Goal: Task Accomplishment & Management: Use online tool/utility

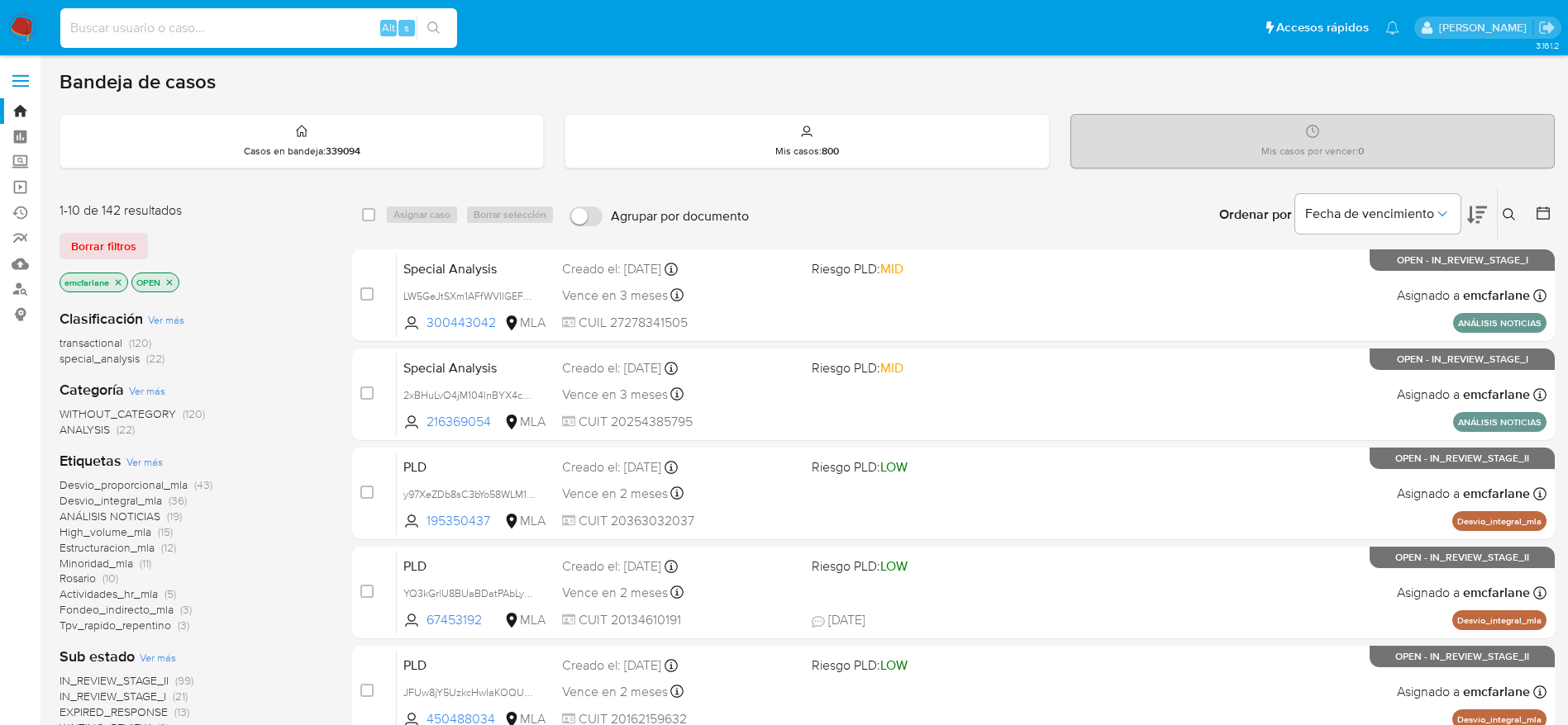
click at [173, 24] on input at bounding box center [259, 27] width 397 height 22
paste input "390615498"
type input "390615498"
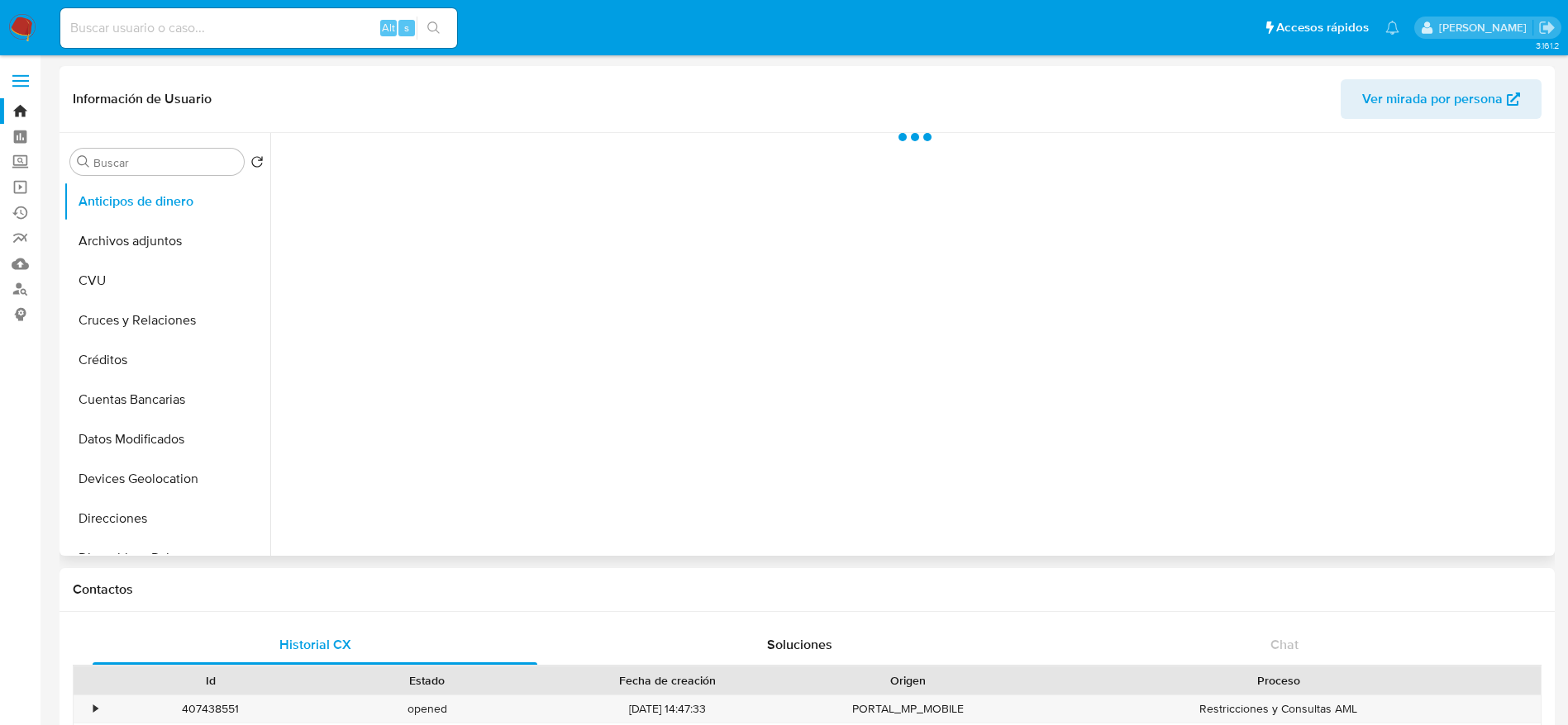
select select "10"
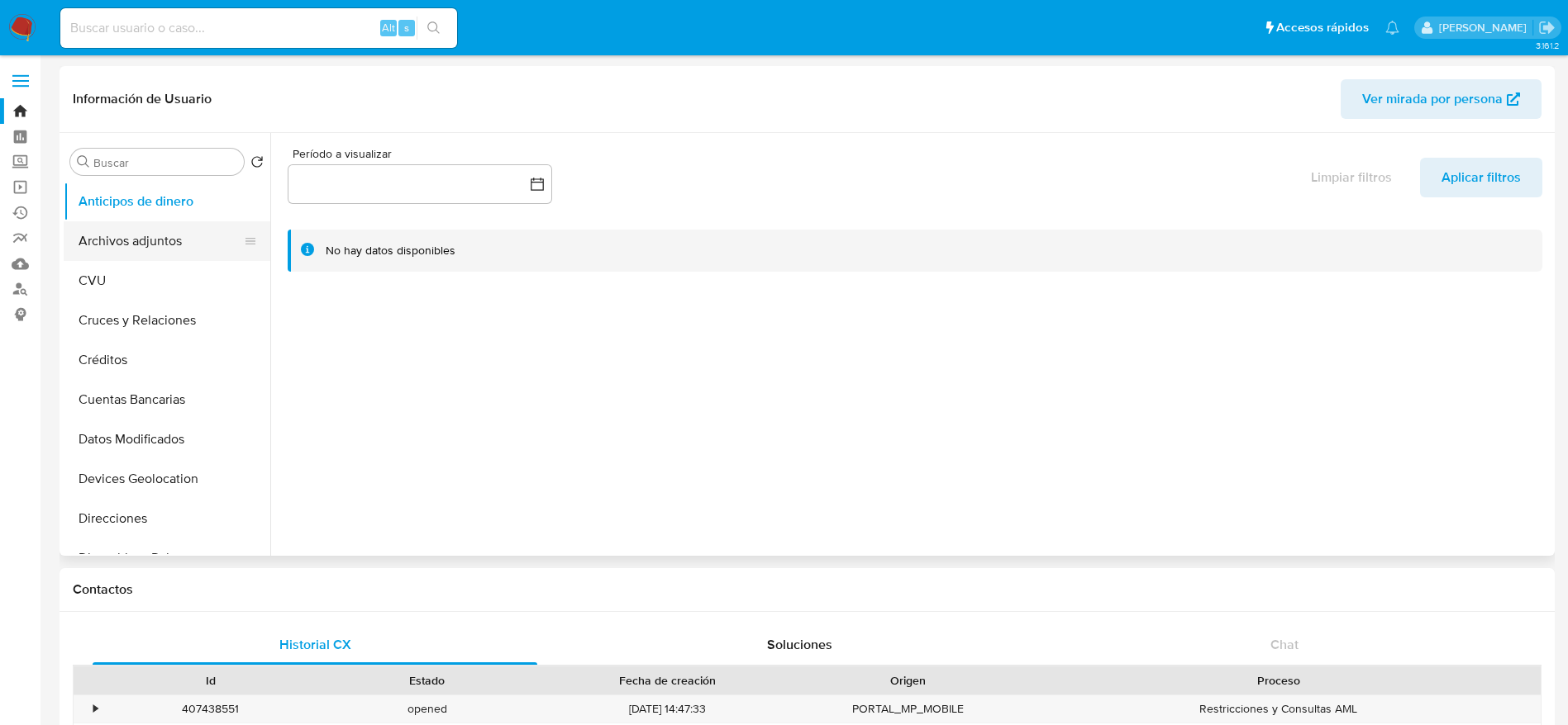
click at [129, 239] on button "Archivos adjuntos" at bounding box center [160, 242] width 194 height 40
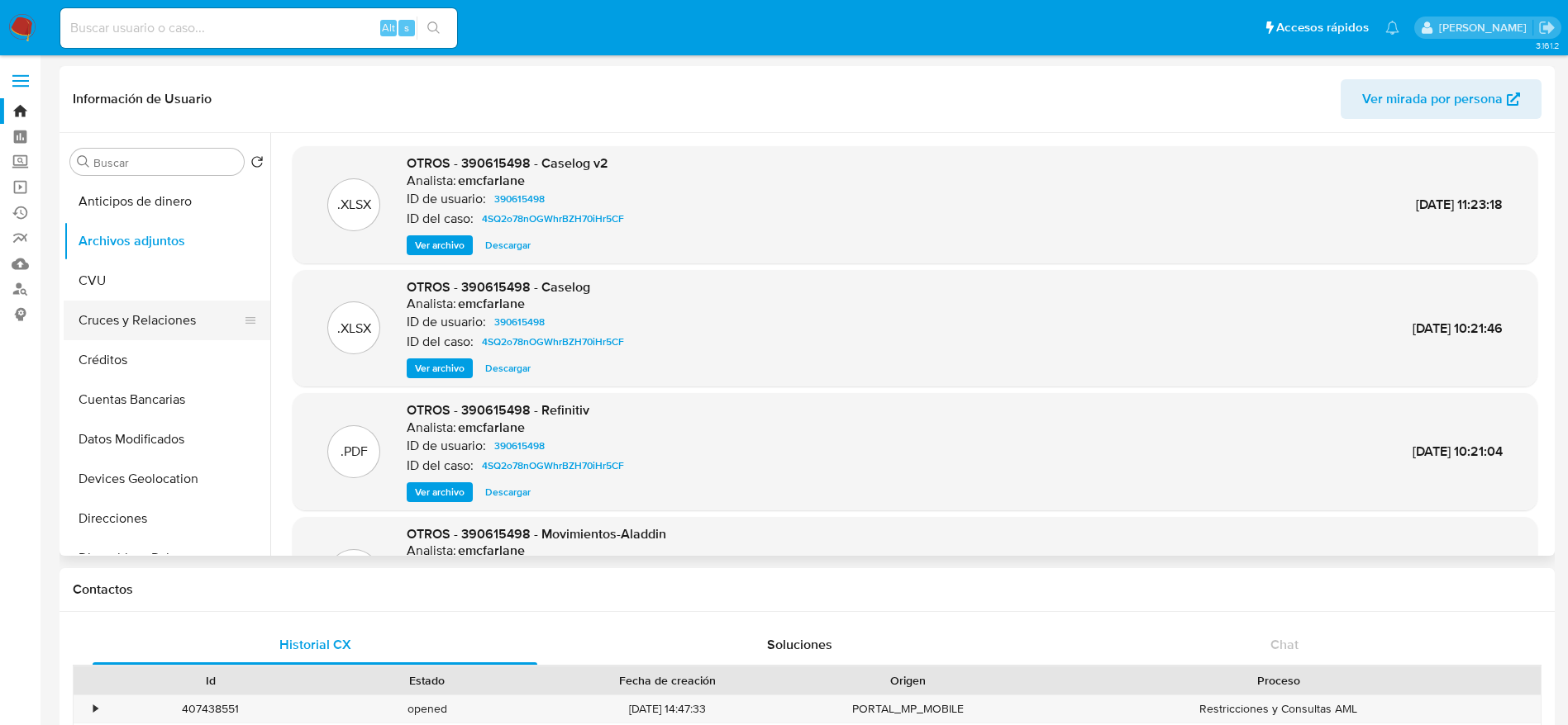
scroll to position [248, 0]
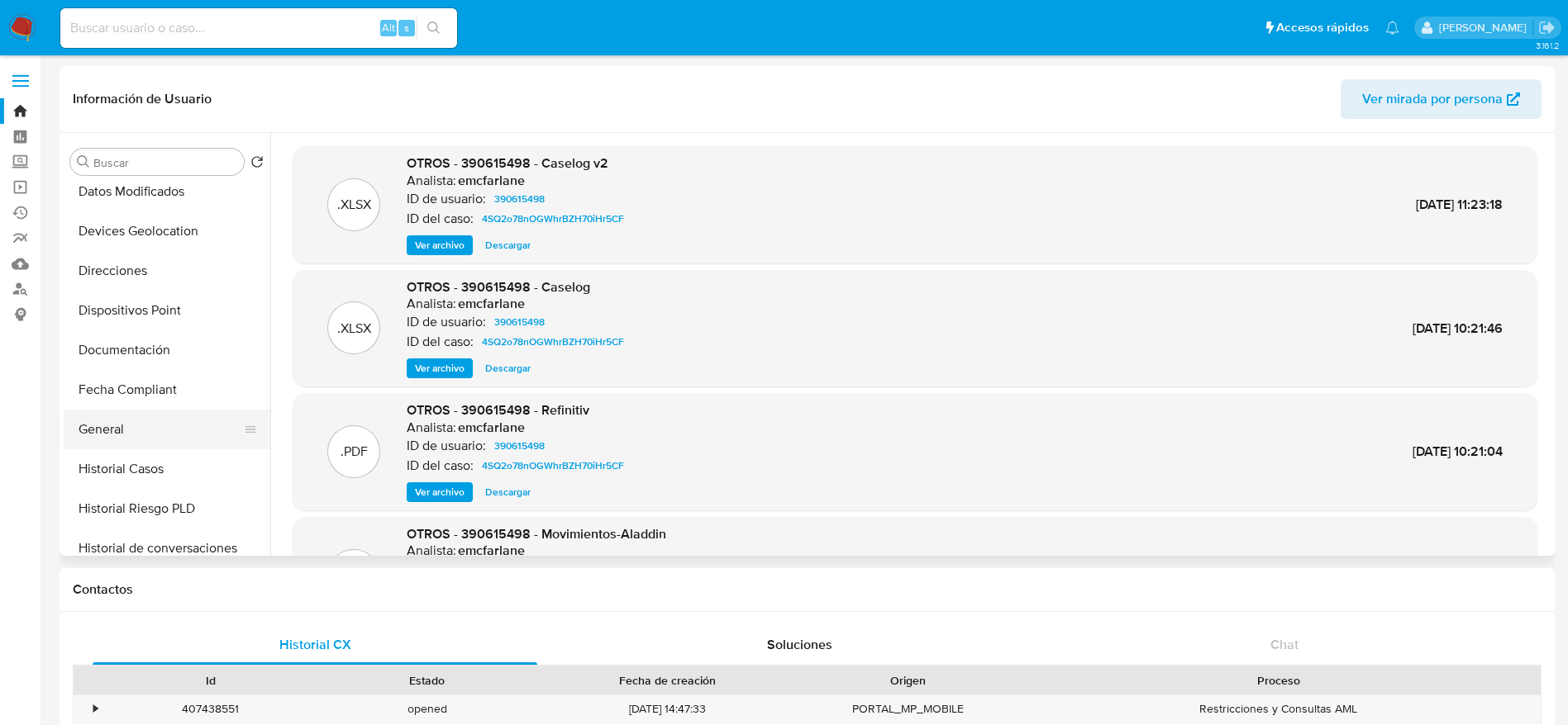
click at [116, 418] on button "General" at bounding box center [160, 430] width 194 height 40
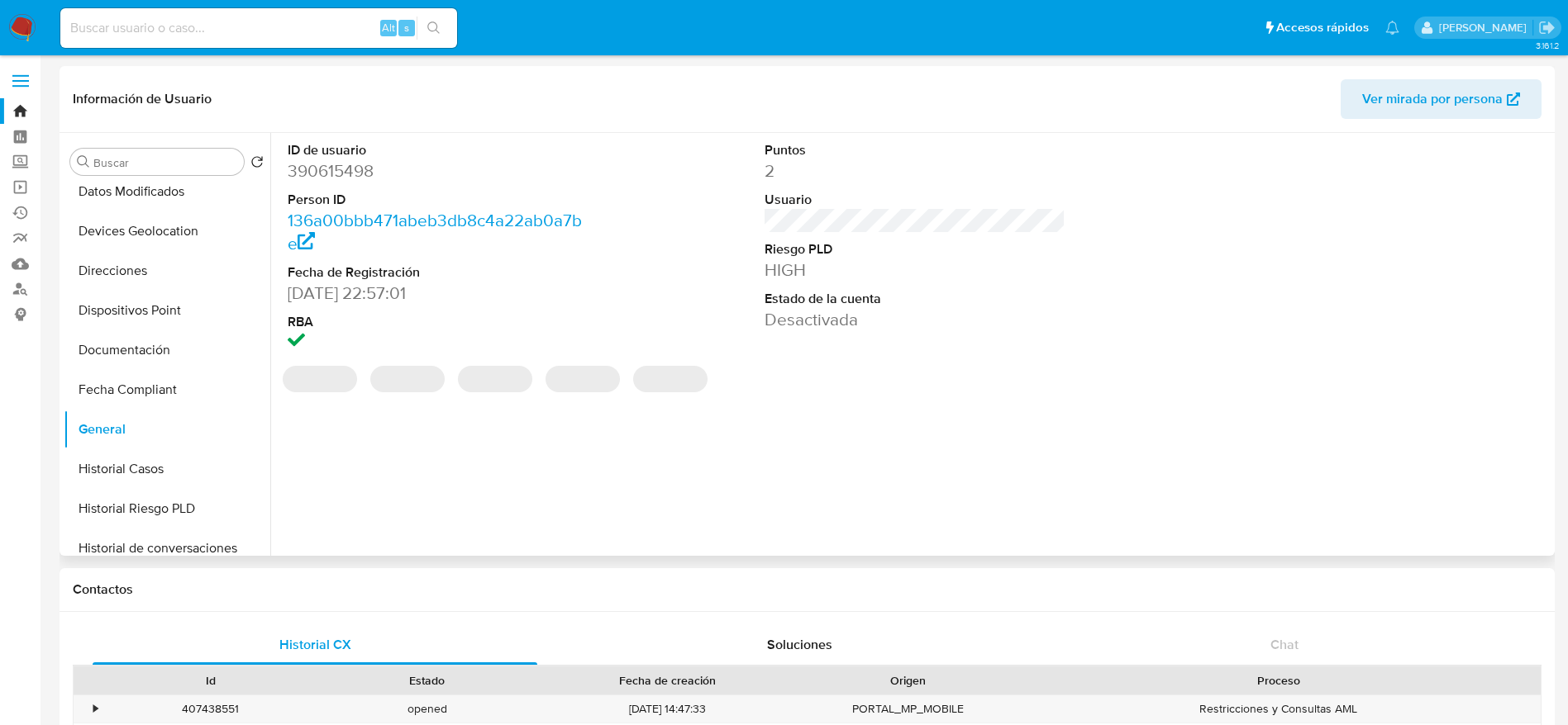
click at [343, 166] on dd "390615498" at bounding box center [438, 171] width 301 height 24
click at [343, 165] on dd "390615498" at bounding box center [438, 171] width 301 height 24
copy dd "390615498"
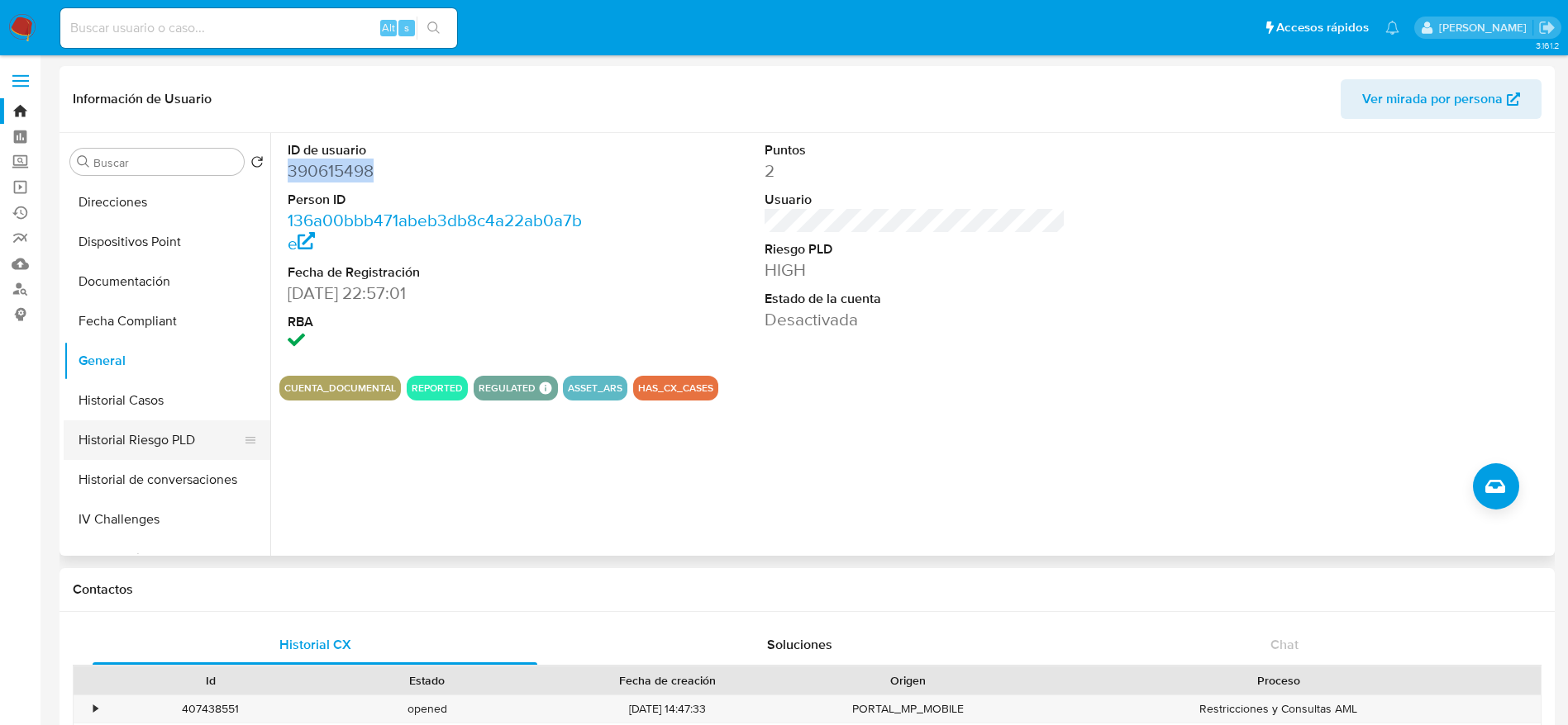
scroll to position [372, 0]
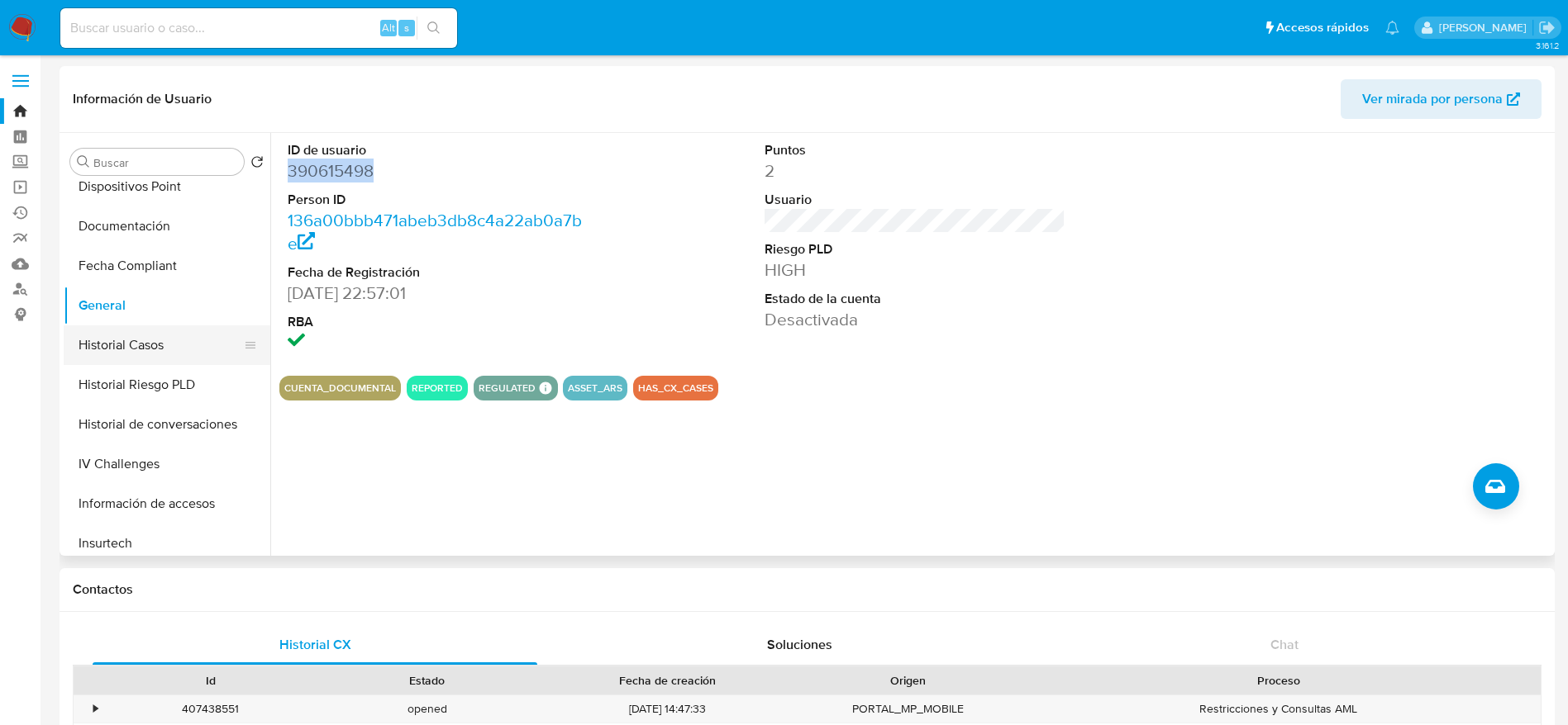
click at [128, 339] on button "Historial Casos" at bounding box center [160, 346] width 194 height 40
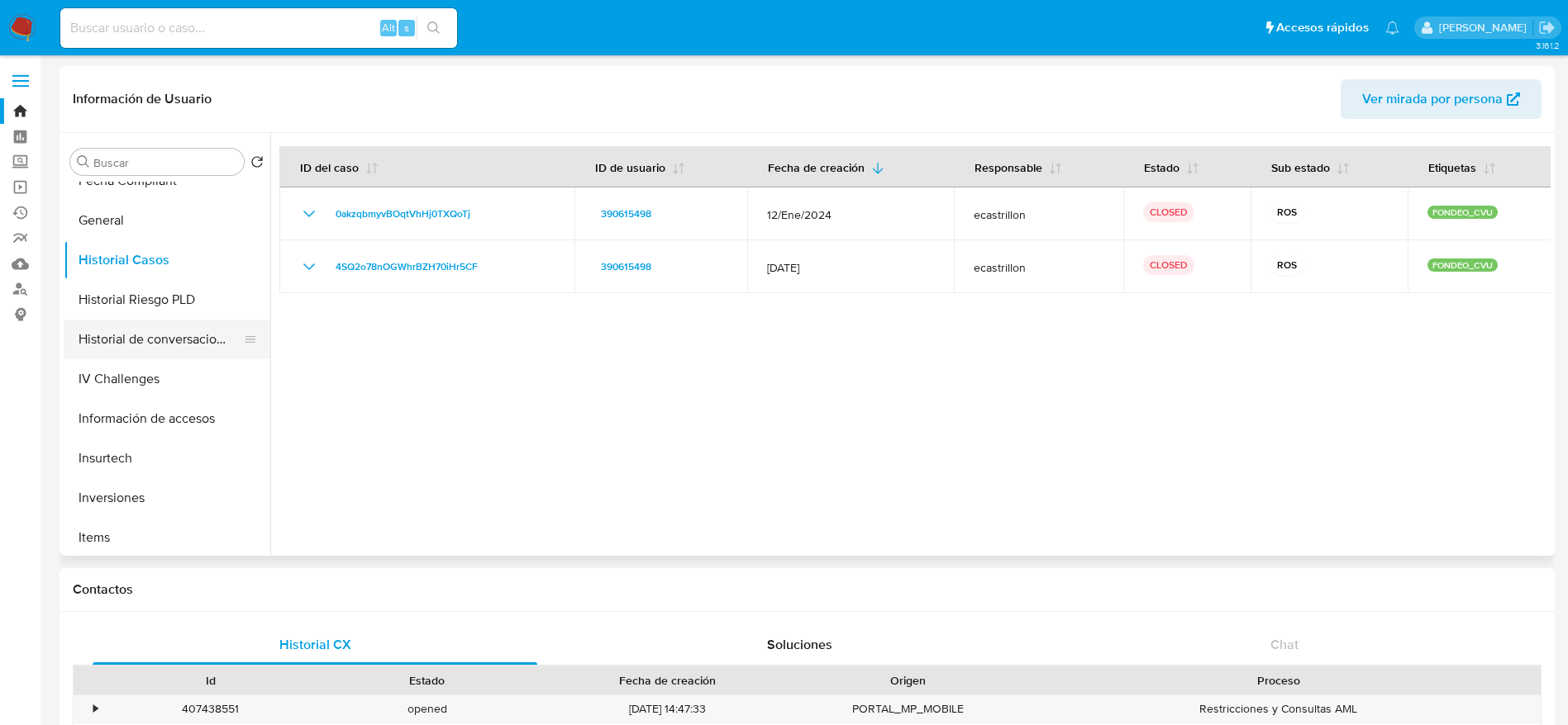
scroll to position [496, 0]
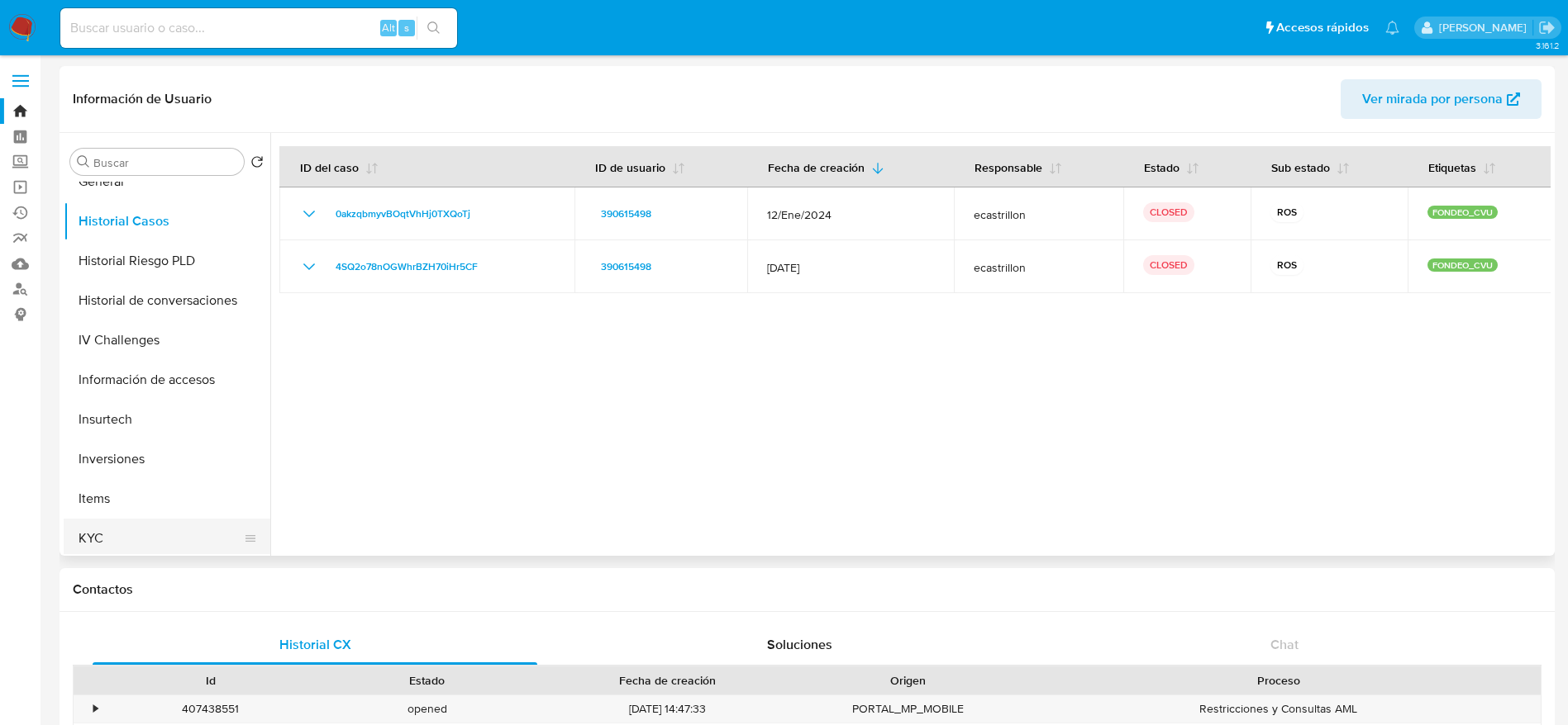
click at [118, 530] on button "KYC" at bounding box center [160, 539] width 194 height 40
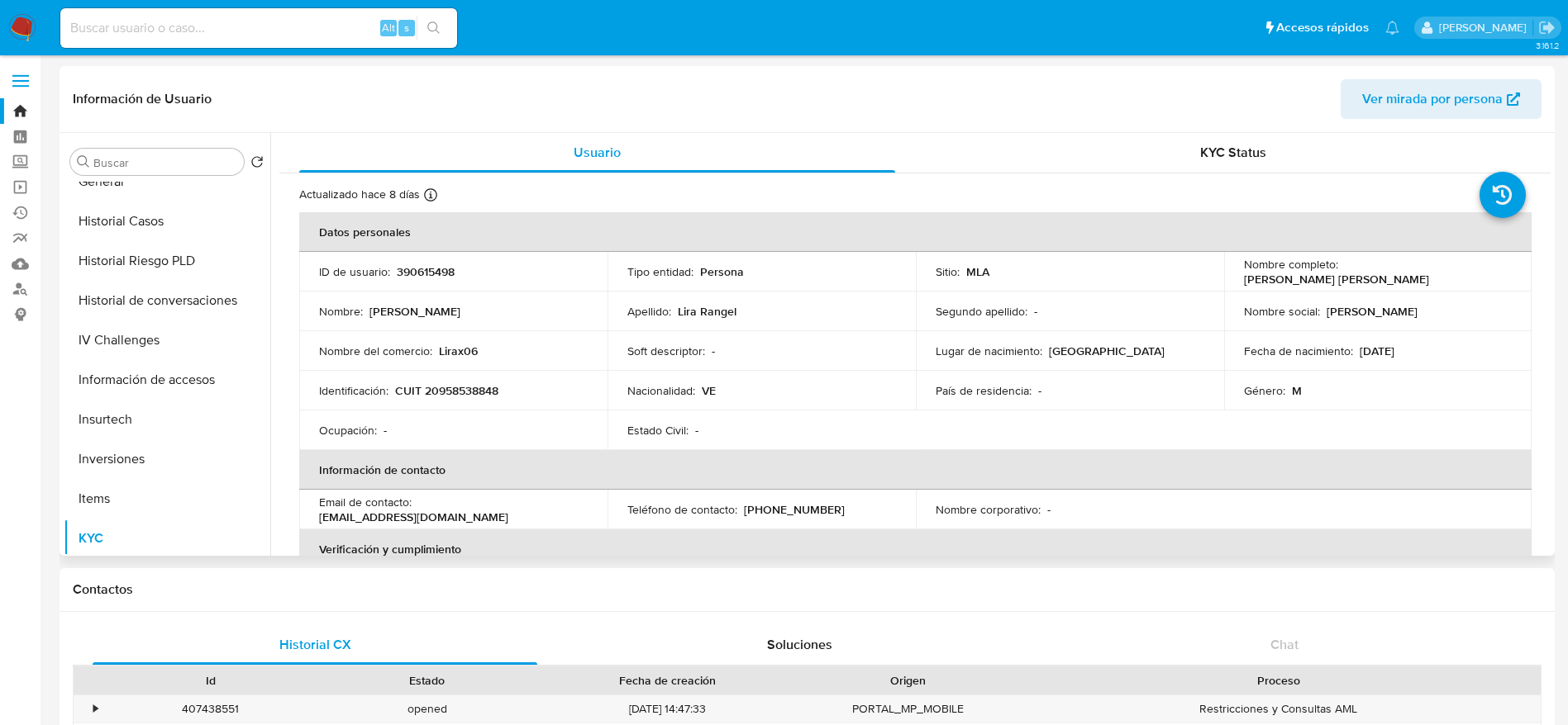
click at [464, 389] on p "CUIT 20958538848" at bounding box center [446, 391] width 103 height 15
copy p "20958538848"
click at [206, 25] on input at bounding box center [259, 27] width 397 height 22
paste input "108115955"
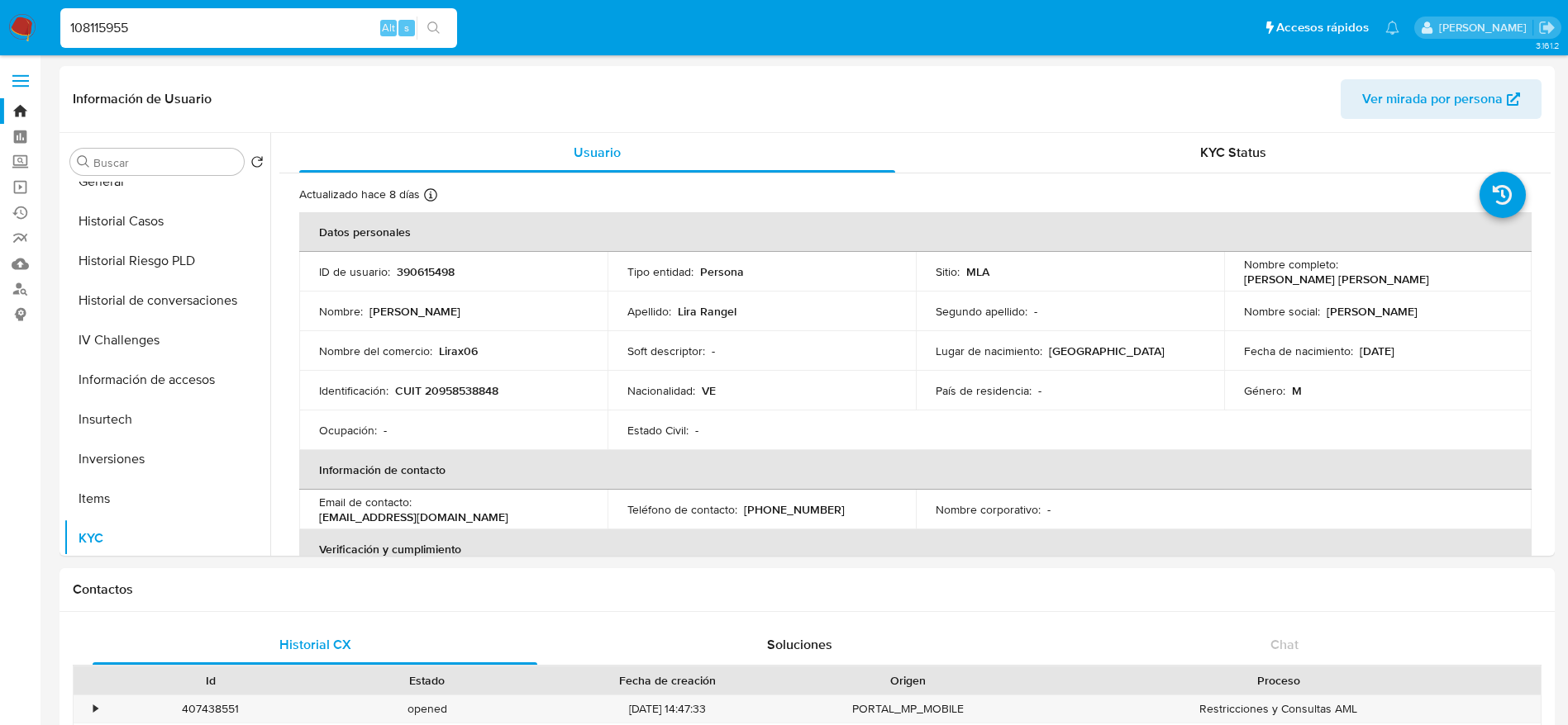
type input "108115955"
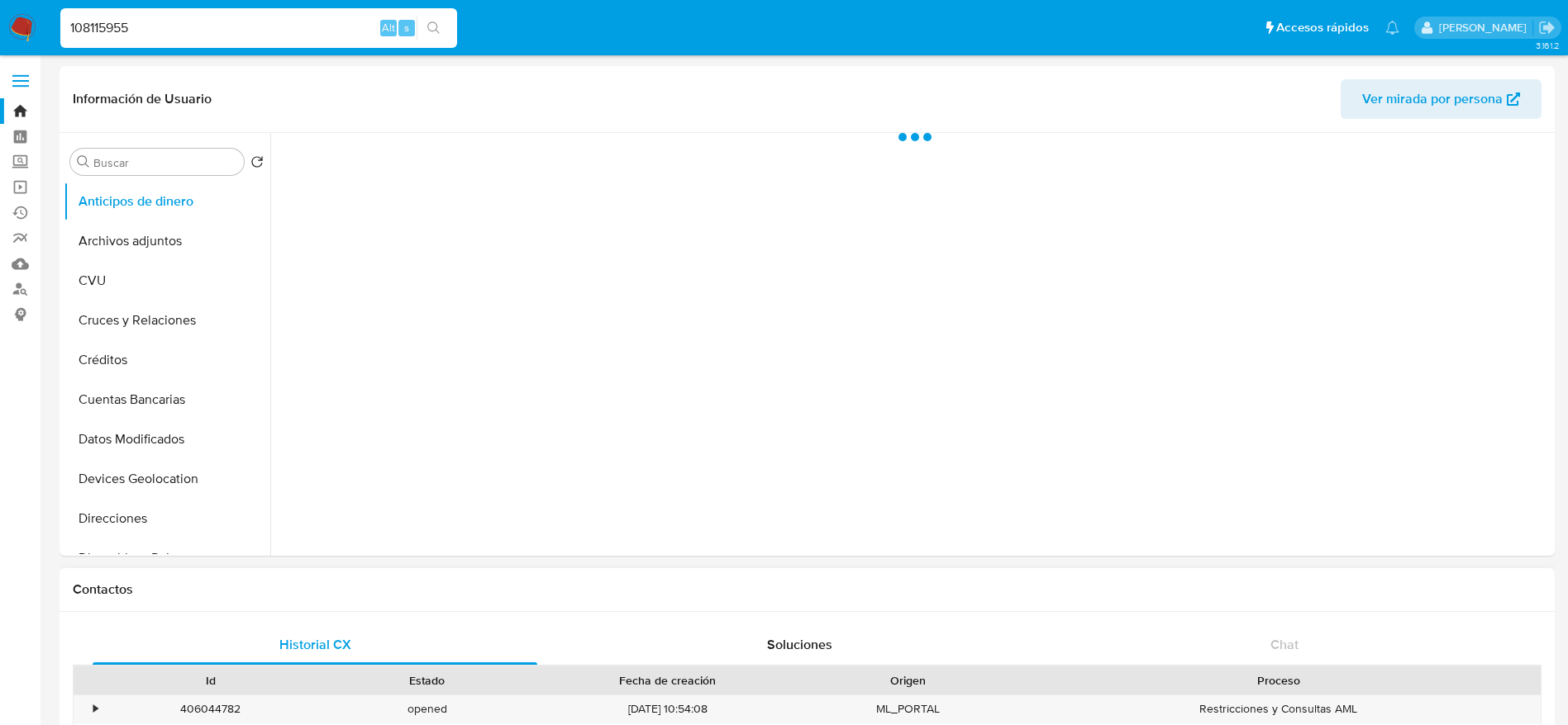
select select "10"
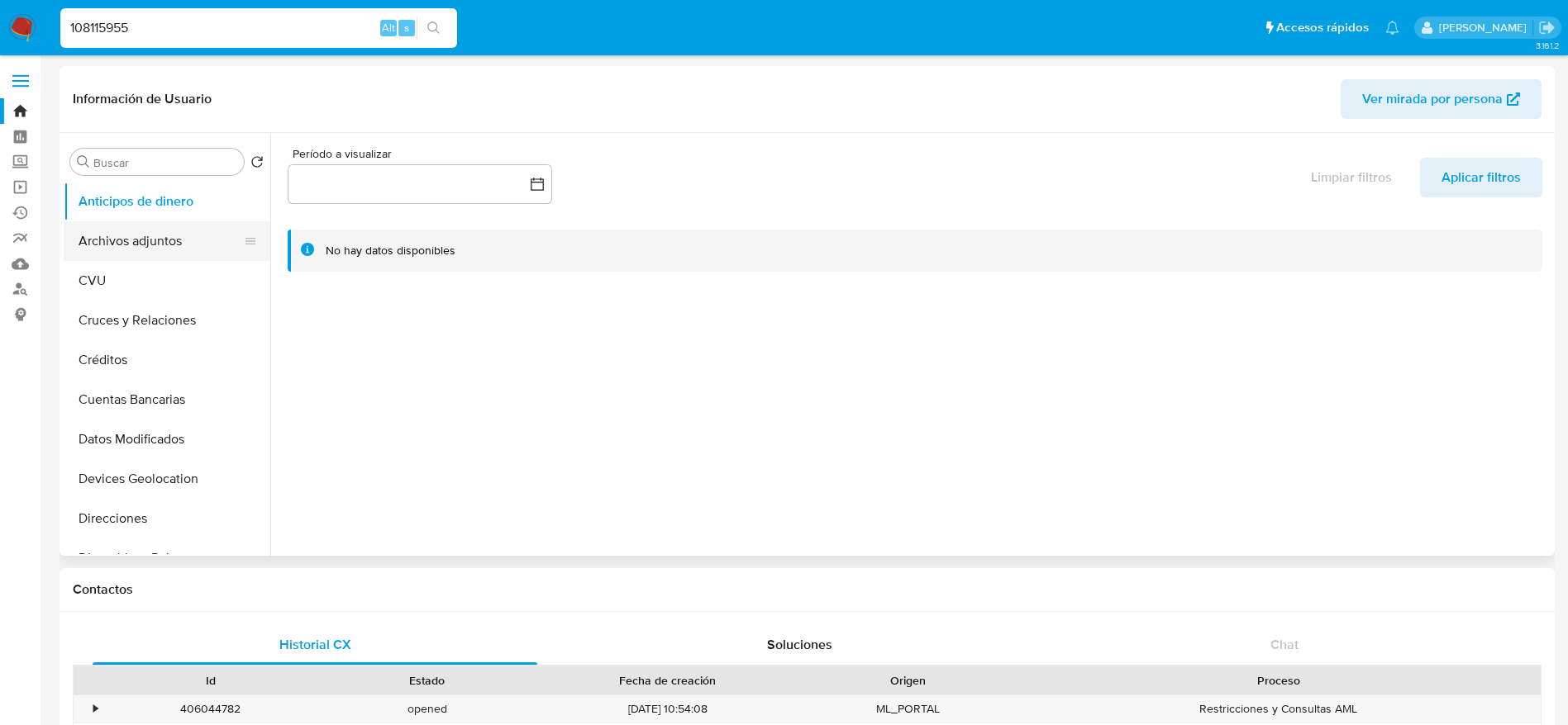
click at [146, 248] on button "Archivos adjuntos" at bounding box center [160, 242] width 194 height 40
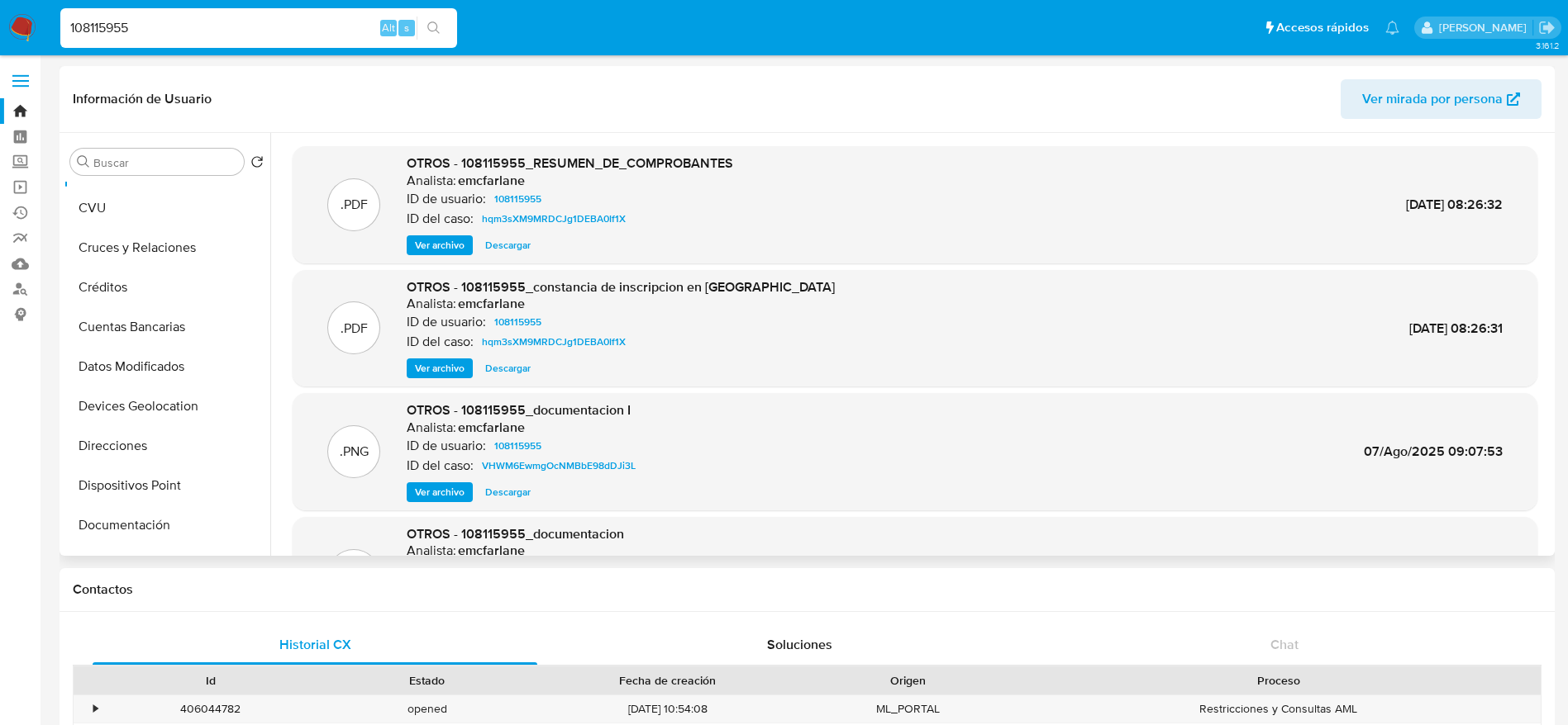
scroll to position [248, 0]
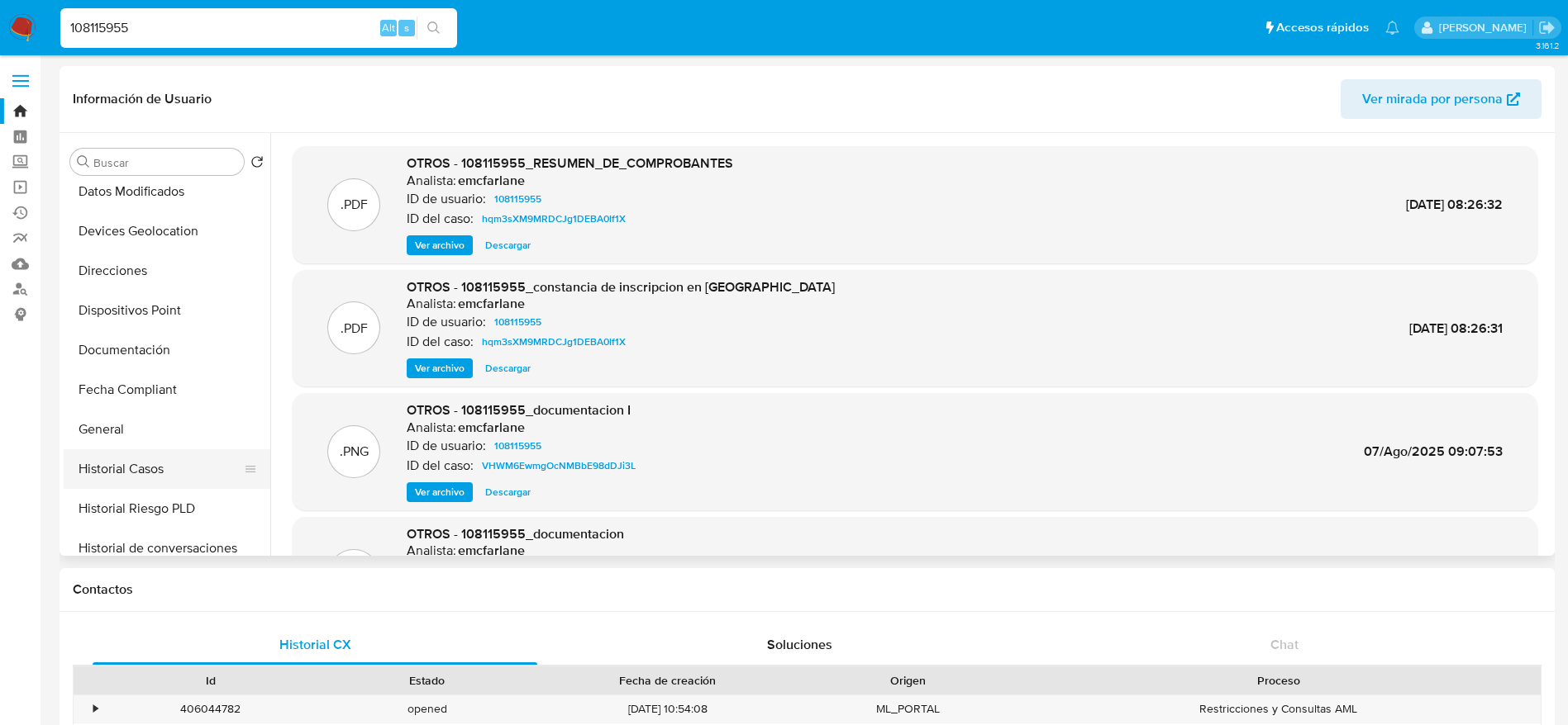
click at [157, 466] on button "Historial Casos" at bounding box center [160, 469] width 194 height 40
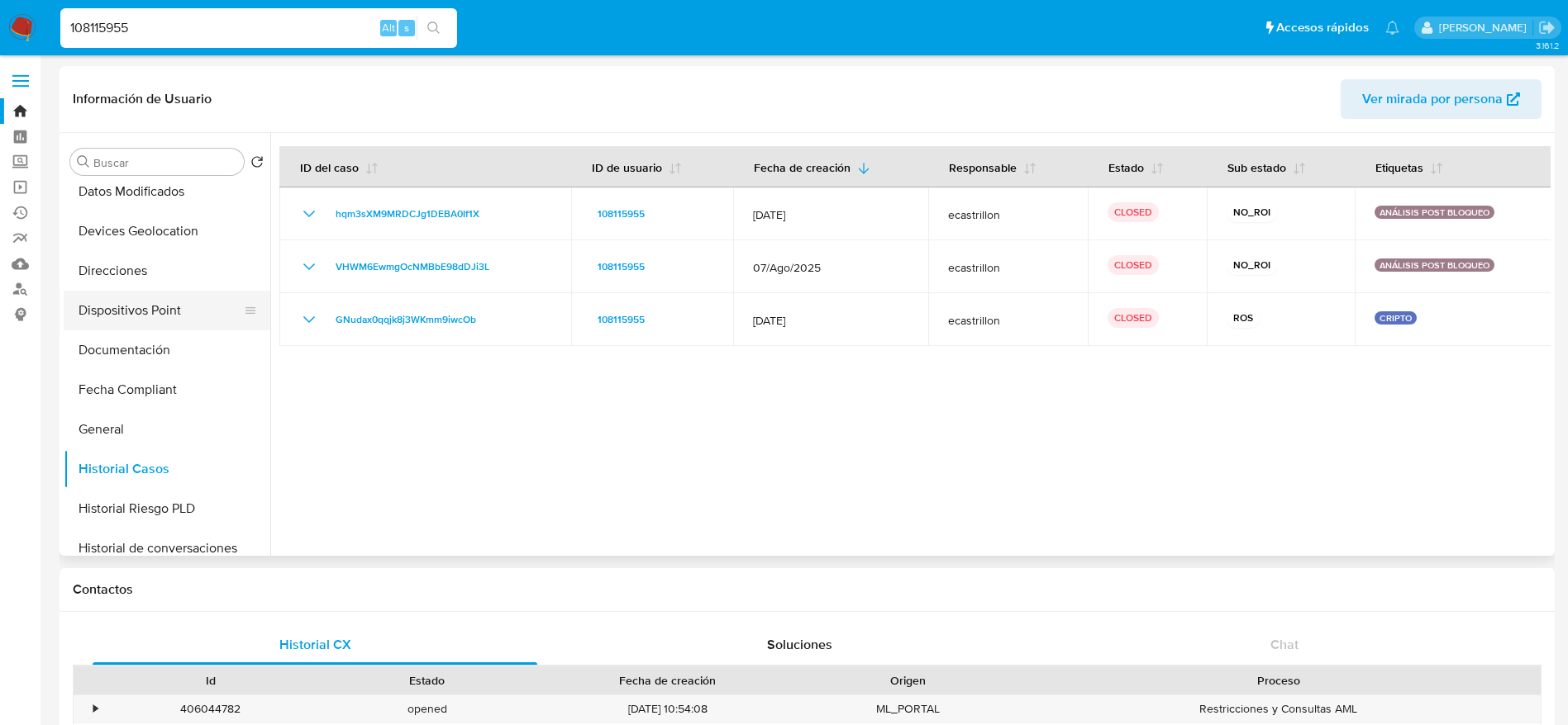
scroll to position [0, 0]
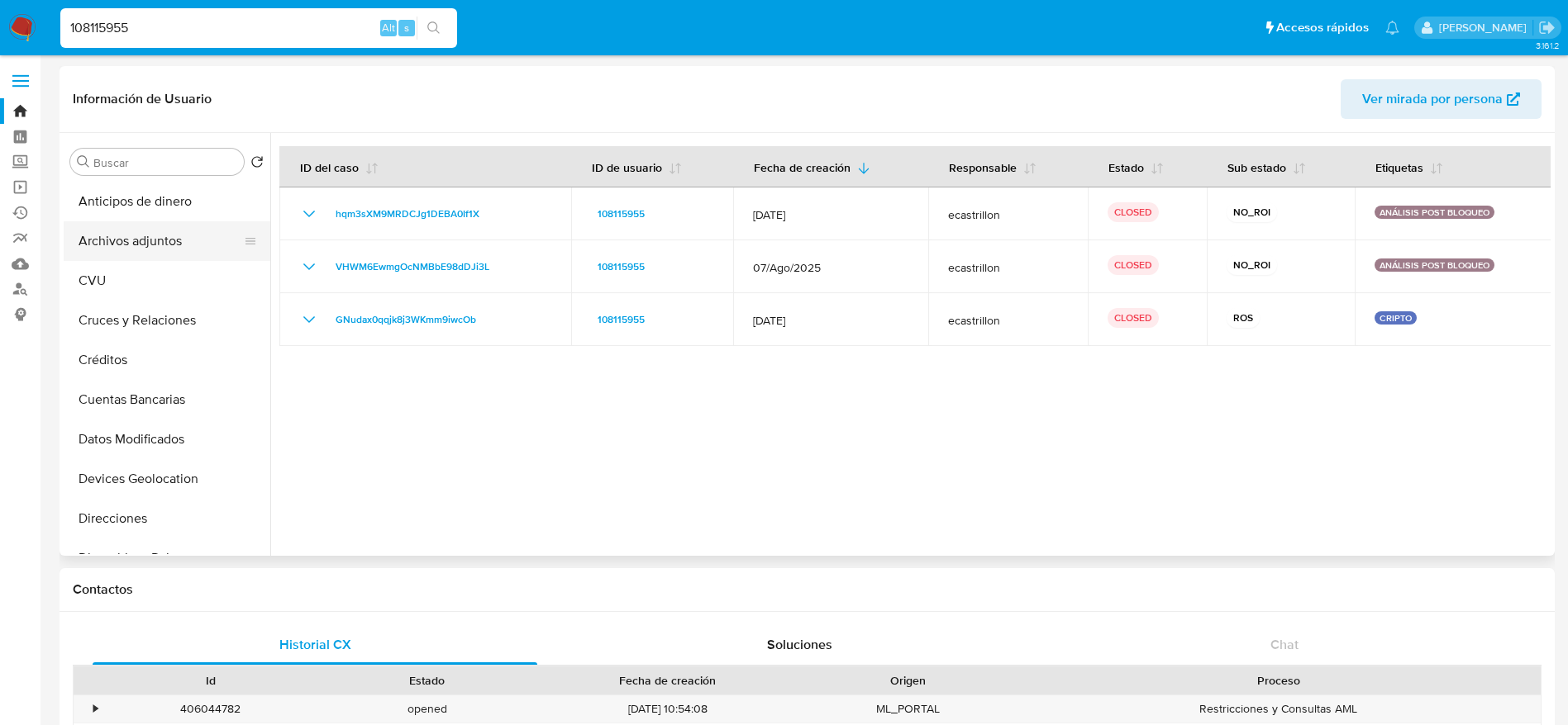
click at [132, 242] on button "Archivos adjuntos" at bounding box center [160, 242] width 194 height 40
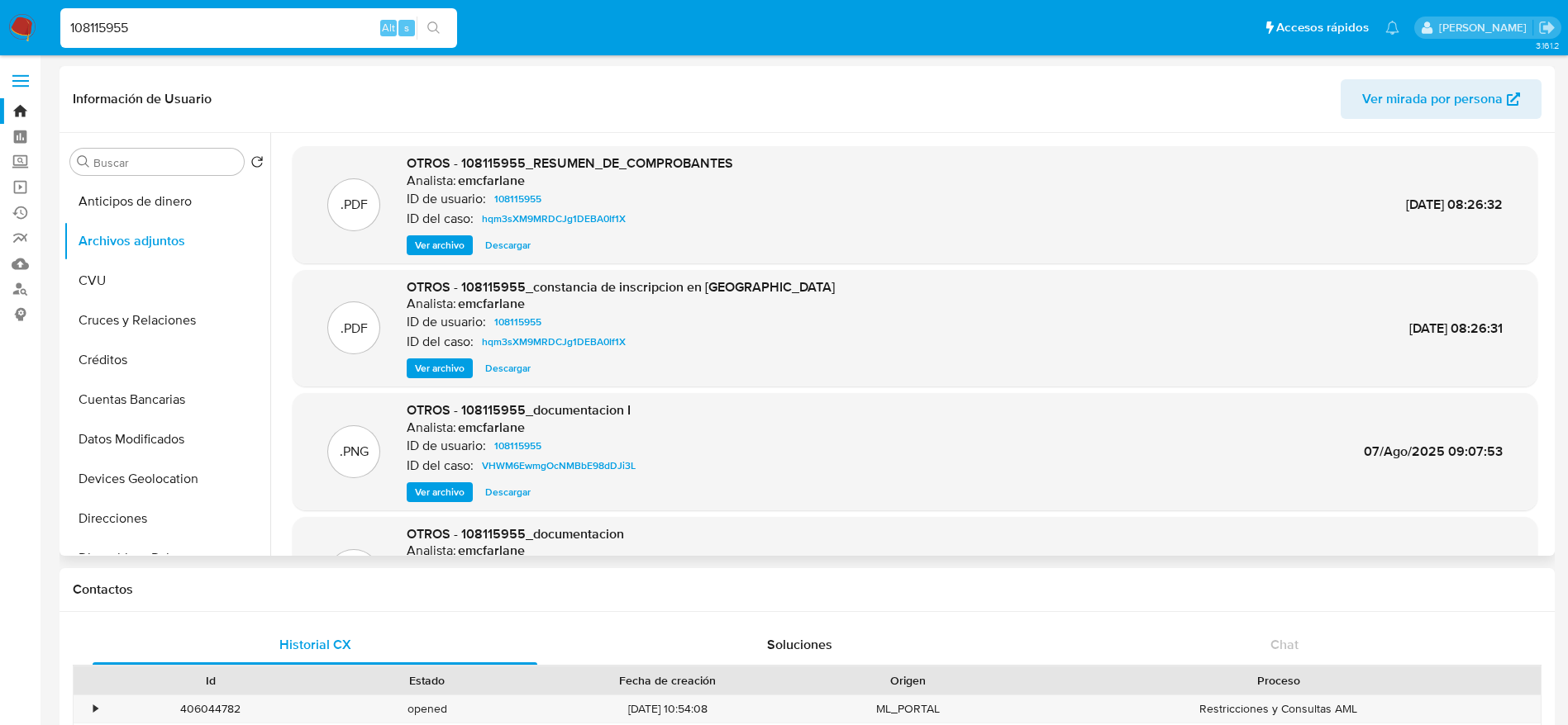
click at [445, 242] on span "Ver archivo" at bounding box center [439, 245] width 50 height 17
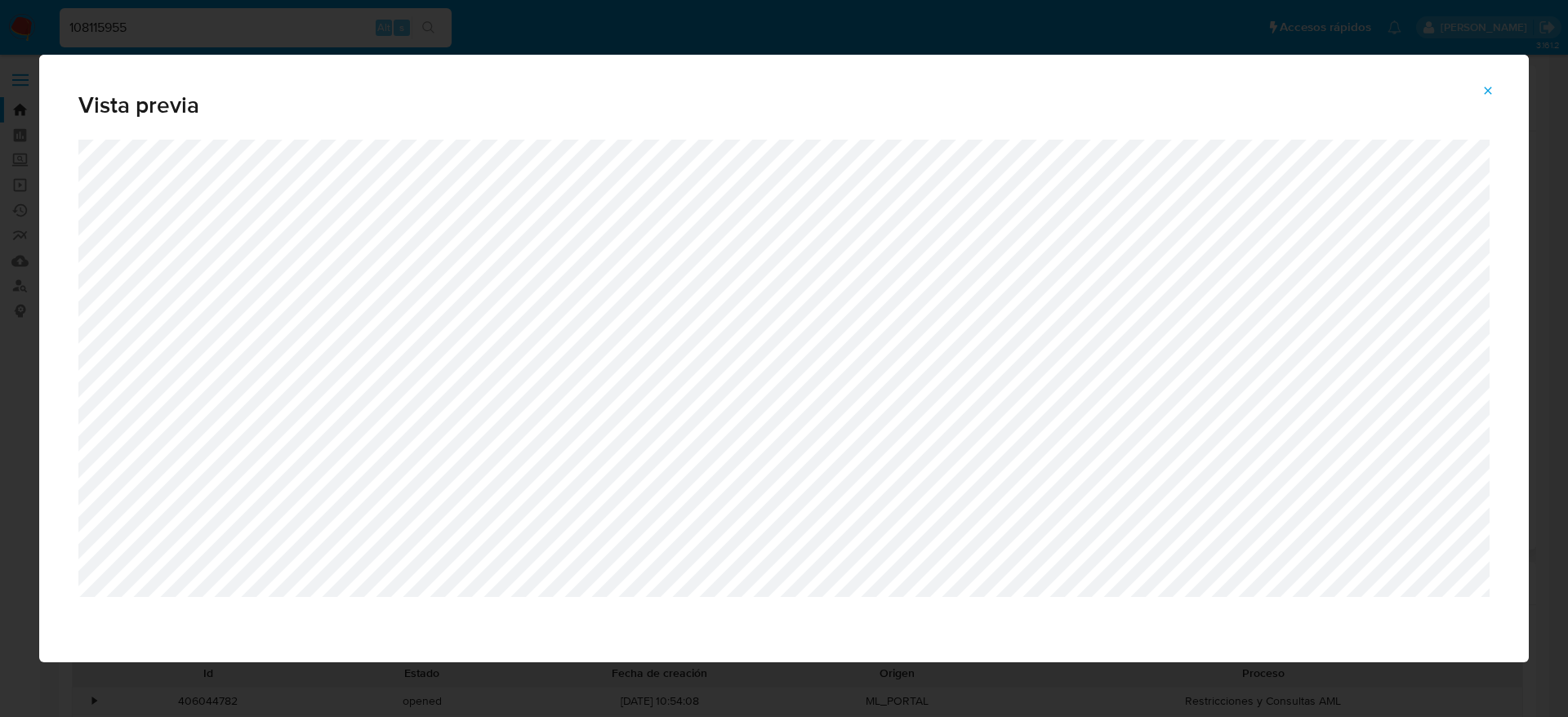
click at [1490, 88] on icon "Attachment preview" at bounding box center [1488, 91] width 13 height 13
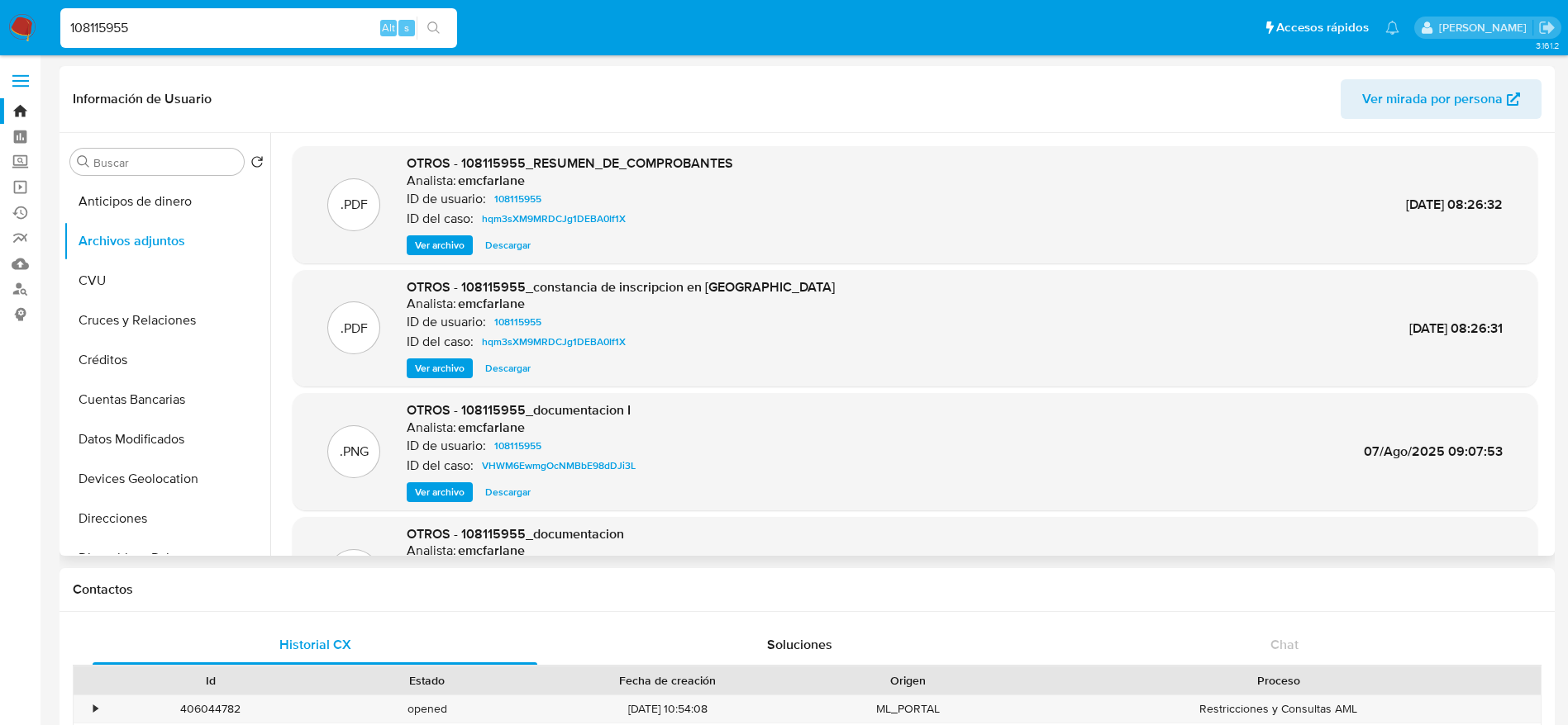
click at [427, 373] on span "Ver archivo" at bounding box center [439, 369] width 50 height 17
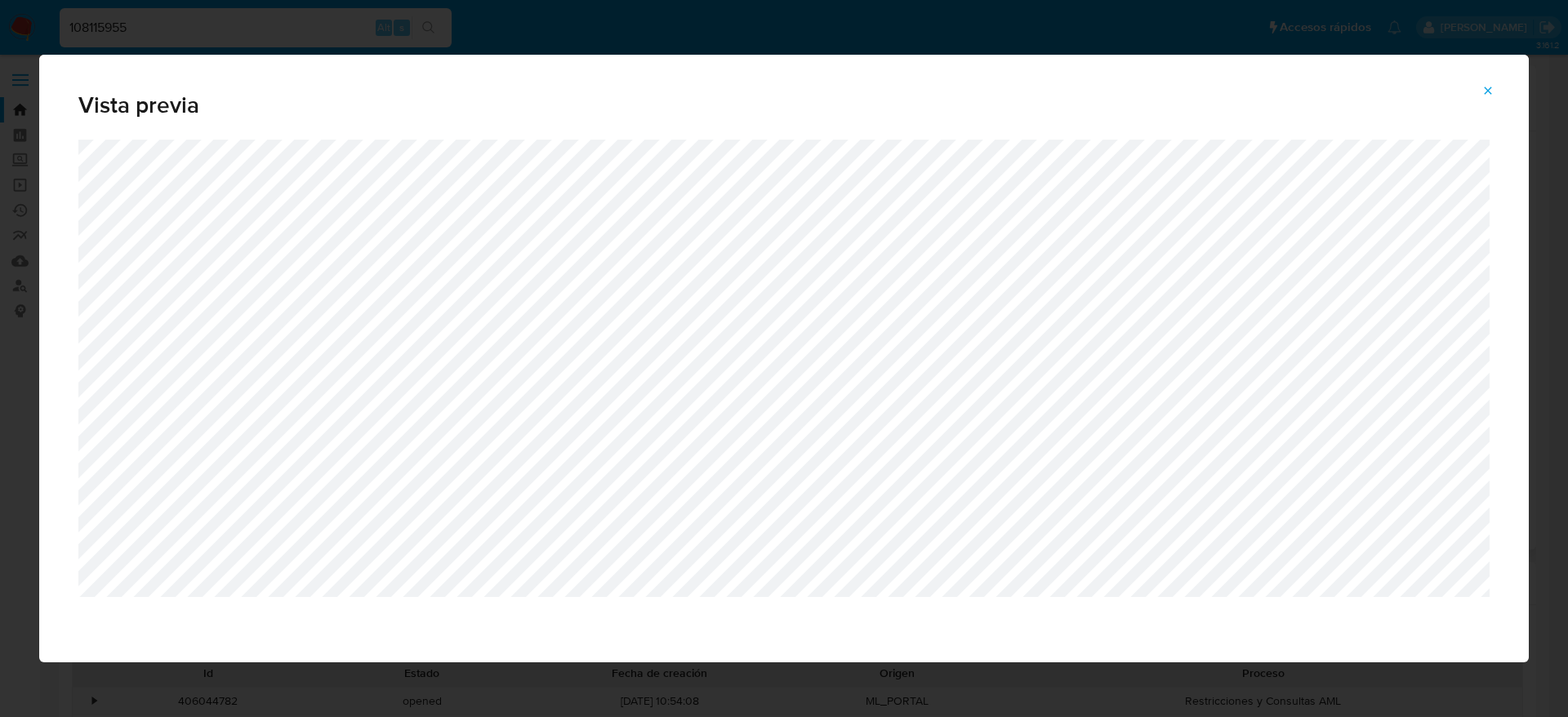
click at [1487, 90] on icon "Attachment preview" at bounding box center [1488, 91] width 13 height 13
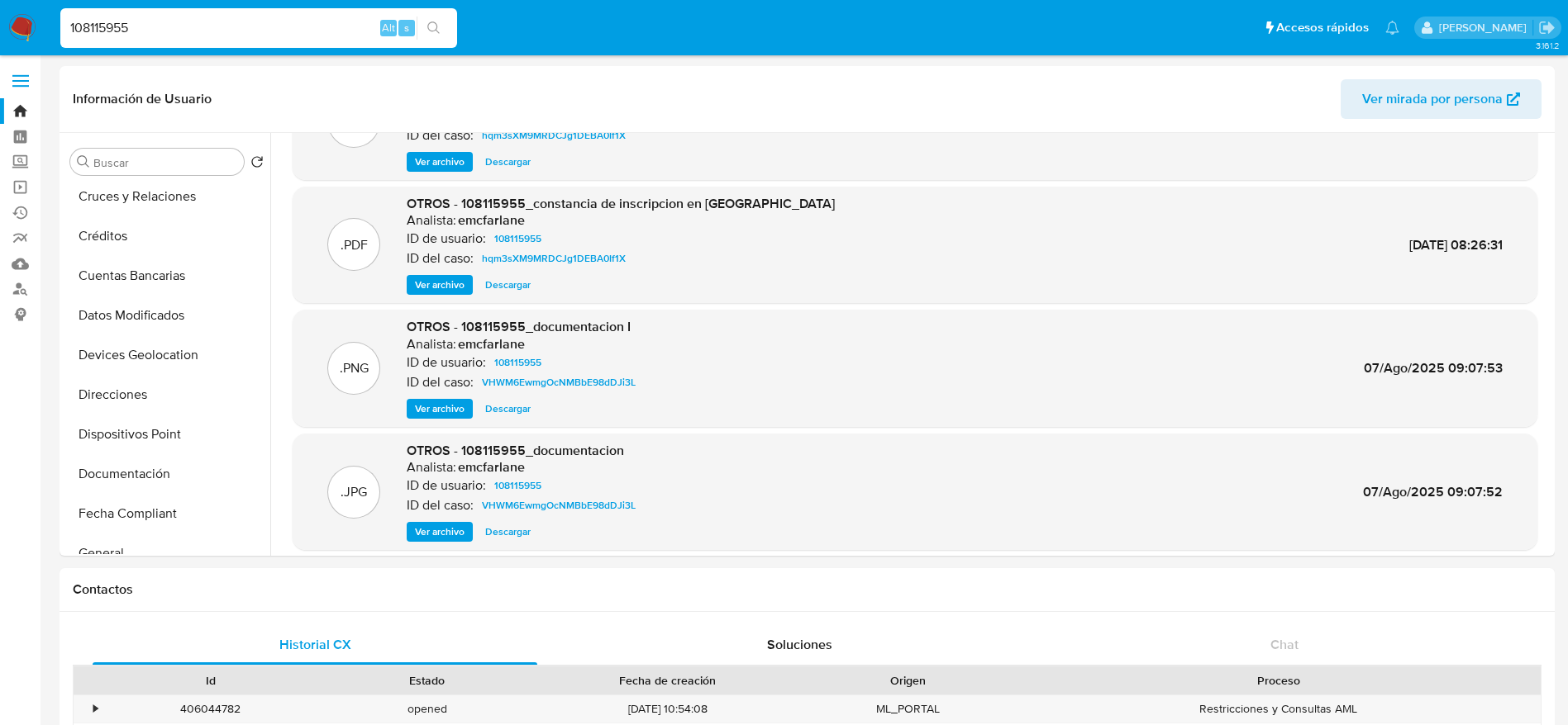
scroll to position [139, 0]
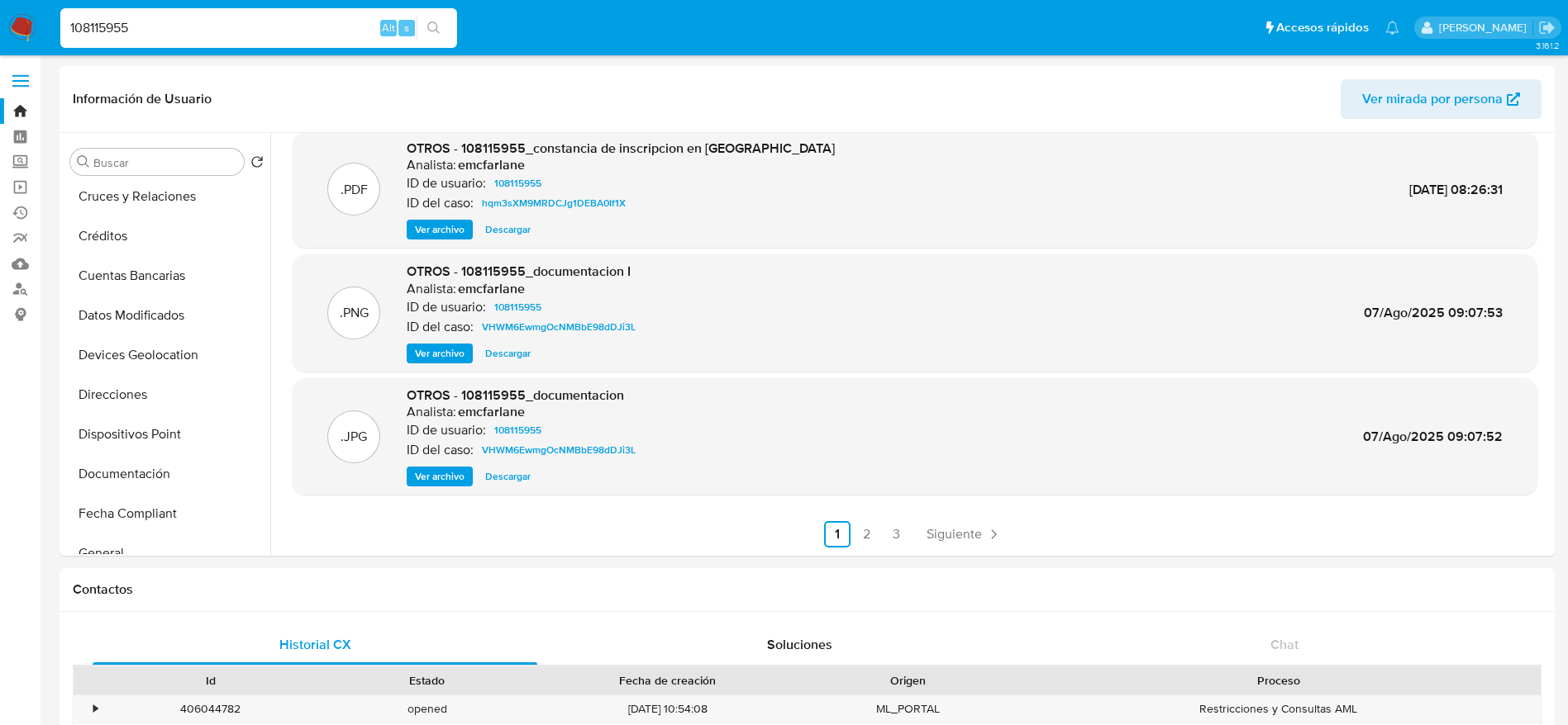
click at [443, 469] on span "Ver archivo" at bounding box center [439, 477] width 50 height 17
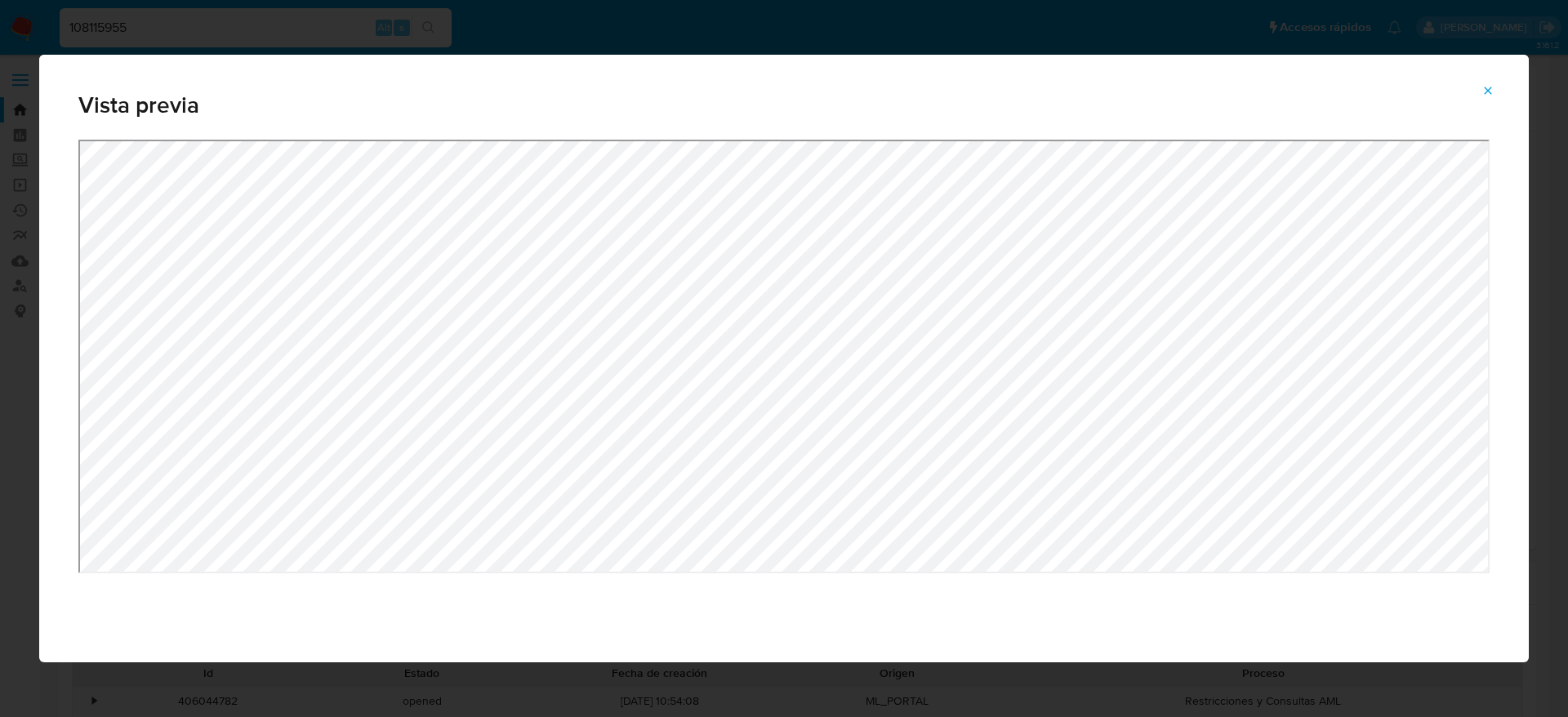
click at [1487, 91] on icon "Attachment preview" at bounding box center [1489, 91] width 7 height 7
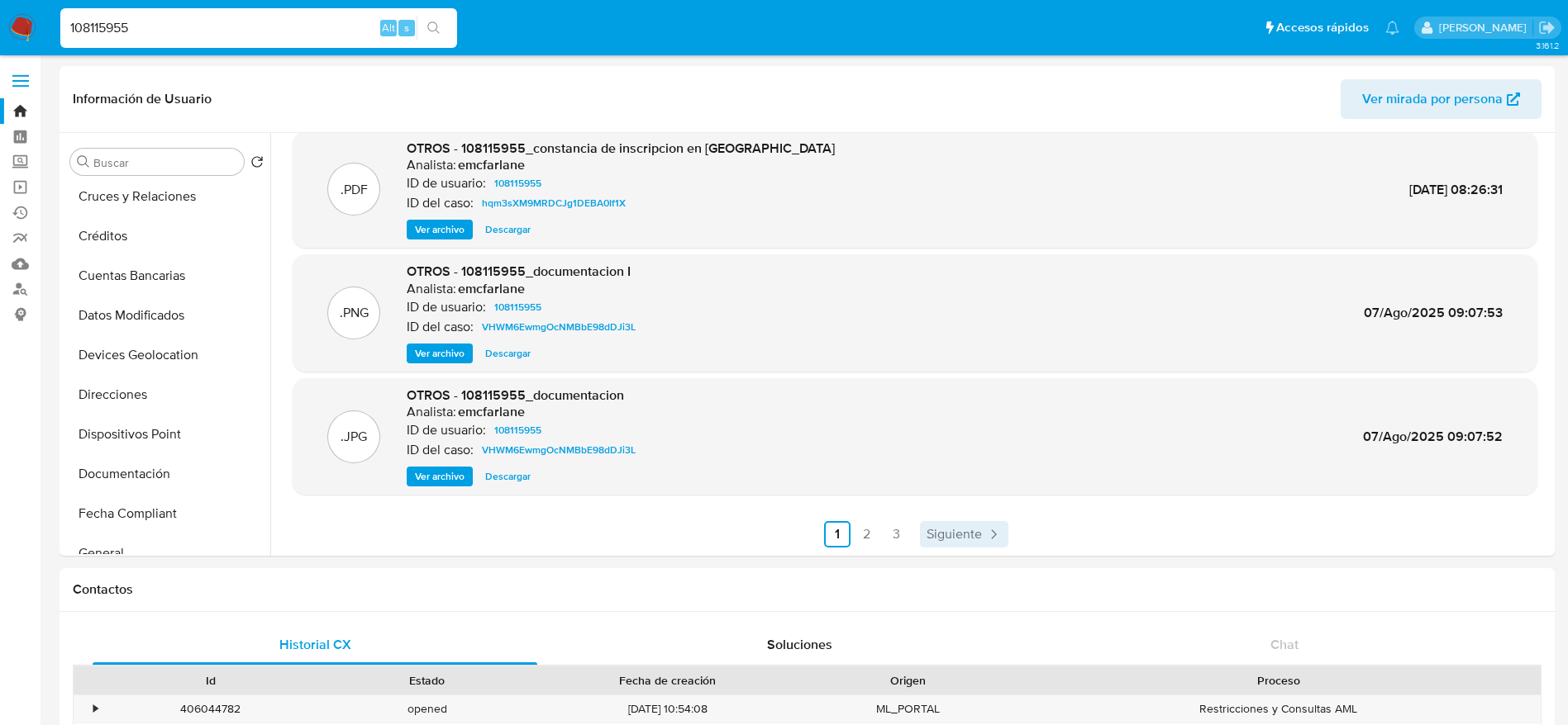
click at [963, 528] on span "Siguiente" at bounding box center [954, 534] width 56 height 13
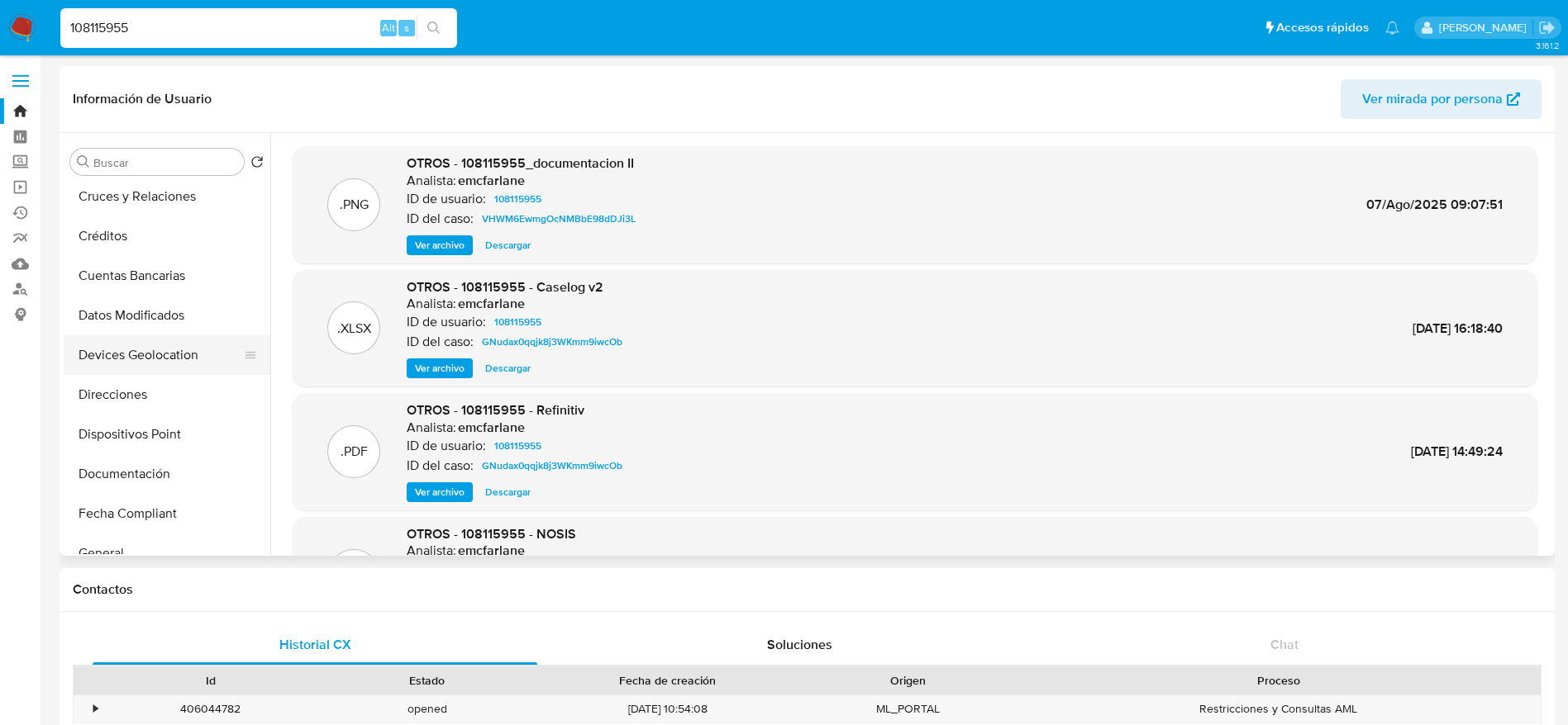
scroll to position [372, 0]
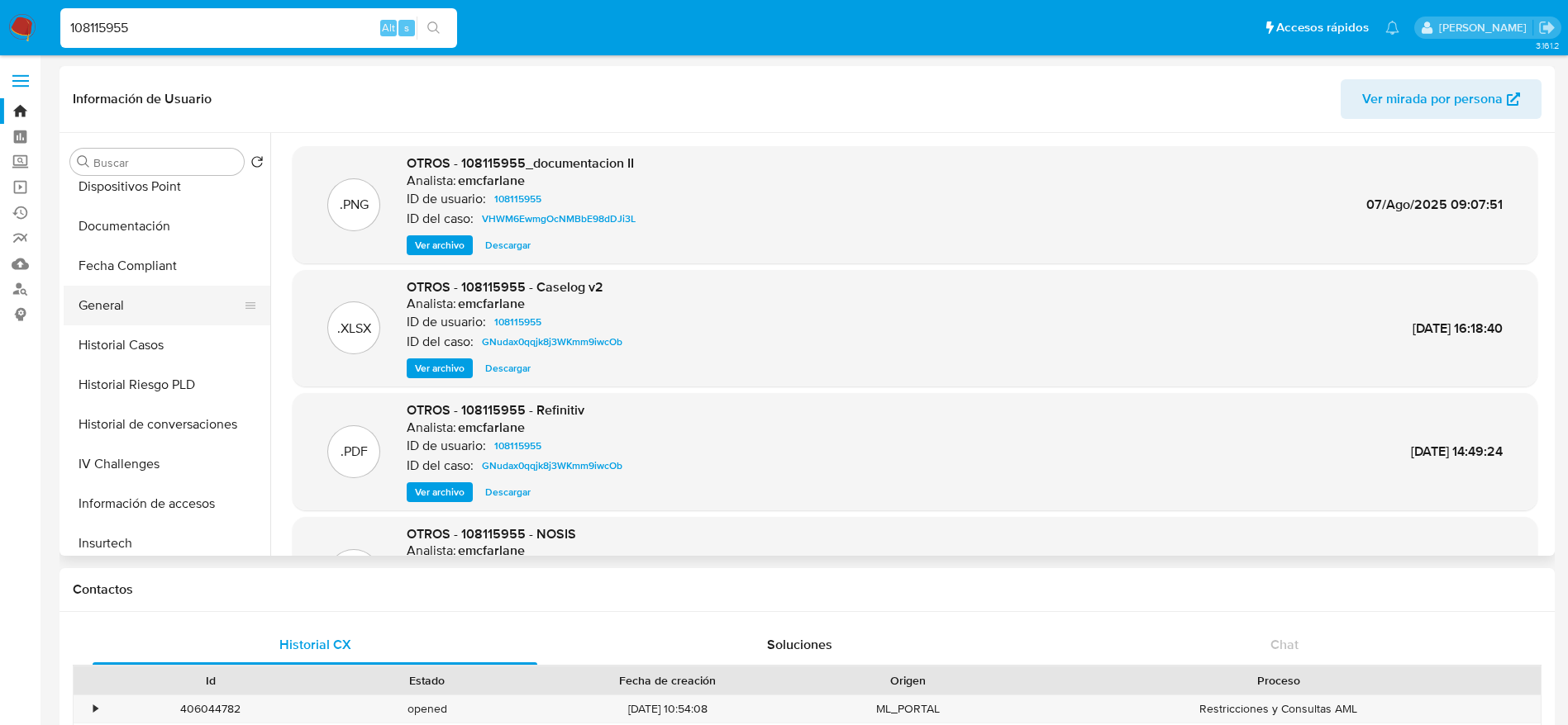
drag, startPoint x: 113, startPoint y: 299, endPoint x: 275, endPoint y: 228, distance: 176.9
click at [113, 300] on button "General" at bounding box center [160, 306] width 194 height 40
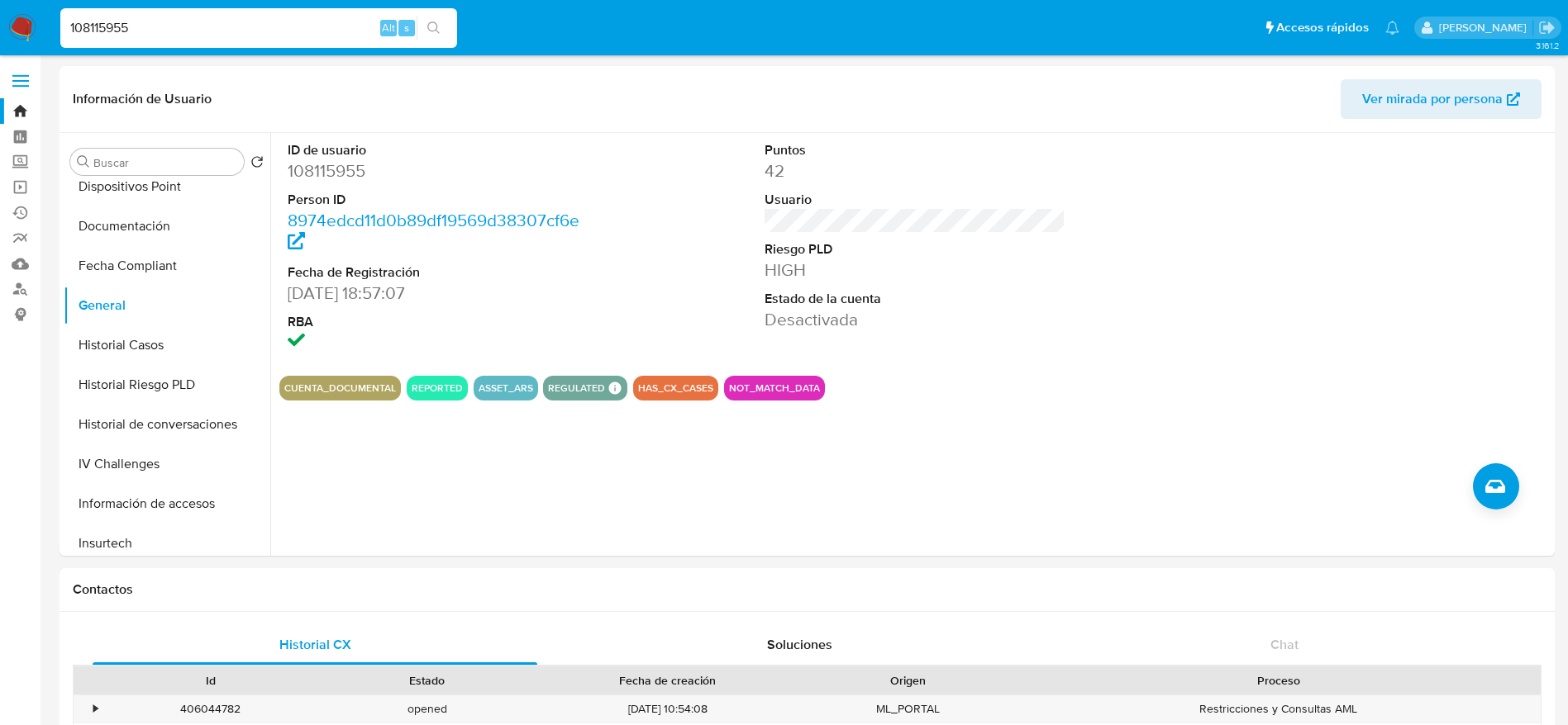
click at [189, 23] on input "108115955" at bounding box center [259, 27] width 397 height 22
paste input "251938891"
type input "251938891"
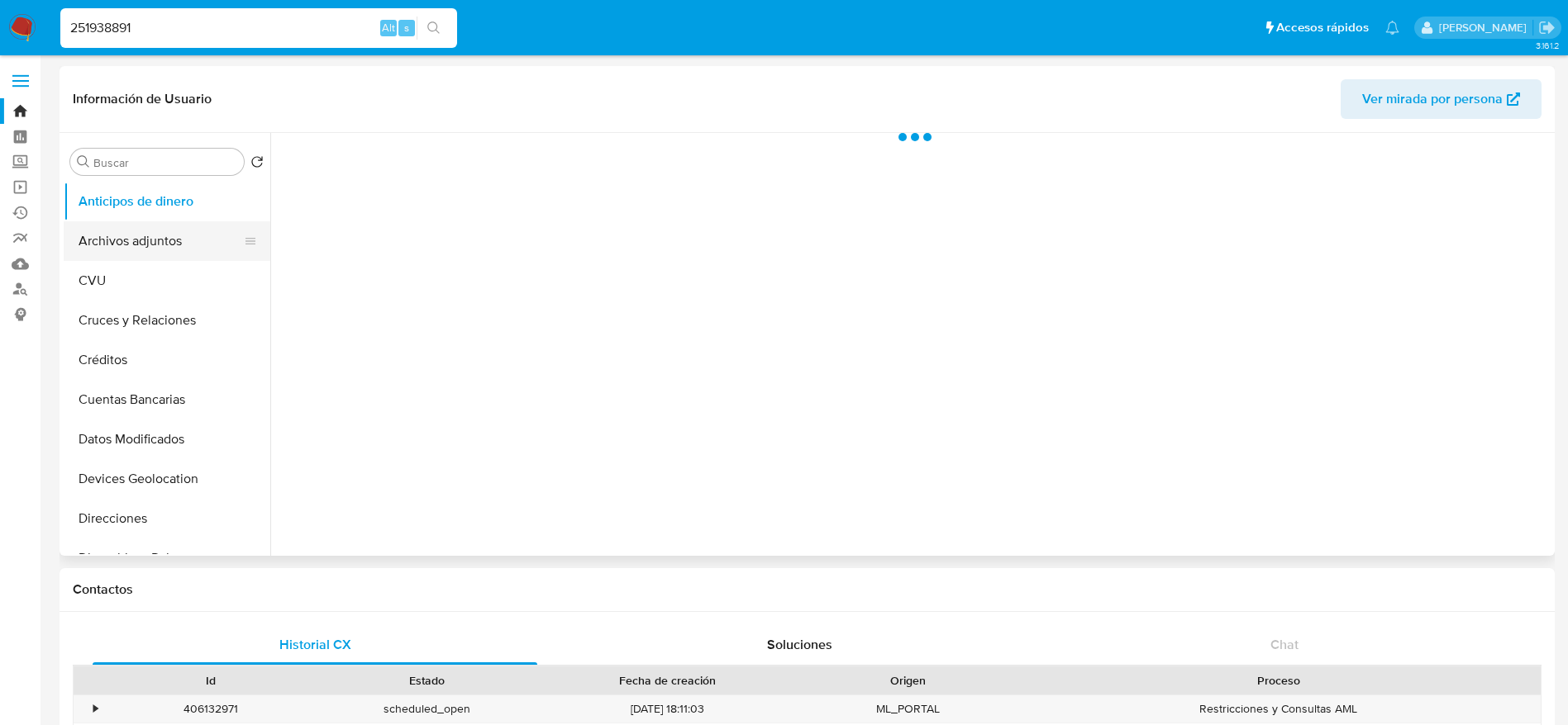
select select "10"
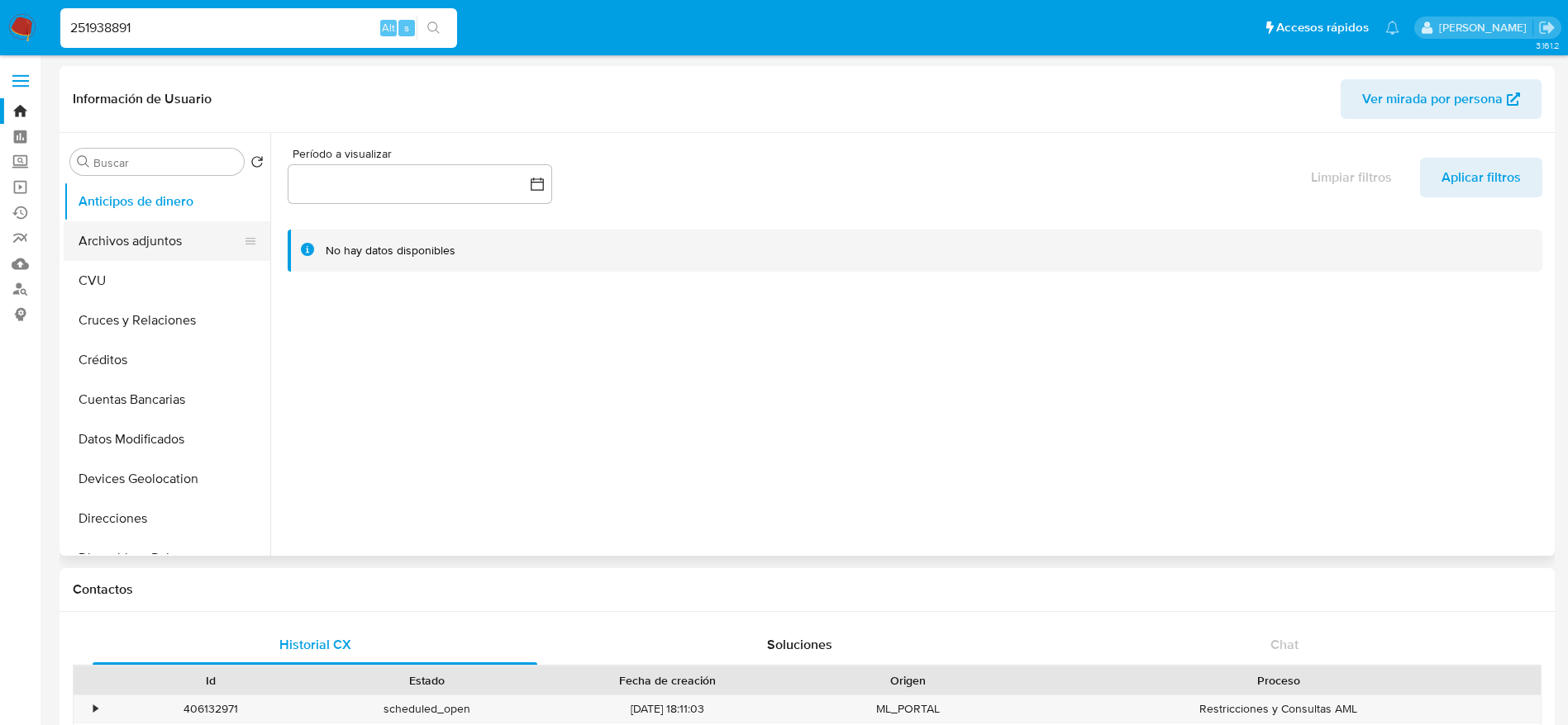
click at [160, 244] on button "Archivos adjuntos" at bounding box center [160, 242] width 194 height 40
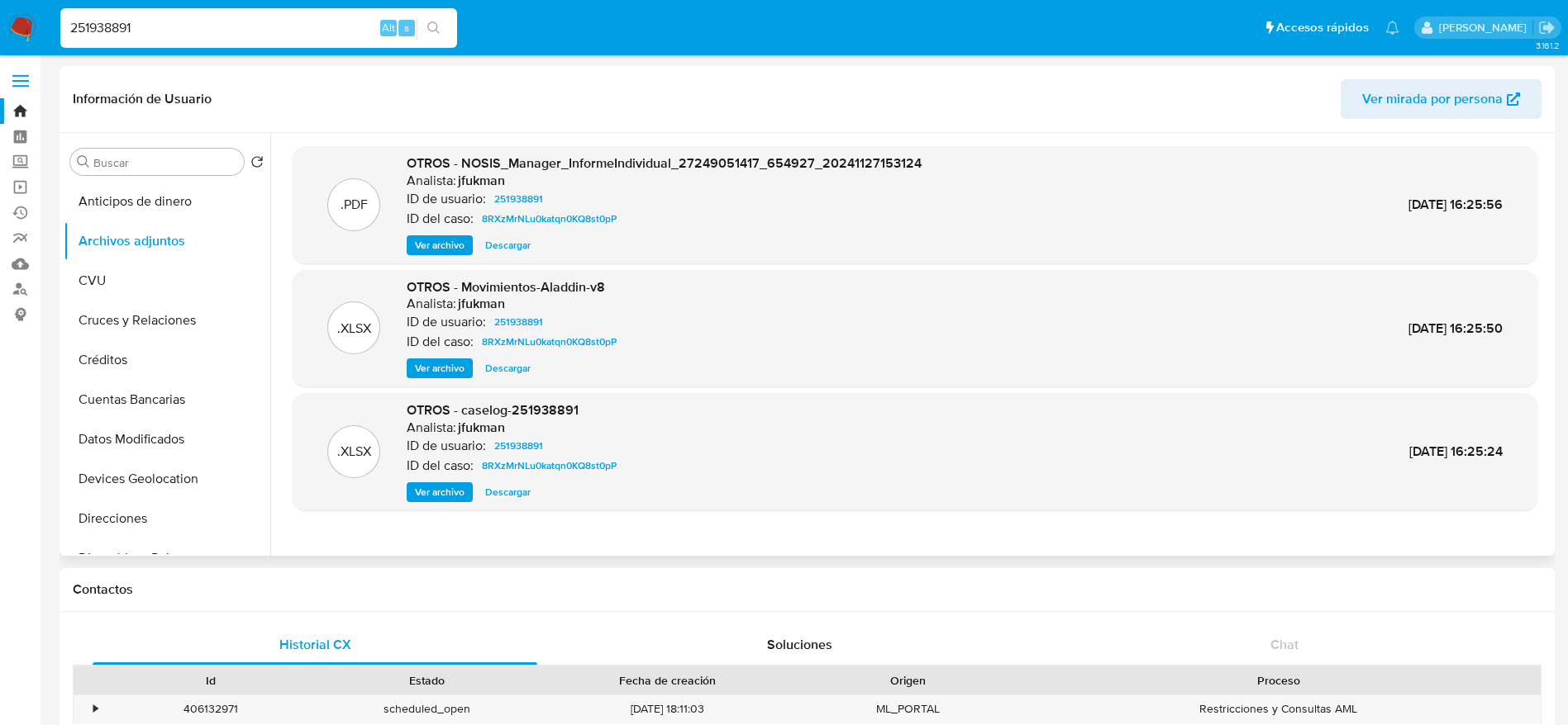
click at [510, 361] on span "Descargar" at bounding box center [508, 369] width 45 height 17
click at [506, 487] on span "Descargar" at bounding box center [508, 493] width 45 height 17
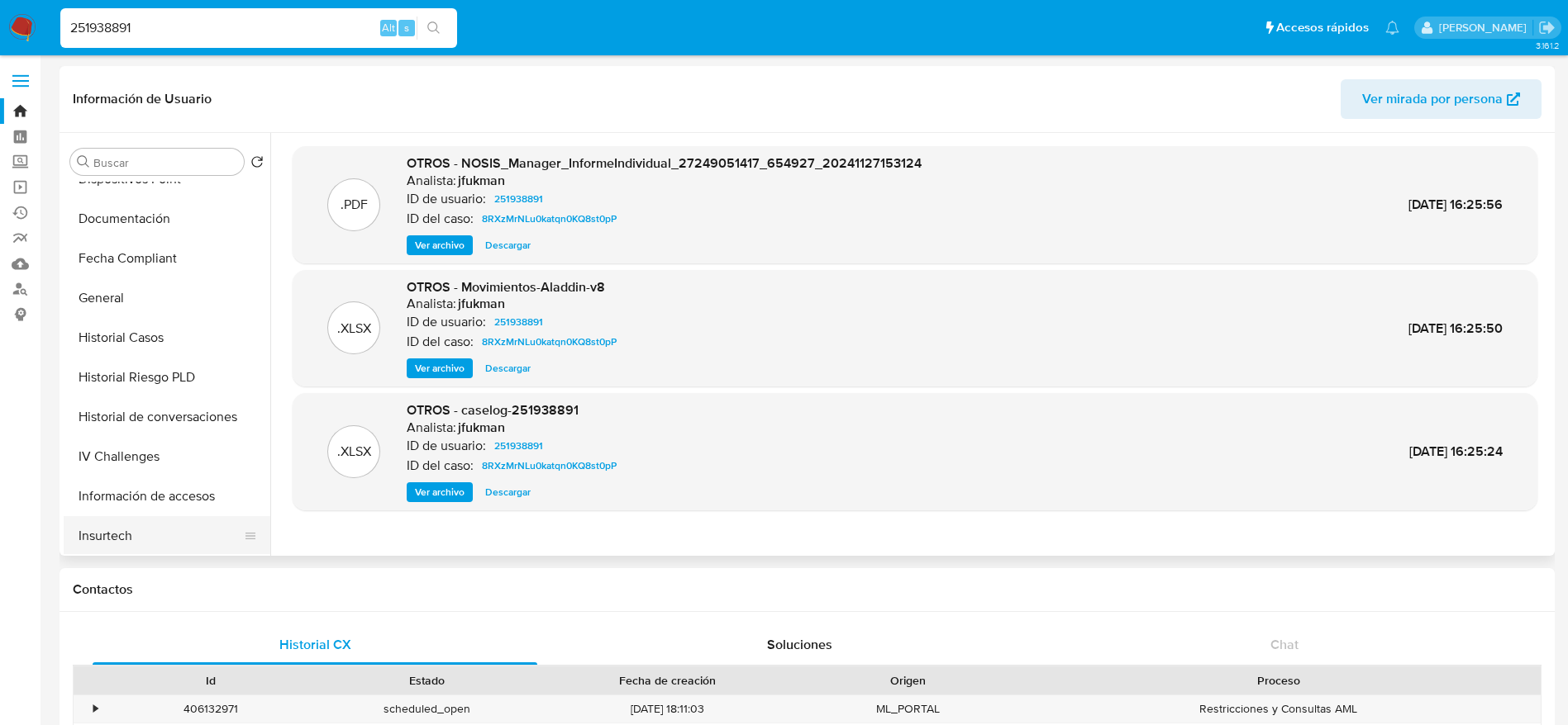
scroll to position [496, 0]
click at [112, 525] on button "KYC" at bounding box center [160, 539] width 194 height 40
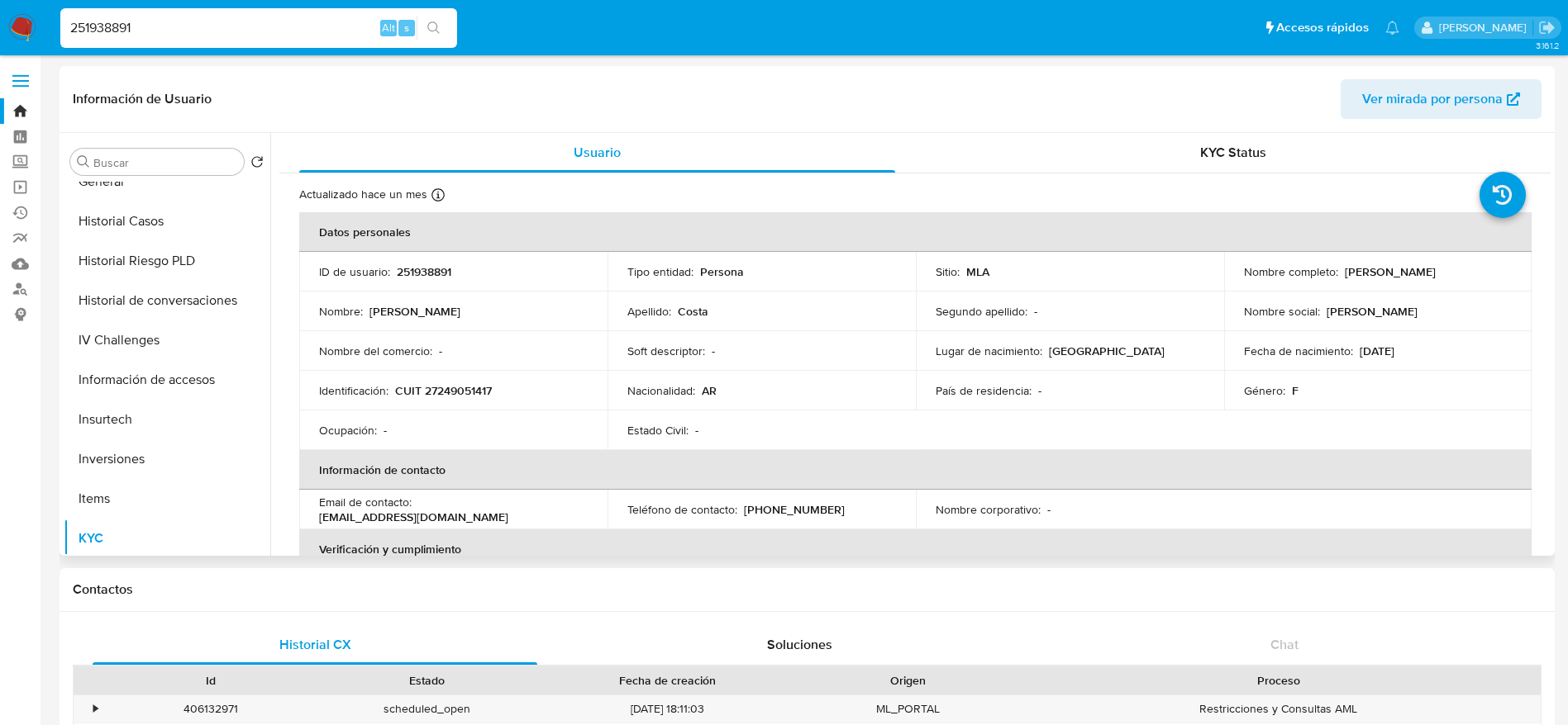
click at [457, 393] on p "CUIT 27249051417" at bounding box center [443, 391] width 96 height 15
copy p "27249051417"
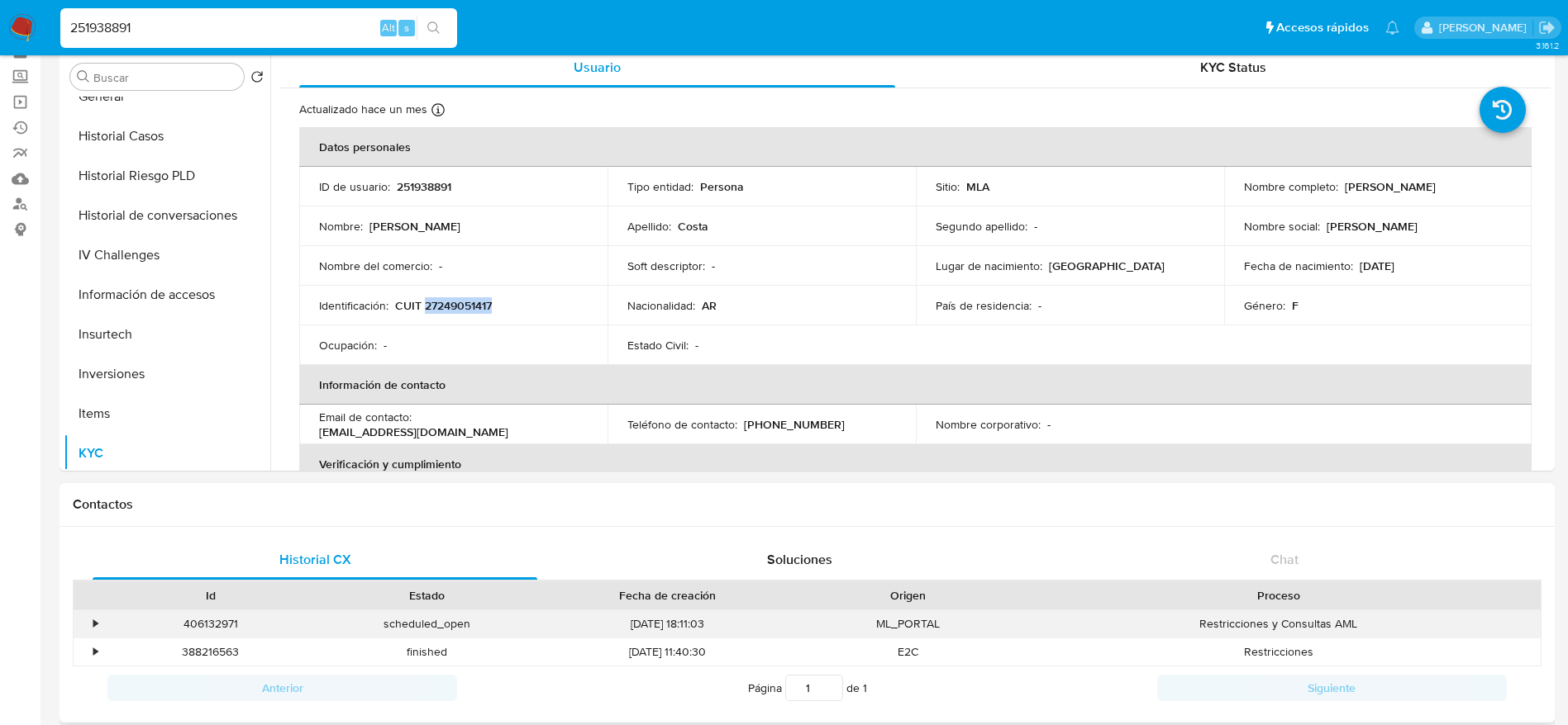
scroll to position [124, 0]
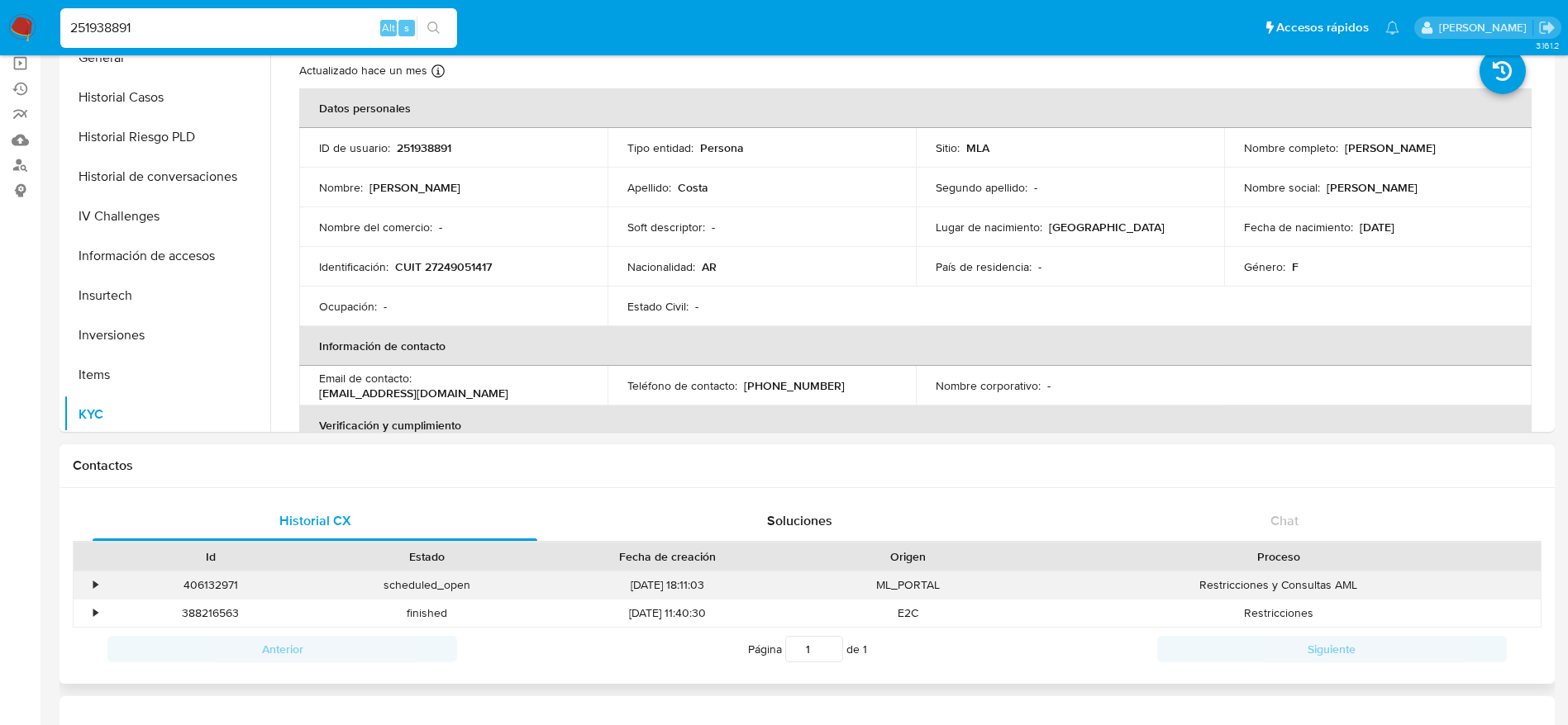
click at [209, 574] on div "406132971" at bounding box center [211, 585] width 216 height 27
copy div "406132971"
drag, startPoint x: 1339, startPoint y: 145, endPoint x: 1450, endPoint y: 161, distance: 112.1
click at [1450, 161] on td "Nombre completo : Carmen Rosa Costa" at bounding box center [1378, 148] width 308 height 40
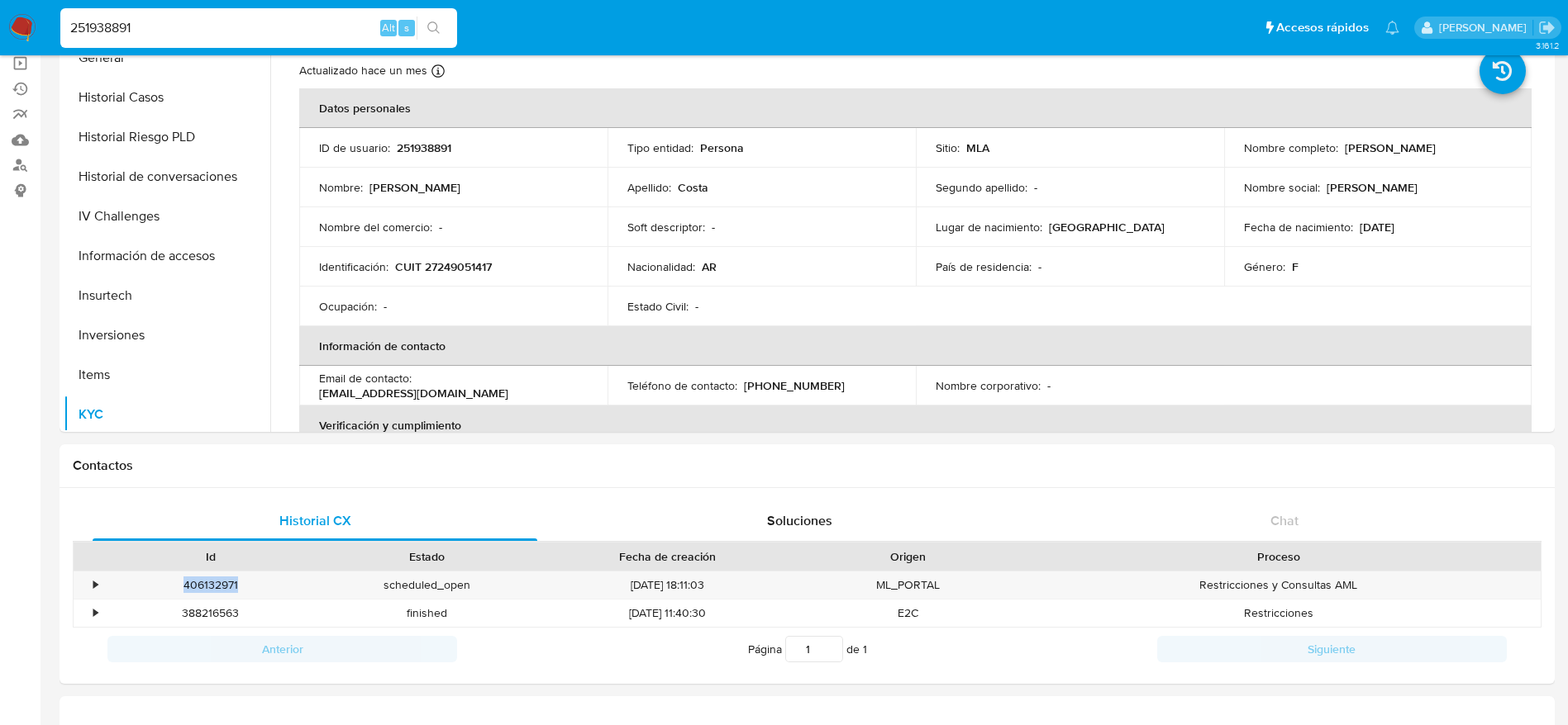
copy p "Carmen Rosa Costa"
click at [188, 30] on input "251938891" at bounding box center [259, 27] width 397 height 22
paste input "Z4EDg5UB9h6RT6nnn3n1ZmJm"
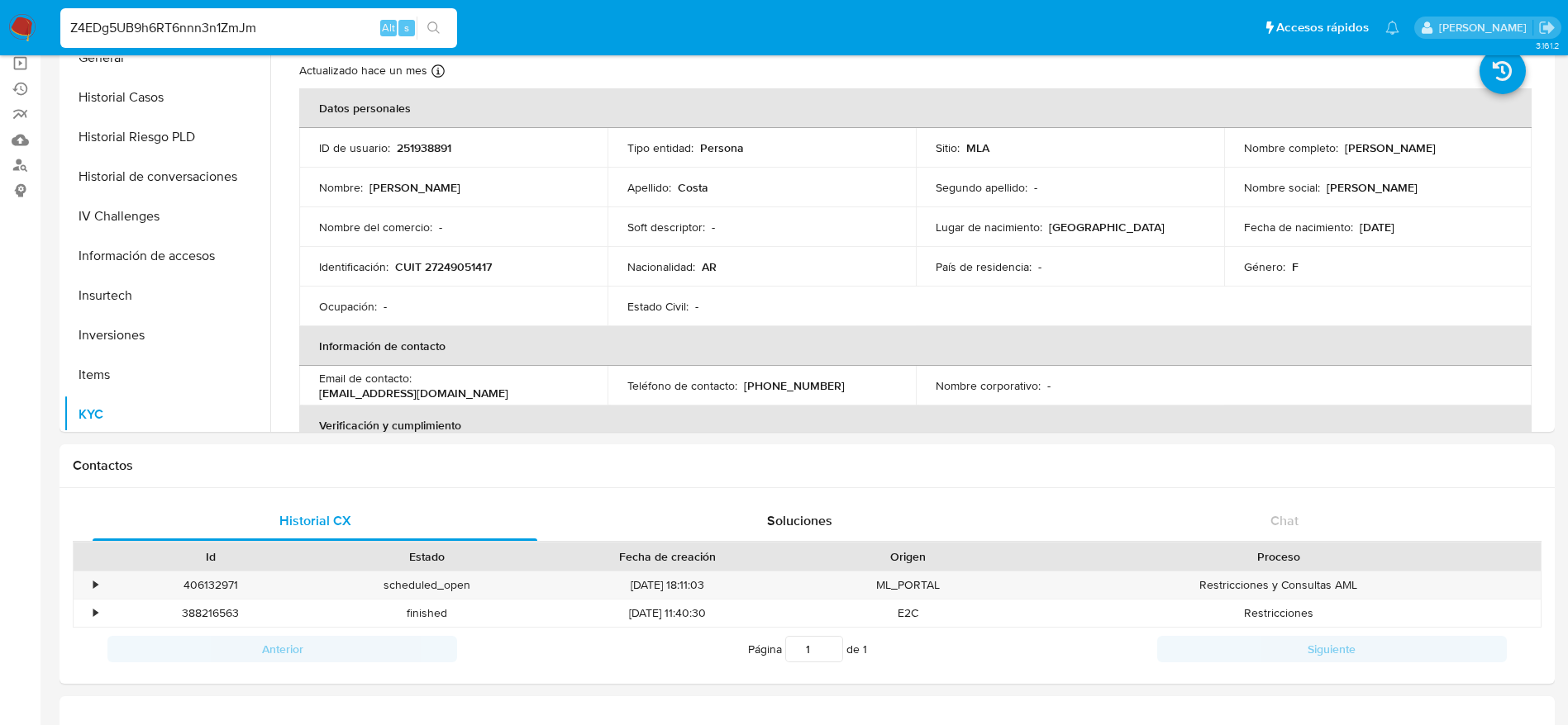
type input "Z4EDg5UB9h6RT6nnn3n1ZmJm"
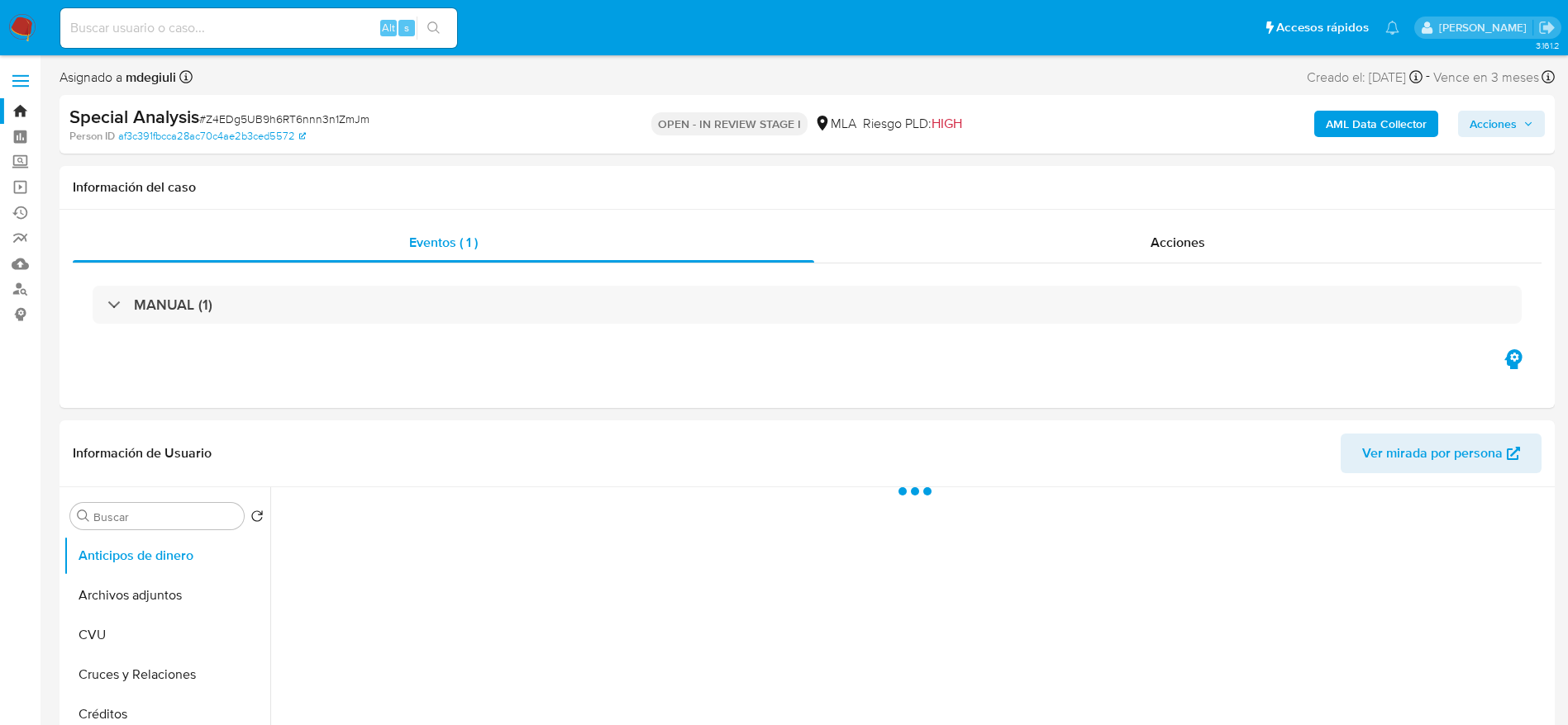
select select "10"
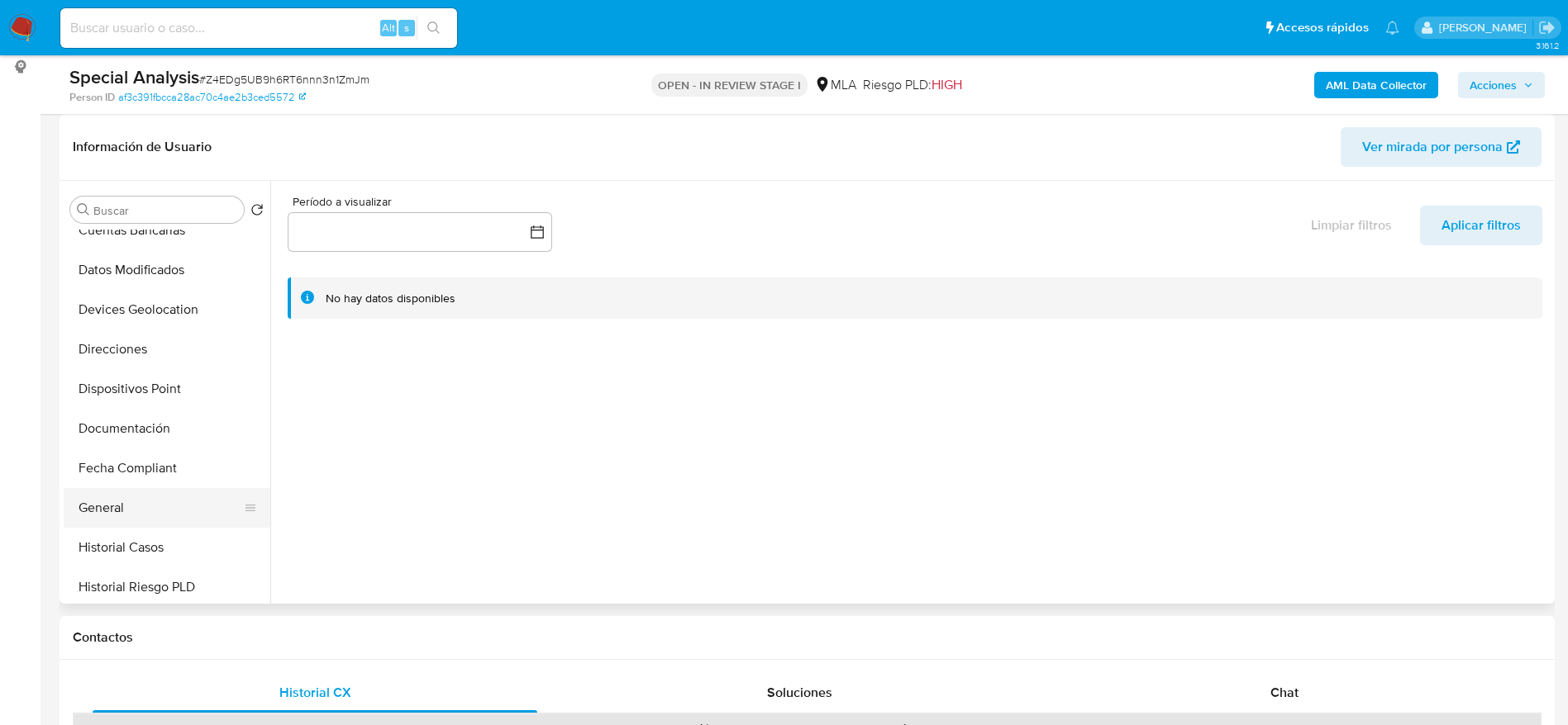
scroll to position [248, 0]
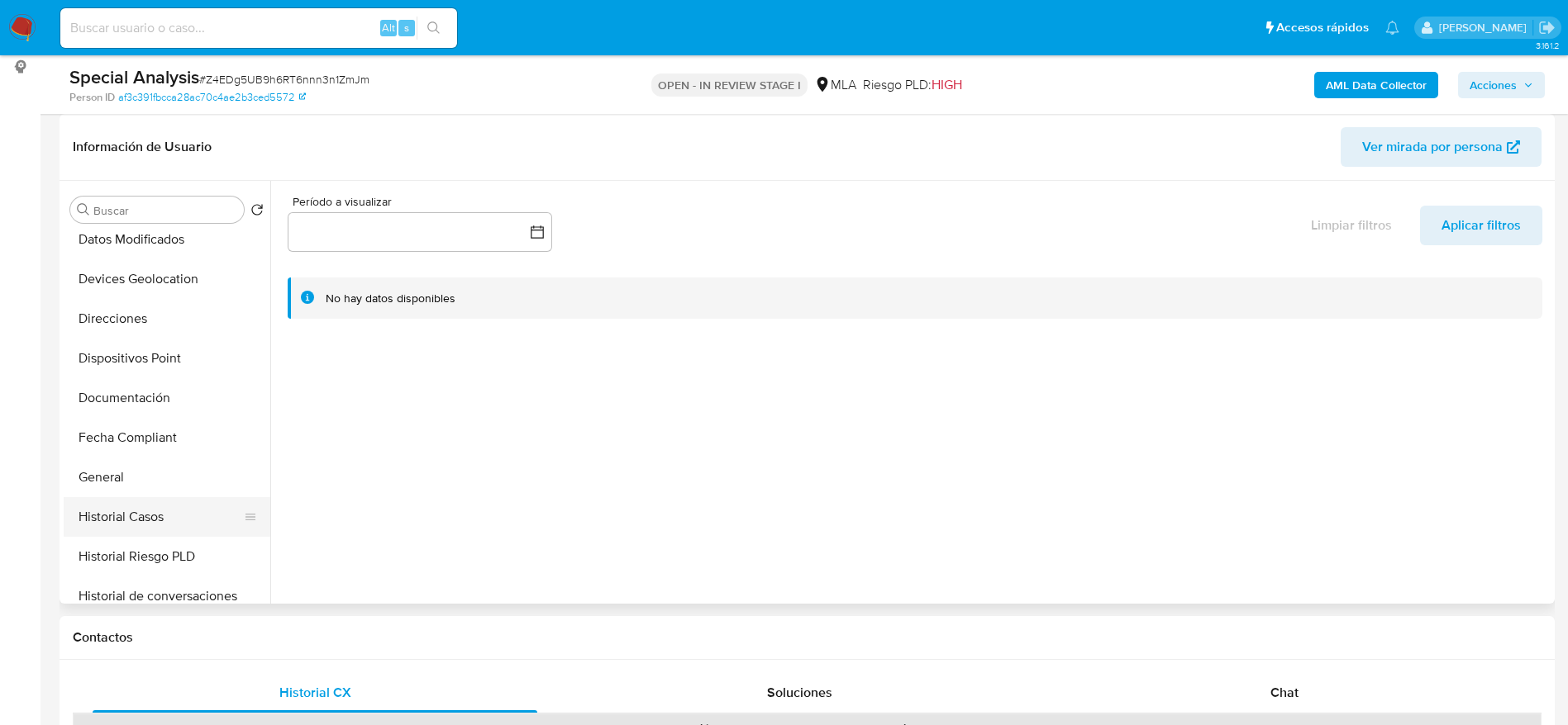
click at [145, 512] on button "Historial Casos" at bounding box center [160, 517] width 194 height 40
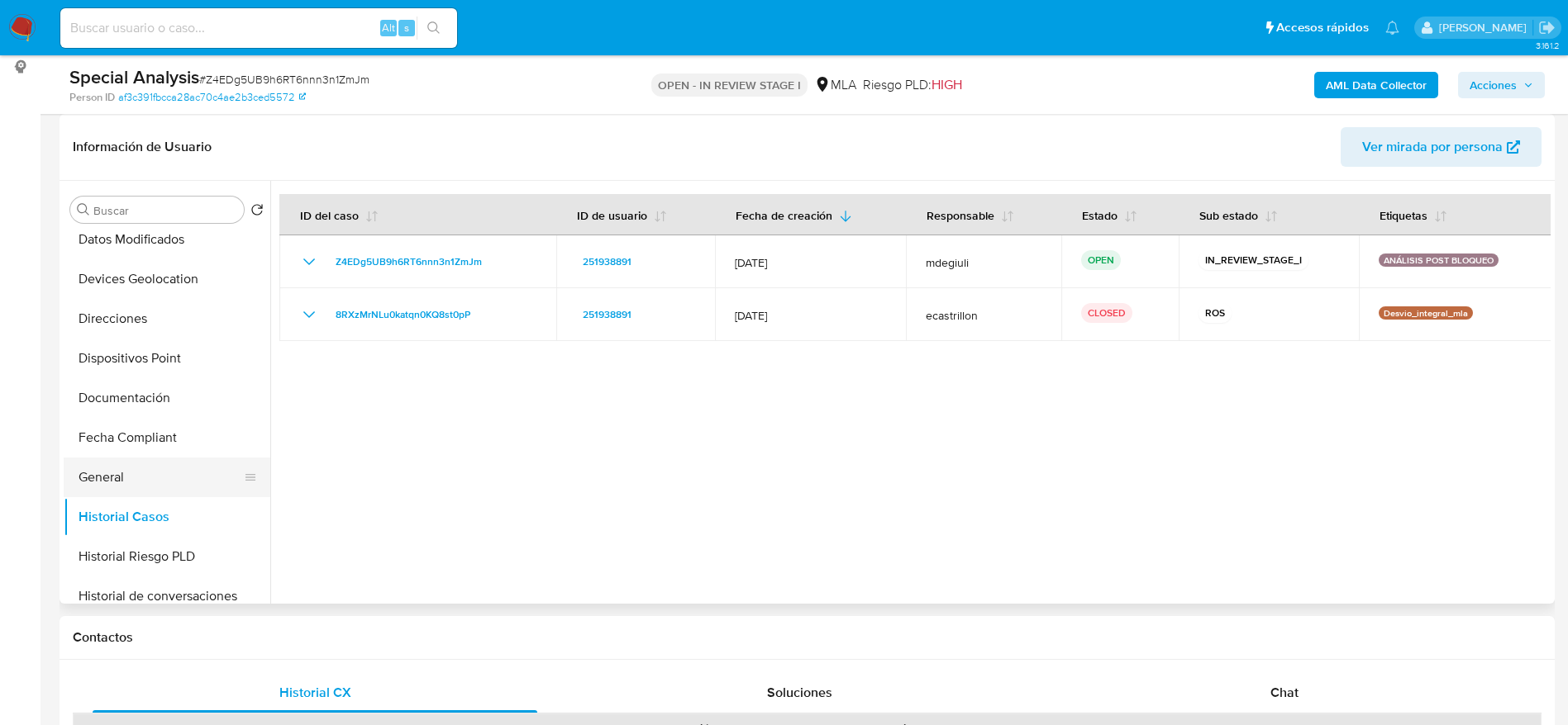
drag, startPoint x: 121, startPoint y: 482, endPoint x: 122, endPoint y: 468, distance: 14.0
click at [121, 482] on button "General" at bounding box center [160, 478] width 194 height 40
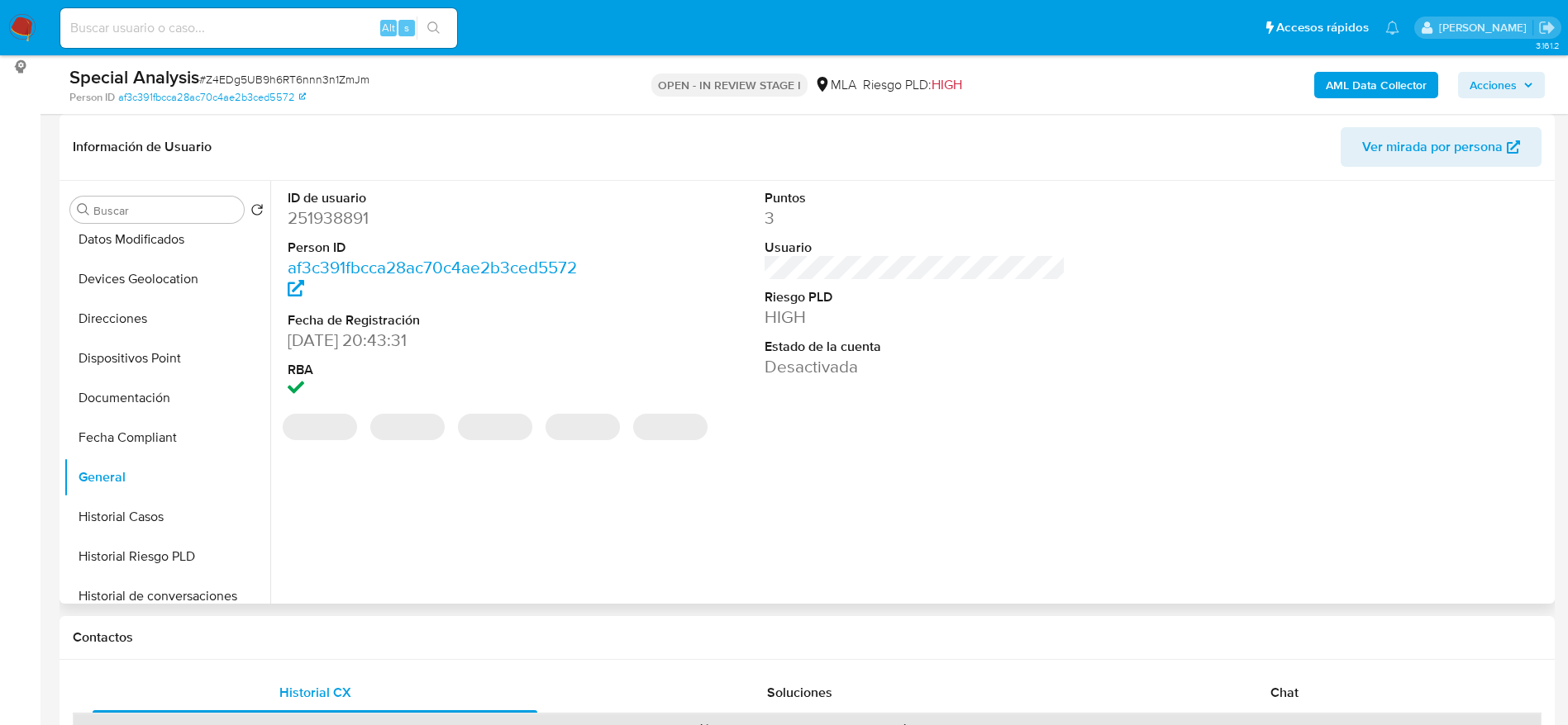
click at [322, 220] on dd "251938891" at bounding box center [438, 218] width 301 height 24
copy dd "251938891"
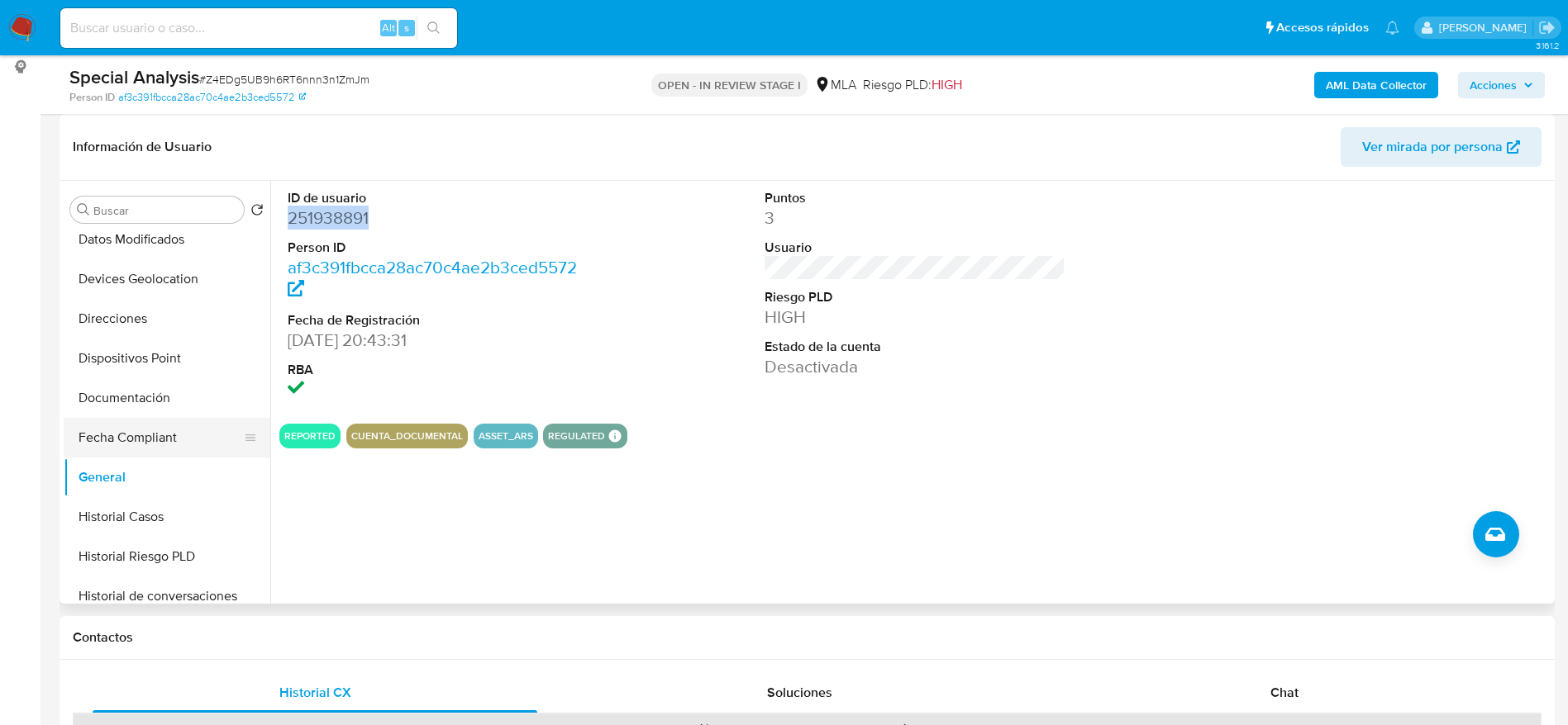
scroll to position [619, 0]
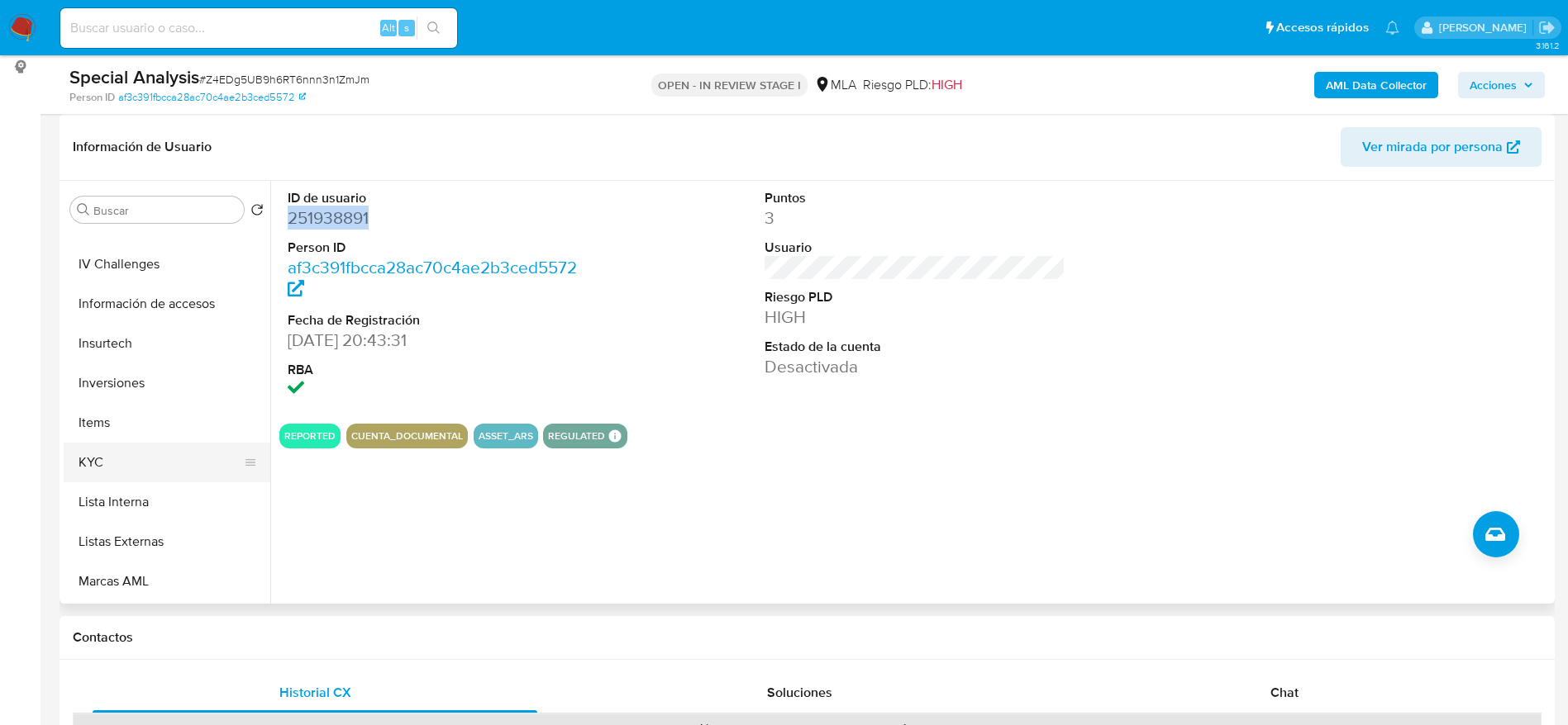
click at [119, 470] on button "KYC" at bounding box center [160, 463] width 194 height 40
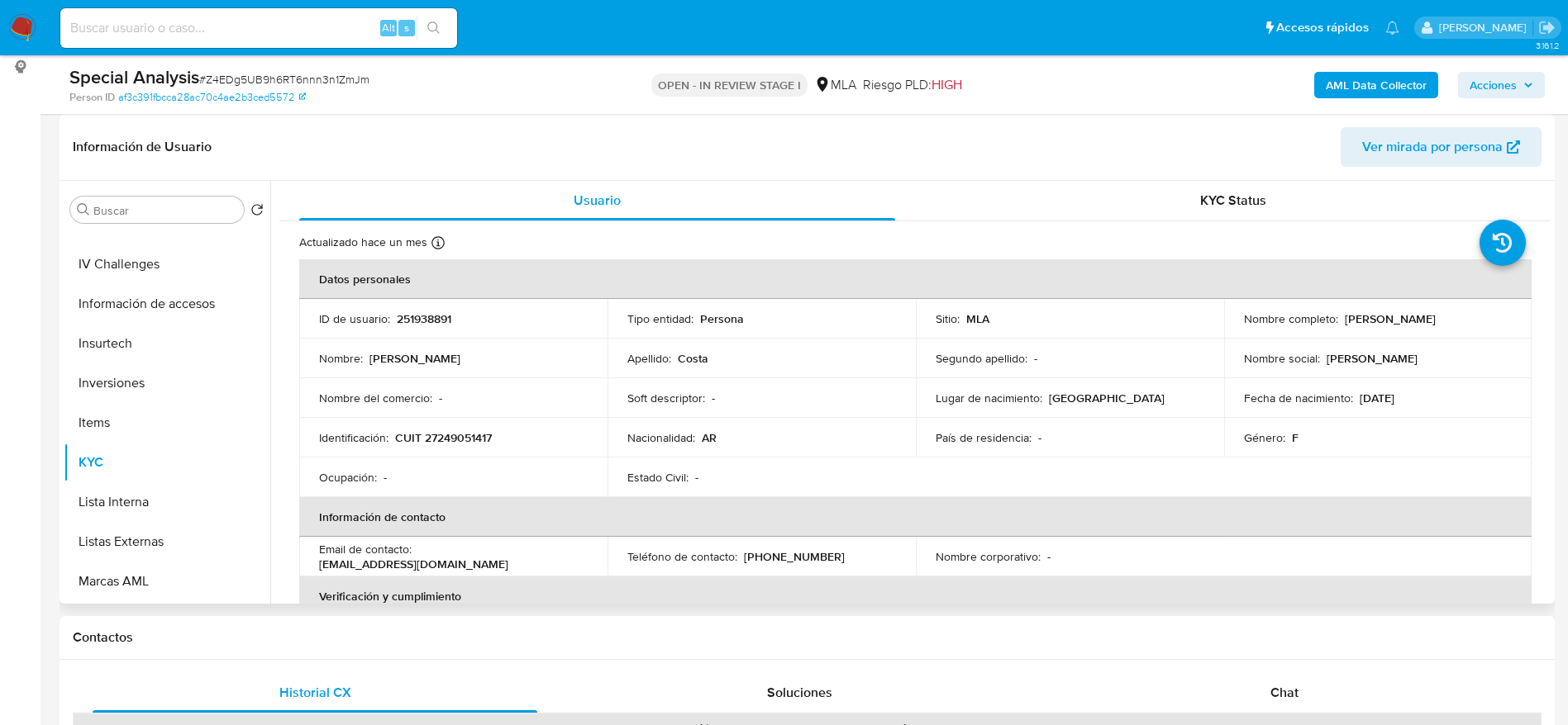
drag, startPoint x: 1338, startPoint y: 320, endPoint x: 1463, endPoint y: 324, distance: 125.1
click at [1456, 324] on div "Nombre completo : Carmen Rosa Costa" at bounding box center [1378, 319] width 268 height 15
click at [1458, 324] on div "Nombre completo : Carmen Rosa Costa" at bounding box center [1378, 319] width 268 height 15
click at [1463, 324] on div "Nombre completo : Carmen Rosa Costa" at bounding box center [1378, 319] width 268 height 15
click at [1421, 321] on p "Carmen Rosa Costa" at bounding box center [1390, 319] width 91 height 15
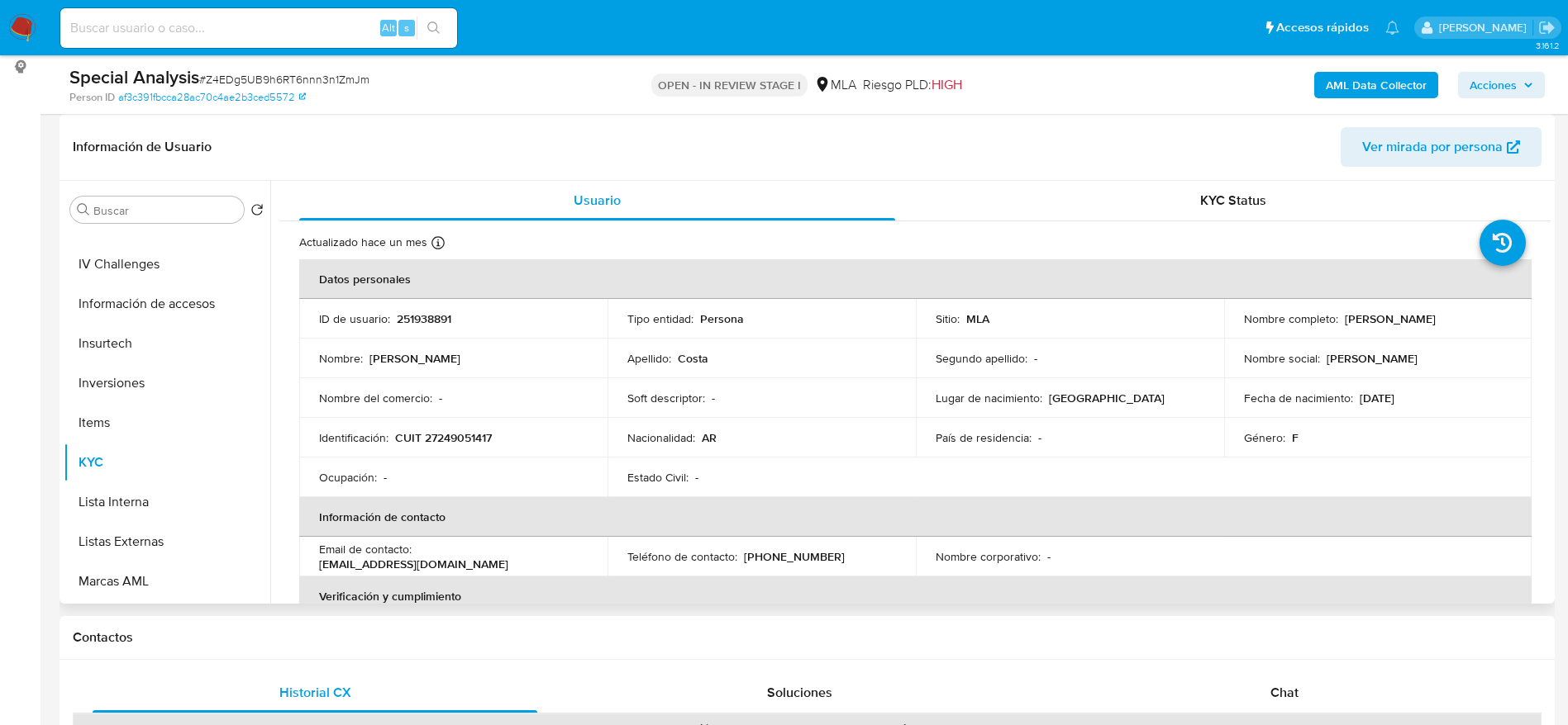
click at [1421, 321] on p "Carmen Rosa Costa" at bounding box center [1390, 319] width 91 height 15
click at [1347, 325] on p "Carmen Rosa Costa" at bounding box center [1390, 319] width 91 height 15
drag, startPoint x: 1341, startPoint y: 317, endPoint x: 1439, endPoint y: 321, distance: 98.1
click at [1436, 321] on p "Carmen Rosa Costa" at bounding box center [1390, 319] width 91 height 15
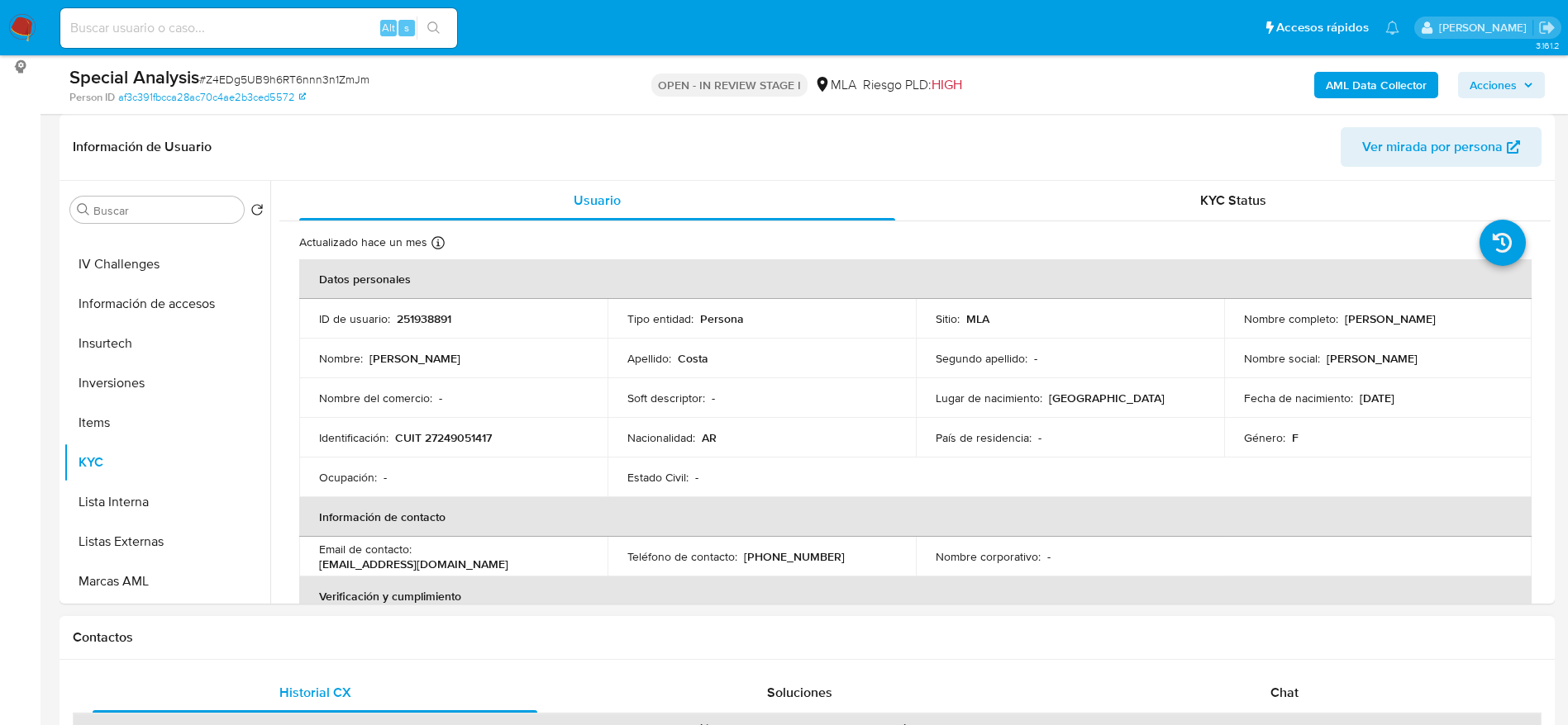
copy p "Carmen Rosa Costa"
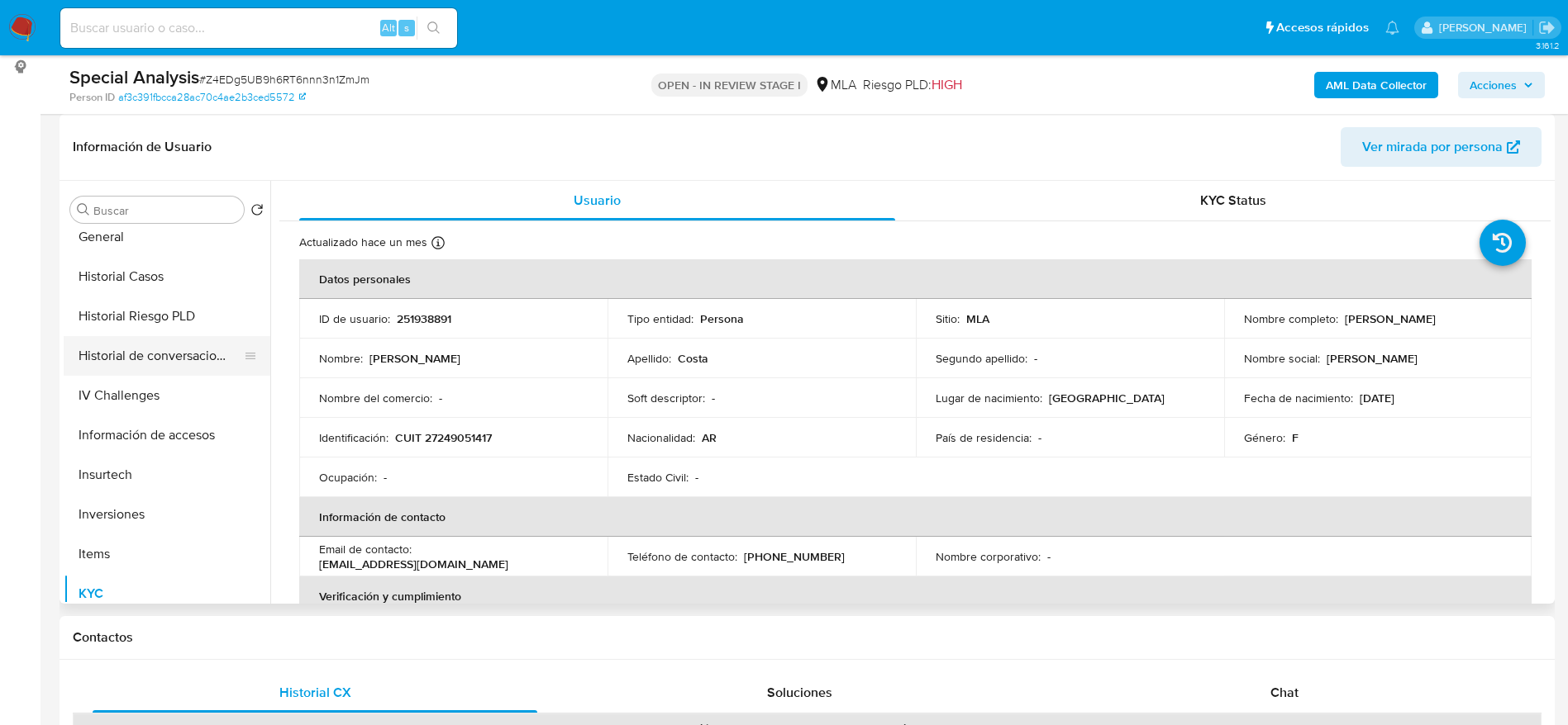
scroll to position [485, 0]
click at [88, 289] on button "Historial Casos" at bounding box center [160, 280] width 194 height 40
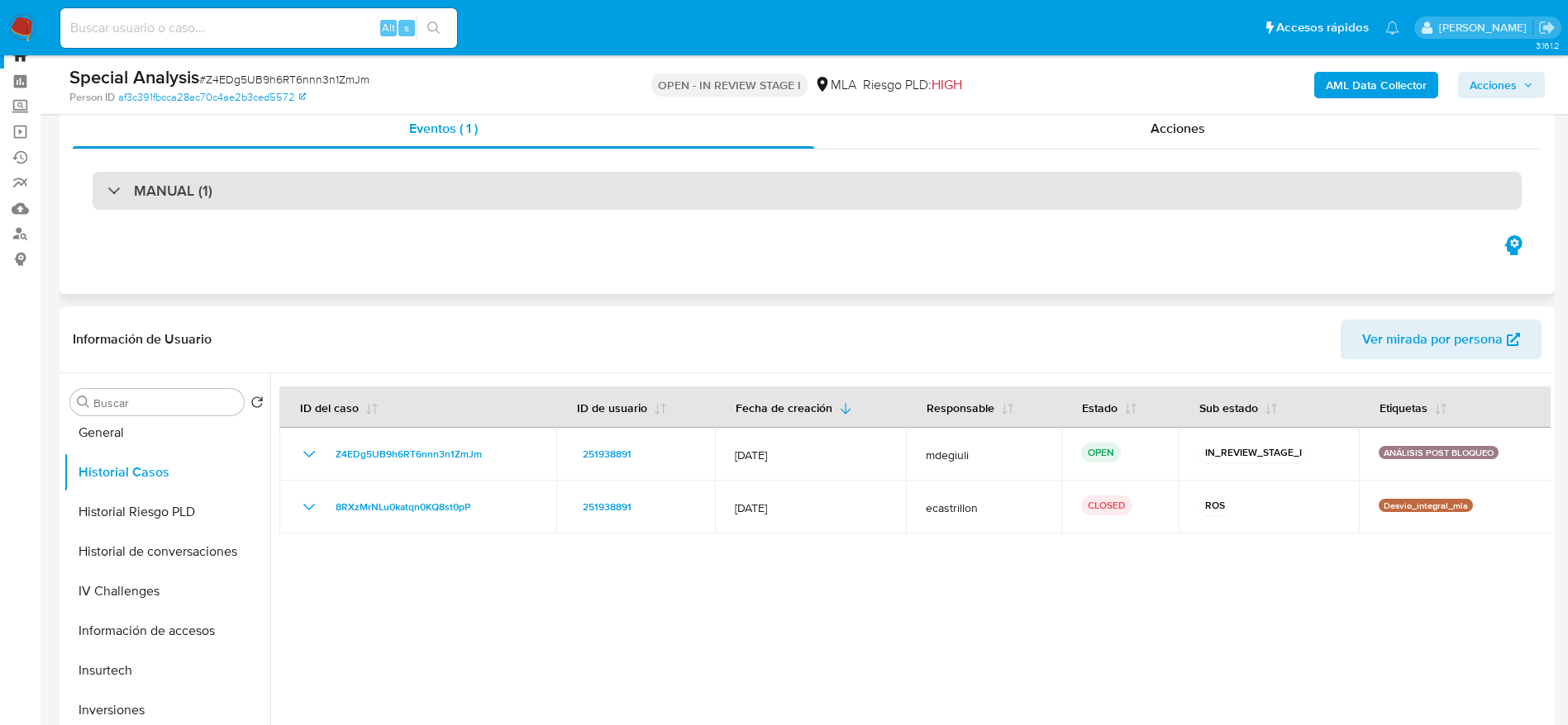
scroll to position [0, 0]
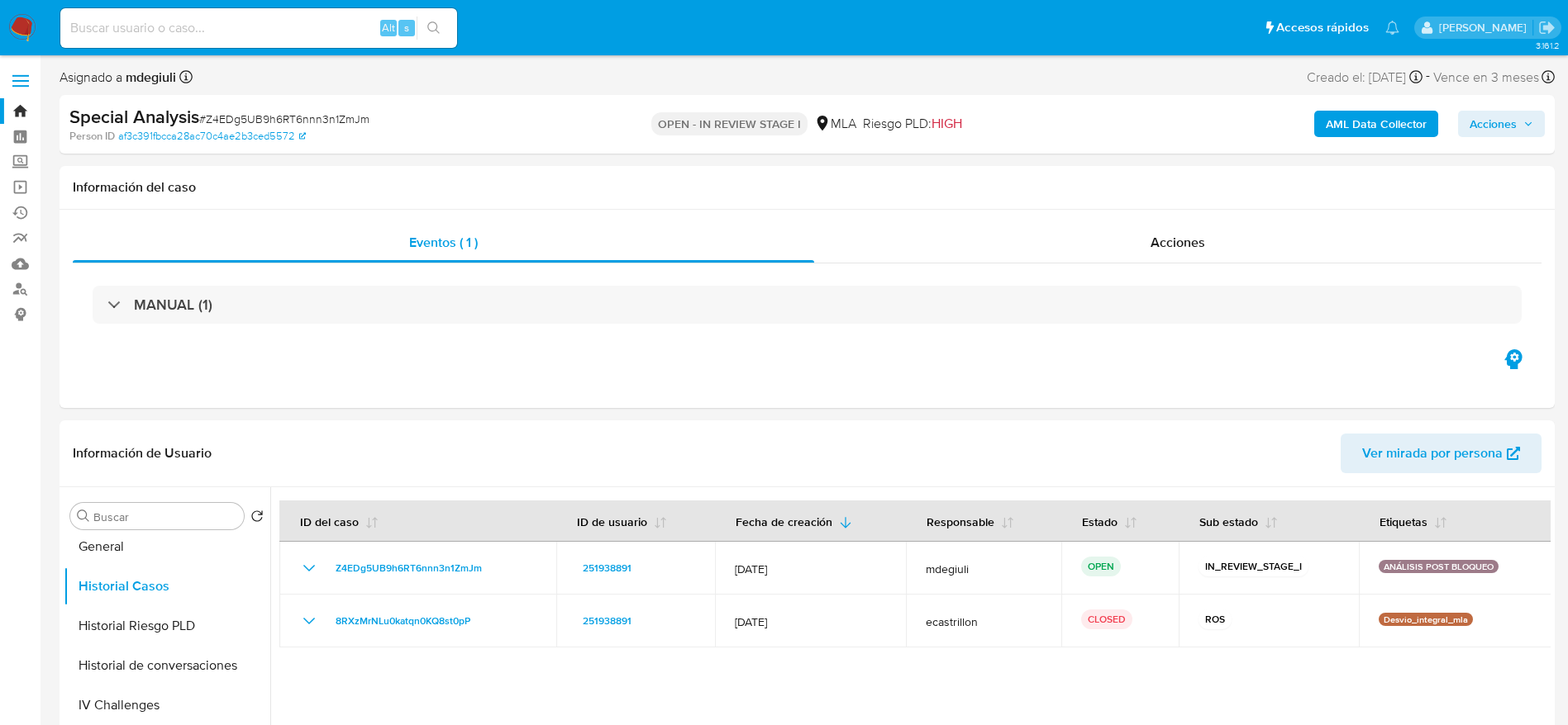
click at [330, 111] on span "# Z4EDg5UB9h6RT6nnn3n1ZmJm" at bounding box center [284, 119] width 170 height 17
copy span "Z4EDg5UB9h6RT6nnn3n1ZmJm"
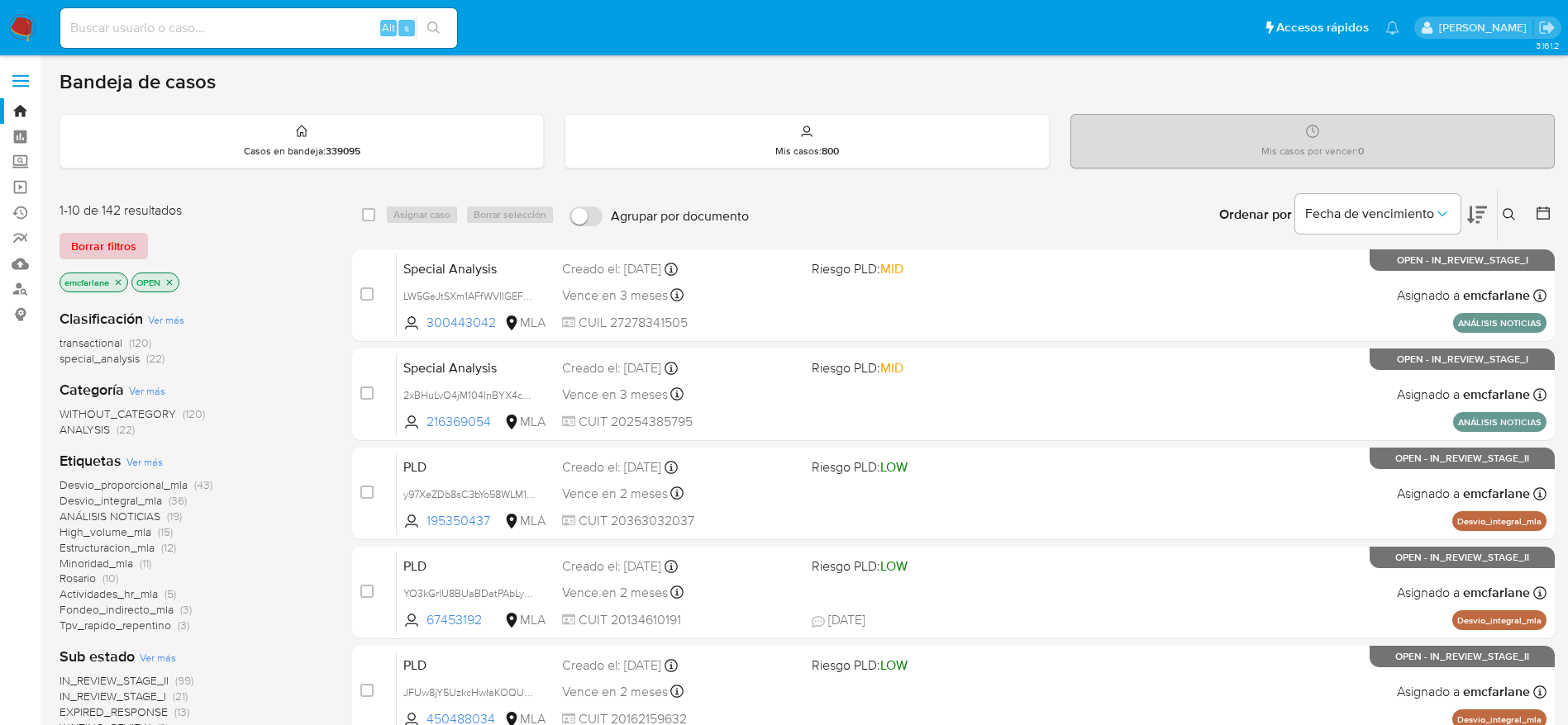
click at [106, 236] on span "Borrar filtros" at bounding box center [103, 246] width 65 height 24
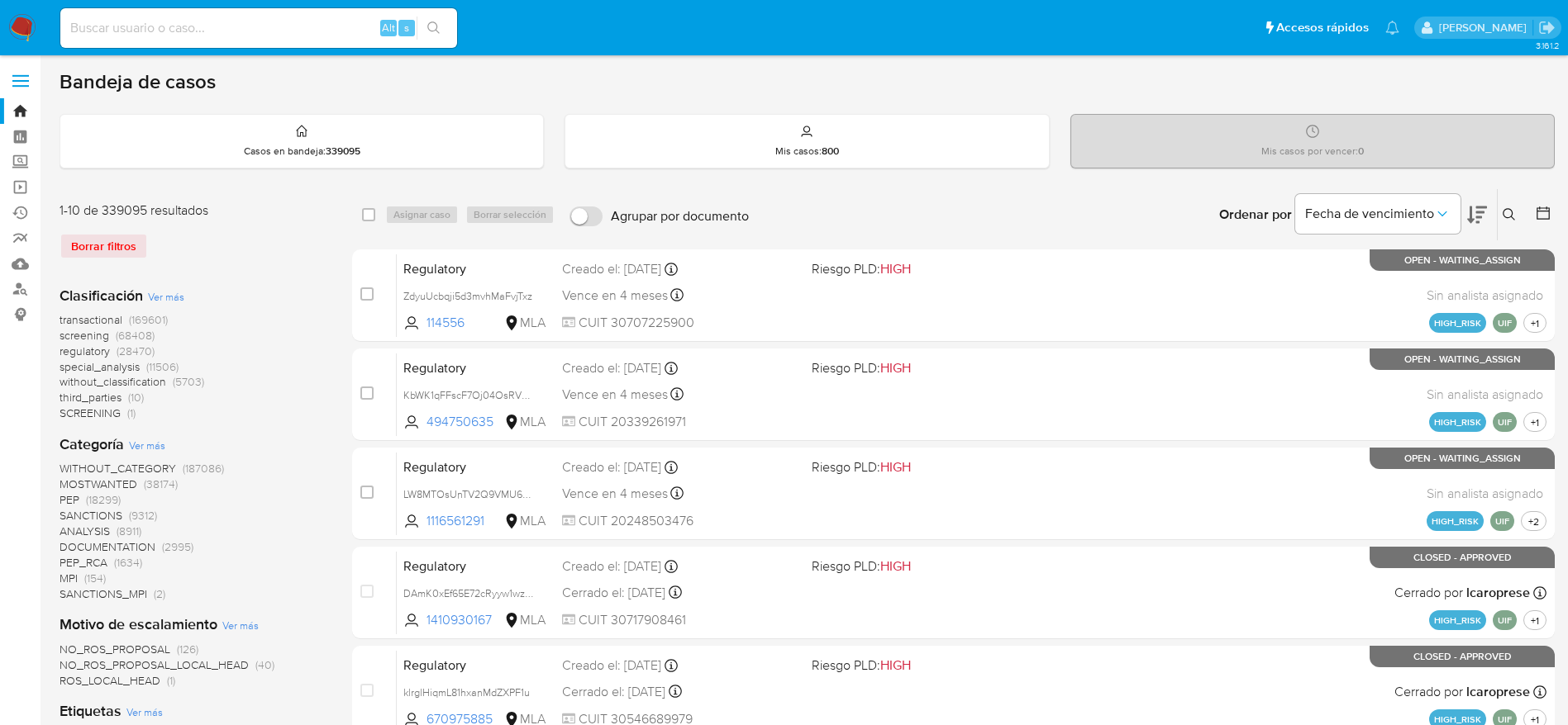
click at [1514, 215] on icon at bounding box center [1509, 215] width 13 height 13
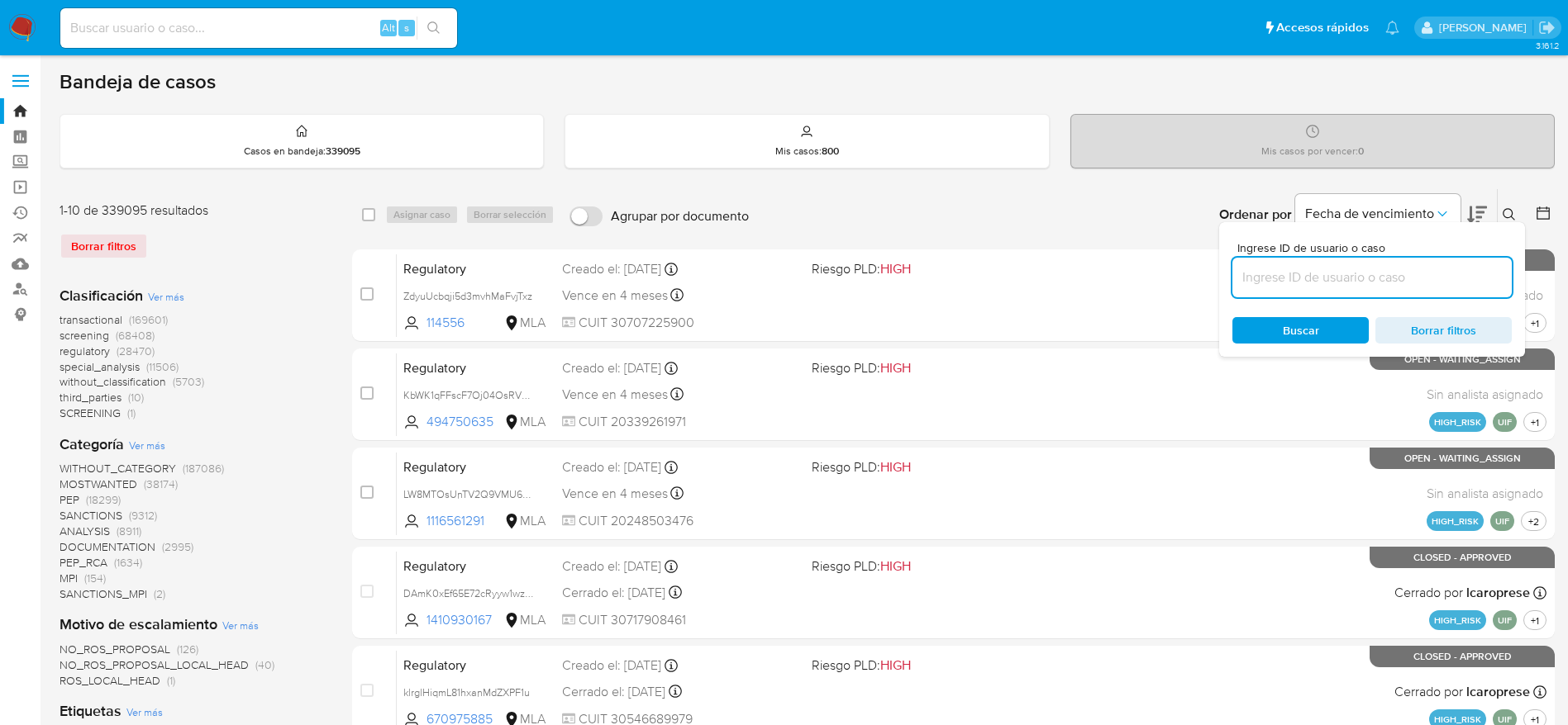
click at [1368, 268] on input at bounding box center [1372, 278] width 280 height 22
type input "Z4EDg5UB9h6RT6nnn3n1ZmJm"
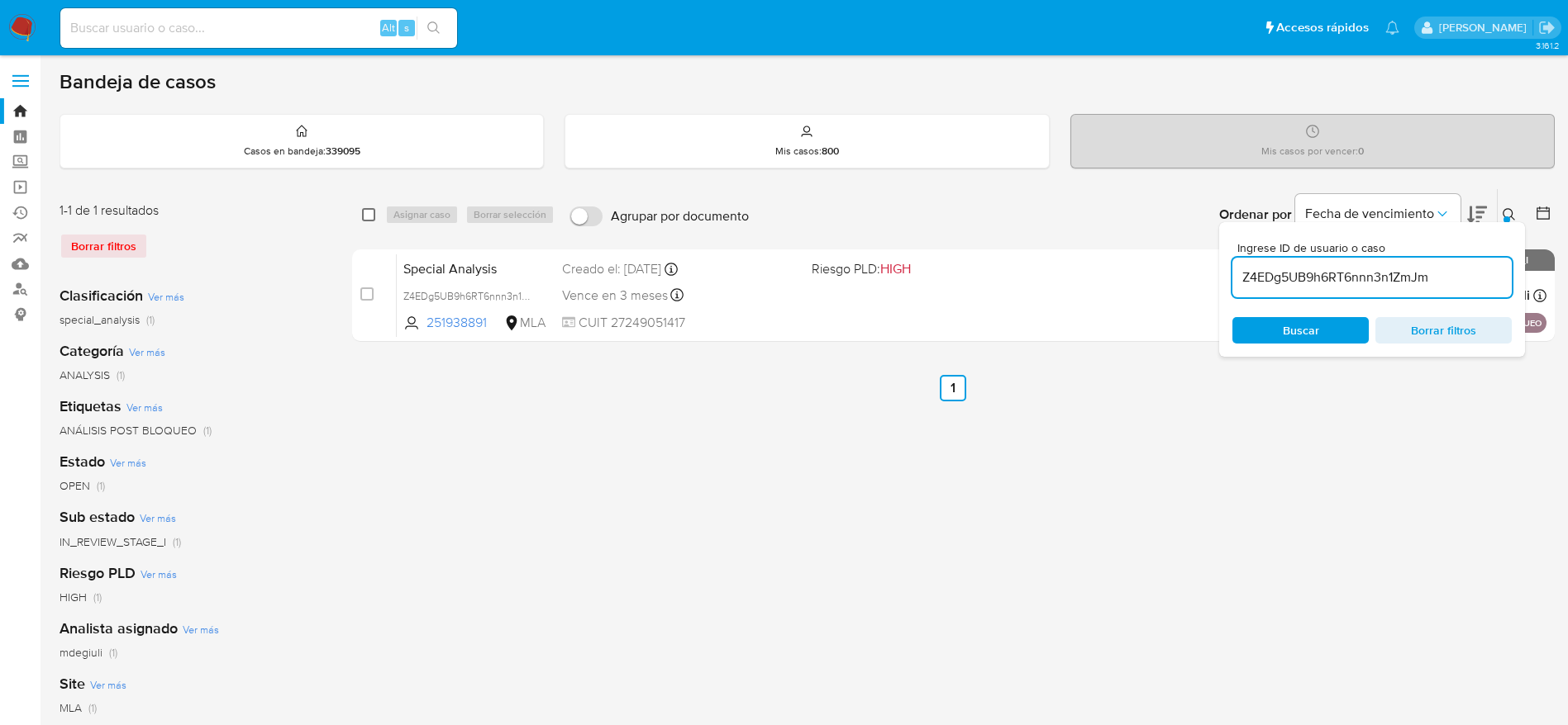
click at [363, 218] on input "checkbox" at bounding box center [368, 215] width 13 height 13
checkbox input "true"
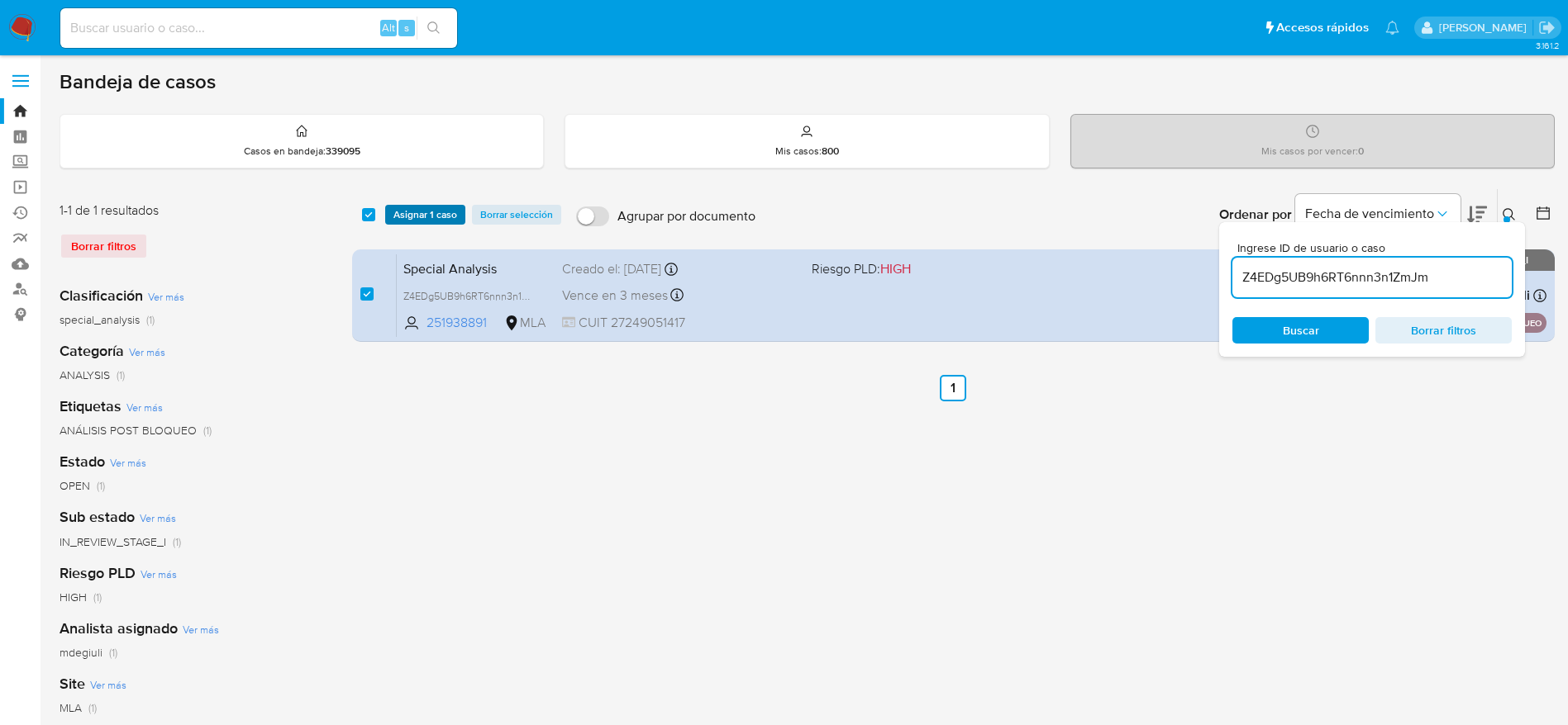
click at [446, 207] on span "Asignar 1 caso" at bounding box center [425, 215] width 63 height 17
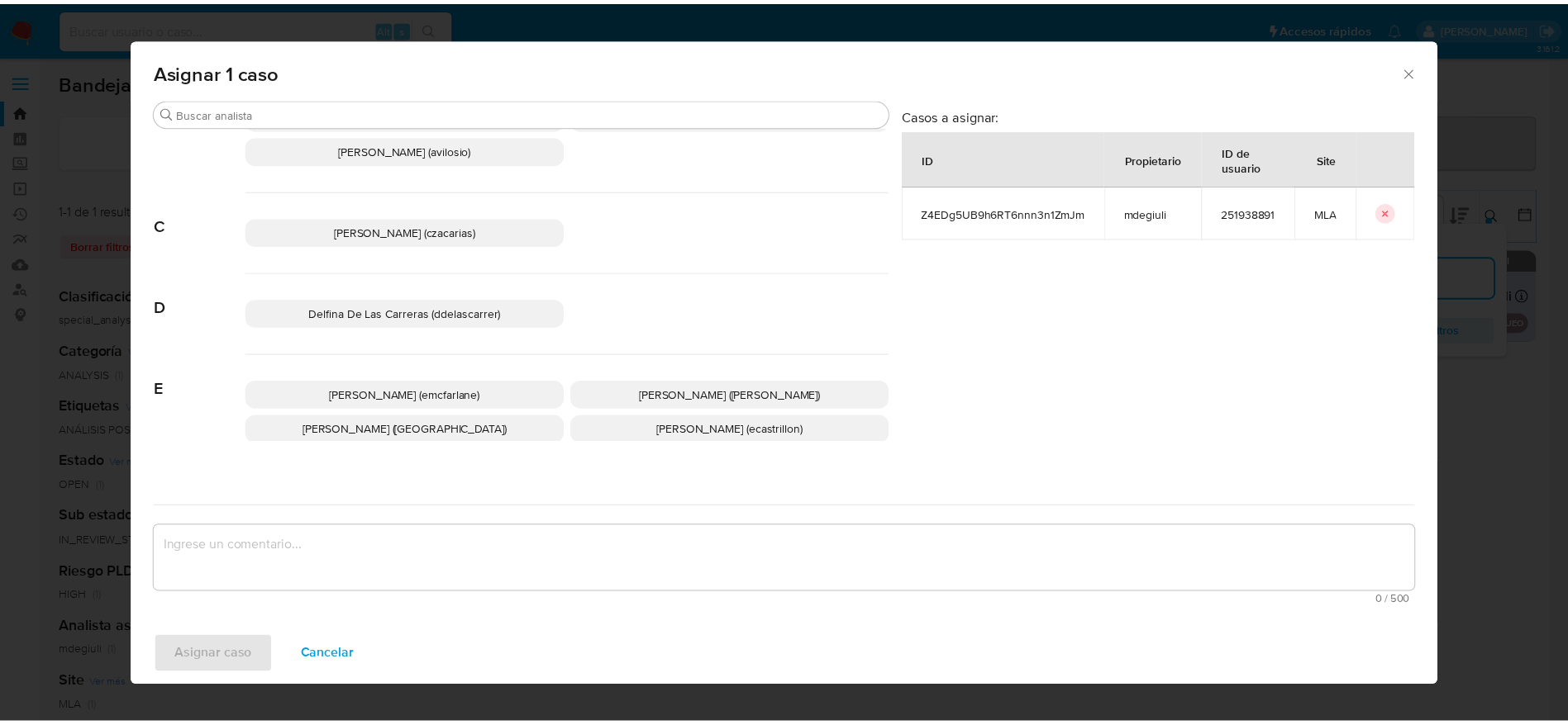
scroll to position [124, 0]
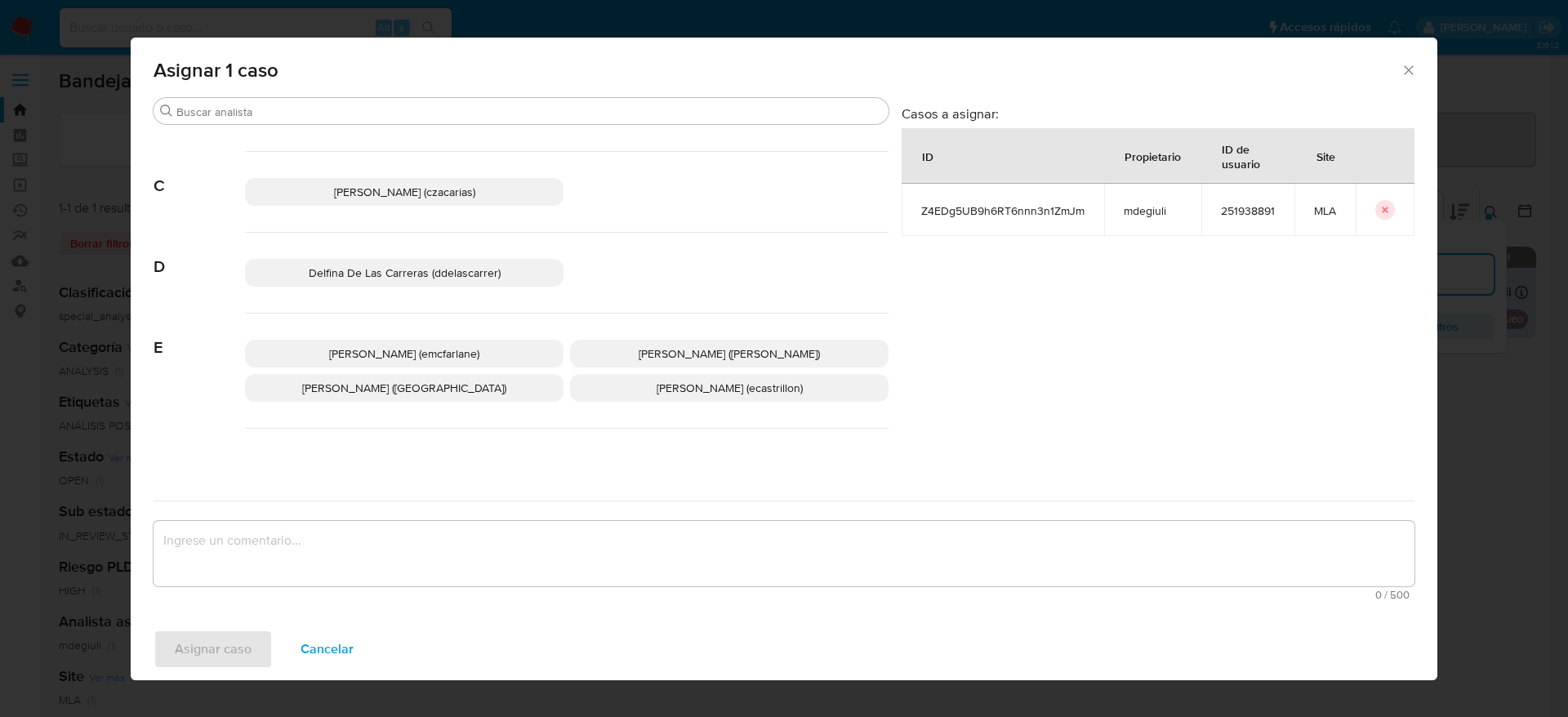
drag, startPoint x: 428, startPoint y: 335, endPoint x: 428, endPoint y: 357, distance: 22.0
click at [428, 337] on div "Elaine Mc Farlane (emcfarlane) Eliana Guerrero (eliguerrero) Emmanuel Hernan Vi…" at bounding box center [567, 371] width 644 height 115
click at [422, 348] on span "Elaine Mc Farlane (emcfarlane)" at bounding box center [404, 354] width 150 height 17
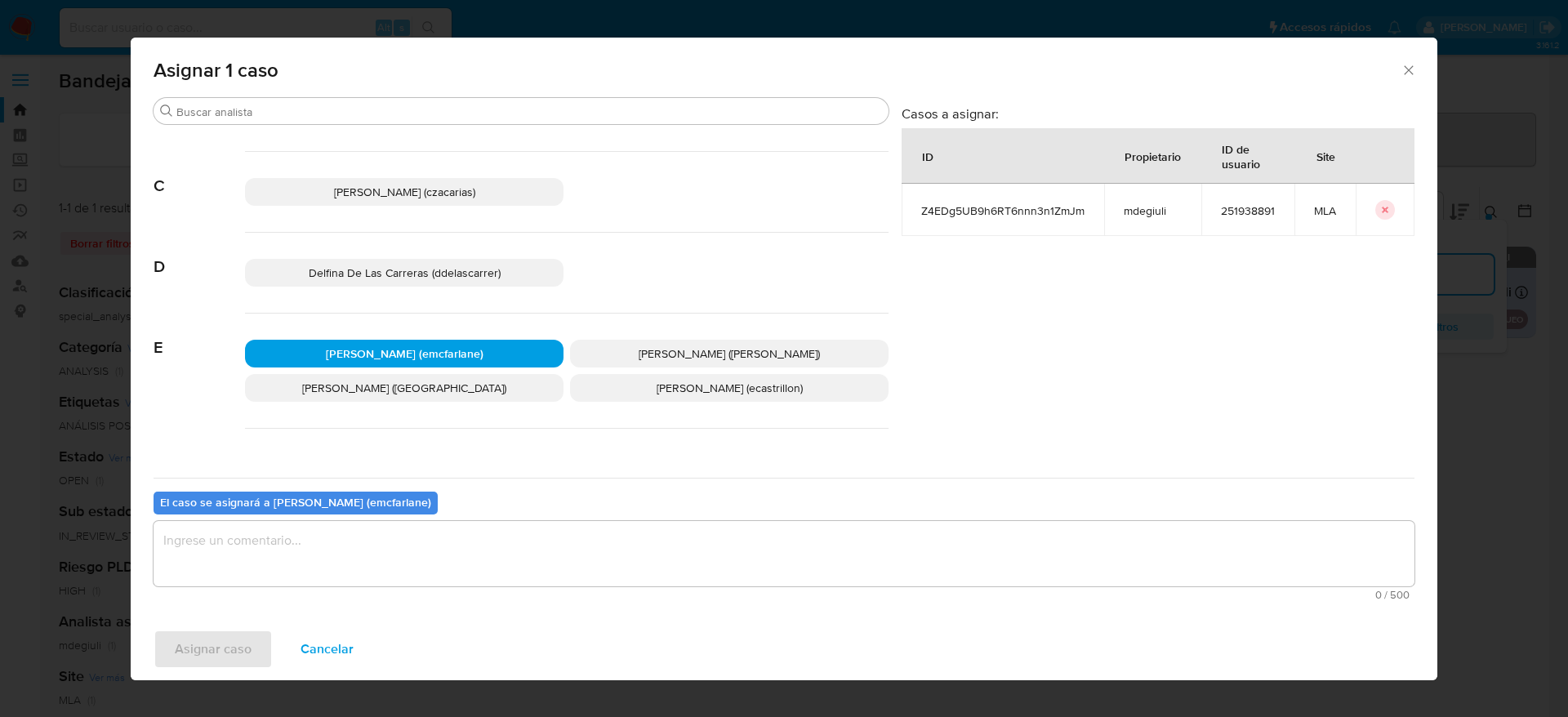
click at [329, 530] on textarea "assign-modal" at bounding box center [784, 554] width 1261 height 65
click at [219, 631] on span "Asignar caso" at bounding box center [213, 649] width 77 height 36
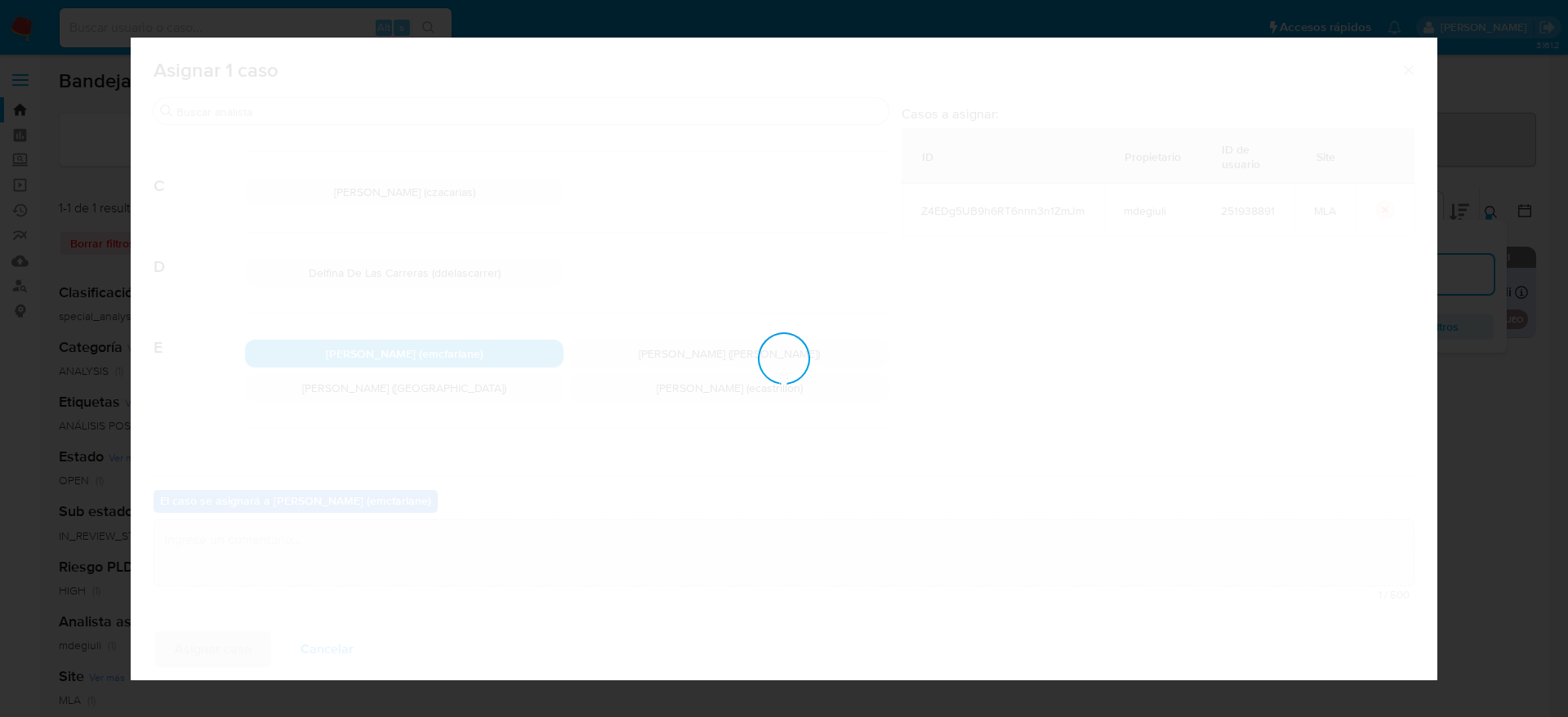
checkbox input "false"
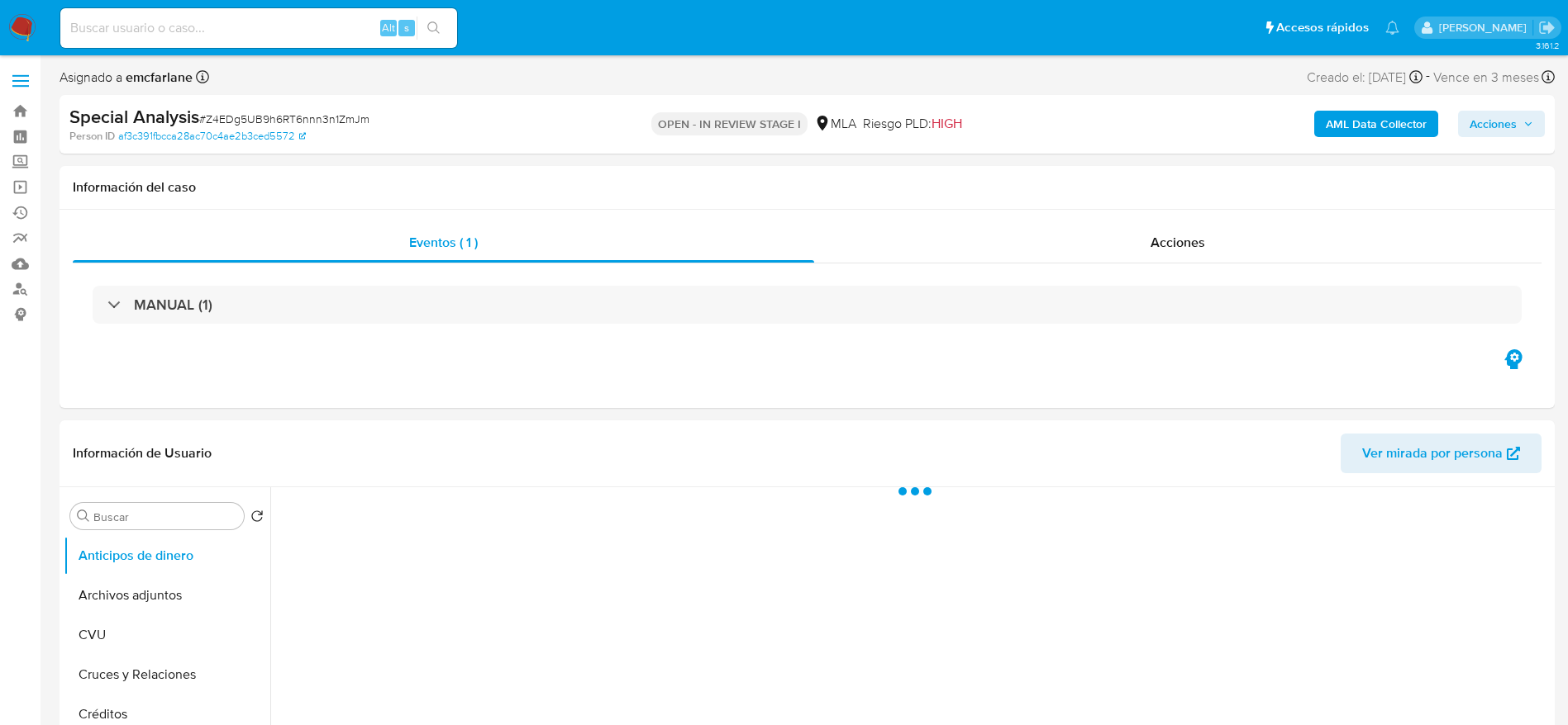
select select "10"
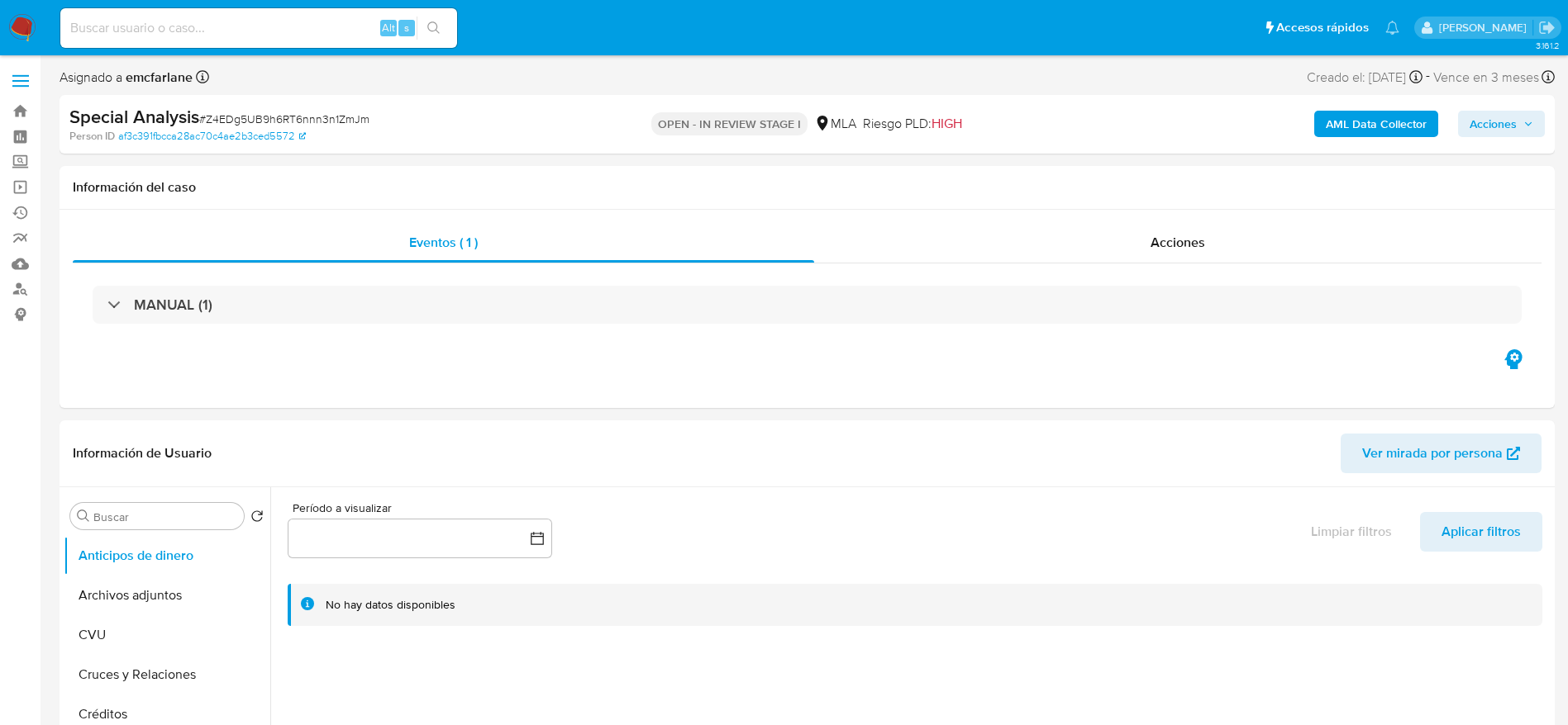
click at [235, 15] on div "Alt s" at bounding box center [259, 28] width 397 height 40
click at [234, 43] on div "Alt s" at bounding box center [259, 28] width 397 height 40
click at [226, 33] on input at bounding box center [259, 27] width 397 height 22
paste input "81139402"
type input "81139402"
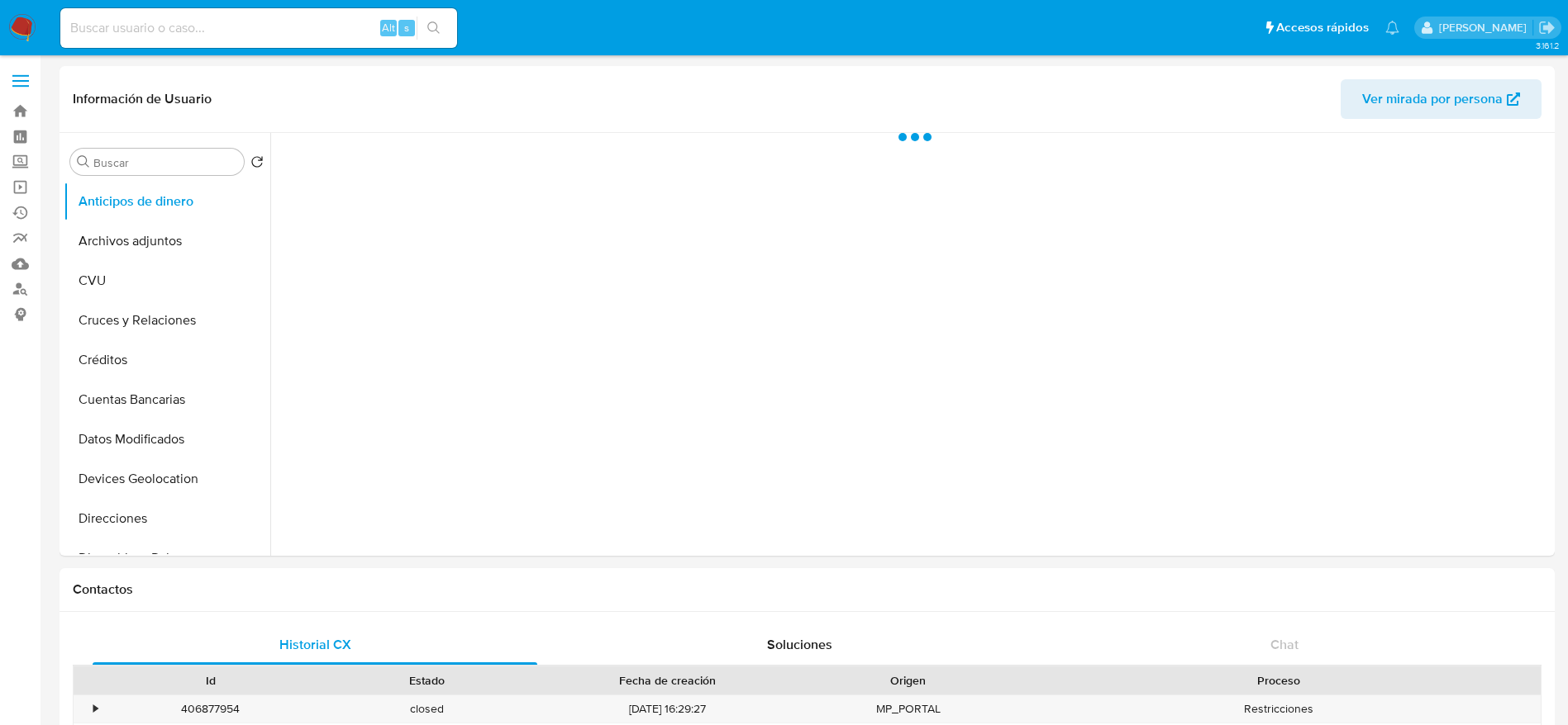
select select "10"
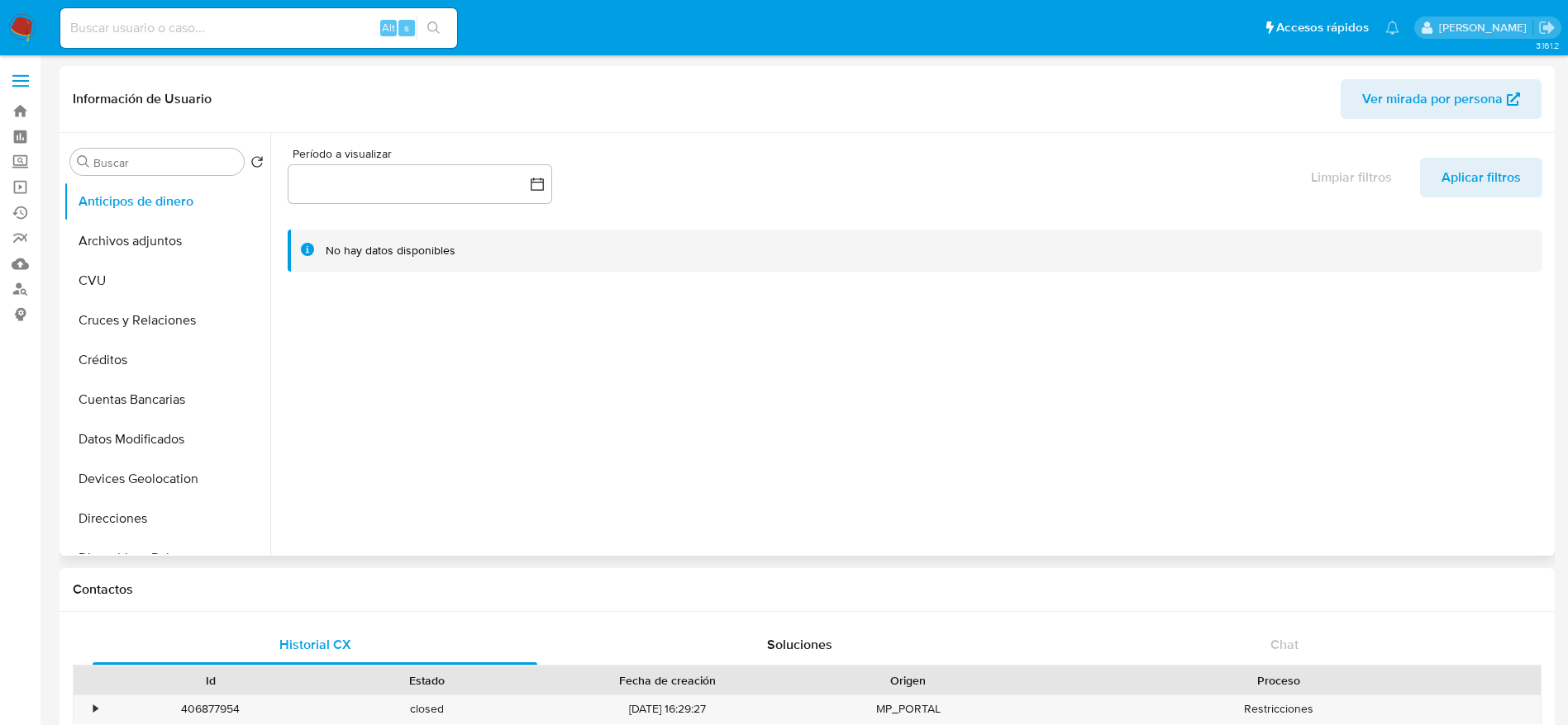
drag, startPoint x: 176, startPoint y: 230, endPoint x: 555, endPoint y: 304, distance: 386.2
click at [176, 231] on button "Archivos adjuntos" at bounding box center [166, 242] width 207 height 40
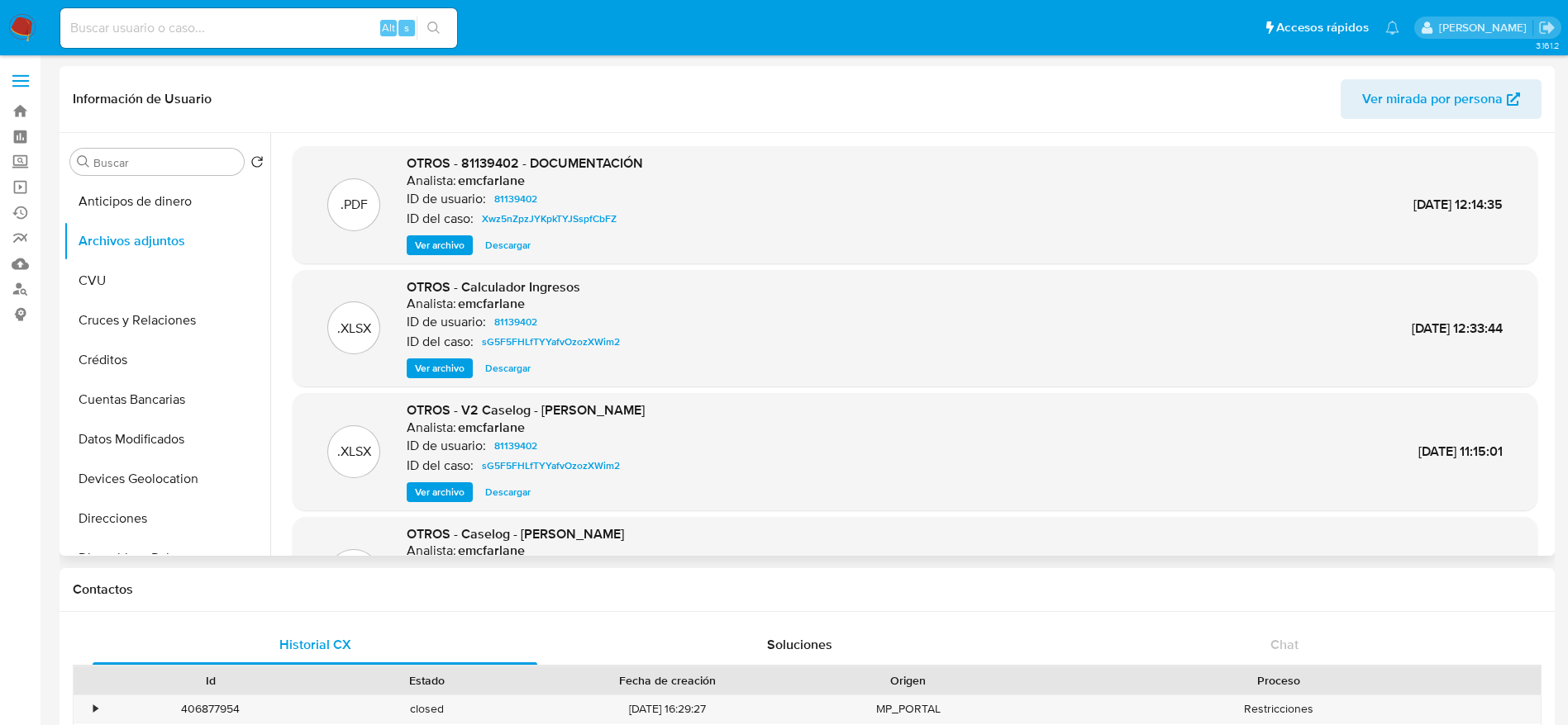
click at [428, 250] on span "Ver archivo" at bounding box center [439, 245] width 50 height 17
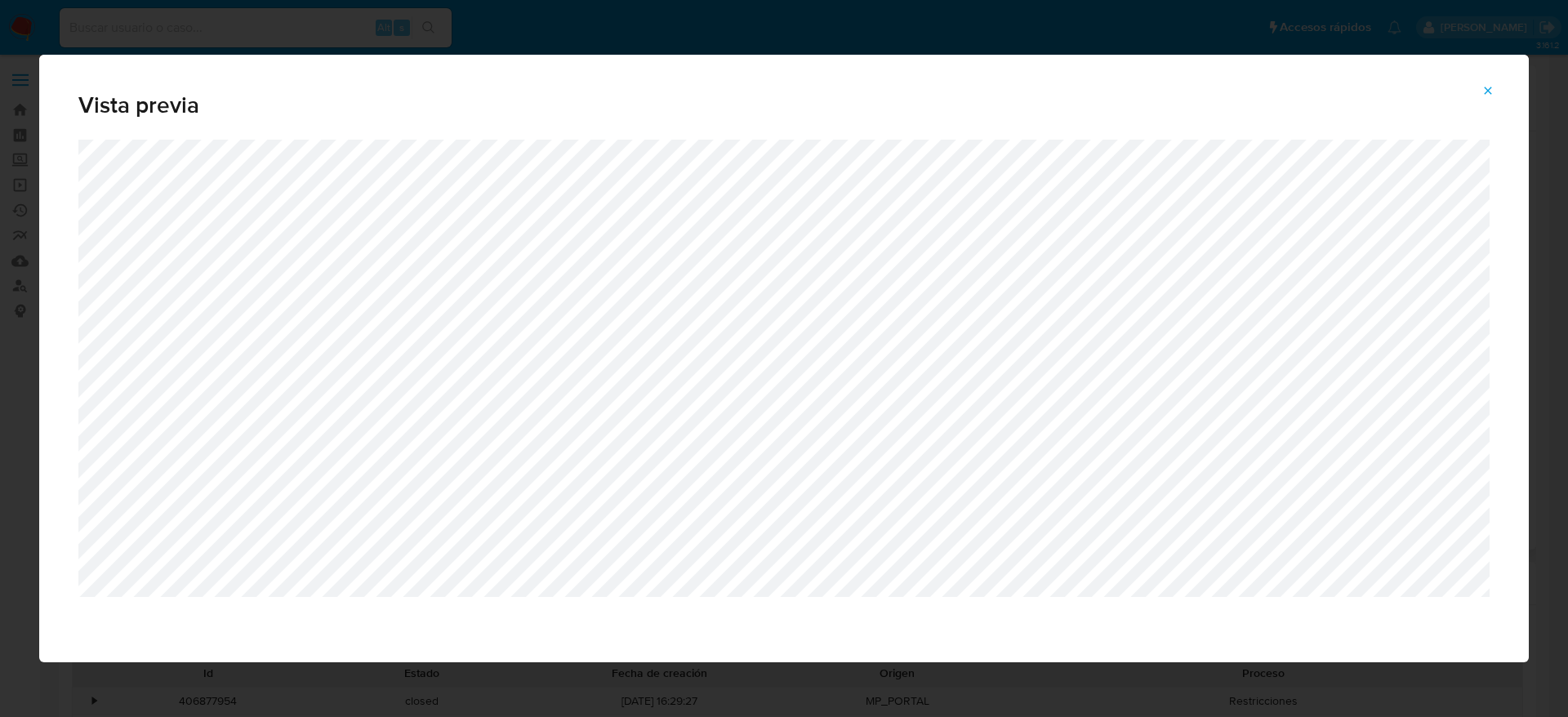
click at [1487, 95] on icon "Attachment preview" at bounding box center [1488, 91] width 13 height 13
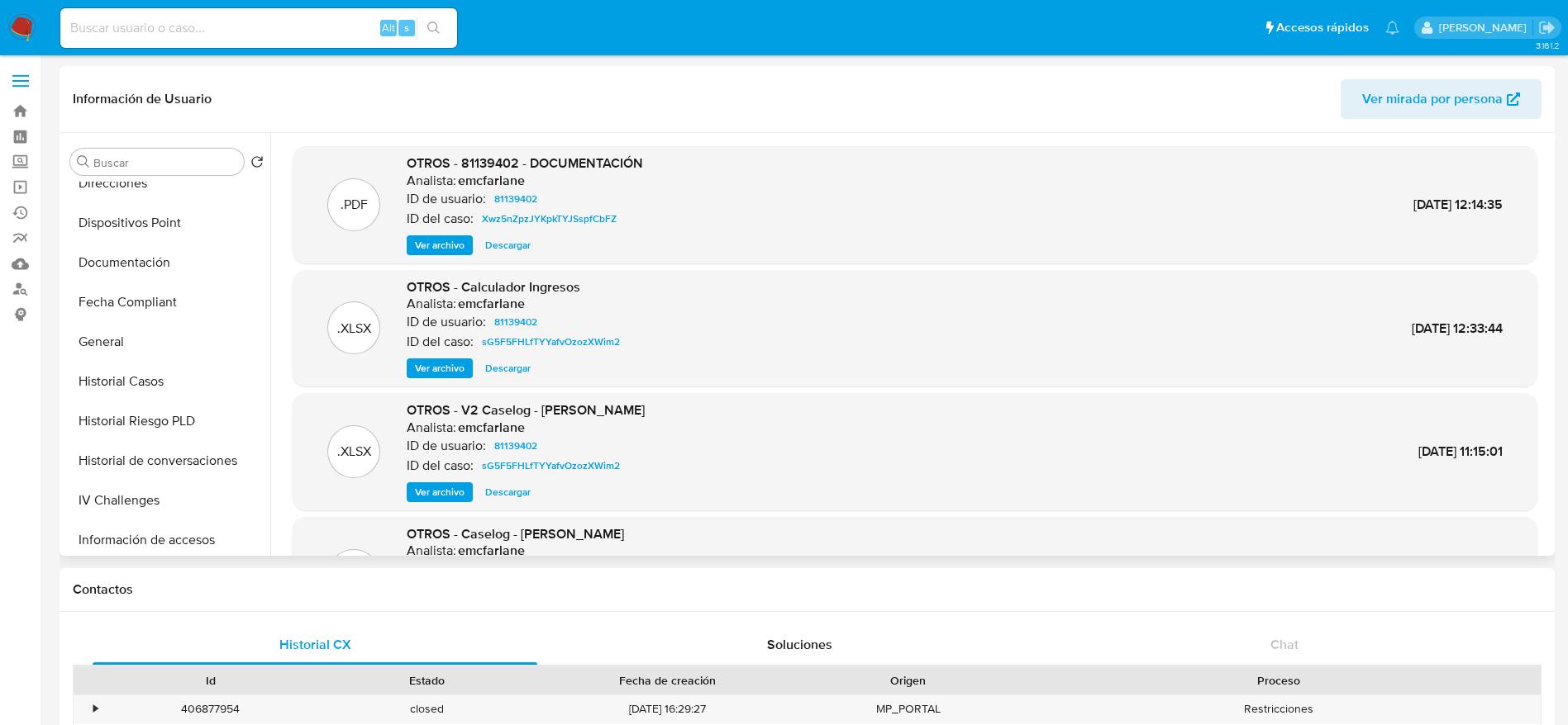
scroll to position [372, 0]
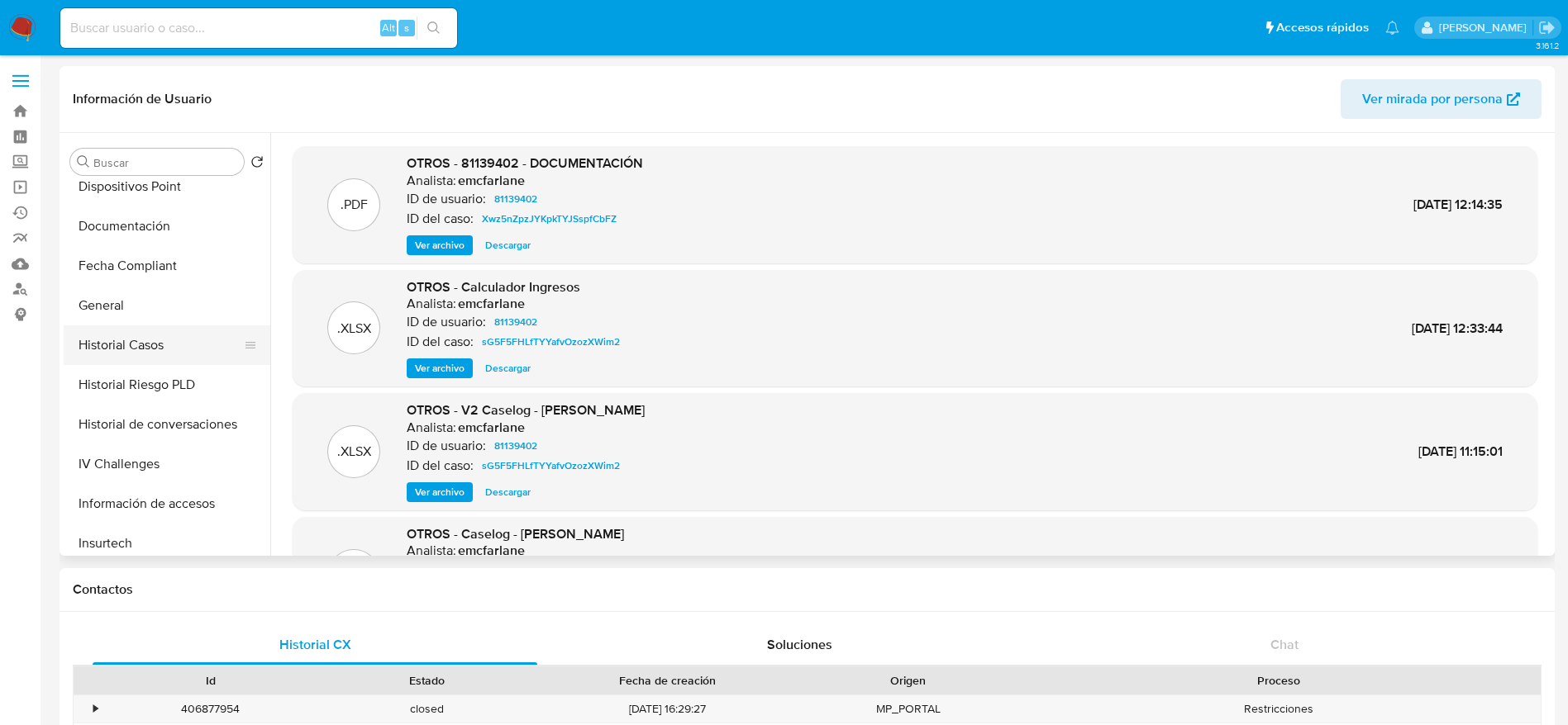
click at [164, 342] on button "Historial Casos" at bounding box center [160, 346] width 194 height 40
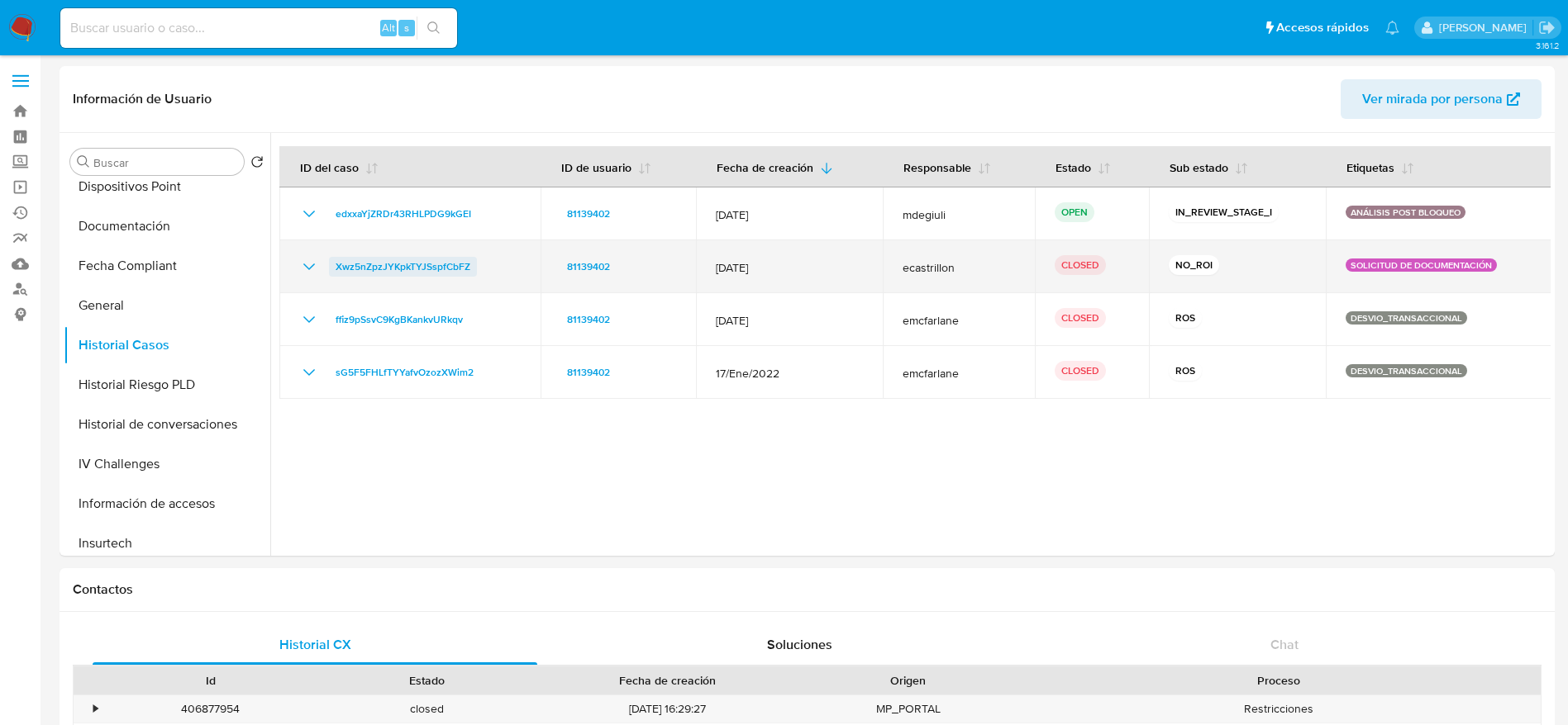
click at [343, 271] on span "Xwz5nZpzJYKpkTYJSspfCbFZ" at bounding box center [402, 266] width 135 height 20
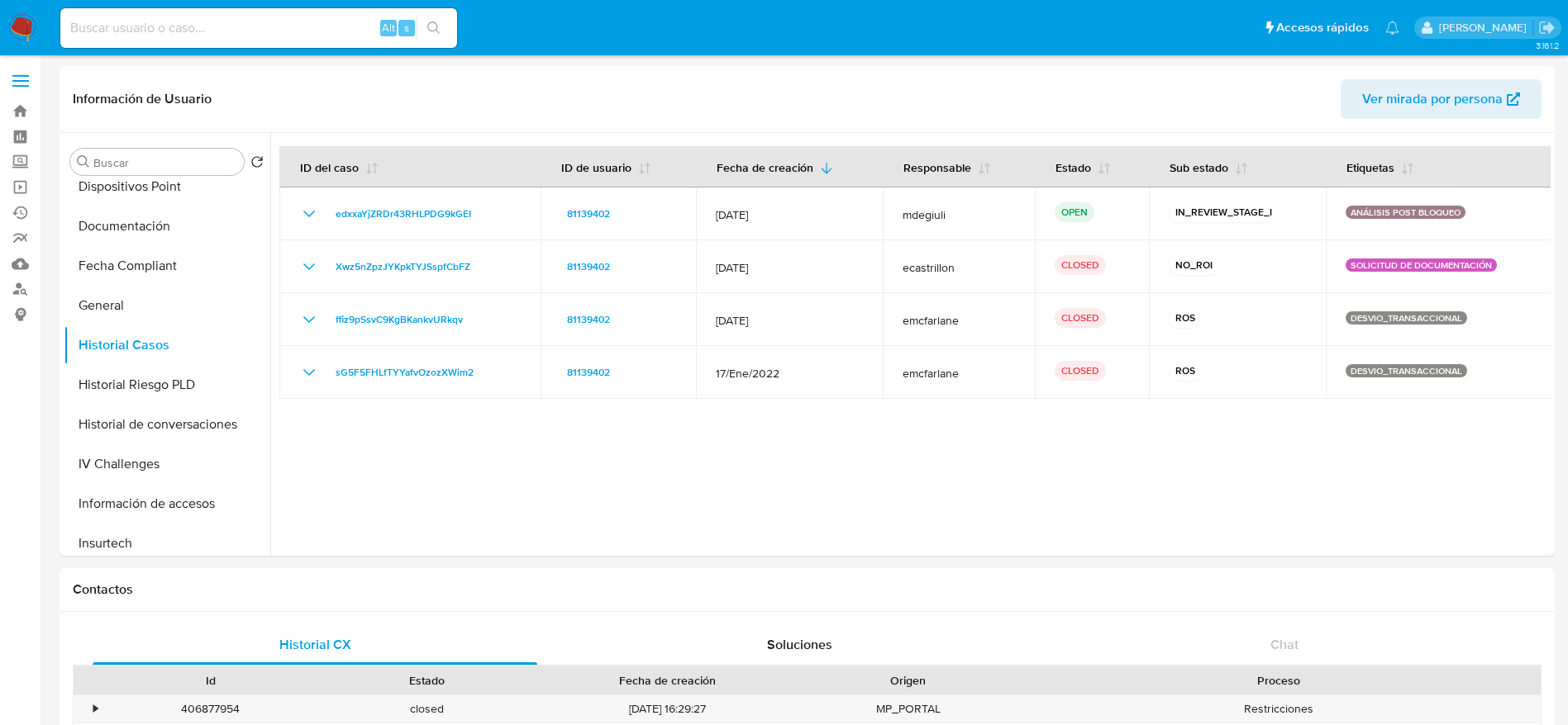
scroll to position [0, 0]
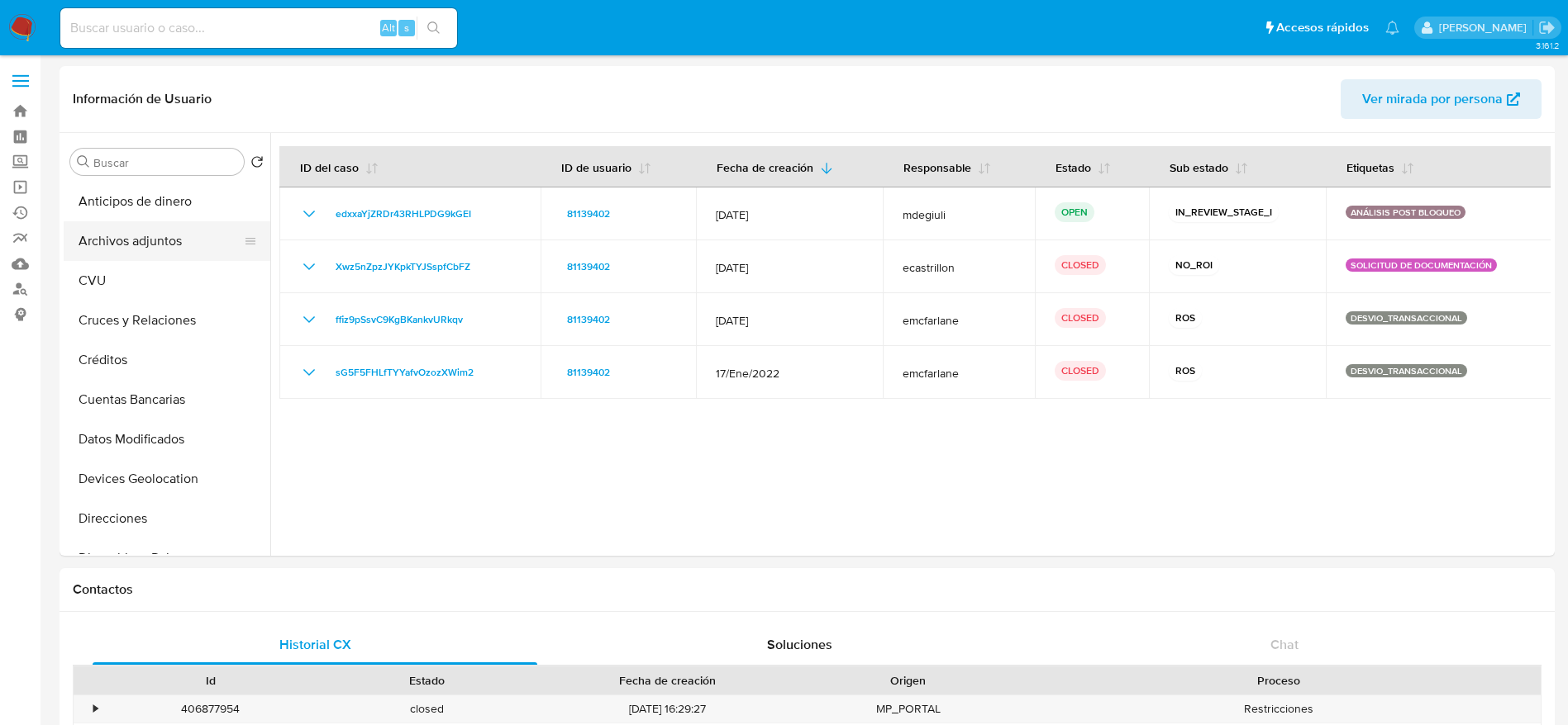
click at [135, 228] on button "Archivos adjuntos" at bounding box center [160, 242] width 194 height 40
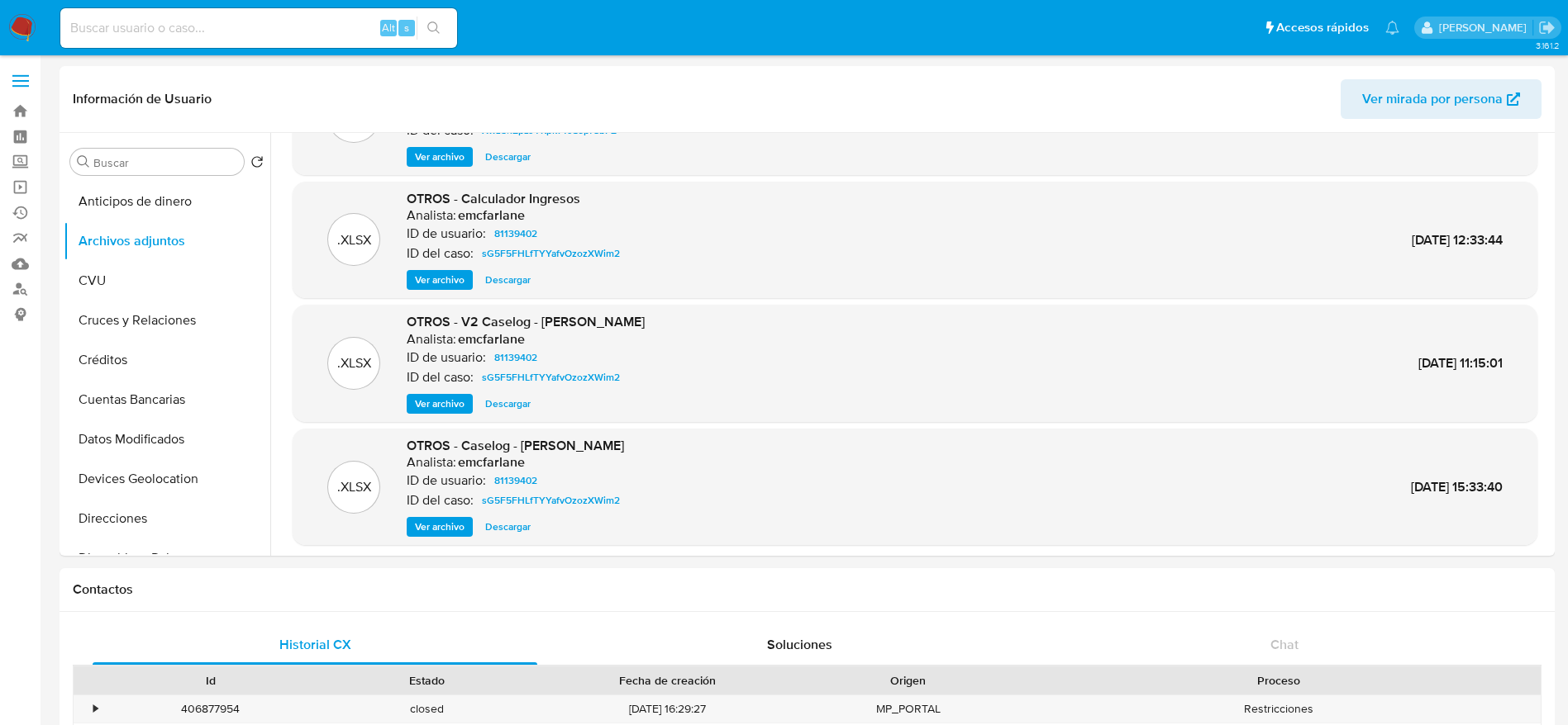
scroll to position [124, 0]
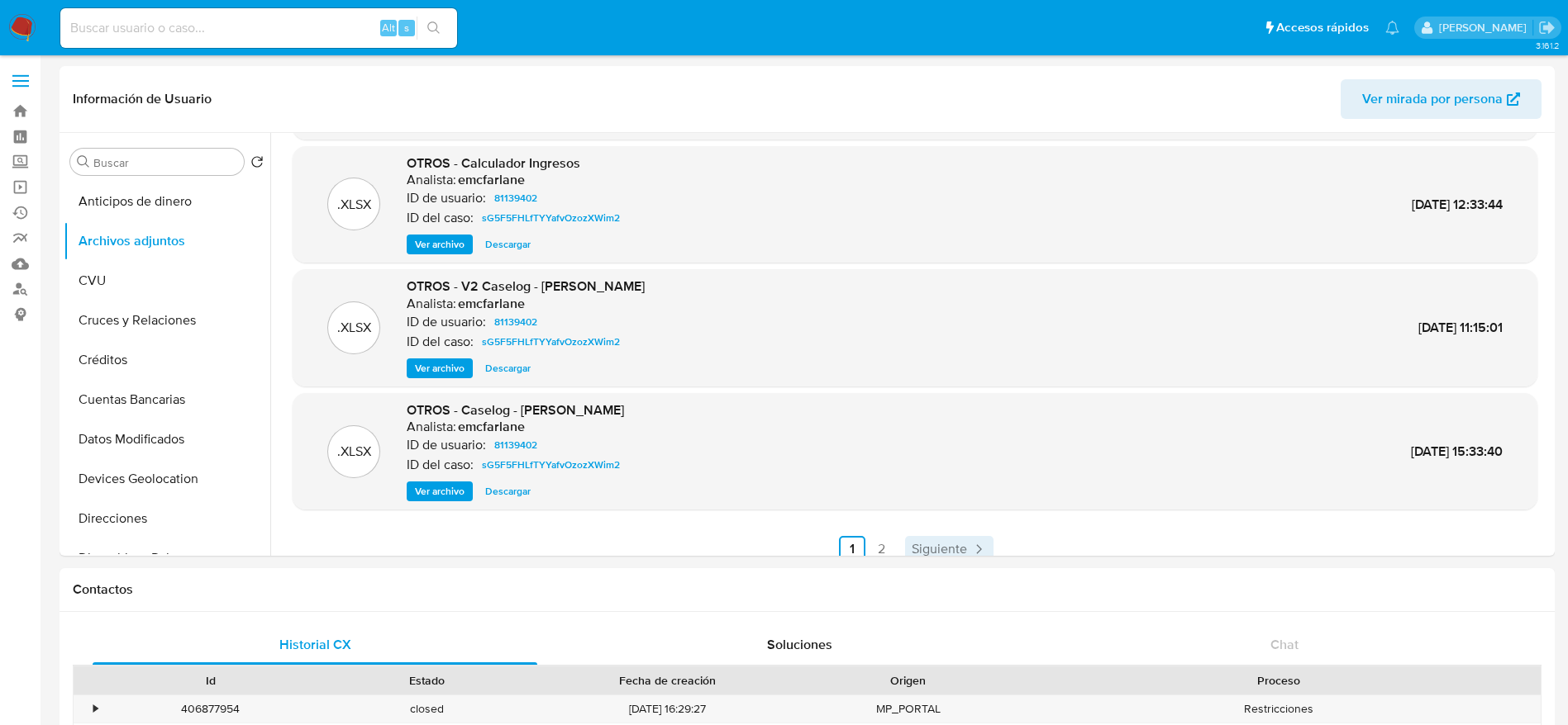
click at [965, 552] on link "Siguiente" at bounding box center [949, 549] width 89 height 26
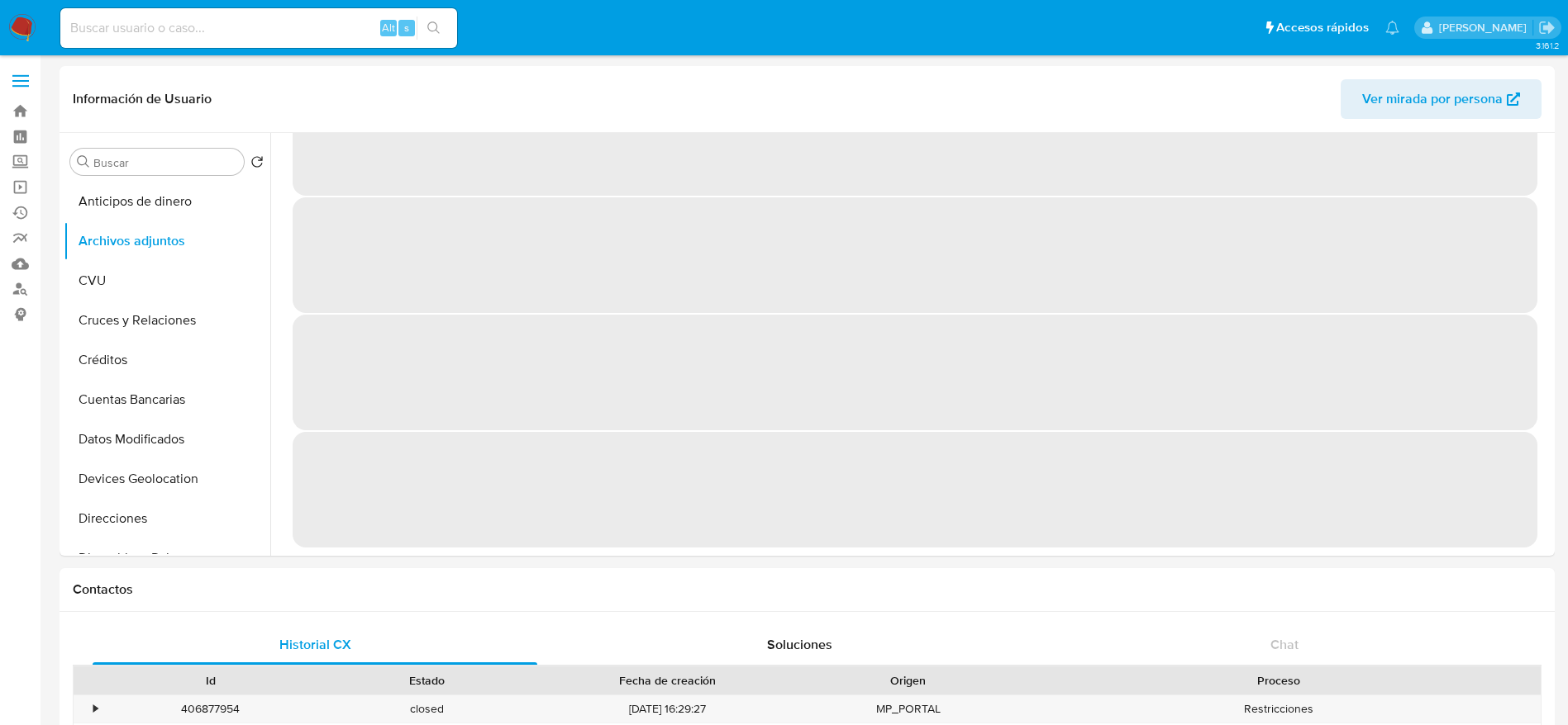
scroll to position [0, 0]
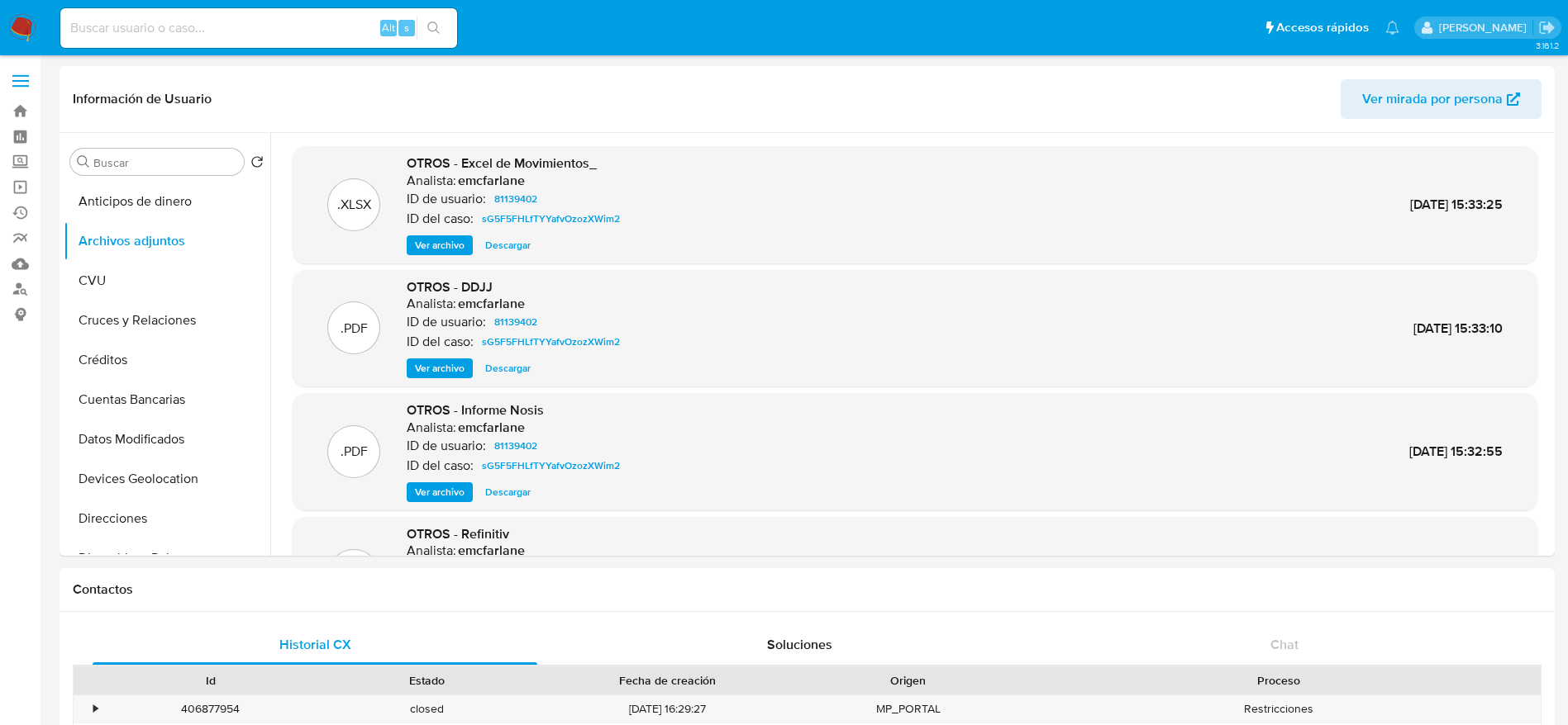
click at [510, 248] on span "Descargar" at bounding box center [508, 245] width 45 height 17
click at [453, 367] on span "Ver archivo" at bounding box center [439, 369] width 50 height 17
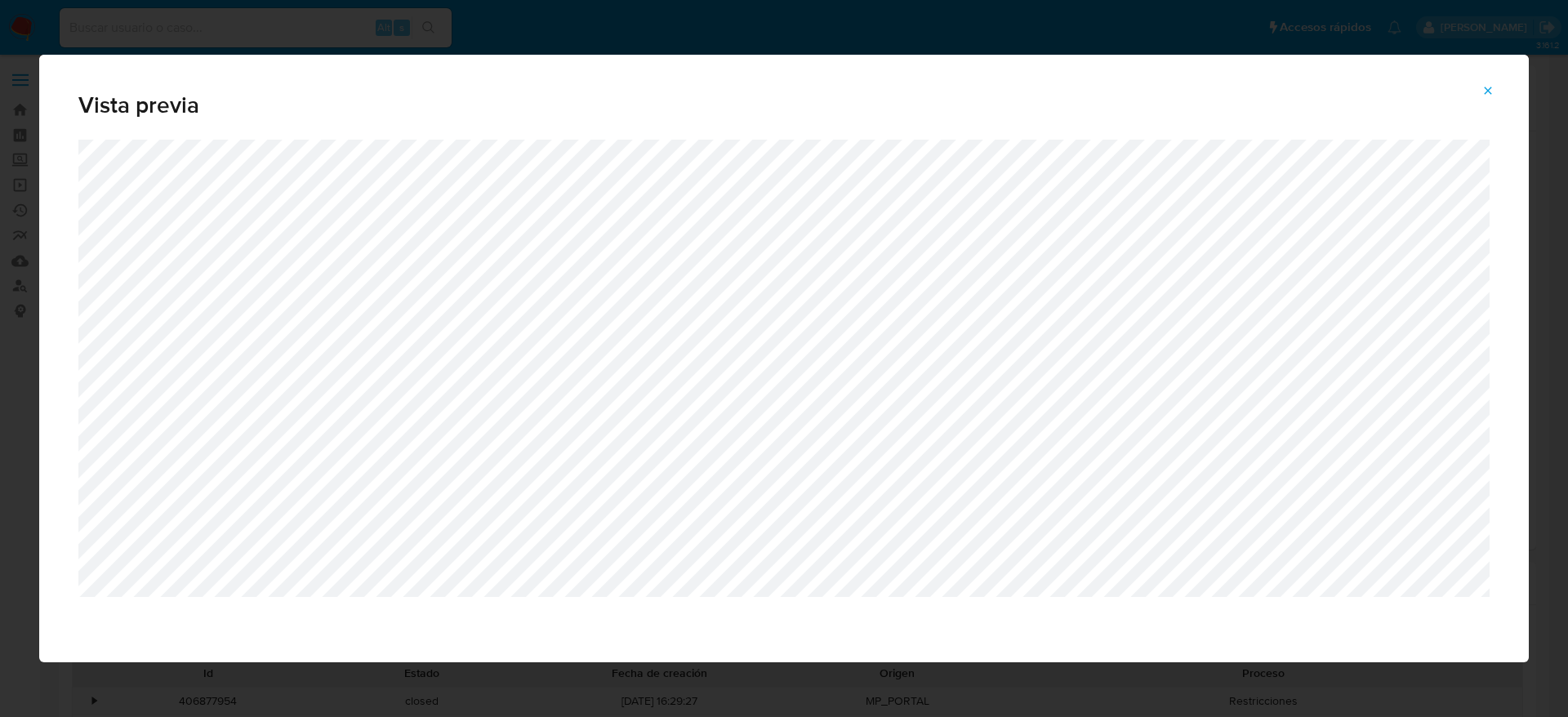
drag, startPoint x: 1487, startPoint y: 97, endPoint x: 1465, endPoint y: 106, distance: 23.8
click at [1487, 95] on icon "Attachment preview" at bounding box center [1488, 91] width 13 height 13
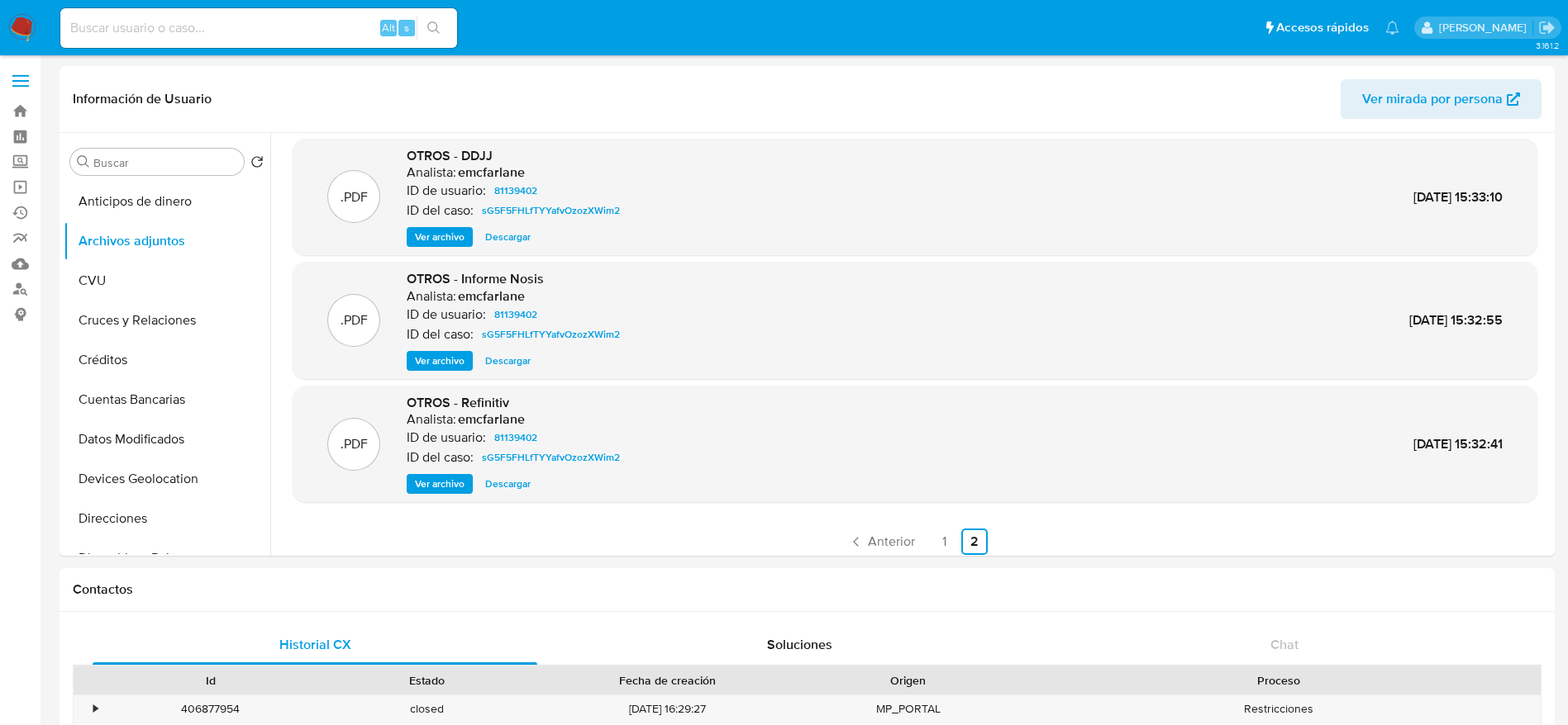
scroll to position [139, 0]
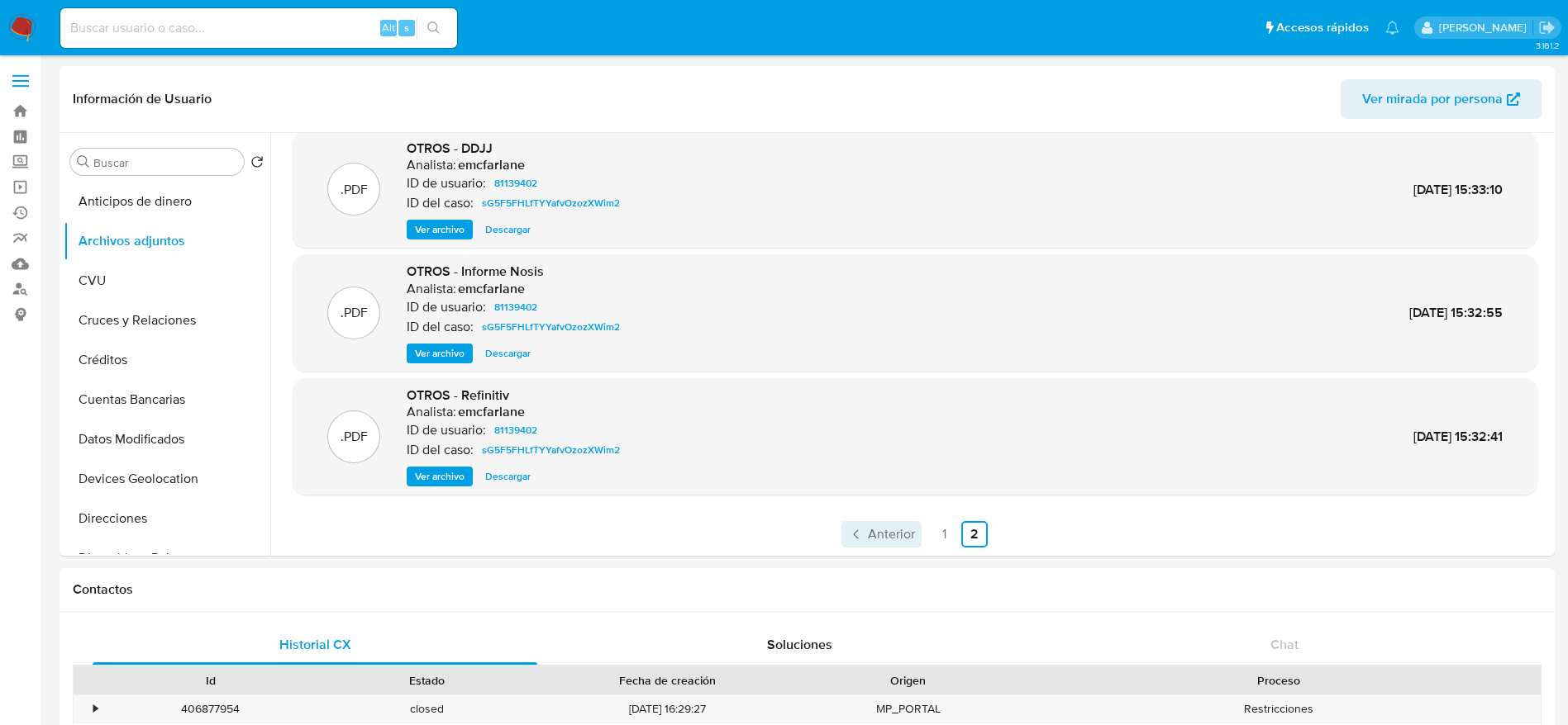
click at [879, 539] on span "Anterior" at bounding box center [892, 534] width 47 height 13
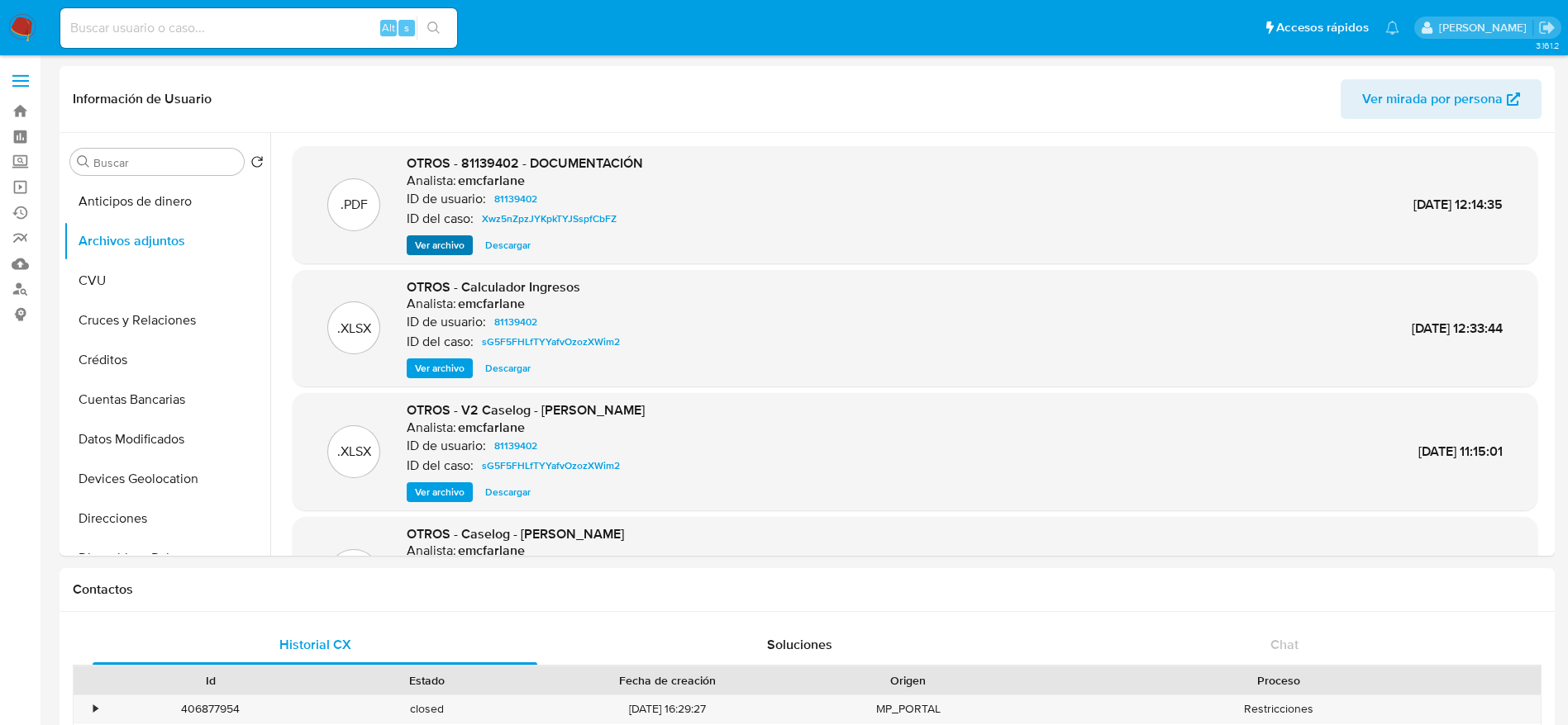
click at [427, 234] on div "OTROS - 81139402 - DOCUMENTACIÓN Analista: emcfarlane ID de usuario: 81139402 I…" at bounding box center [525, 205] width 236 height 101
click at [447, 234] on div "OTROS - 81139402 - DOCUMENTACIÓN Analista: emcfarlane ID de usuario: 81139402 I…" at bounding box center [525, 205] width 236 height 101
click at [447, 240] on span "Ver archivo" at bounding box center [439, 245] width 50 height 17
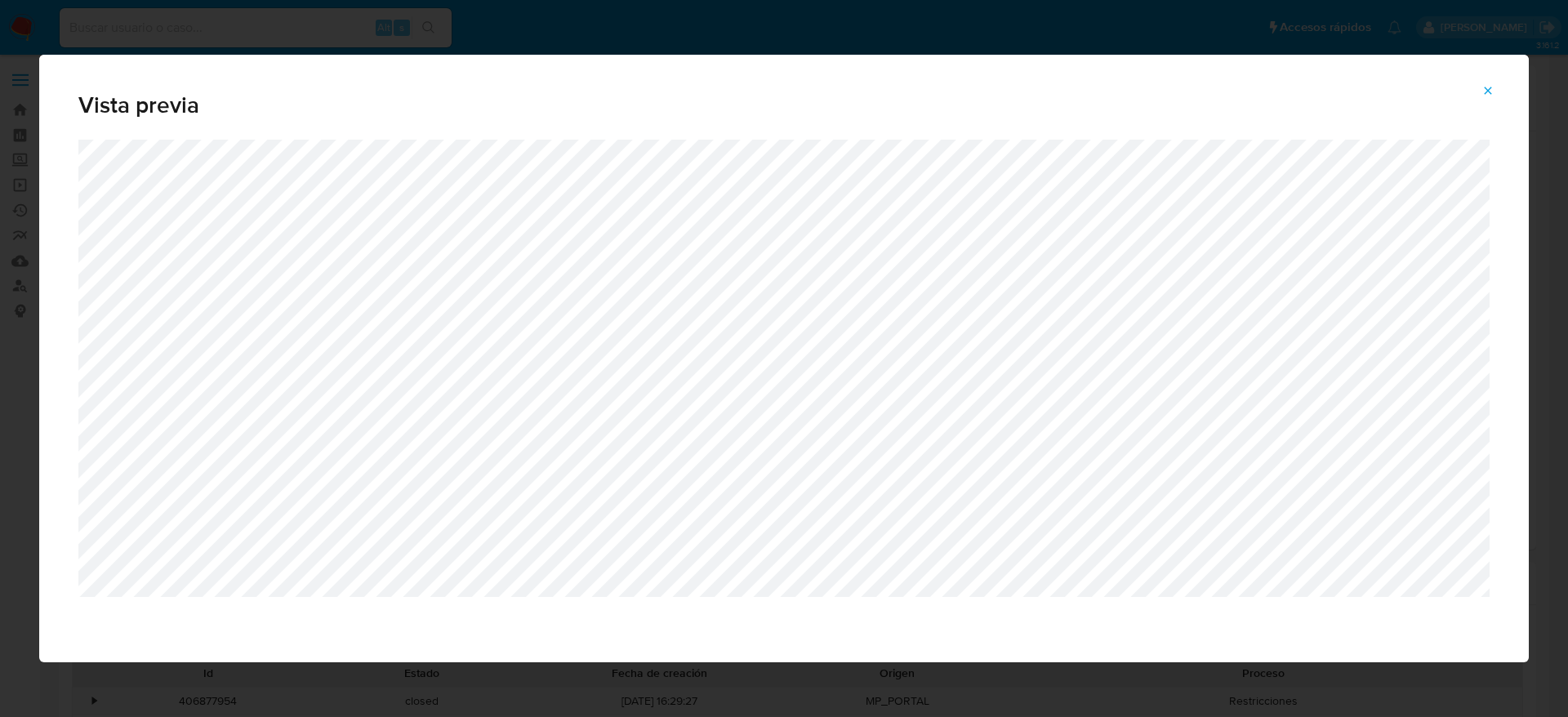
click at [1491, 91] on icon "Attachment preview" at bounding box center [1488, 91] width 13 height 13
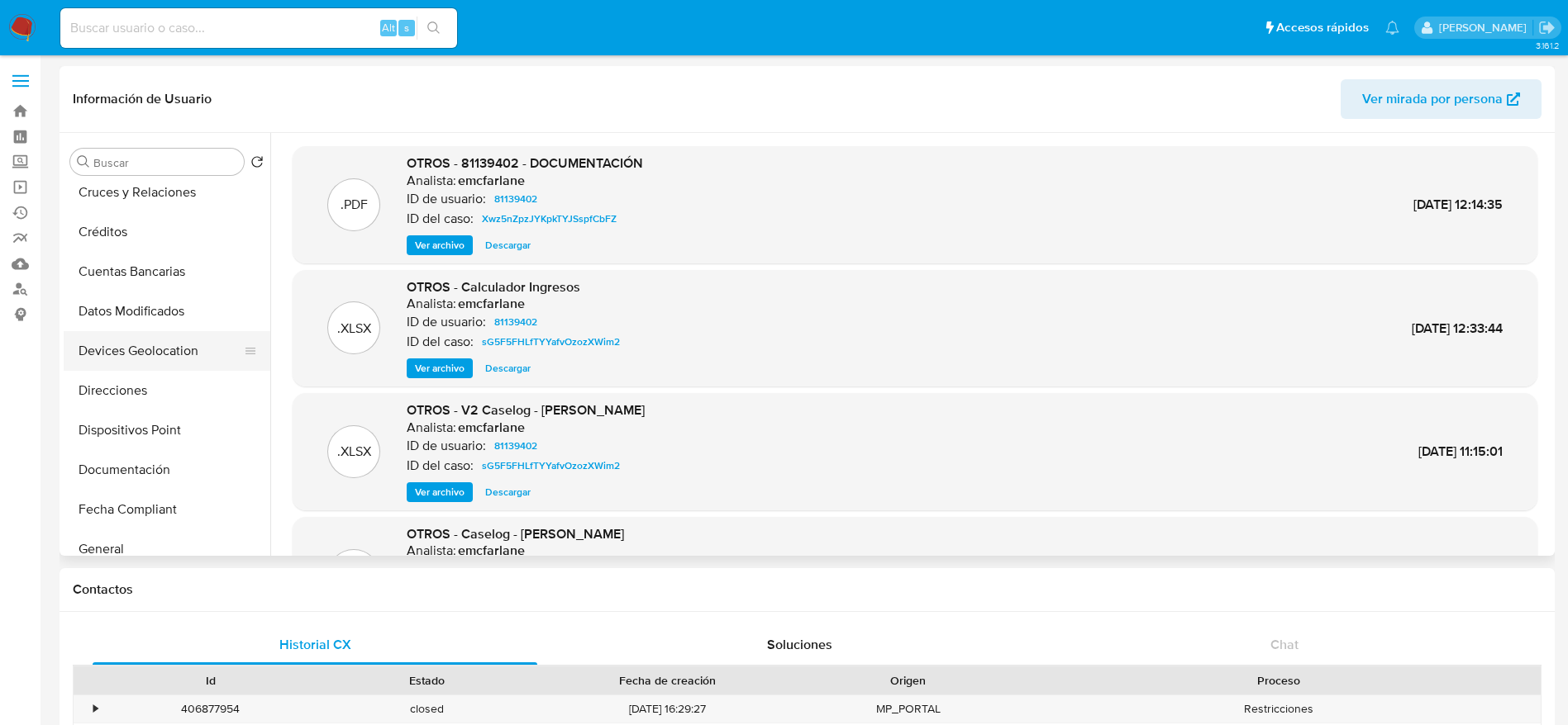
scroll to position [248, 0]
click at [111, 432] on button "General" at bounding box center [160, 430] width 194 height 40
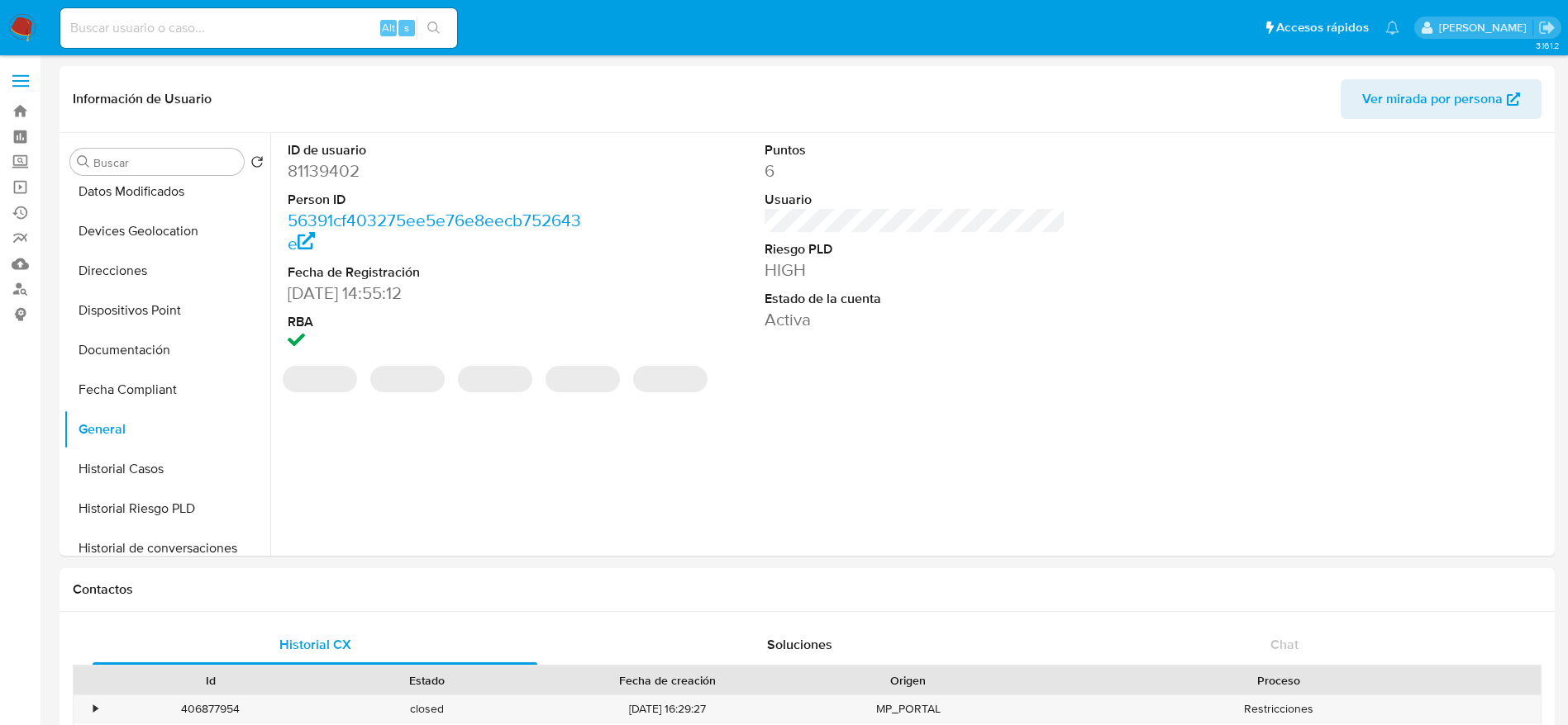
click at [329, 170] on dd "81139402" at bounding box center [438, 171] width 301 height 24
copy dd "81139402"
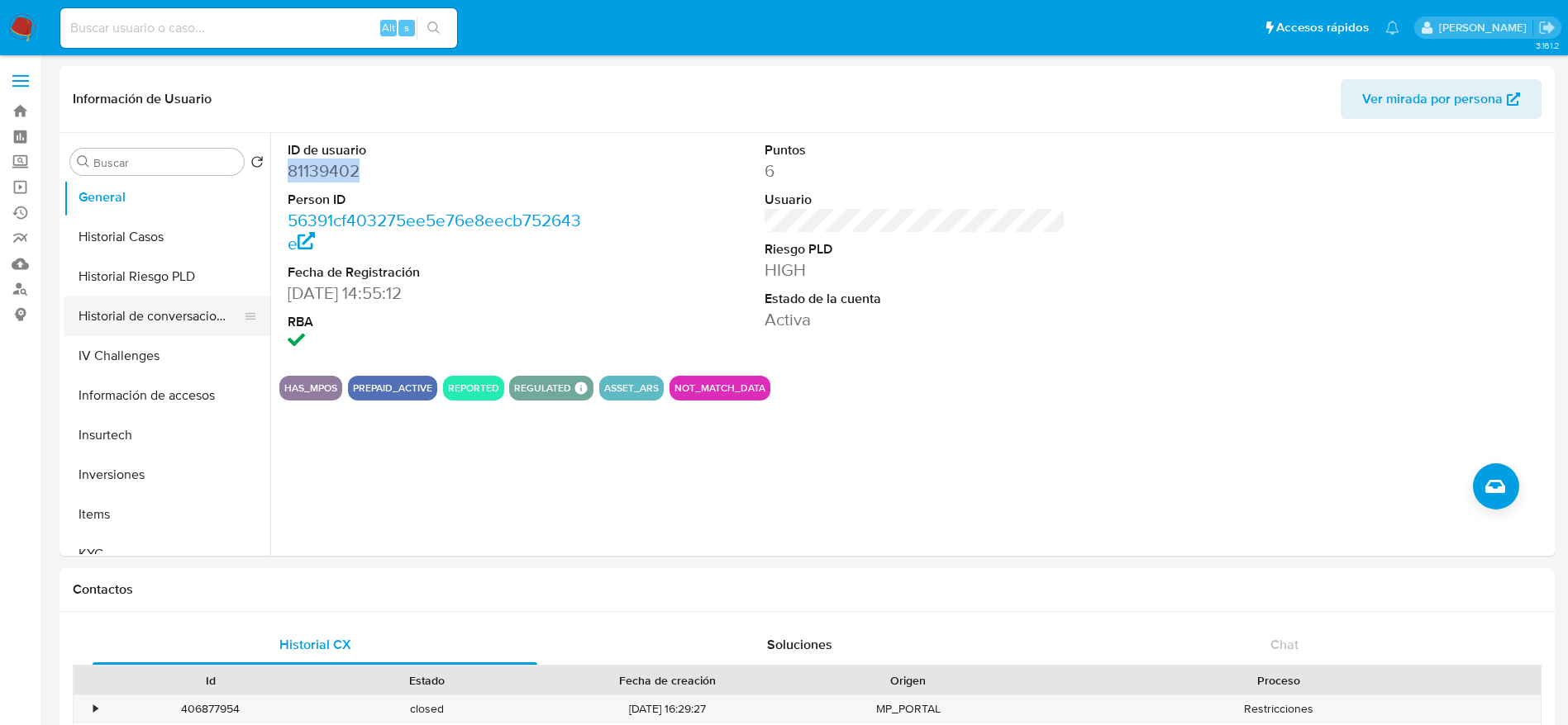
scroll to position [619, 0]
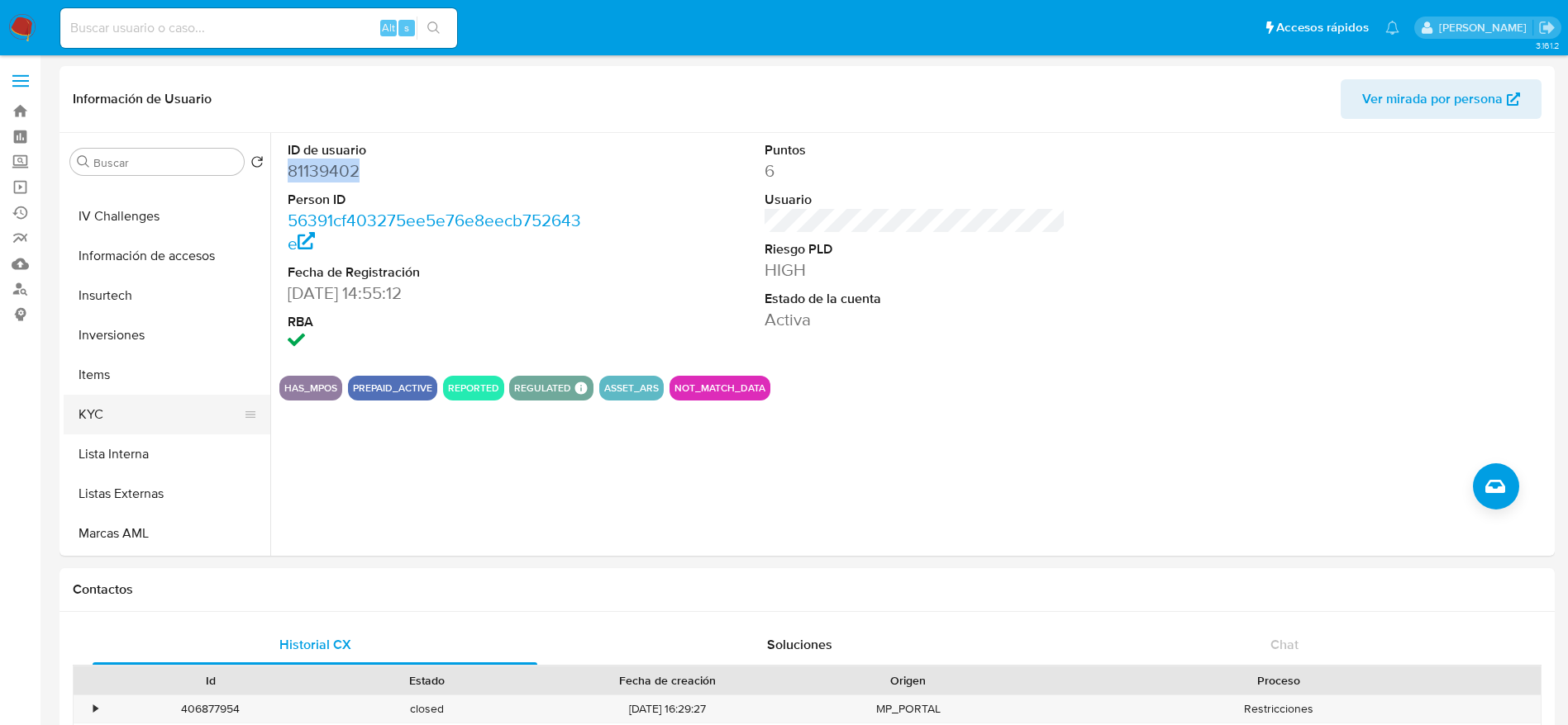
click at [117, 422] on button "KYC" at bounding box center [160, 414] width 194 height 40
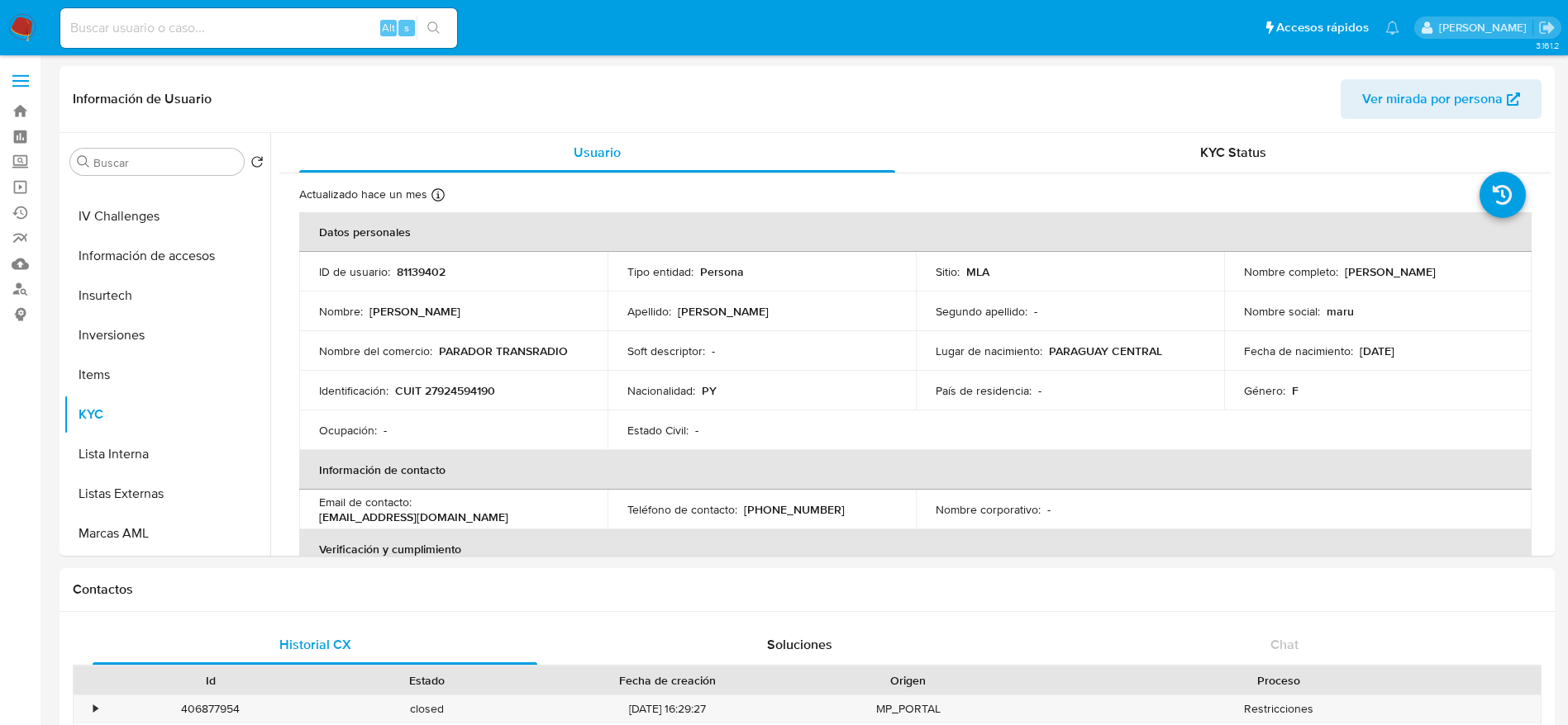
click at [443, 392] on p "CUIT 27924594190" at bounding box center [445, 391] width 100 height 15
copy p "27924594190"
click at [531, 407] on td "Identificación : CUIT 27924594190" at bounding box center [453, 391] width 308 height 40
click at [469, 389] on p "CUIT 27924594190" at bounding box center [445, 391] width 100 height 15
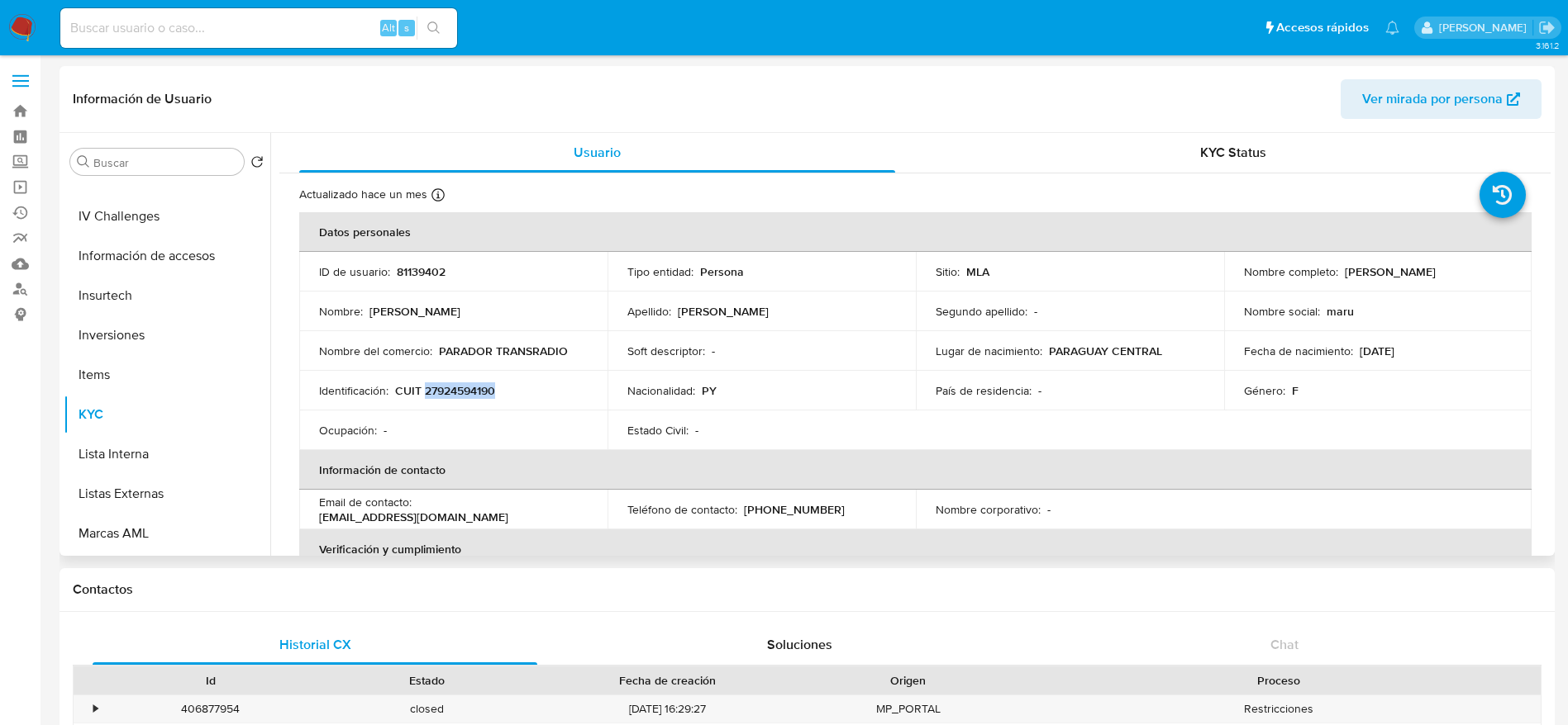
drag, startPoint x: 469, startPoint y: 389, endPoint x: 923, endPoint y: 108, distance: 533.9
click at [469, 390] on p "CUIT 27924594190" at bounding box center [445, 391] width 100 height 15
copy p "27924594190"
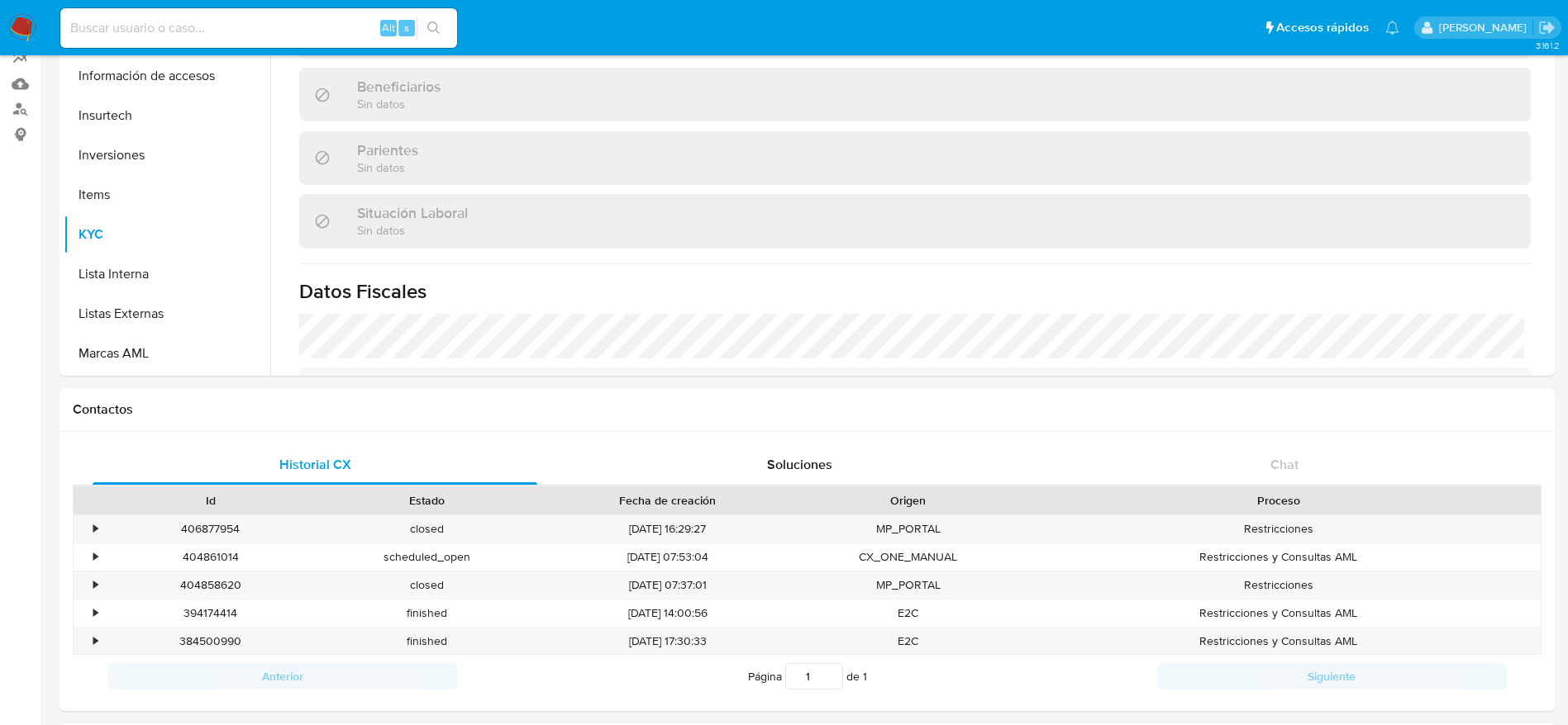
scroll to position [248, 0]
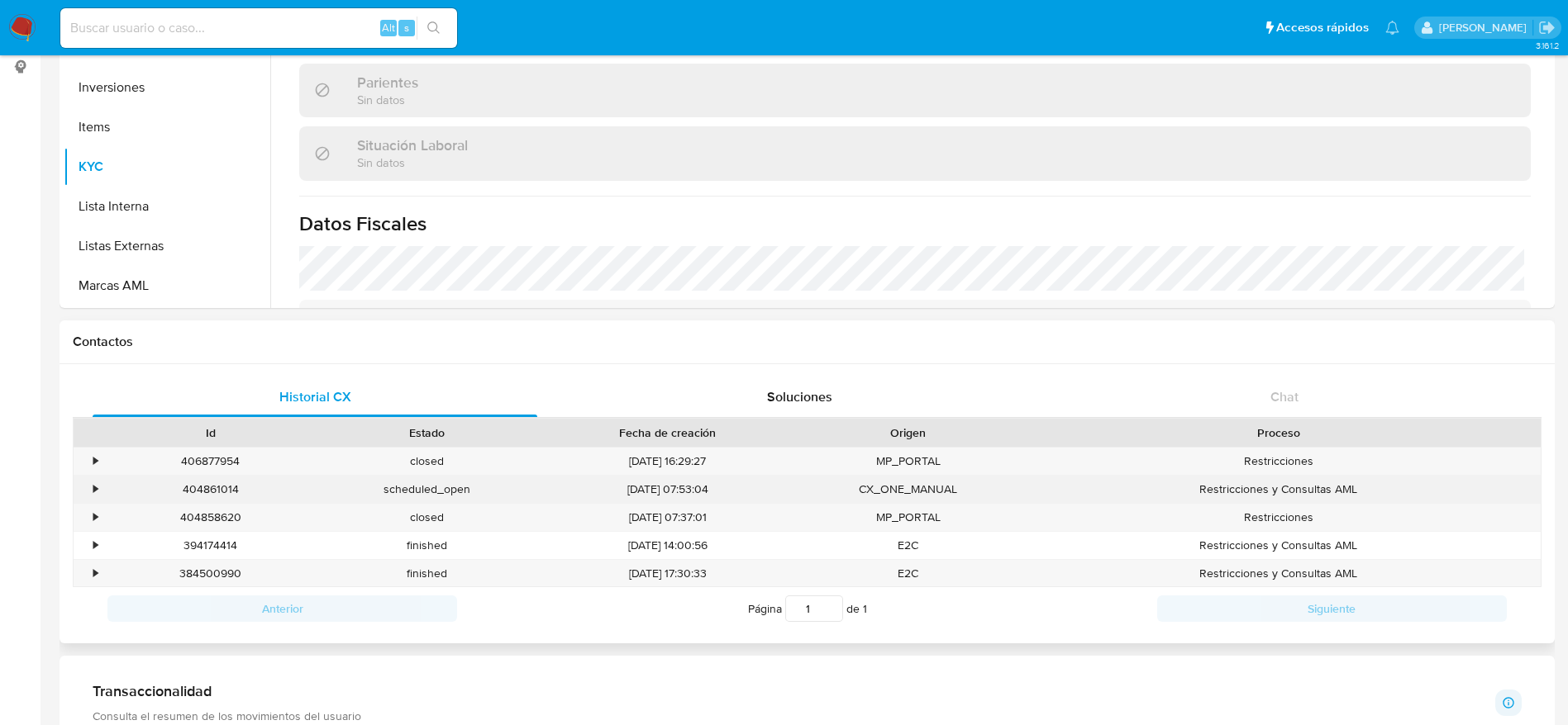
click at [236, 491] on div "404861014" at bounding box center [211, 489] width 216 height 27
click at [184, 483] on div "404861014" at bounding box center [211, 489] width 216 height 27
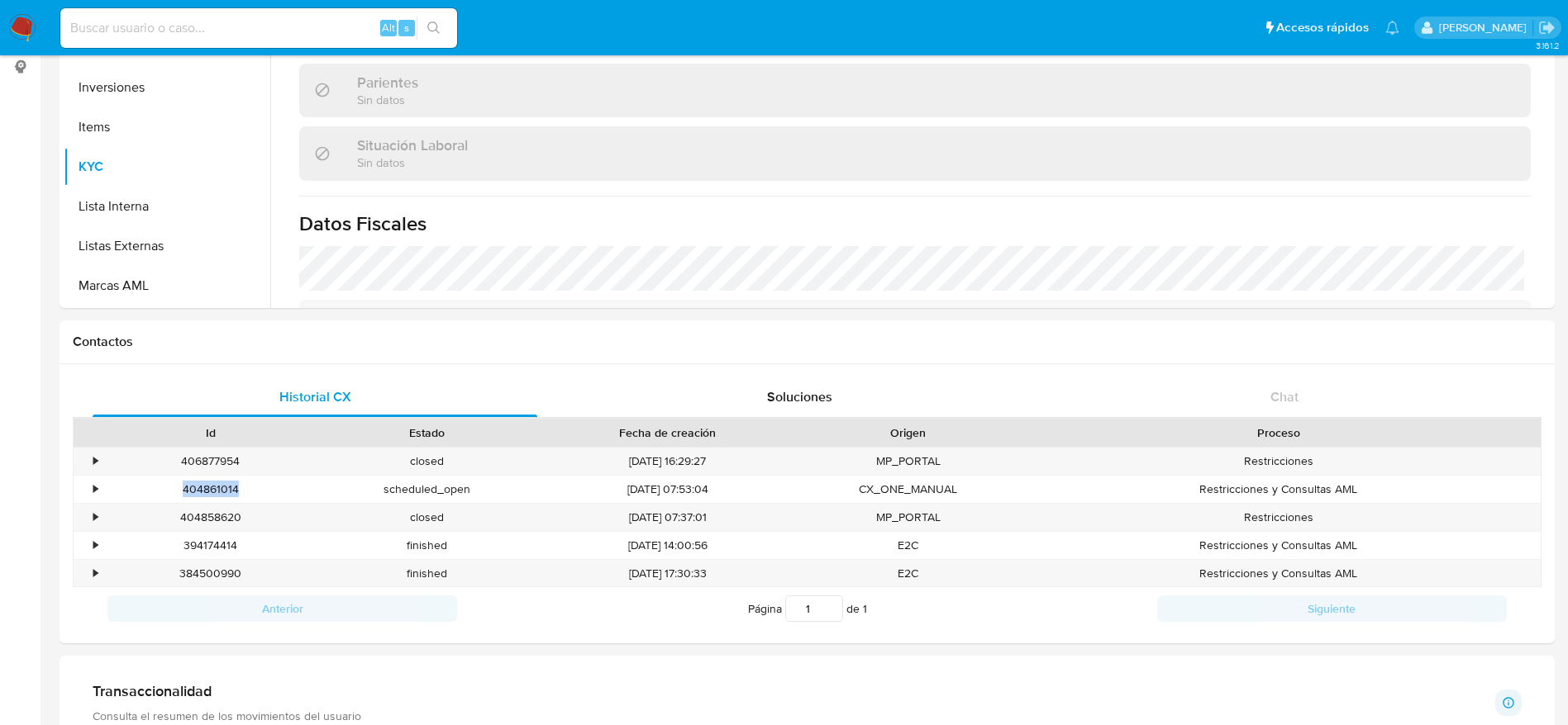
copy div "404861014"
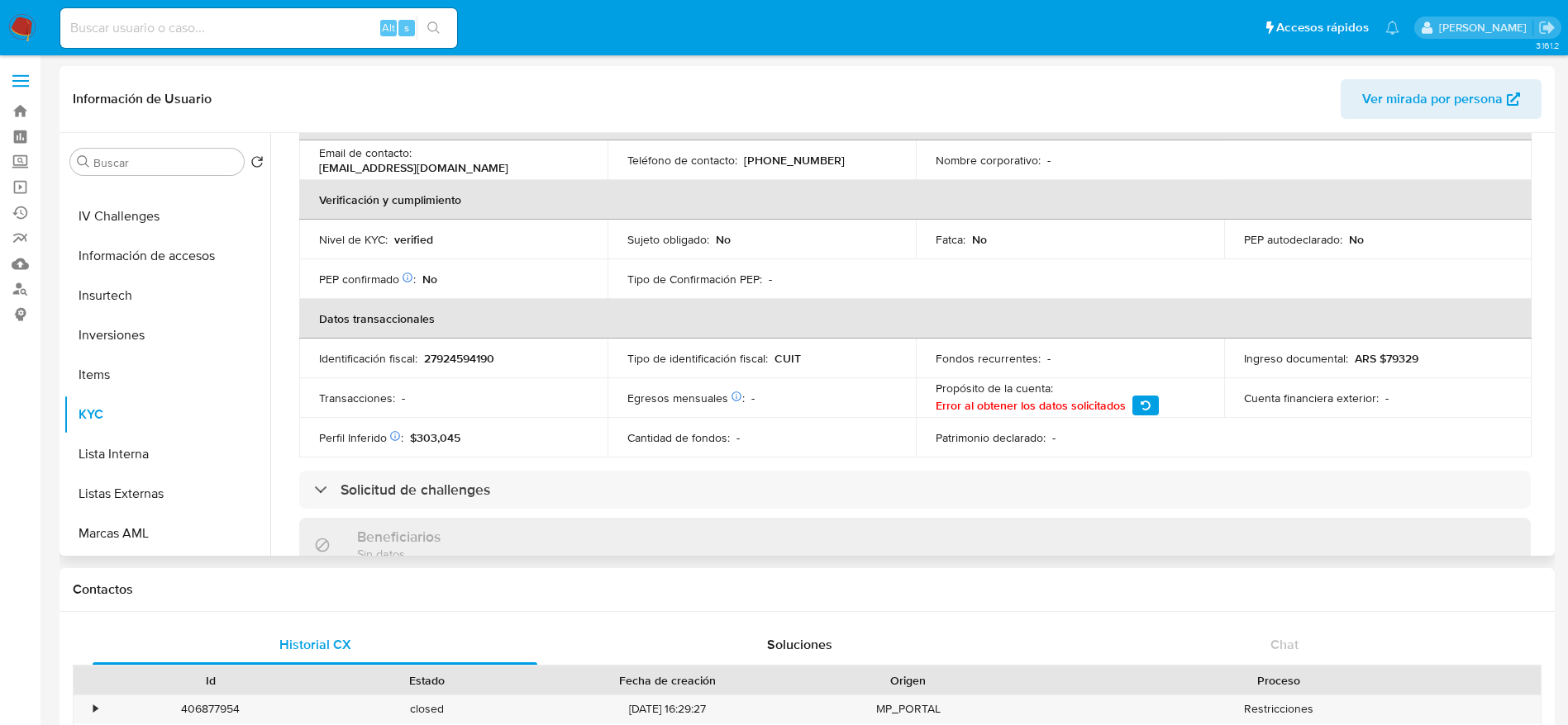
scroll to position [124, 0]
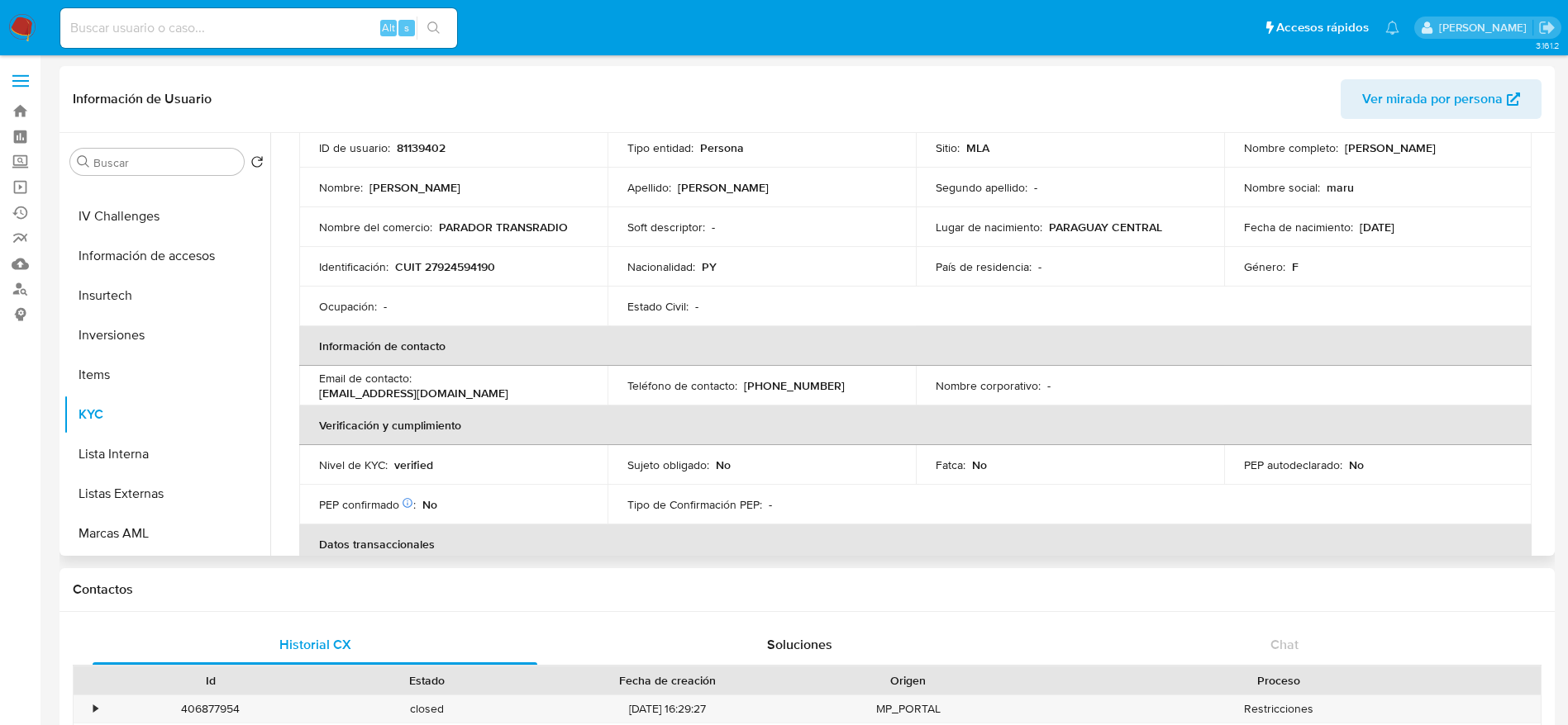
click at [483, 263] on p "CUIT 27924594190" at bounding box center [445, 267] width 100 height 15
copy p "27924594190"
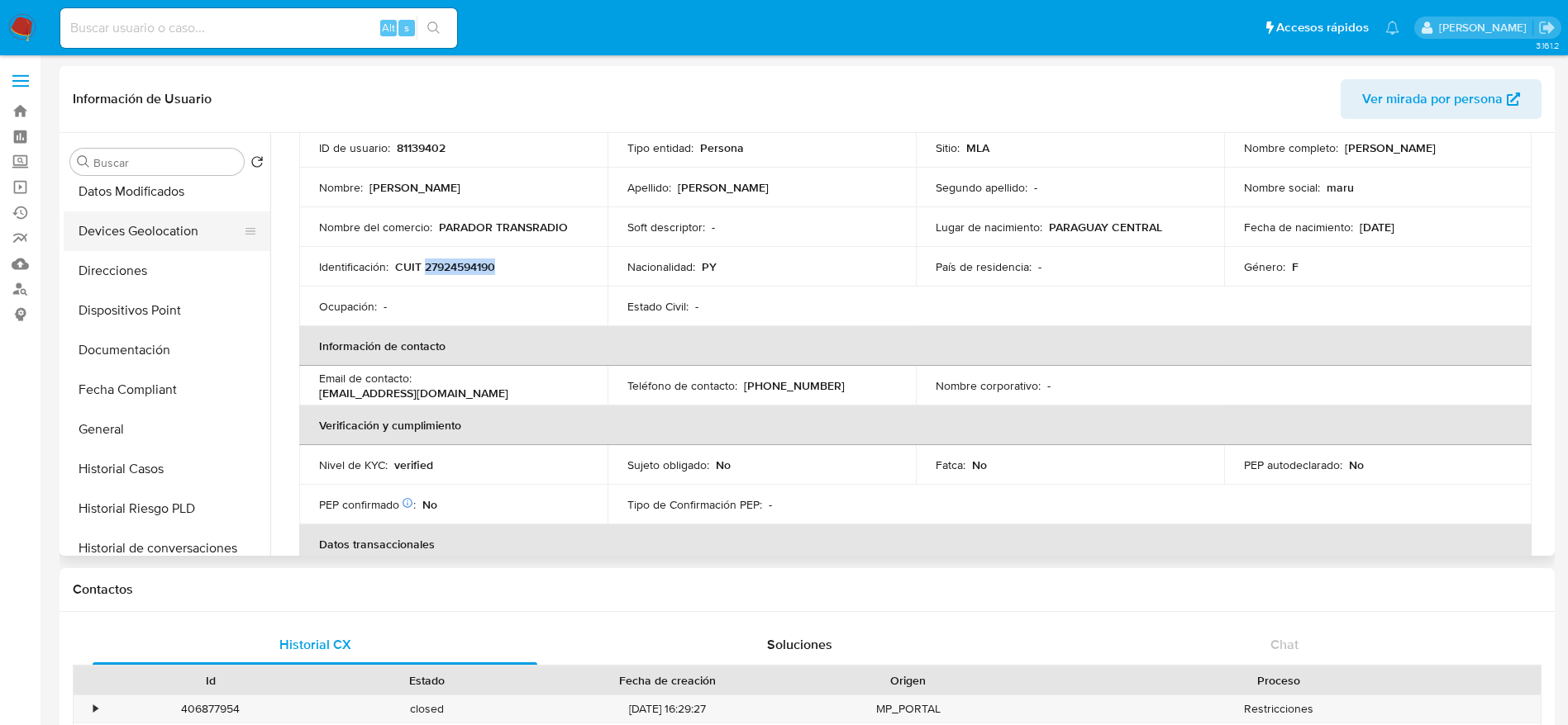
scroll to position [0, 0]
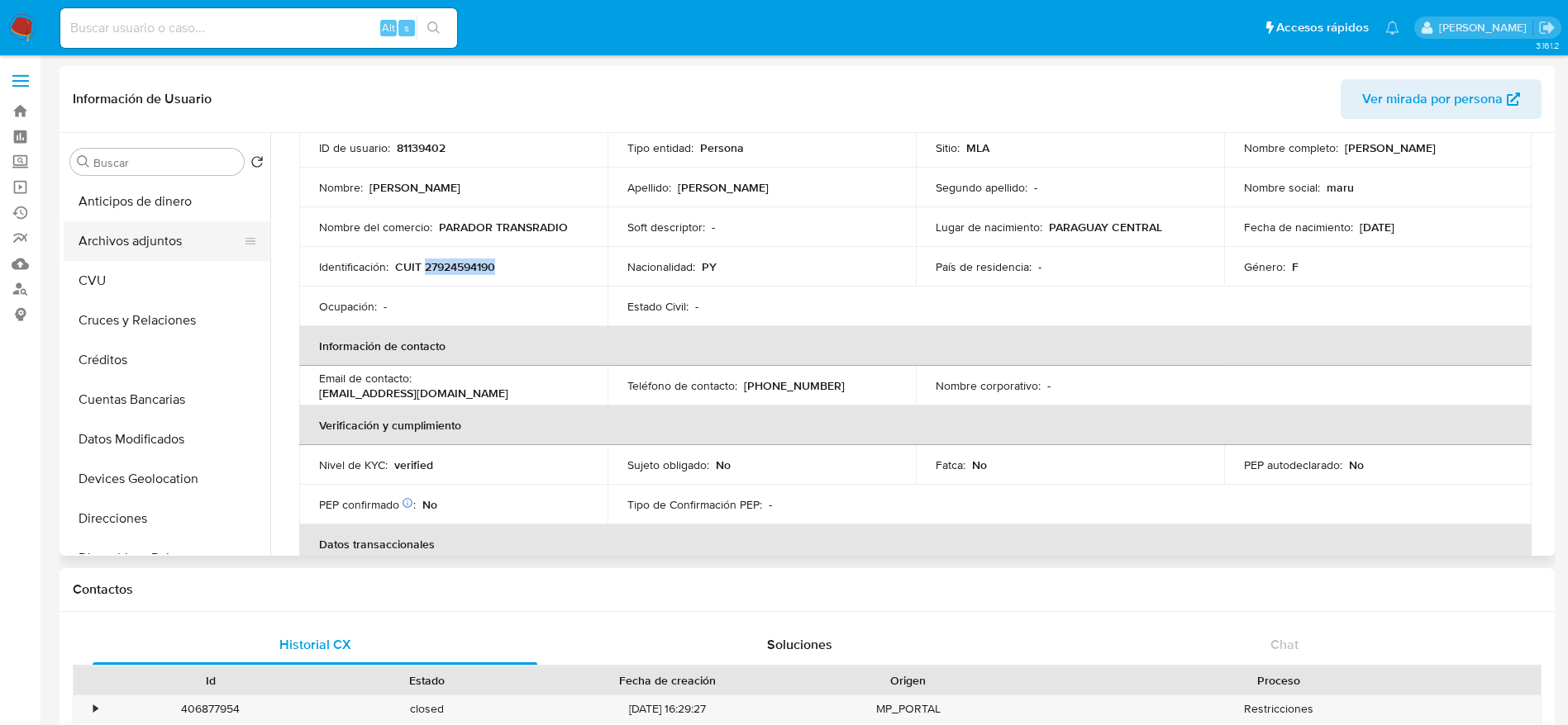
click at [155, 243] on button "Archivos adjuntos" at bounding box center [160, 242] width 194 height 40
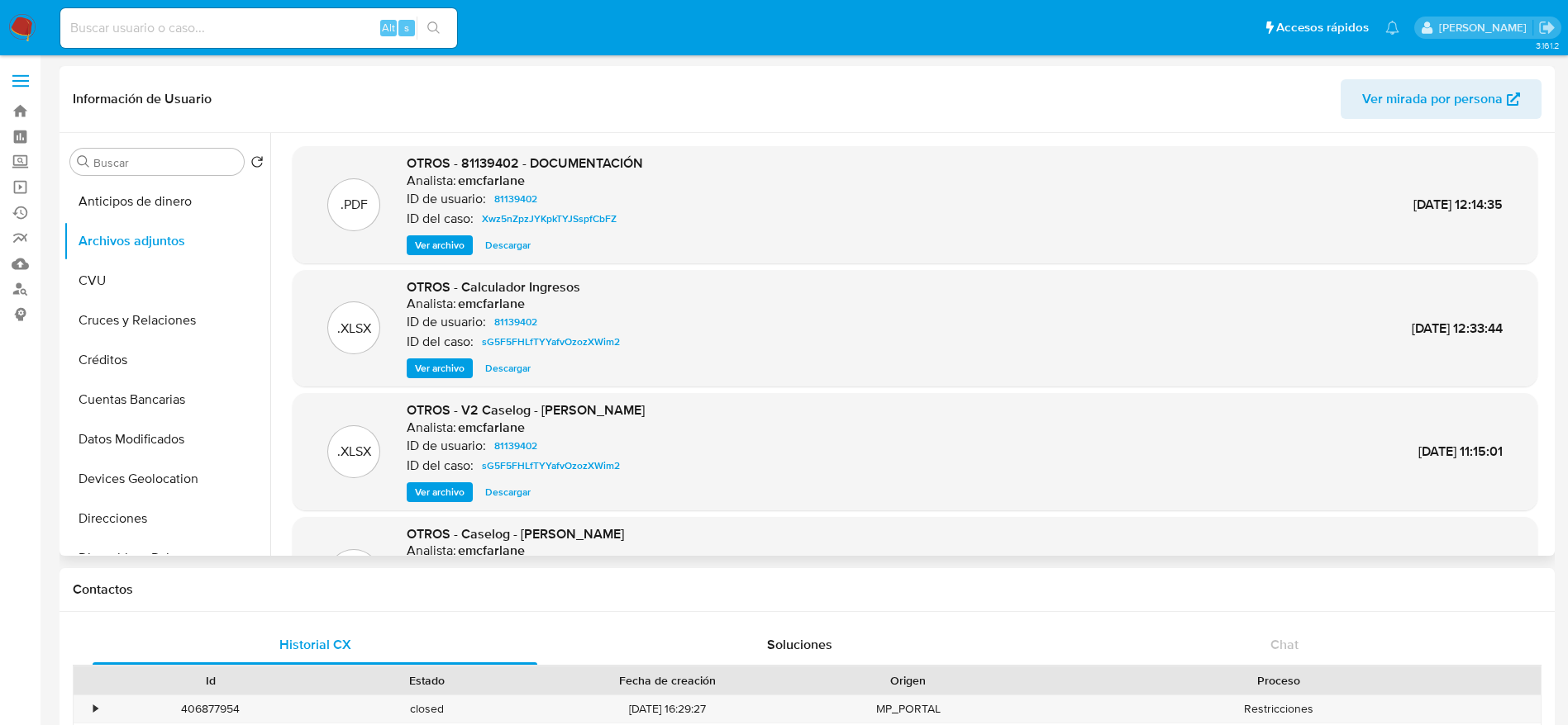
scroll to position [124, 0]
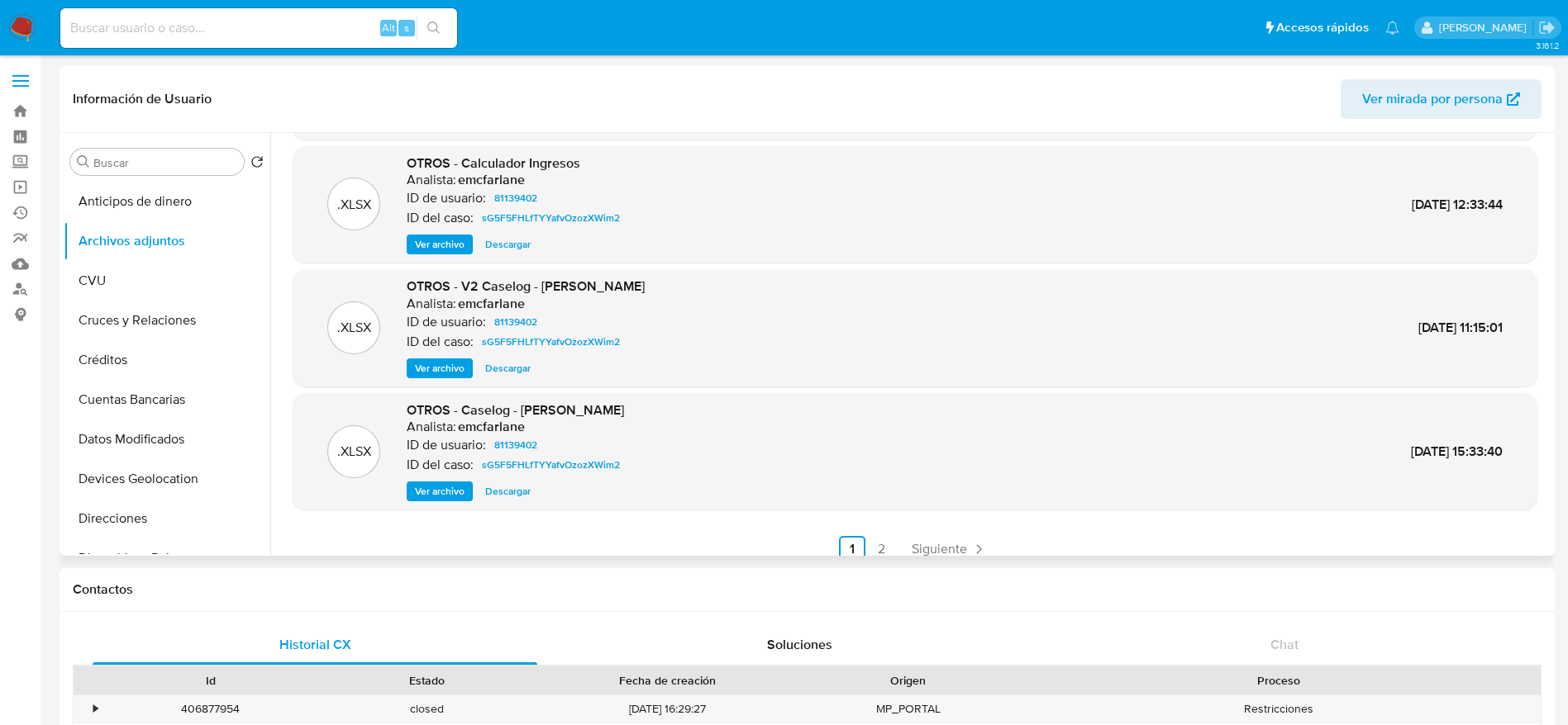
click at [506, 362] on span "Descargar" at bounding box center [508, 369] width 45 height 17
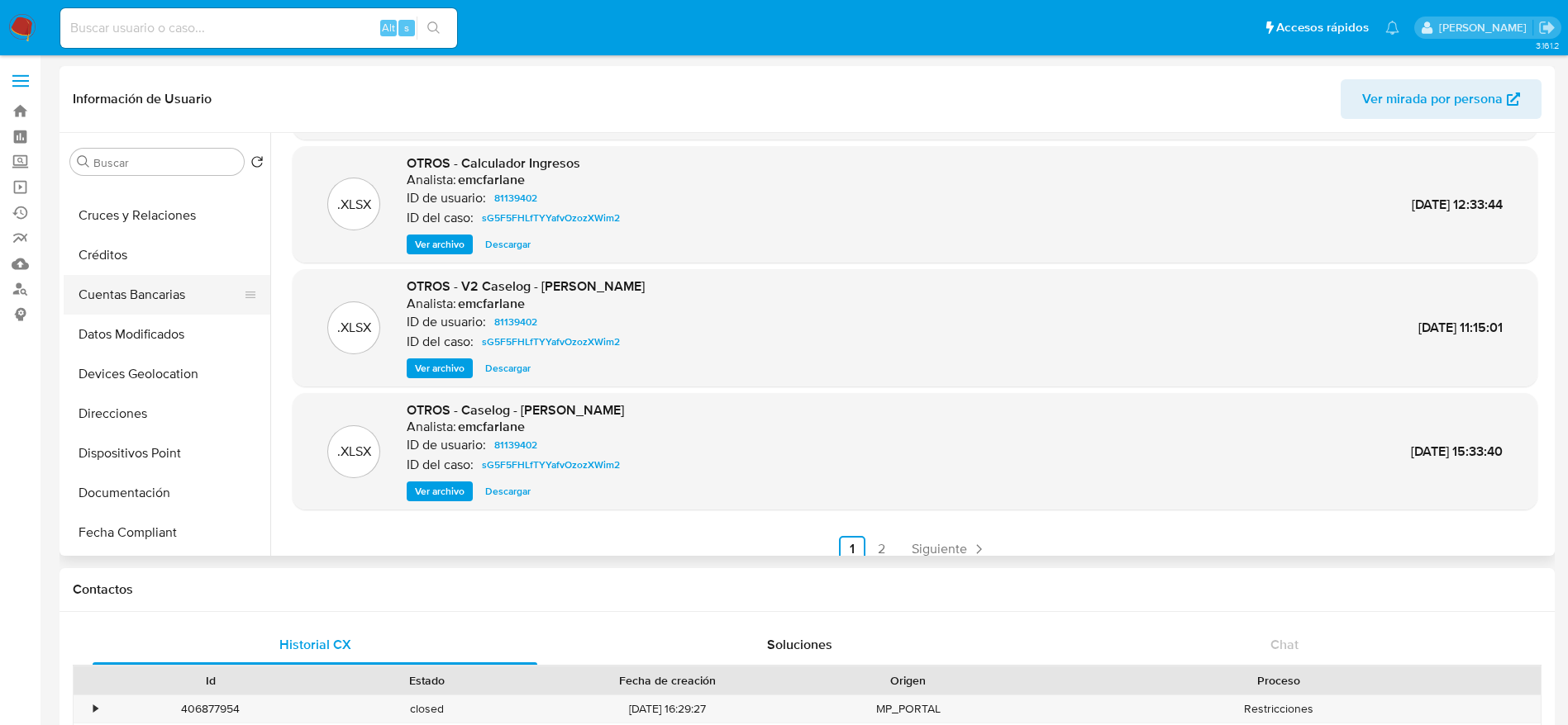
scroll to position [248, 0]
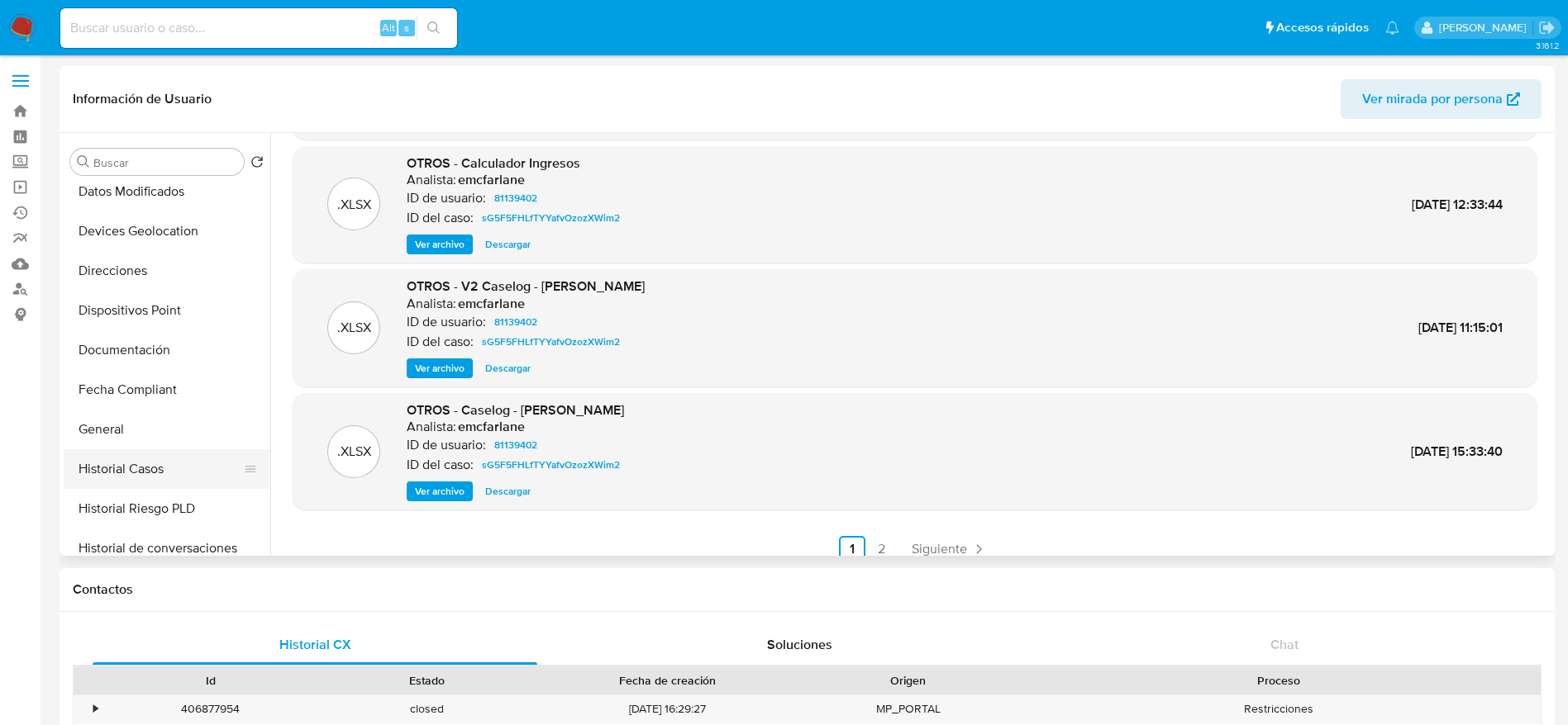
click at [110, 478] on button "Historial Casos" at bounding box center [160, 469] width 194 height 40
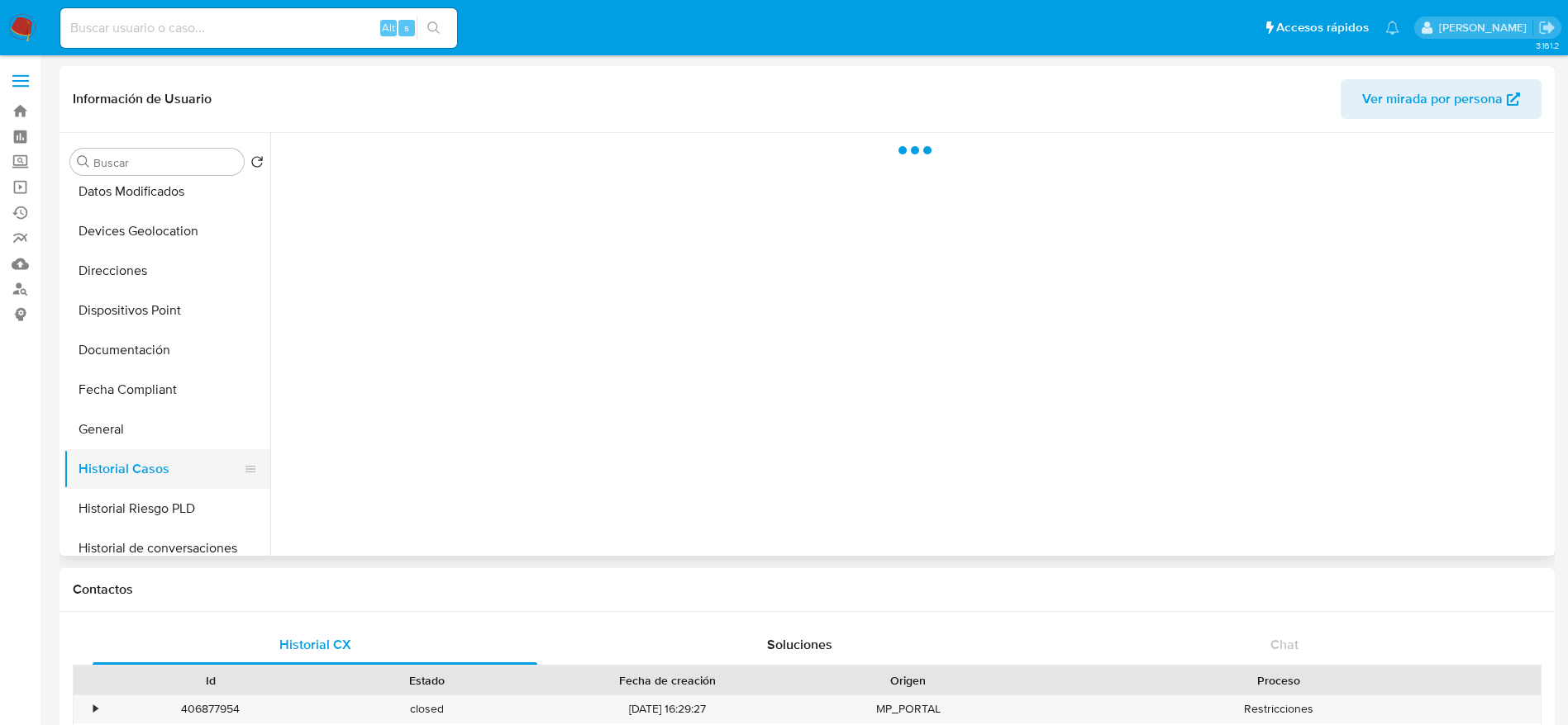
scroll to position [0, 0]
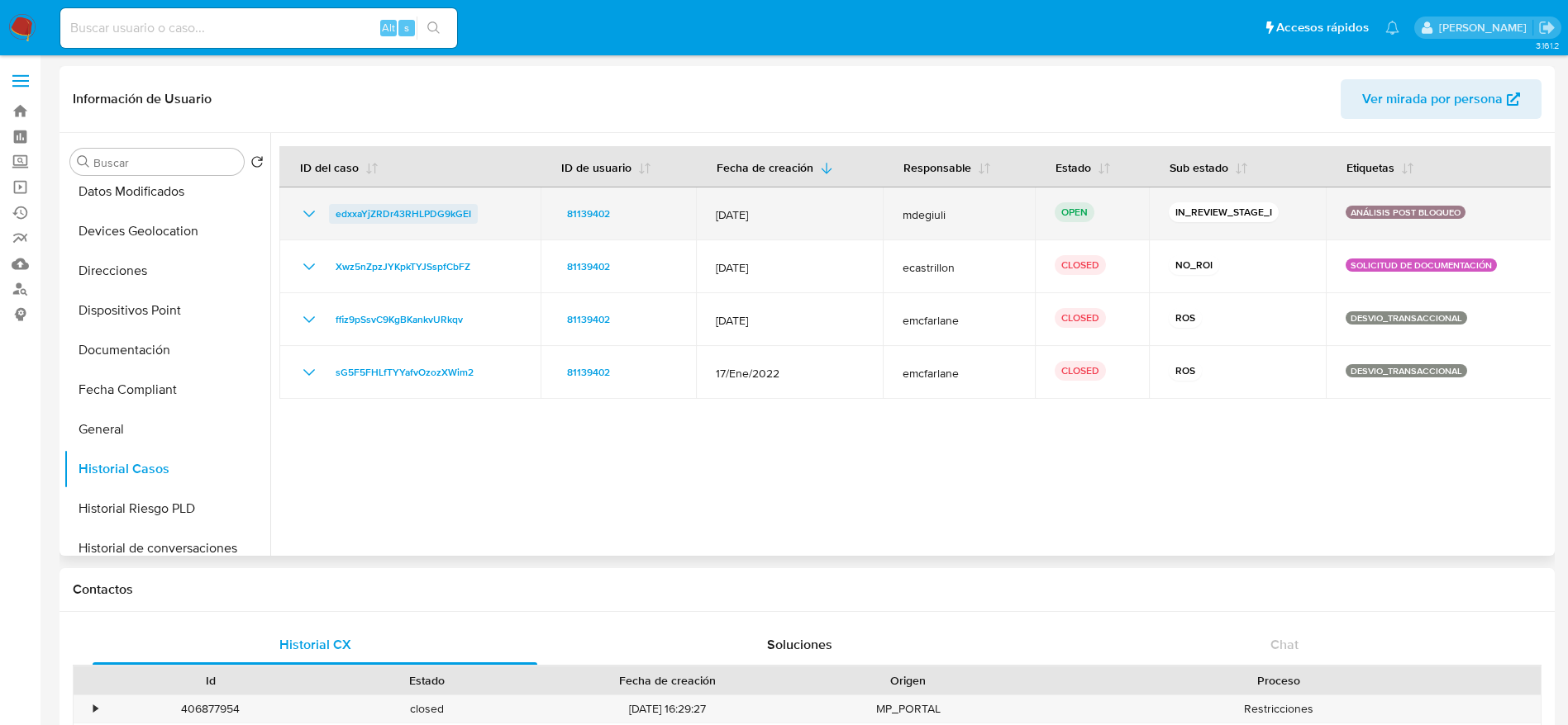
drag, startPoint x: 380, startPoint y: 236, endPoint x: 333, endPoint y: 215, distance: 51.5
click at [333, 215] on div "edxxaYjZRDr43RHLPDG9kGEI" at bounding box center [403, 213] width 149 height 20
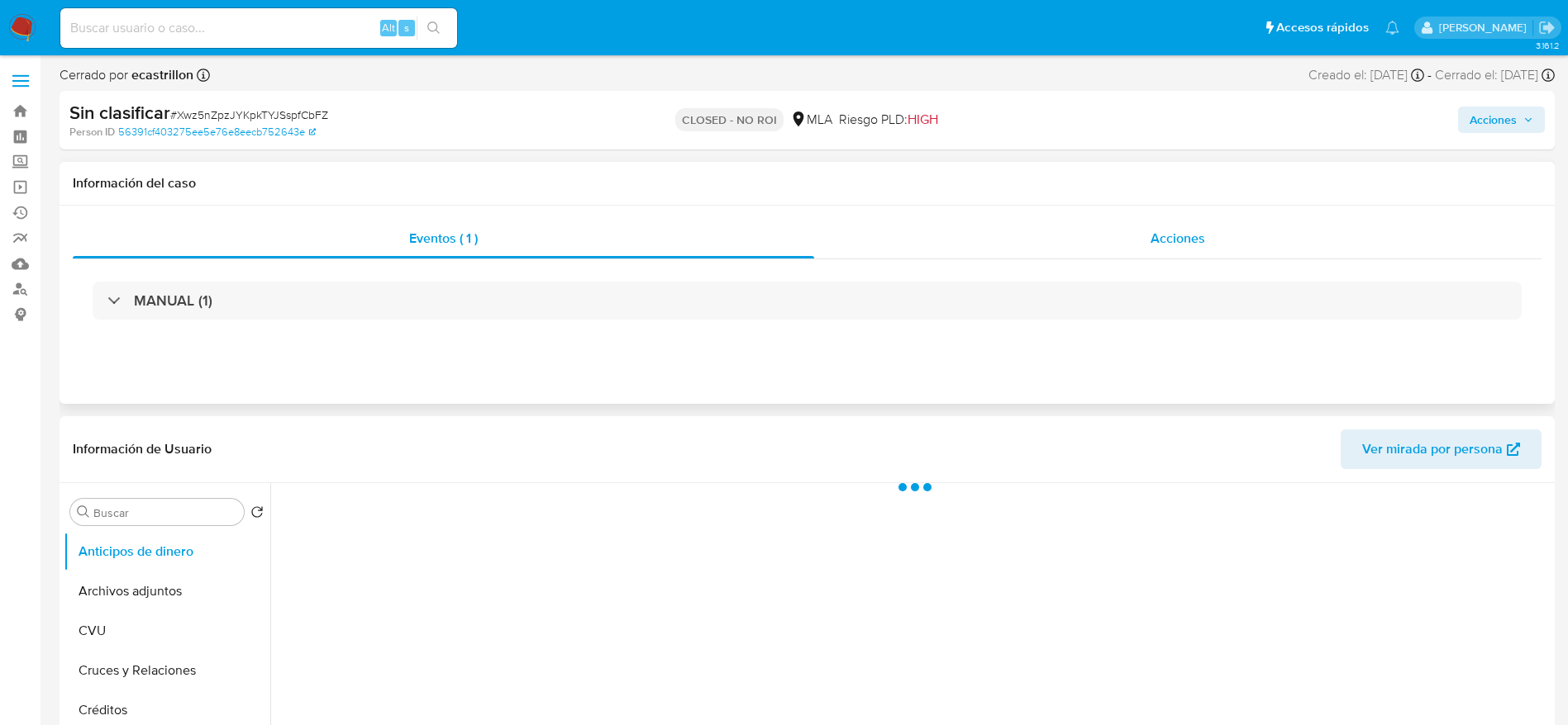
click at [1189, 225] on div "Acciones" at bounding box center [1178, 239] width 727 height 40
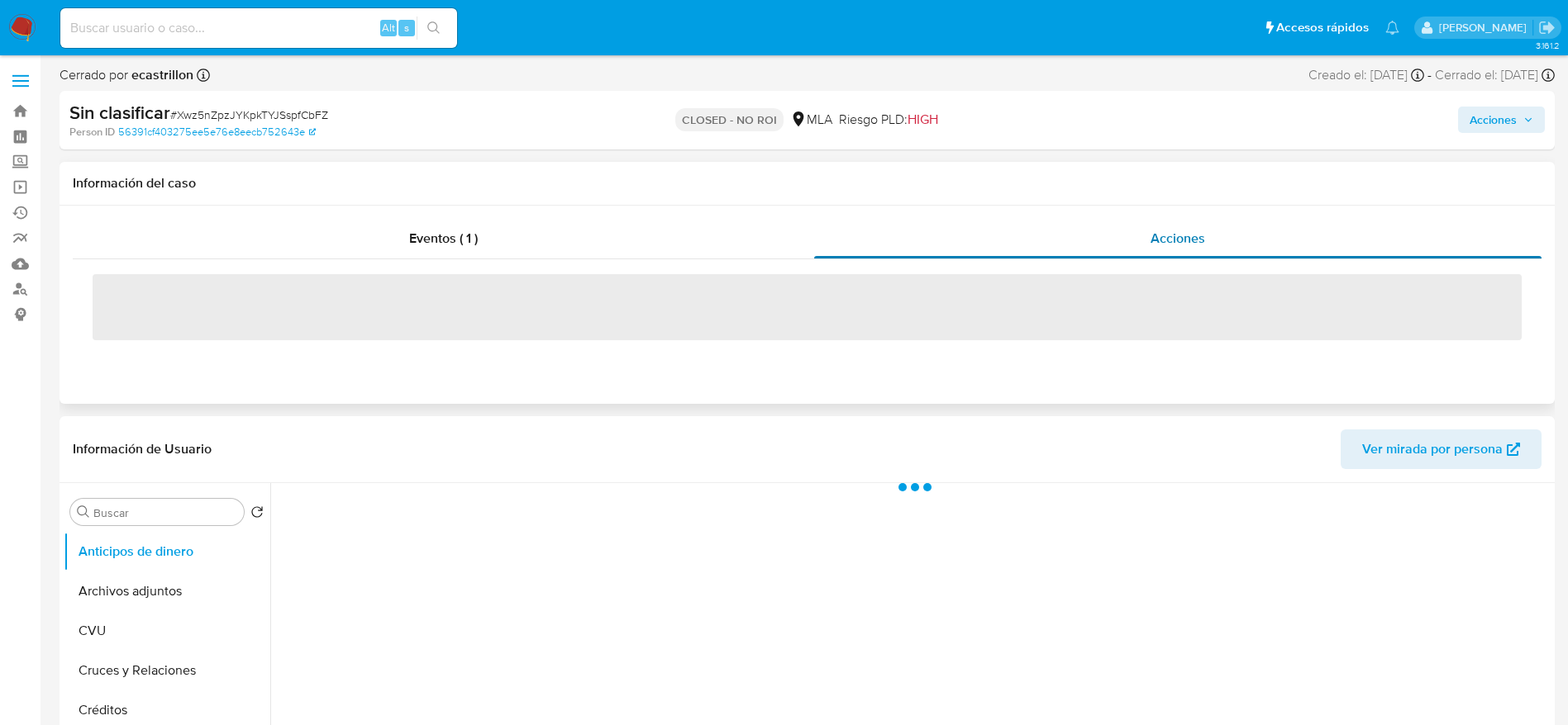
select select "10"
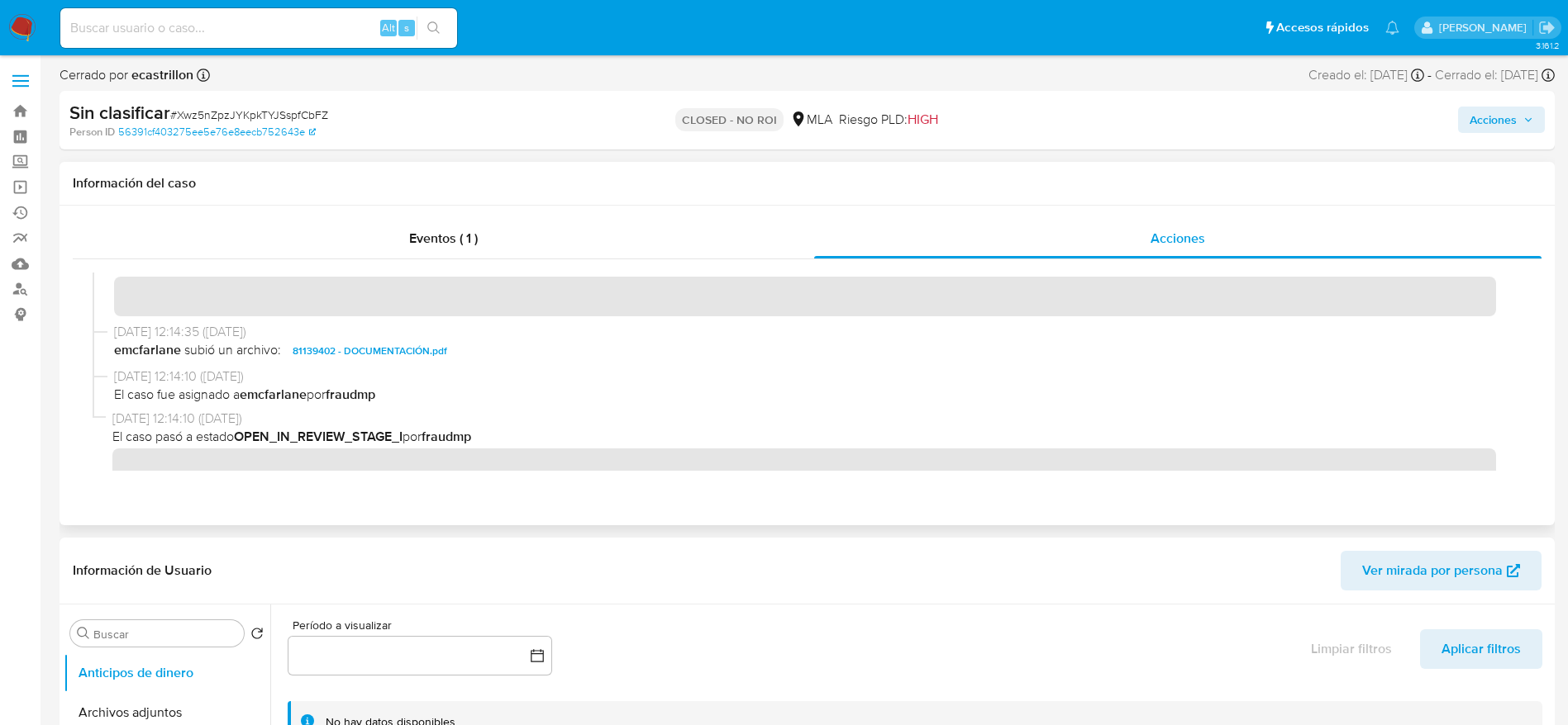
click at [361, 353] on span "81139402 - DOCUMENTACIÓN.pdf" at bounding box center [370, 350] width 155 height 20
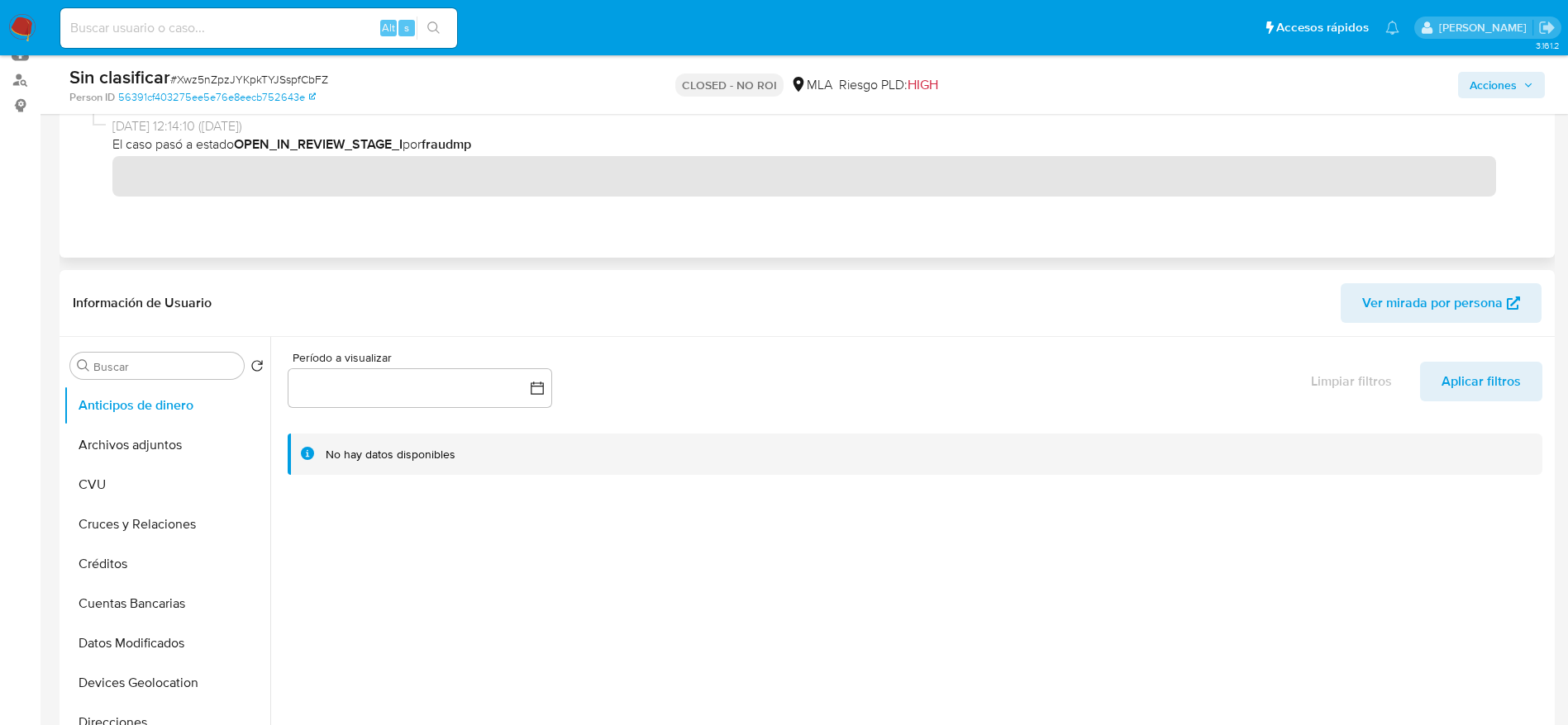
scroll to position [248, 0]
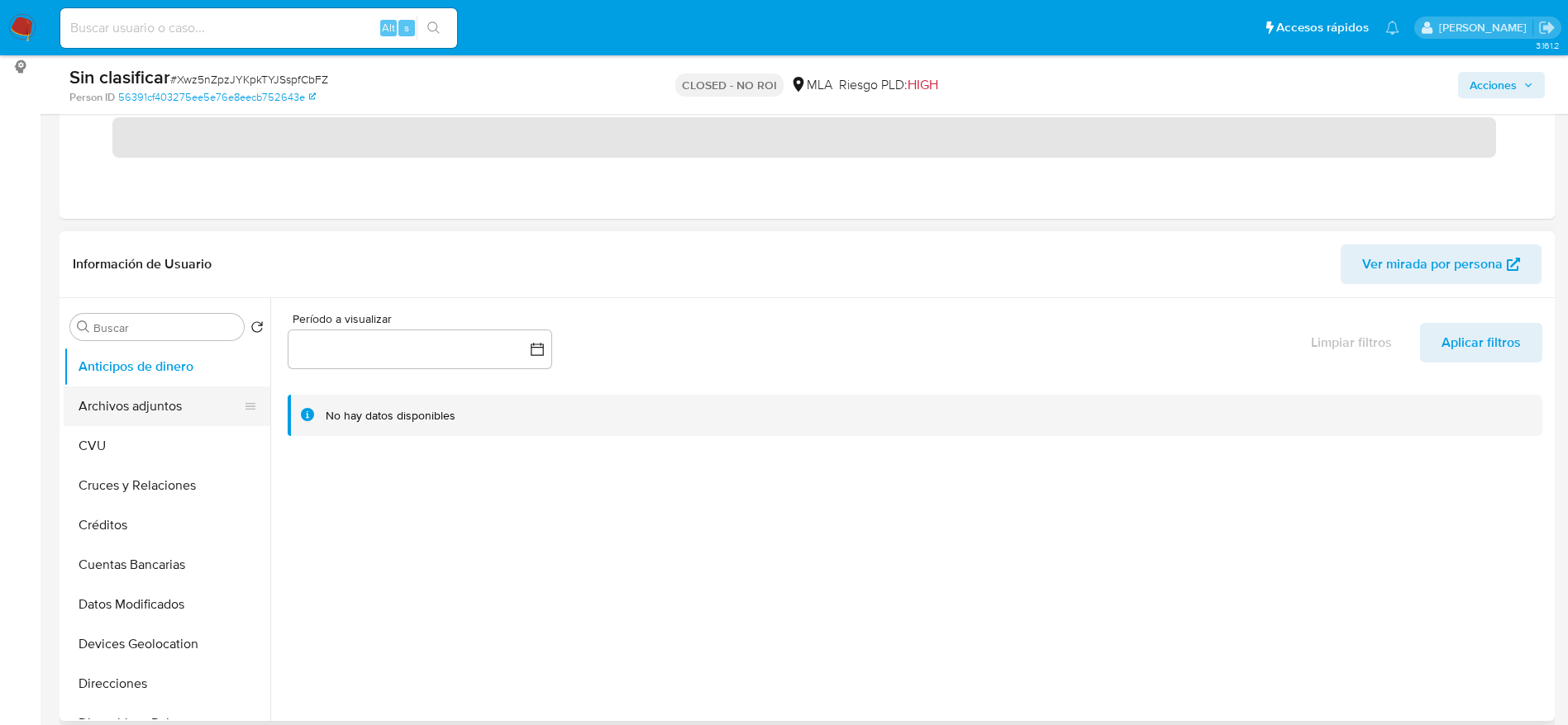
click at [116, 410] on button "Archivos adjuntos" at bounding box center [160, 407] width 194 height 40
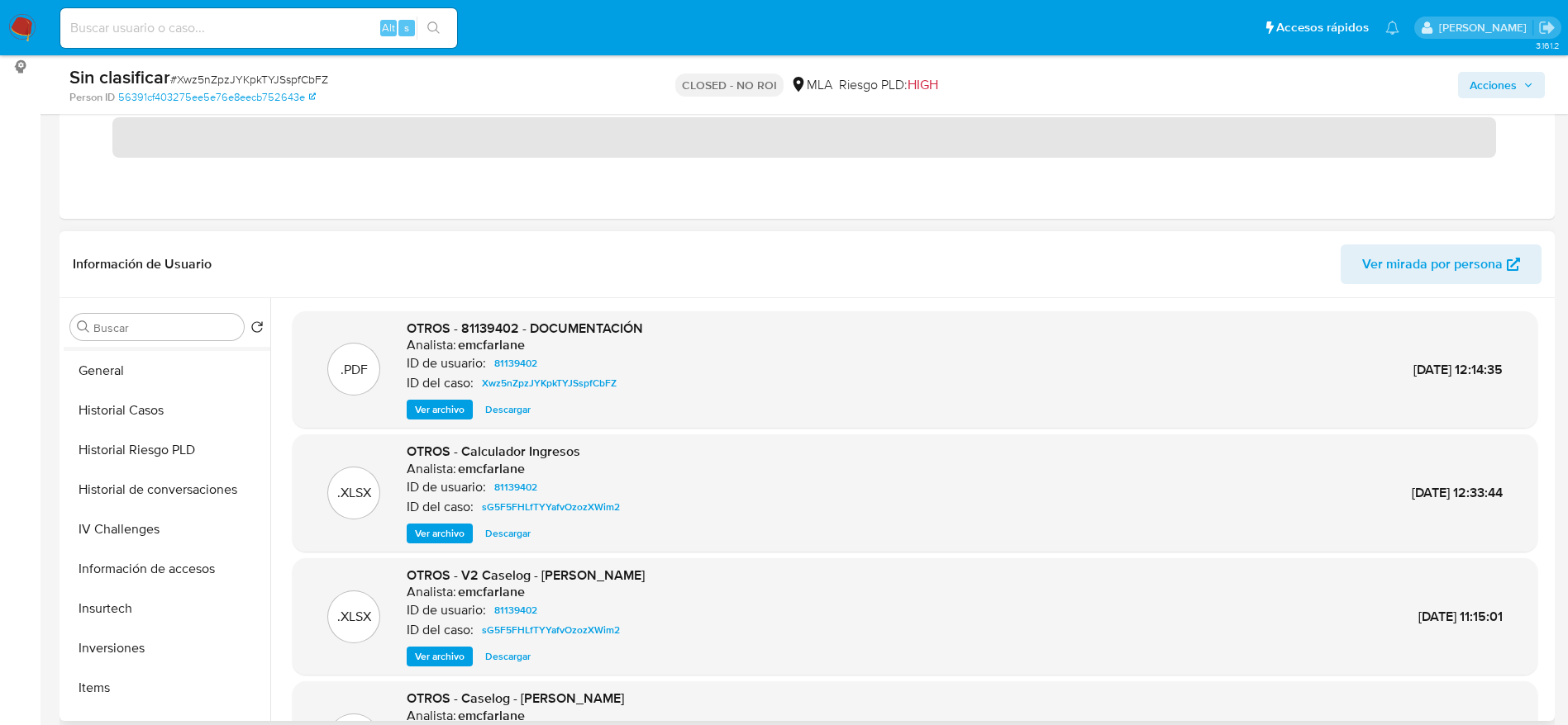
scroll to position [496, 0]
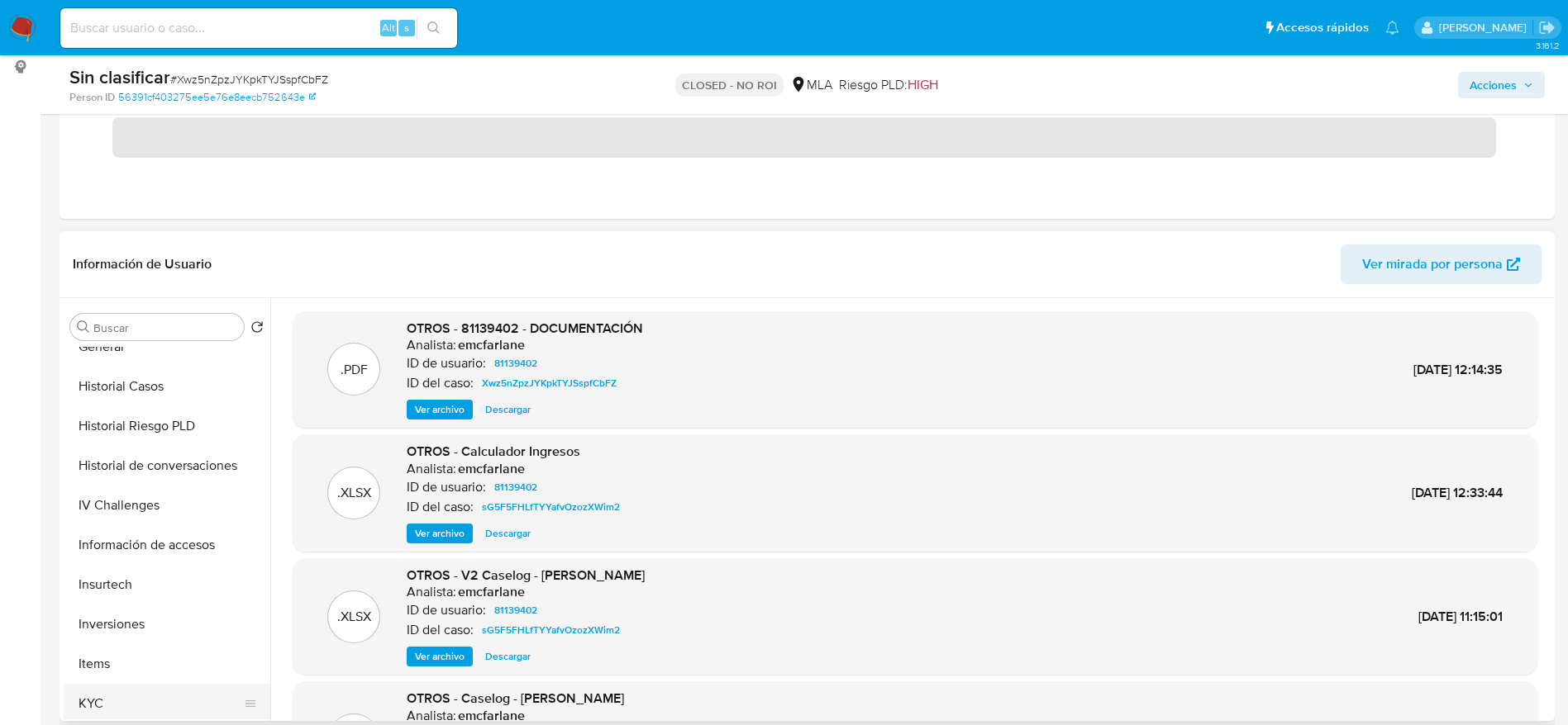
click at [153, 711] on button "KYC" at bounding box center [160, 704] width 194 height 40
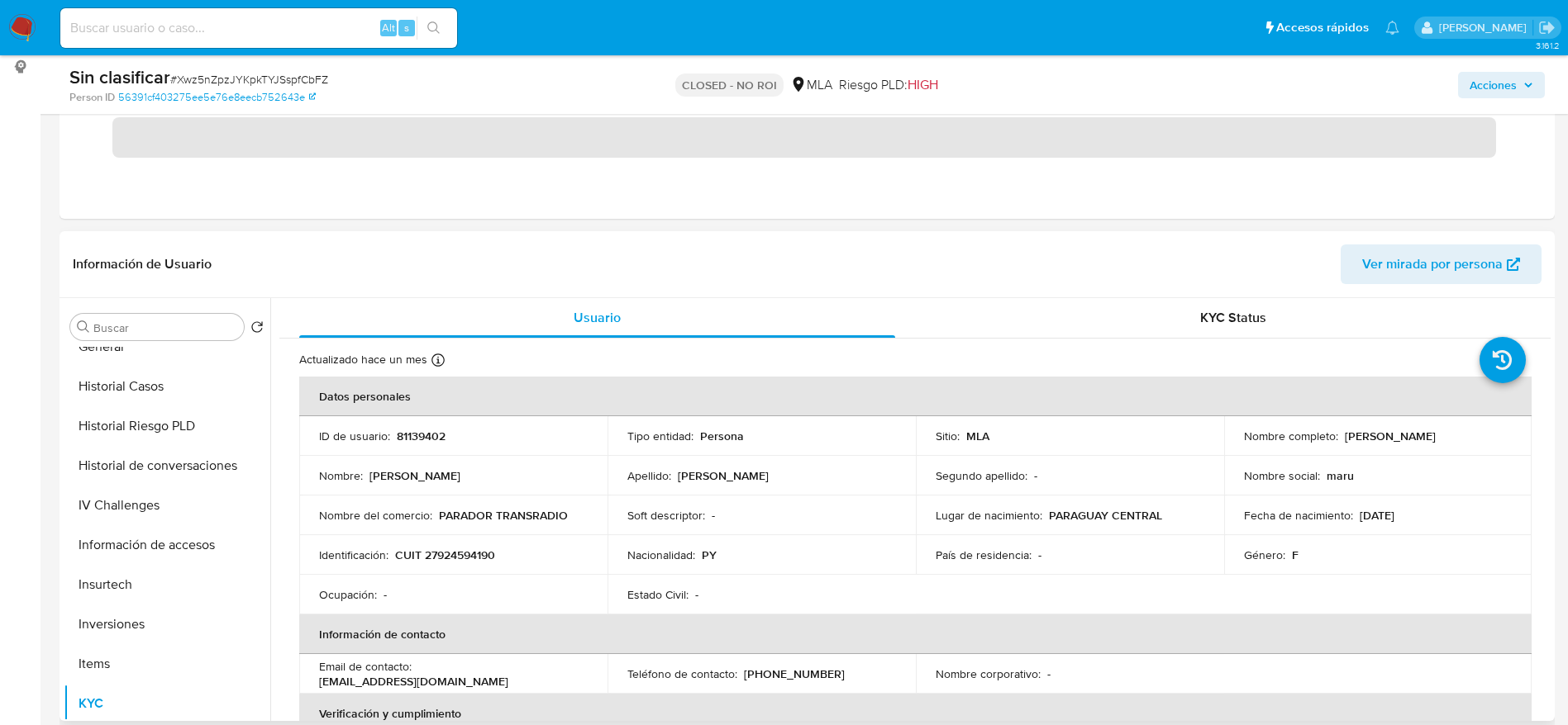
drag, startPoint x: 1361, startPoint y: 437, endPoint x: 1493, endPoint y: 434, distance: 132.0
click at [1493, 434] on div "Nombre completo : Maria Elizabeth Nuñez Vera" at bounding box center [1378, 436] width 268 height 15
copy p "Maria Elizabeth Nuñez Vera"
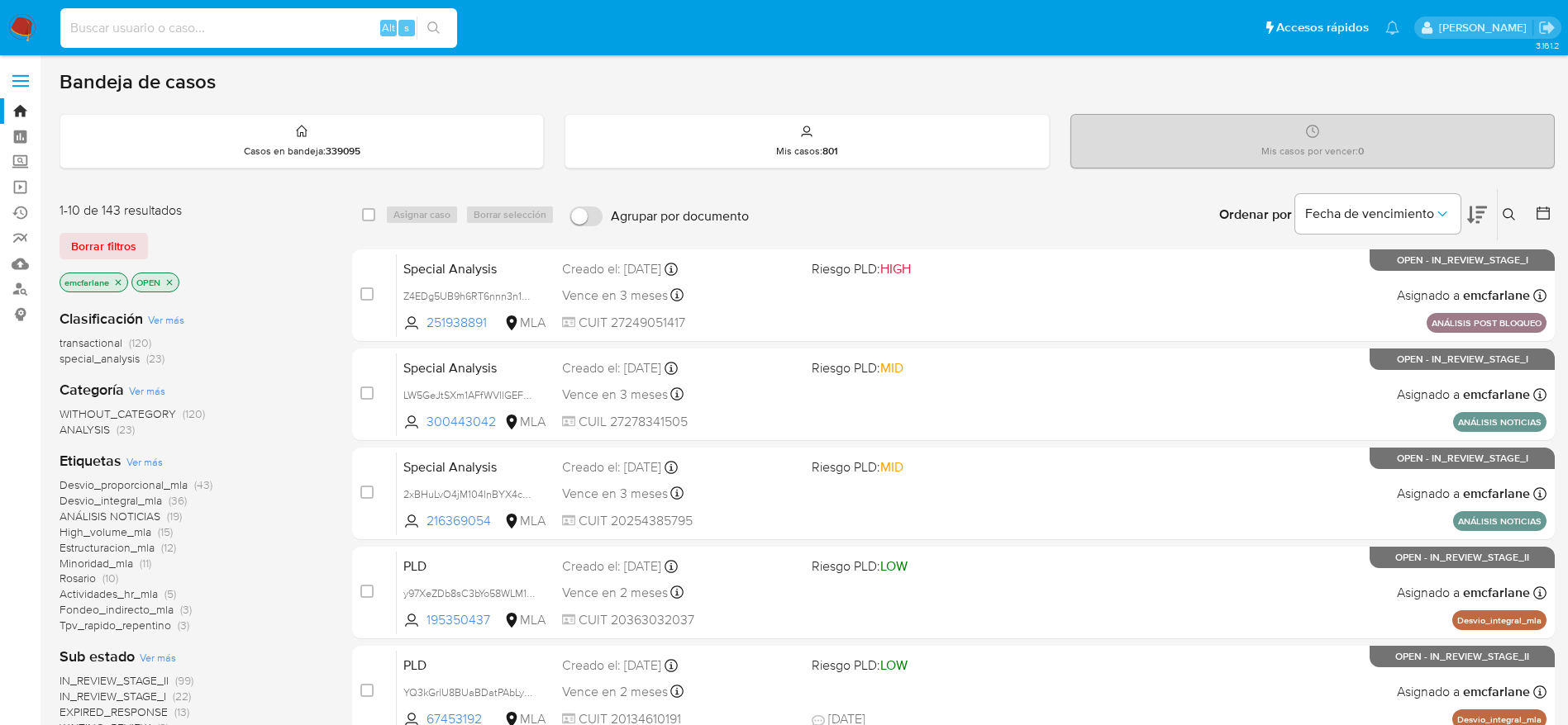
click at [143, 34] on input at bounding box center [259, 27] width 397 height 22
paste input "Mca0ipUIlihFpzWKWYjF7uli"
type input "Mca0ipUIlihFpzWKWYjF7uli"
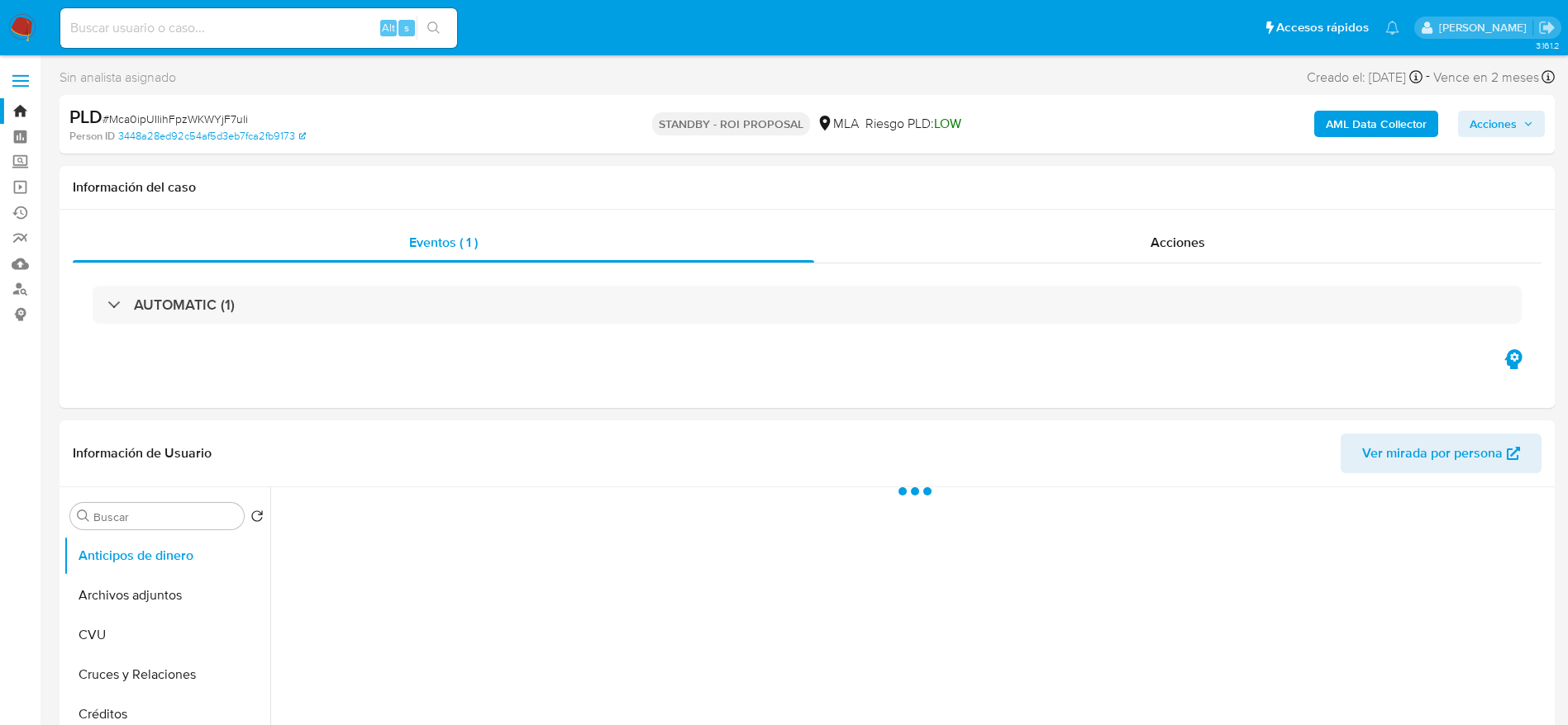
click at [196, 118] on span "# Mca0ipUIlihFpzWKWYjF7uli" at bounding box center [176, 119] width 145 height 17
select select "10"
copy span "Mca0ipUIlihFpzWKWYjF7uli"
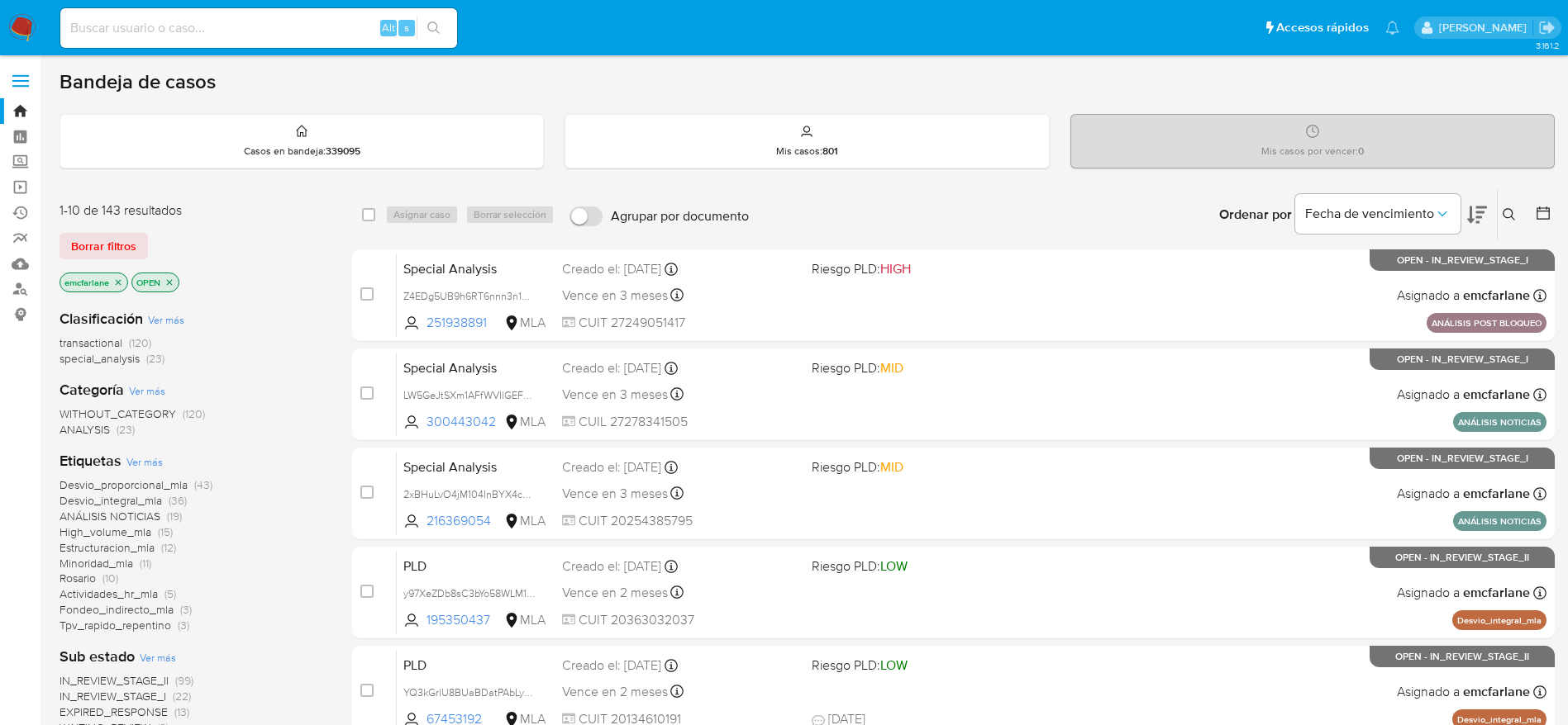
click at [109, 249] on span "Borrar filtros" at bounding box center [103, 246] width 65 height 24
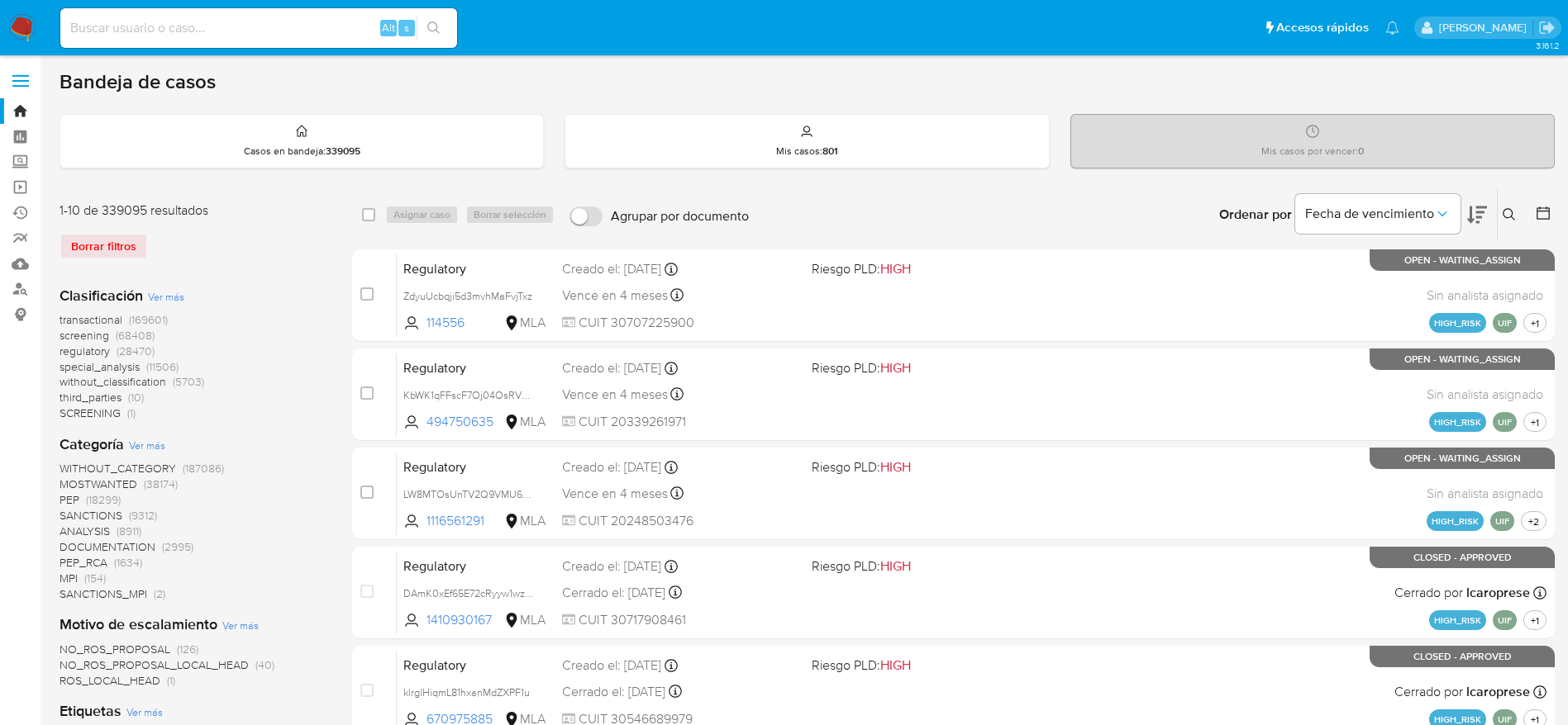
click at [1508, 222] on button at bounding box center [1511, 214] width 27 height 20
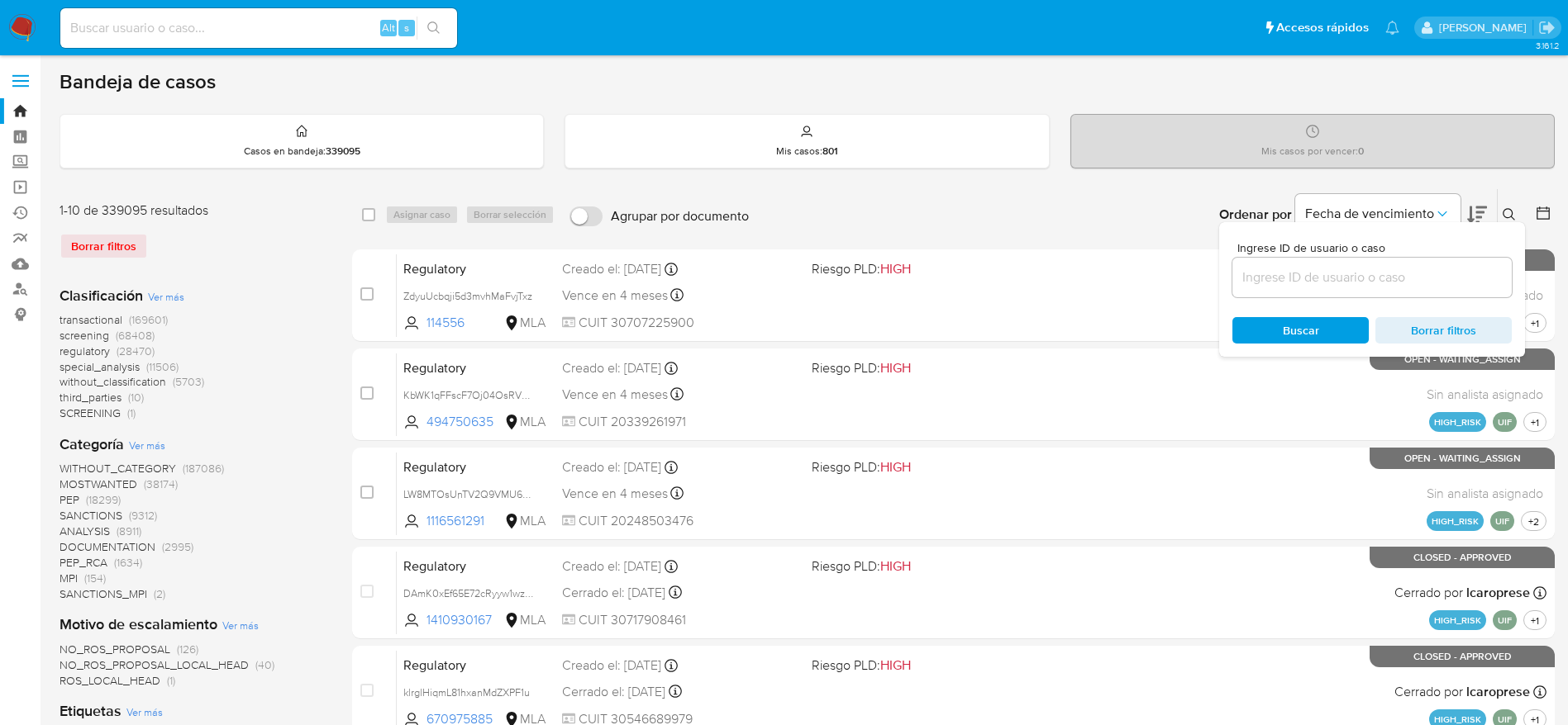
click at [1321, 279] on input at bounding box center [1372, 278] width 280 height 22
type input "Mca0ipUIlihFpzWKWYjF7uli"
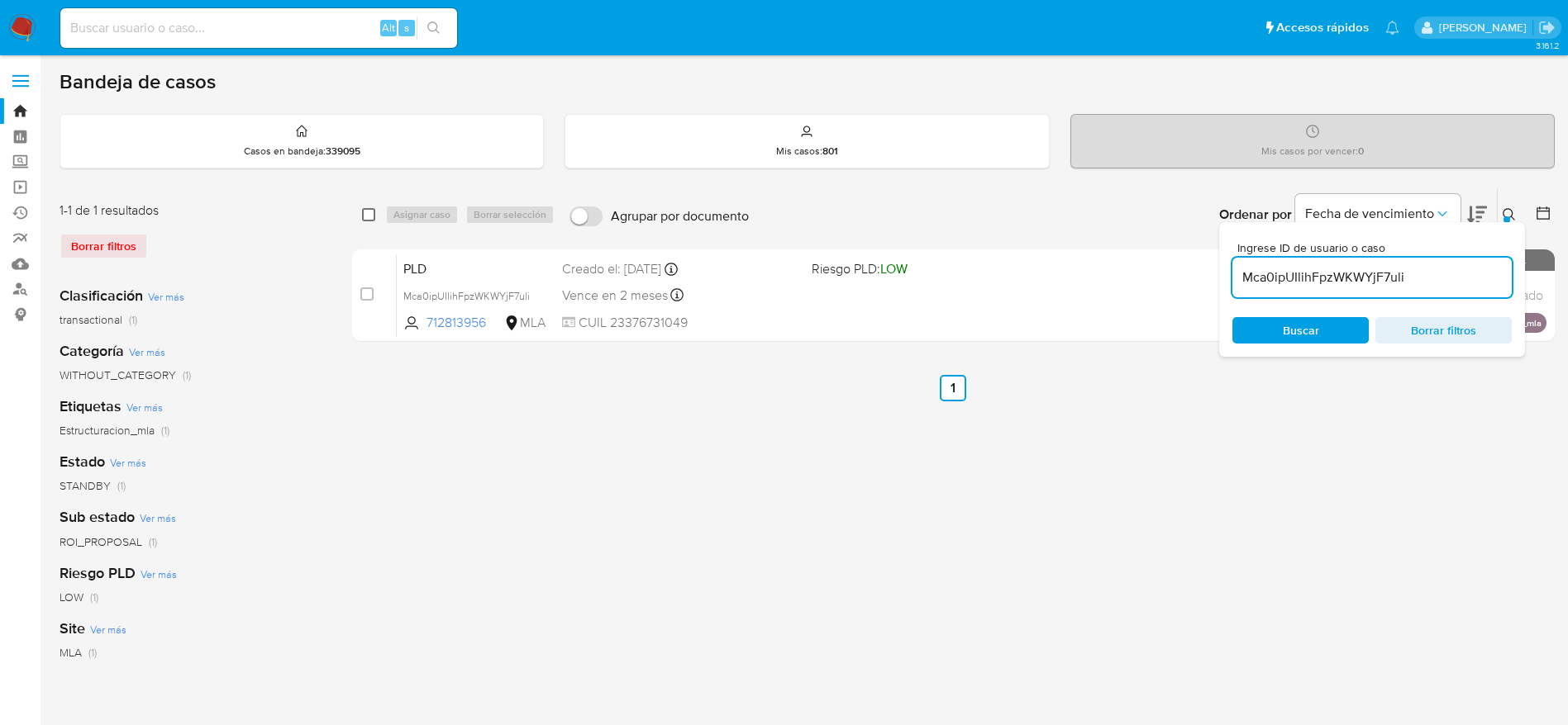
click at [368, 211] on input "checkbox" at bounding box center [368, 215] width 13 height 13
checkbox input "true"
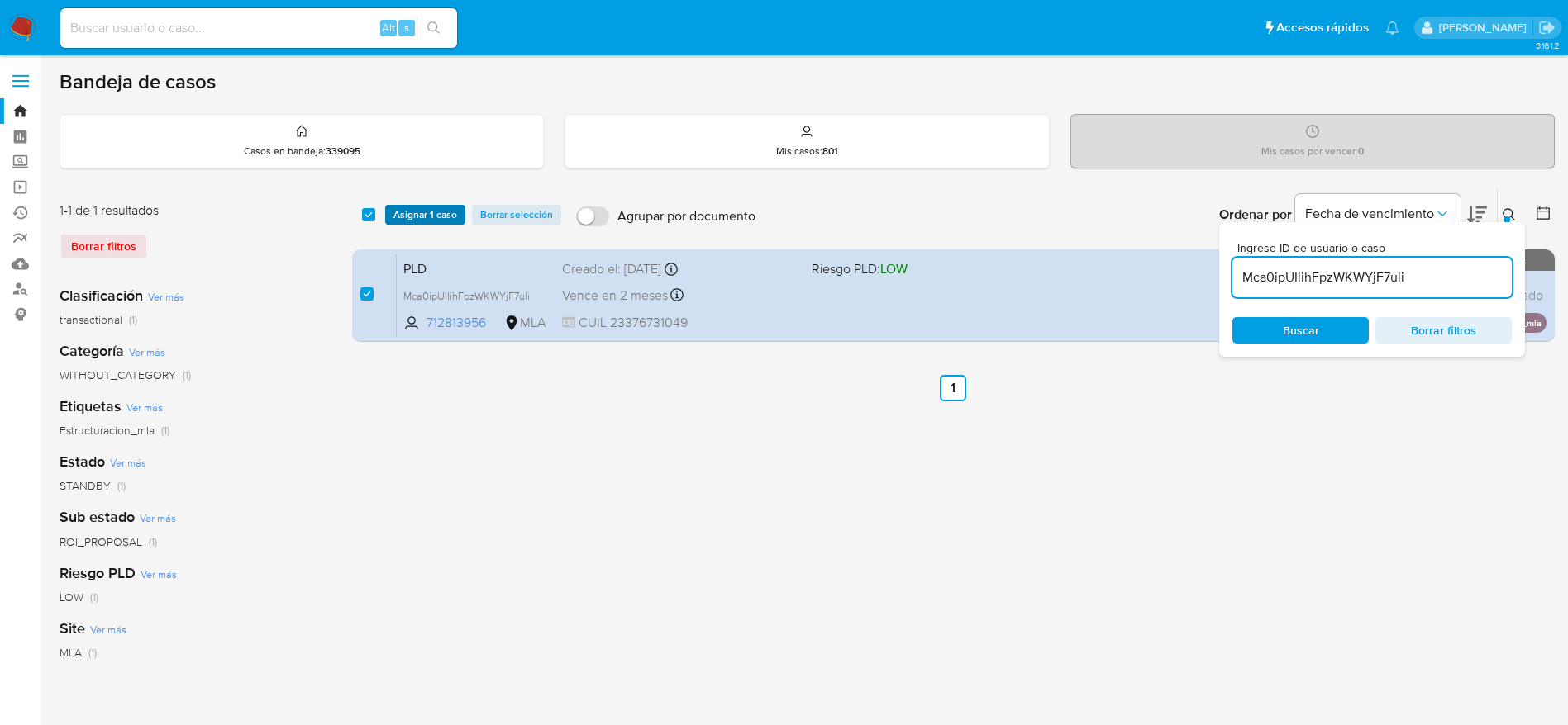
click at [414, 216] on span "Asignar 1 caso" at bounding box center [425, 215] width 63 height 17
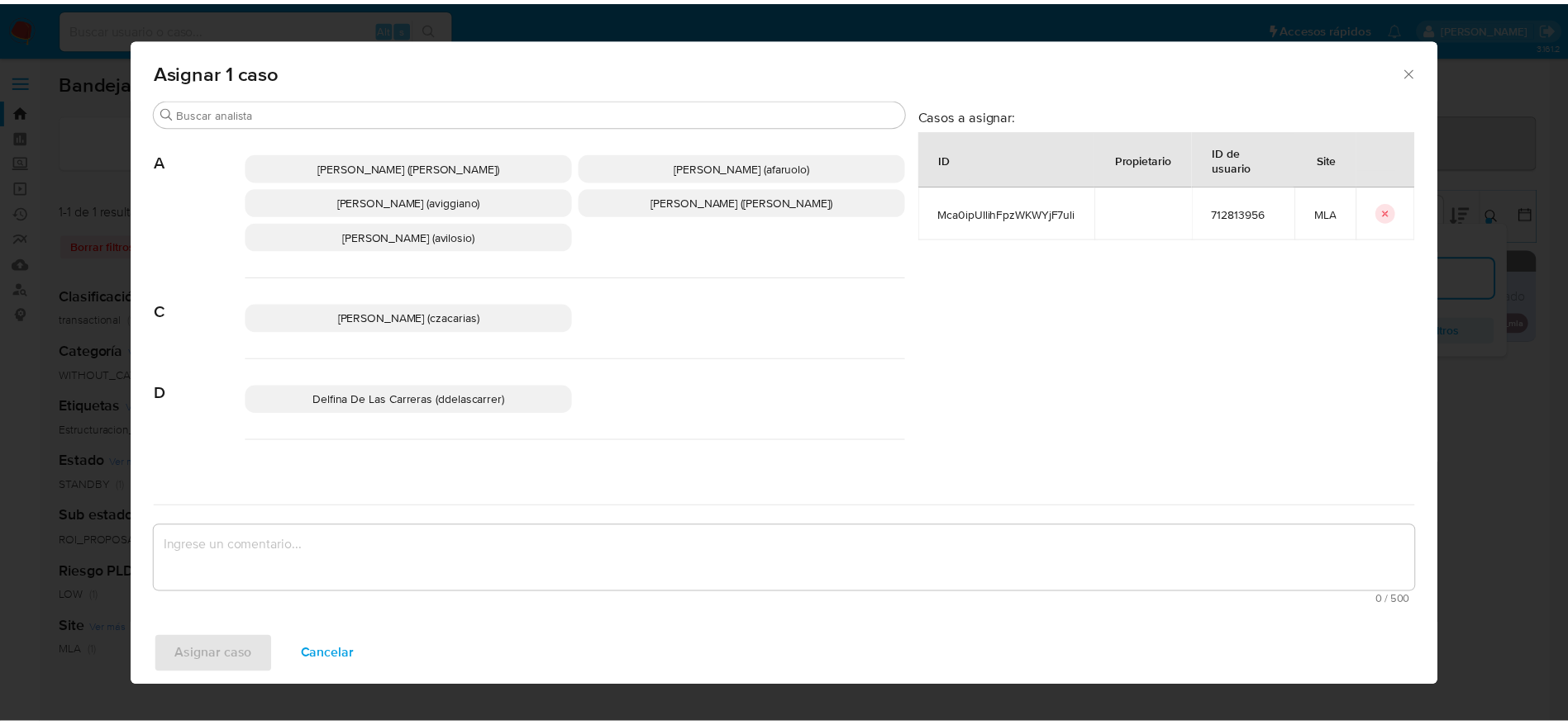
scroll to position [124, 0]
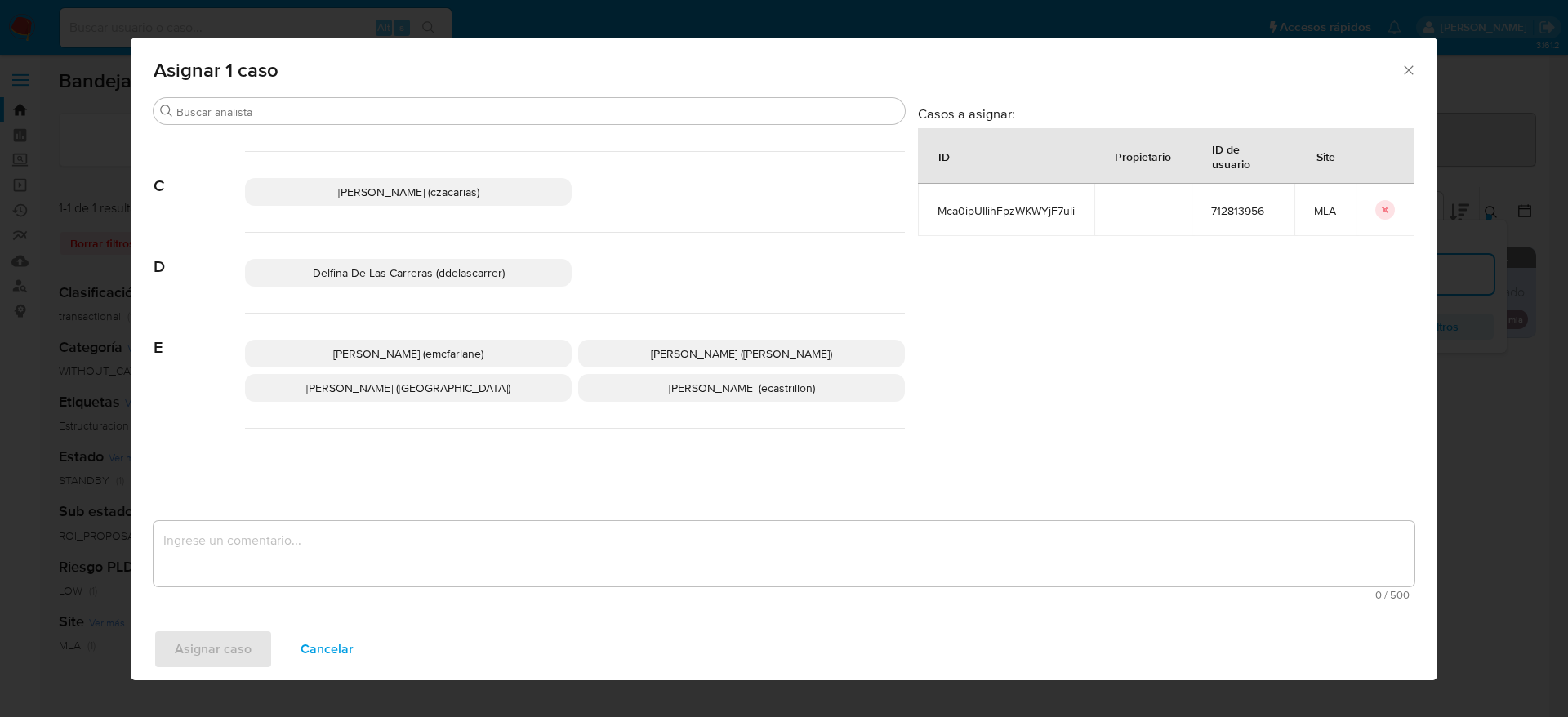
click at [409, 350] on span "Elaine Mc Farlane (emcfarlane)" at bounding box center [408, 354] width 150 height 17
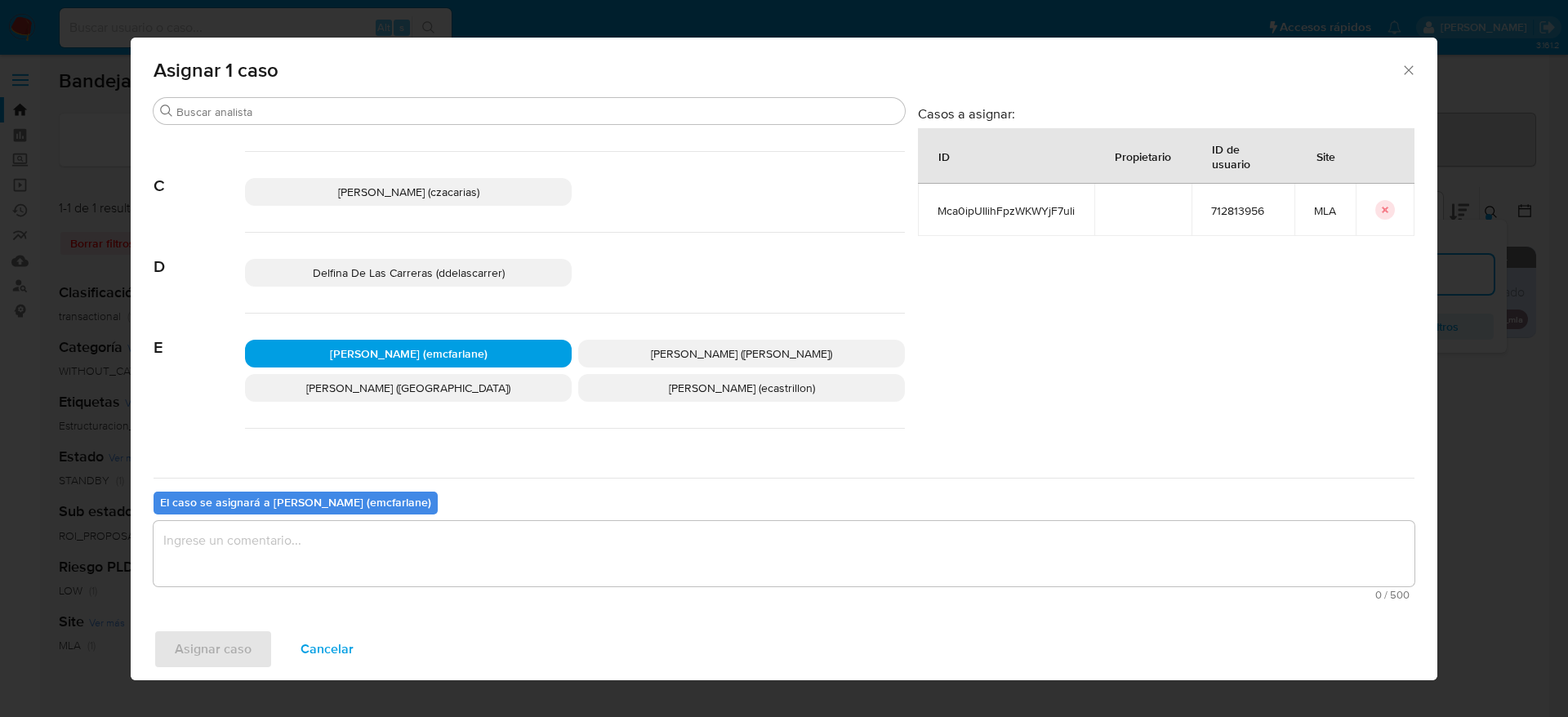
click at [377, 533] on textarea "assign-modal" at bounding box center [784, 554] width 1261 height 65
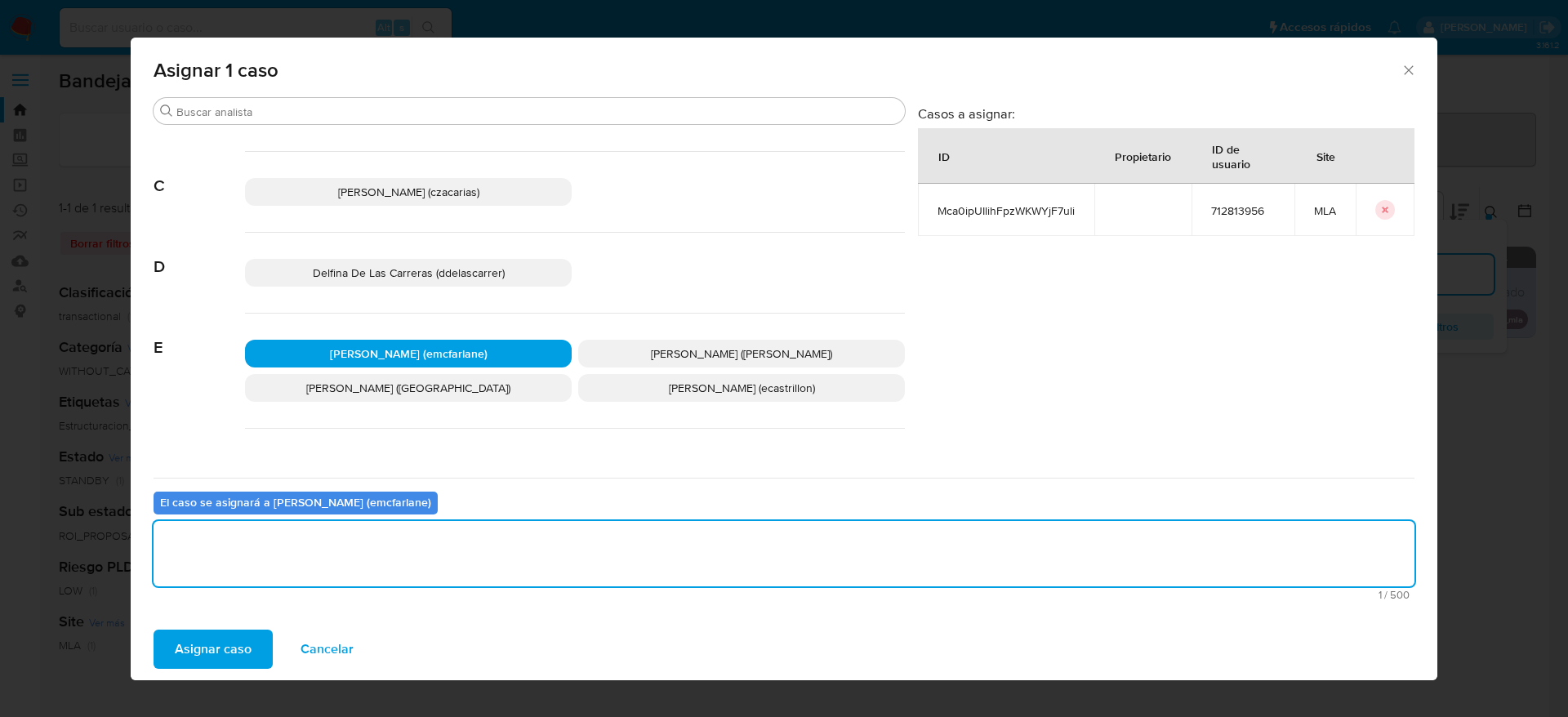
click at [232, 641] on span "Asignar caso" at bounding box center [213, 649] width 77 height 36
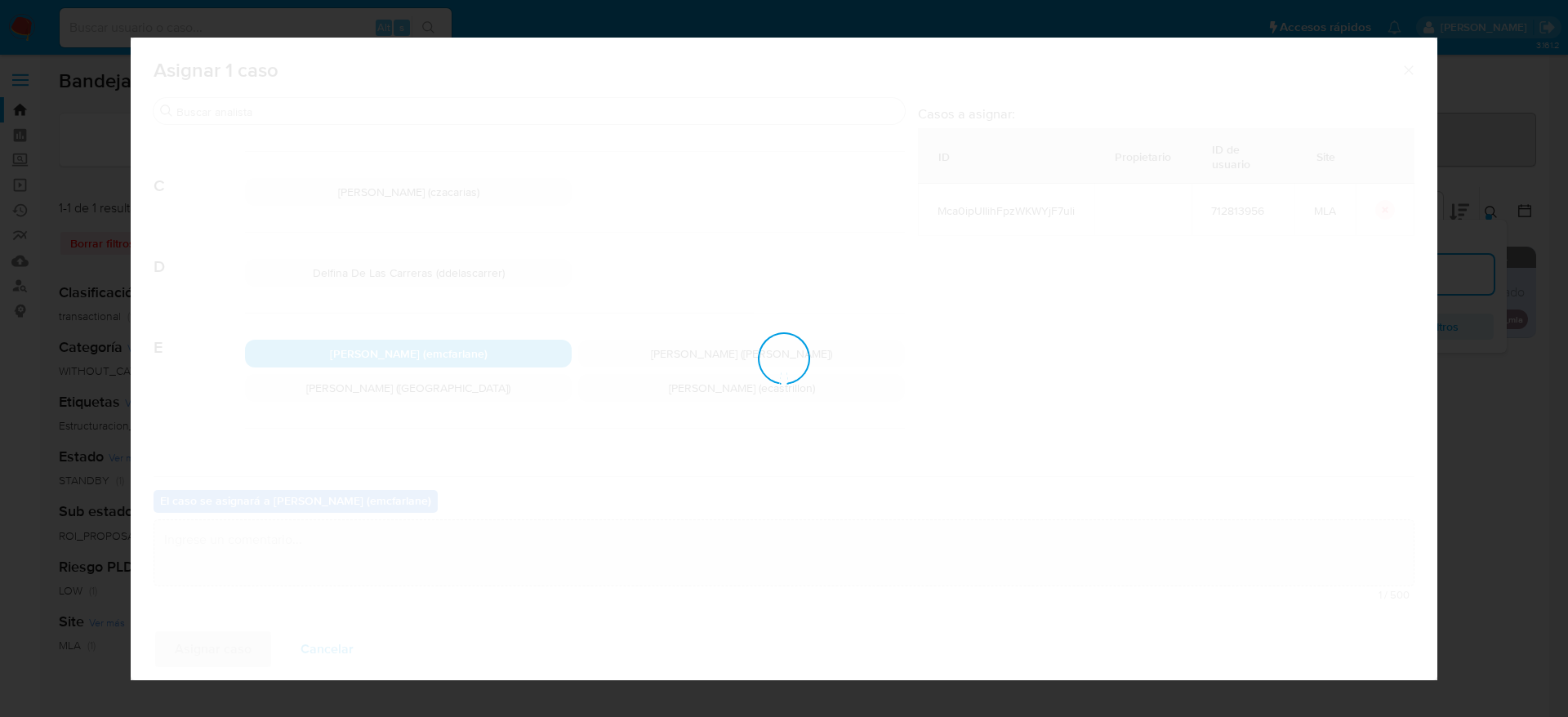
checkbox input "false"
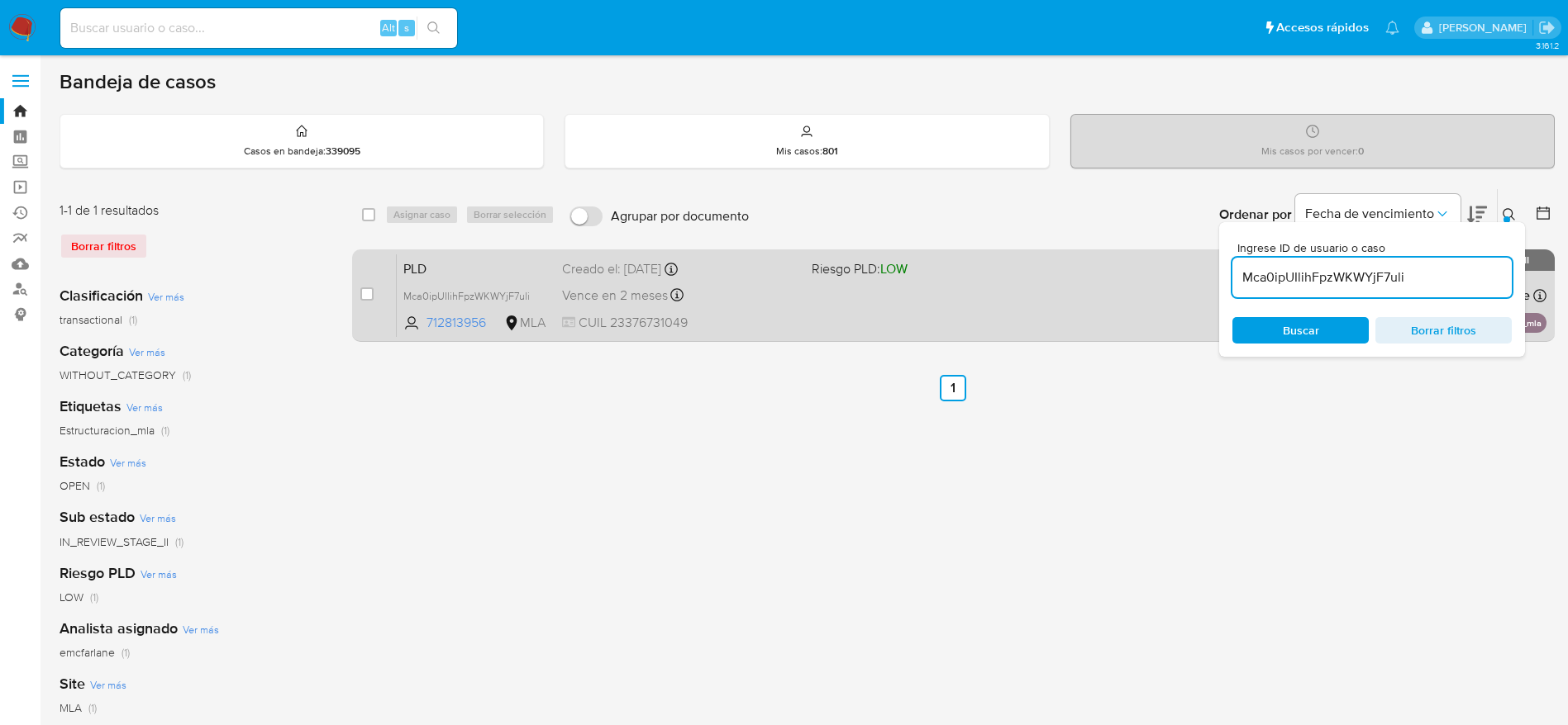
click at [846, 319] on div "PLD Mca0ipUIlihFpzWKWYjF7uli 712813956 MLA Riesgo PLD: LOW Creado el: 12/09/202…" at bounding box center [971, 295] width 1150 height 83
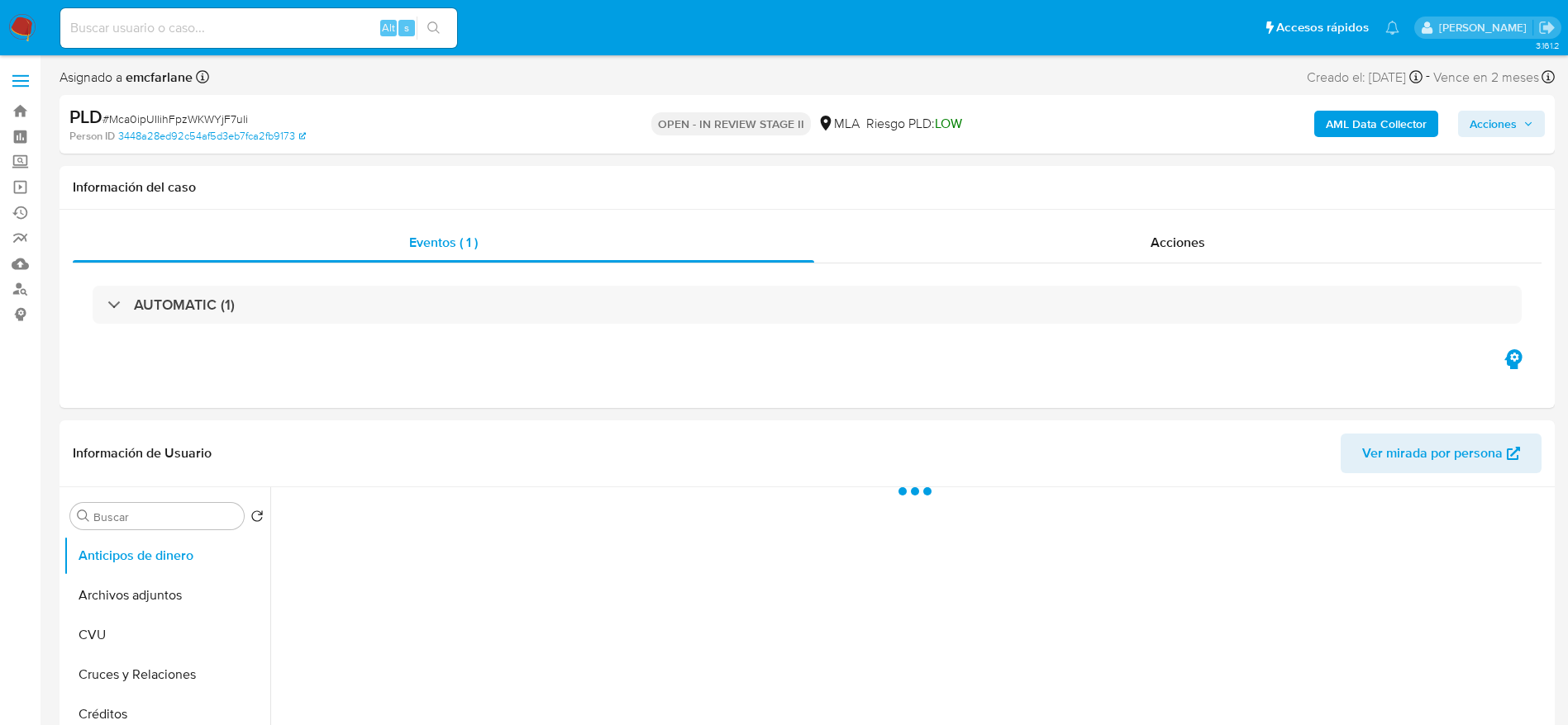
select select "10"
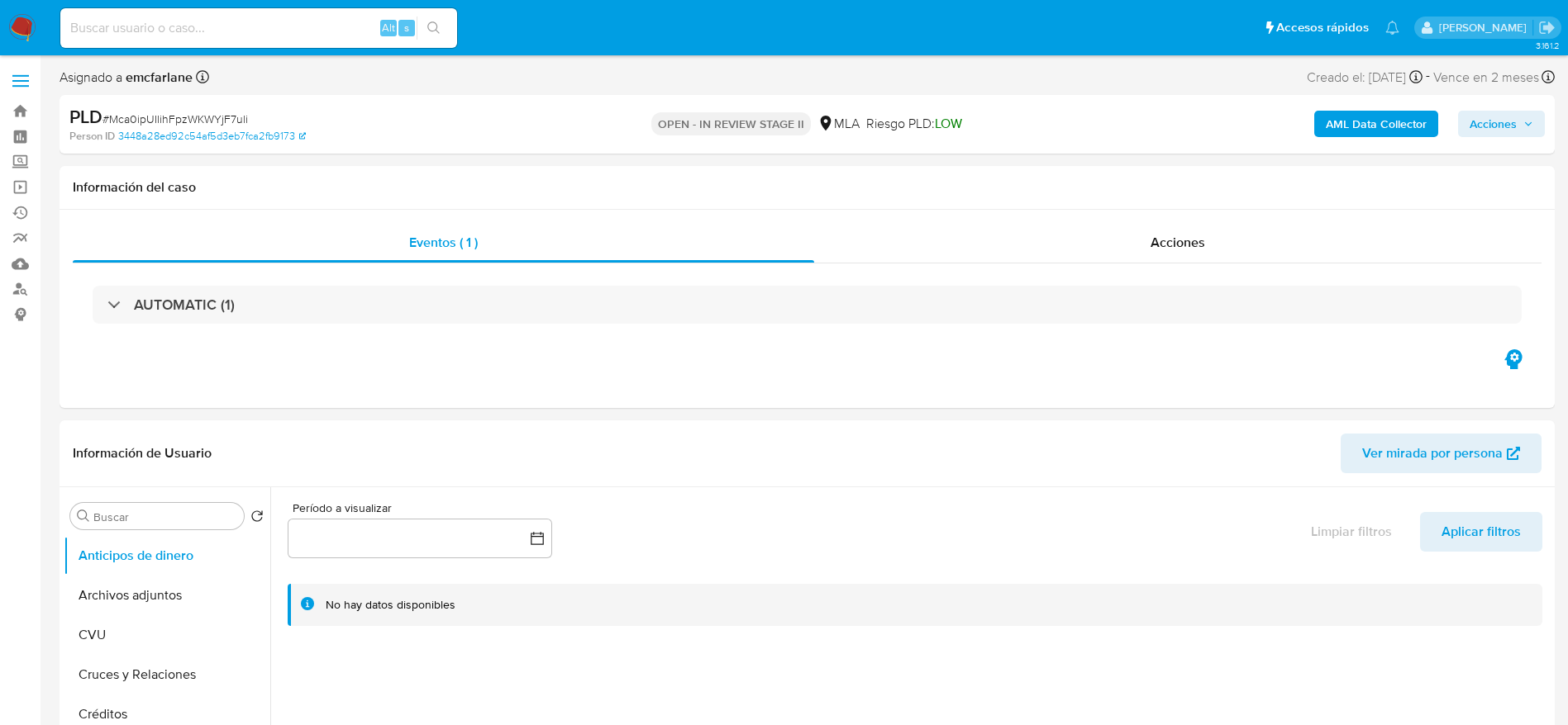
click at [1536, 112] on button "Acciones" at bounding box center [1502, 124] width 87 height 26
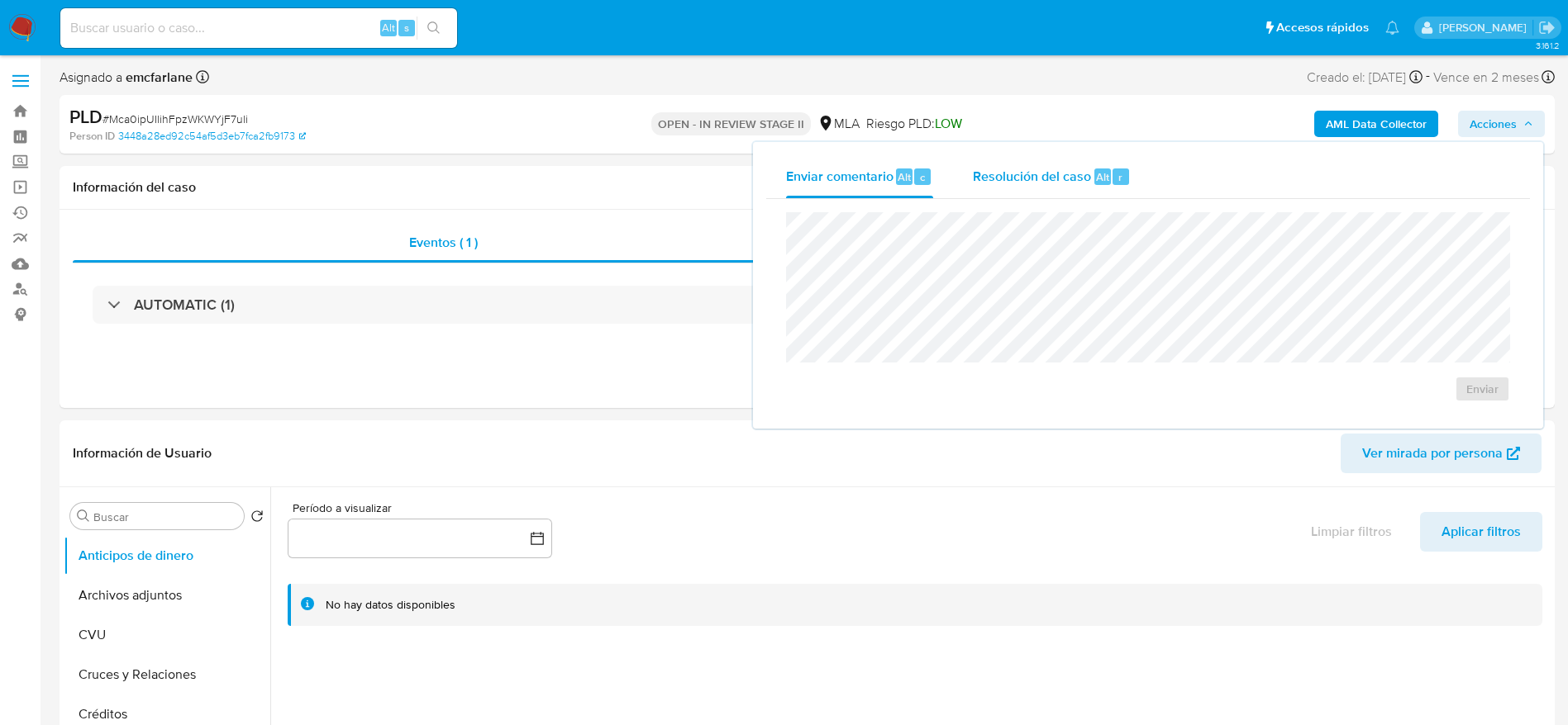
click at [1038, 181] on span "Resolución del caso" at bounding box center [1031, 177] width 118 height 19
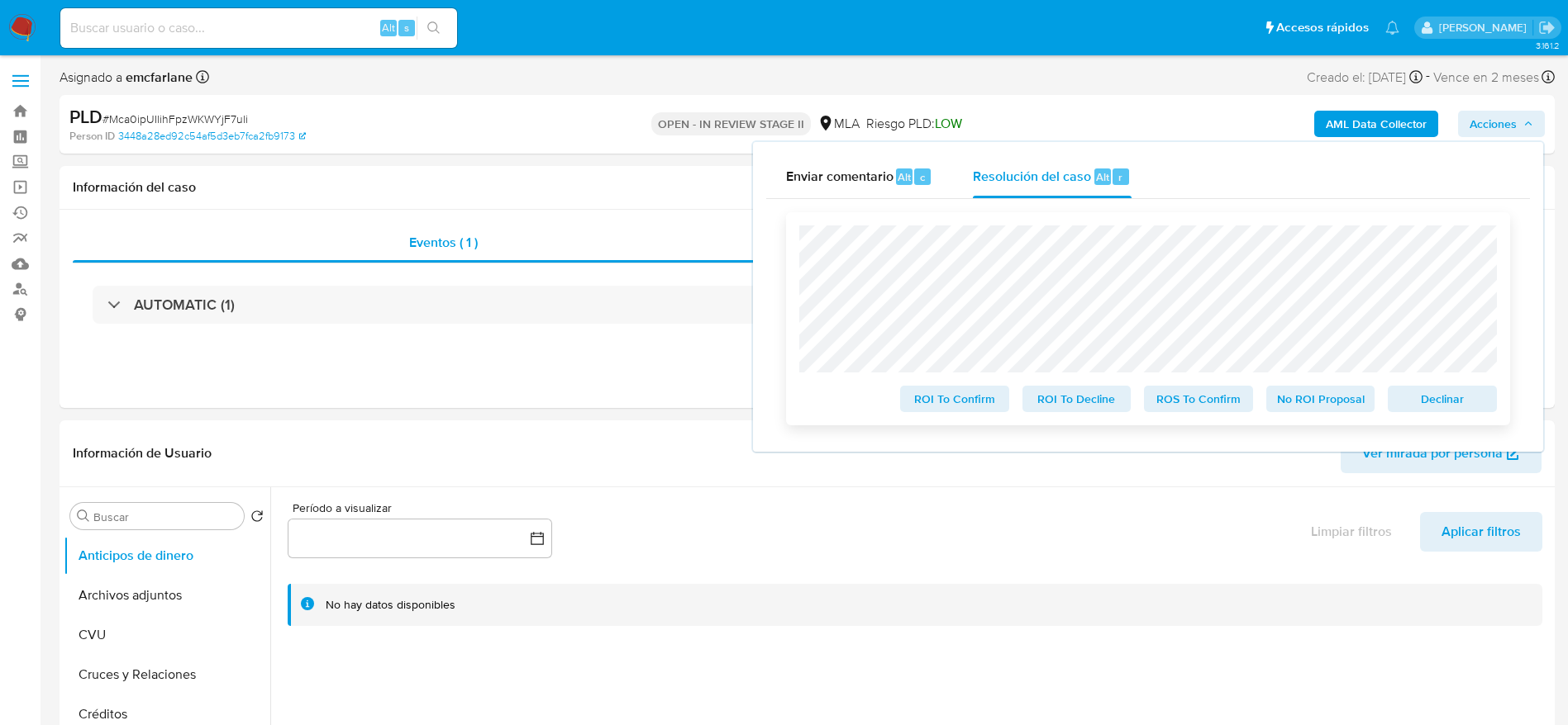
drag, startPoint x: 1430, startPoint y: 408, endPoint x: 1400, endPoint y: 400, distance: 31.0
click at [1430, 407] on span "Declinar" at bounding box center [1441, 398] width 86 height 24
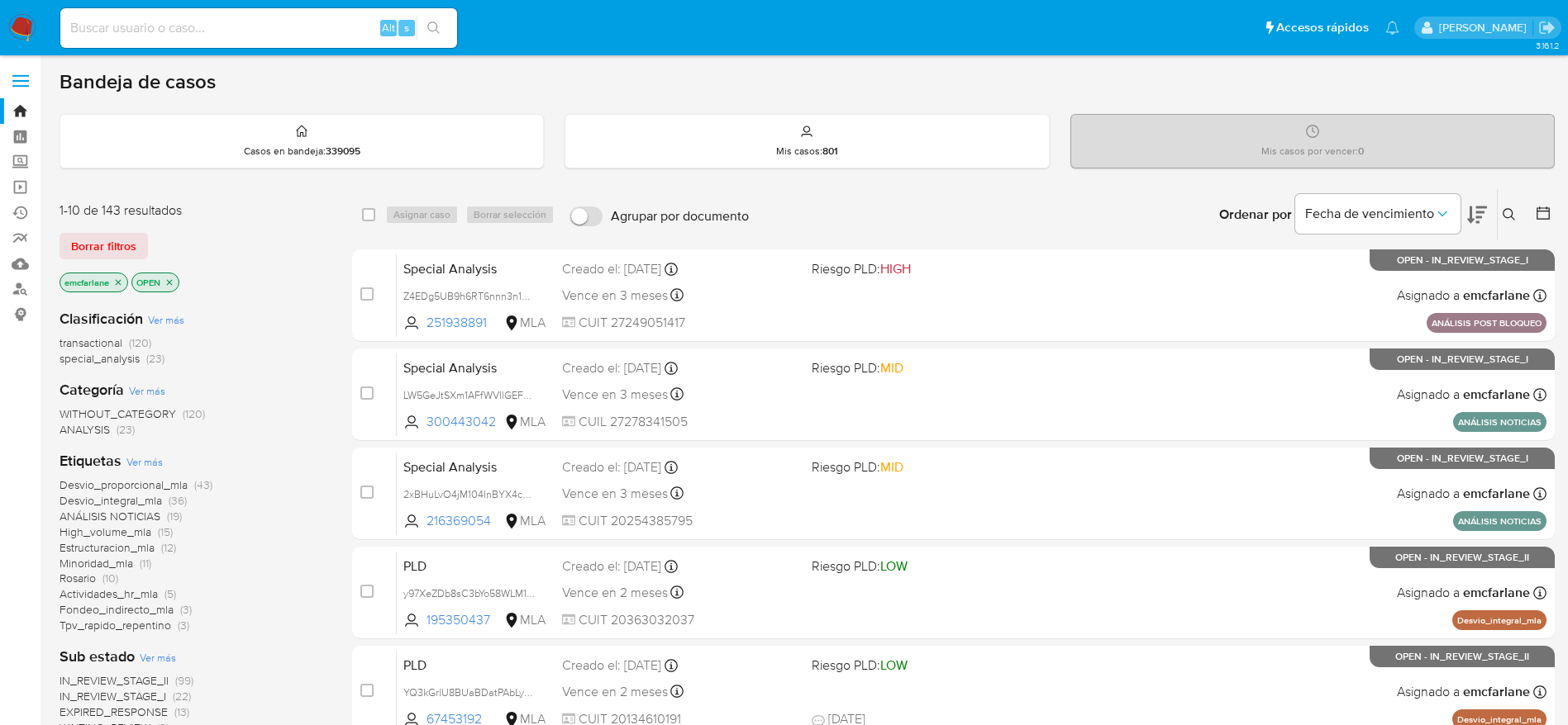
drag, startPoint x: 104, startPoint y: 248, endPoint x: 192, endPoint y: 216, distance: 93.6
click at [104, 248] on span "Borrar filtros" at bounding box center [103, 246] width 65 height 24
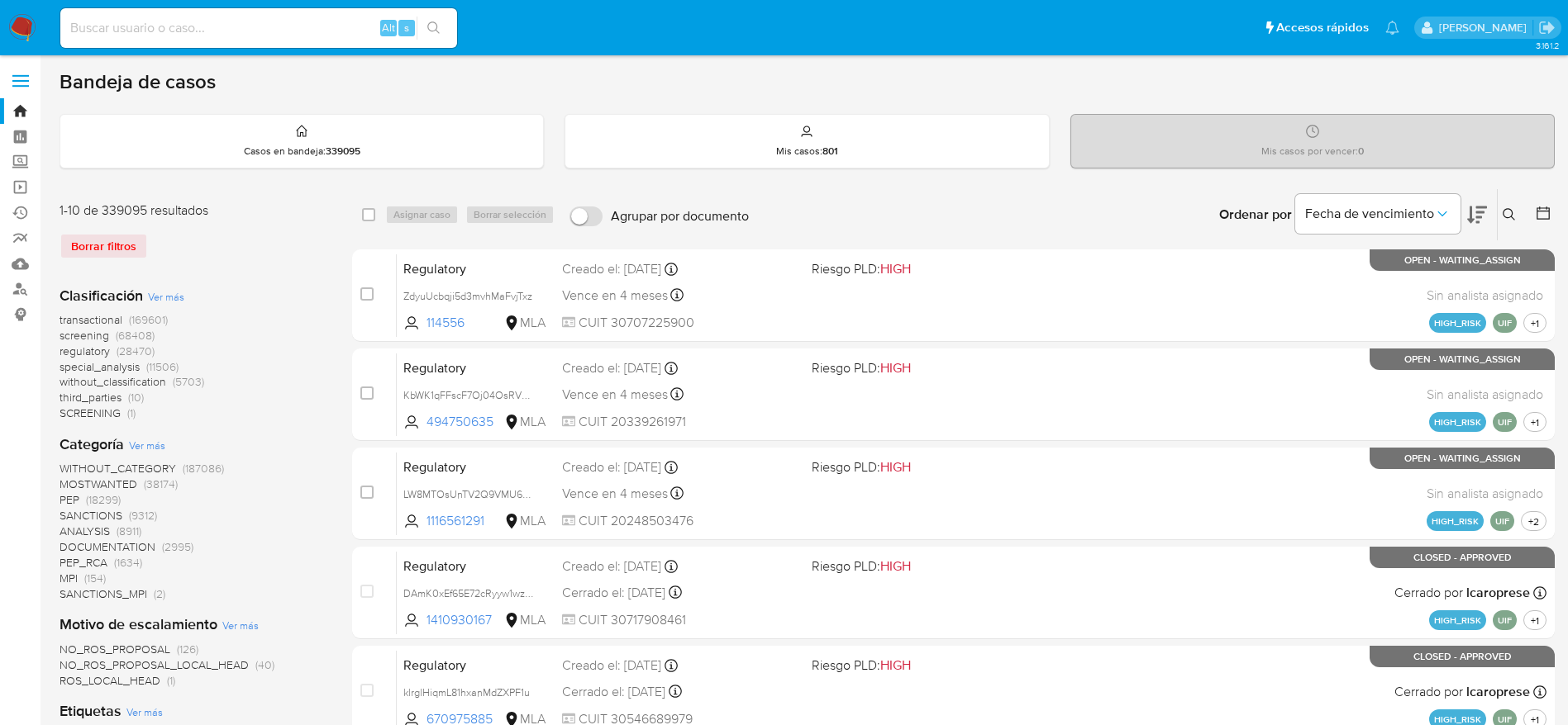
click at [1508, 215] on icon at bounding box center [1509, 215] width 13 height 13
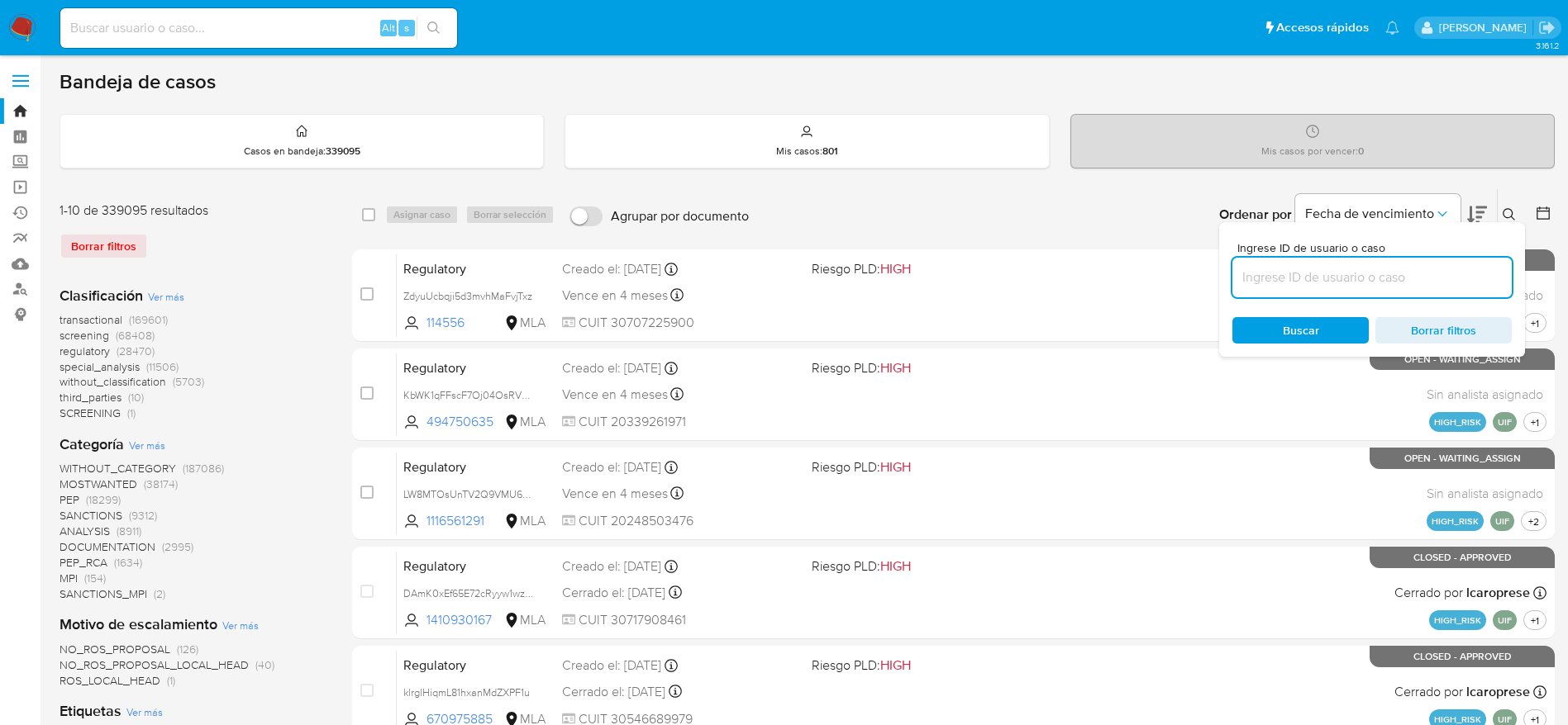
click at [1311, 274] on input at bounding box center [1372, 278] width 280 height 22
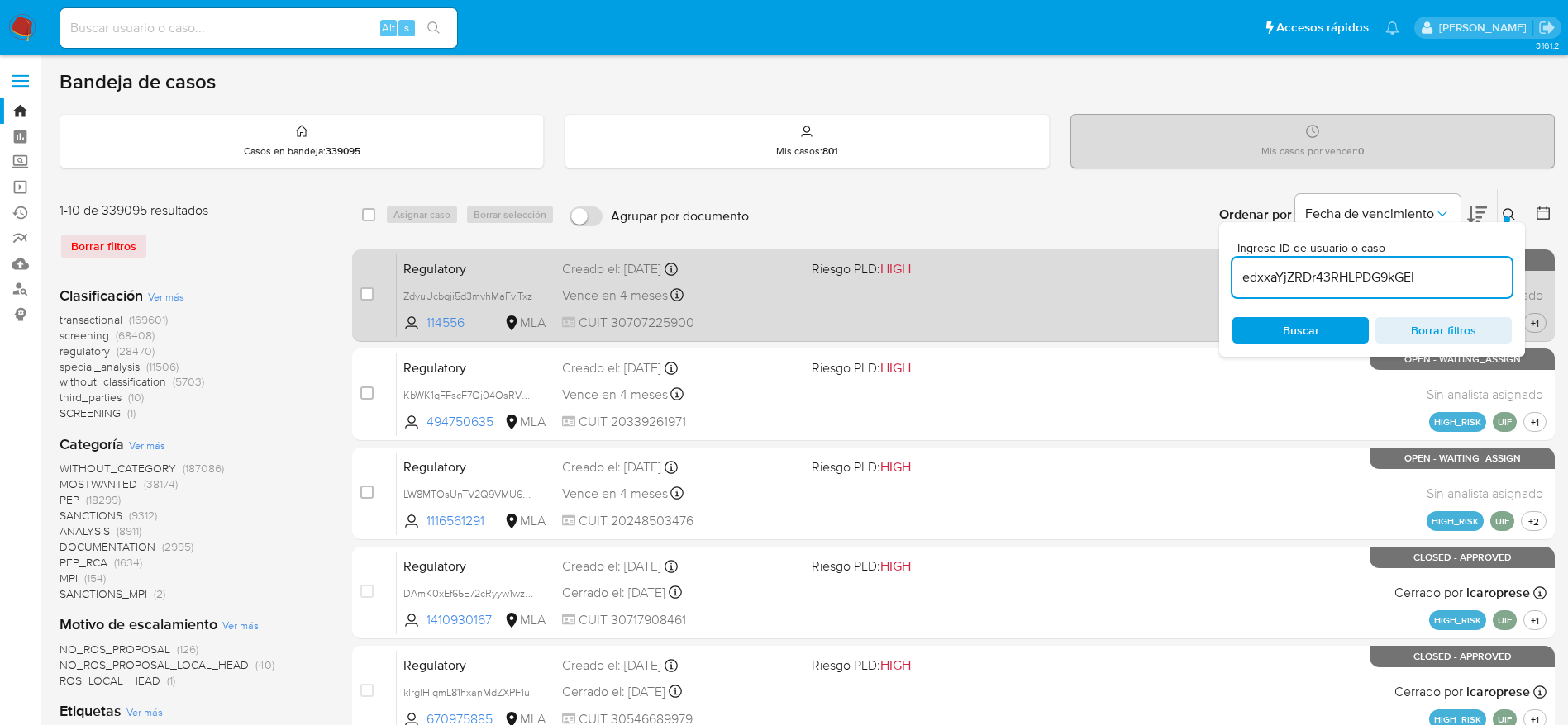
type input "edxxaYjZRDr43RHLPDG9kGEI"
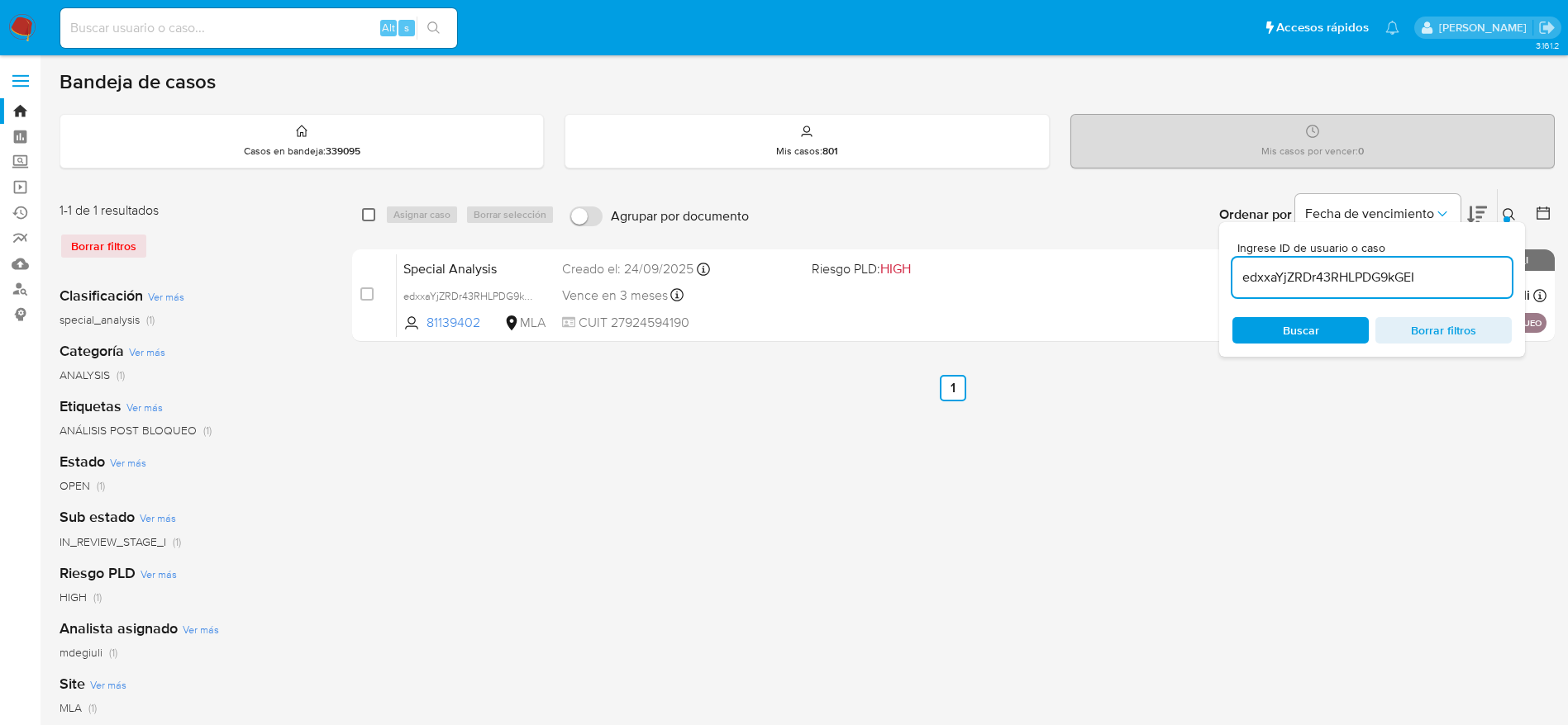
click at [366, 211] on input "checkbox" at bounding box center [368, 215] width 13 height 13
checkbox input "true"
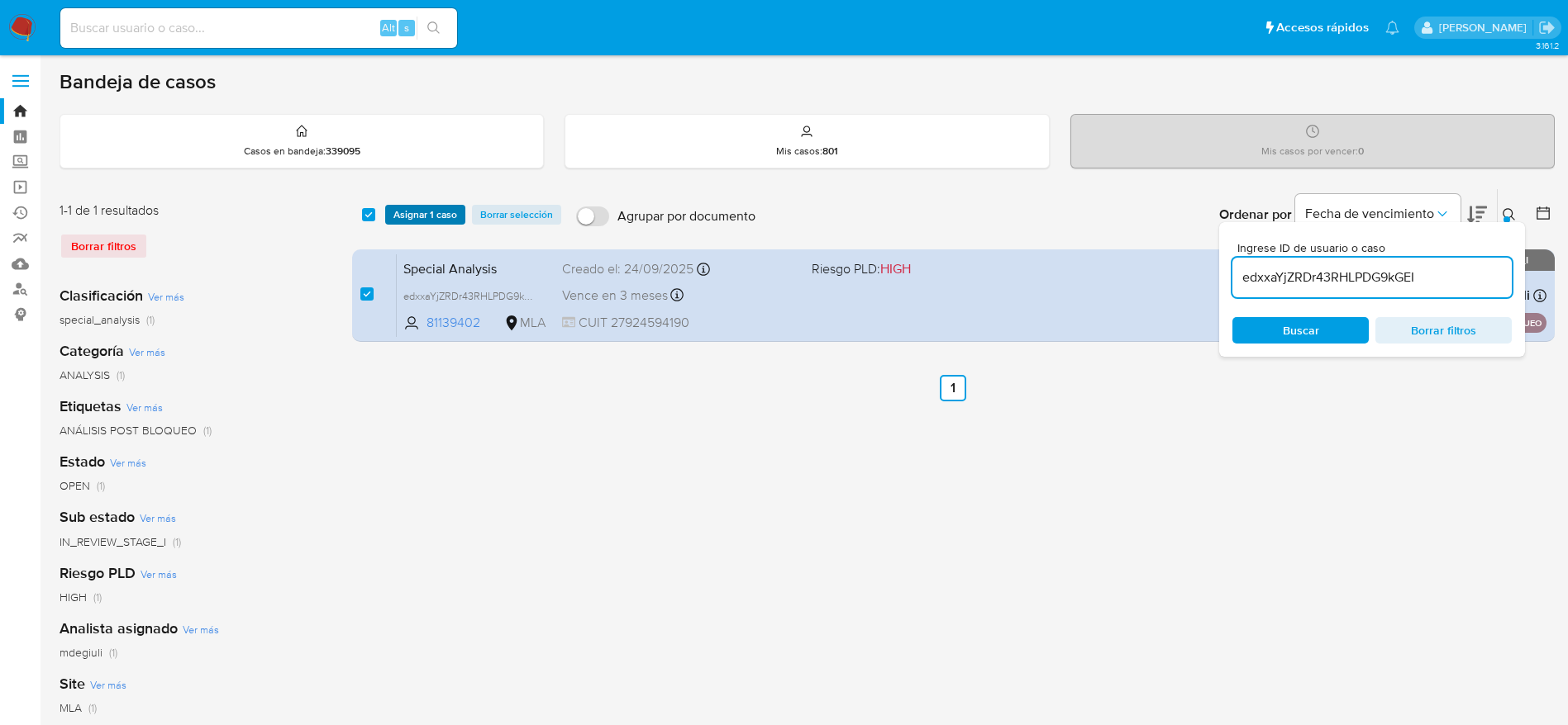
click at [409, 223] on span "Asignar 1 caso" at bounding box center [425, 215] width 63 height 17
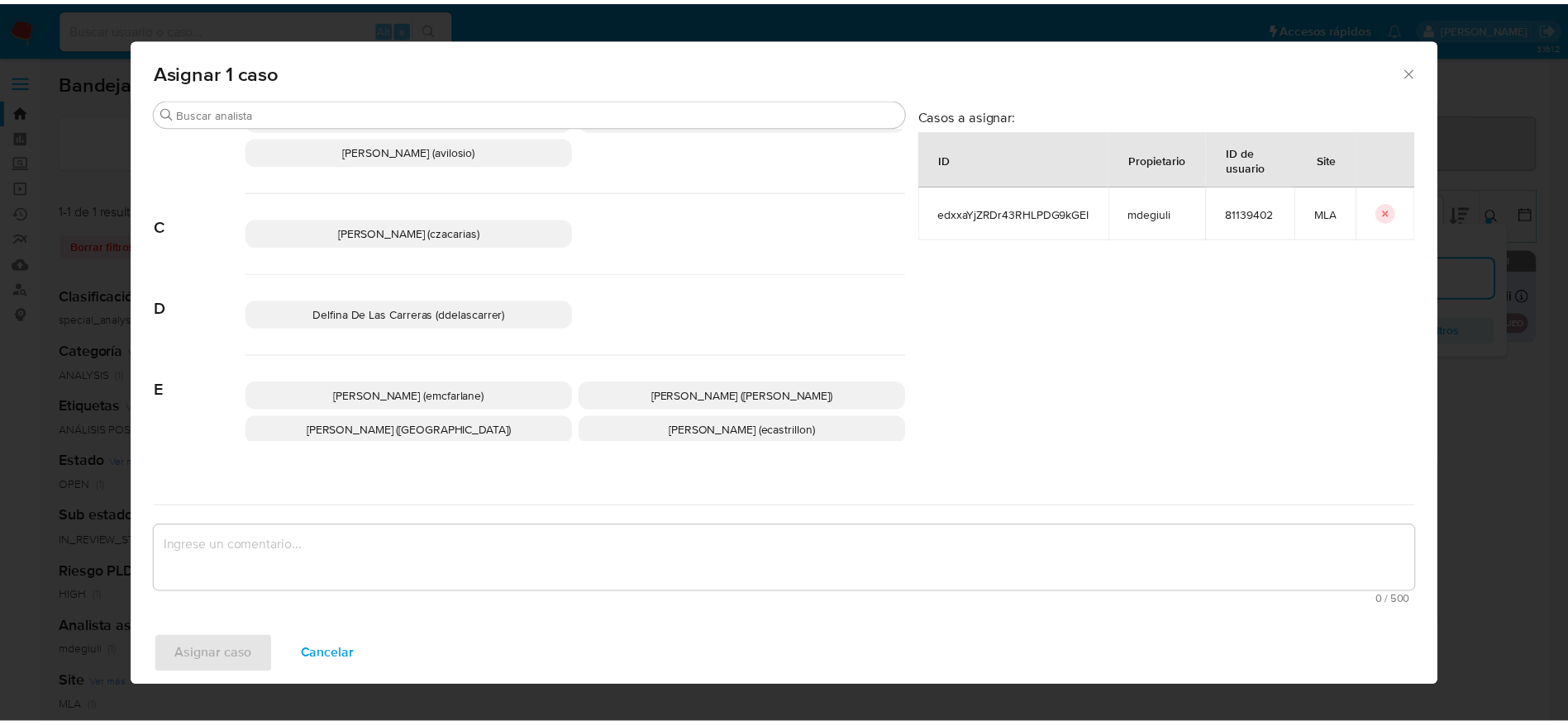
scroll to position [124, 0]
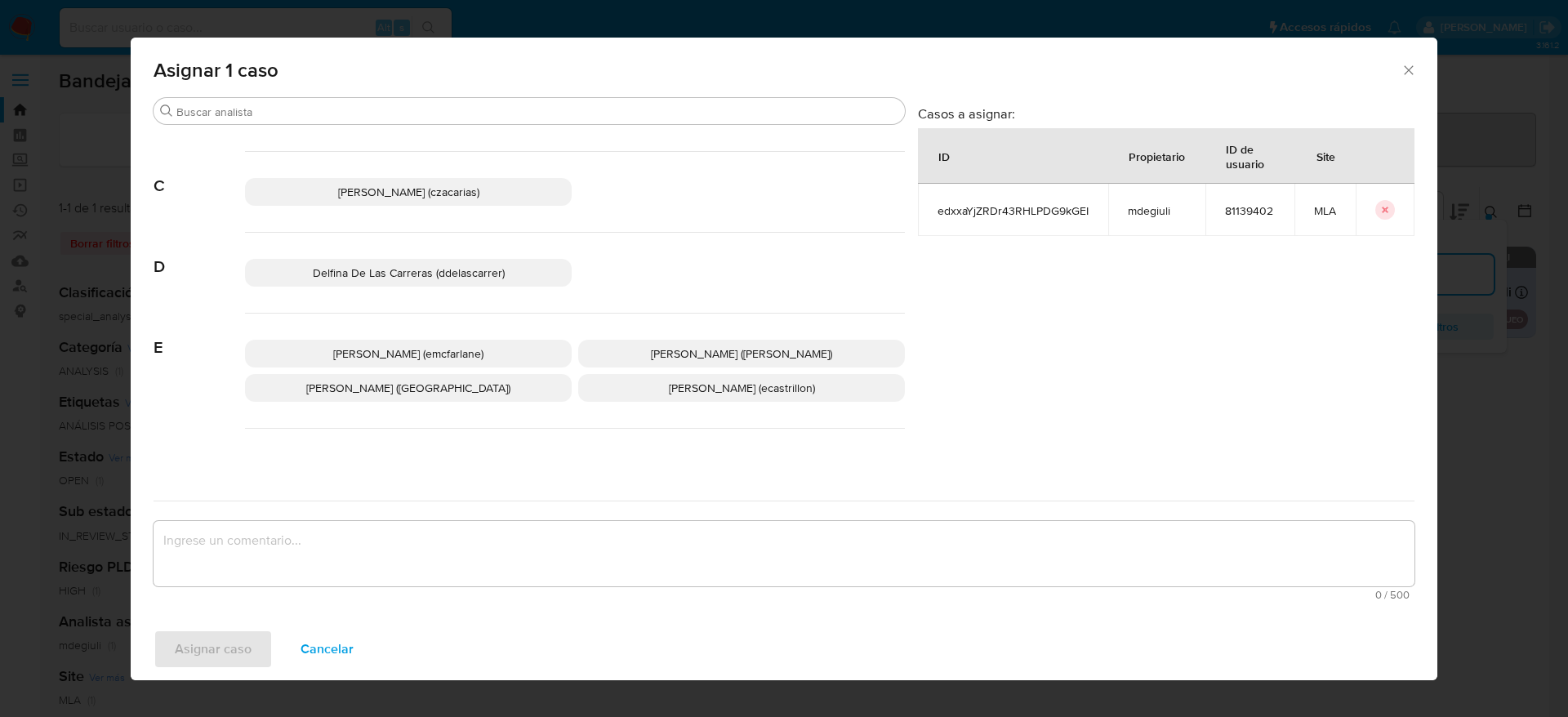
drag, startPoint x: 404, startPoint y: 353, endPoint x: 379, endPoint y: 412, distance: 64.1
click at [403, 356] on span "Elaine Mc Farlane (emcfarlane)" at bounding box center [408, 354] width 150 height 17
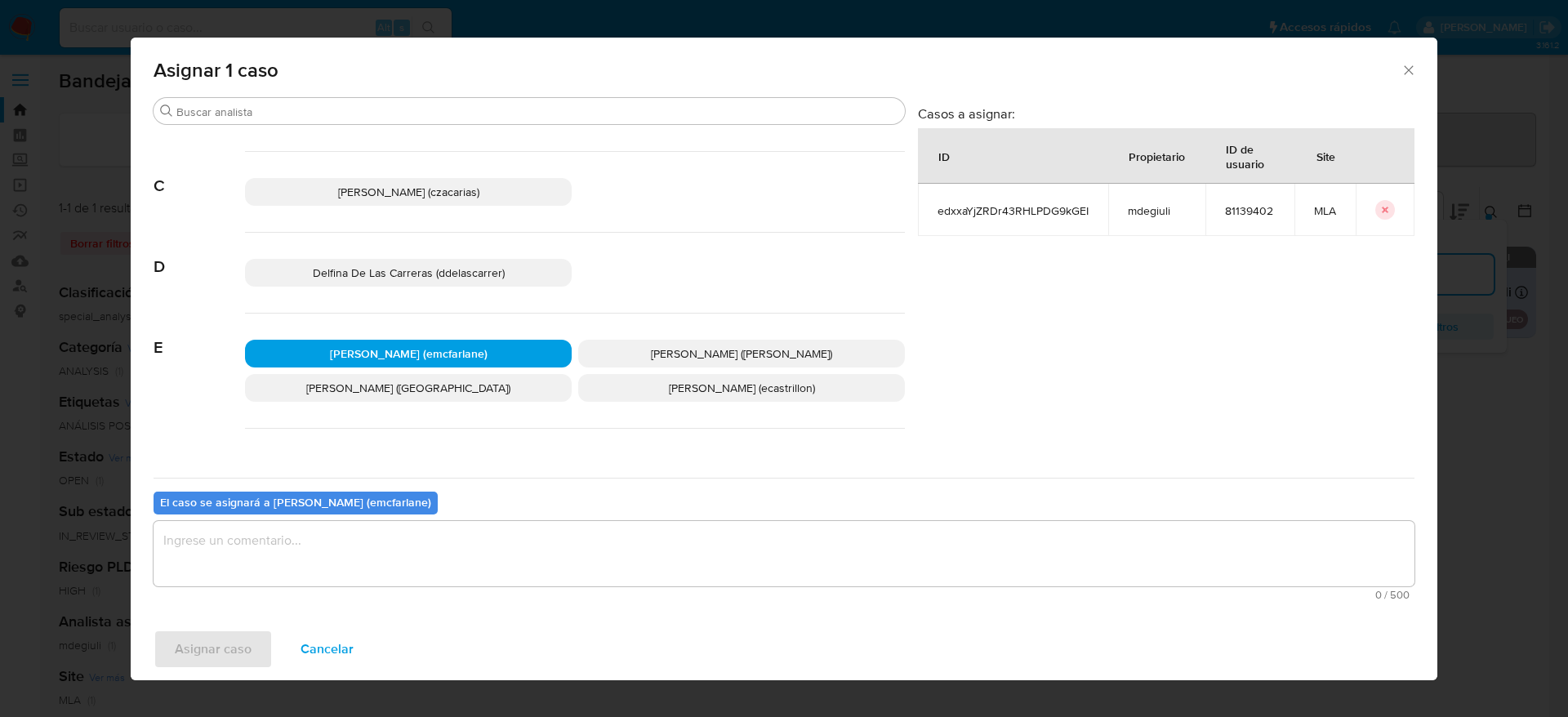
click at [312, 572] on textarea "assign-modal" at bounding box center [784, 554] width 1261 height 65
click at [204, 635] on span "Asignar caso" at bounding box center [213, 649] width 77 height 36
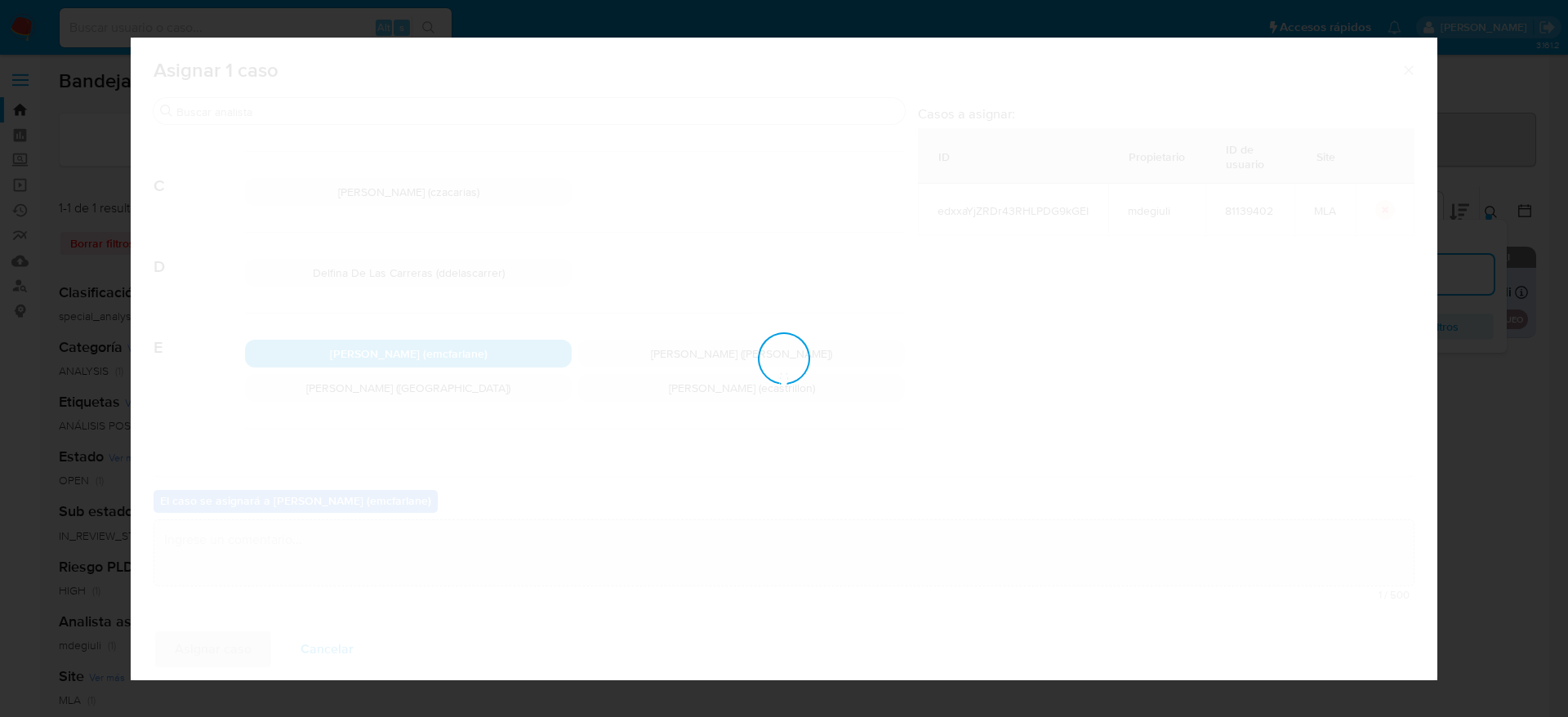
checkbox input "false"
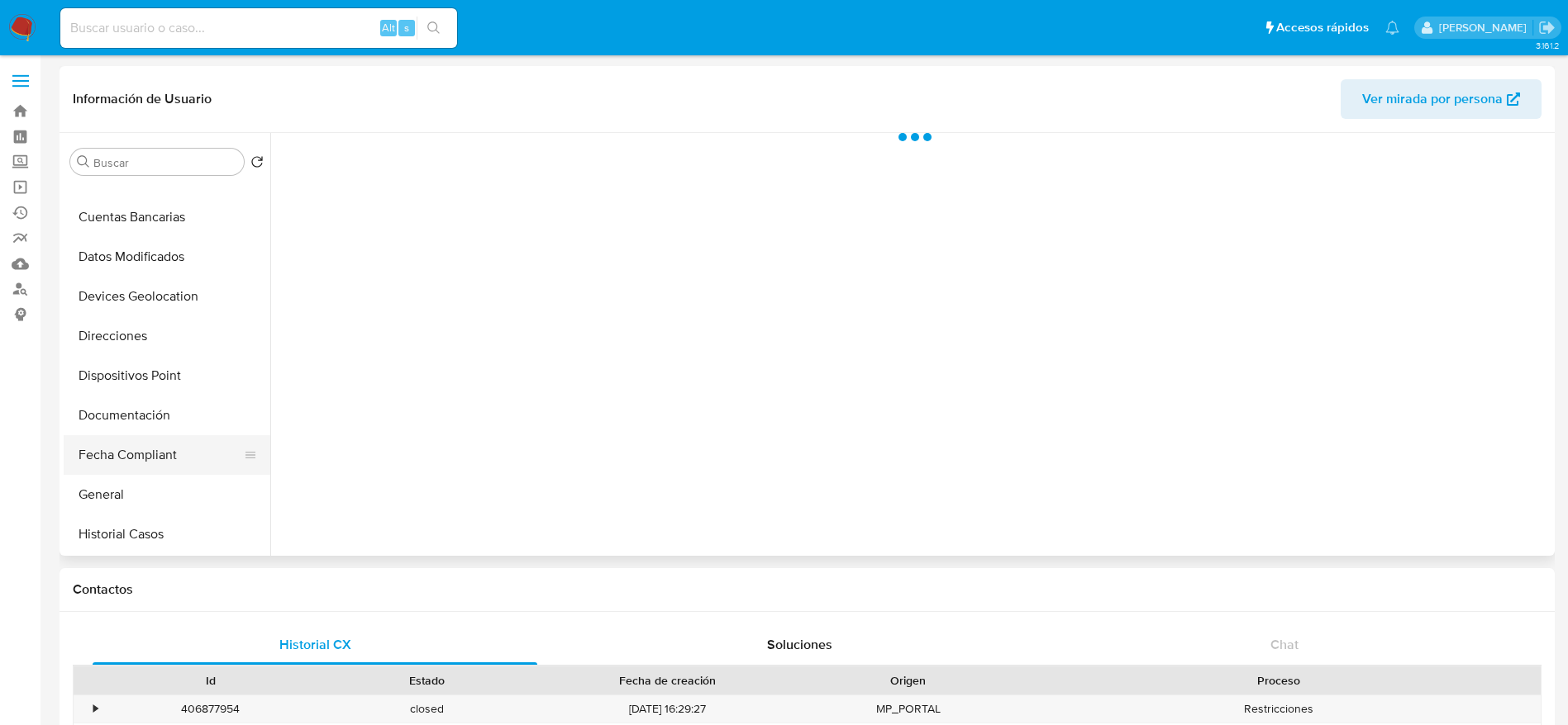
select select "10"
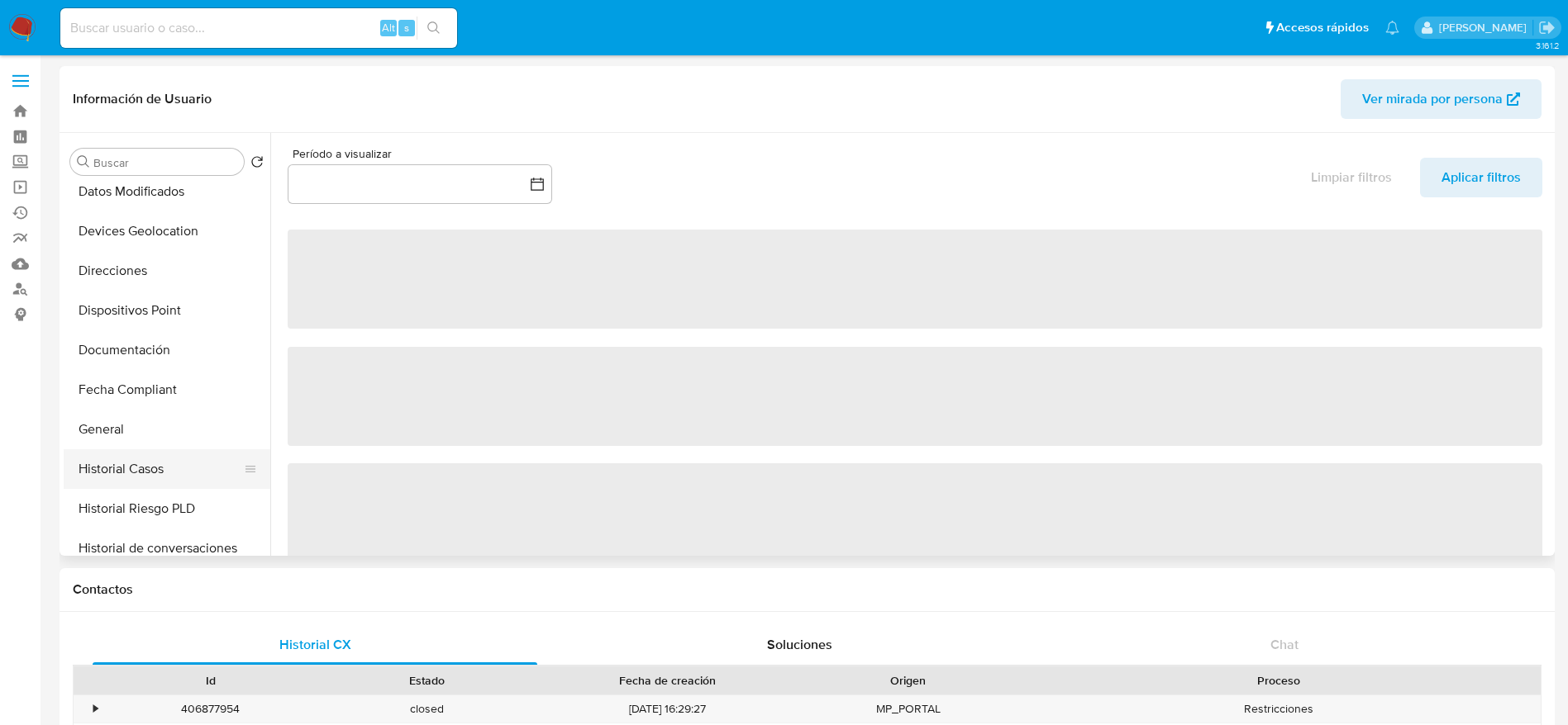
click at [141, 461] on button "Historial Casos" at bounding box center [160, 469] width 194 height 40
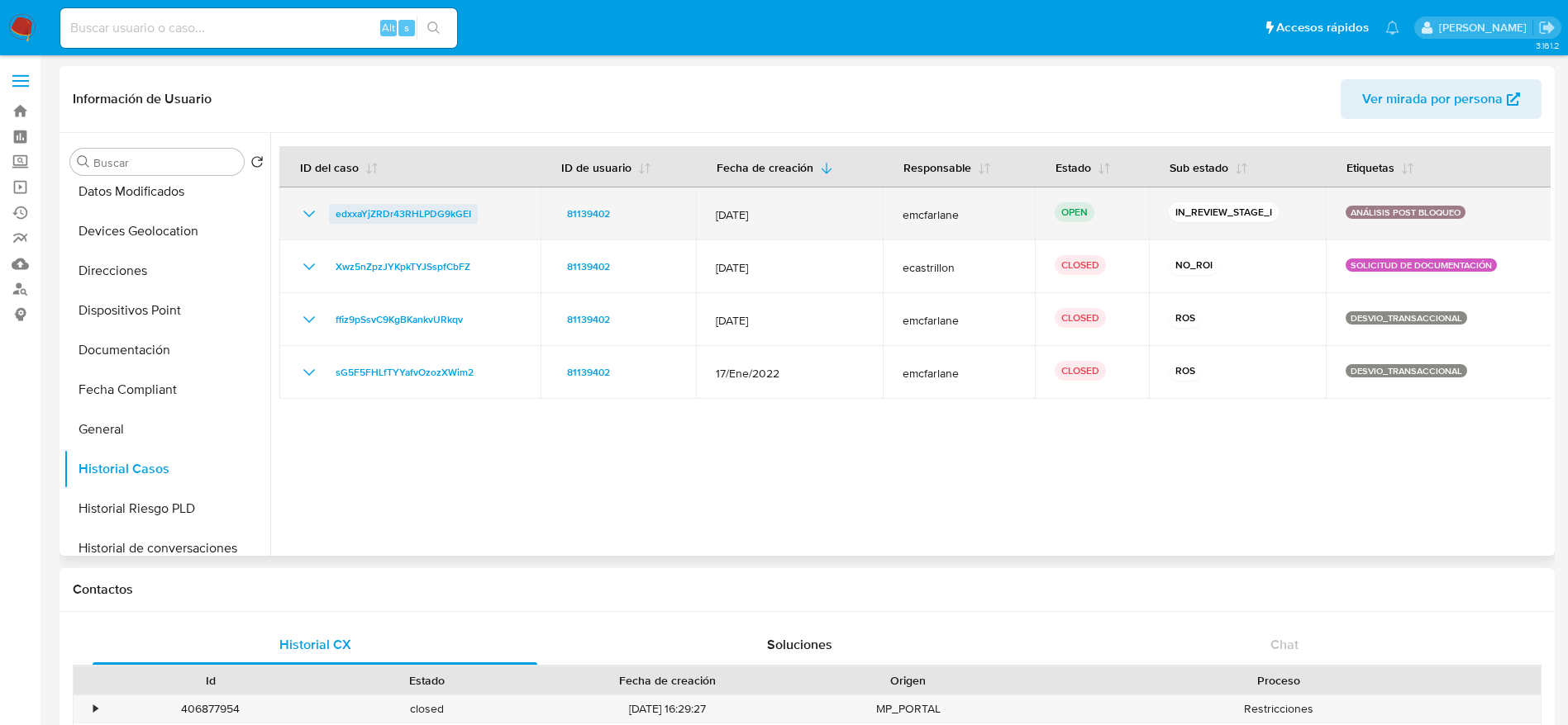
click at [332, 215] on link "edxxaYjZRDr43RHLPDG9kGEI" at bounding box center [403, 213] width 149 height 20
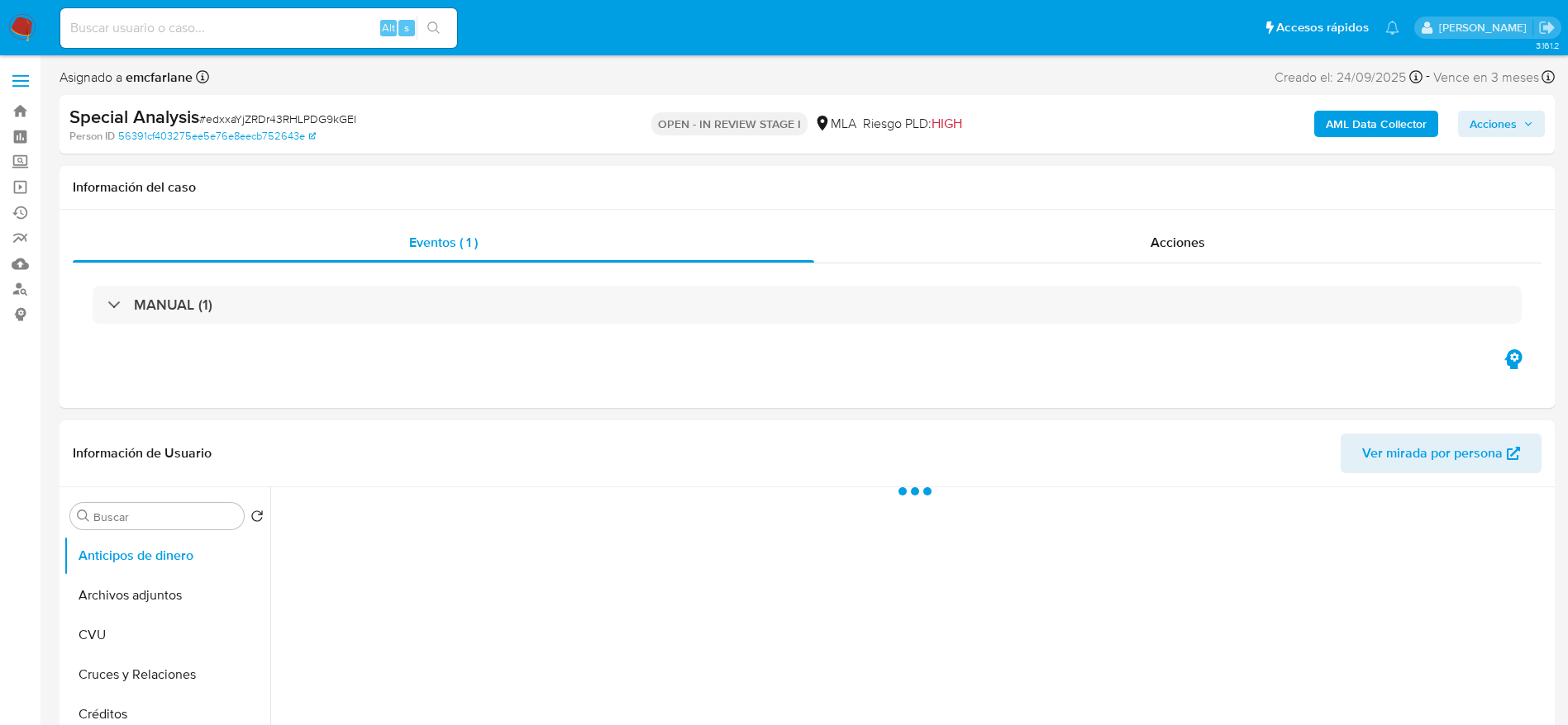
select select "10"
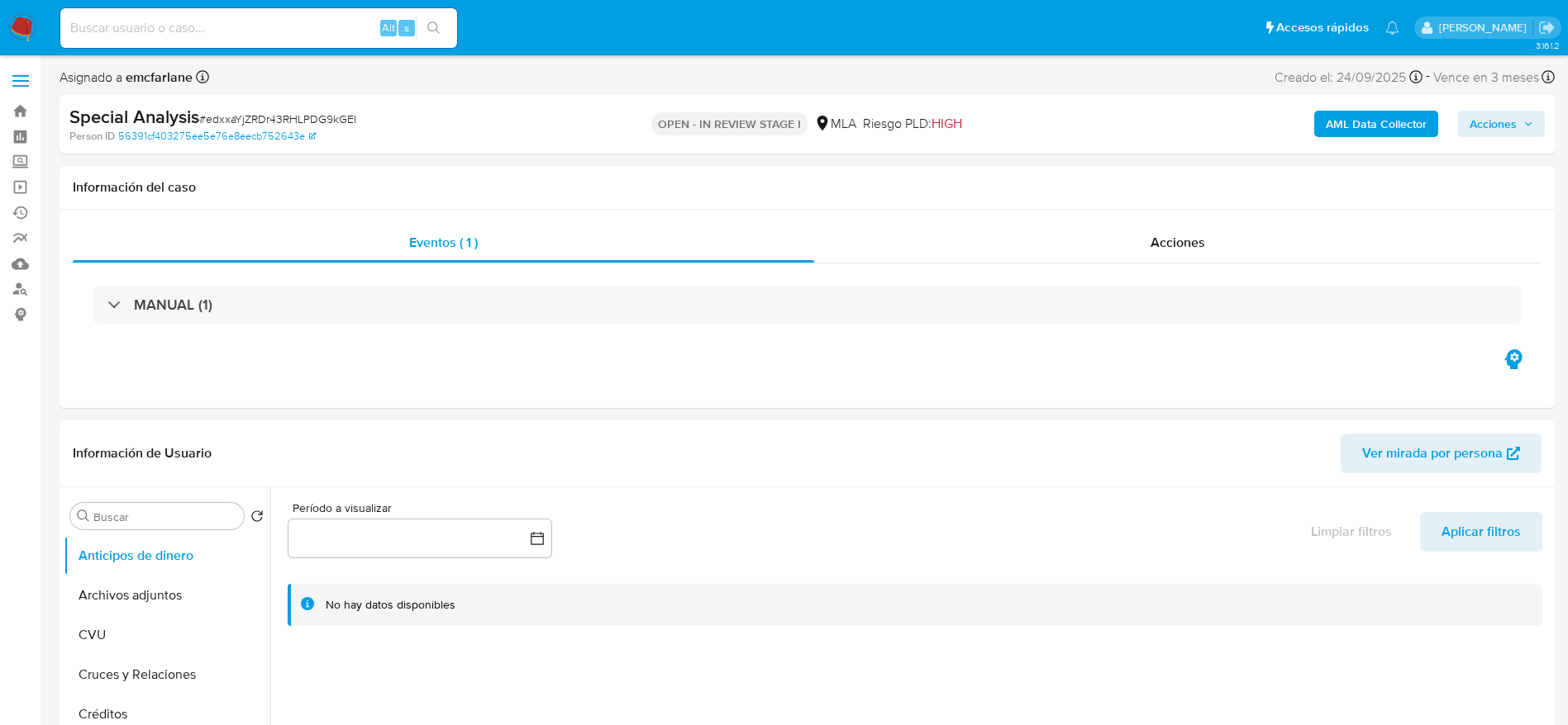
click at [16, 25] on img at bounding box center [23, 28] width 28 height 28
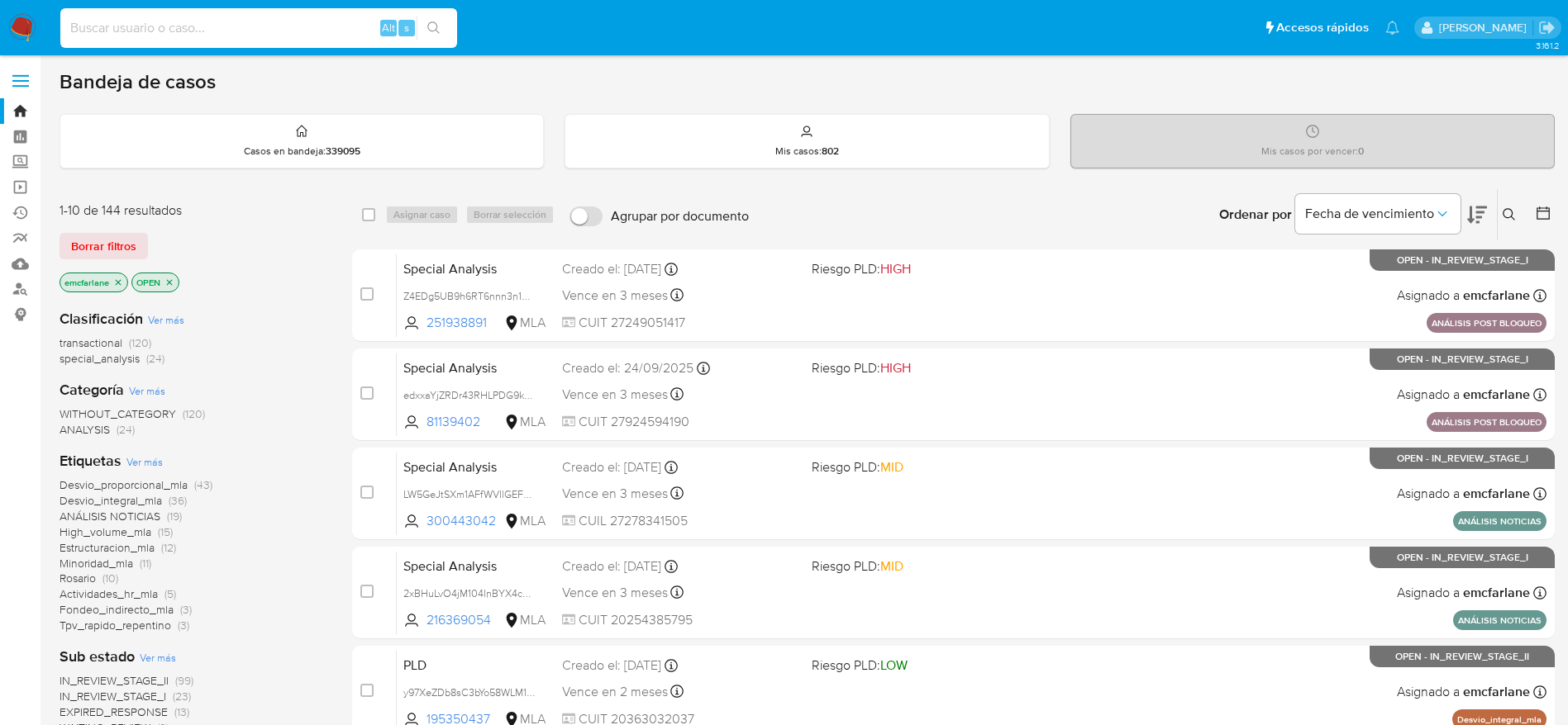
click at [121, 31] on input at bounding box center [259, 27] width 397 height 22
paste input "1363749792"
type input "1363749792"
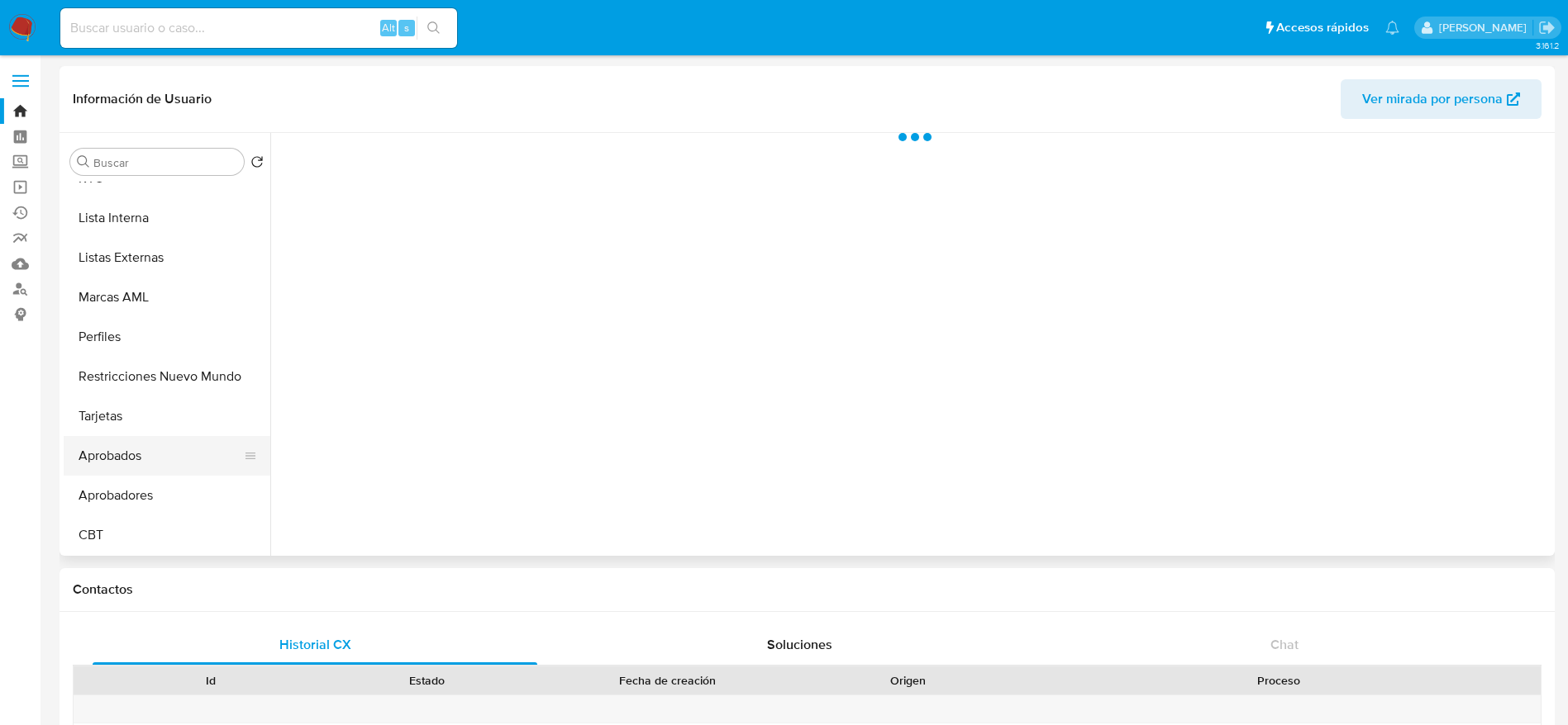
scroll to position [856, 0]
select select "10"
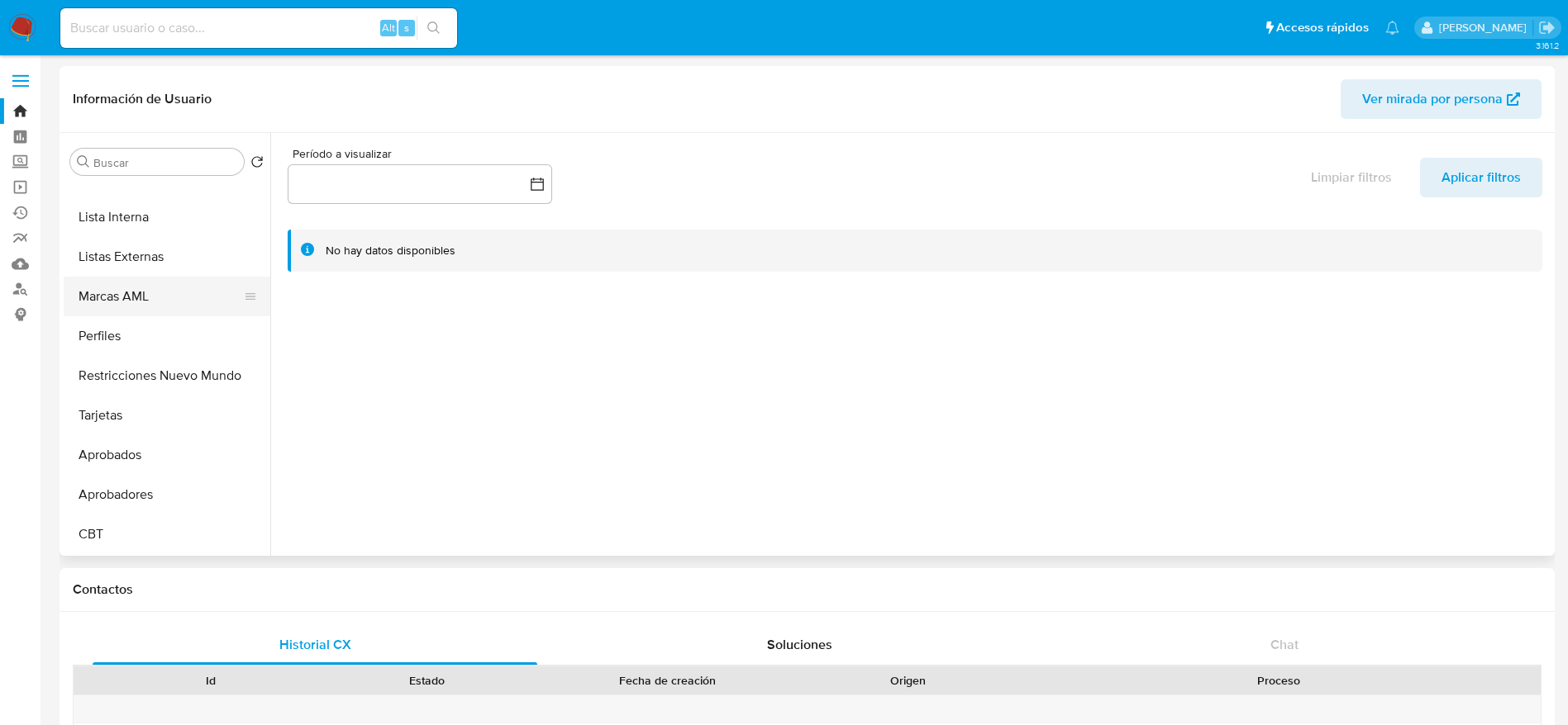
scroll to position [733, 0]
click at [120, 288] on button "KYC" at bounding box center [160, 301] width 194 height 40
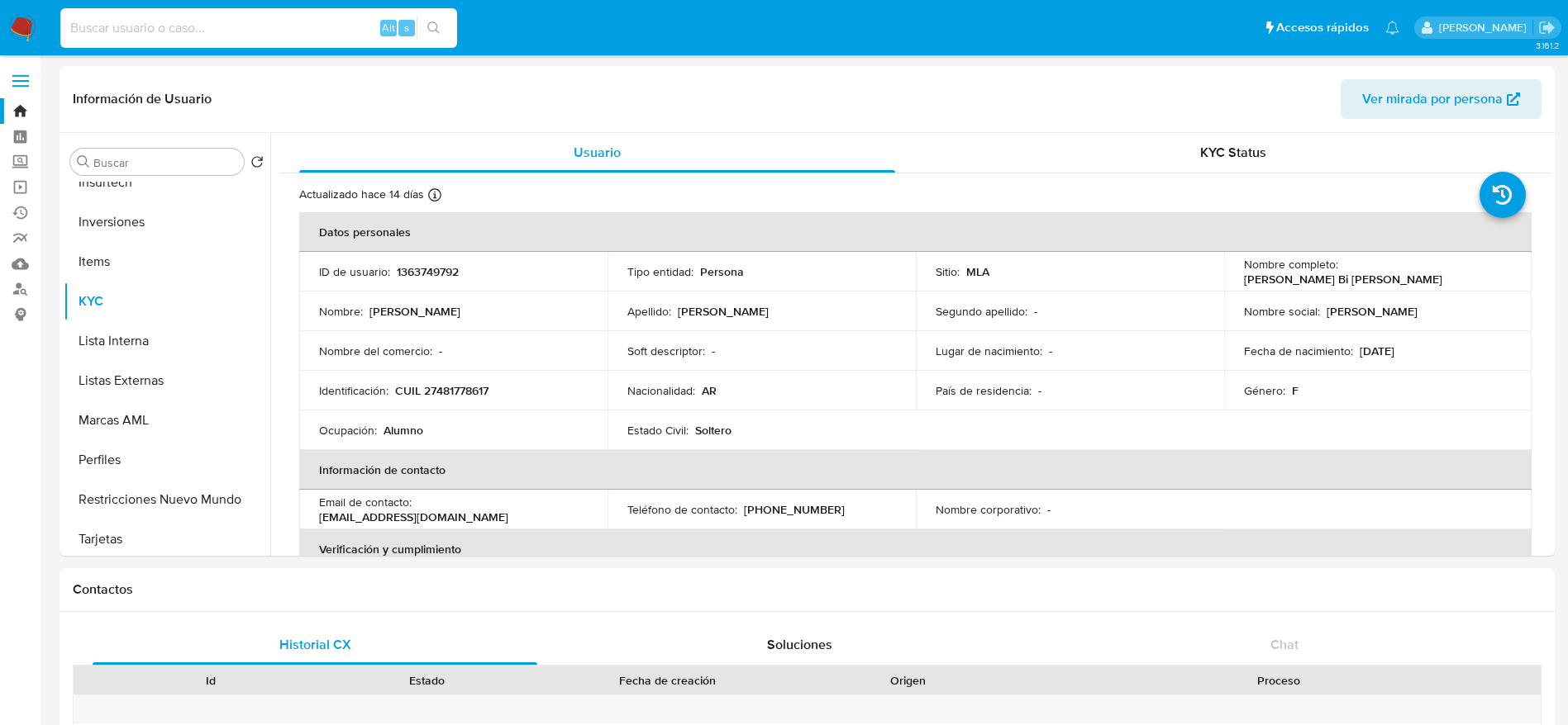
click at [144, 33] on input at bounding box center [259, 27] width 397 height 22
paste input "1363749792"
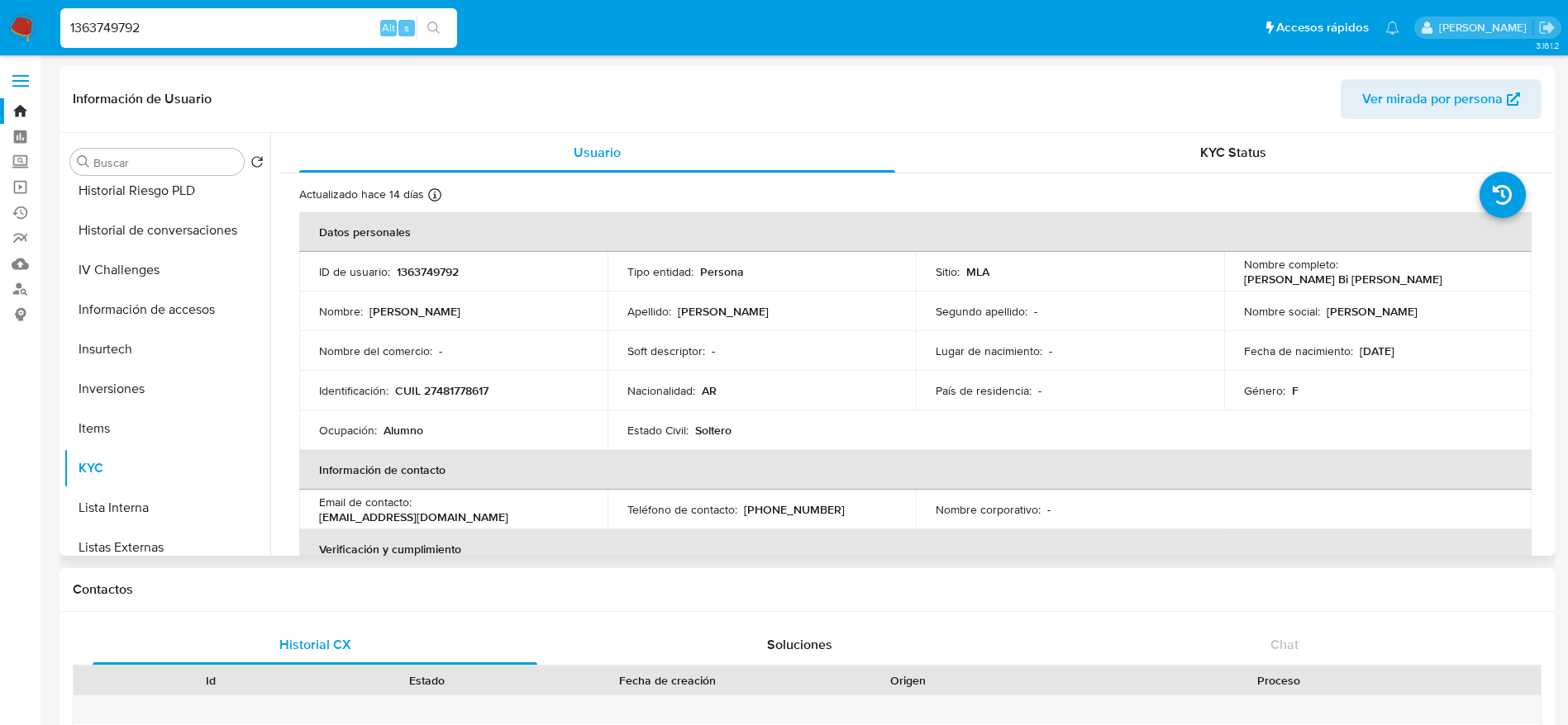
scroll to position [361, 0]
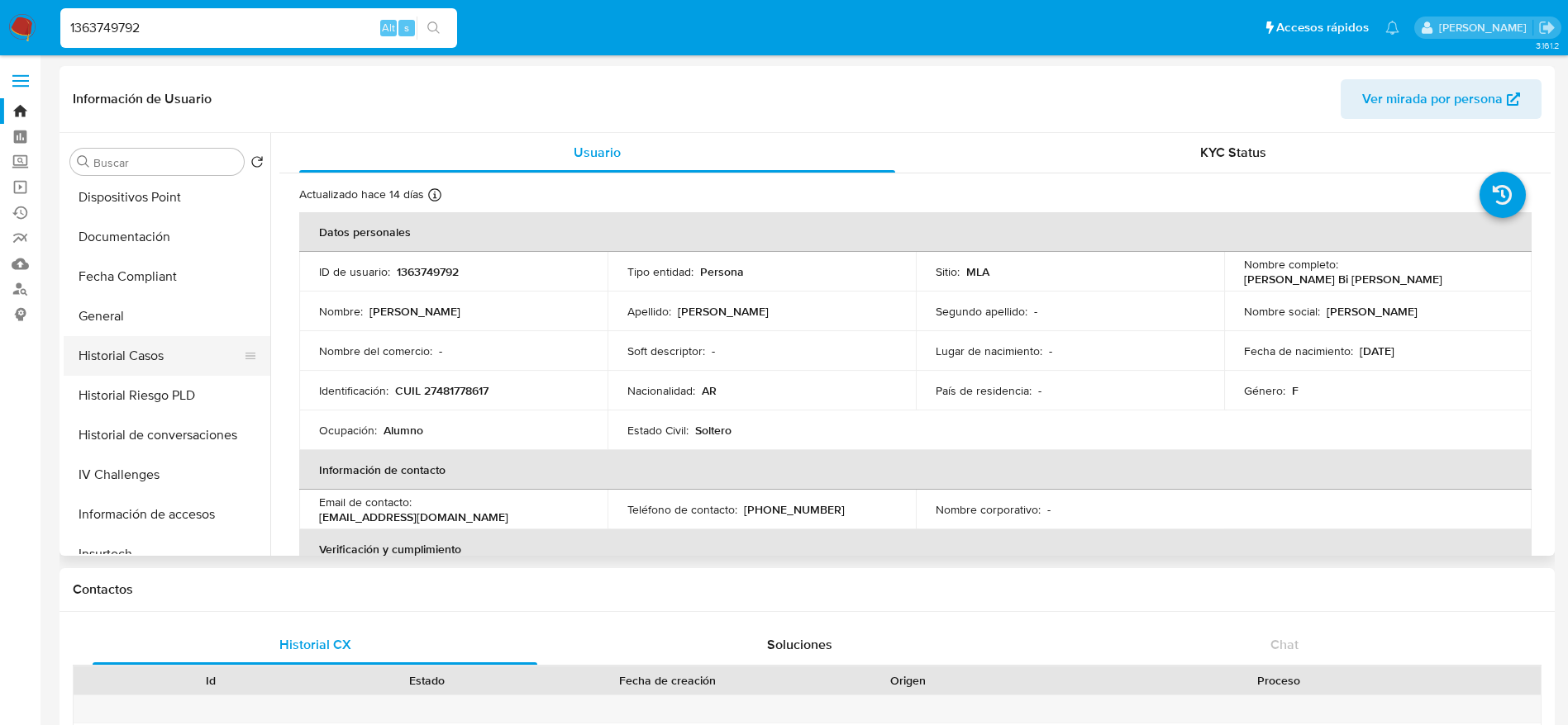
click at [137, 341] on button "Historial Casos" at bounding box center [160, 356] width 194 height 40
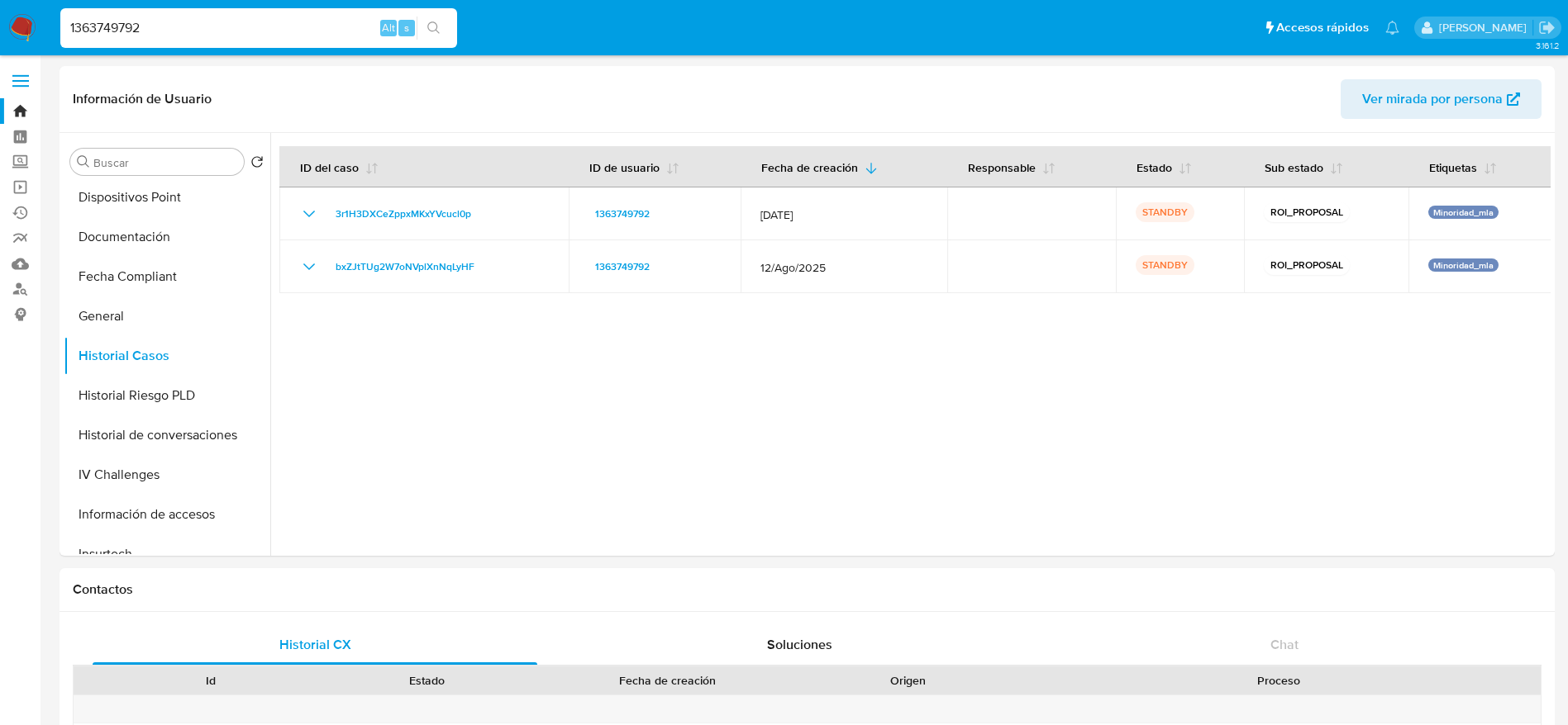
click at [184, 31] on input "1363749792" at bounding box center [259, 27] width 397 height 22
click at [184, 30] on input "1363749792" at bounding box center [259, 27] width 397 height 22
paste input "28953296"
type input "128953296"
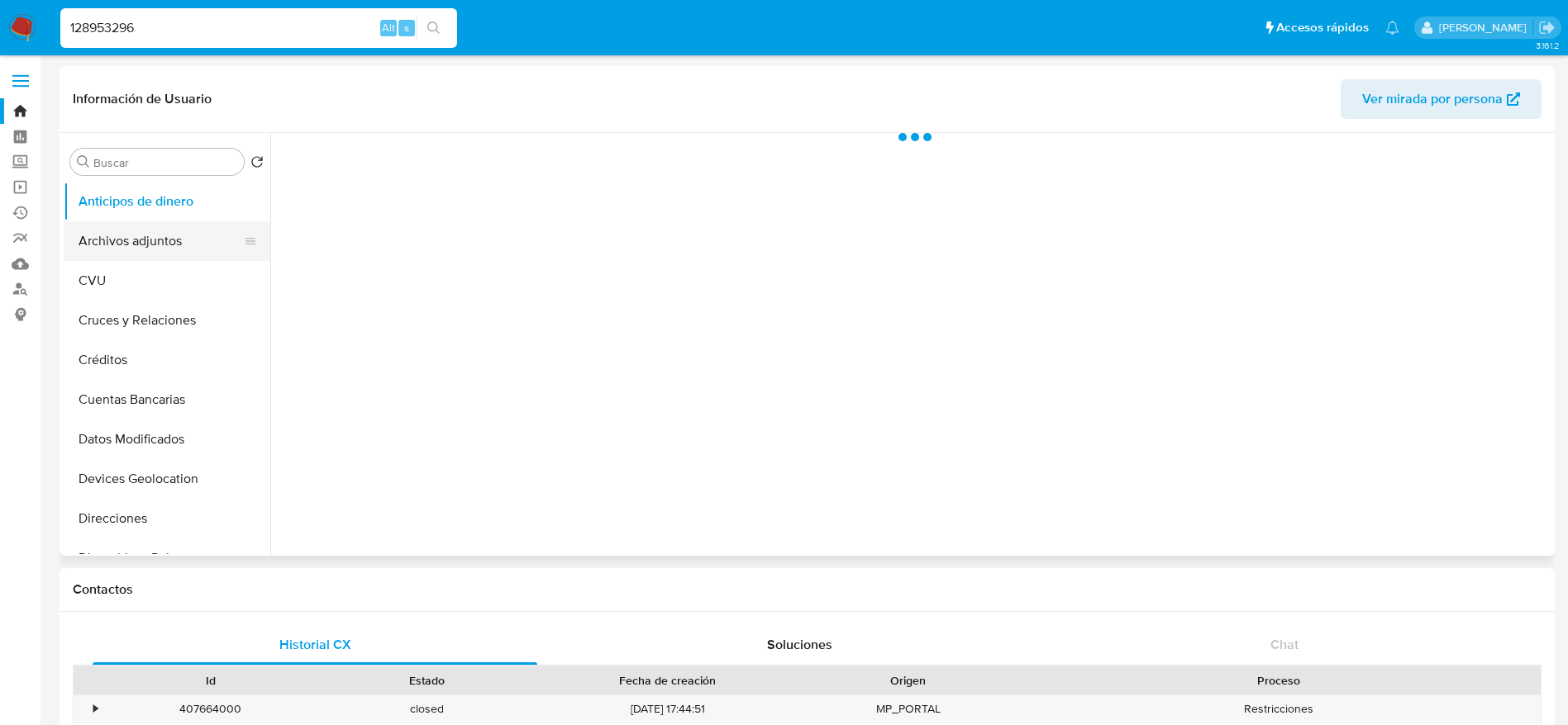
select select "10"
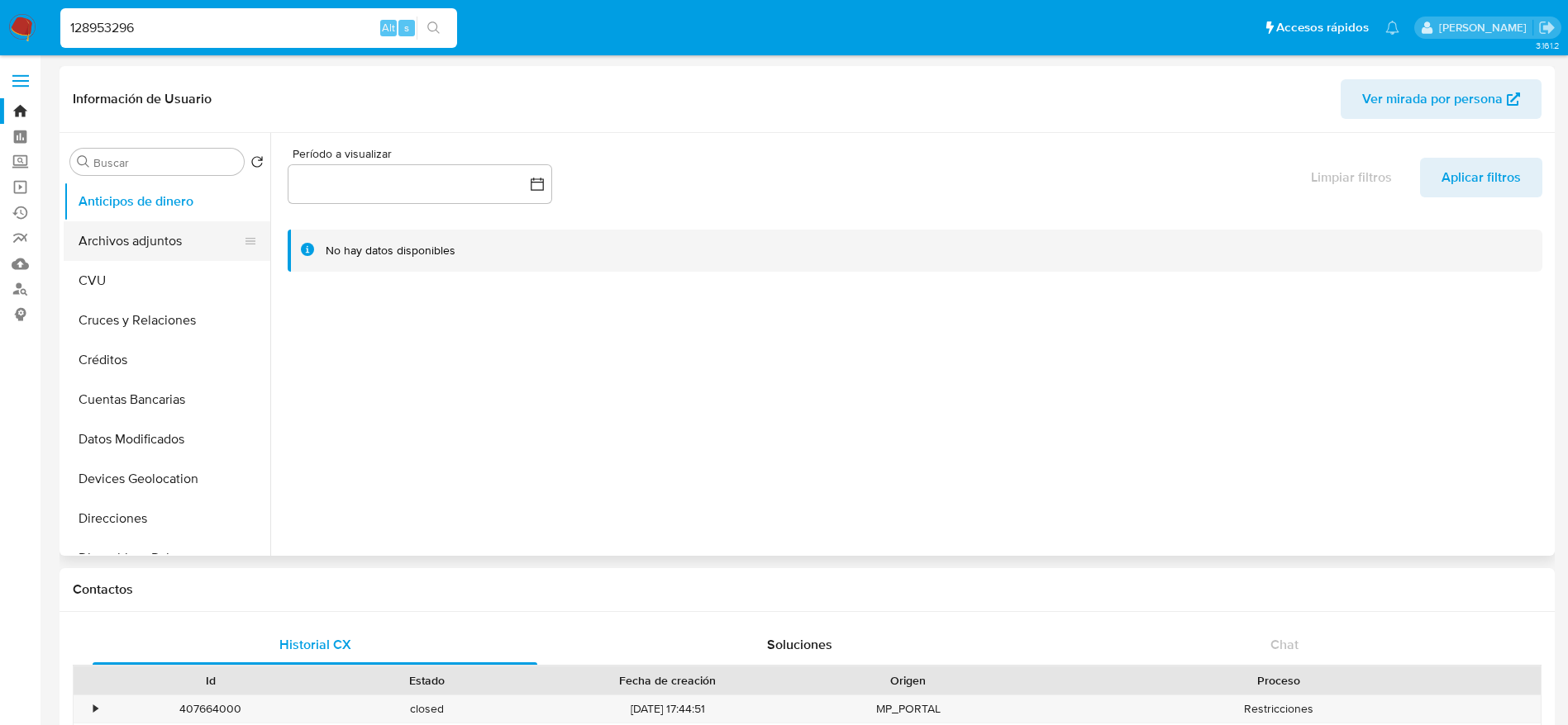
click at [149, 235] on button "Archivos adjuntos" at bounding box center [160, 242] width 194 height 40
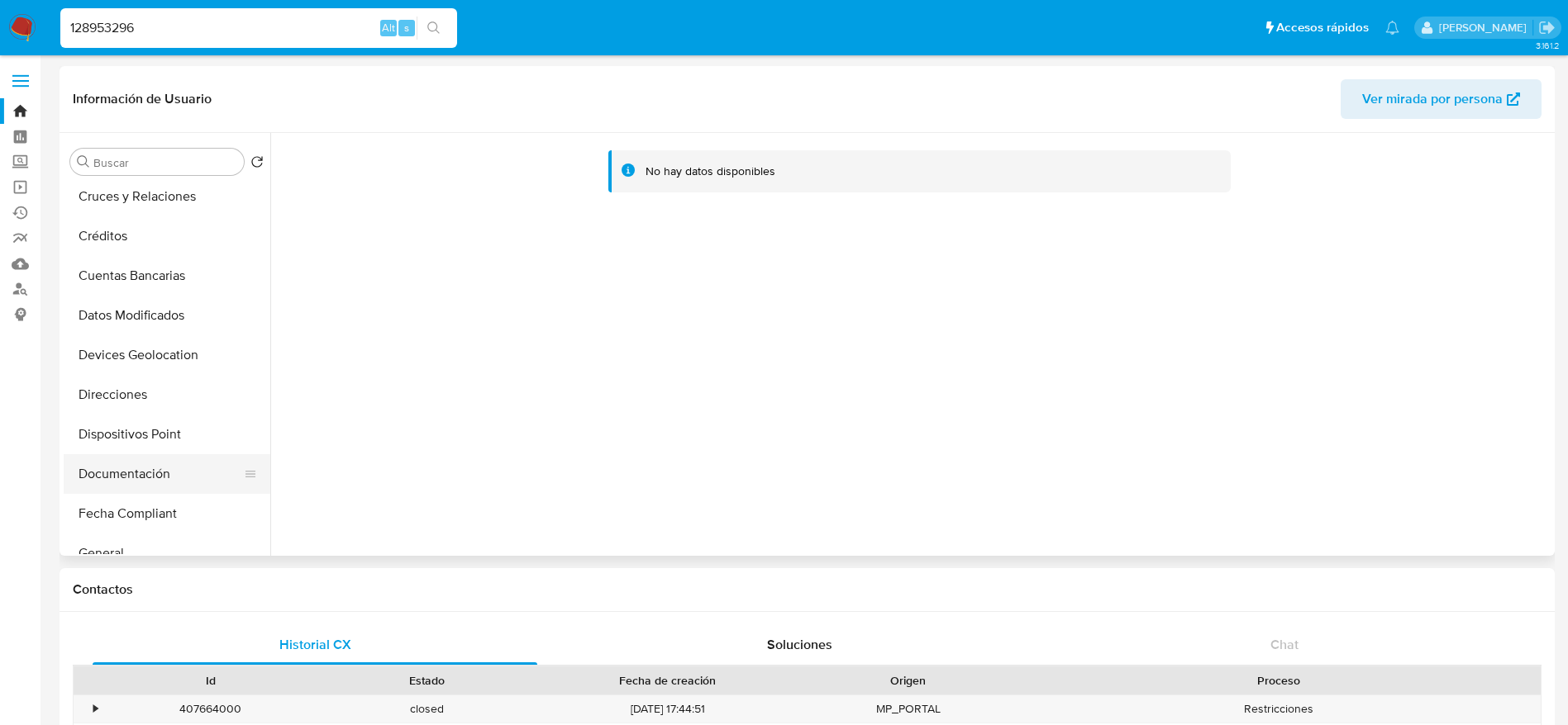
scroll to position [372, 0]
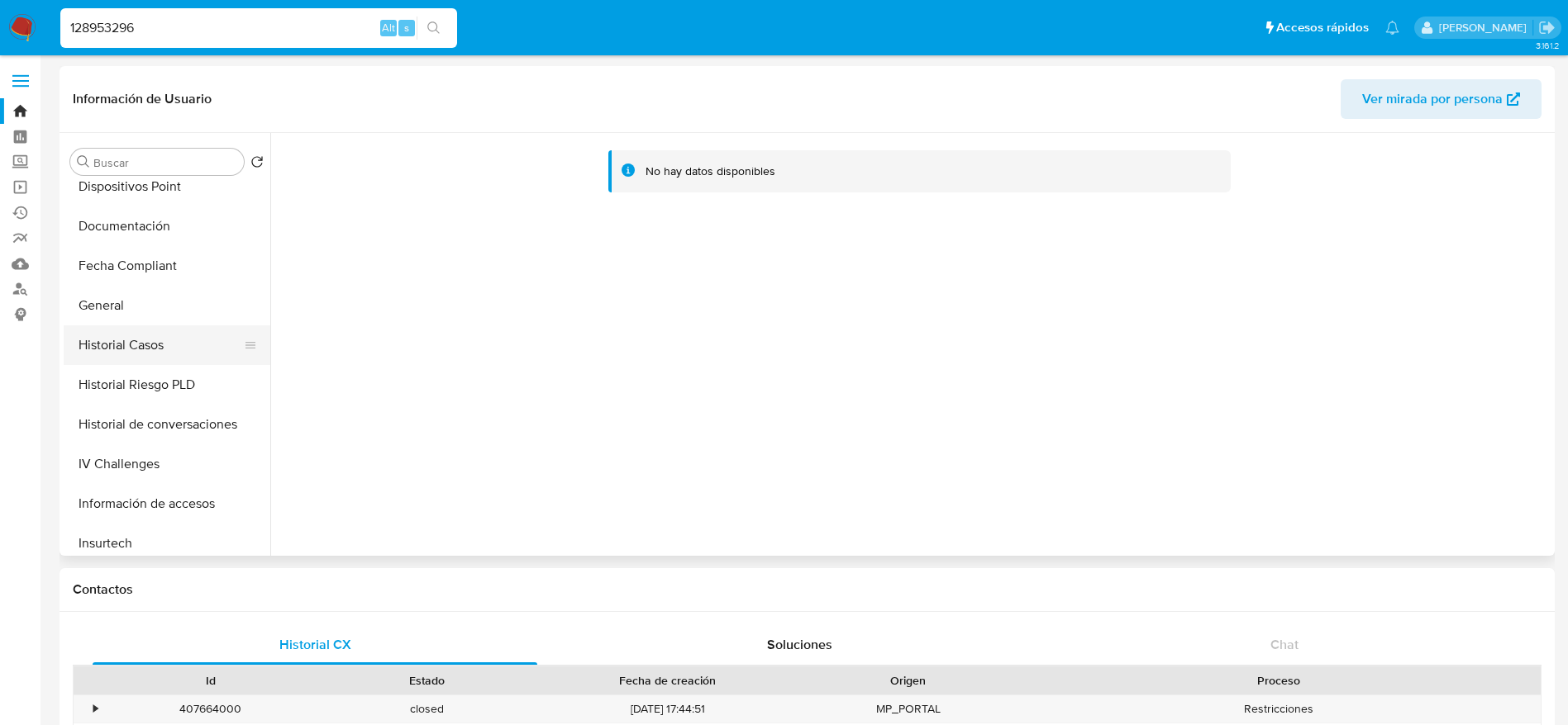
click at [156, 345] on button "Historial Casos" at bounding box center [160, 346] width 194 height 40
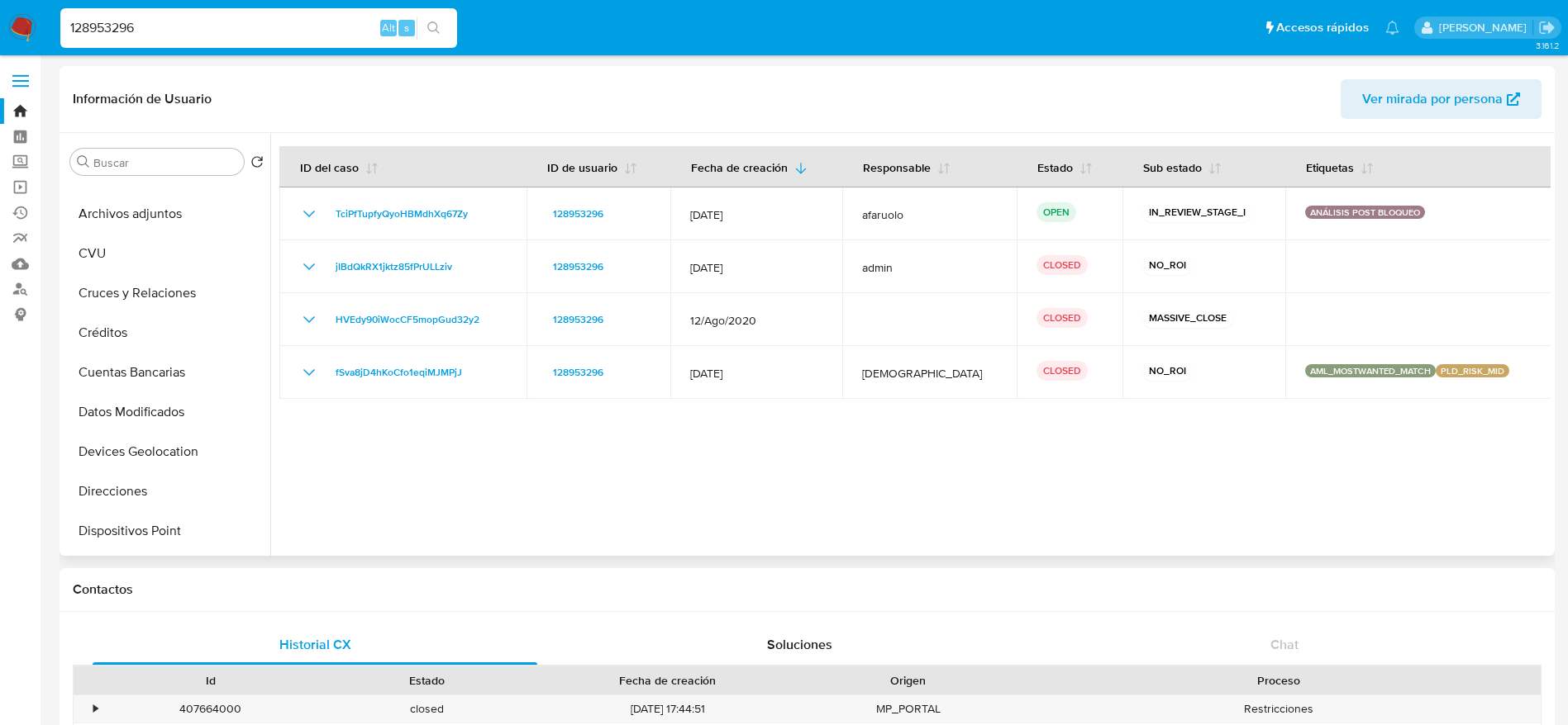
scroll to position [0, 0]
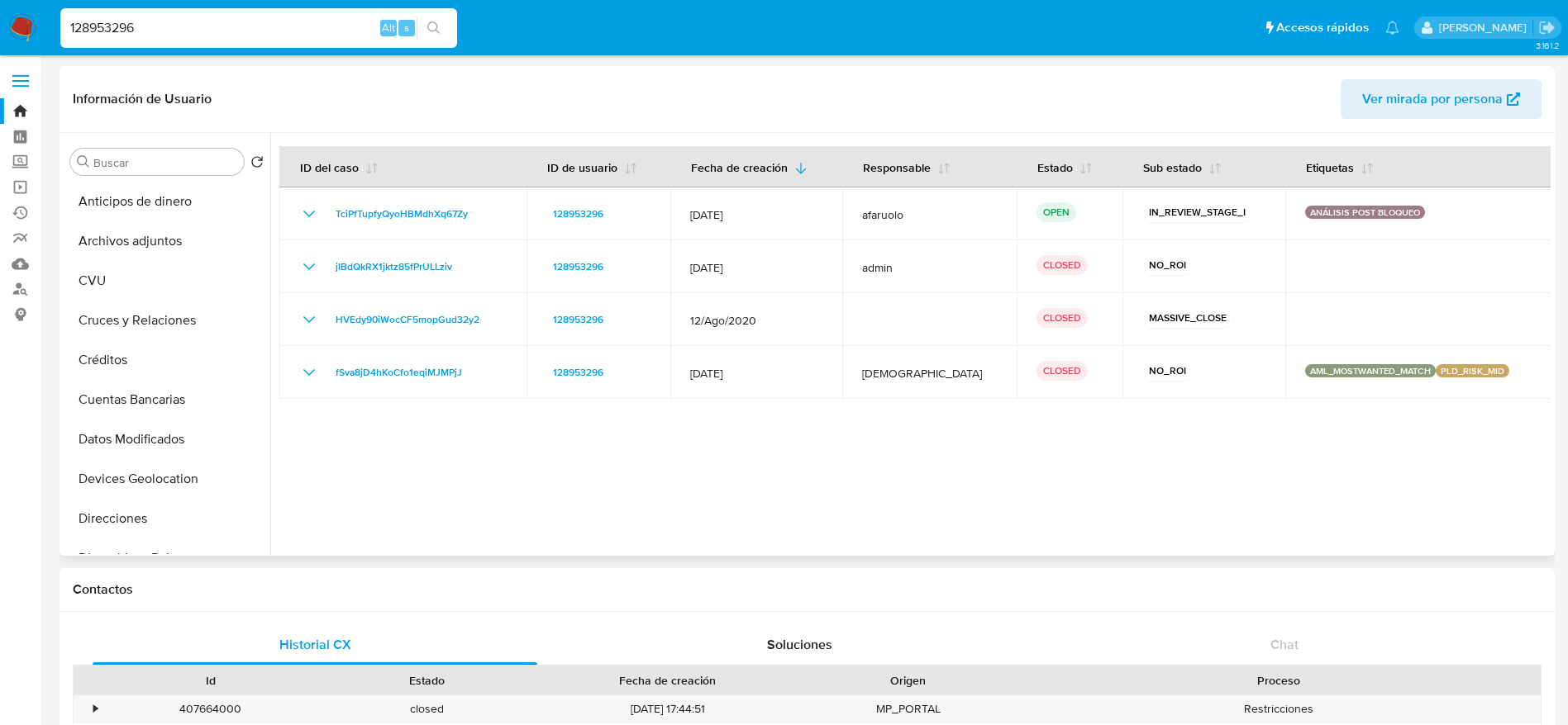
click at [1419, 74] on div "Información de Usuario Ver mirada por persona" at bounding box center [807, 99] width 1495 height 67
click at [1406, 93] on span "Ver mirada por persona" at bounding box center [1432, 99] width 141 height 40
click at [32, 18] on img at bounding box center [23, 28] width 28 height 28
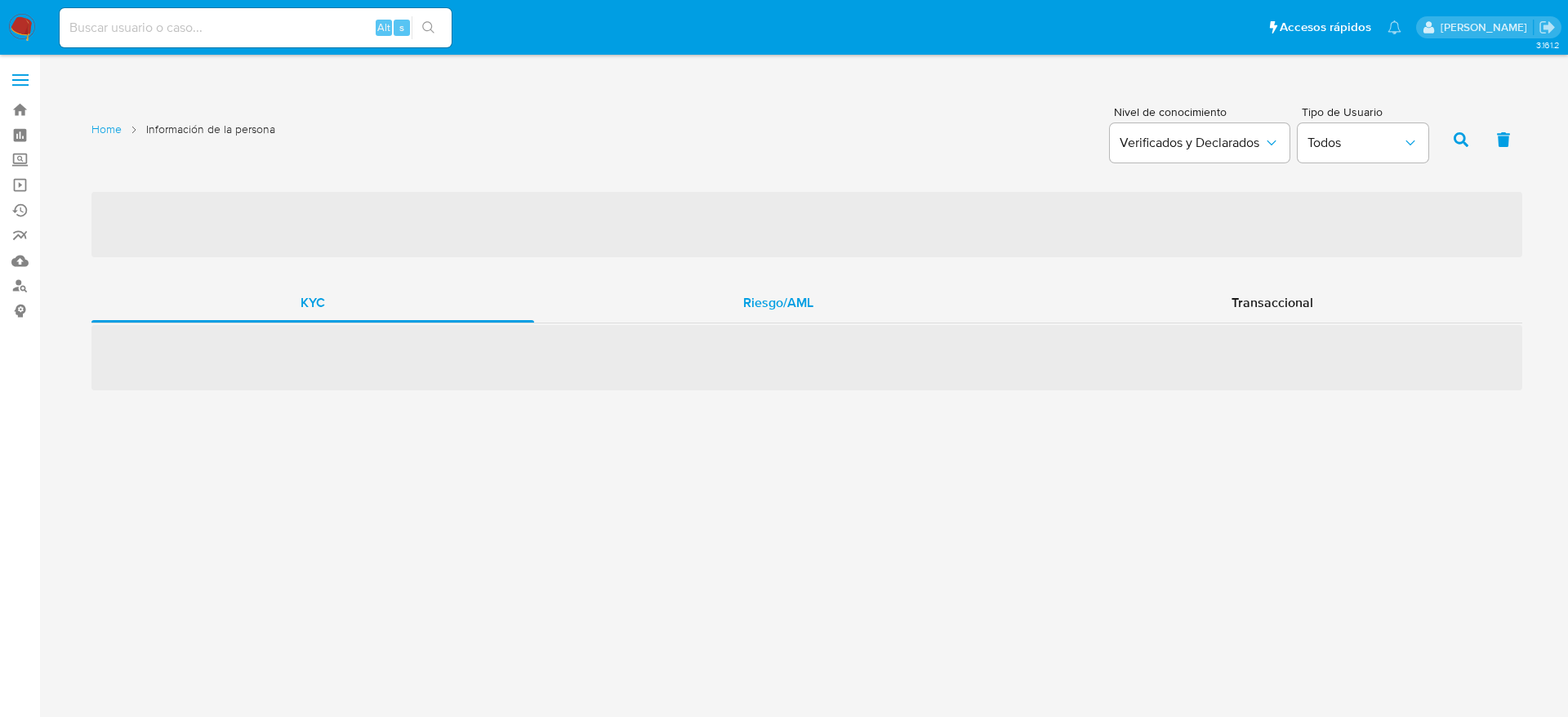
click at [794, 298] on span "Riesgo/AML" at bounding box center [777, 302] width 70 height 19
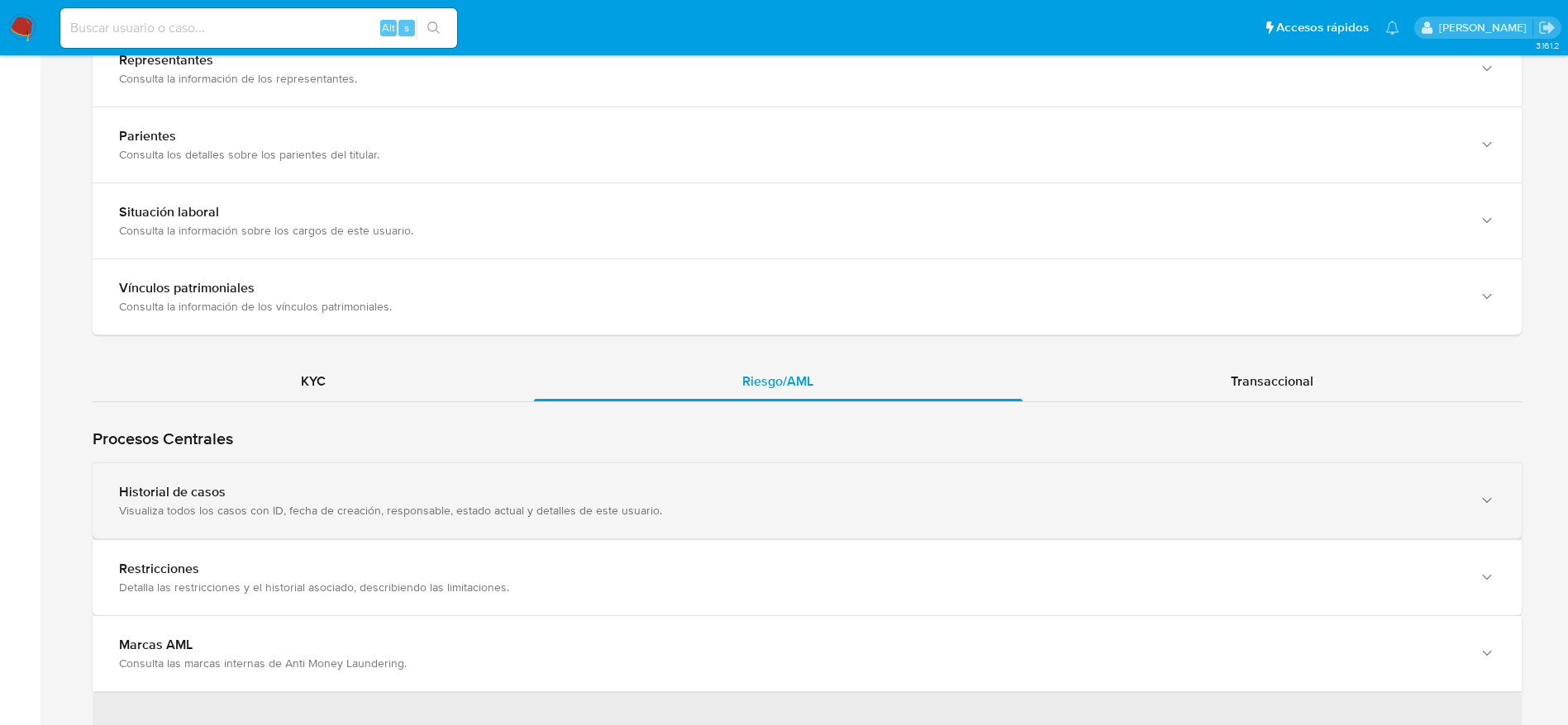
scroll to position [1363, 0]
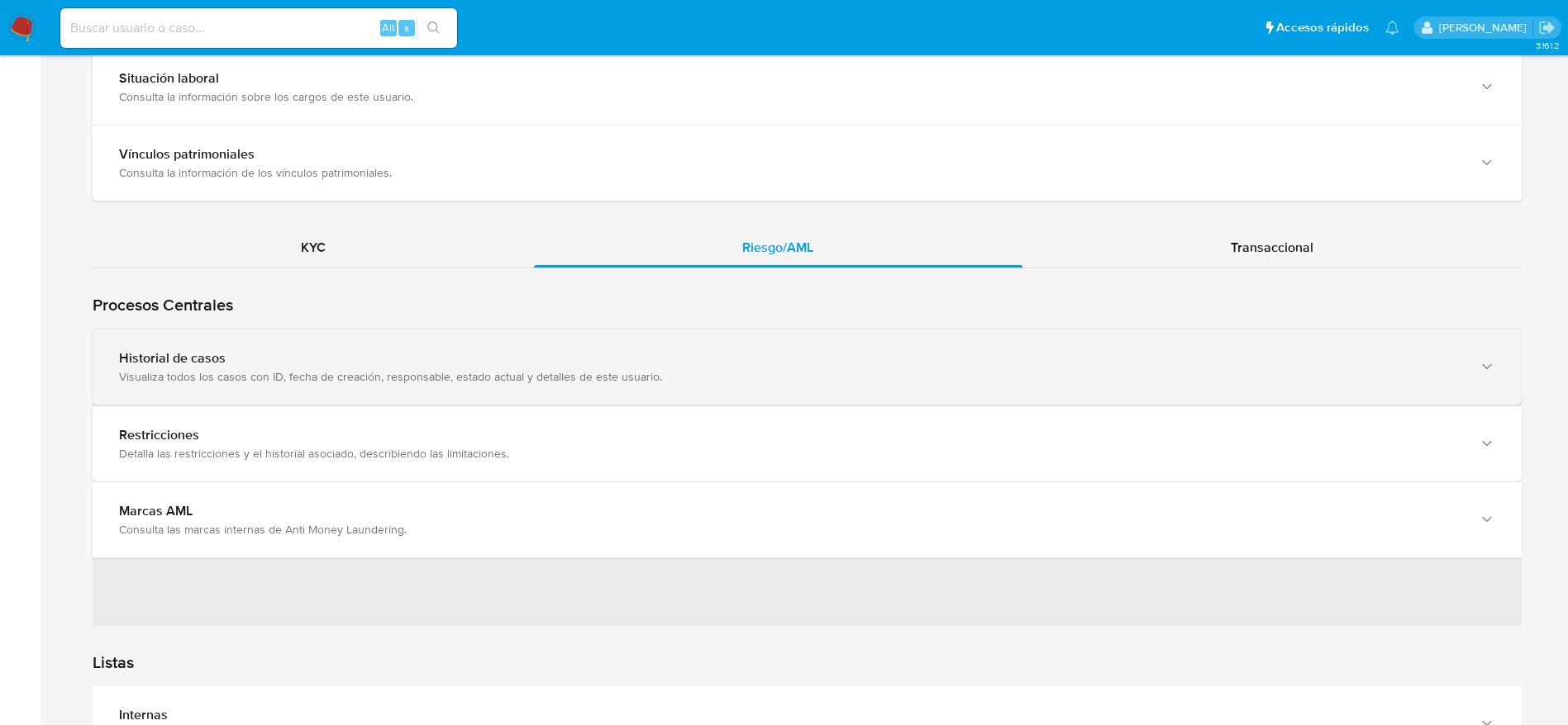
drag, startPoint x: 475, startPoint y: 349, endPoint x: 559, endPoint y: 346, distance: 84.1
click at [475, 351] on div "Historial de casos" at bounding box center [791, 359] width 1343 height 17
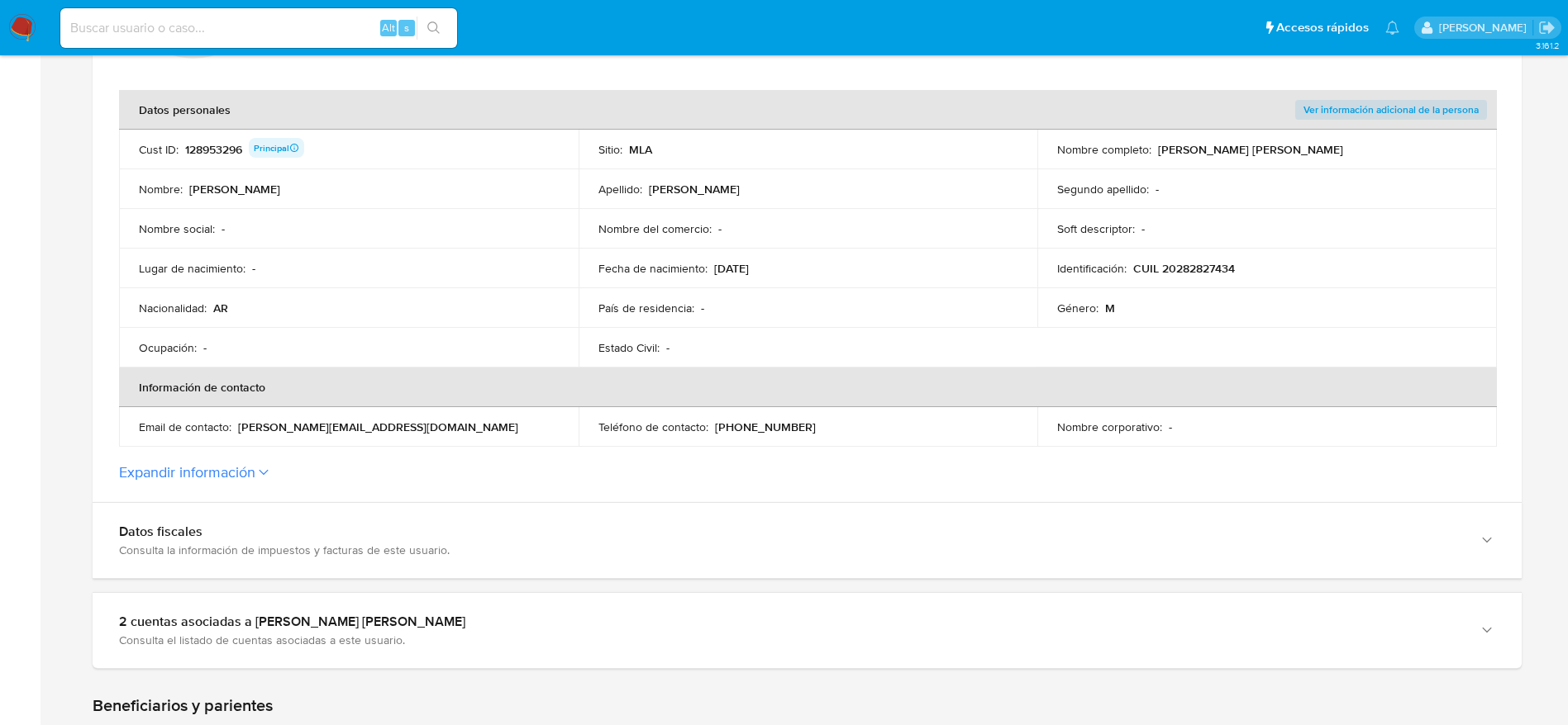
scroll to position [0, 0]
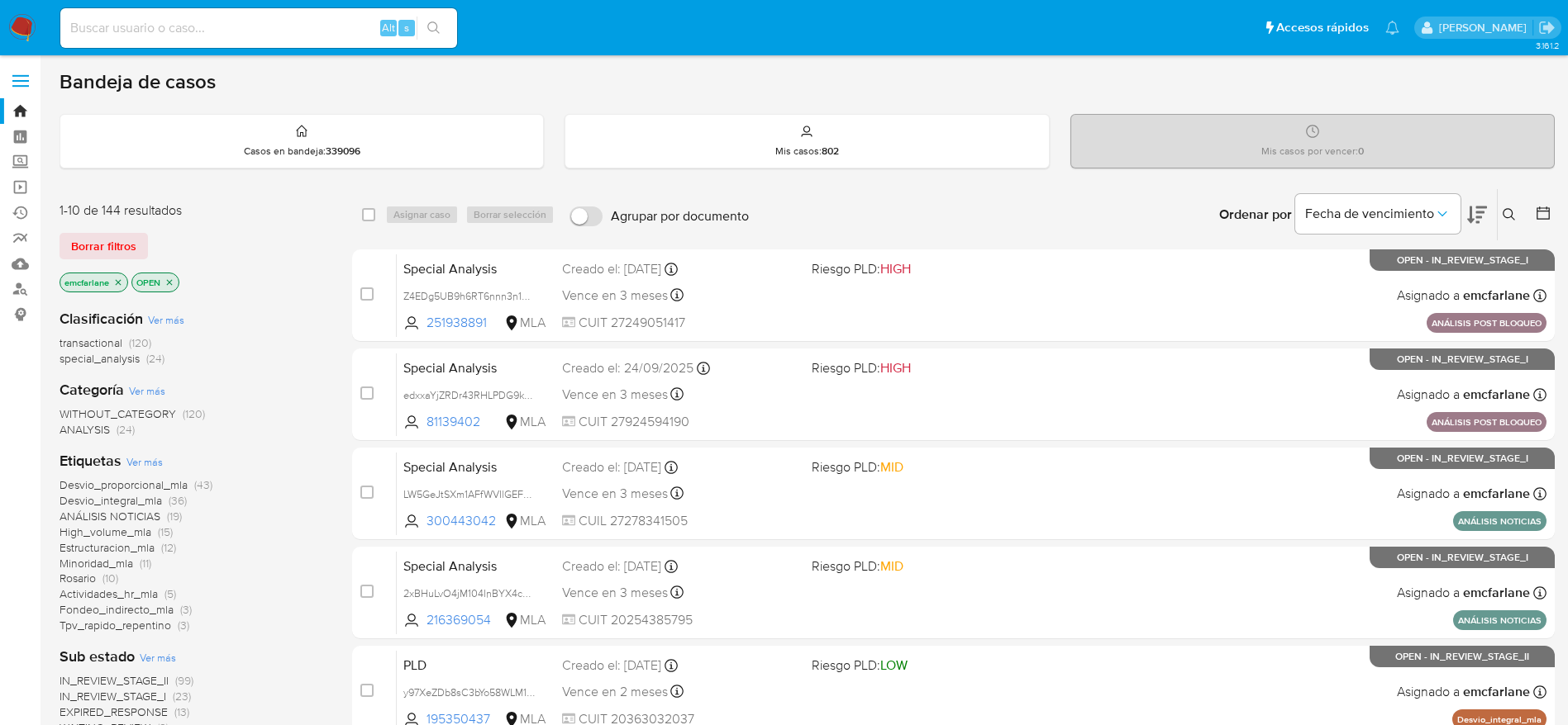
click at [126, 235] on span "Borrar filtros" at bounding box center [103, 246] width 65 height 24
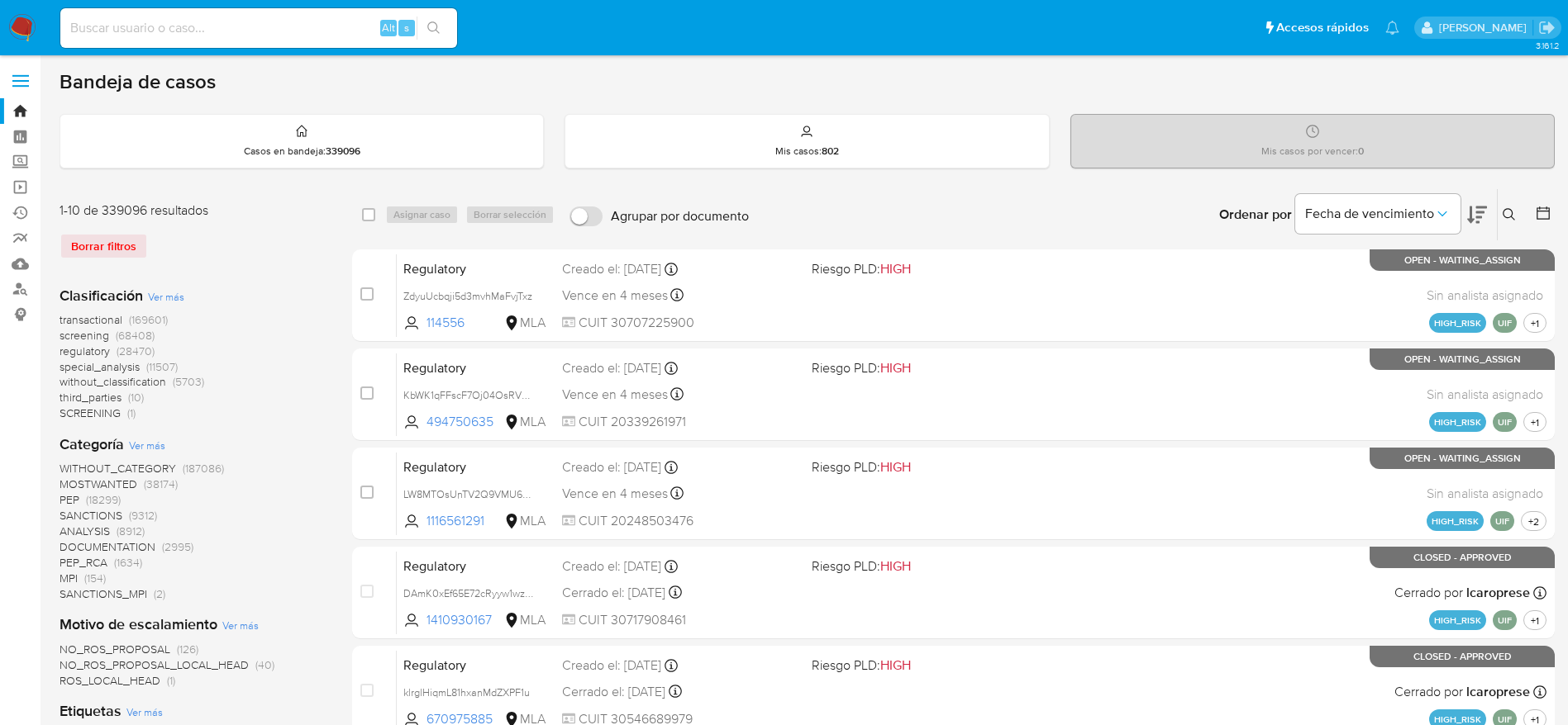
click at [1513, 220] on icon at bounding box center [1509, 215] width 13 height 13
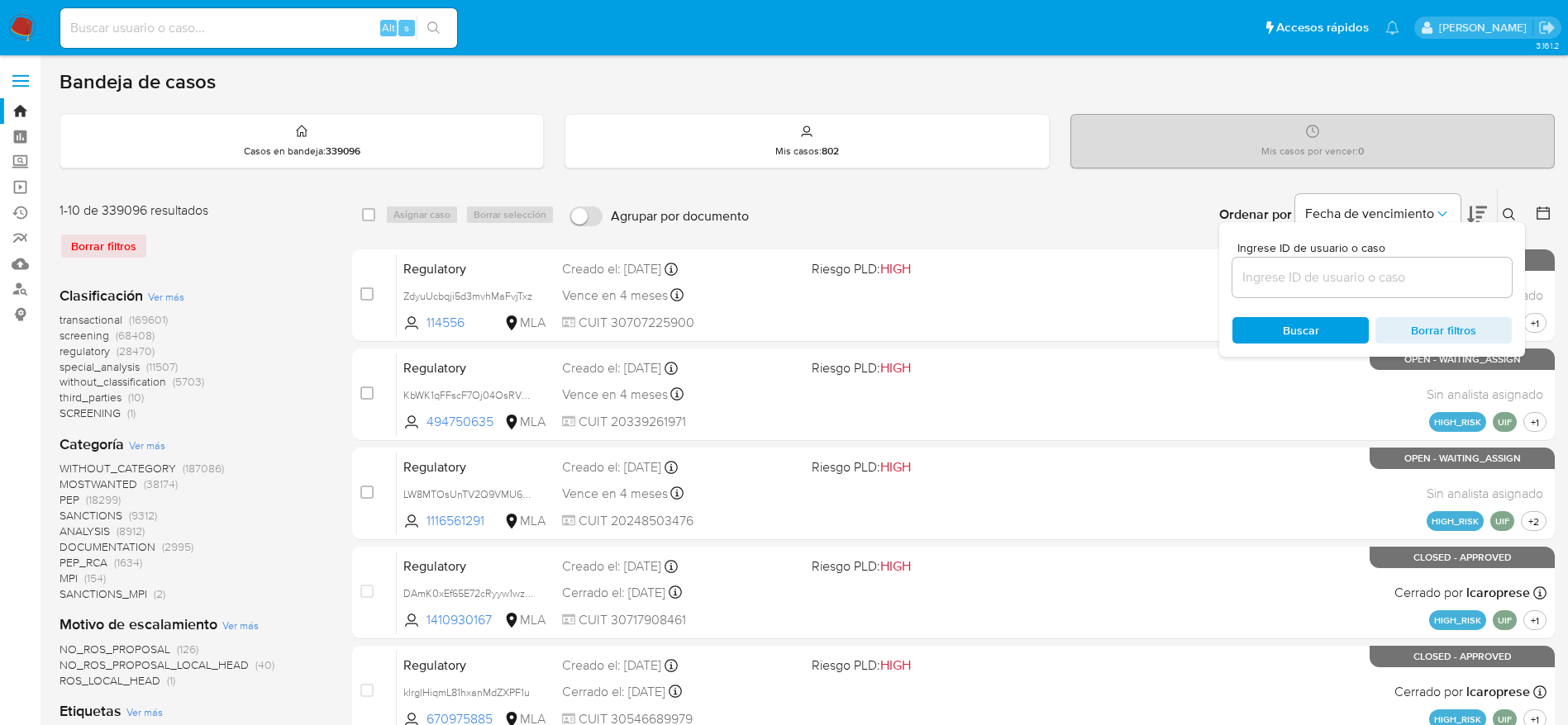
click at [1498, 205] on button at bounding box center [1511, 214] width 27 height 20
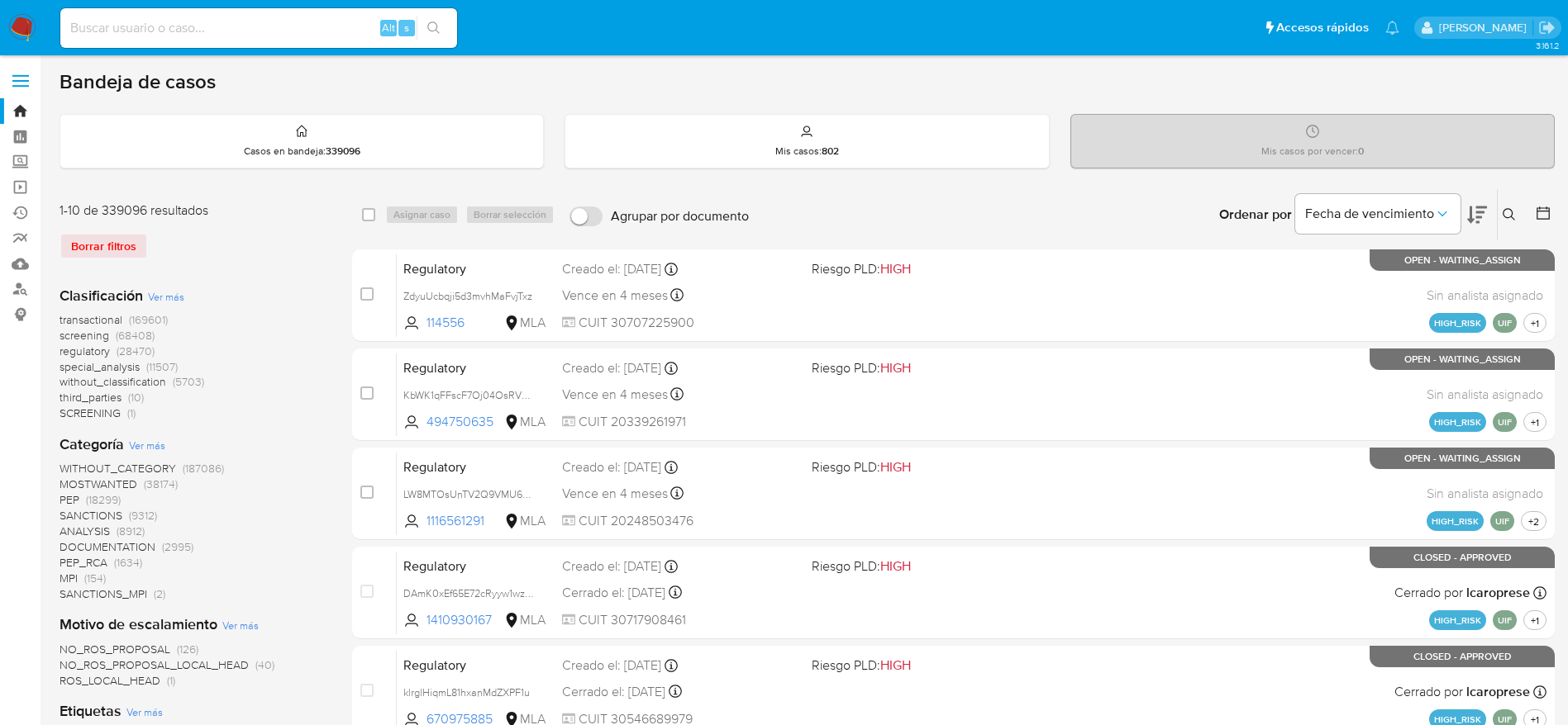
click at [1513, 219] on icon at bounding box center [1508, 214] width 12 height 12
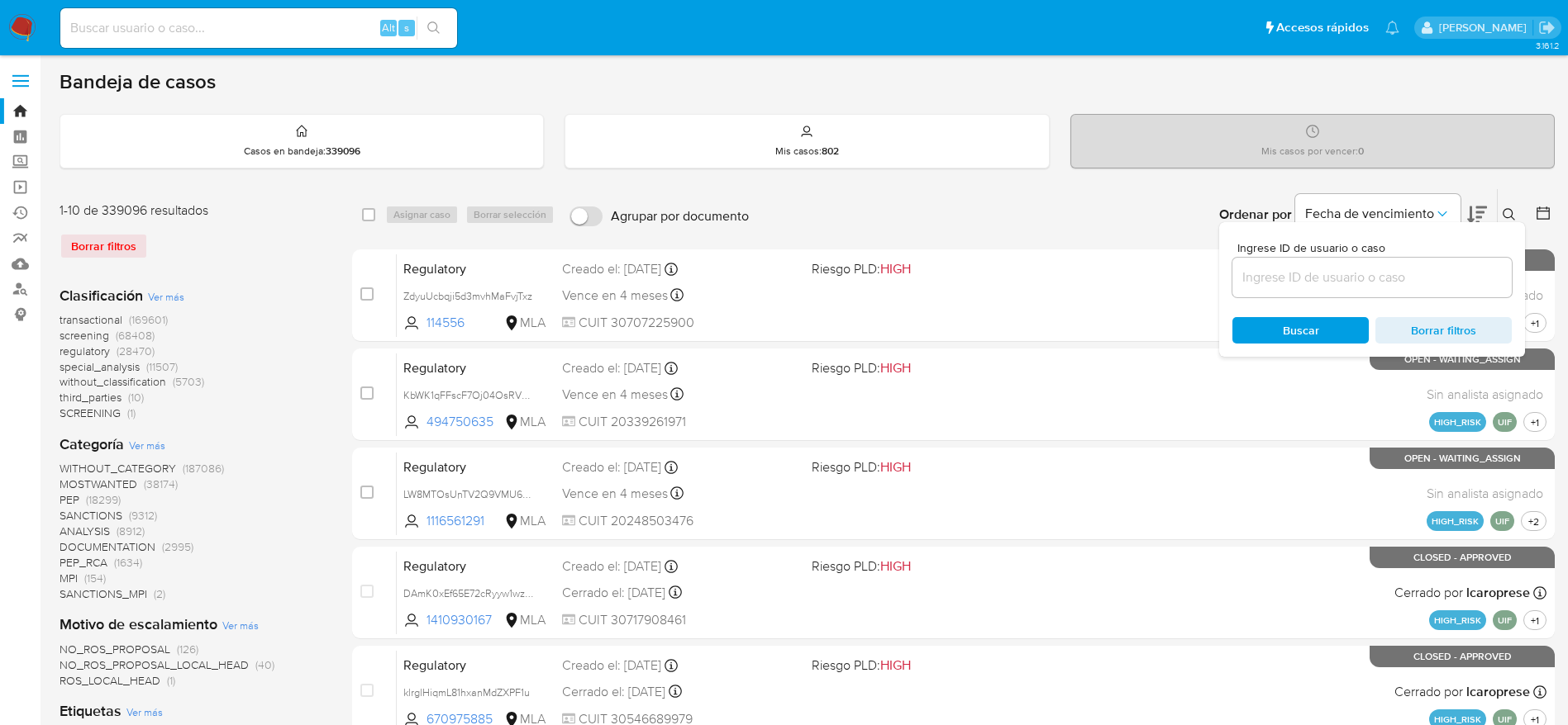
click at [1287, 276] on div at bounding box center [1372, 278] width 280 height 40
click at [1287, 276] on input at bounding box center [1372, 278] width 280 height 22
click at [1278, 278] on input at bounding box center [1372, 278] width 280 height 22
click at [1254, 281] on input at bounding box center [1372, 278] width 280 height 22
paste input "707108904"
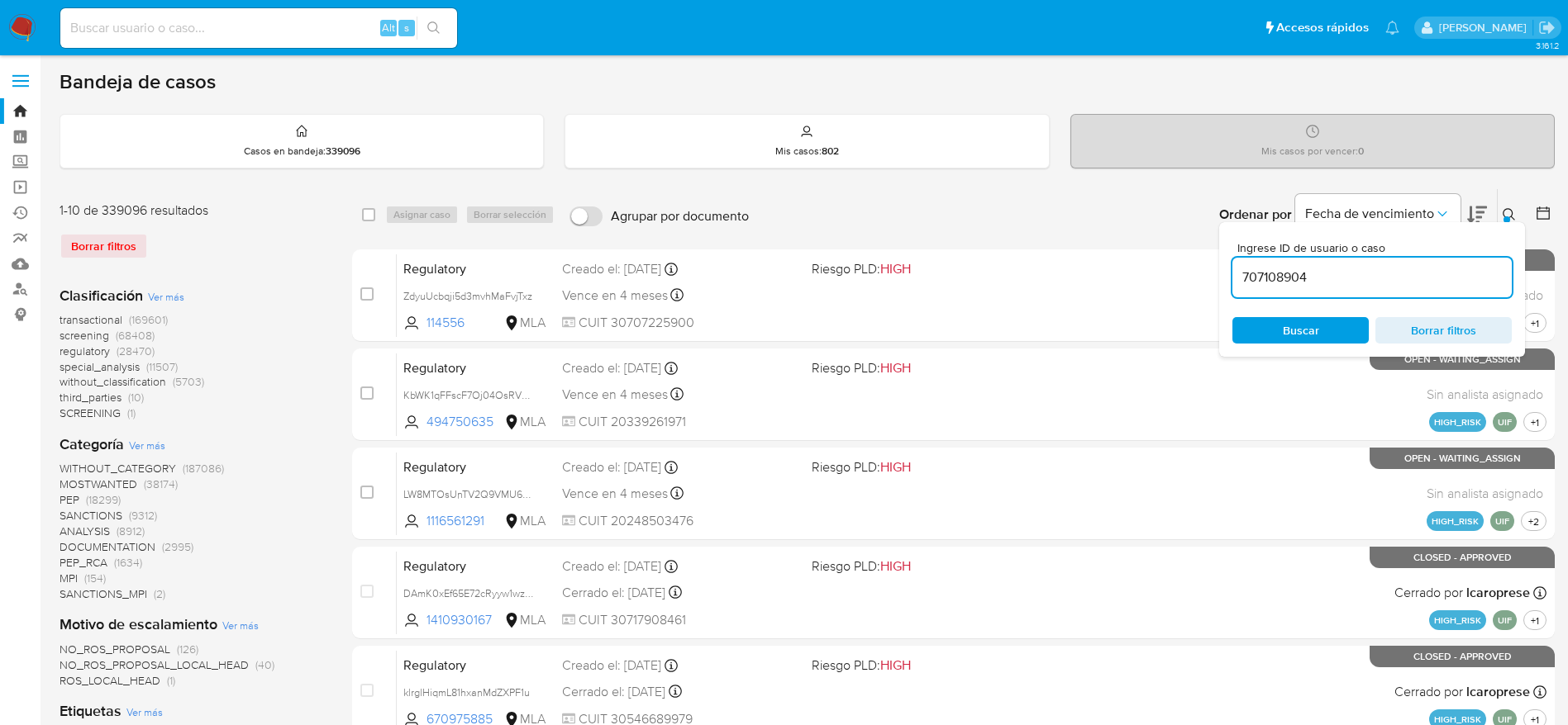
type input "707108904"
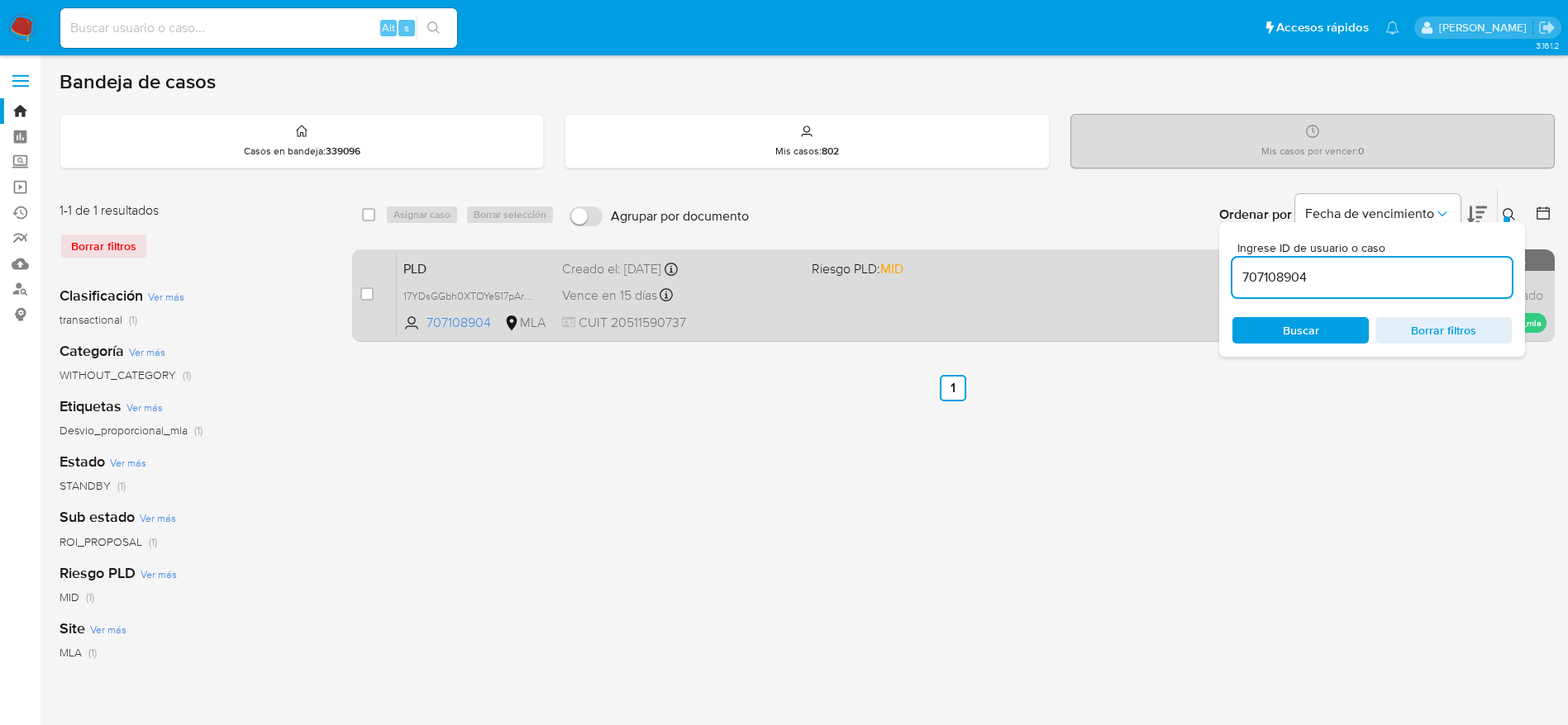
click at [750, 306] on div "PLD 17YDsGGbh0XTOYe517pArQyi 707108904 MLA Riesgo PLD: MID Creado el: 12/08/202…" at bounding box center [971, 295] width 1150 height 83
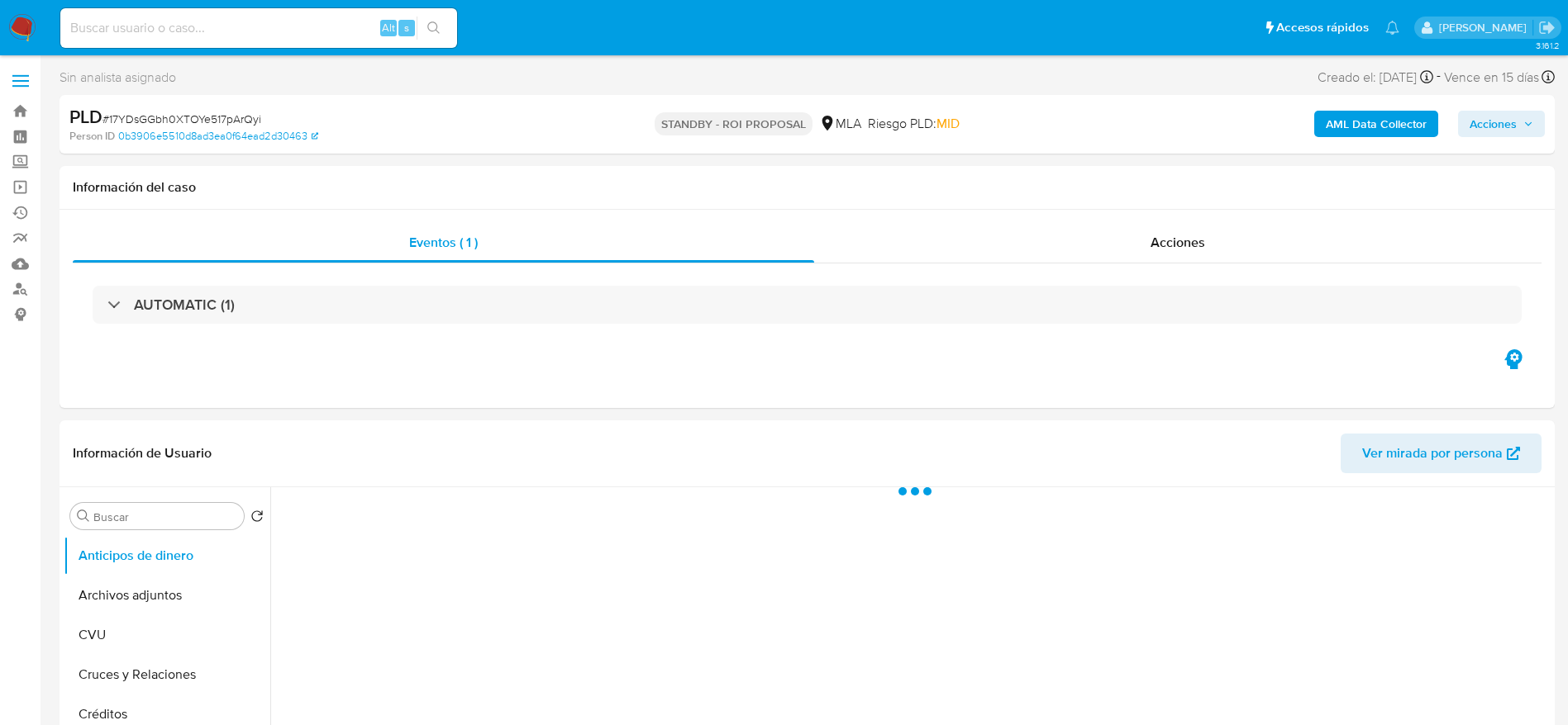
select select "10"
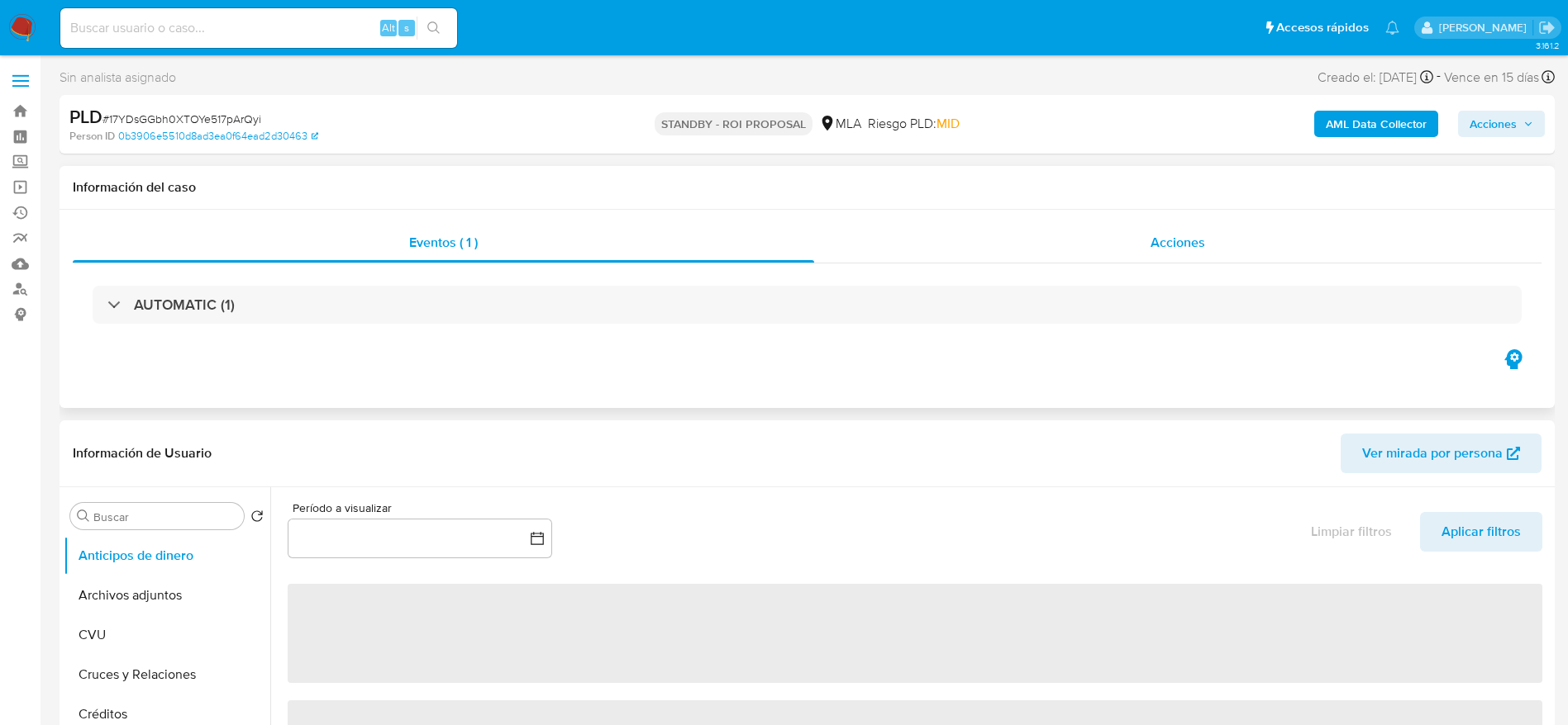
click at [1191, 248] on span "Acciones" at bounding box center [1178, 243] width 55 height 19
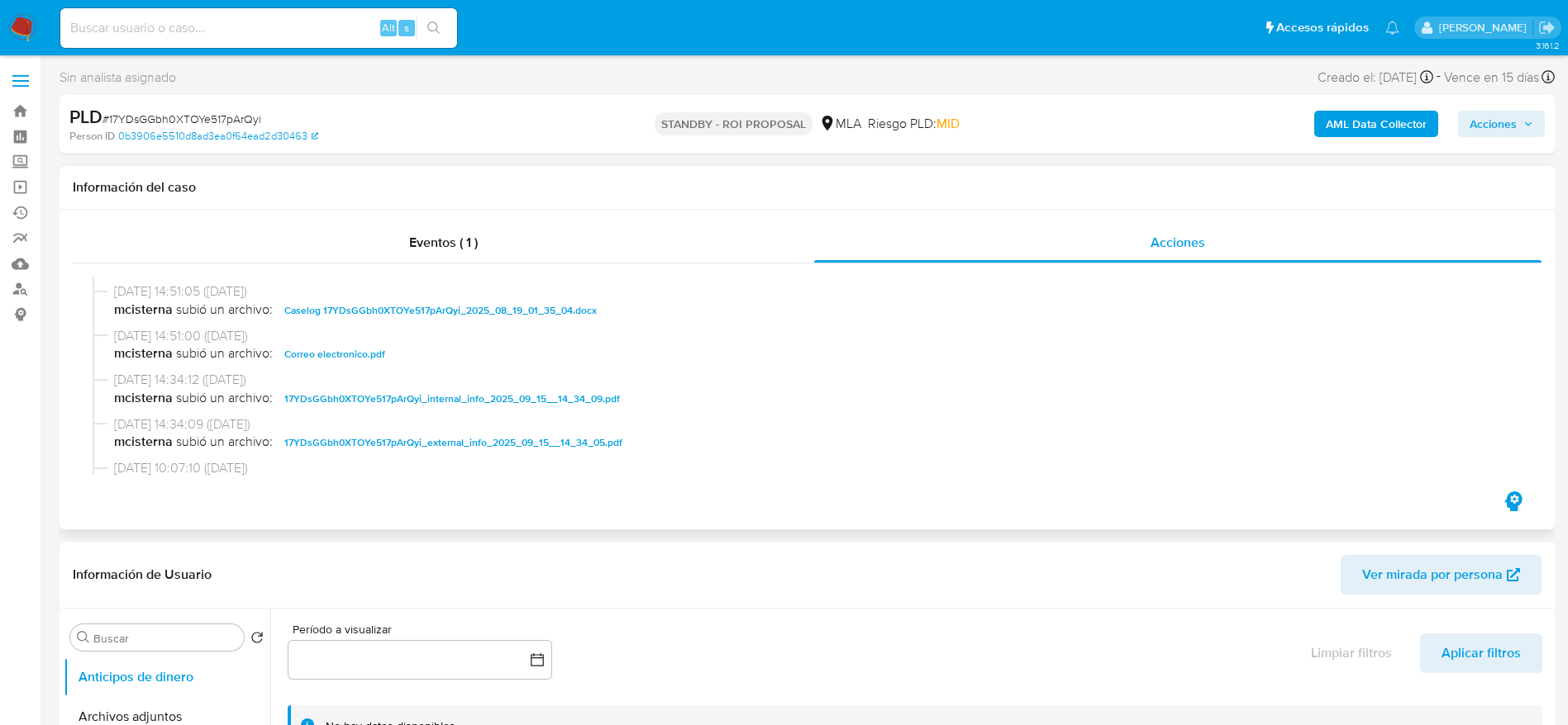
scroll to position [248, 0]
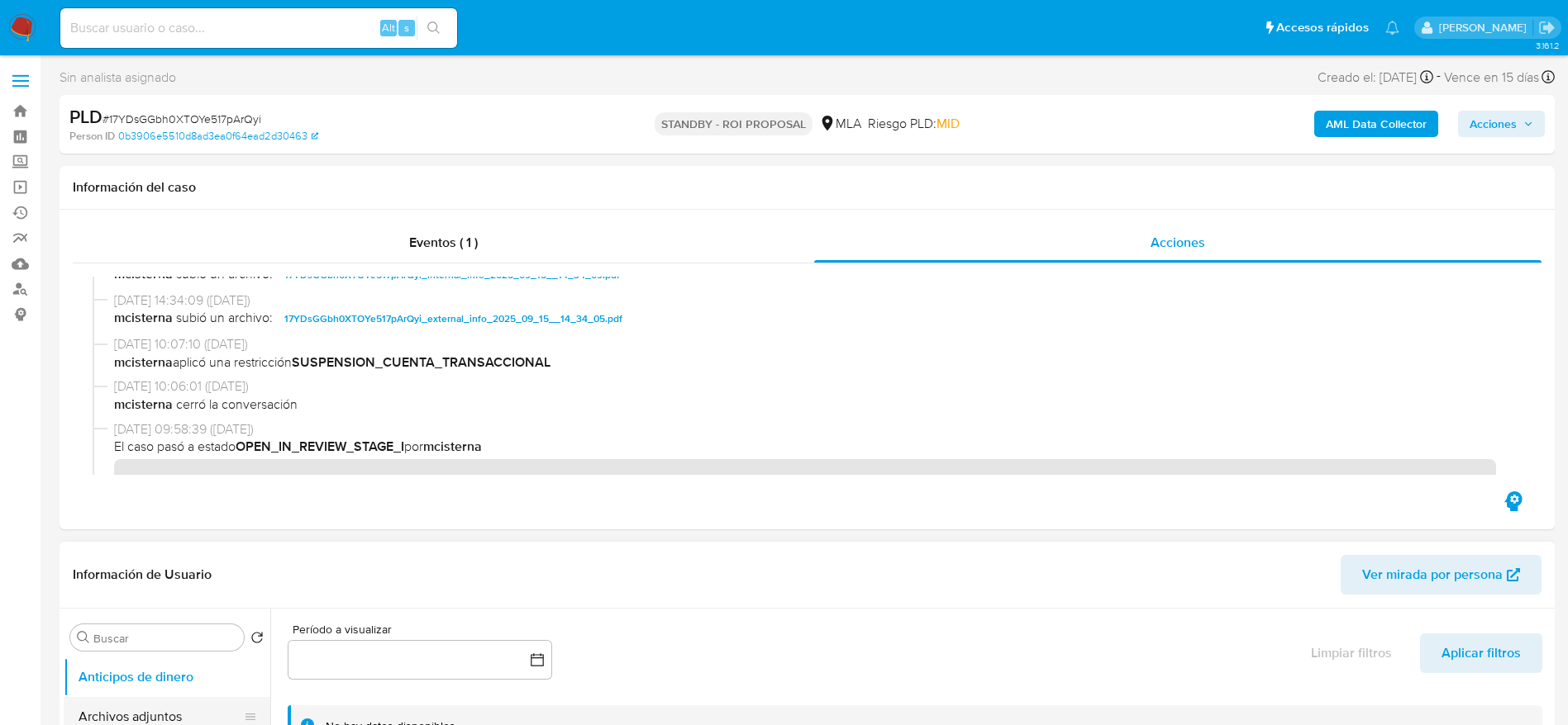
click at [166, 704] on button "Archivos adjuntos" at bounding box center [160, 717] width 194 height 40
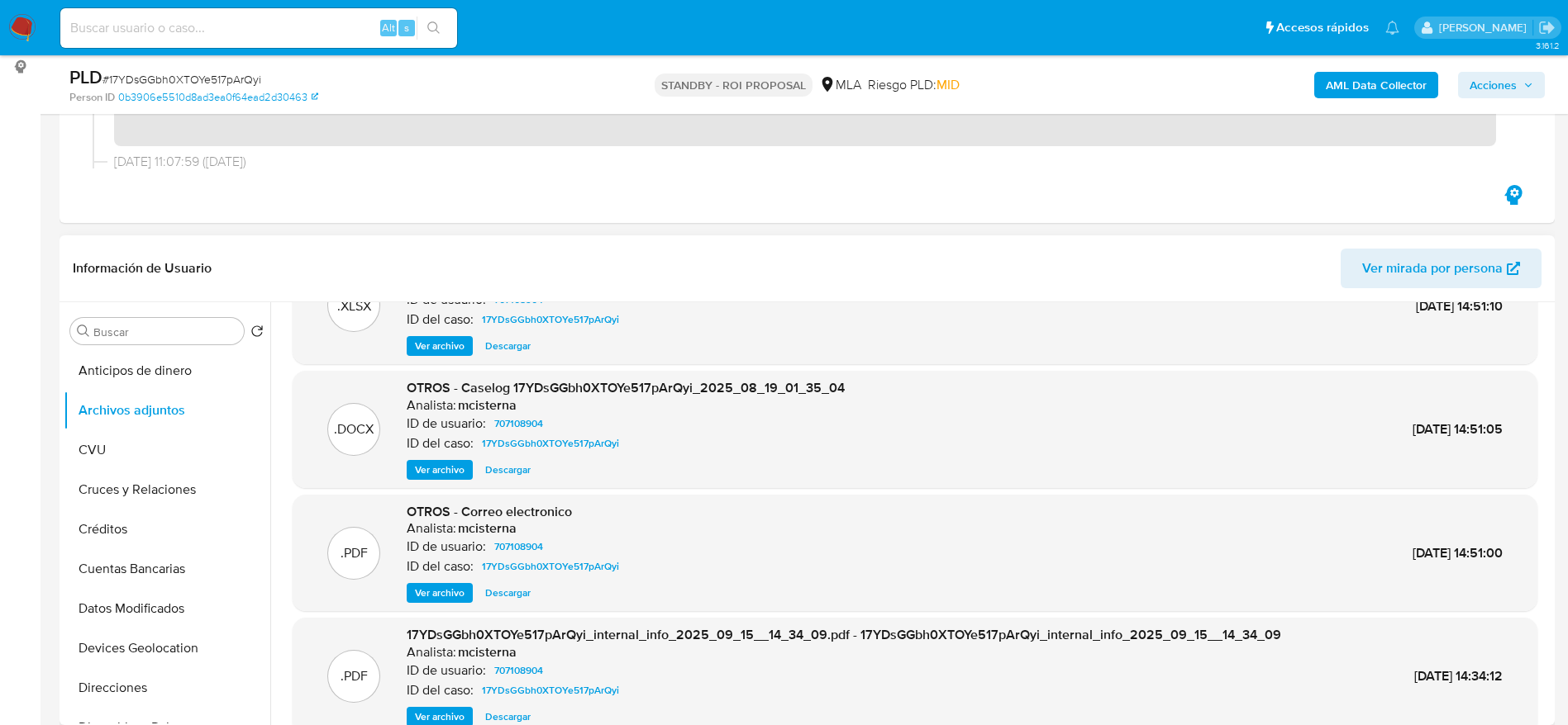
scroll to position [0, 0]
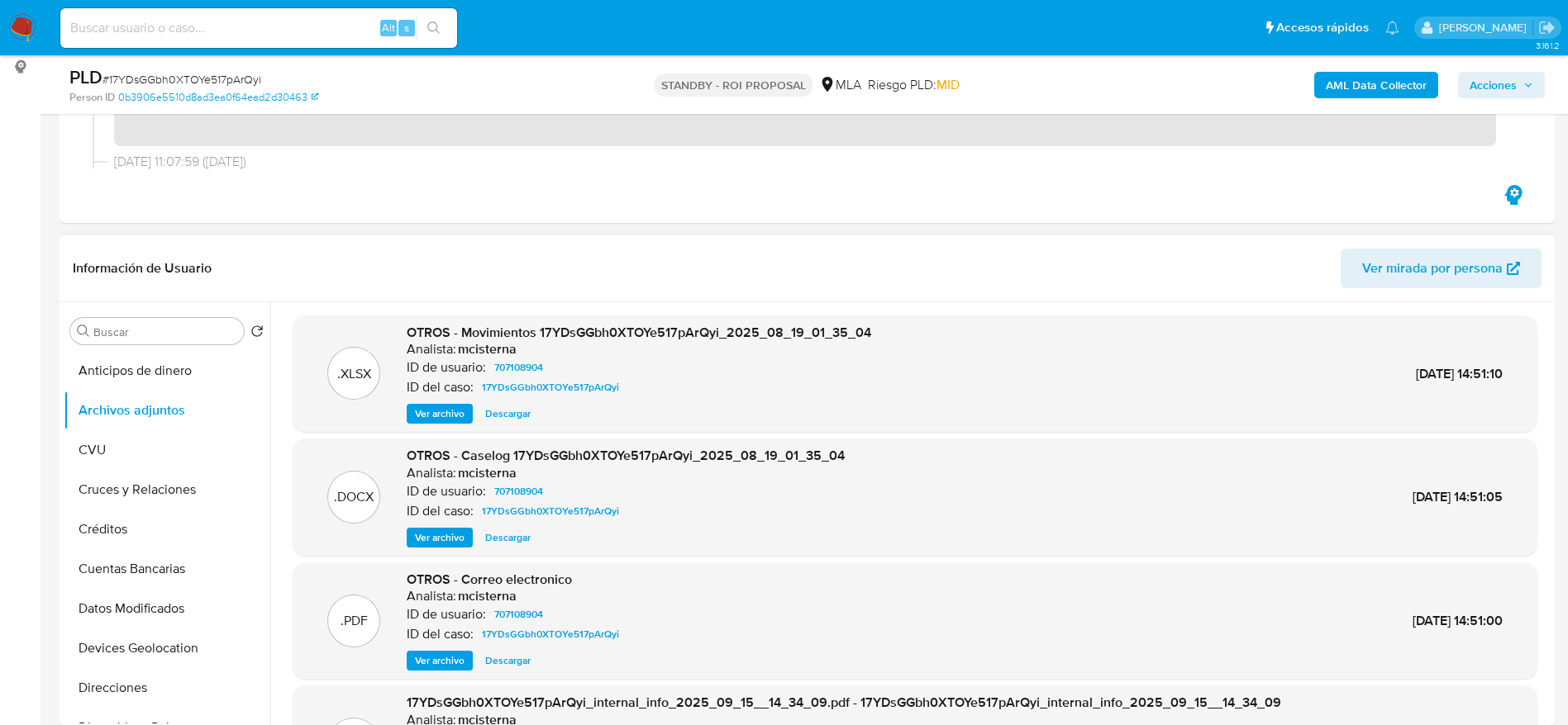
click at [531, 530] on span "Descargar" at bounding box center [508, 538] width 45 height 17
click at [451, 652] on span "Ver archivo" at bounding box center [439, 661] width 50 height 17
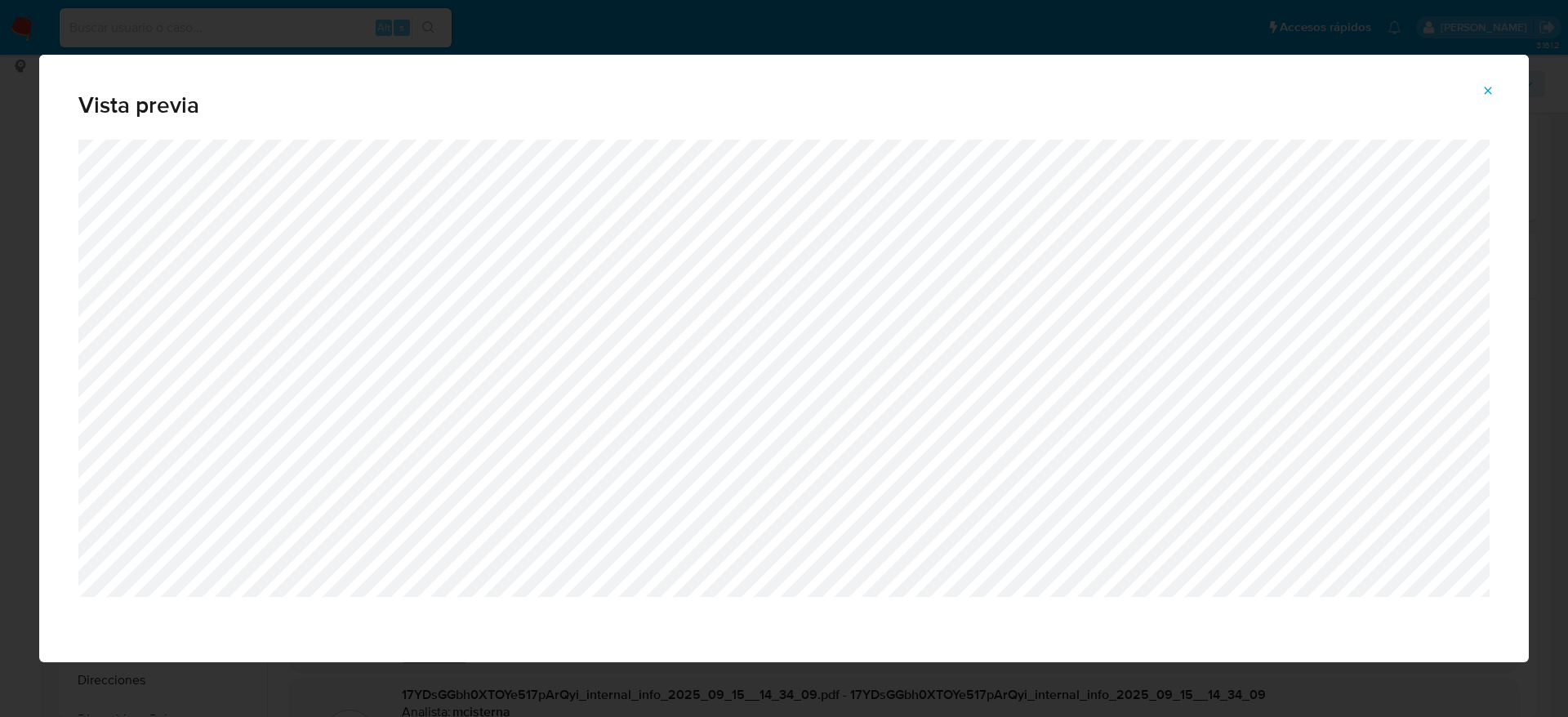
click at [1496, 90] on button "Attachment preview" at bounding box center [1488, 91] width 36 height 26
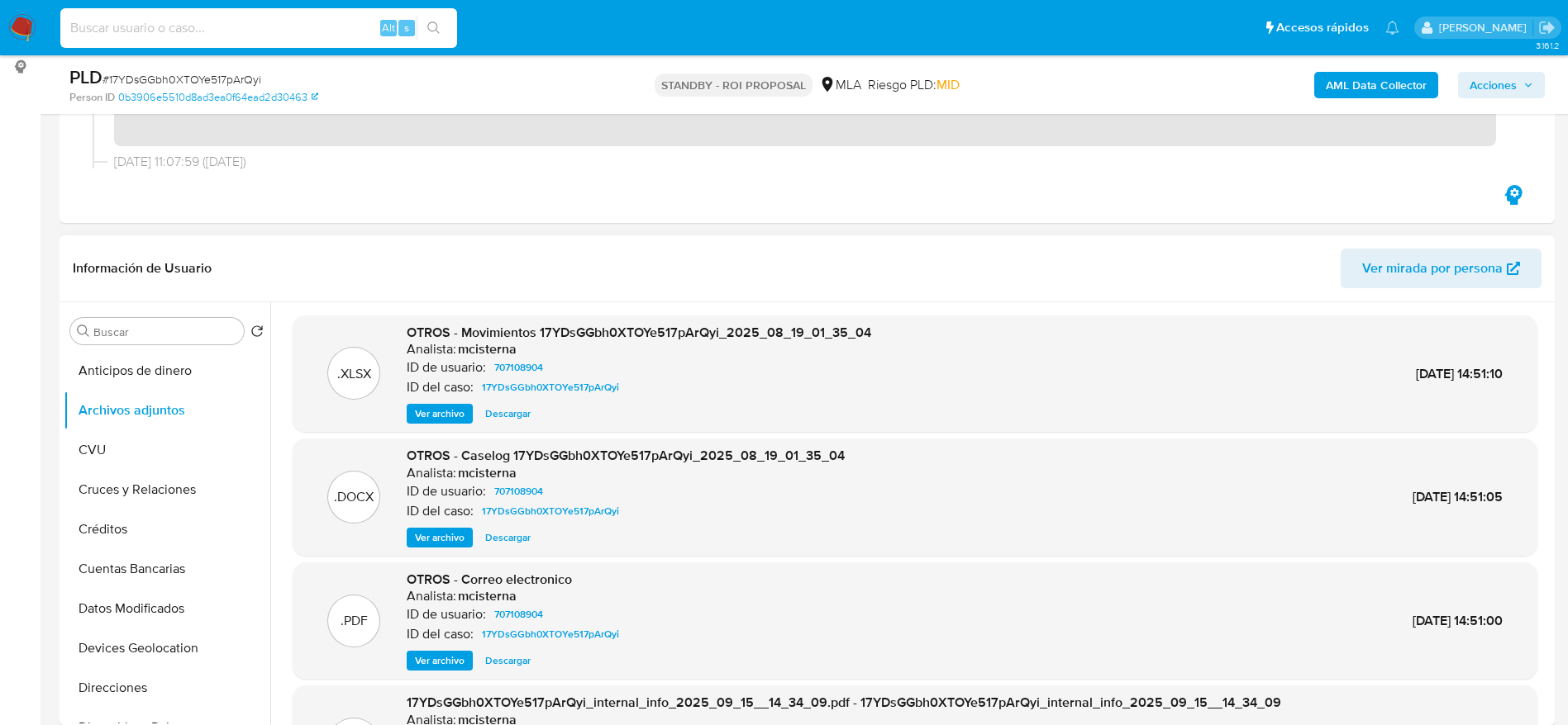
click at [294, 18] on input at bounding box center [259, 27] width 397 height 22
paste input "2VwROU2Sv7a4b9iH5YUxnBFH"
type input "2VwROU2Sv7a4b9iH5YUxnBFH"
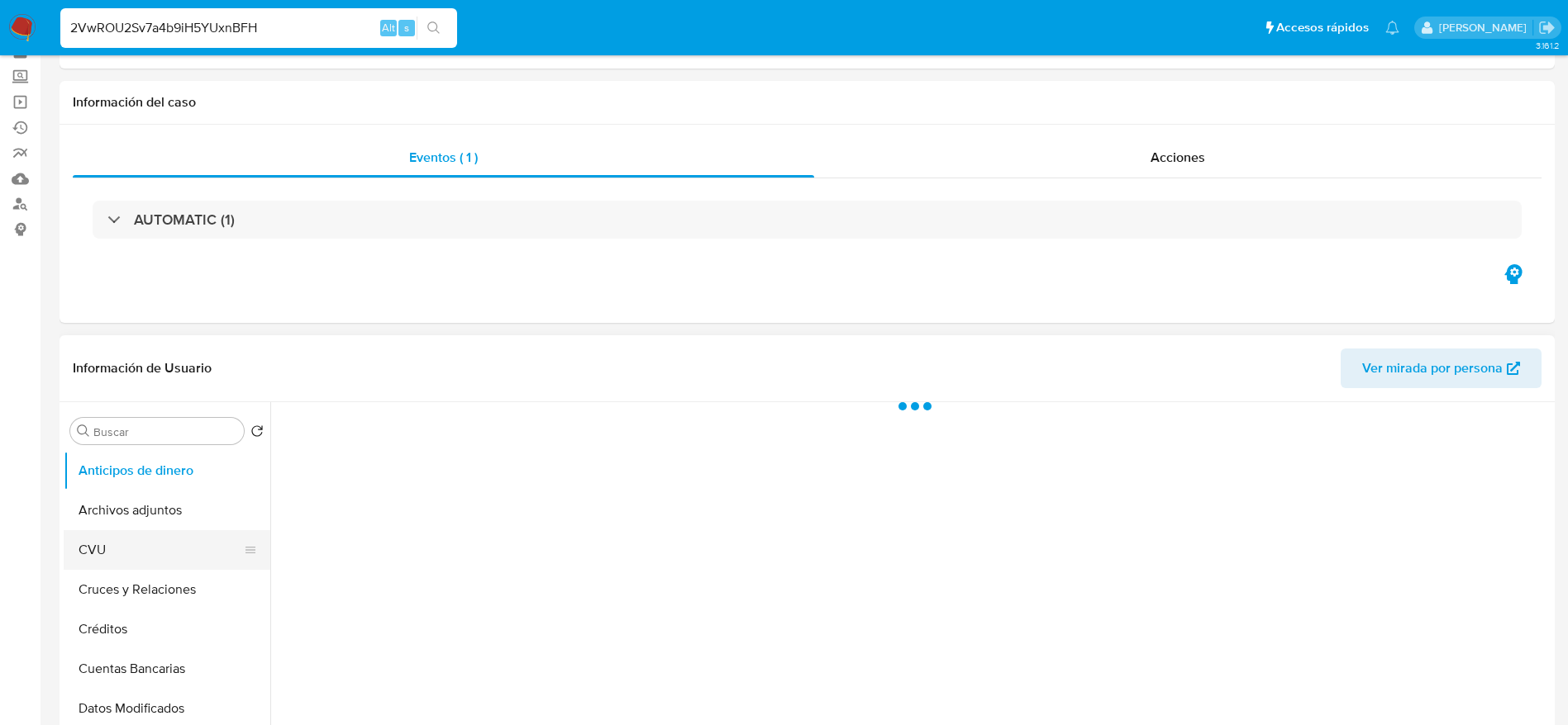
scroll to position [124, 0]
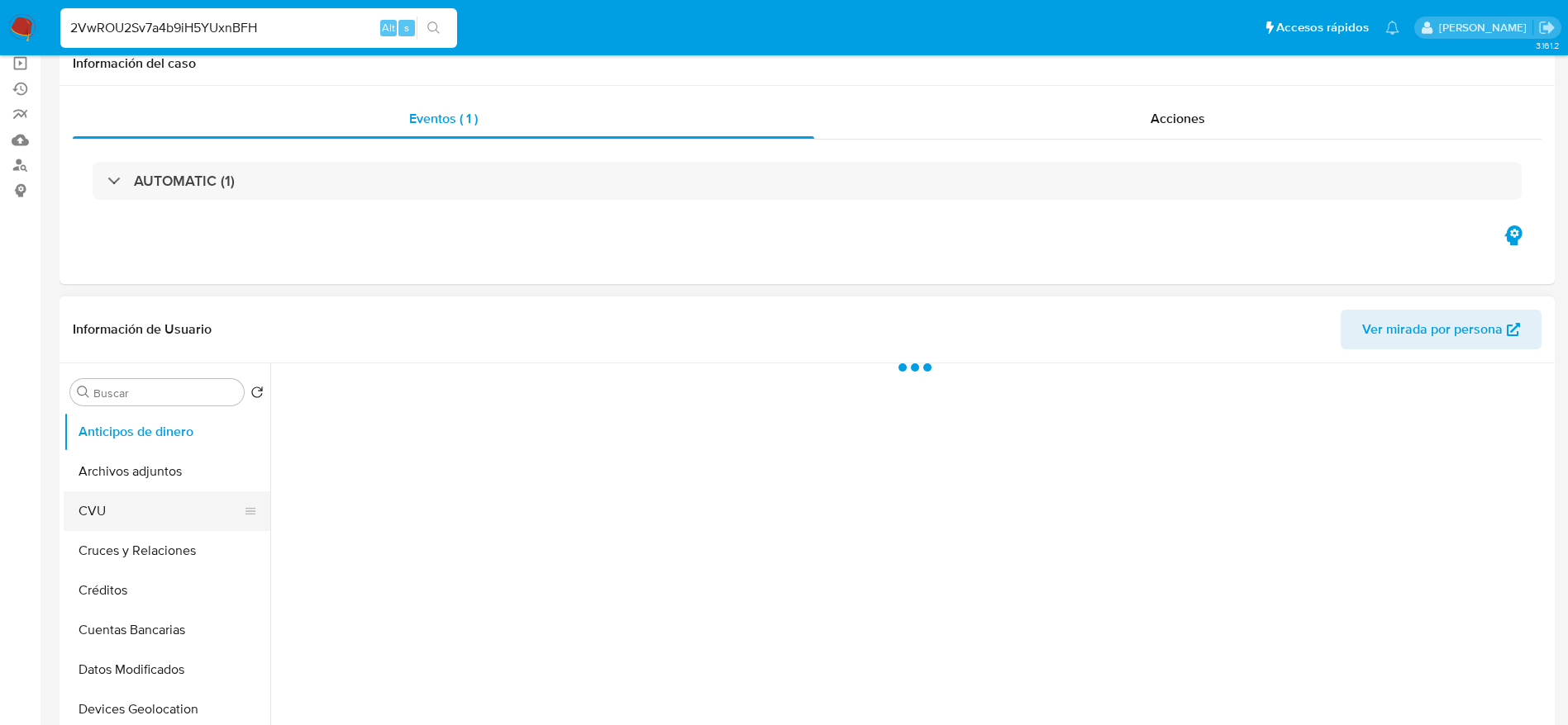
select select "10"
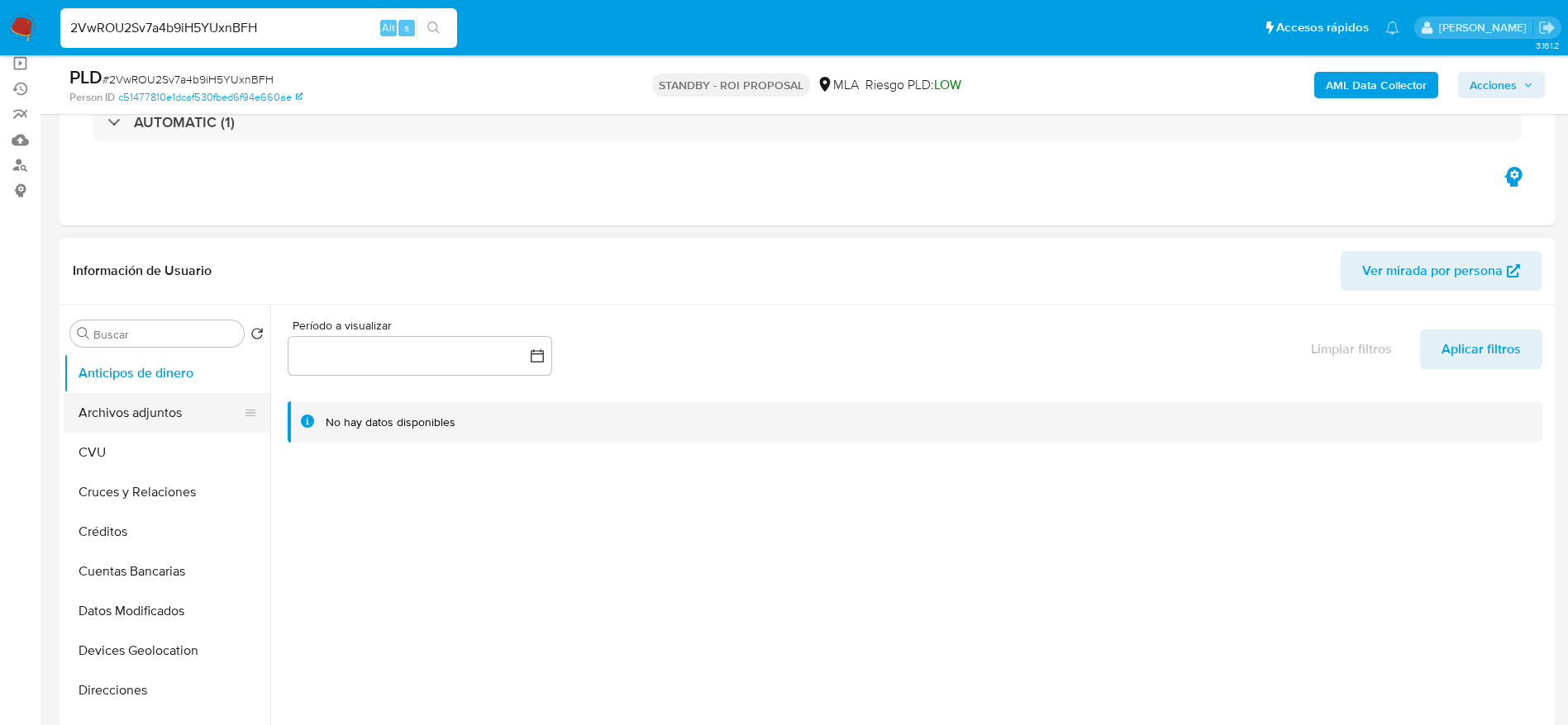
click at [96, 394] on button "Archivos adjuntos" at bounding box center [160, 413] width 194 height 40
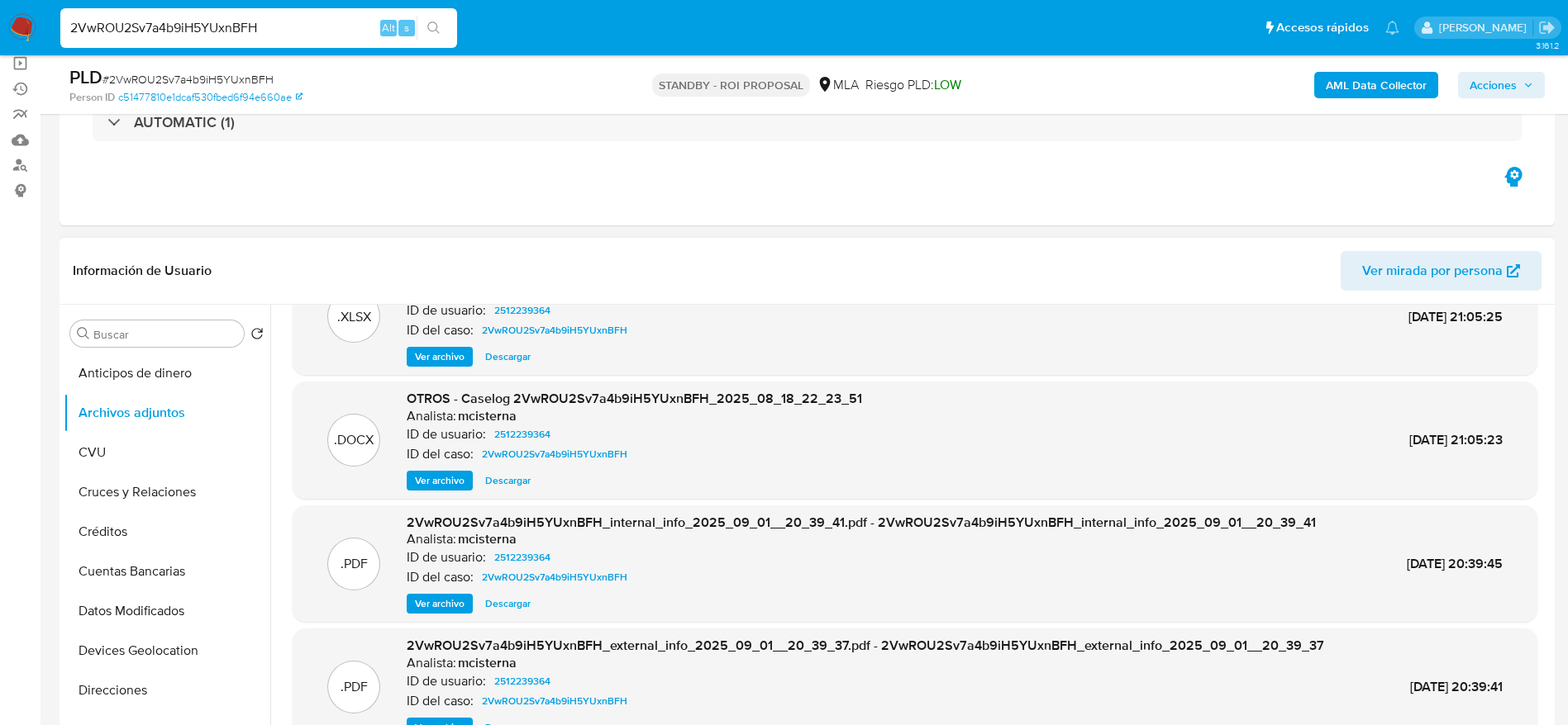
scroll to position [93, 0]
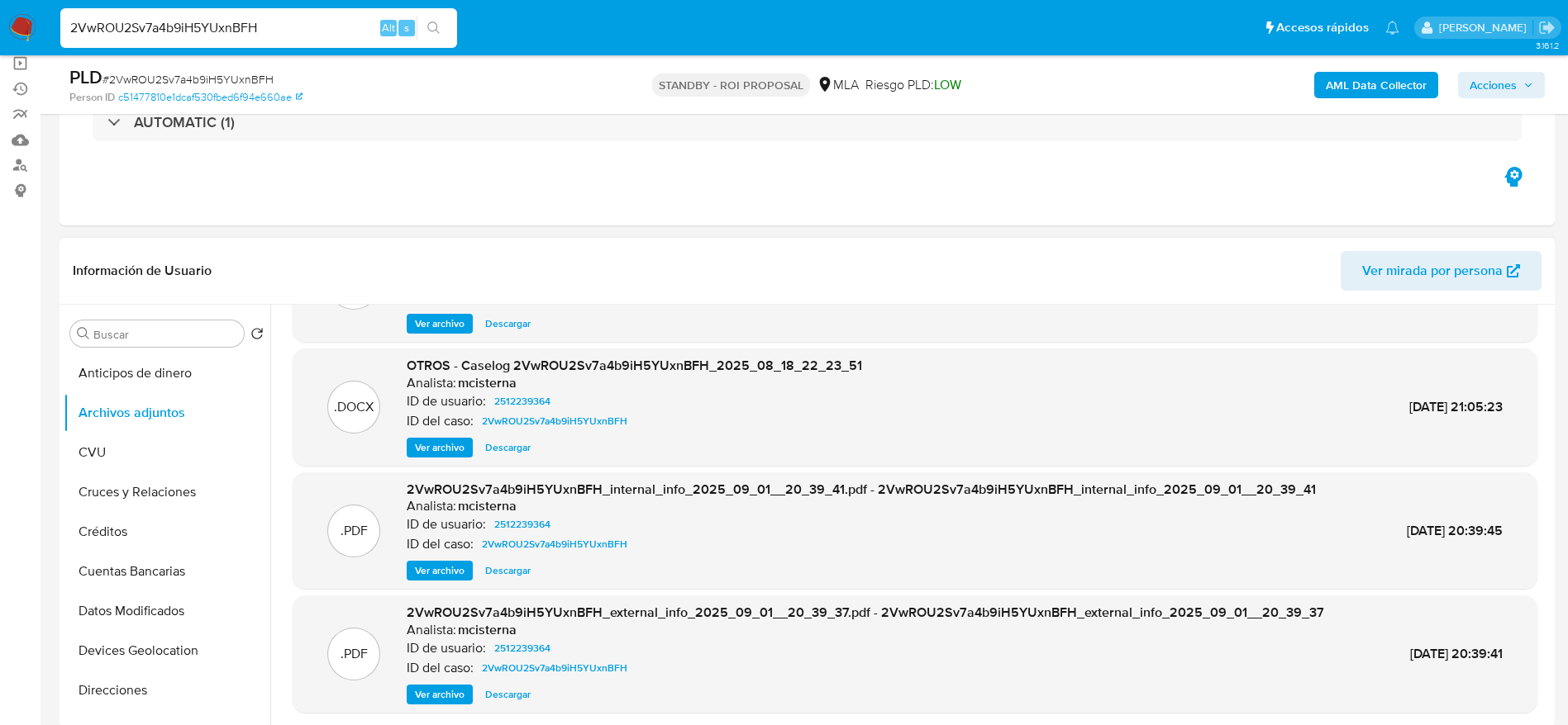
click at [503, 447] on span "Descargar" at bounding box center [508, 448] width 45 height 17
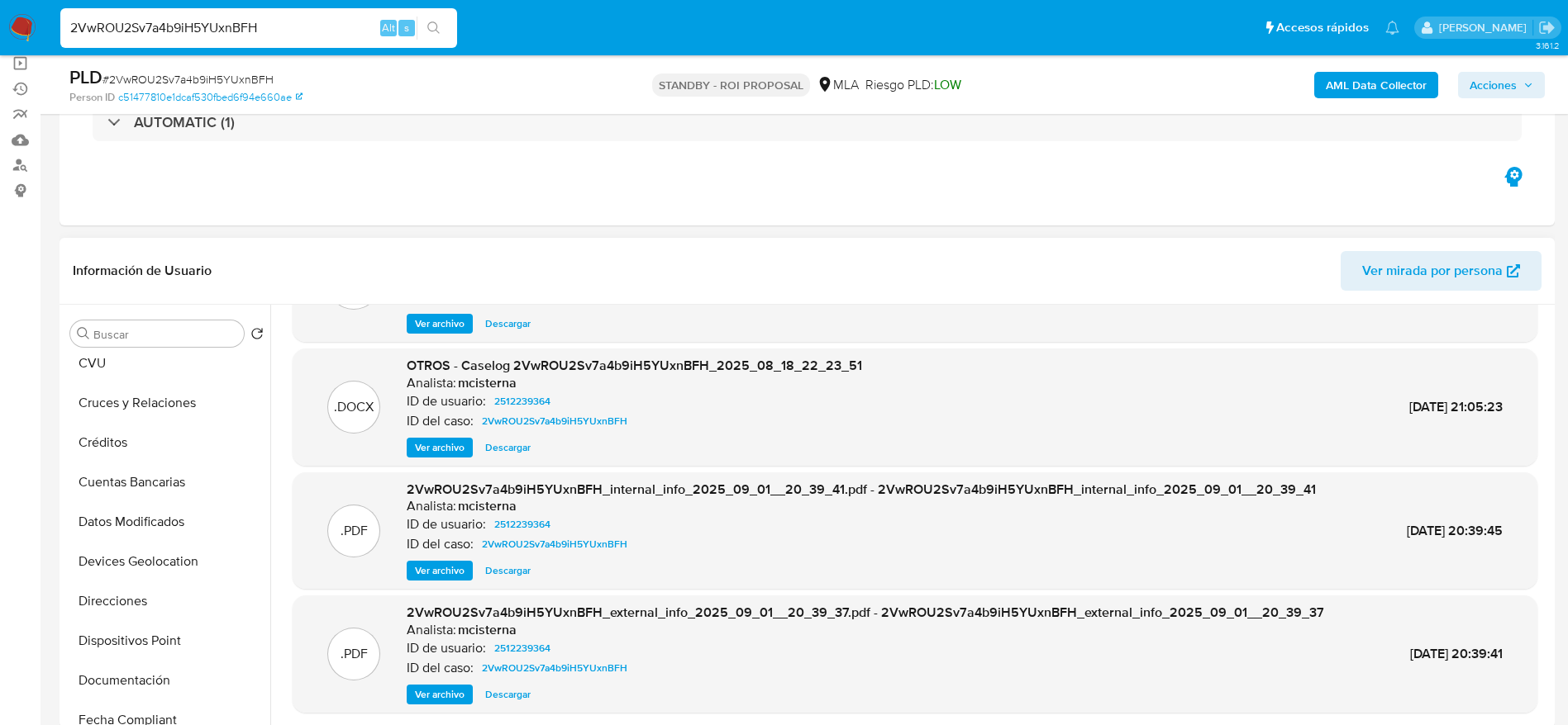
scroll to position [372, 0]
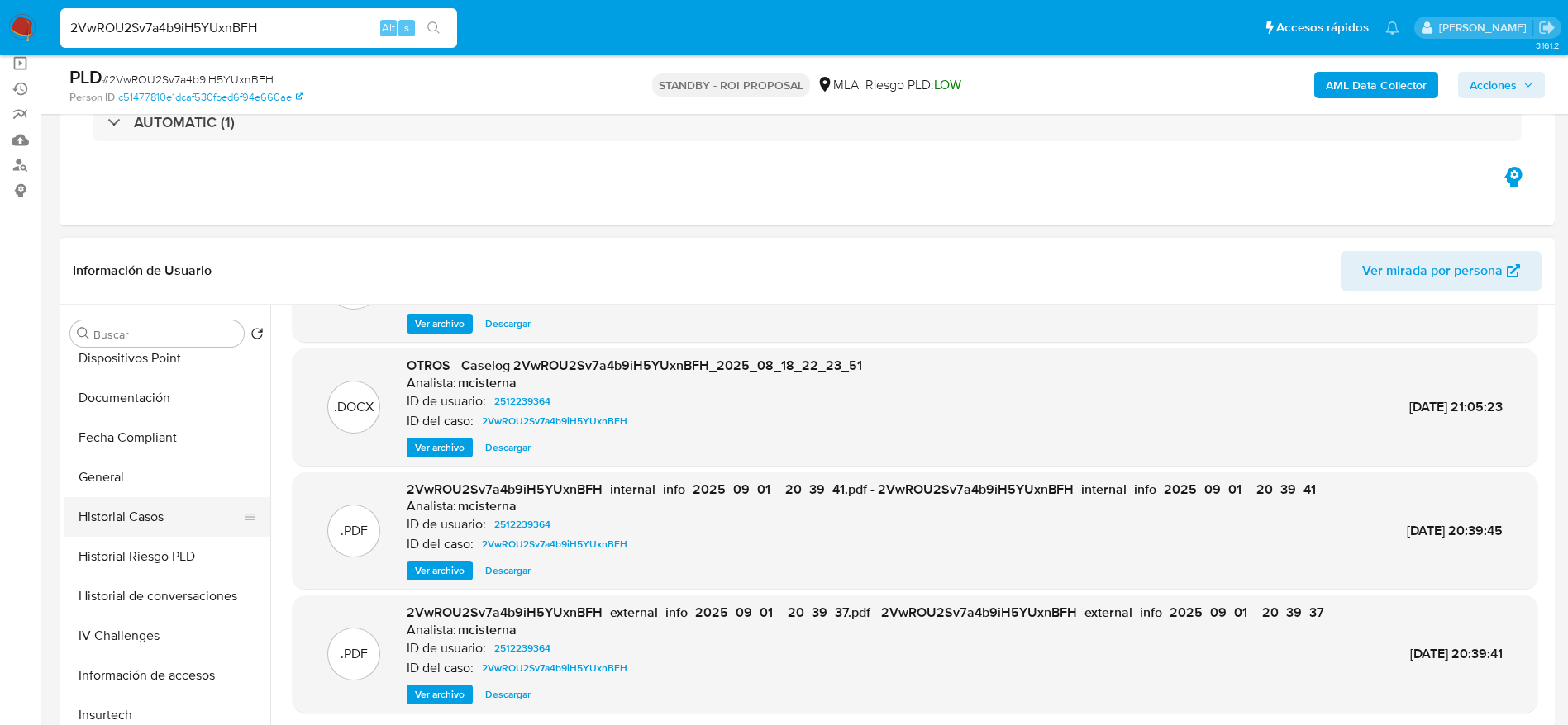
click at [115, 510] on button "Historial Casos" at bounding box center [160, 517] width 194 height 40
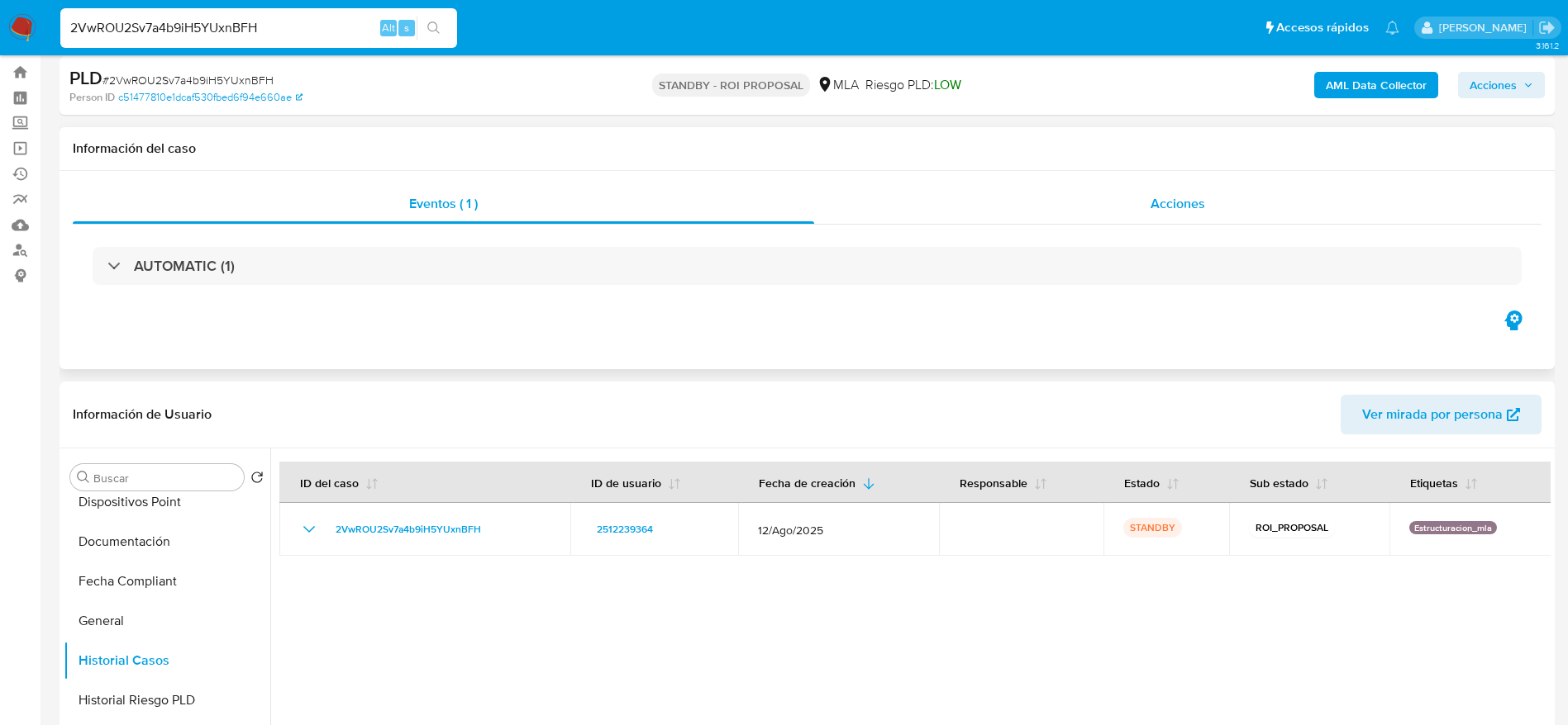
scroll to position [0, 0]
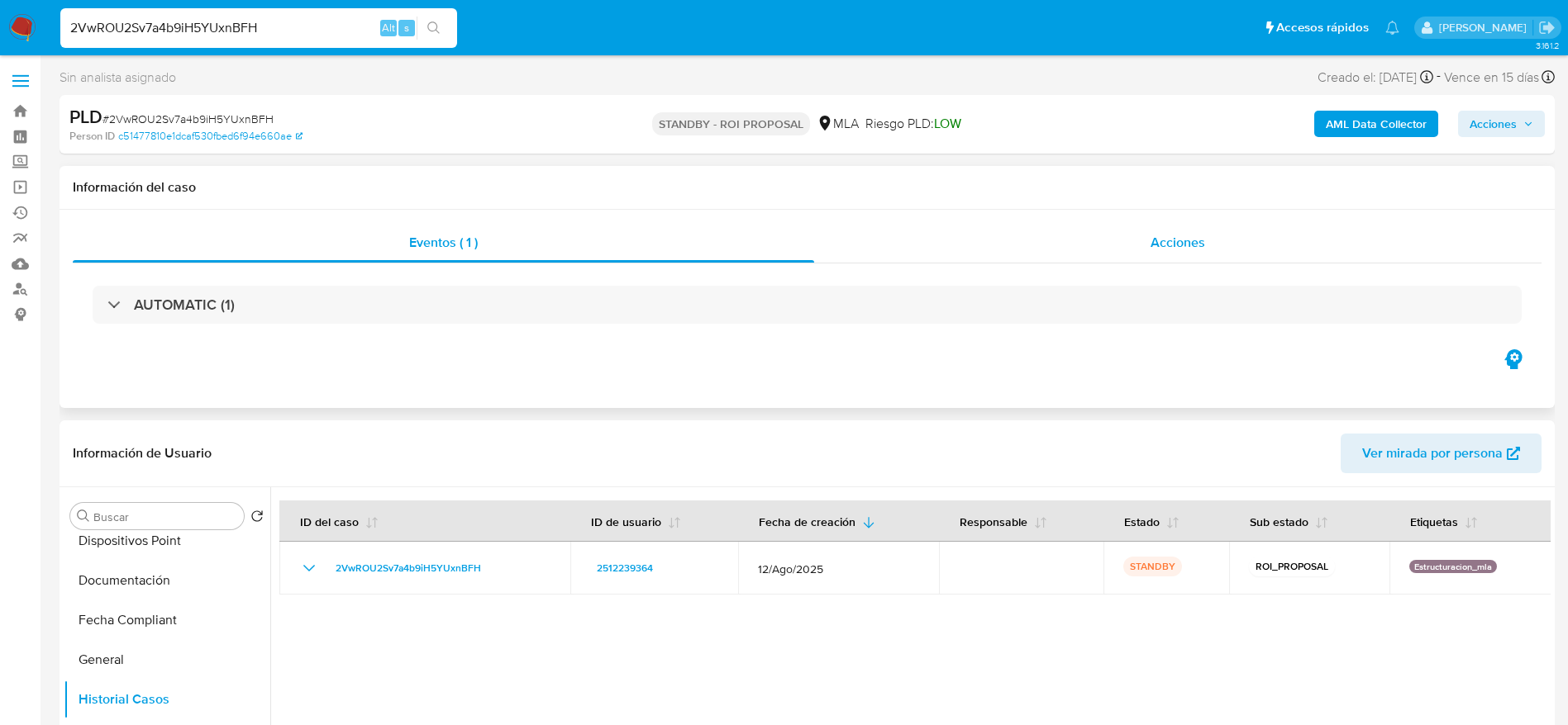
click at [1166, 244] on span "Acciones" at bounding box center [1178, 243] width 55 height 19
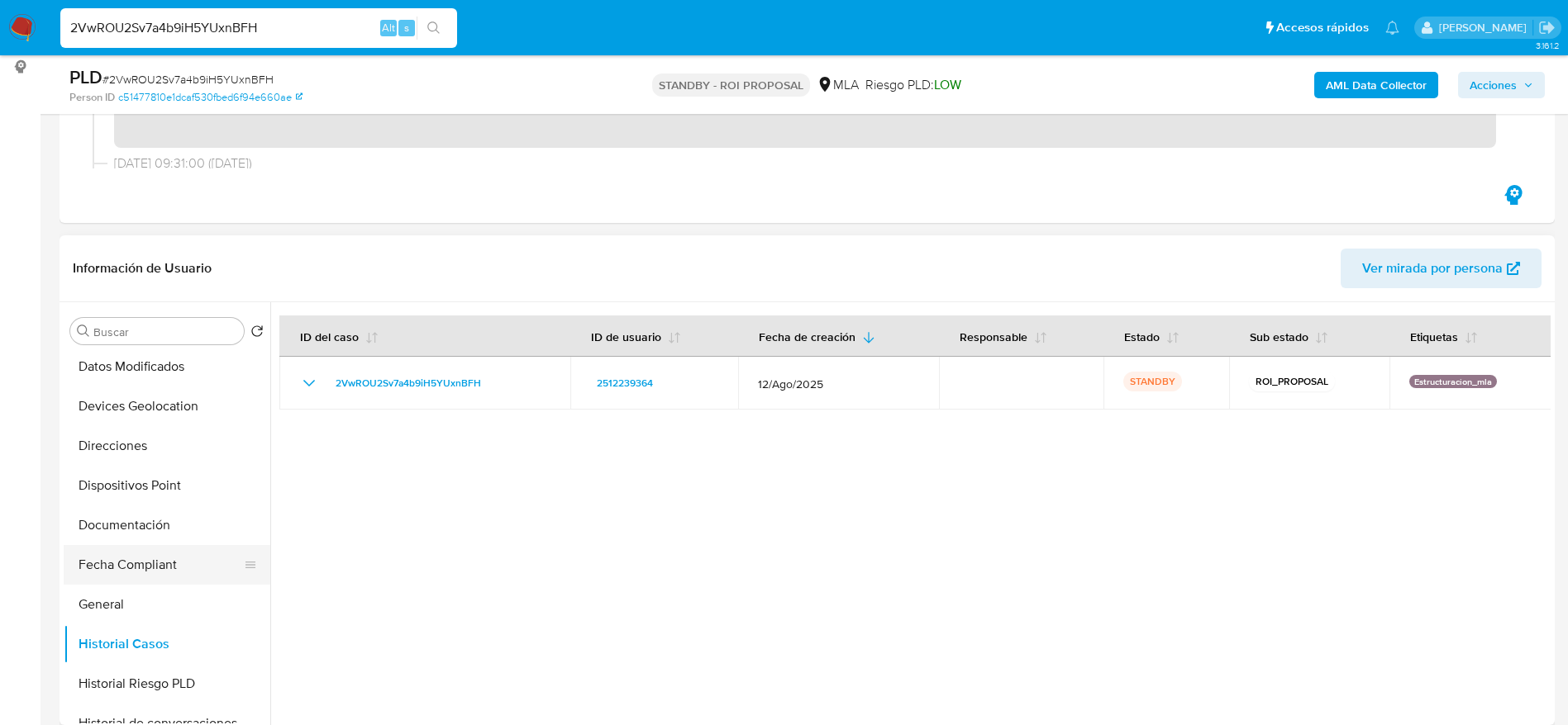
scroll to position [248, 0]
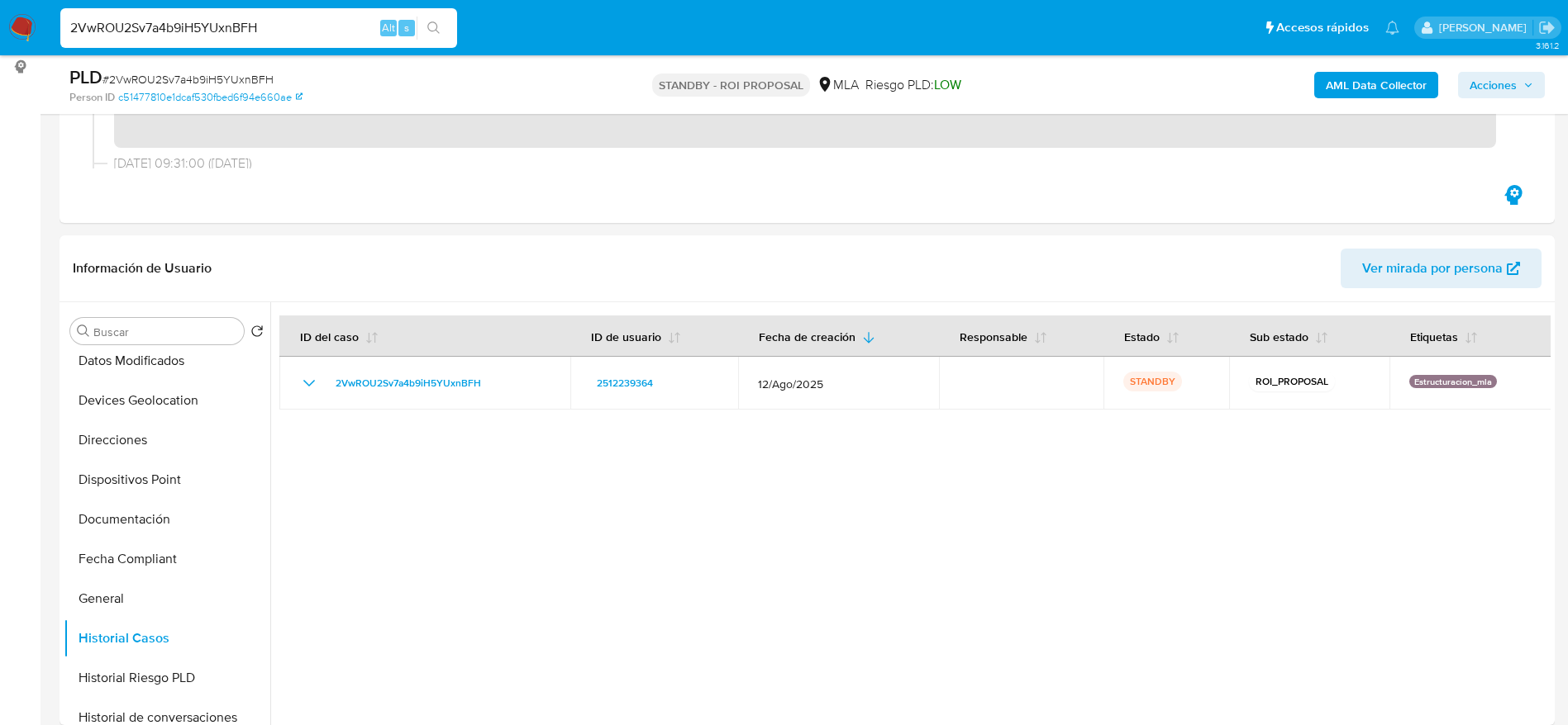
click at [275, 22] on input "2VwROU2Sv7a4b9iH5YUxnBFH" at bounding box center [259, 27] width 397 height 22
paste input "5oYPqpvqHVWR72utZ8nJPc8o"
type input "5oYPqpvqHVWR72utZ8nJPc8o"
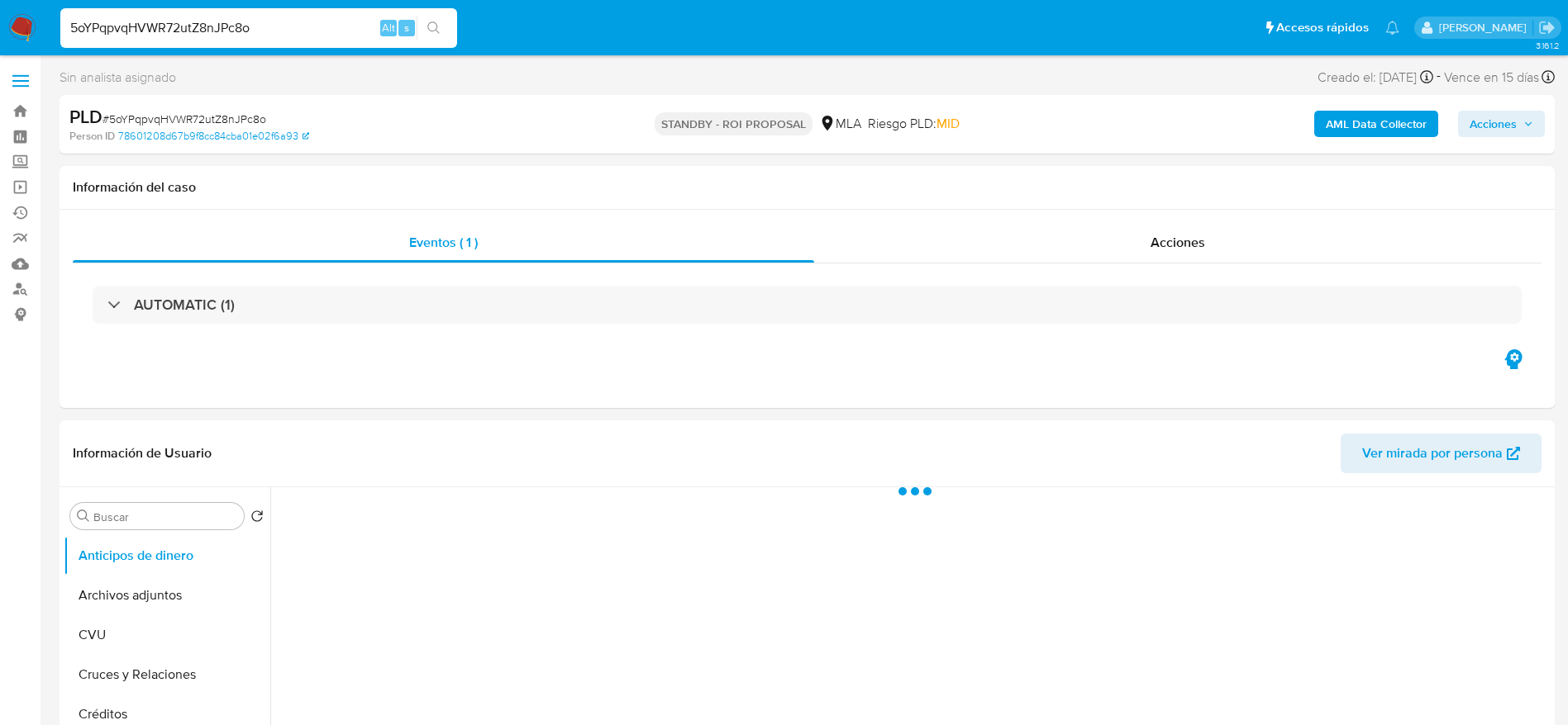
select select "10"
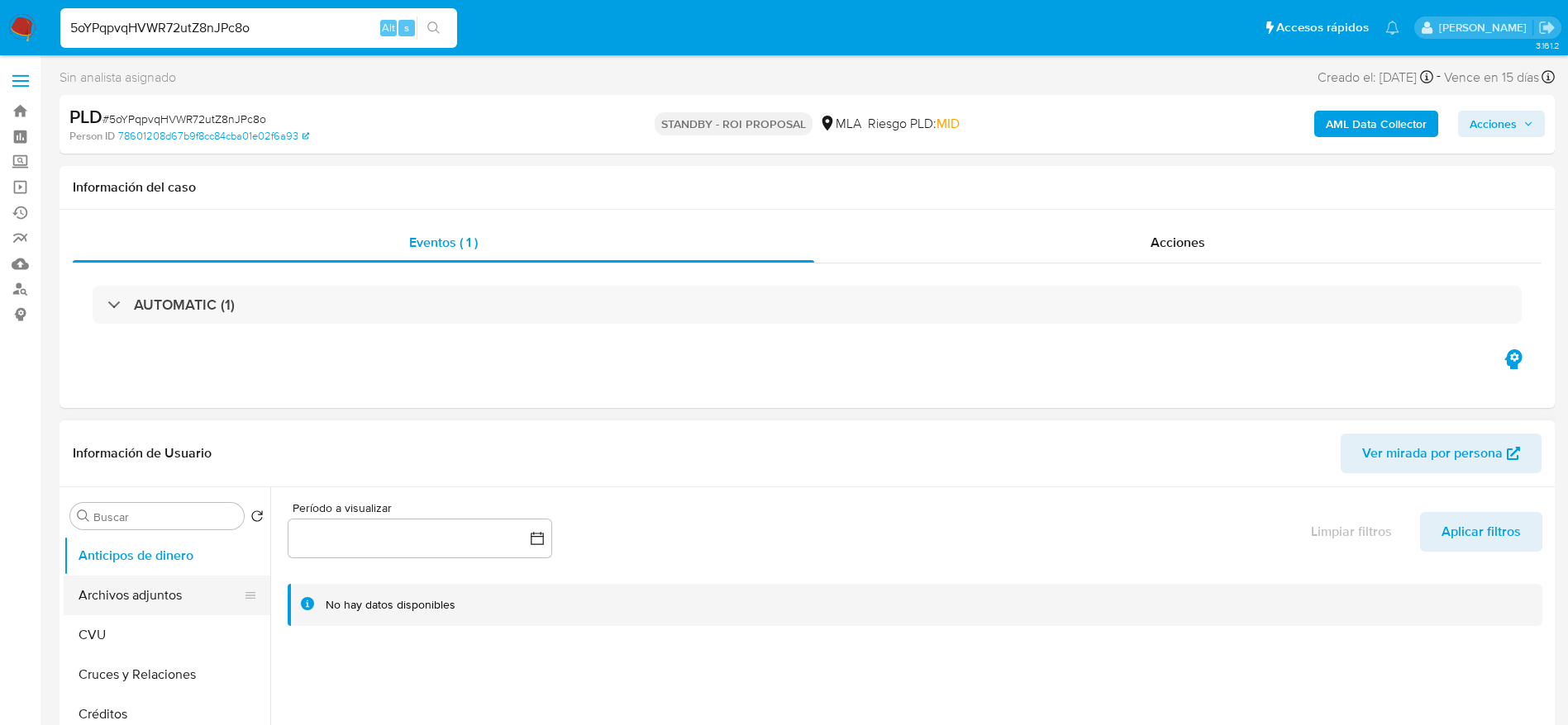
drag, startPoint x: 139, startPoint y: 595, endPoint x: 245, endPoint y: 549, distance: 115.6
click at [139, 596] on button "Archivos adjuntos" at bounding box center [166, 596] width 207 height 40
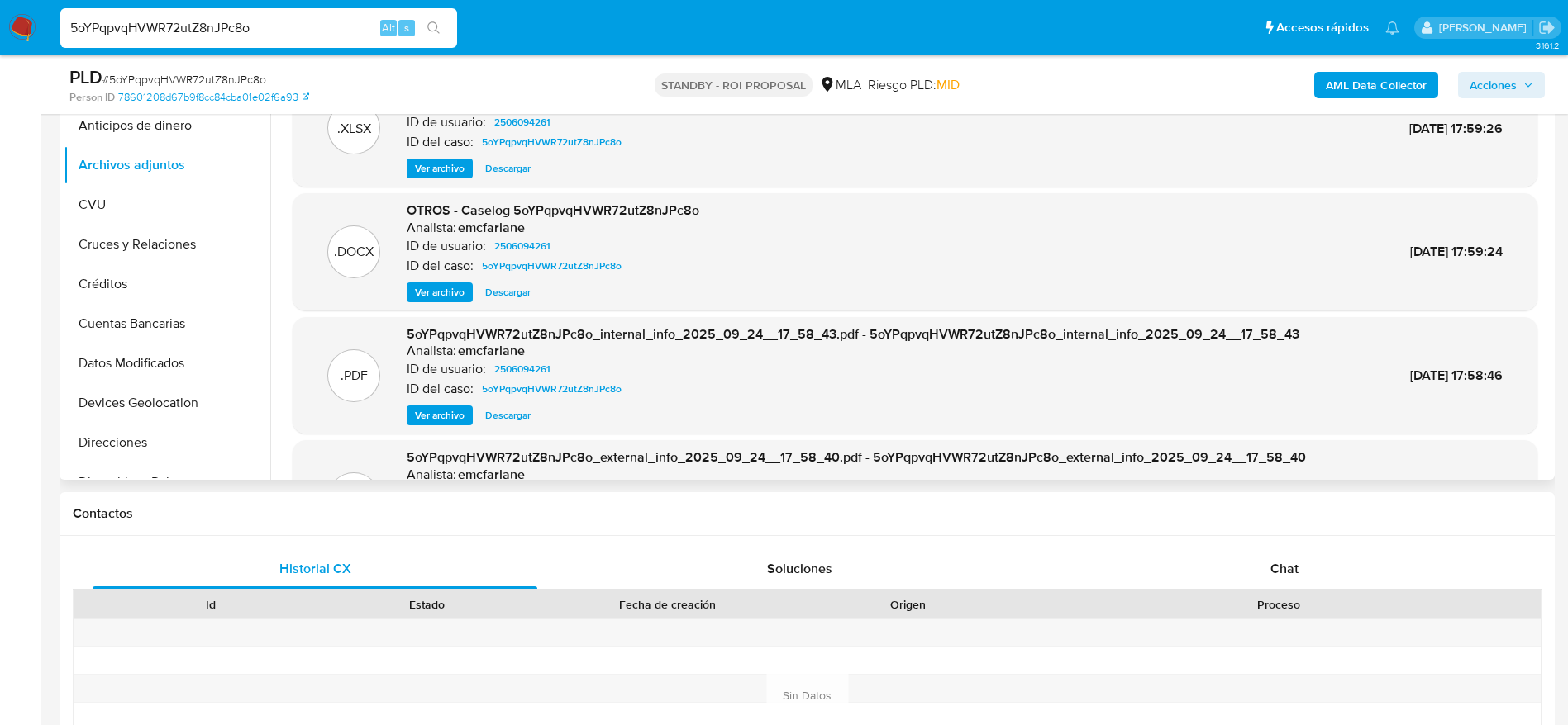
scroll to position [248, 0]
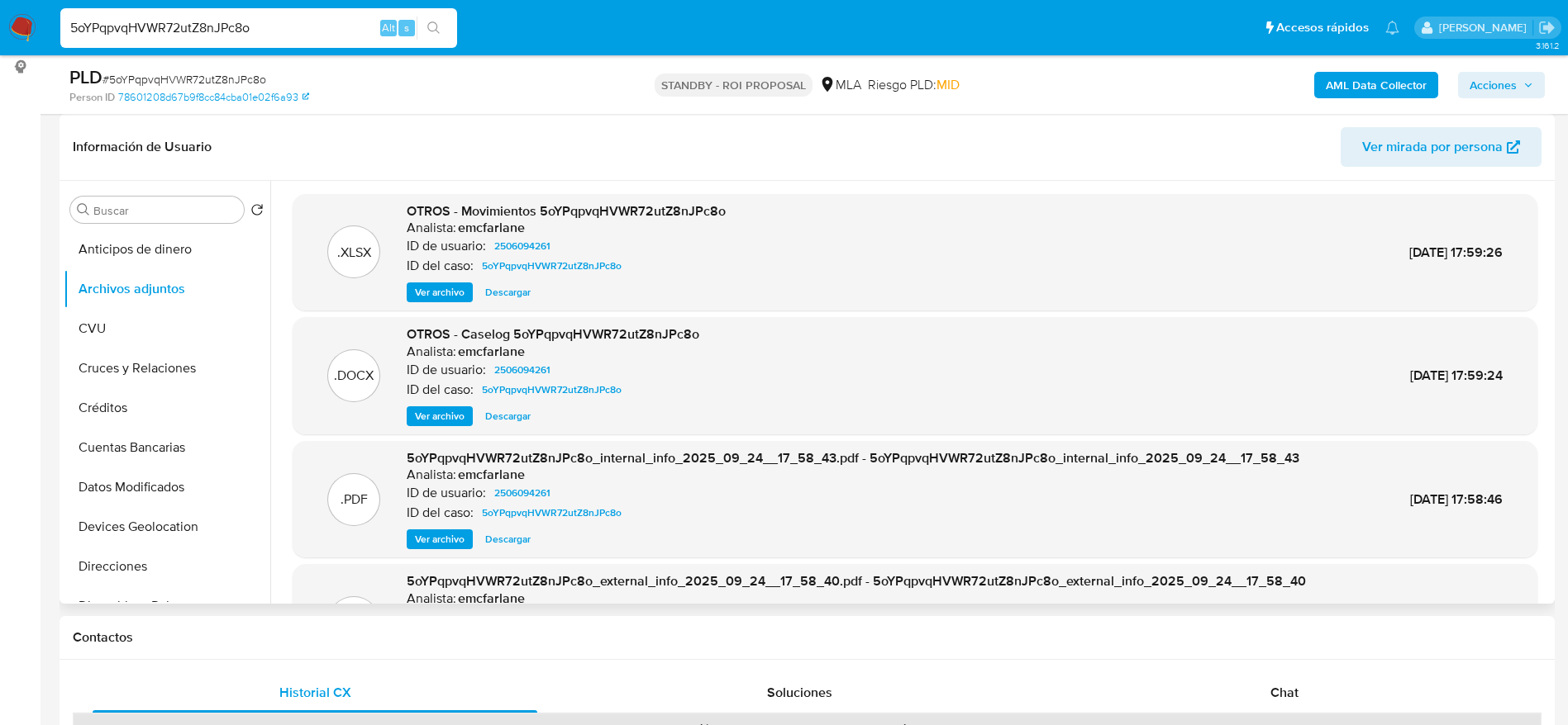
click at [509, 414] on span "Descargar" at bounding box center [508, 416] width 45 height 17
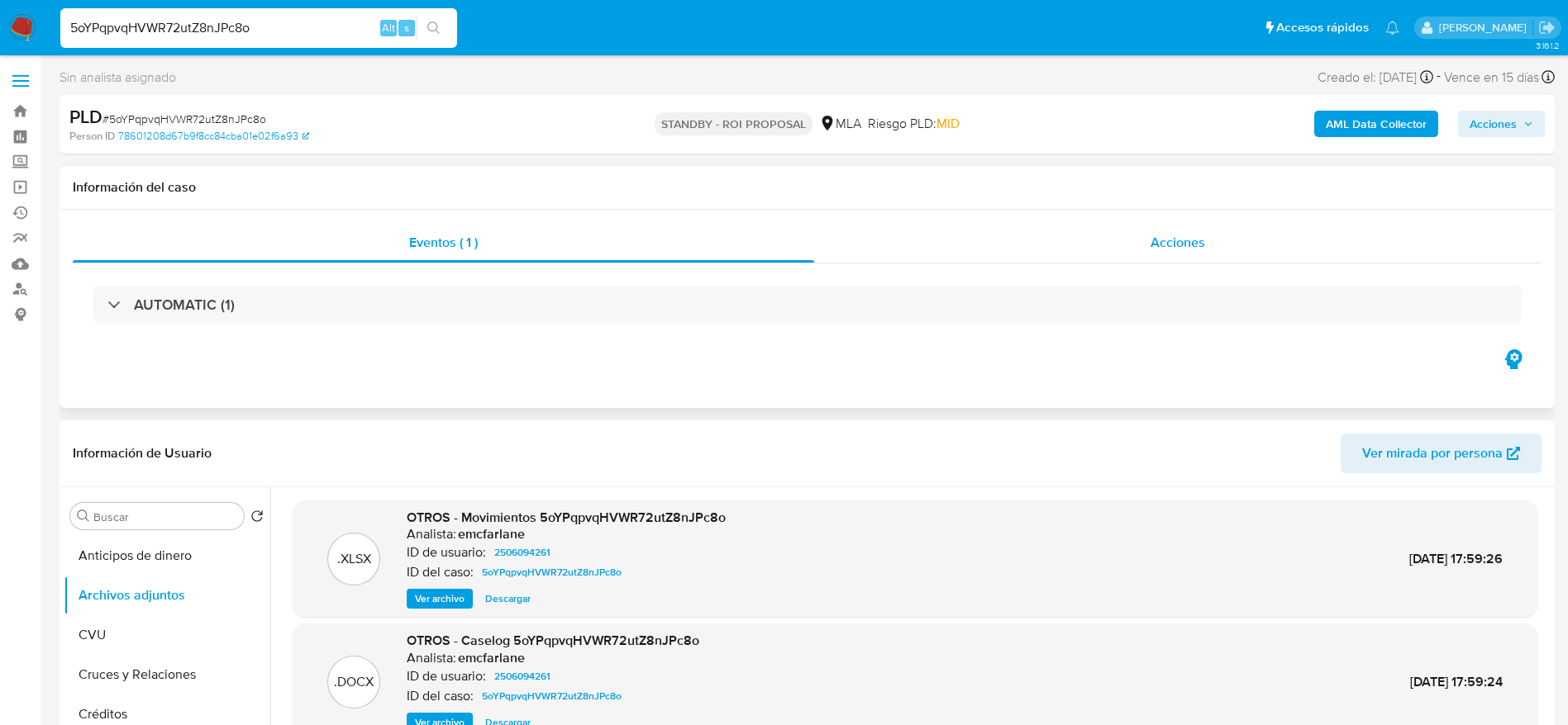
drag, startPoint x: 1207, startPoint y: 227, endPoint x: 1200, endPoint y: 237, distance: 12.2
click at [1207, 228] on div "Acciones" at bounding box center [1178, 243] width 727 height 40
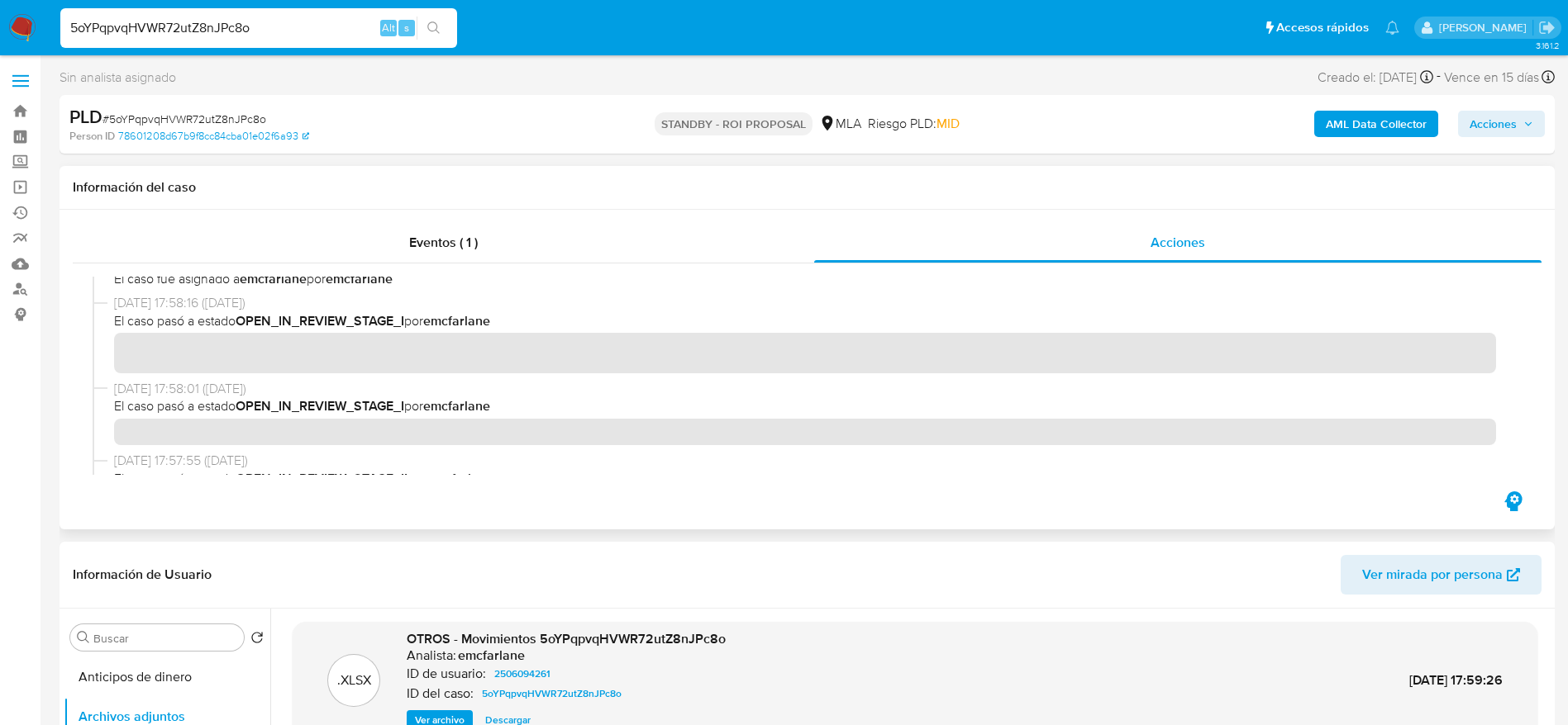
scroll to position [248, 0]
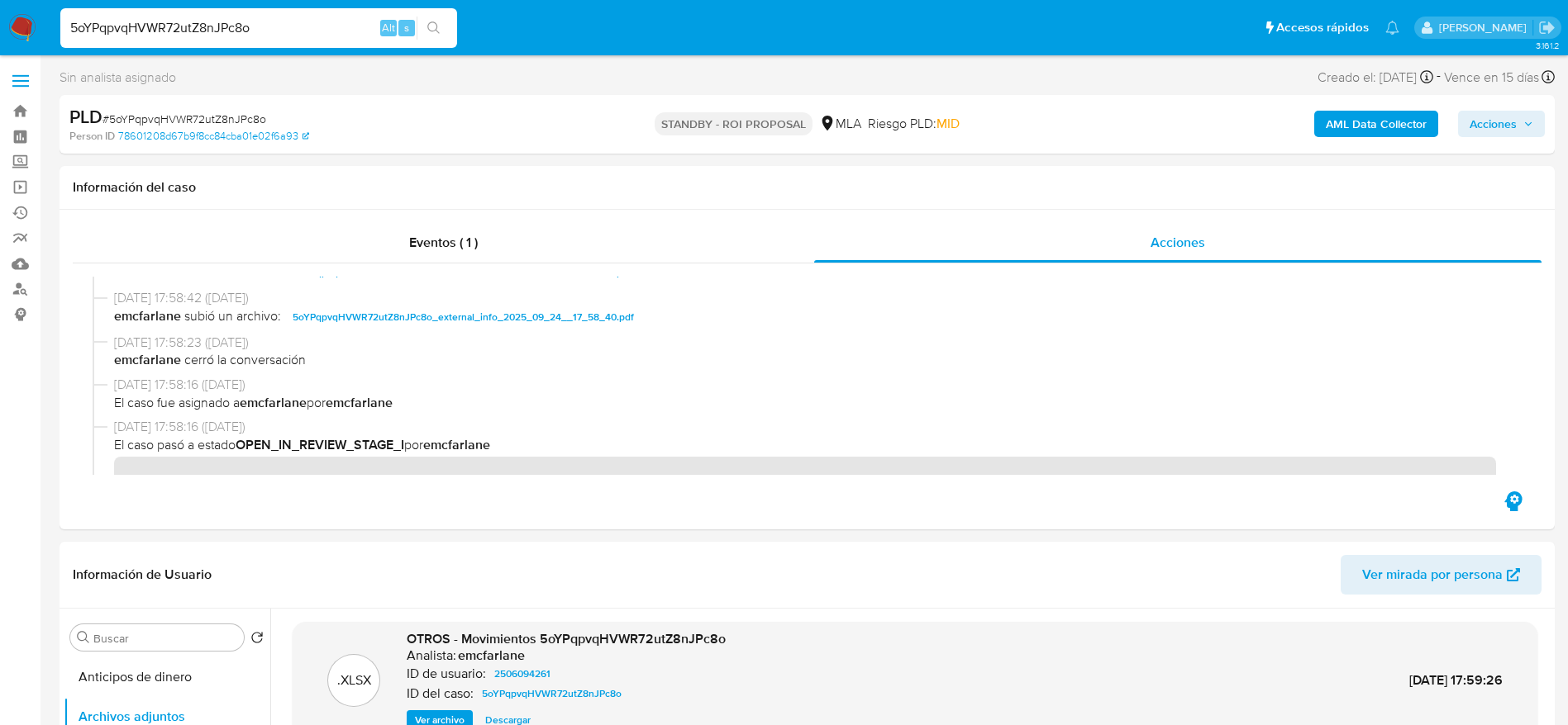
click at [14, 12] on nav "Pausado Ver notificaciones 5oYPqpvqHVWR72utZ8nJPc8o Alt s Accesos rápidos Presi…" at bounding box center [784, 27] width 1568 height 56
click at [17, 16] on img at bounding box center [23, 28] width 28 height 28
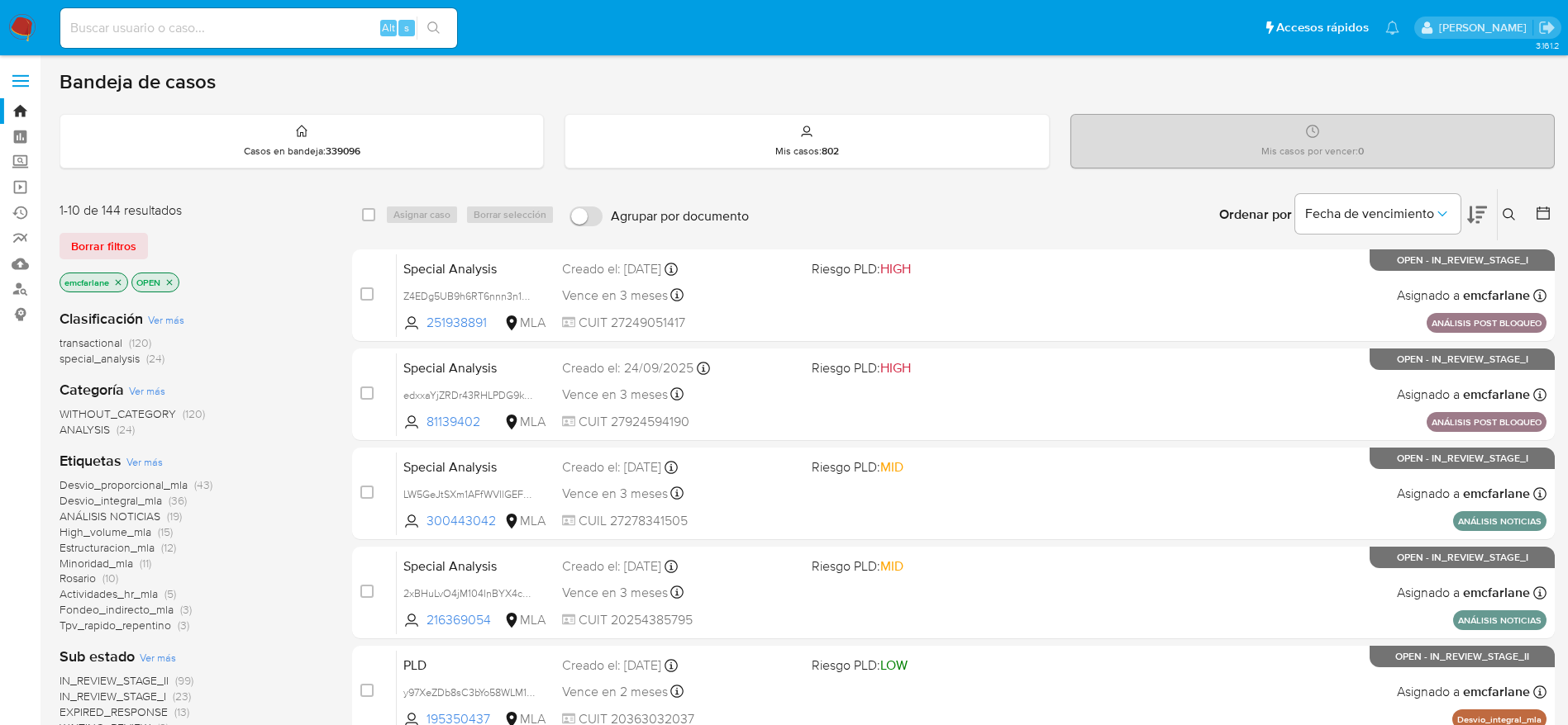
click at [1512, 220] on icon at bounding box center [1509, 215] width 13 height 13
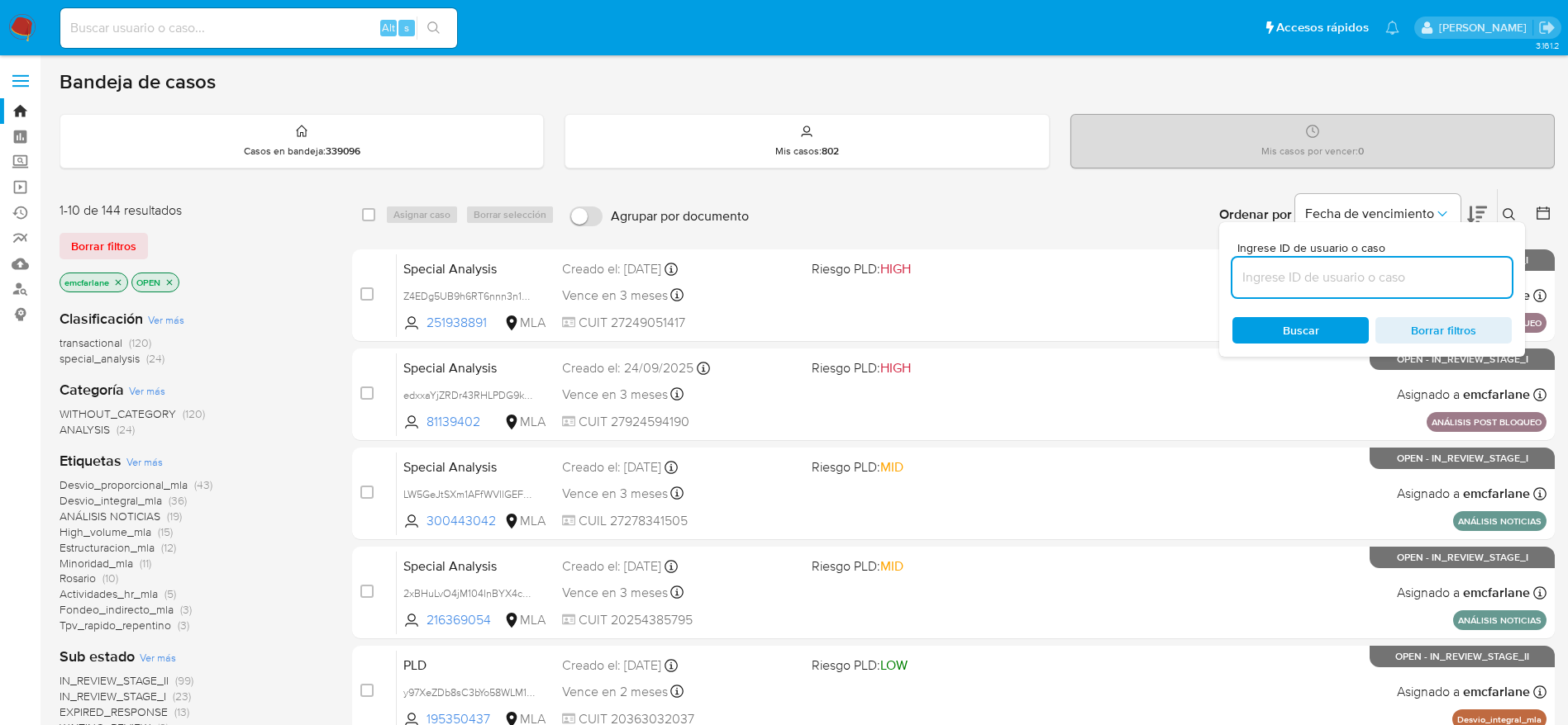
click at [1321, 284] on input at bounding box center [1372, 278] width 280 height 22
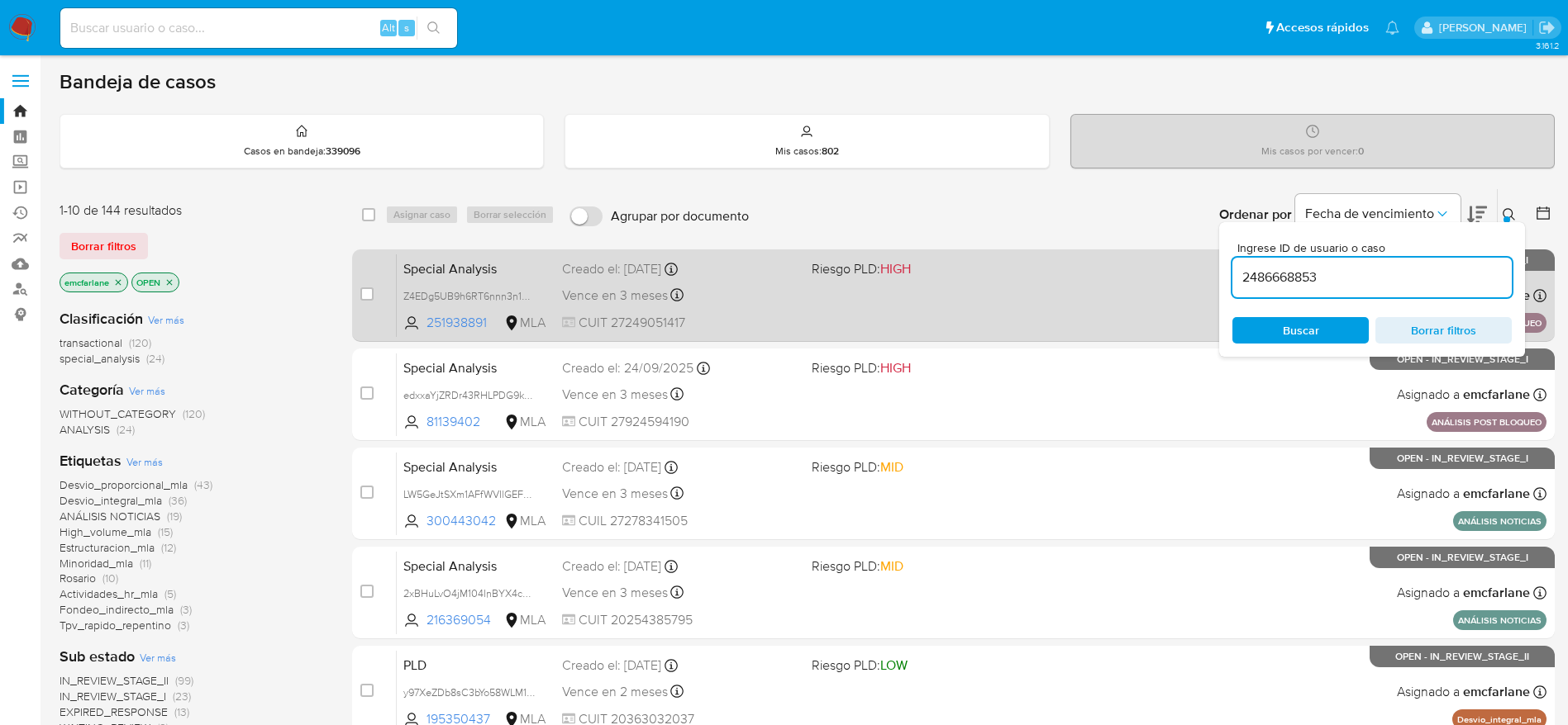
type input "2486668853"
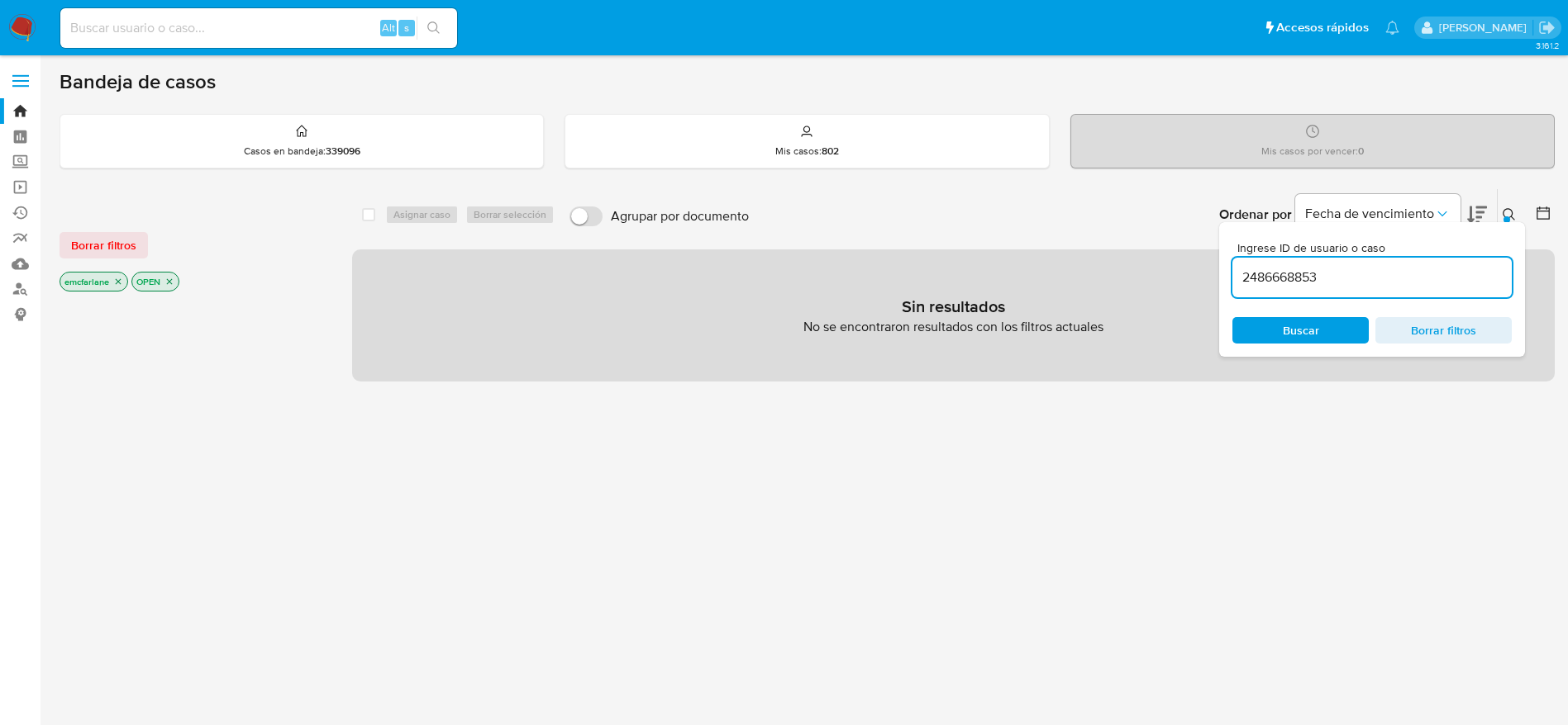
click at [1334, 275] on input "2486668853" at bounding box center [1372, 278] width 280 height 22
click at [124, 248] on span "Borrar filtros" at bounding box center [103, 245] width 65 height 24
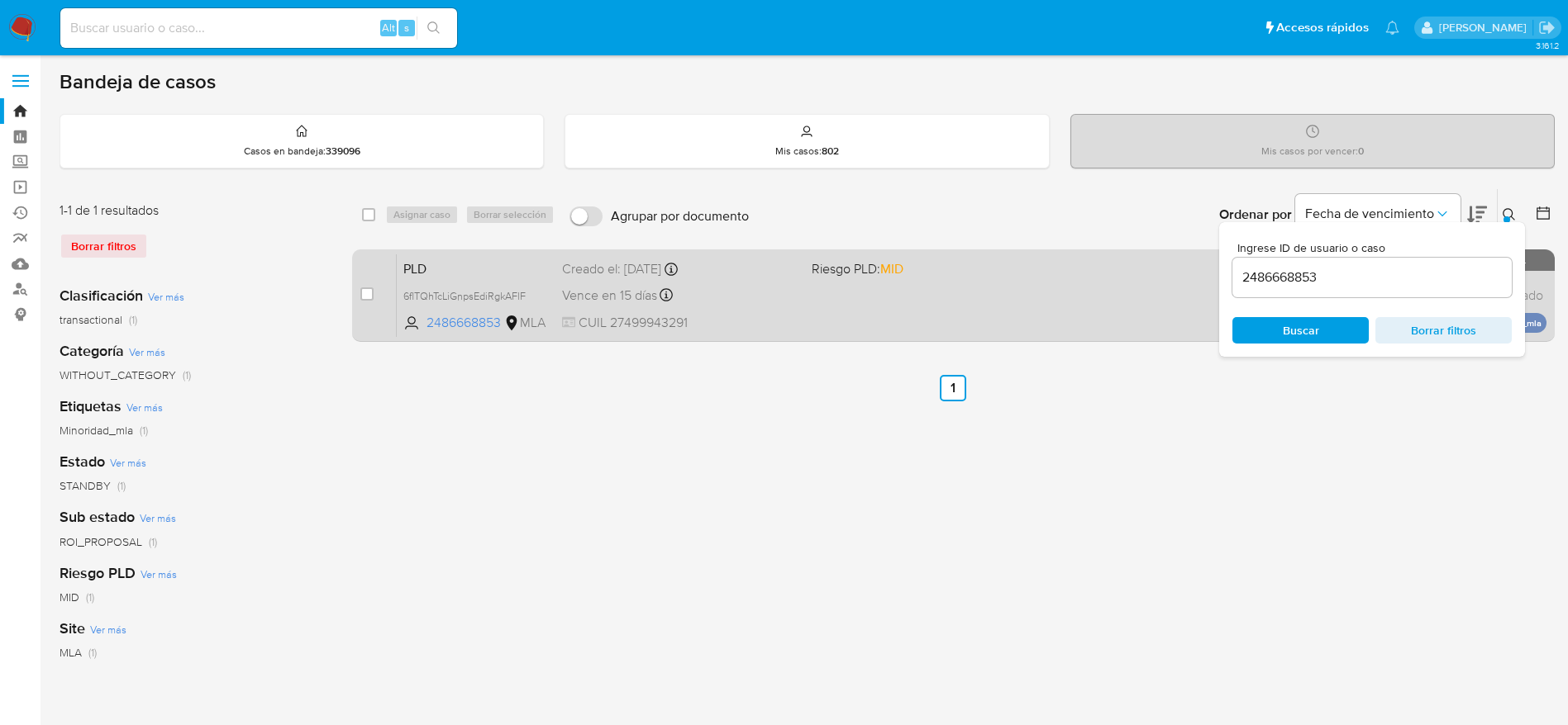
click at [761, 312] on div "PLD 6flTQhTcLiGnpsEdiRgkAFlF 2486668853 MLA Riesgo PLD: MID Creado el: 12/08/20…" at bounding box center [971, 295] width 1150 height 83
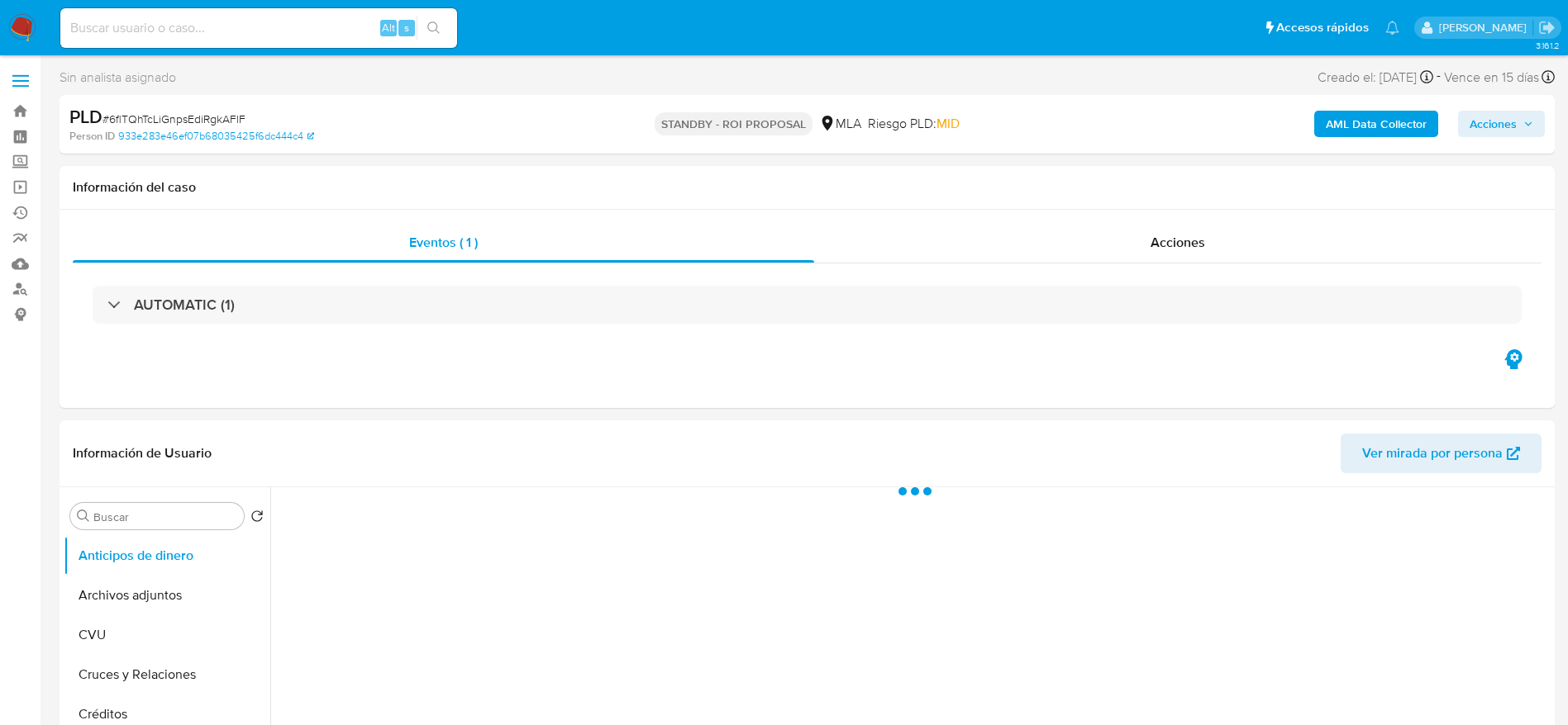
select select "10"
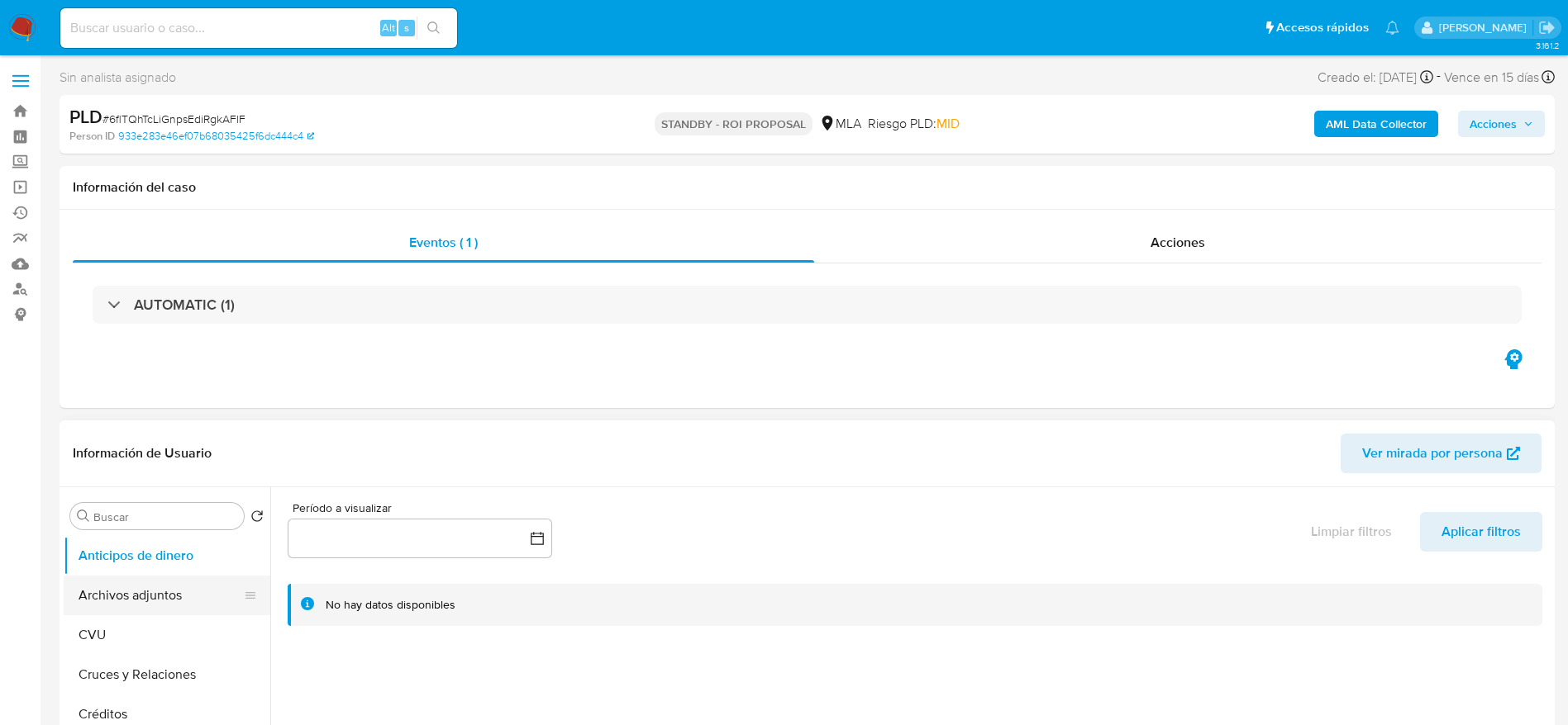
click at [149, 593] on button "Archivos adjuntos" at bounding box center [160, 596] width 194 height 40
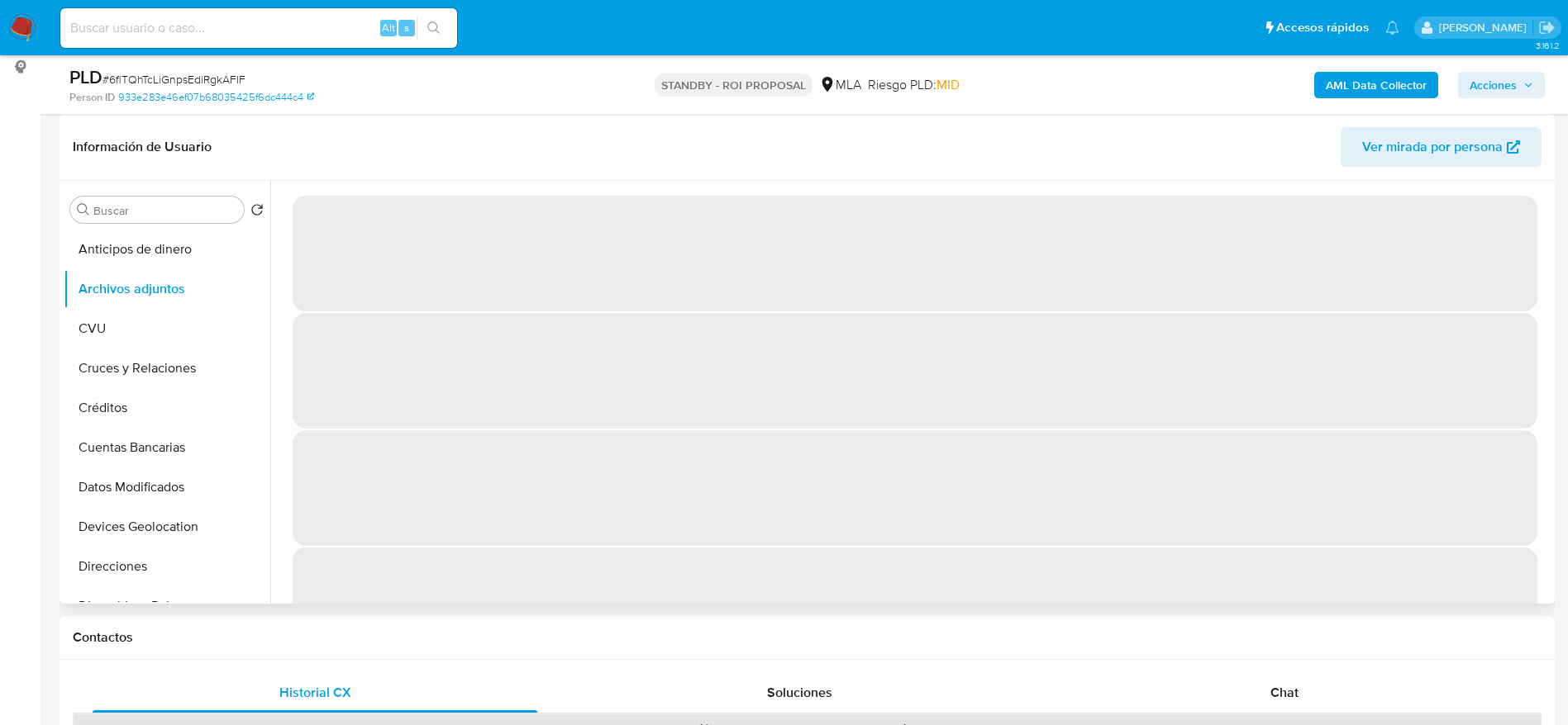
scroll to position [124, 0]
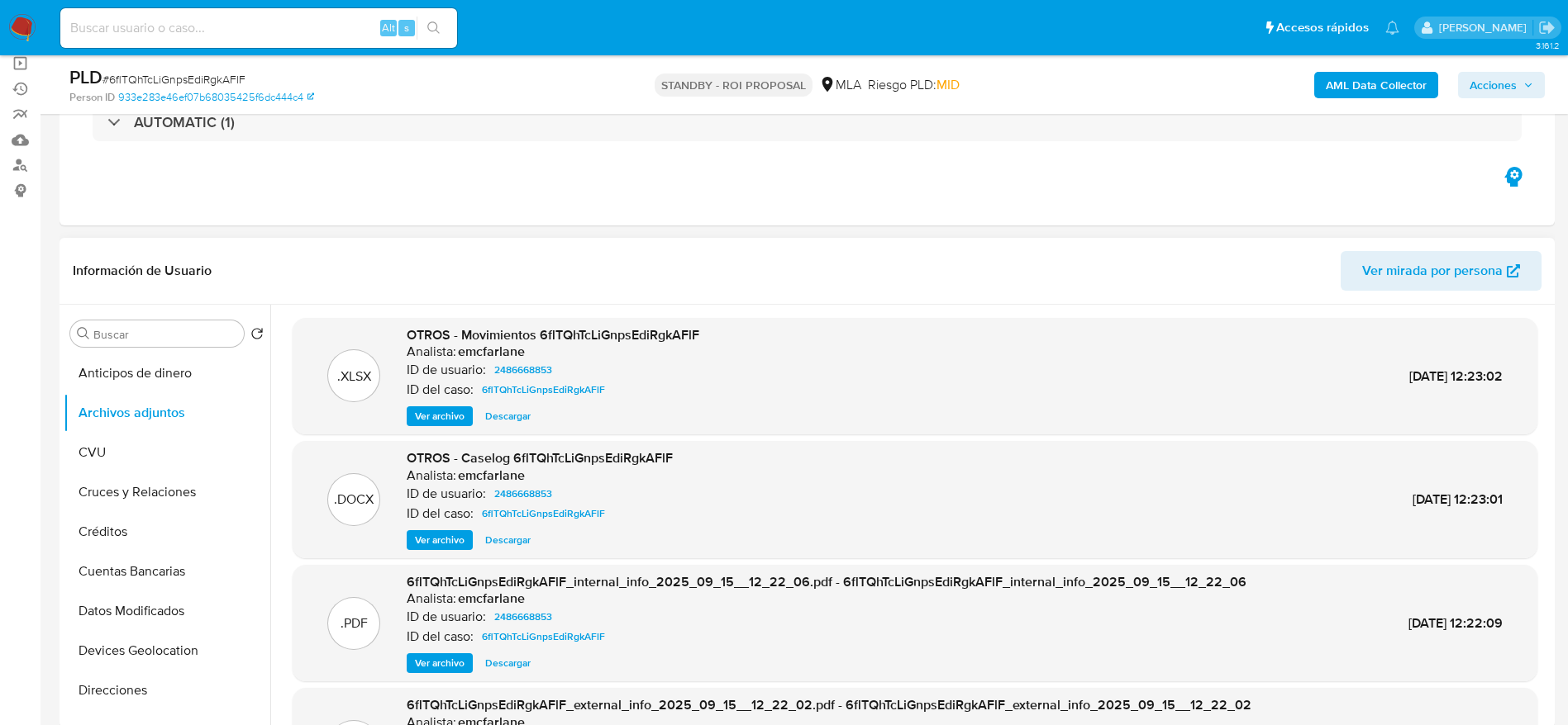
click at [506, 545] on span "Descargar" at bounding box center [508, 541] width 45 height 17
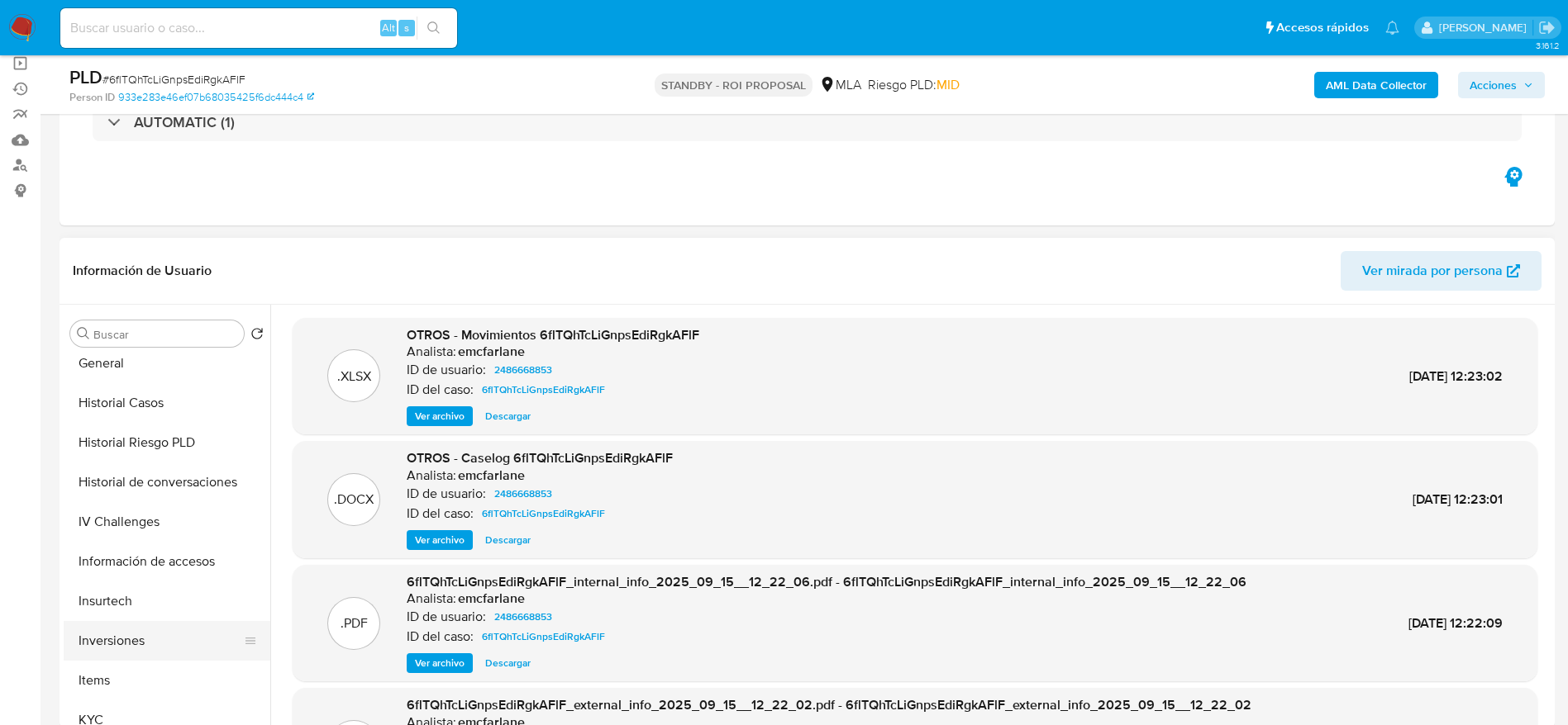
scroll to position [496, 0]
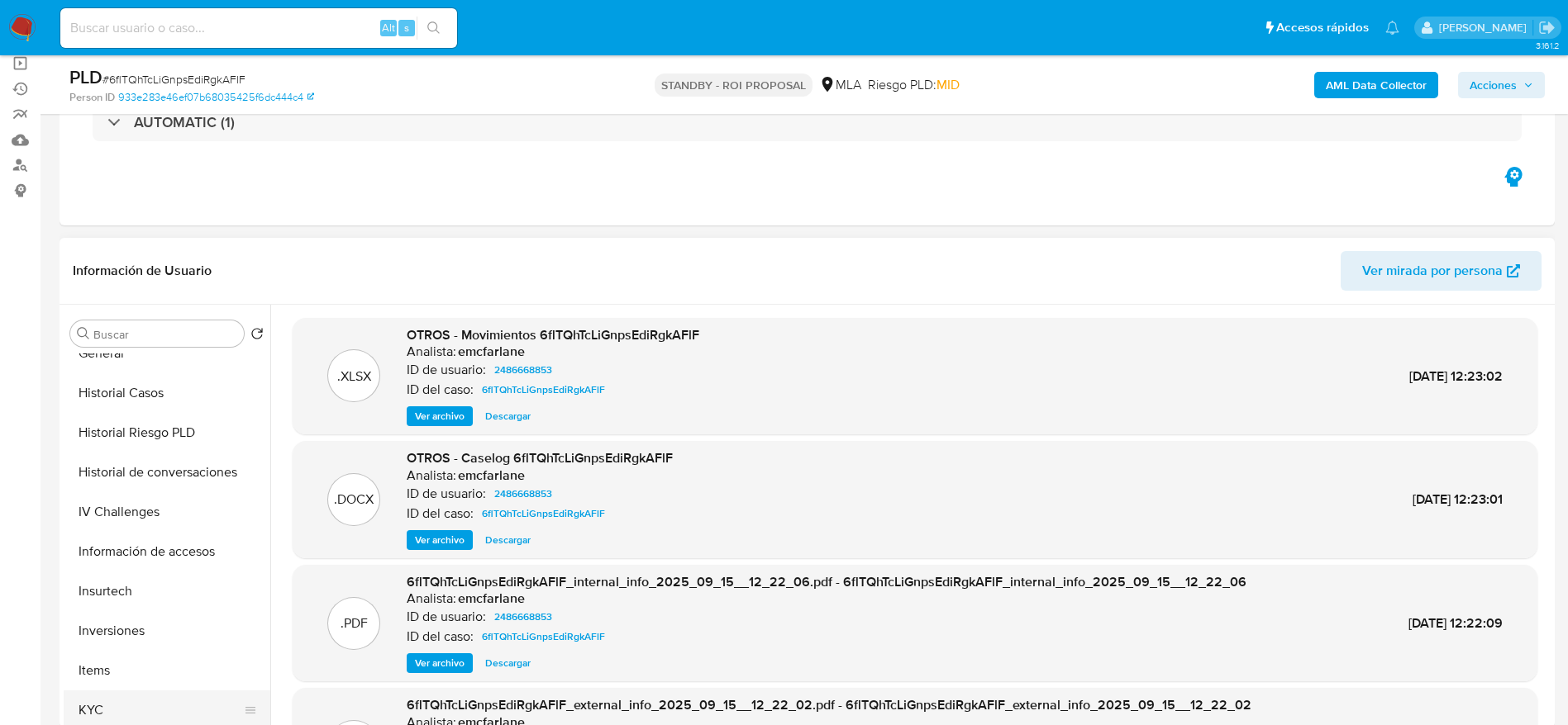
click at [124, 700] on button "KYC" at bounding box center [160, 711] width 194 height 40
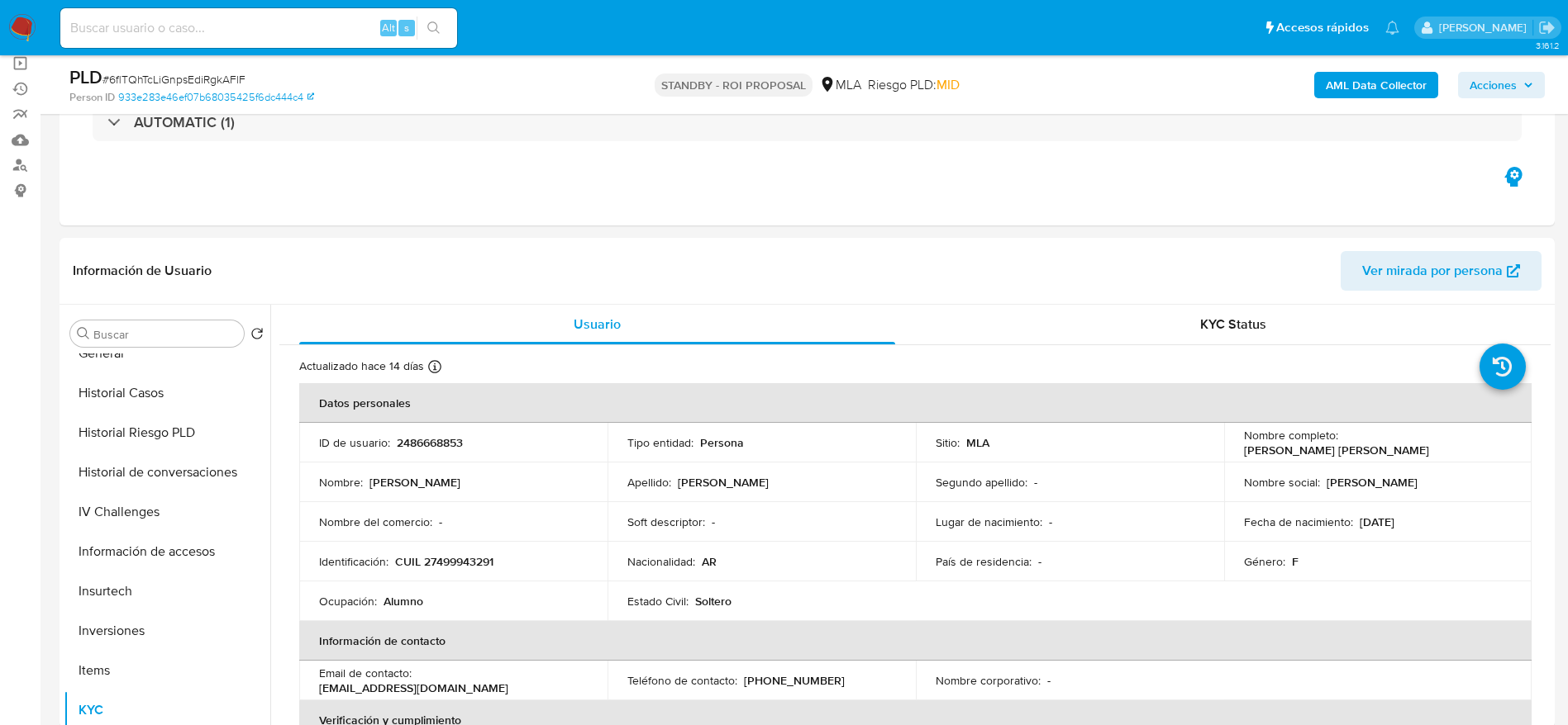
click at [22, 26] on img at bounding box center [23, 28] width 28 height 28
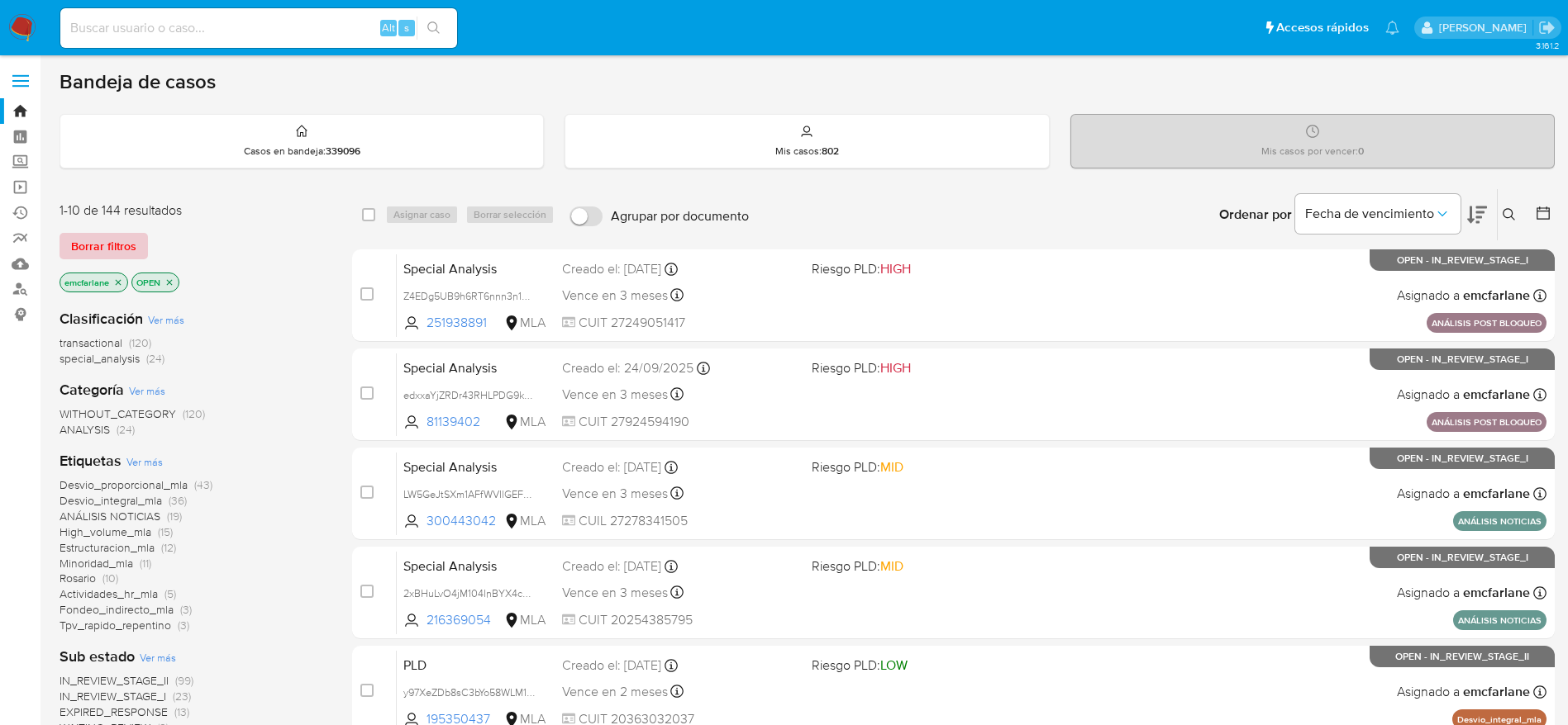
click at [91, 240] on span "Borrar filtros" at bounding box center [103, 246] width 65 height 24
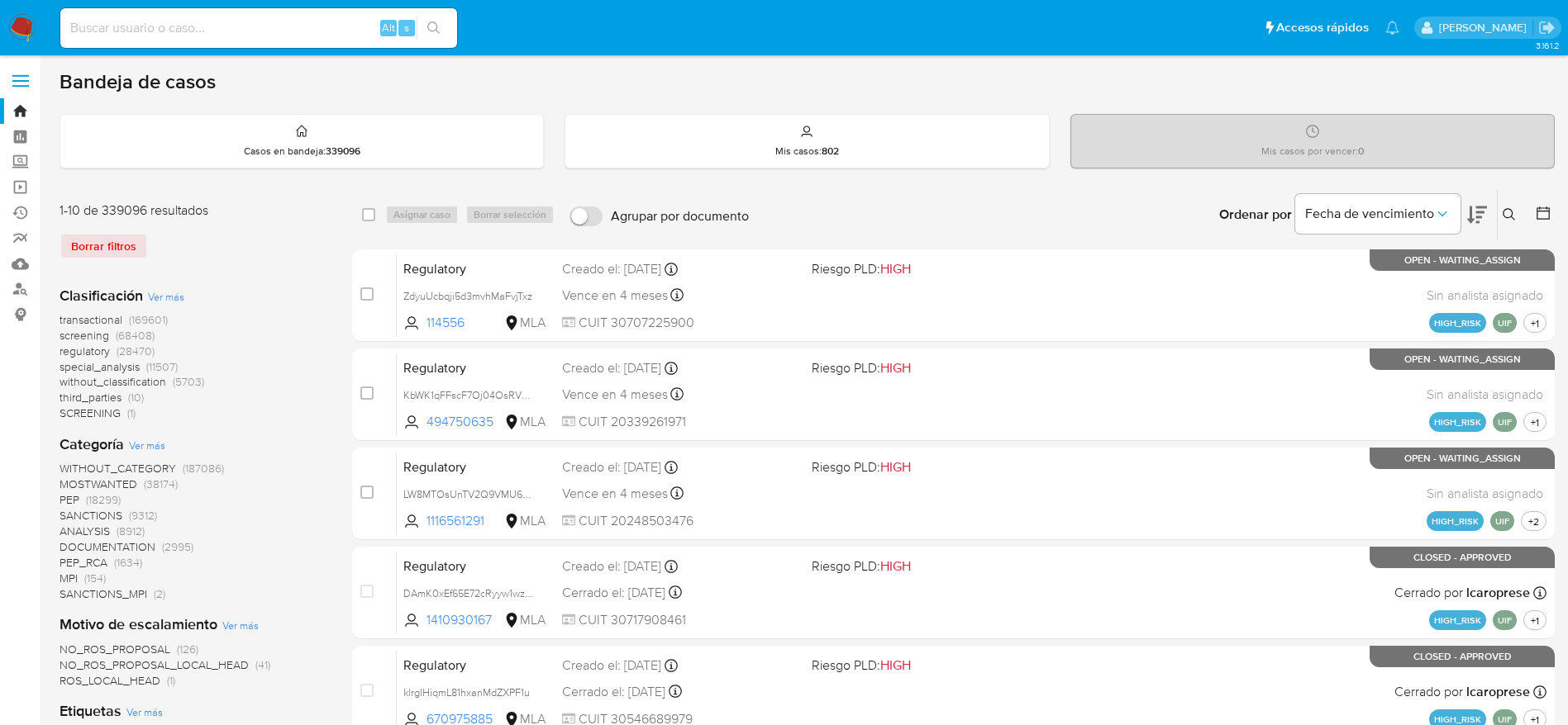
click at [1504, 219] on icon at bounding box center [1509, 215] width 13 height 13
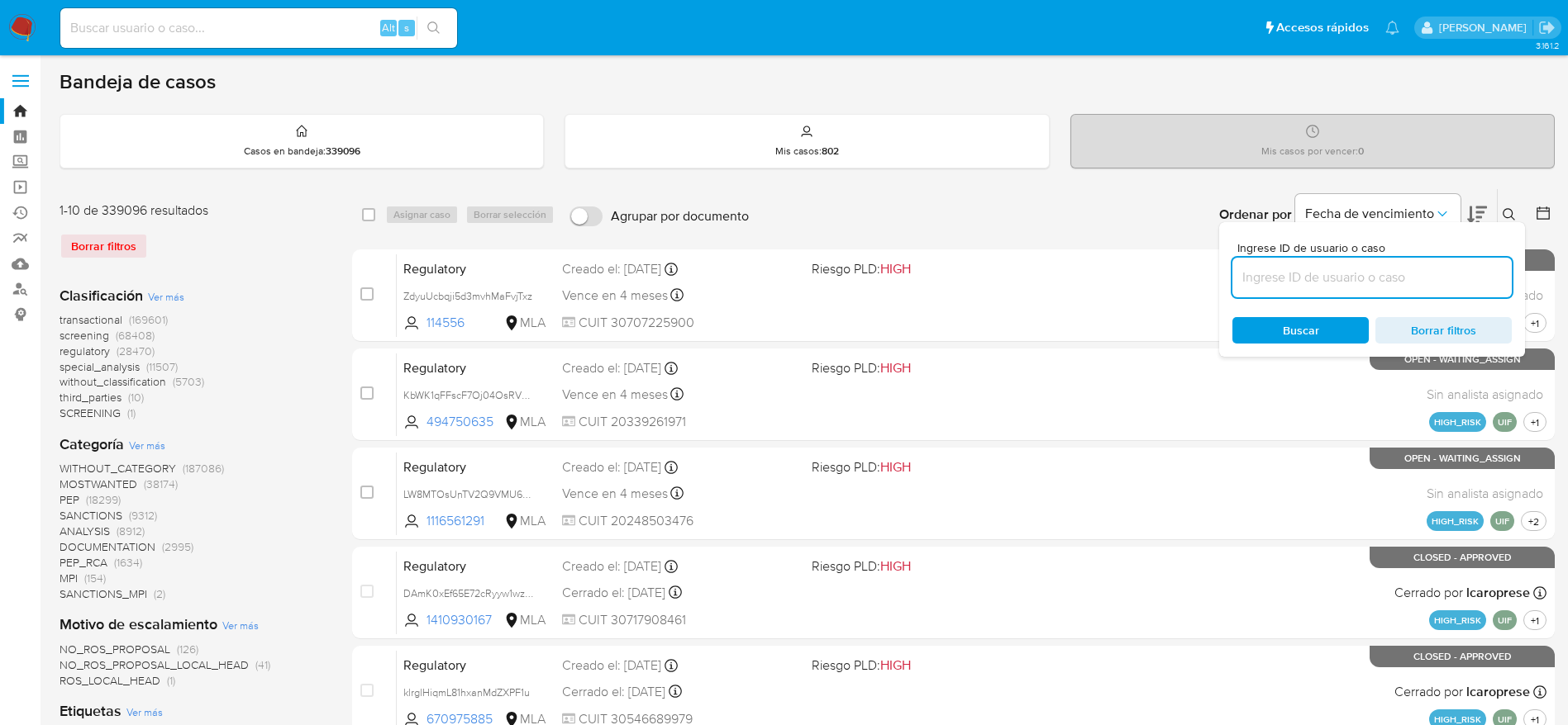
click at [1390, 287] on input at bounding box center [1372, 278] width 280 height 22
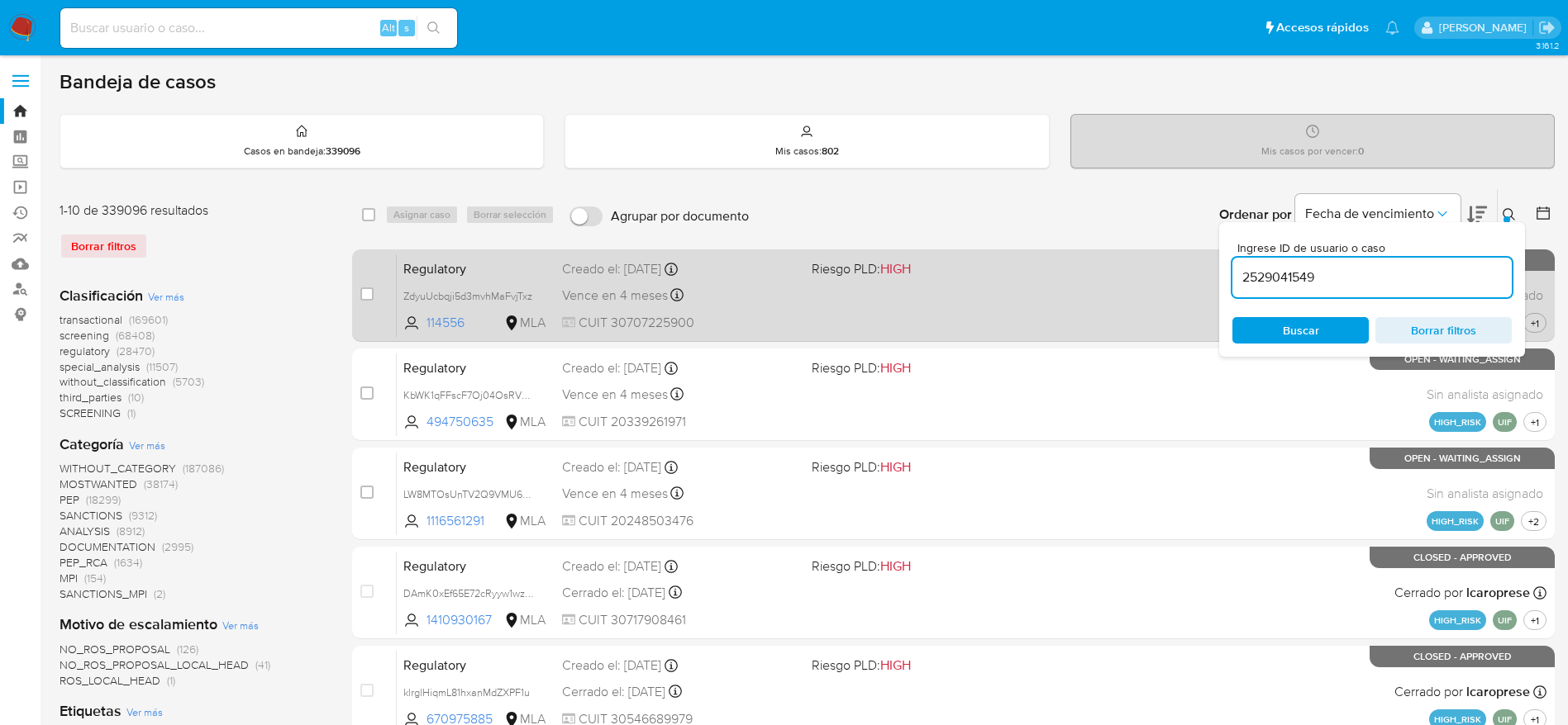
type input "2529041549"
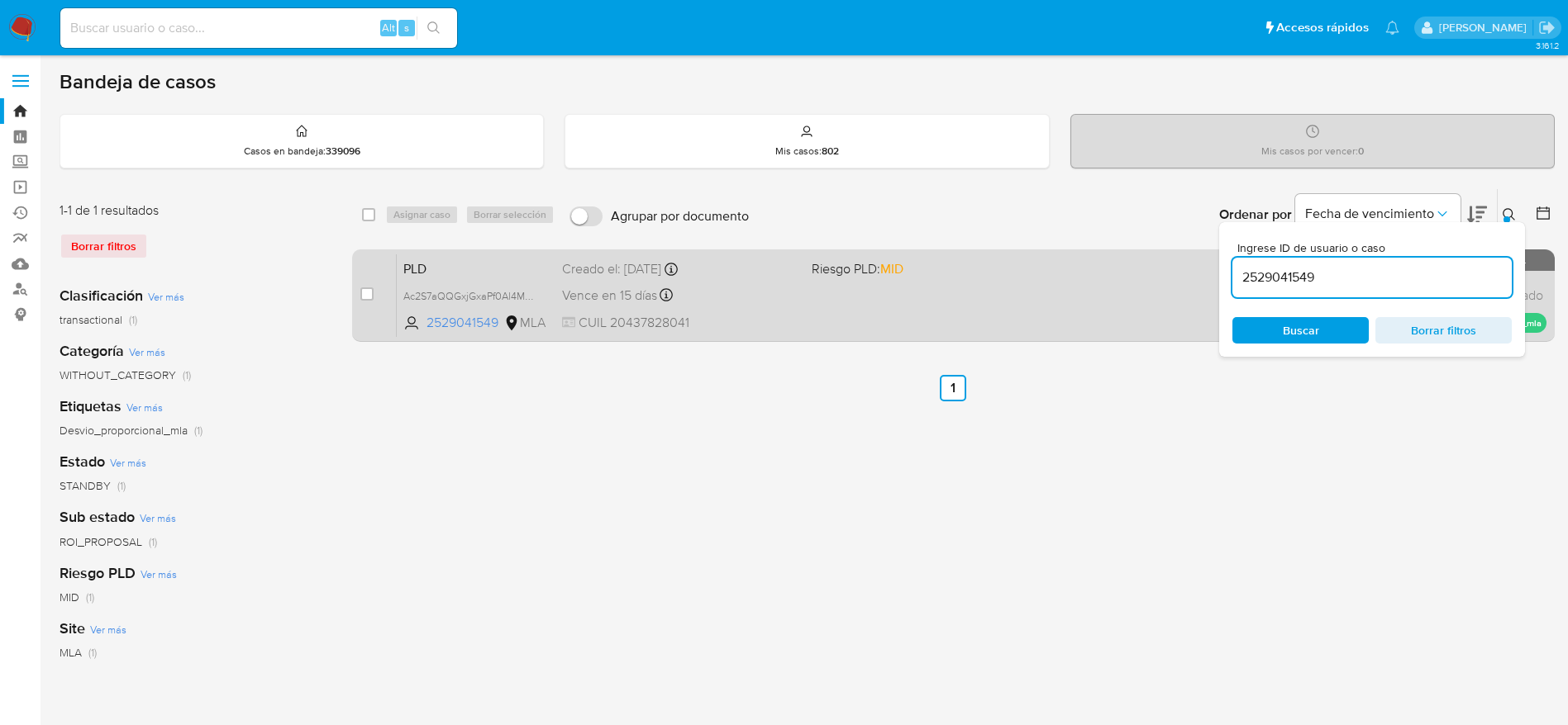
click at [744, 309] on div "PLD Ac2S7aQQGxjGxaPf0Al4Mkh7 2529041549 MLA Riesgo PLD: MID Creado el: 12/08/20…" at bounding box center [971, 295] width 1150 height 83
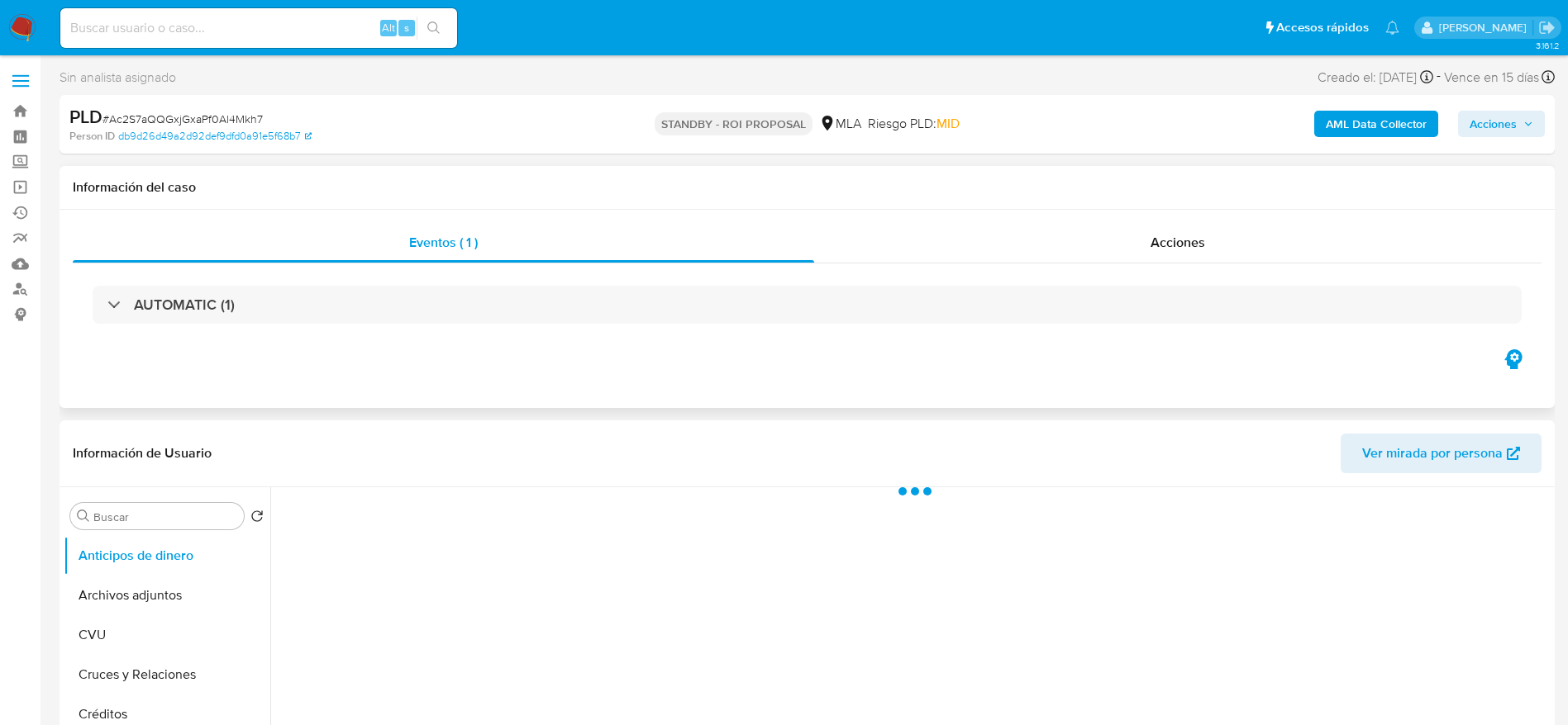
select select "10"
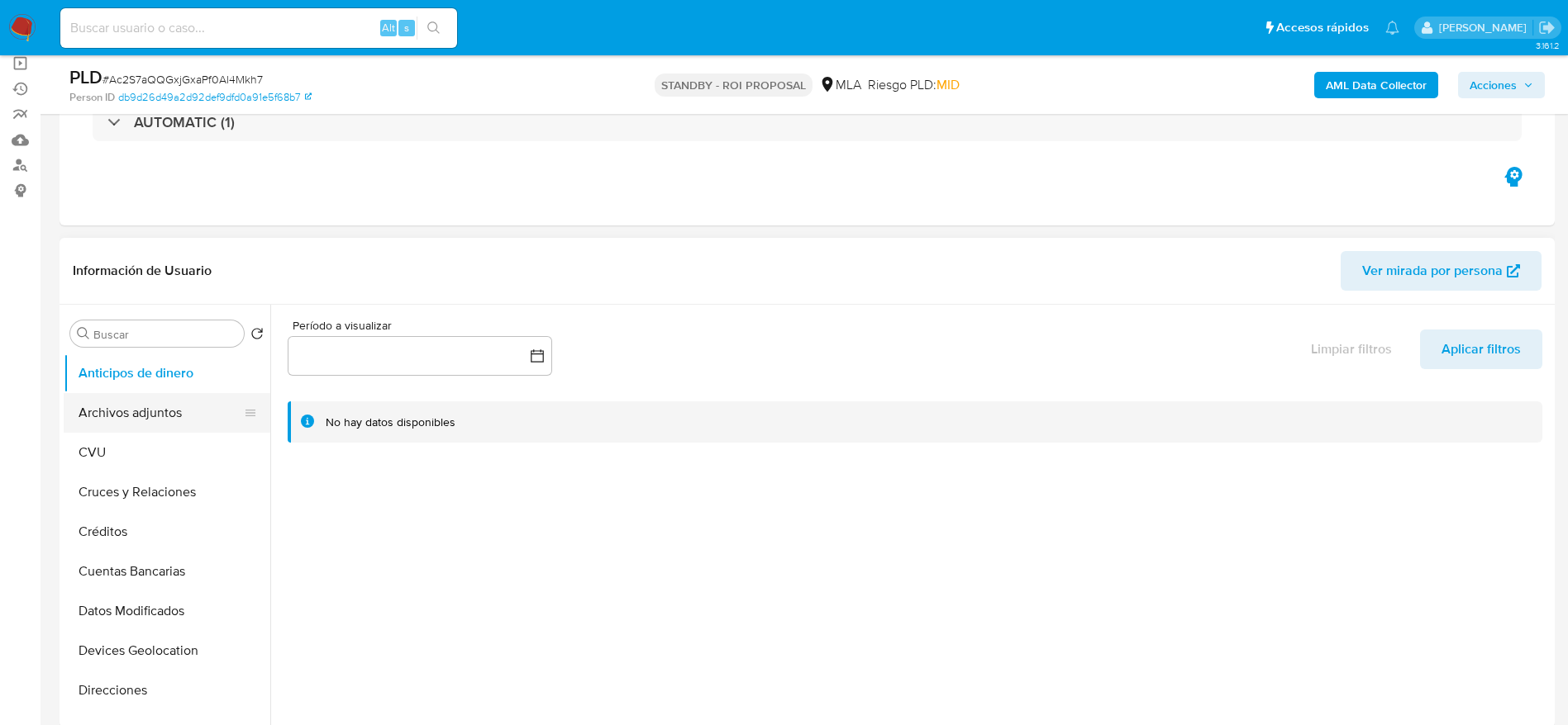
click at [148, 411] on button "Archivos adjuntos" at bounding box center [160, 413] width 194 height 40
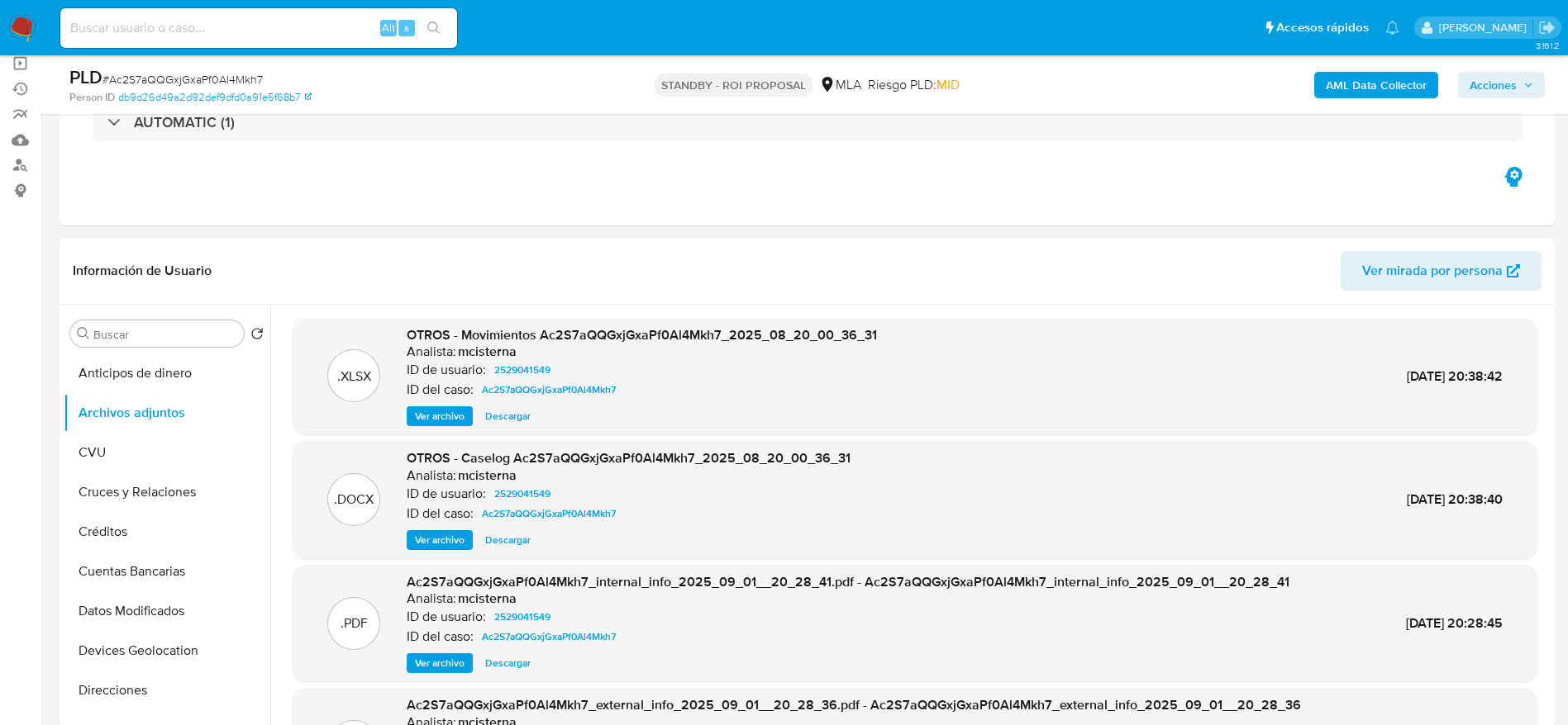
scroll to position [93, 0]
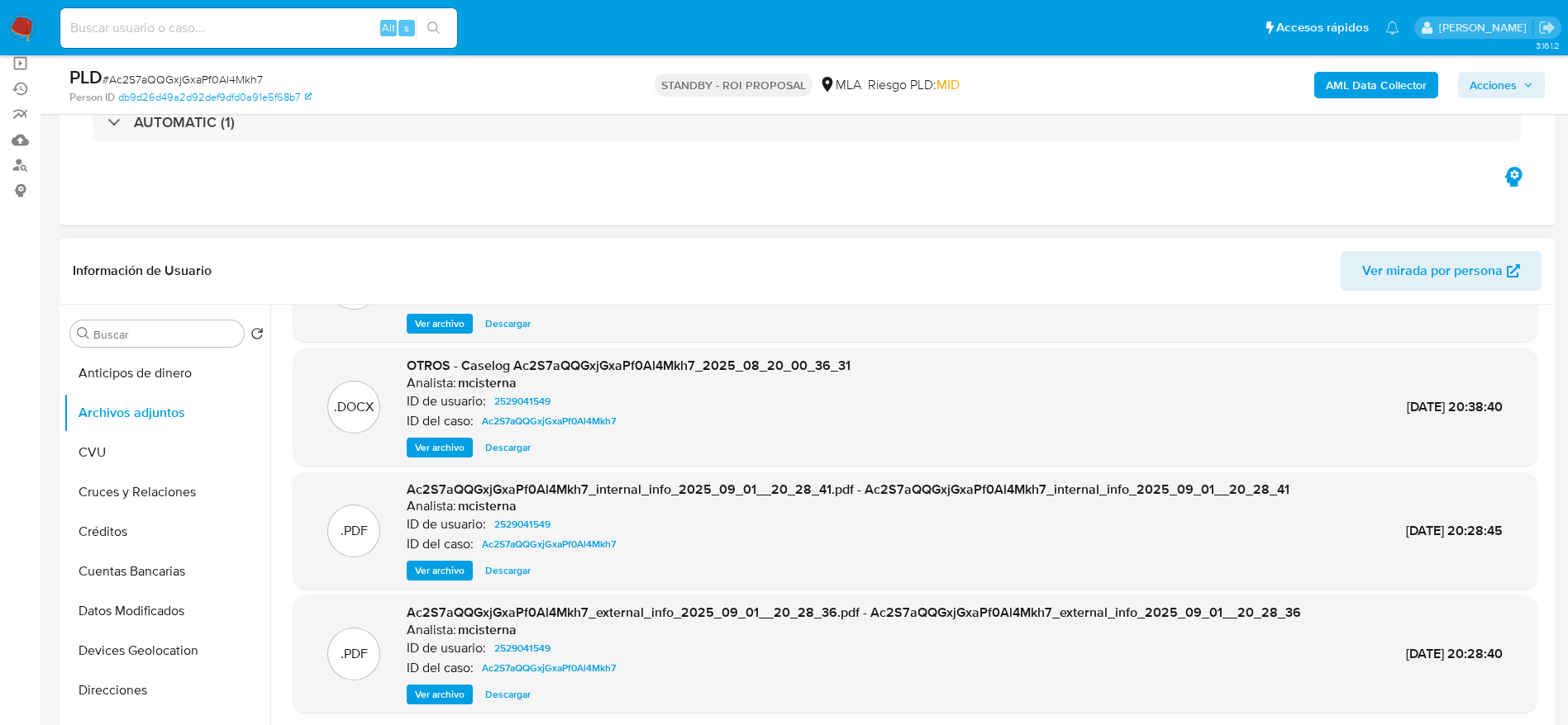
click at [495, 448] on span "Descargar" at bounding box center [508, 448] width 45 height 17
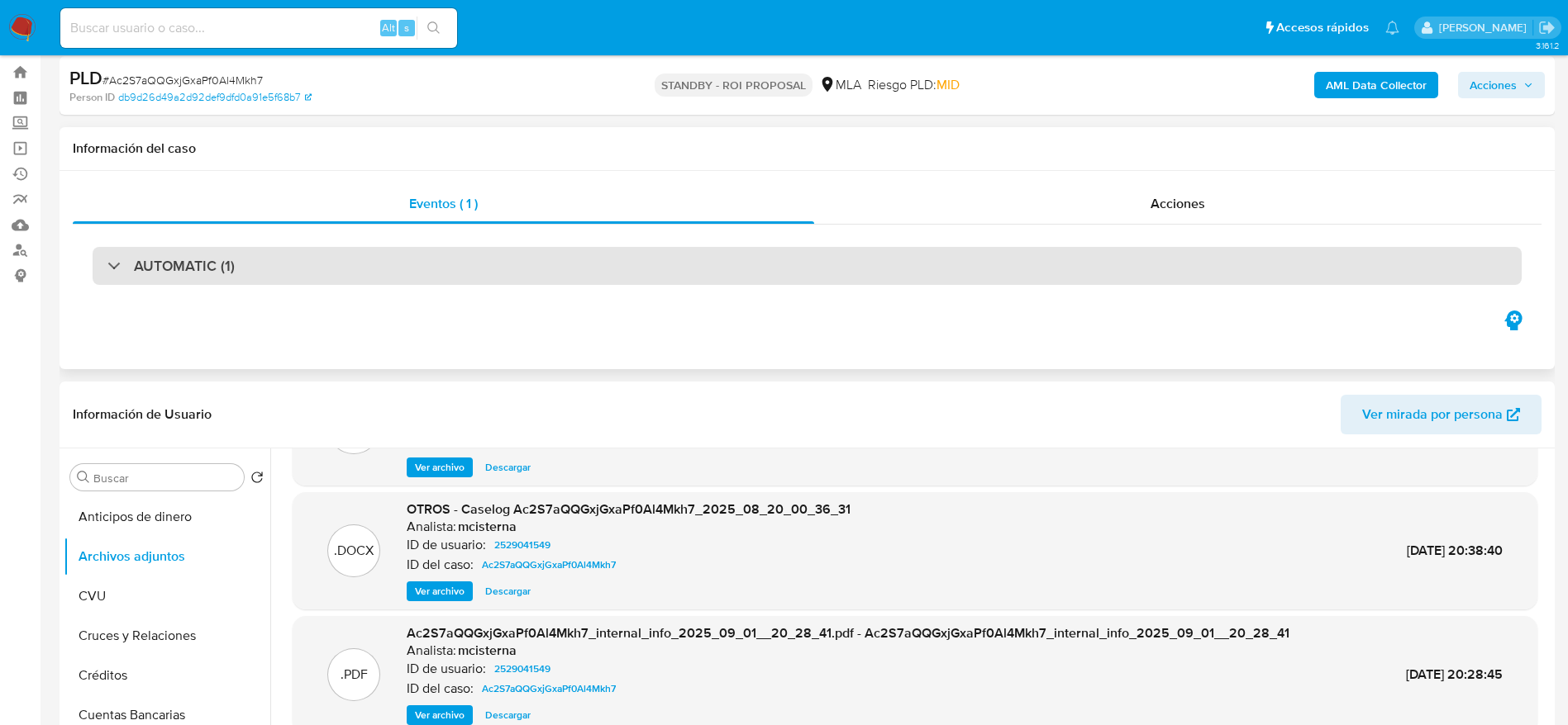
scroll to position [0, 0]
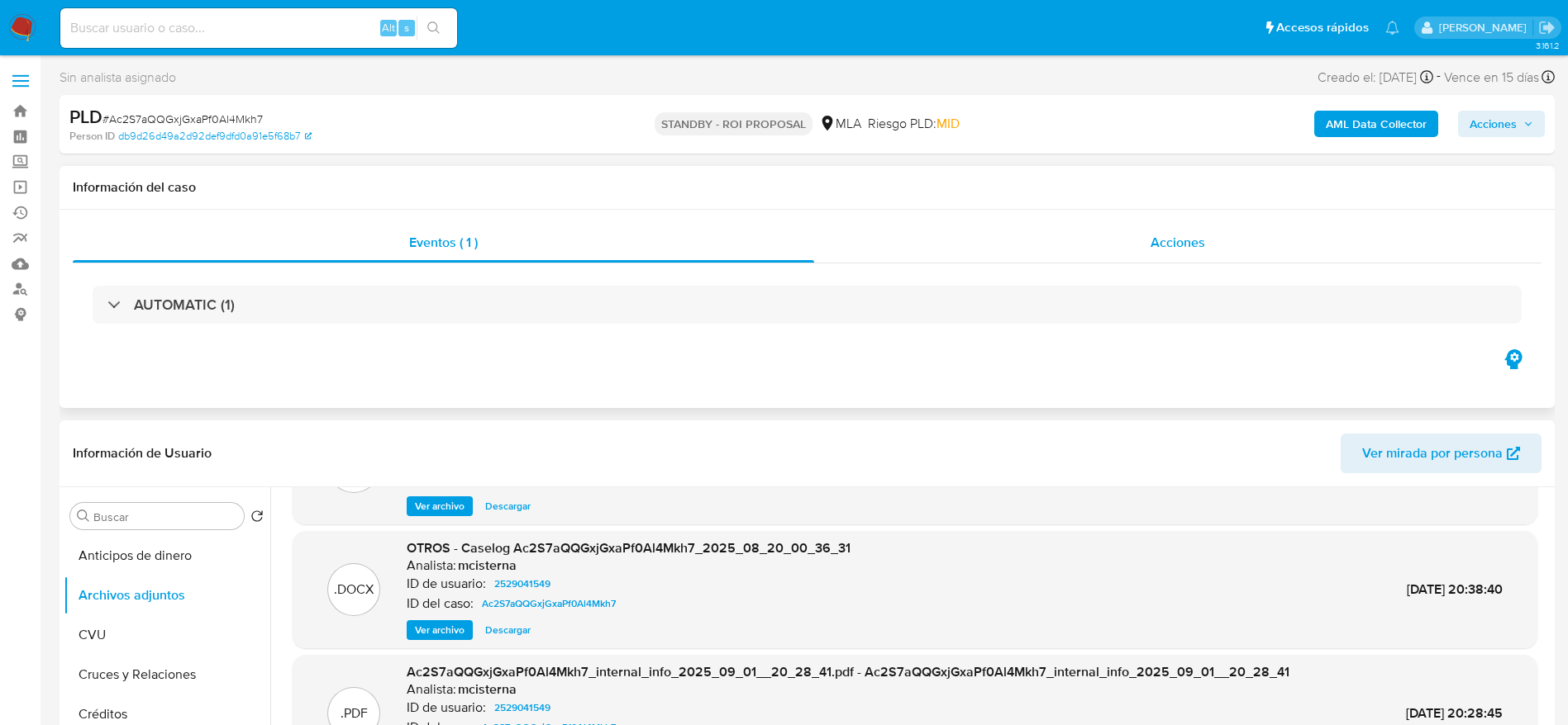
click at [1179, 245] on span "Acciones" at bounding box center [1178, 243] width 55 height 19
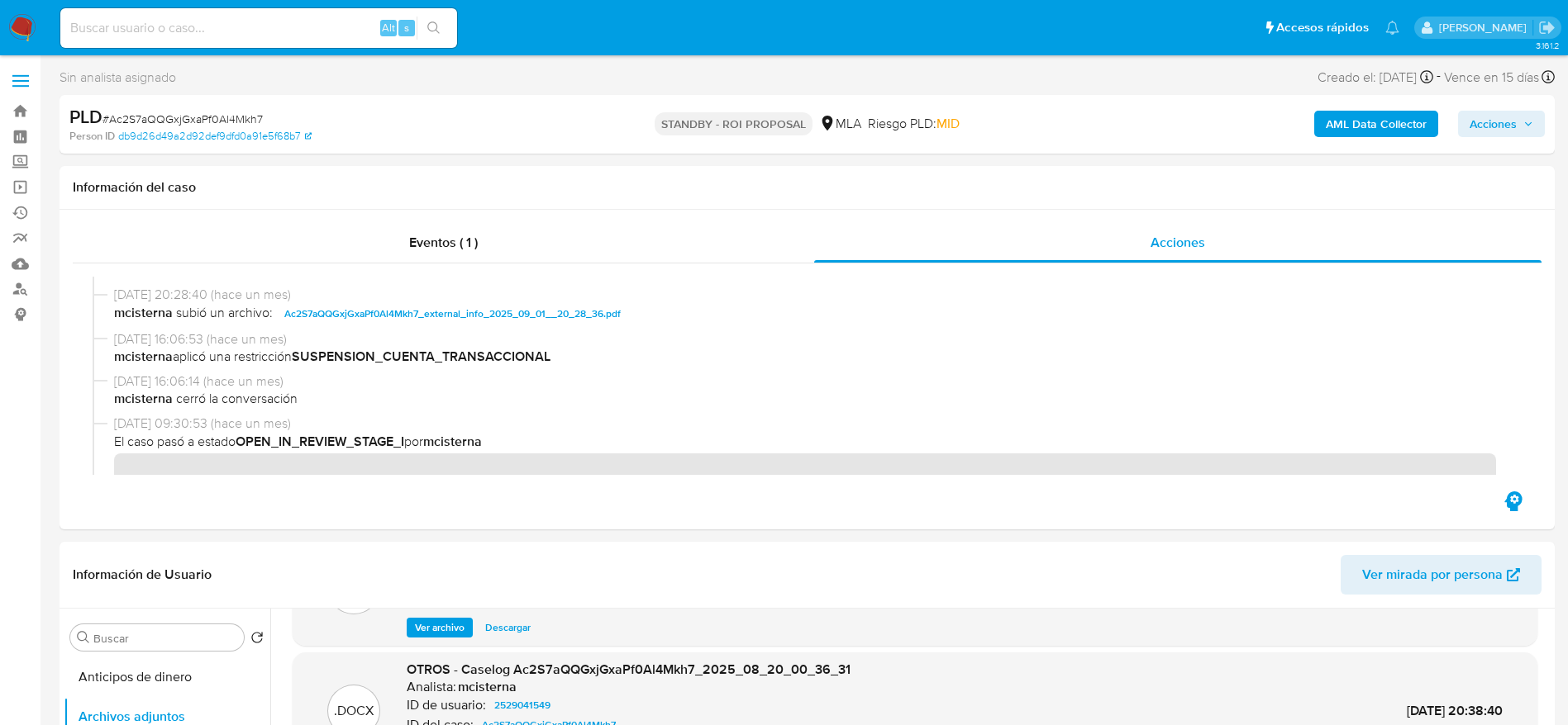
scroll to position [248, 0]
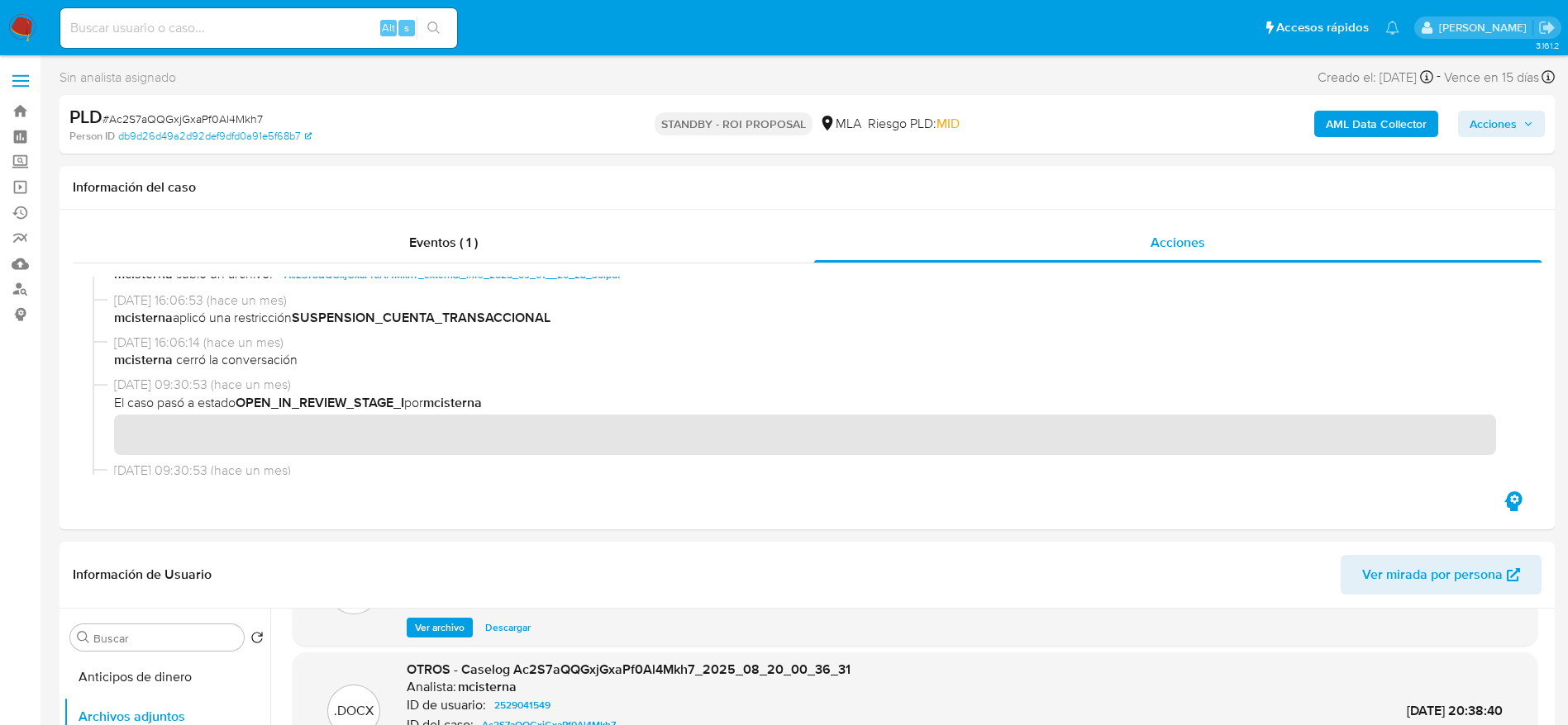
click at [24, 20] on img at bounding box center [23, 28] width 28 height 28
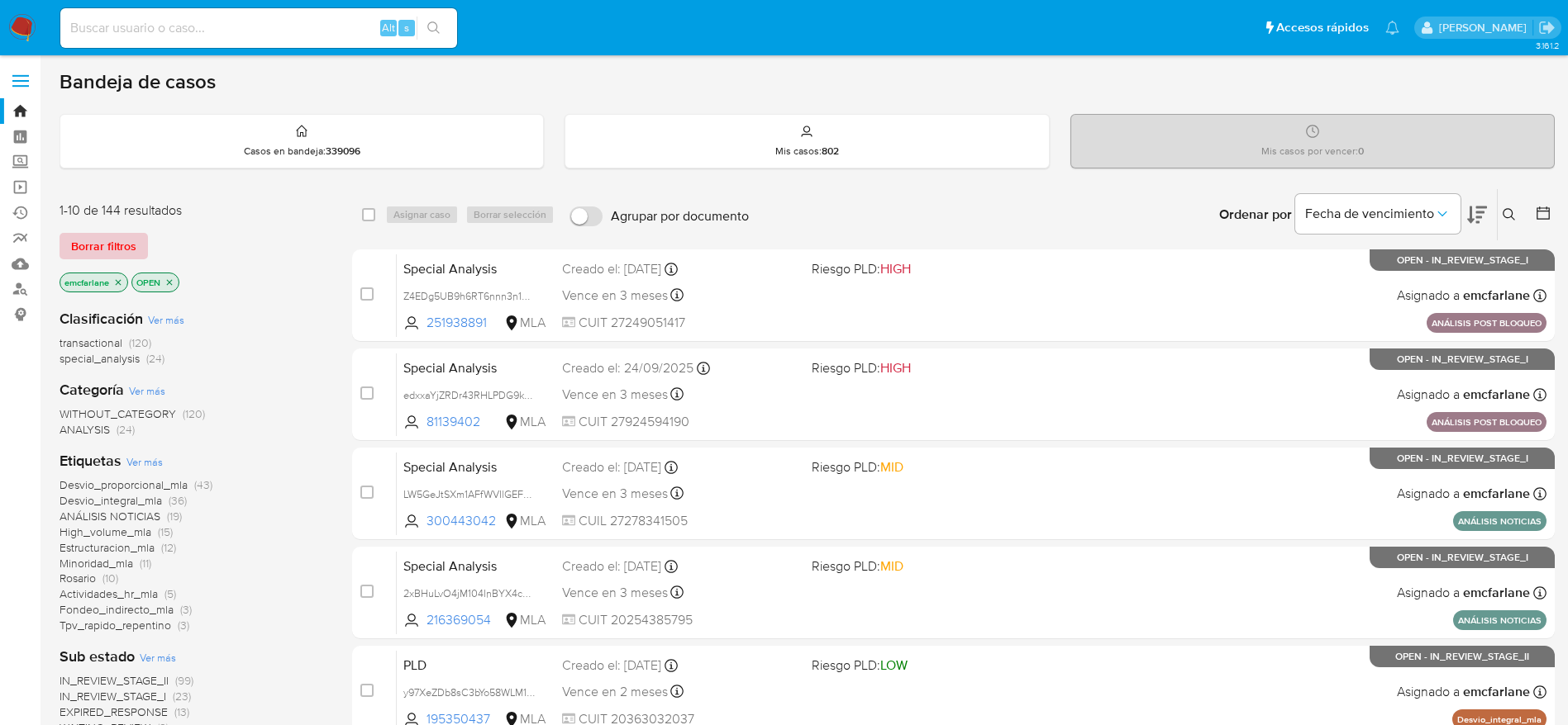
click at [63, 242] on button "Borrar filtros" at bounding box center [104, 246] width 89 height 26
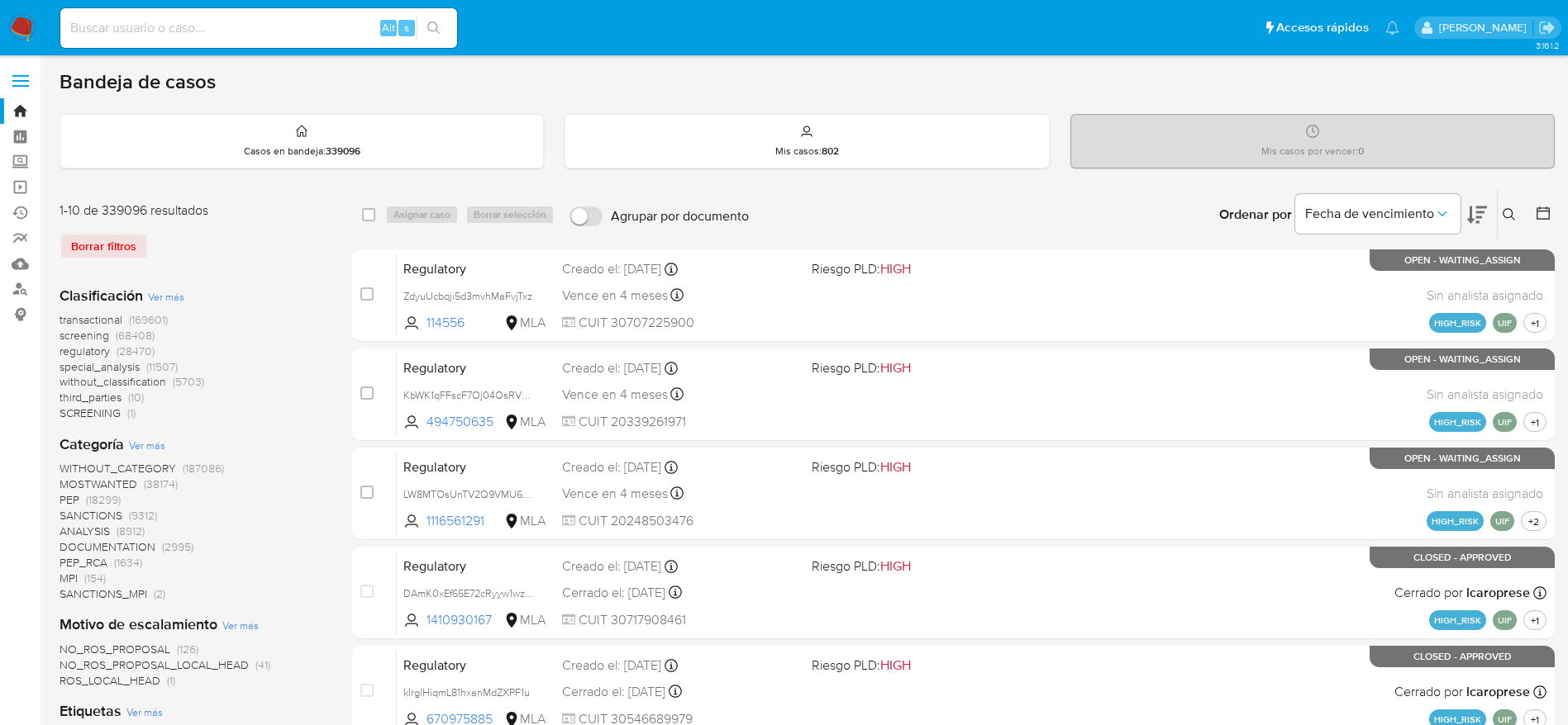
click at [1507, 212] on icon at bounding box center [1509, 215] width 13 height 13
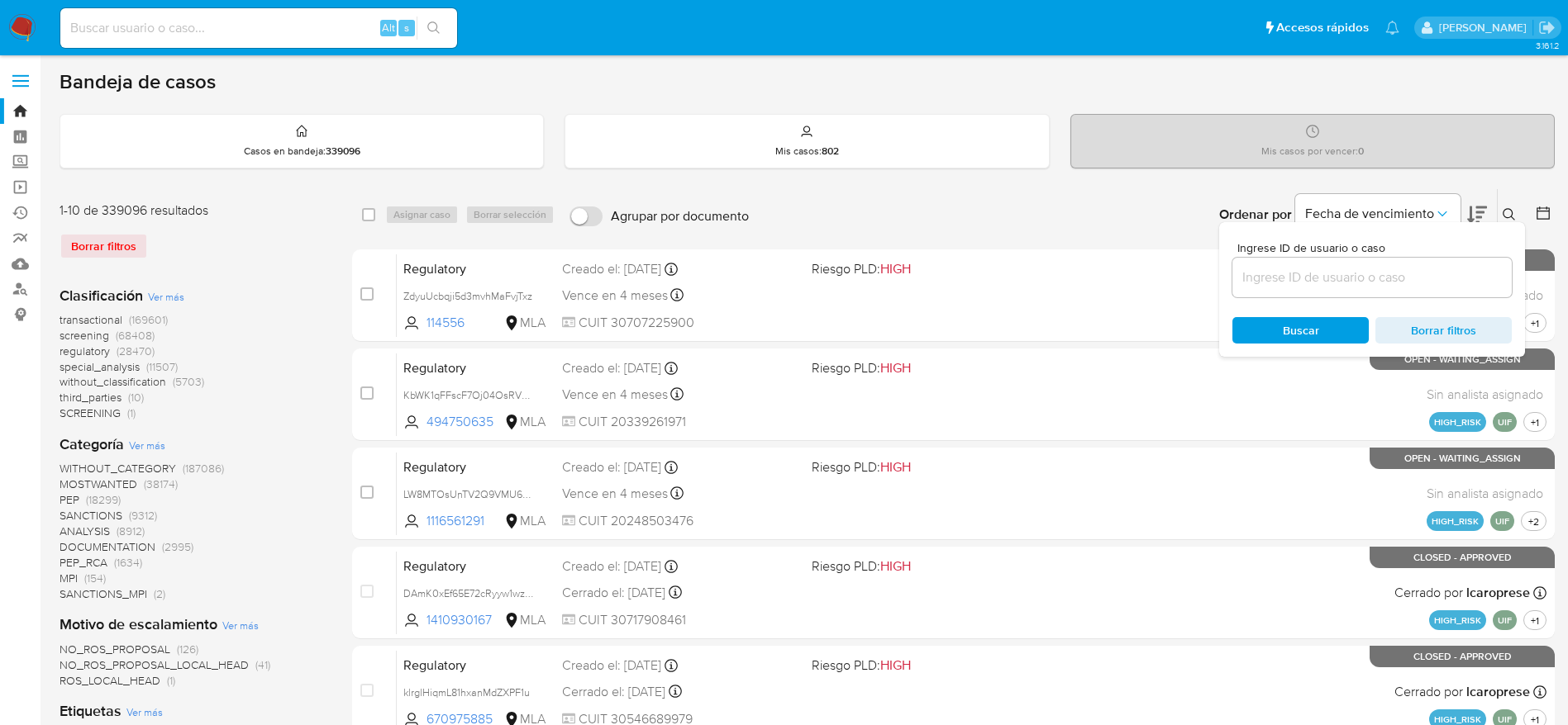
click at [1498, 205] on button at bounding box center [1511, 214] width 27 height 20
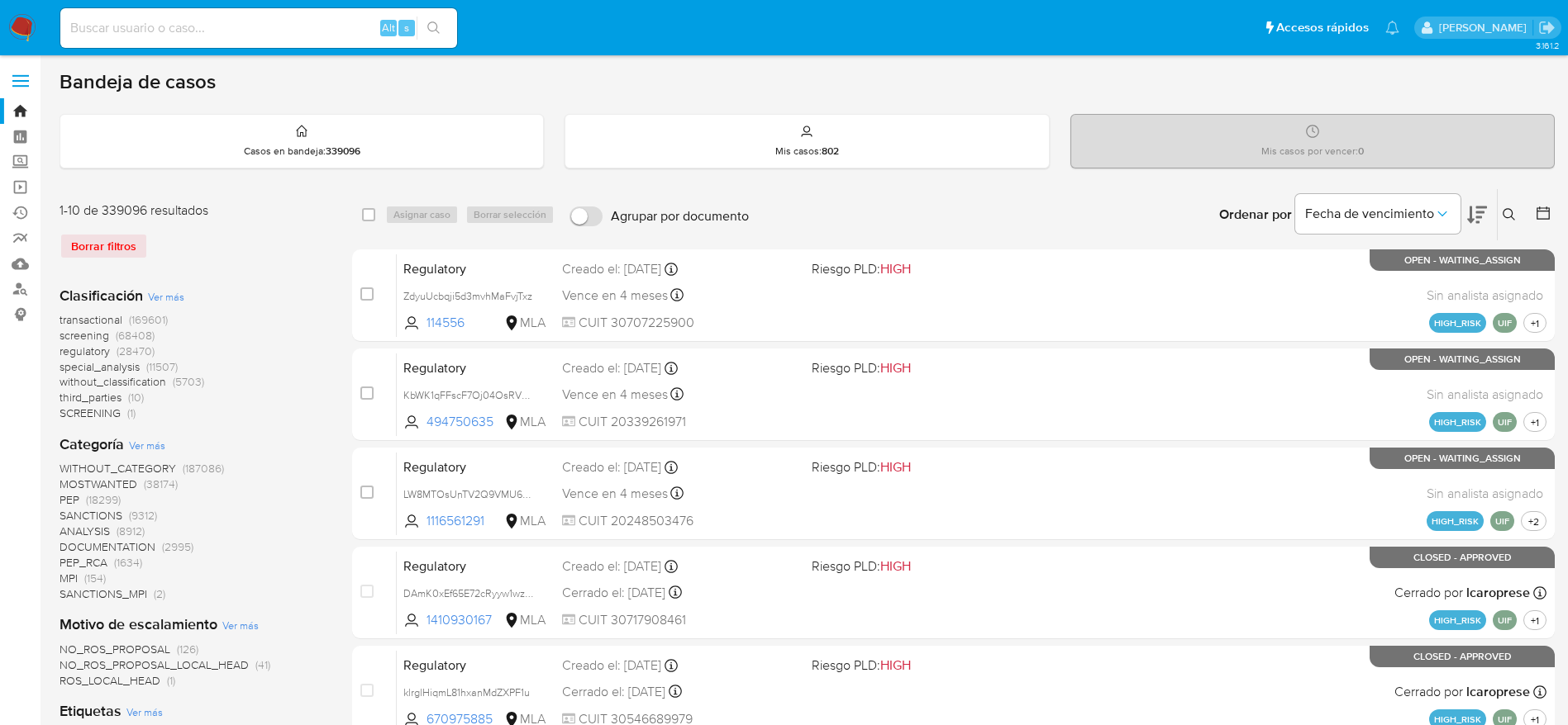
click at [1507, 212] on icon at bounding box center [1509, 215] width 13 height 13
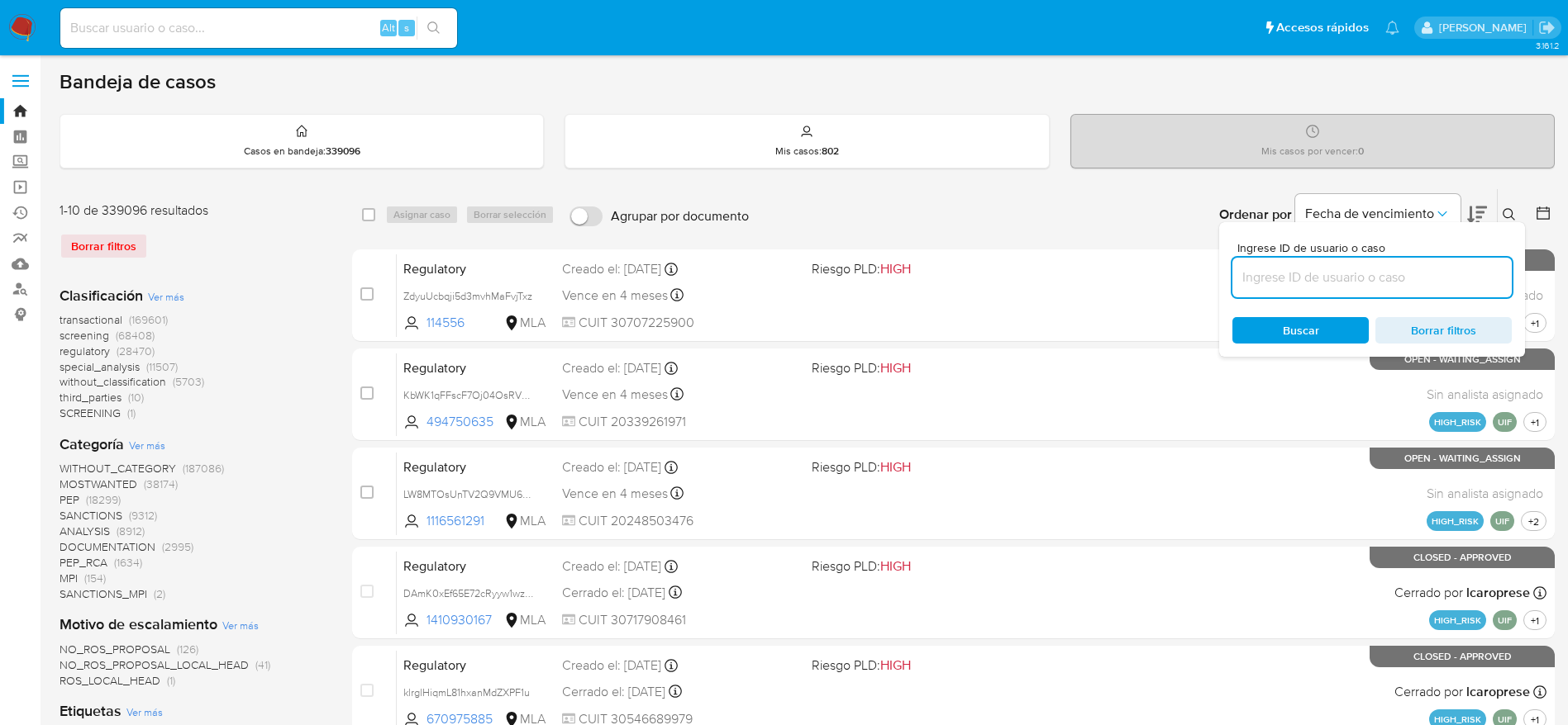
click at [1276, 281] on input at bounding box center [1372, 278] width 280 height 22
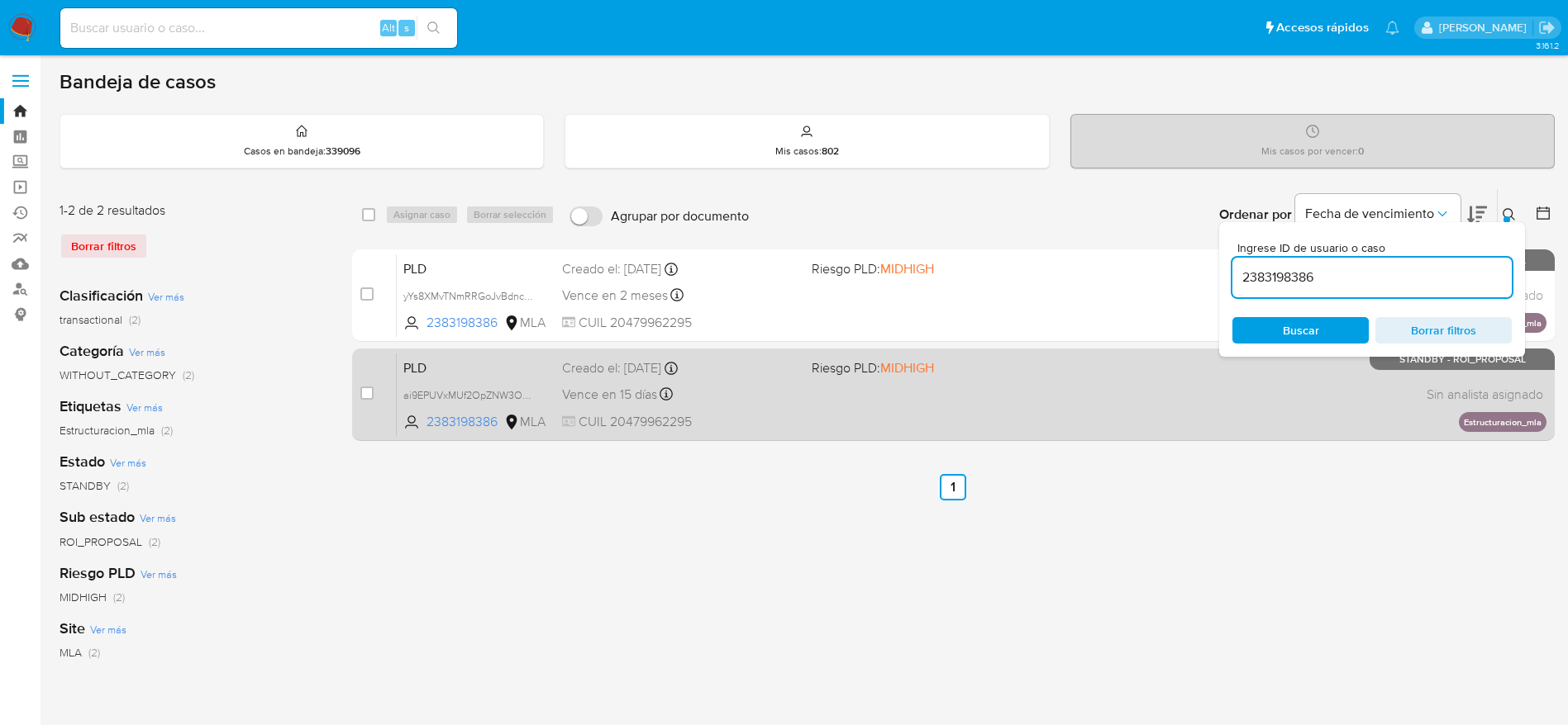
click at [738, 389] on div "Vence en 15 días Vence el [DATE] 12:17:46" at bounding box center [680, 395] width 236 height 23
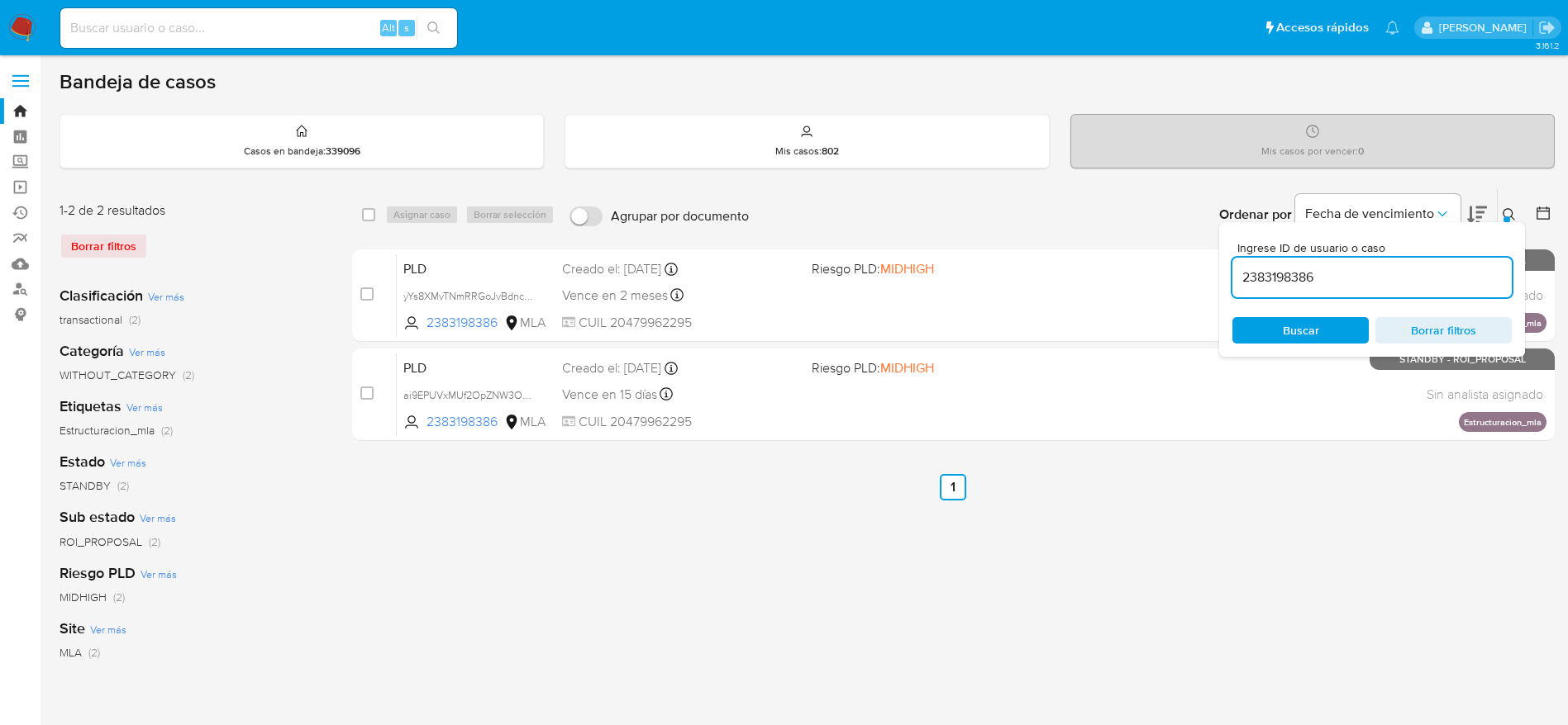
click at [1363, 269] on input "2383198386" at bounding box center [1372, 278] width 280 height 22
click at [1363, 268] on input "2383198386" at bounding box center [1372, 278] width 280 height 22
paste input "1397775704"
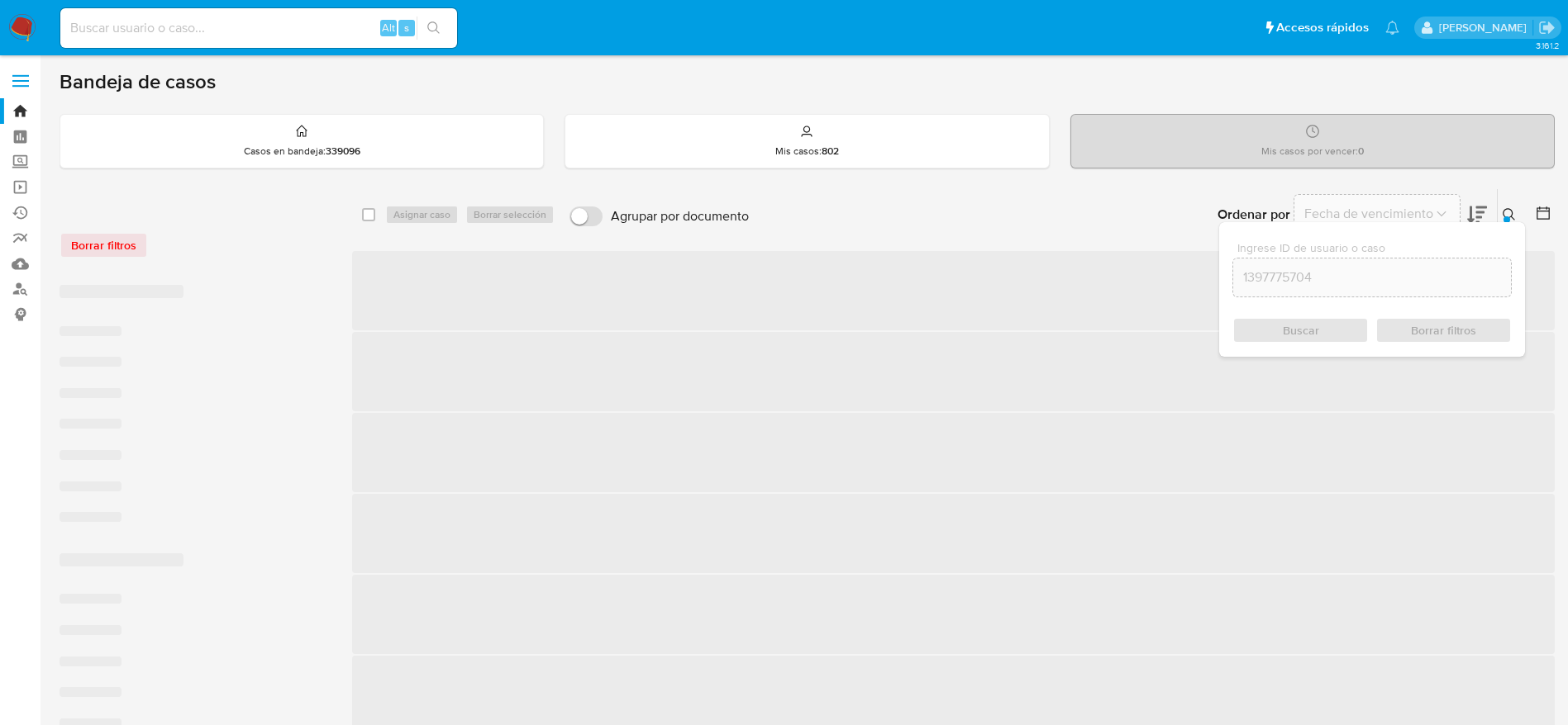
click at [1326, 326] on div "Buscar Borrar filtros" at bounding box center [1372, 330] width 280 height 26
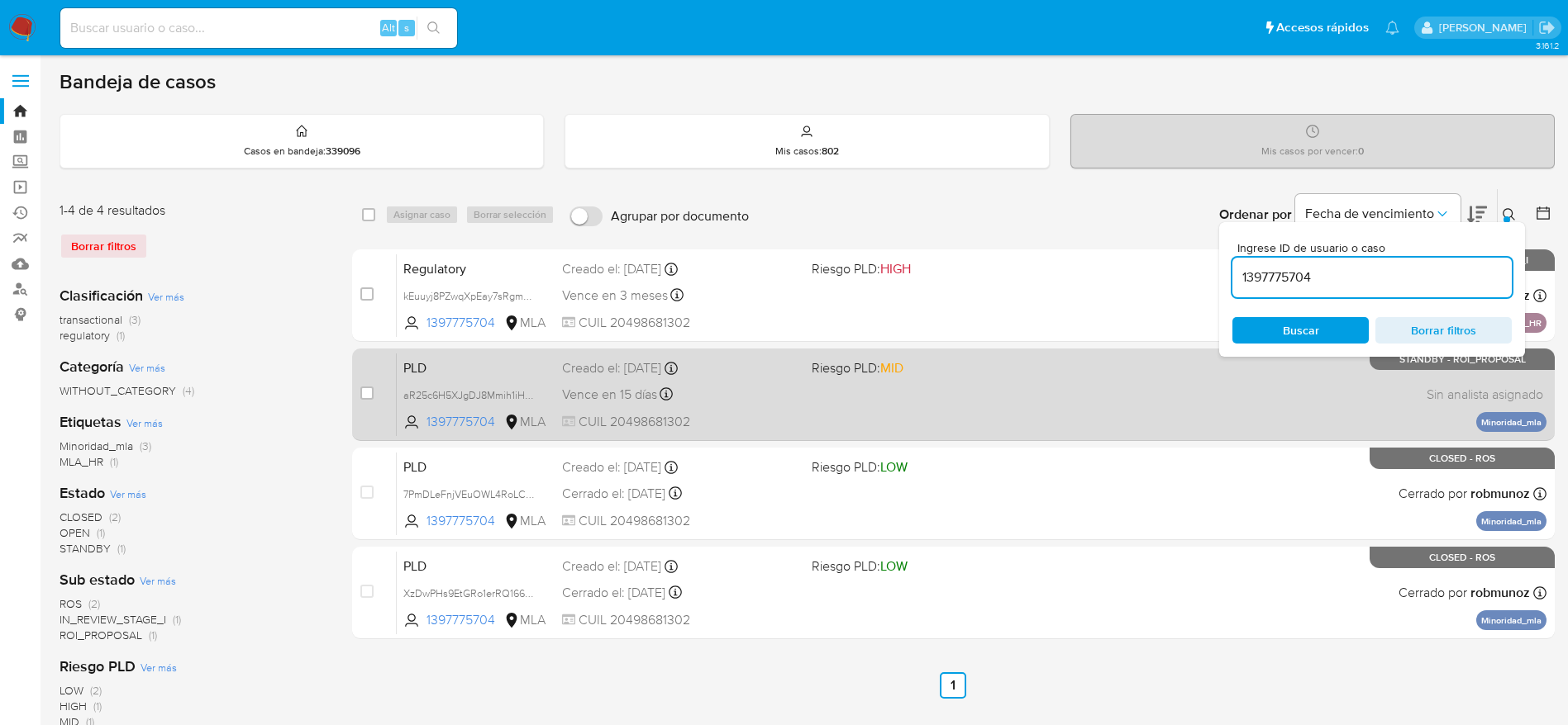
click at [991, 387] on div "PLD aR25c6H5XJgDJ8Mmih1iHf3R 1397775704 MLA Riesgo PLD: MID Creado el: 12/08/20…" at bounding box center [971, 395] width 1150 height 83
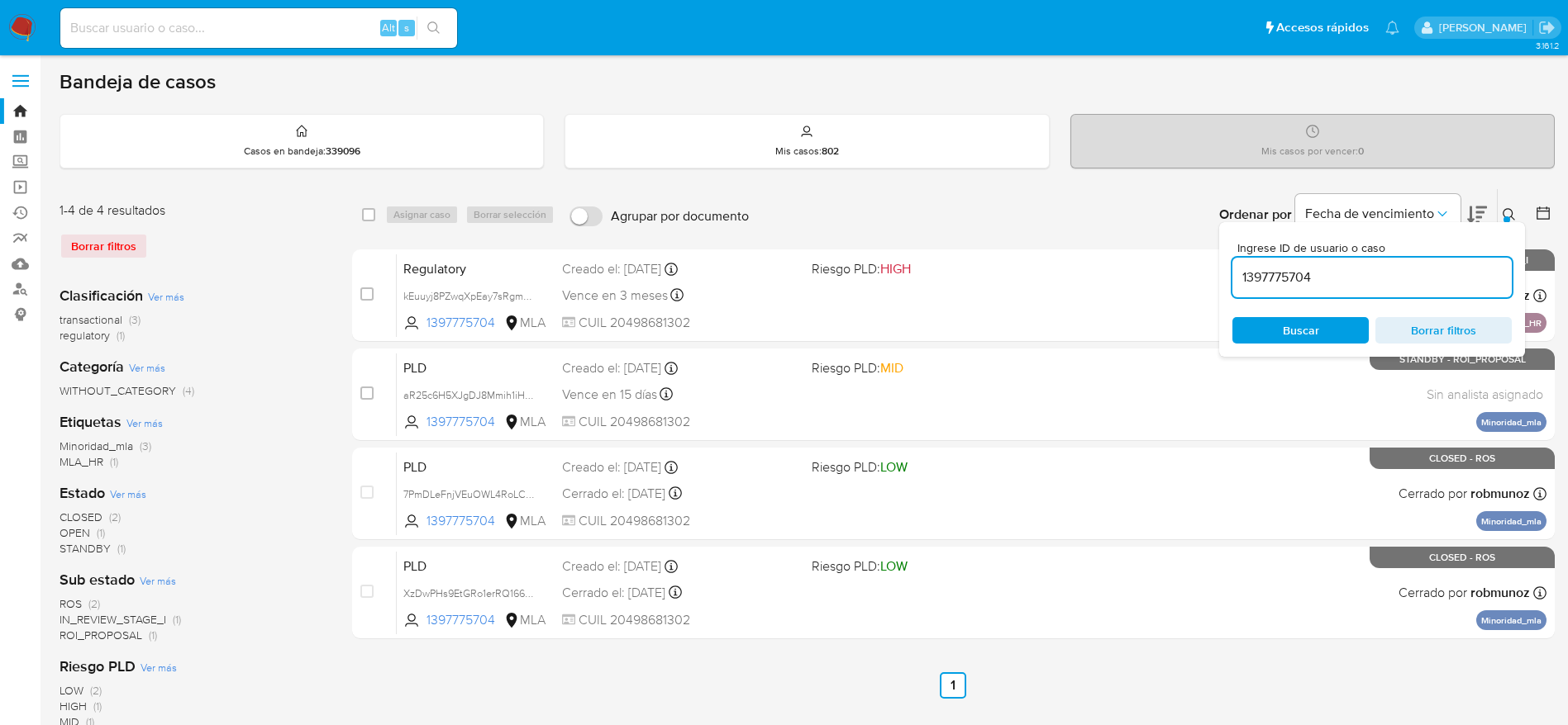
click at [1321, 271] on input "1397775704" at bounding box center [1372, 278] width 280 height 22
paste input "2533288062"
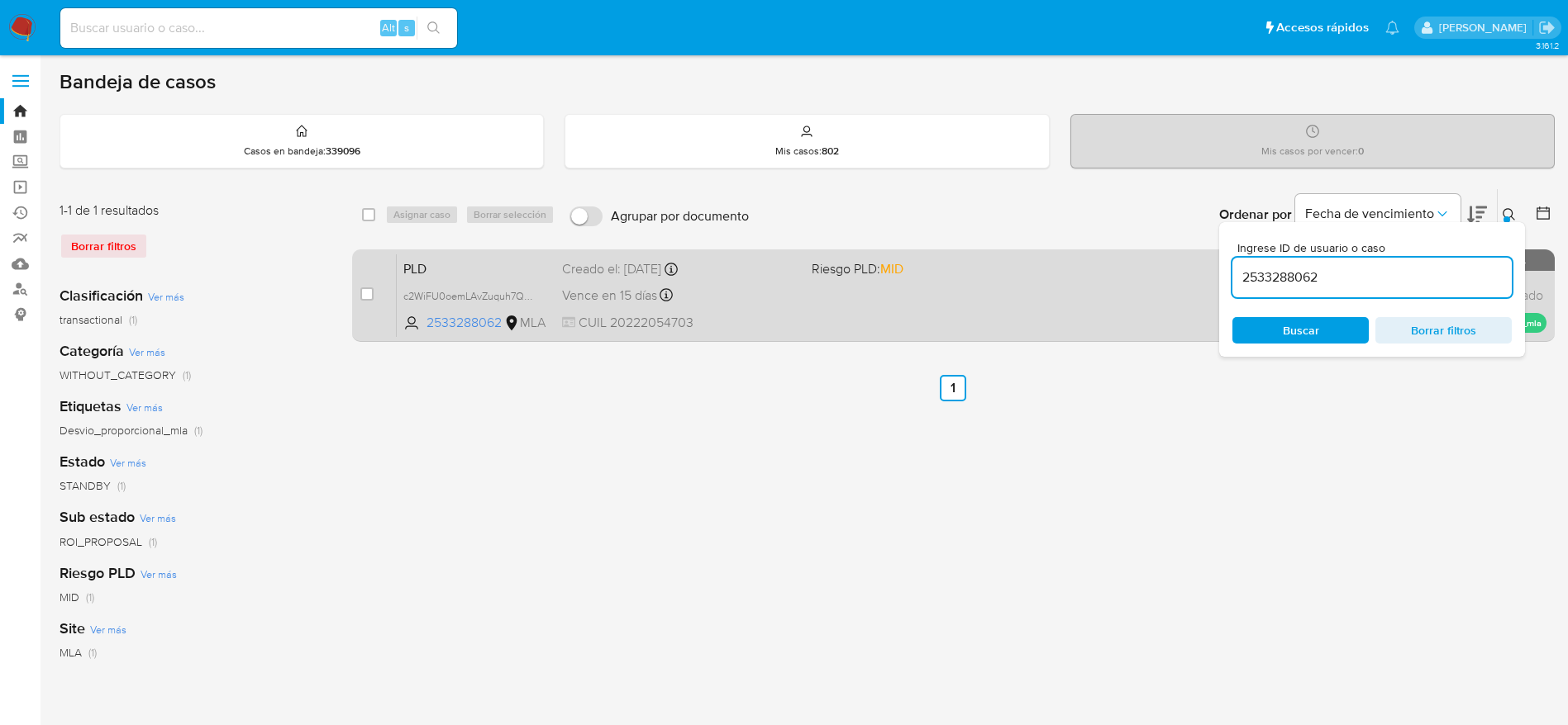
click at [749, 314] on span "CUIL 20222054703" at bounding box center [680, 323] width 236 height 18
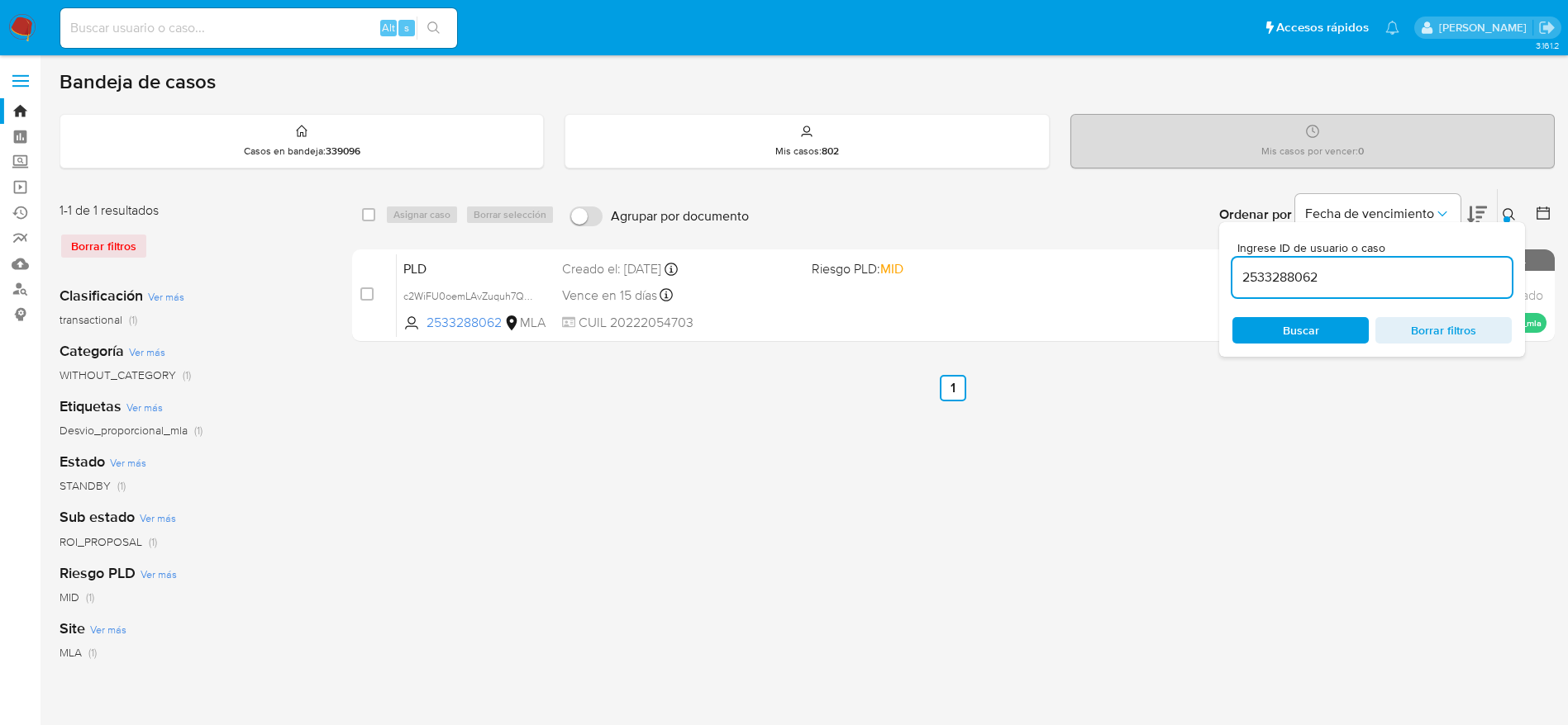
click at [1373, 273] on input "2533288062" at bounding box center [1372, 278] width 280 height 22
paste input "366461190"
type input "2366461190"
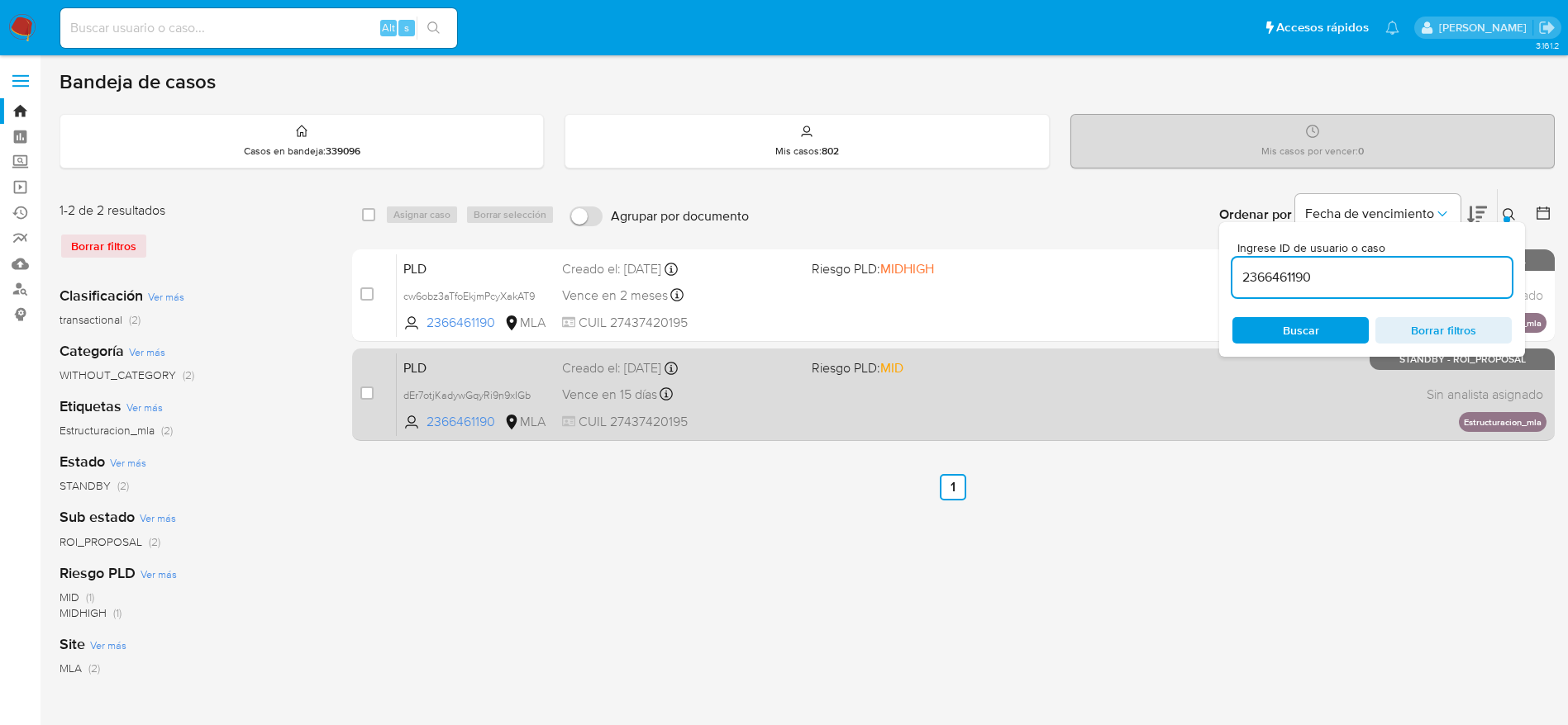
click at [1016, 393] on span at bounding box center [929, 395] width 236 height 4
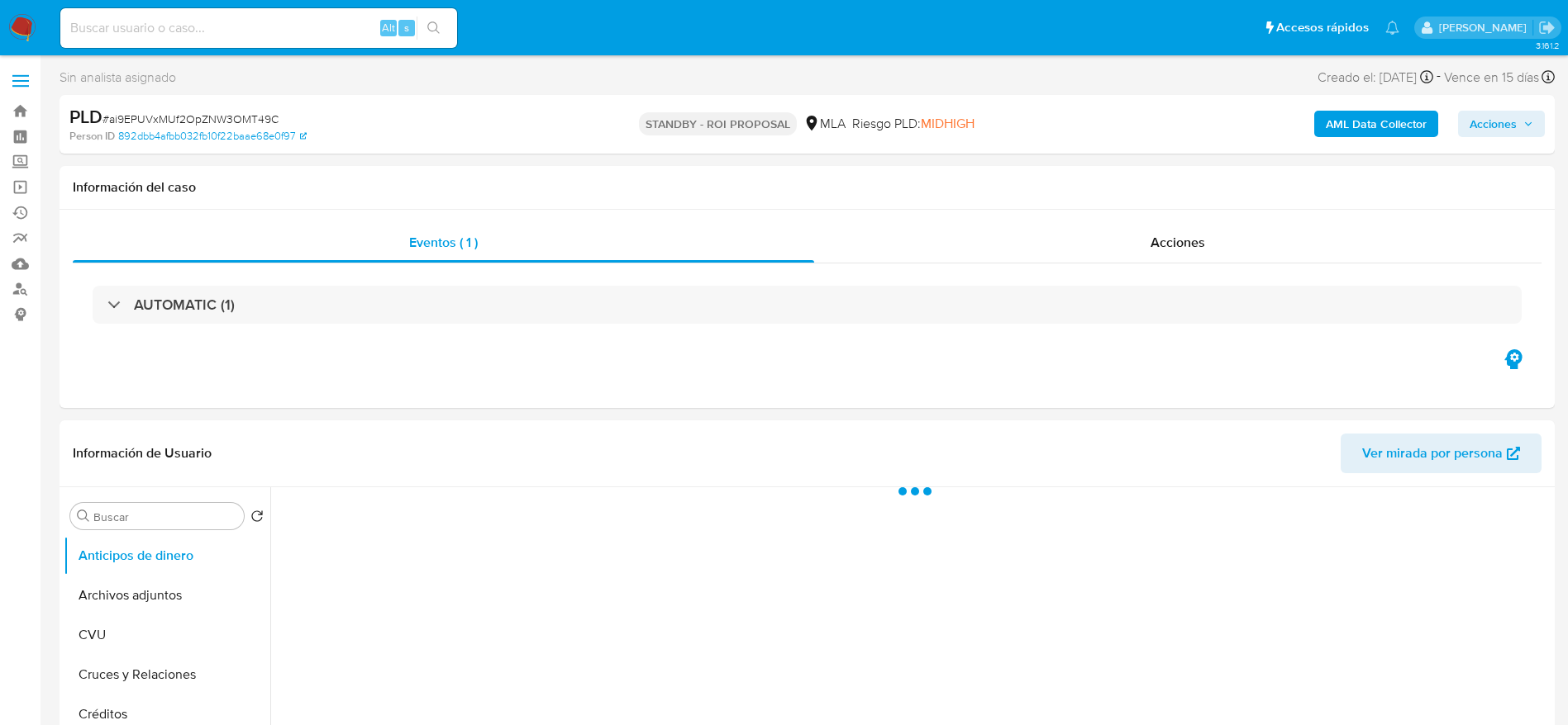
select select "10"
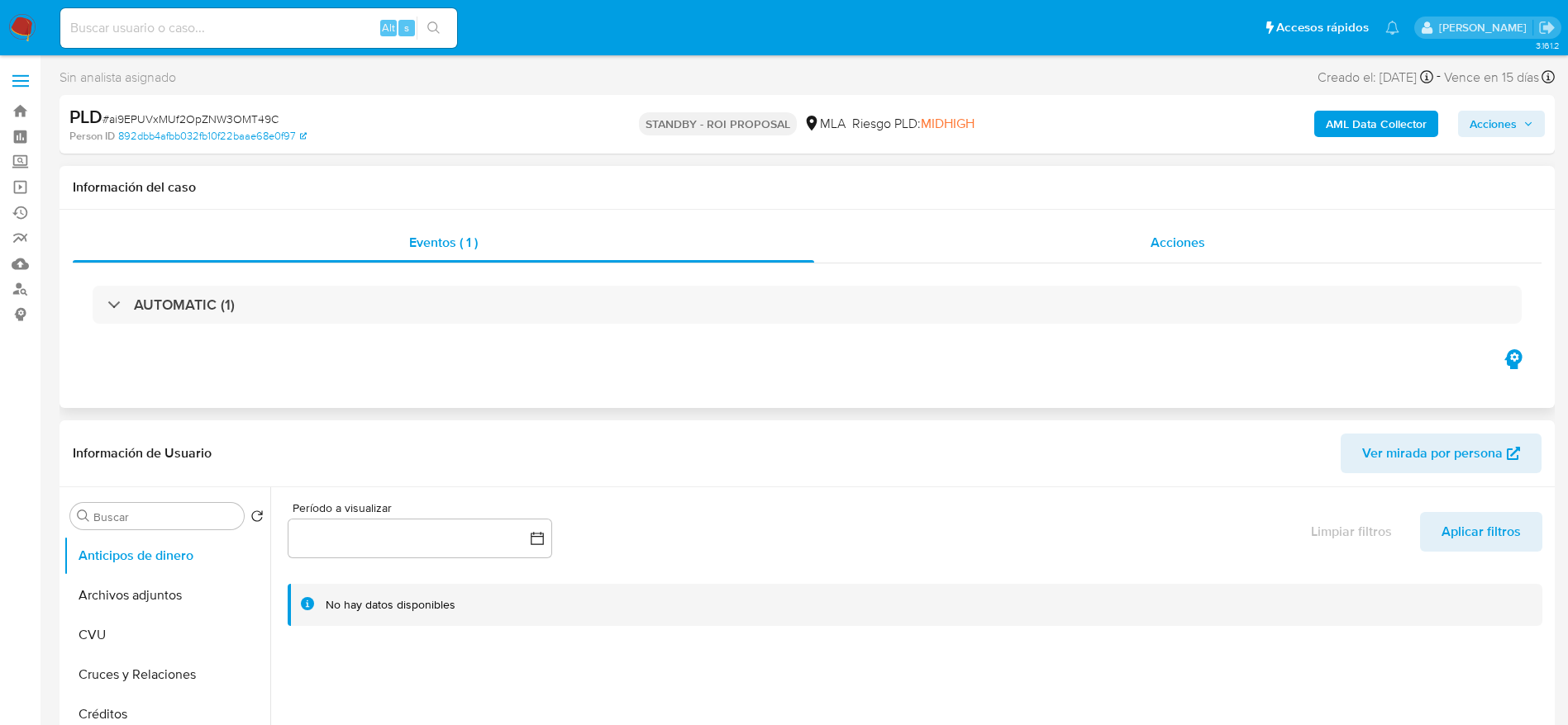
click at [1135, 247] on div "Acciones" at bounding box center [1178, 243] width 727 height 40
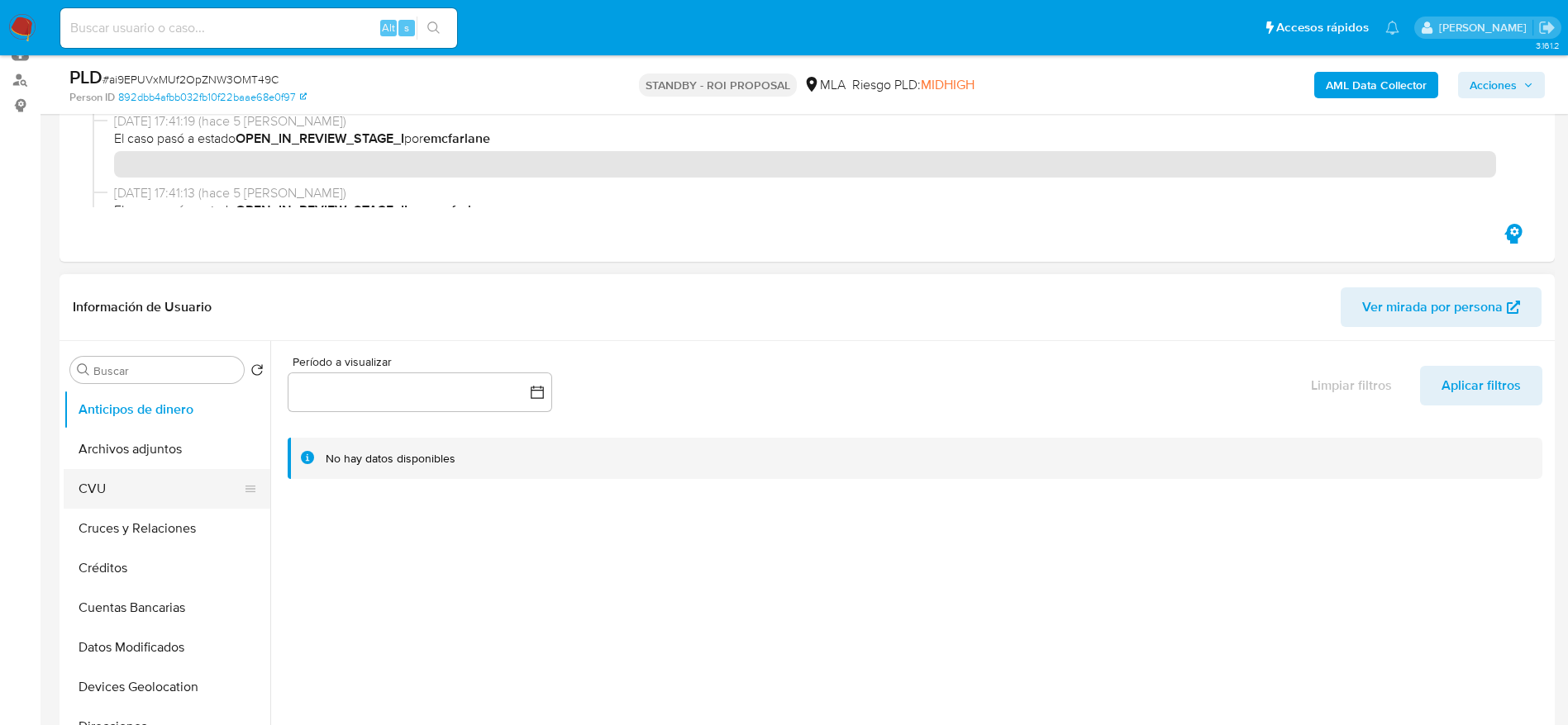
scroll to position [248, 0]
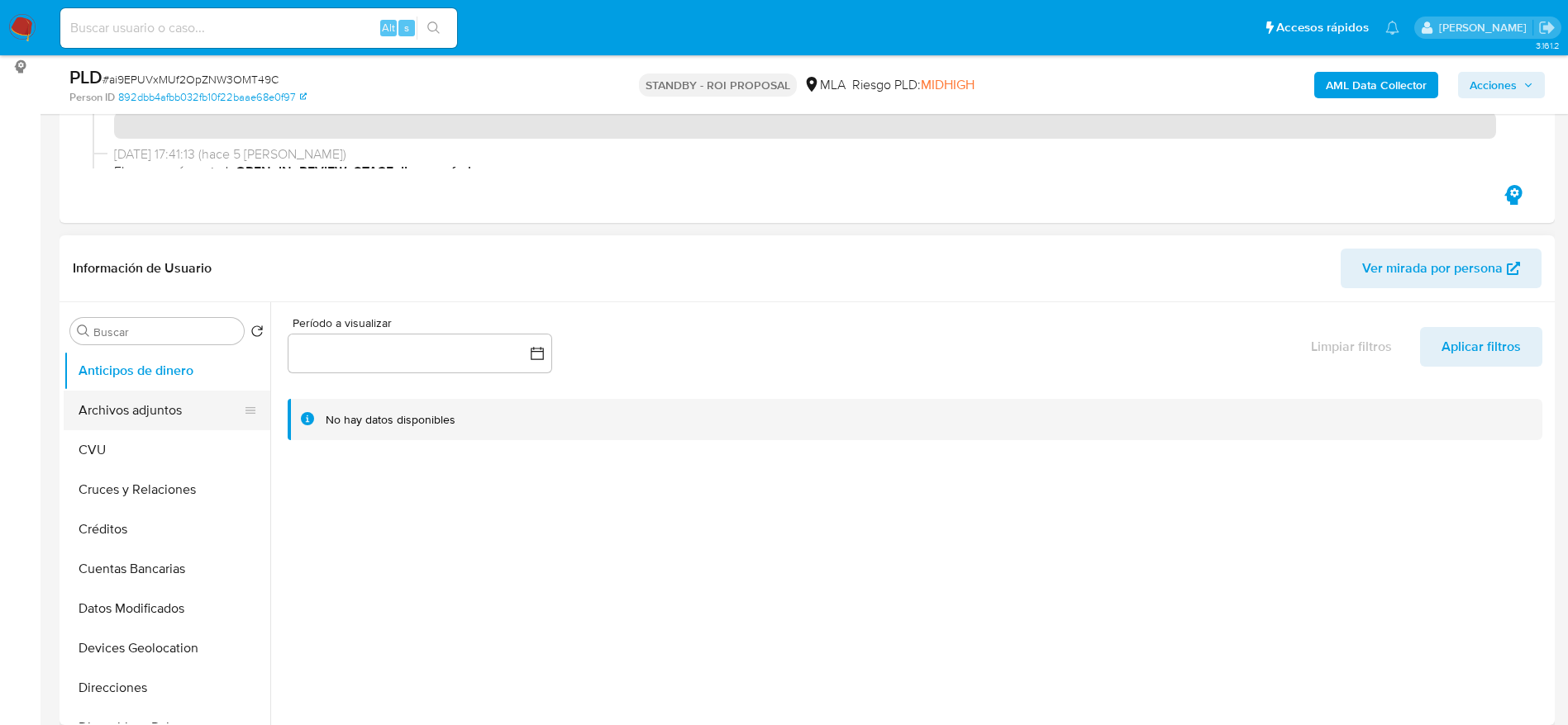
click at [160, 421] on button "Archivos adjuntos" at bounding box center [160, 411] width 194 height 40
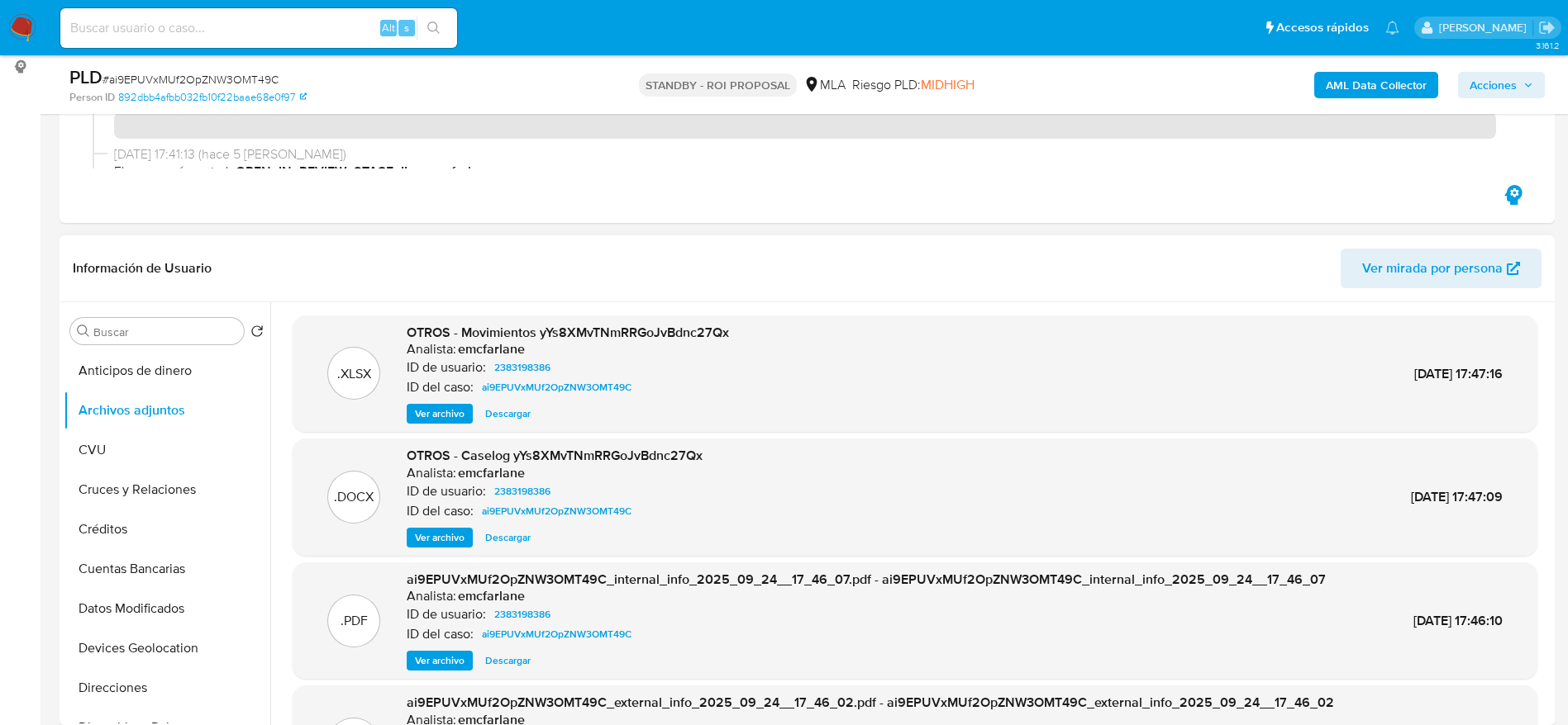
click at [512, 542] on span "Descargar" at bounding box center [508, 538] width 45 height 17
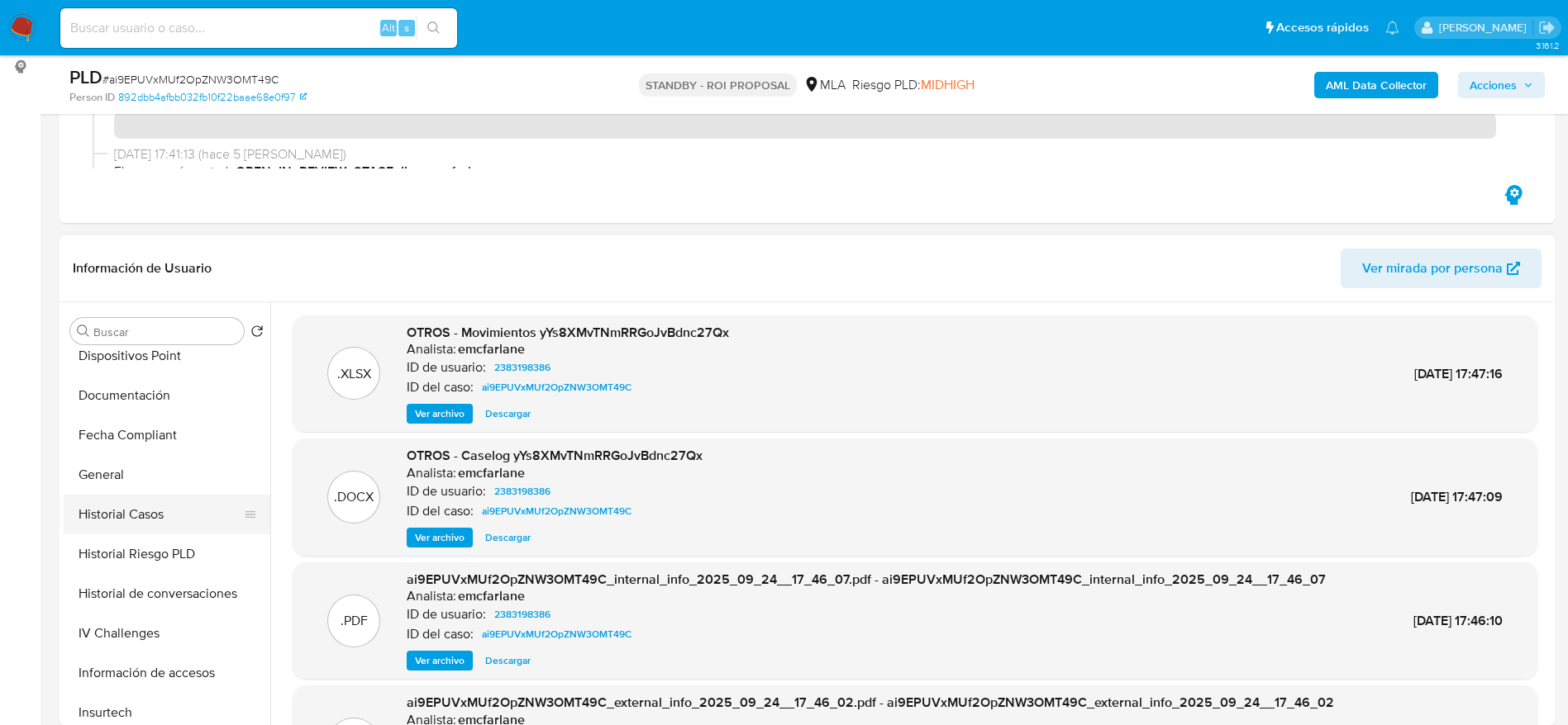
click at [130, 521] on button "Historial Casos" at bounding box center [160, 514] width 194 height 40
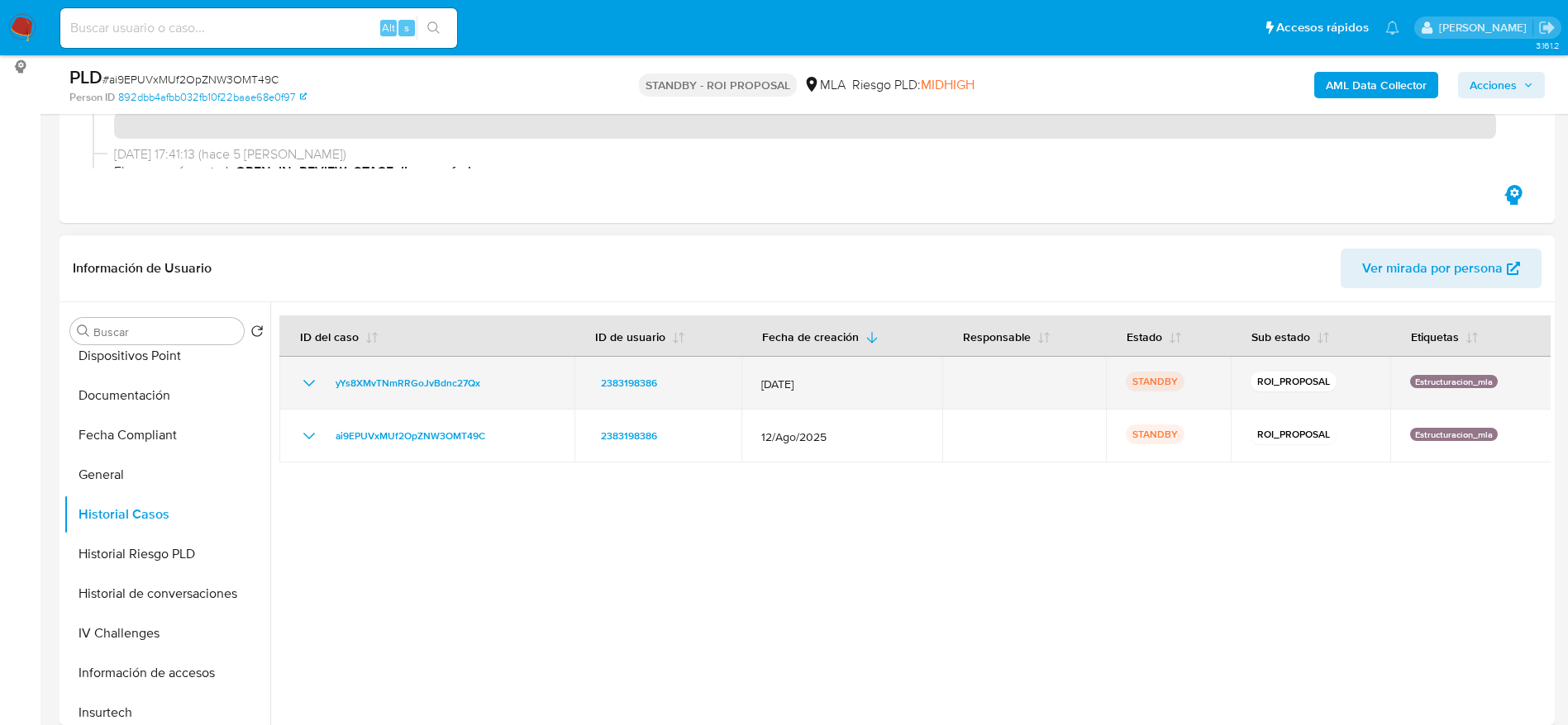
drag, startPoint x: 495, startPoint y: 394, endPoint x: 308, endPoint y: 398, distance: 187.0
click at [308, 398] on td "yYs8XMvTNmRRGoJvBdnc27Qx" at bounding box center [427, 383] width 295 height 53
click at [333, 392] on td "yYs8XMvTNmRRGoJvBdnc27Qx" at bounding box center [427, 383] width 295 height 53
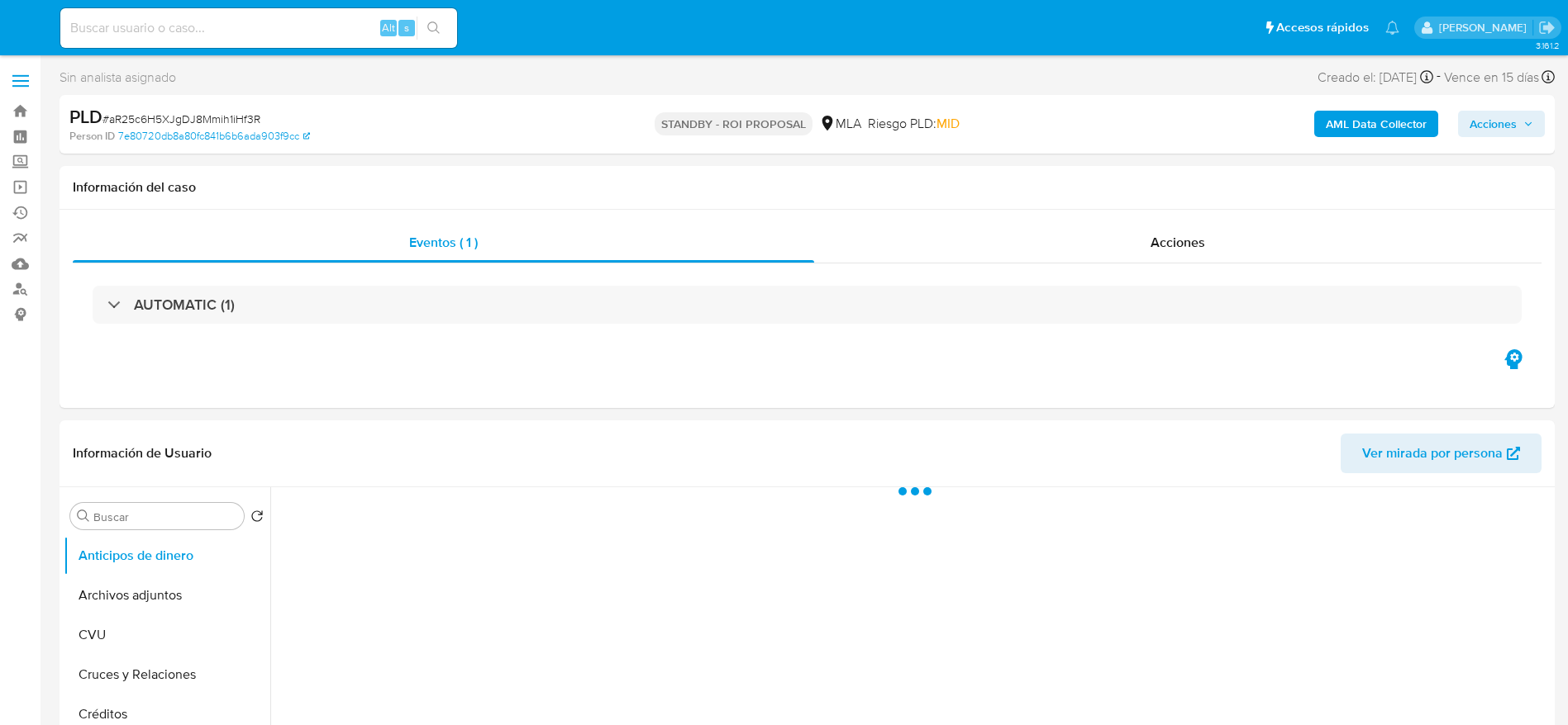
select select "10"
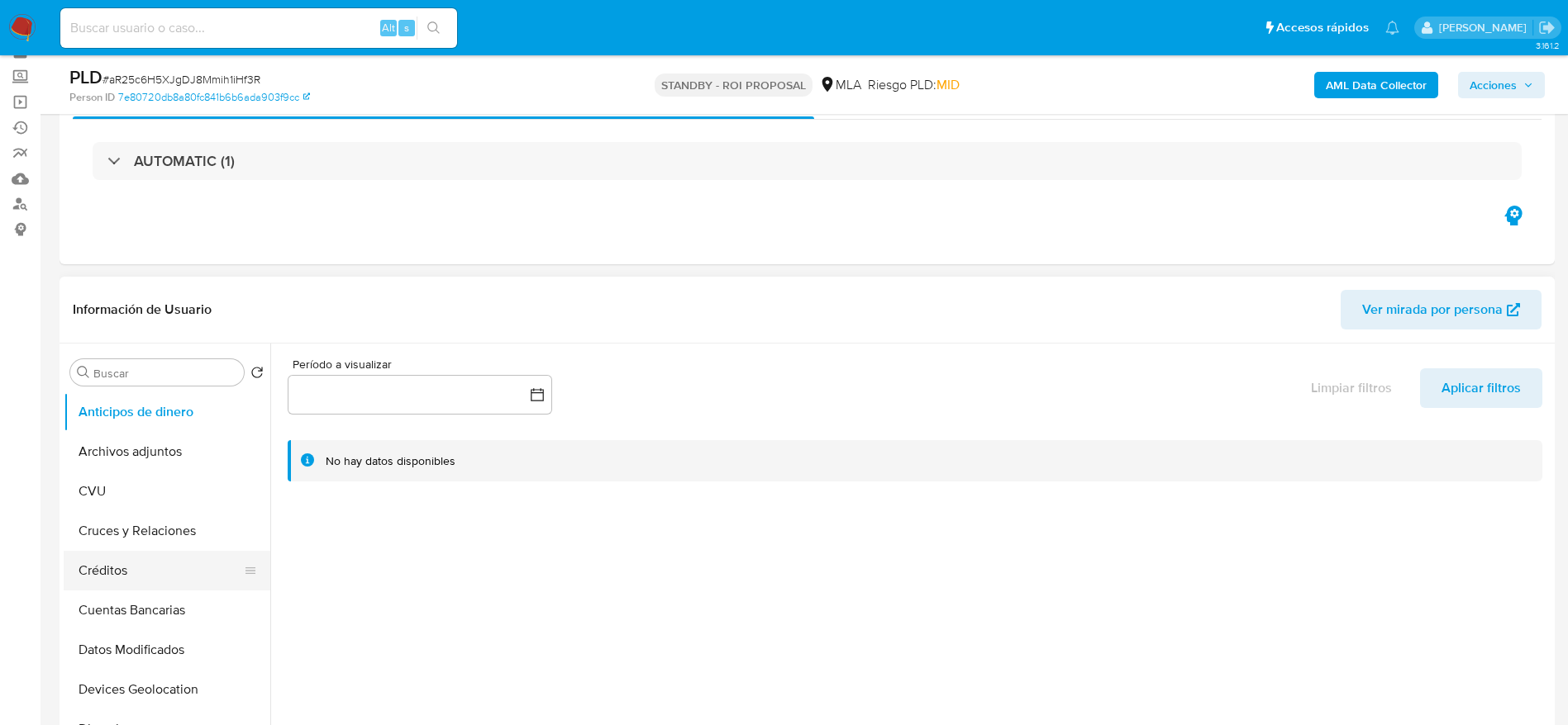
scroll to position [124, 0]
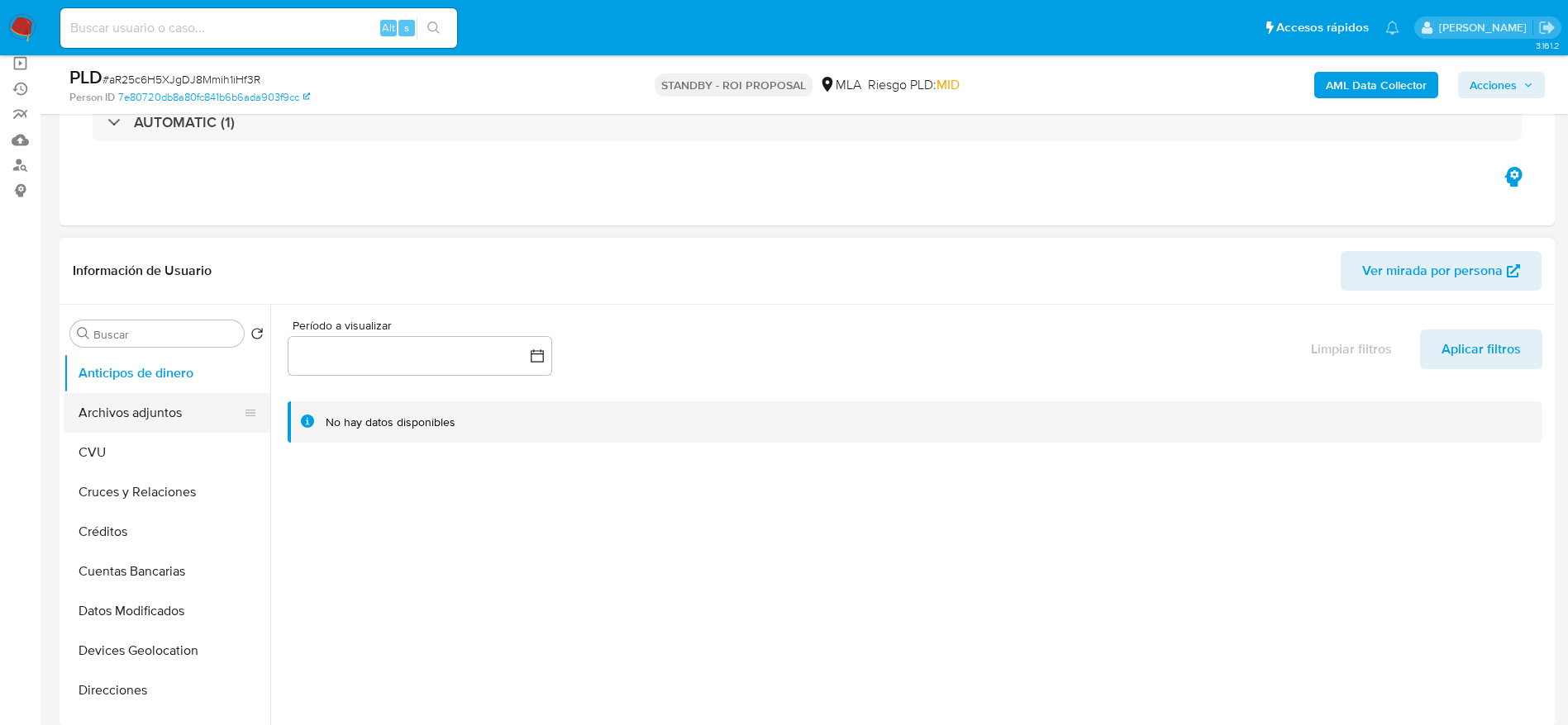
click at [148, 428] on button "Archivos adjuntos" at bounding box center [160, 413] width 194 height 40
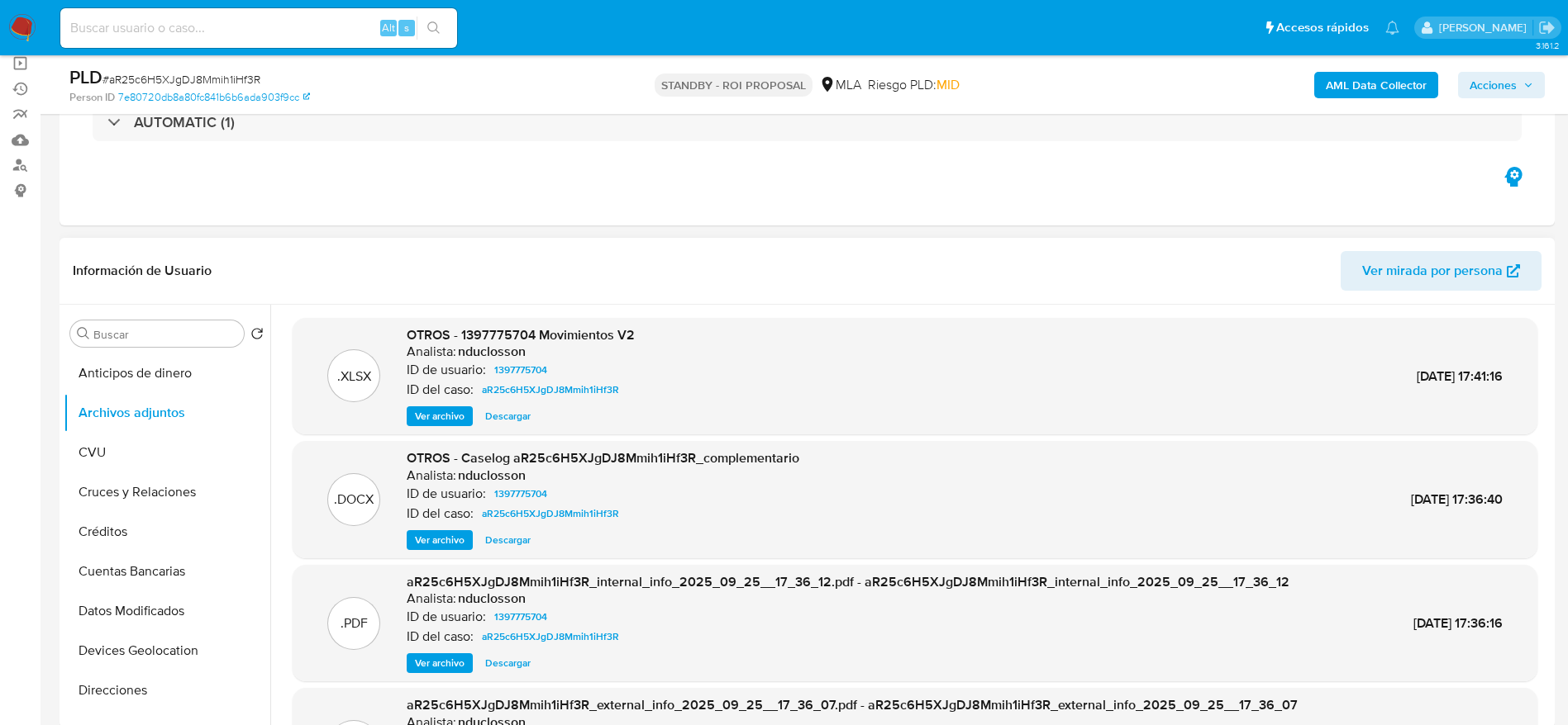
click at [504, 542] on span "Descargar" at bounding box center [508, 541] width 45 height 17
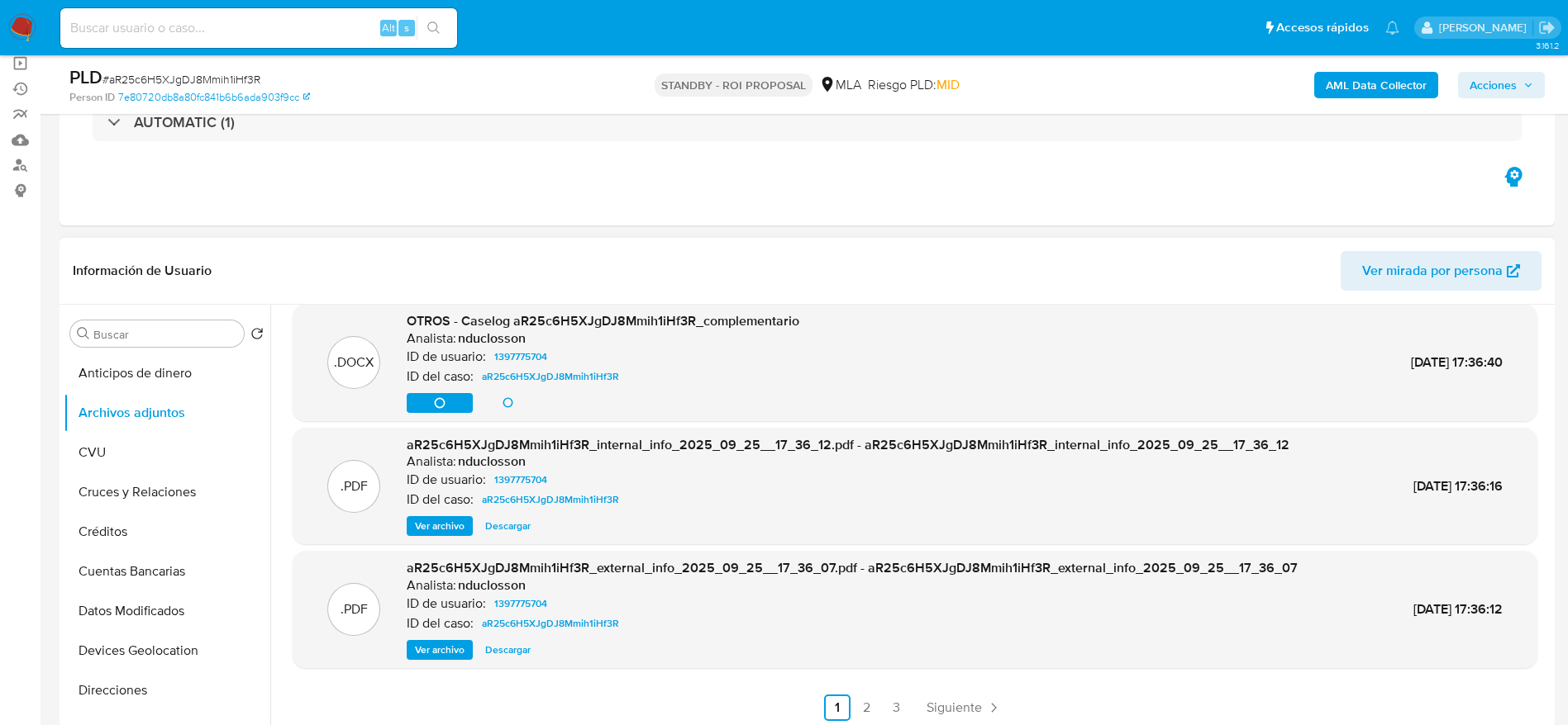
scroll to position [139, 0]
click at [957, 707] on span "Siguiente" at bounding box center [954, 706] width 56 height 13
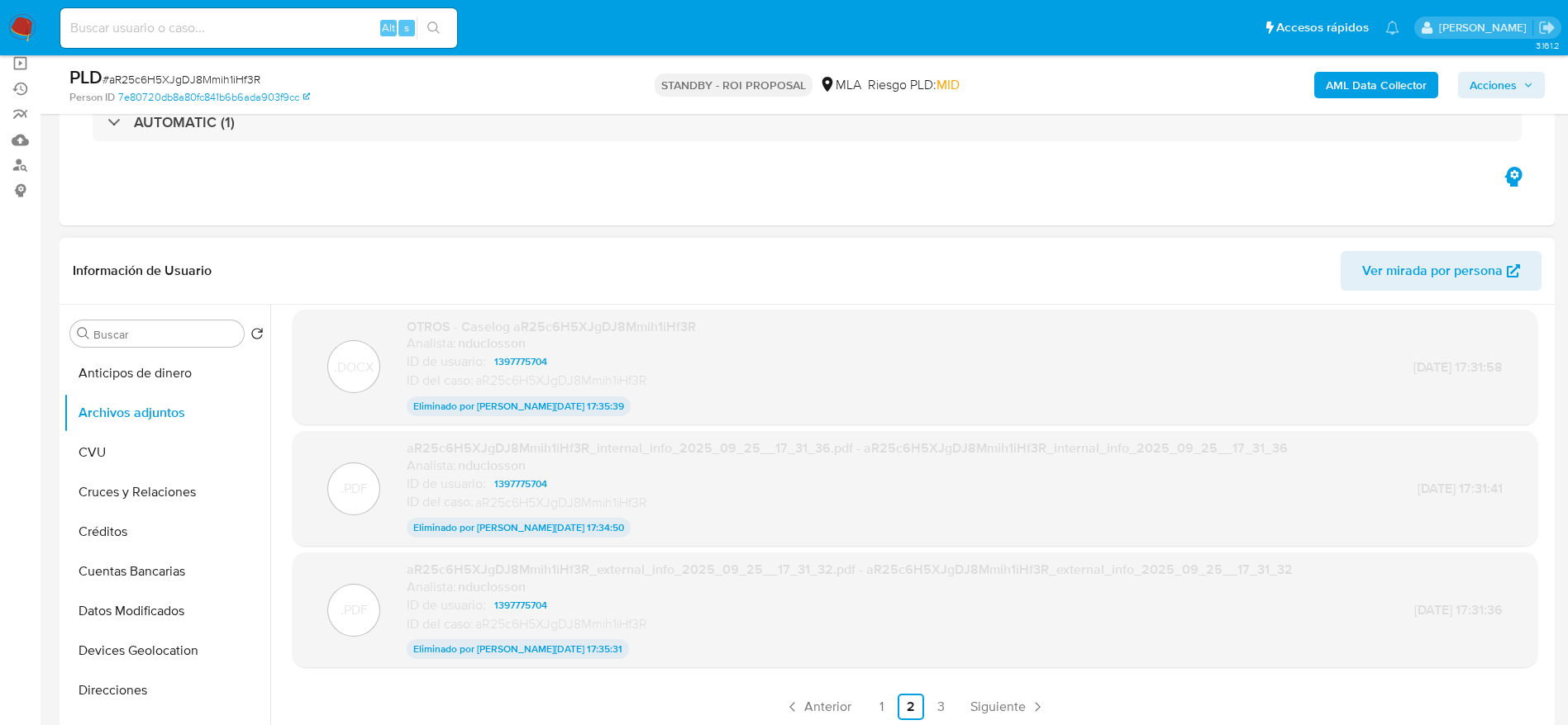
scroll to position [130, 0]
click at [997, 700] on span "Siguiente" at bounding box center [997, 706] width 56 height 13
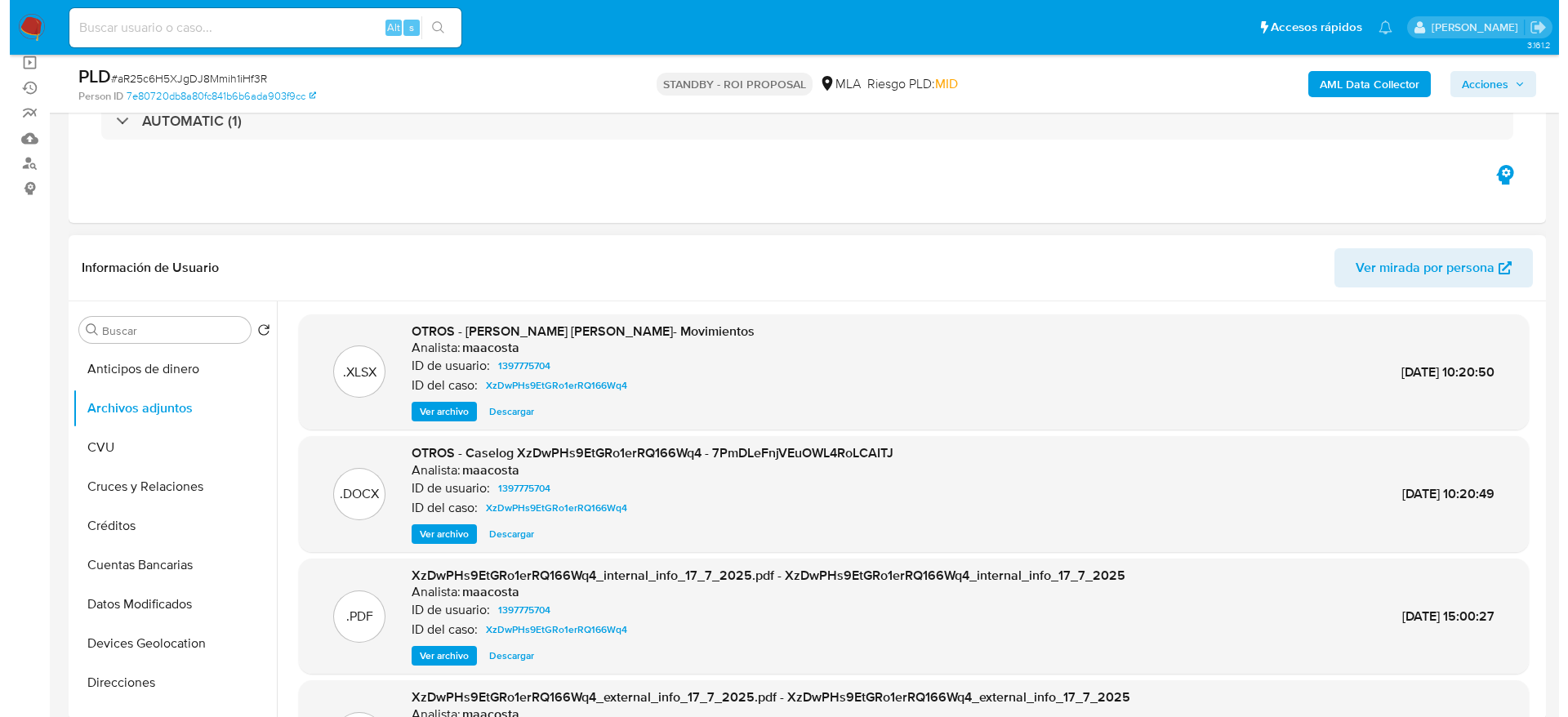
scroll to position [122, 0]
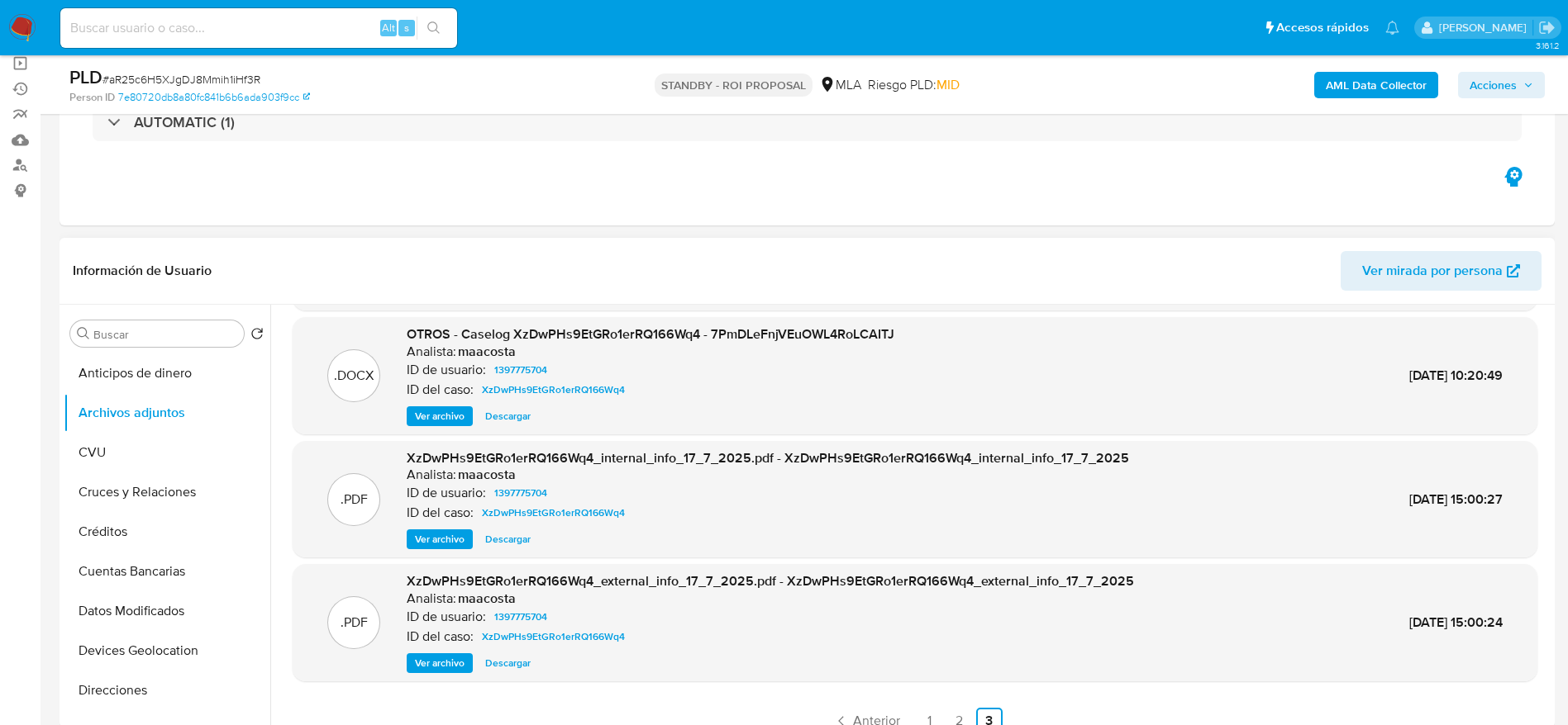
click at [440, 419] on span "Ver archivo" at bounding box center [439, 416] width 50 height 17
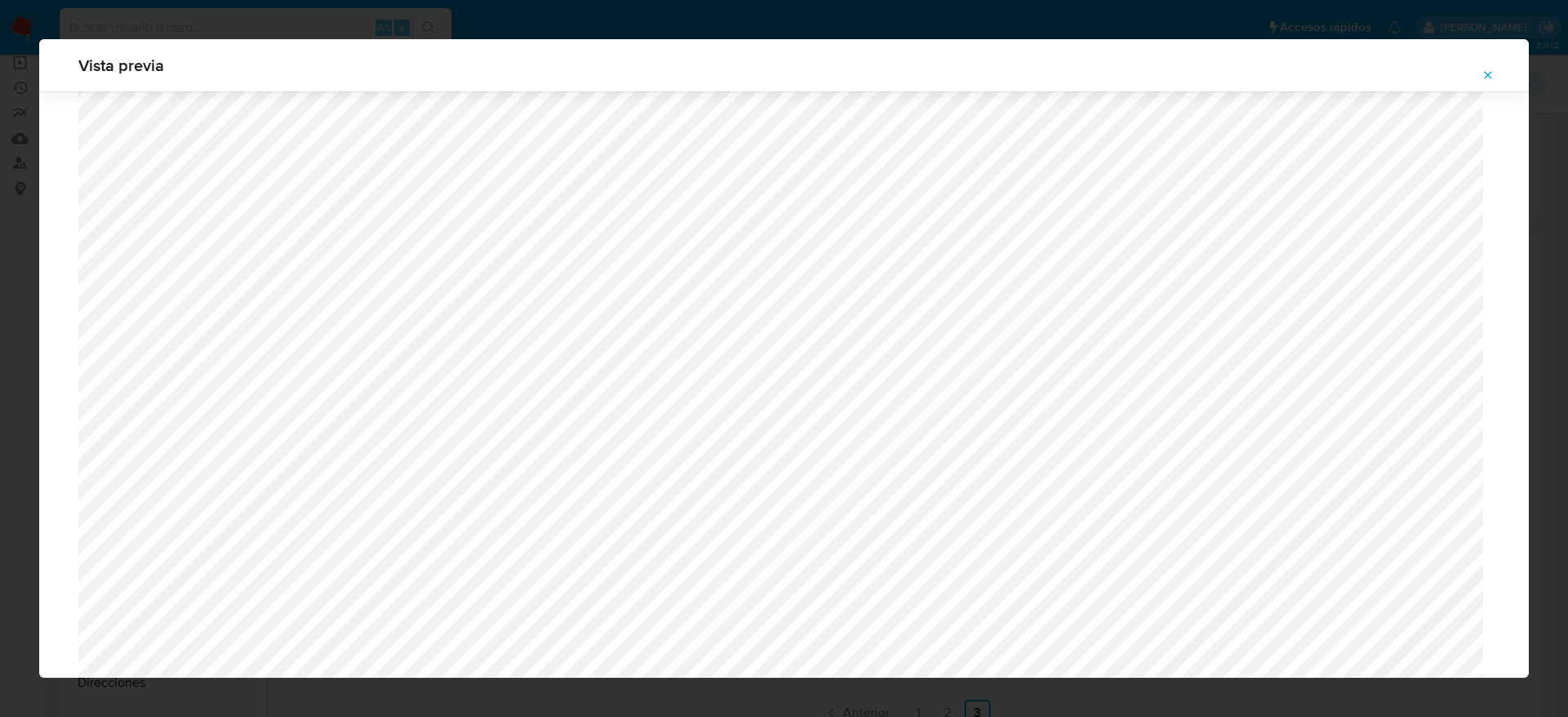
scroll to position [580, 0]
click at [1487, 75] on icon "Attachment preview" at bounding box center [1489, 75] width 7 height 7
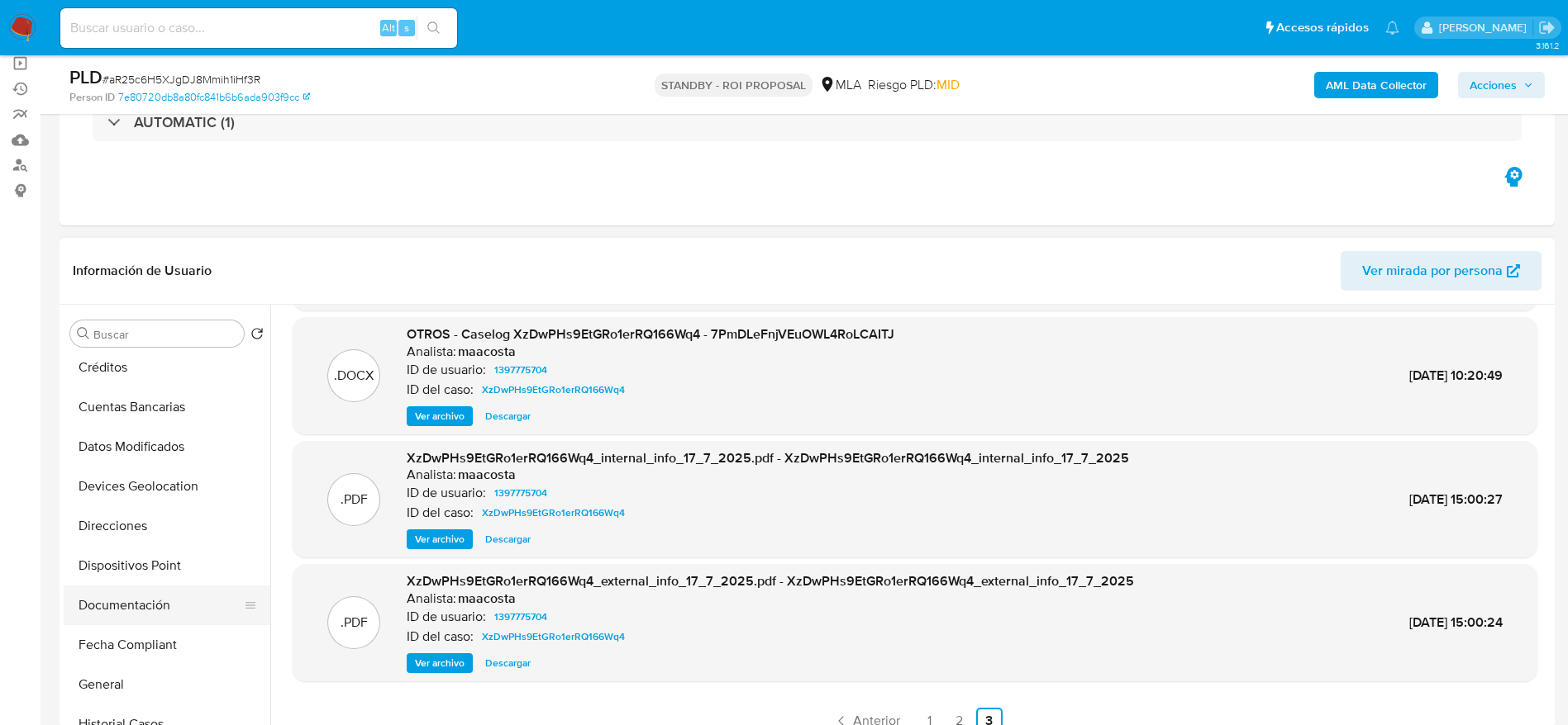
scroll to position [248, 0]
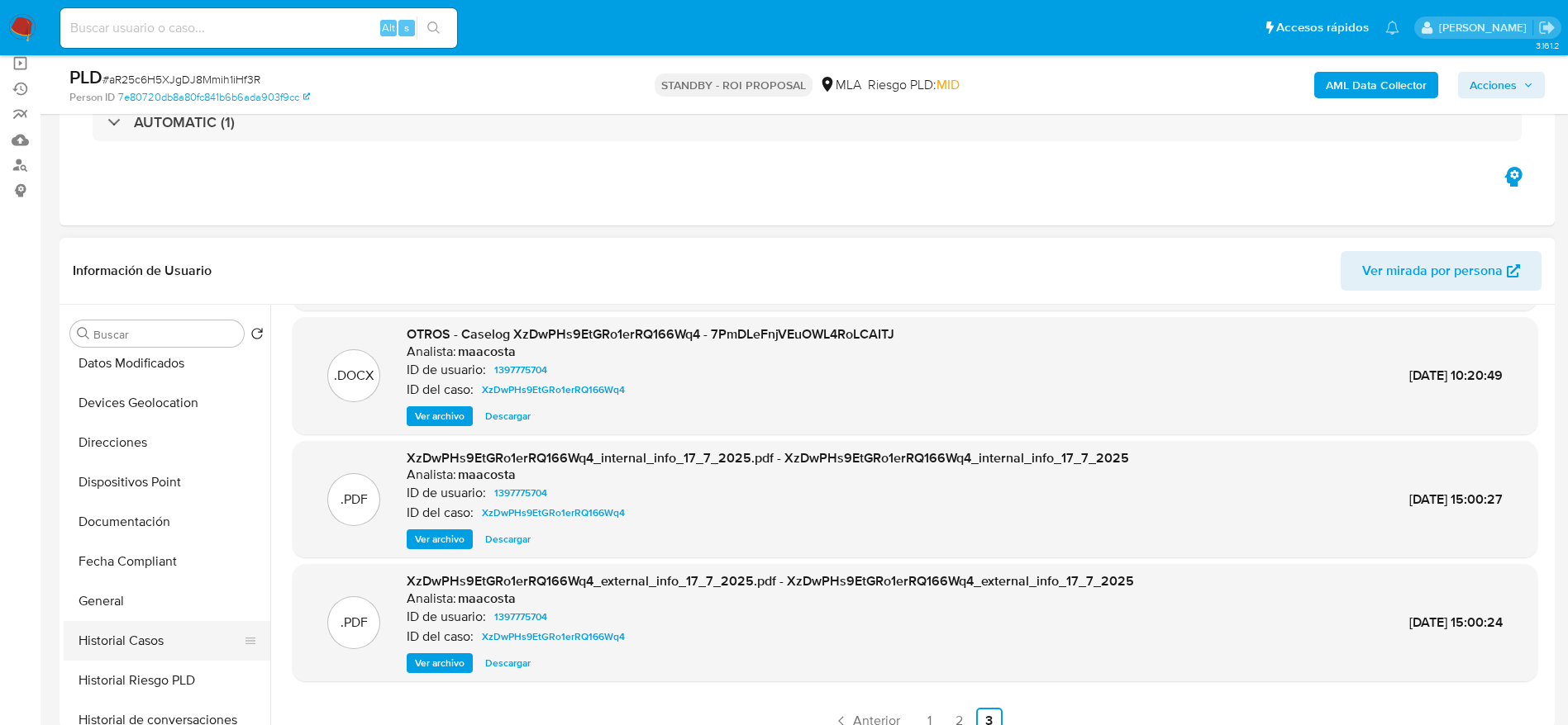
click at [123, 646] on button "Historial Casos" at bounding box center [160, 641] width 194 height 40
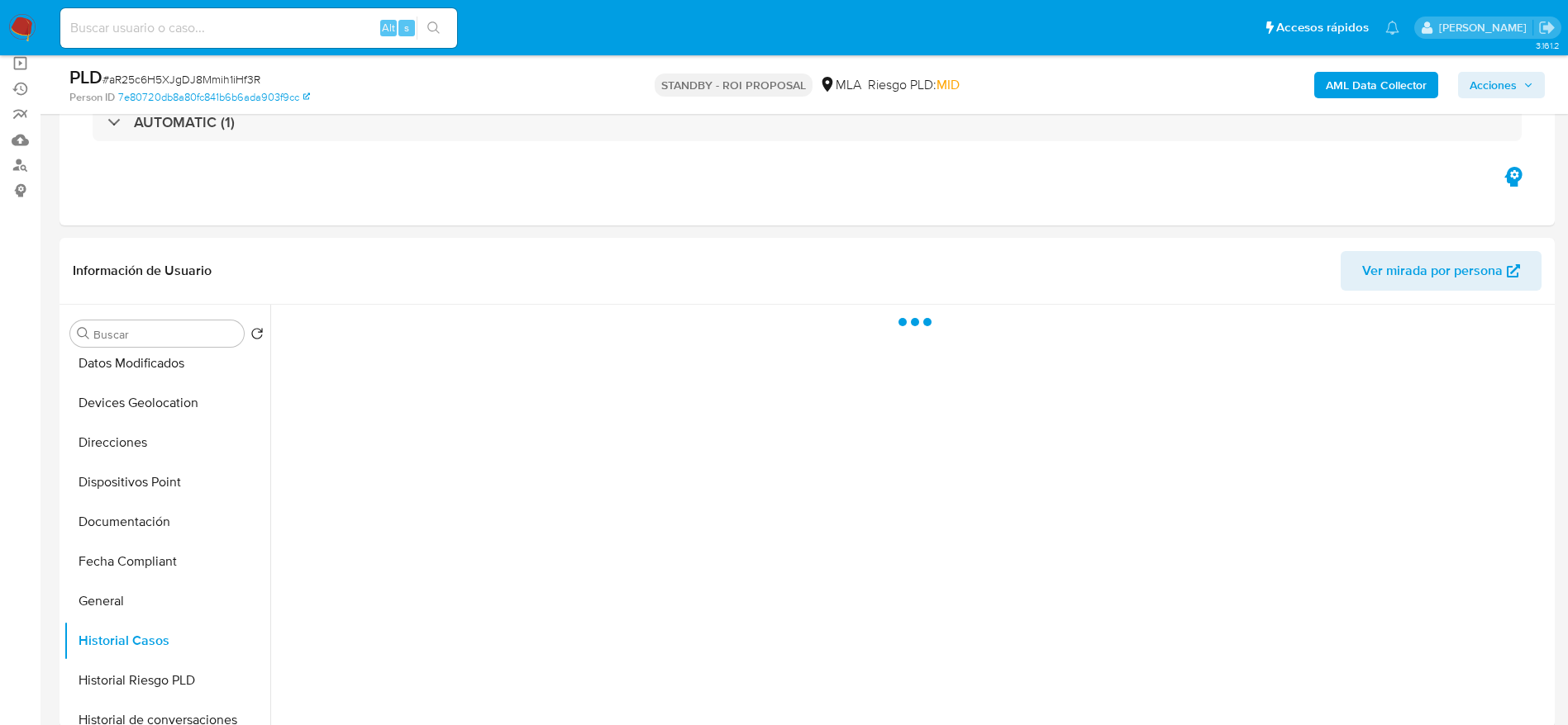
scroll to position [0, 0]
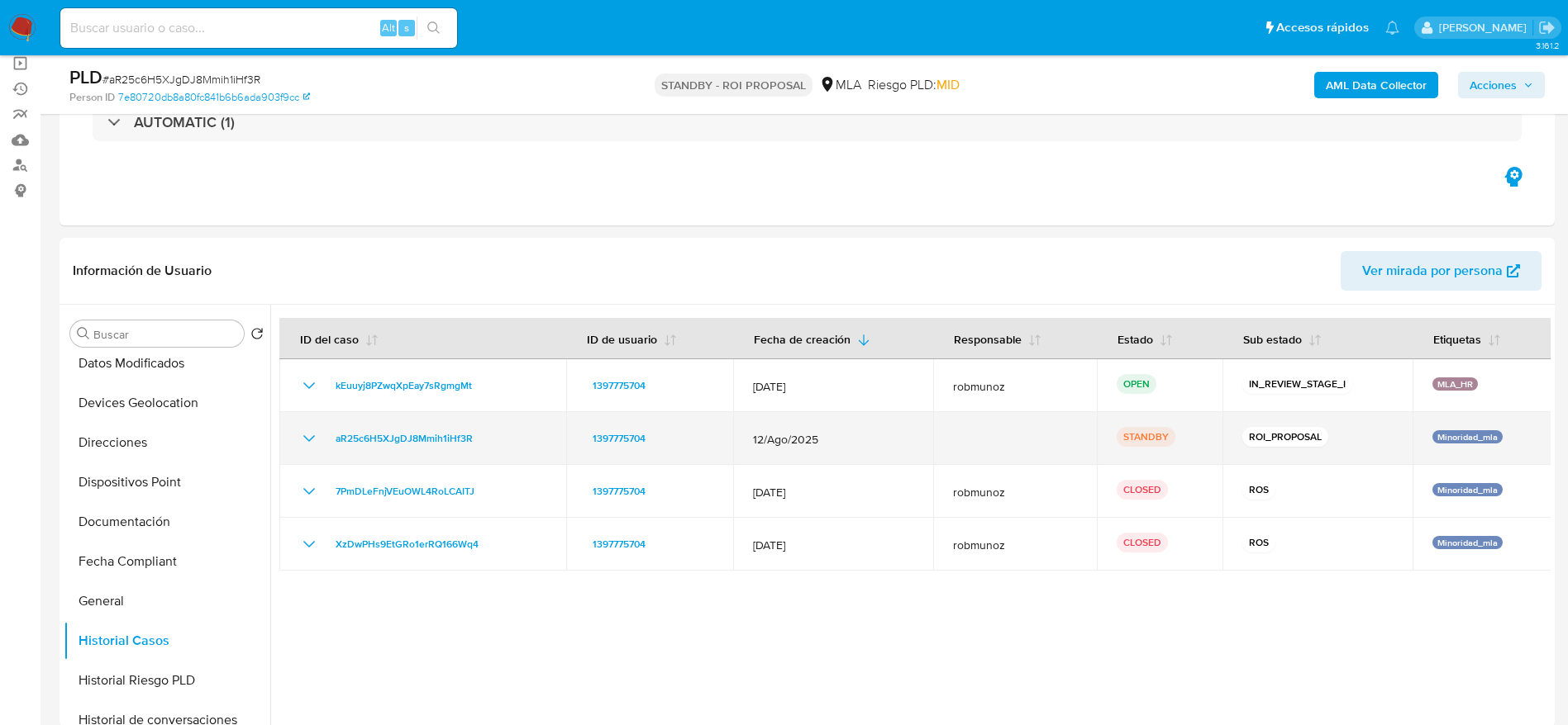
click at [305, 433] on icon "Mostrar/Ocultar" at bounding box center [309, 438] width 20 height 20
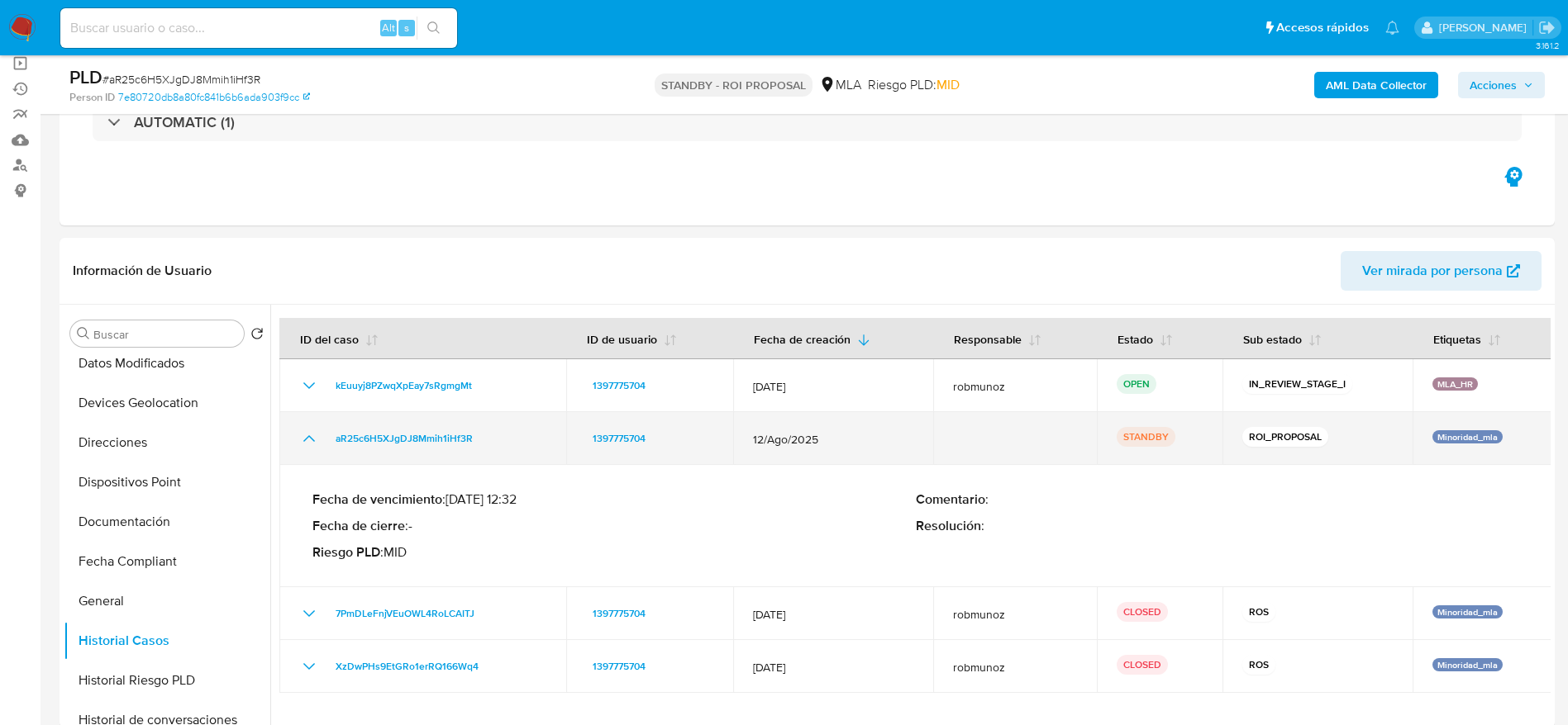
click at [305, 433] on icon "Mostrar/Ocultar" at bounding box center [309, 438] width 20 height 20
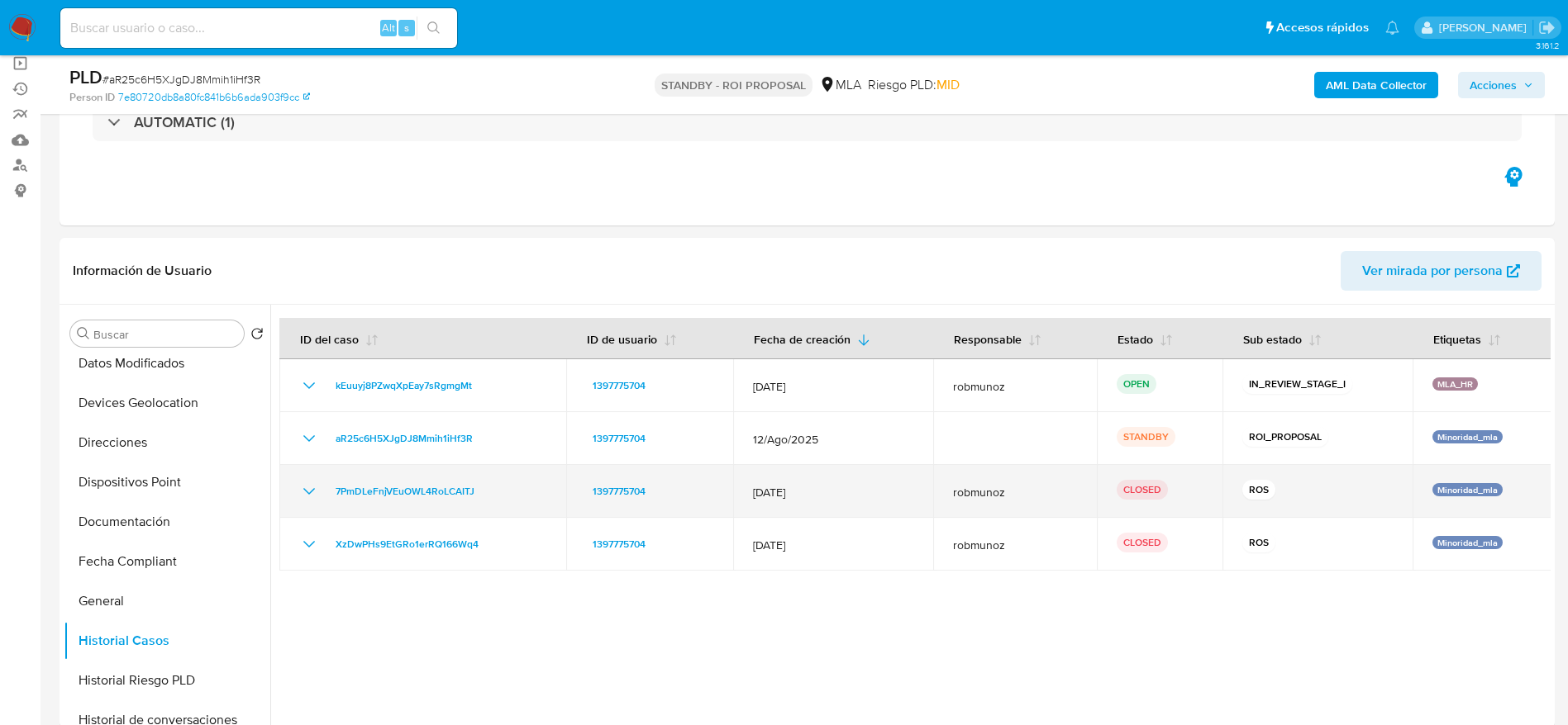
click at [312, 486] on icon "Mostrar/Ocultar" at bounding box center [309, 491] width 20 height 20
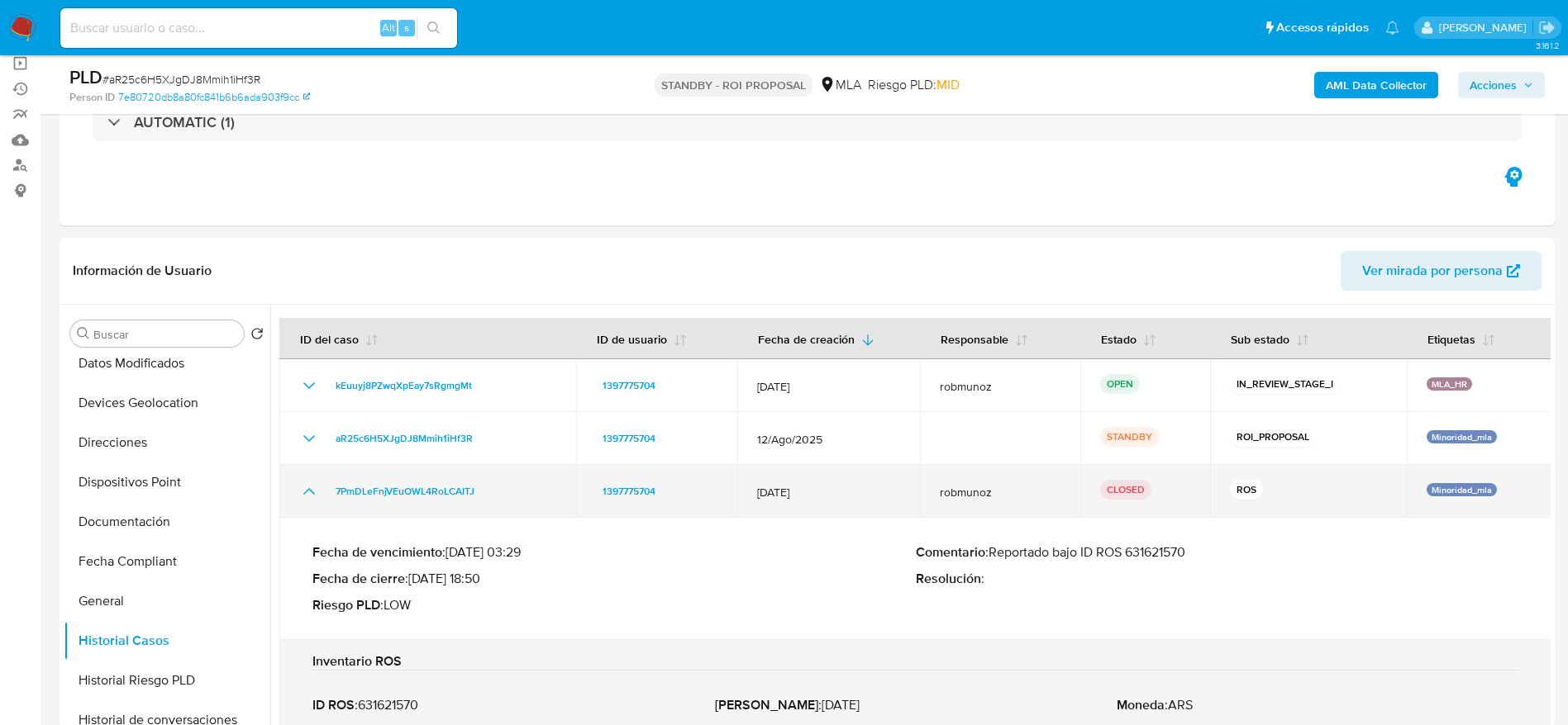
click at [312, 486] on icon "Mostrar/Ocultar" at bounding box center [309, 491] width 20 height 20
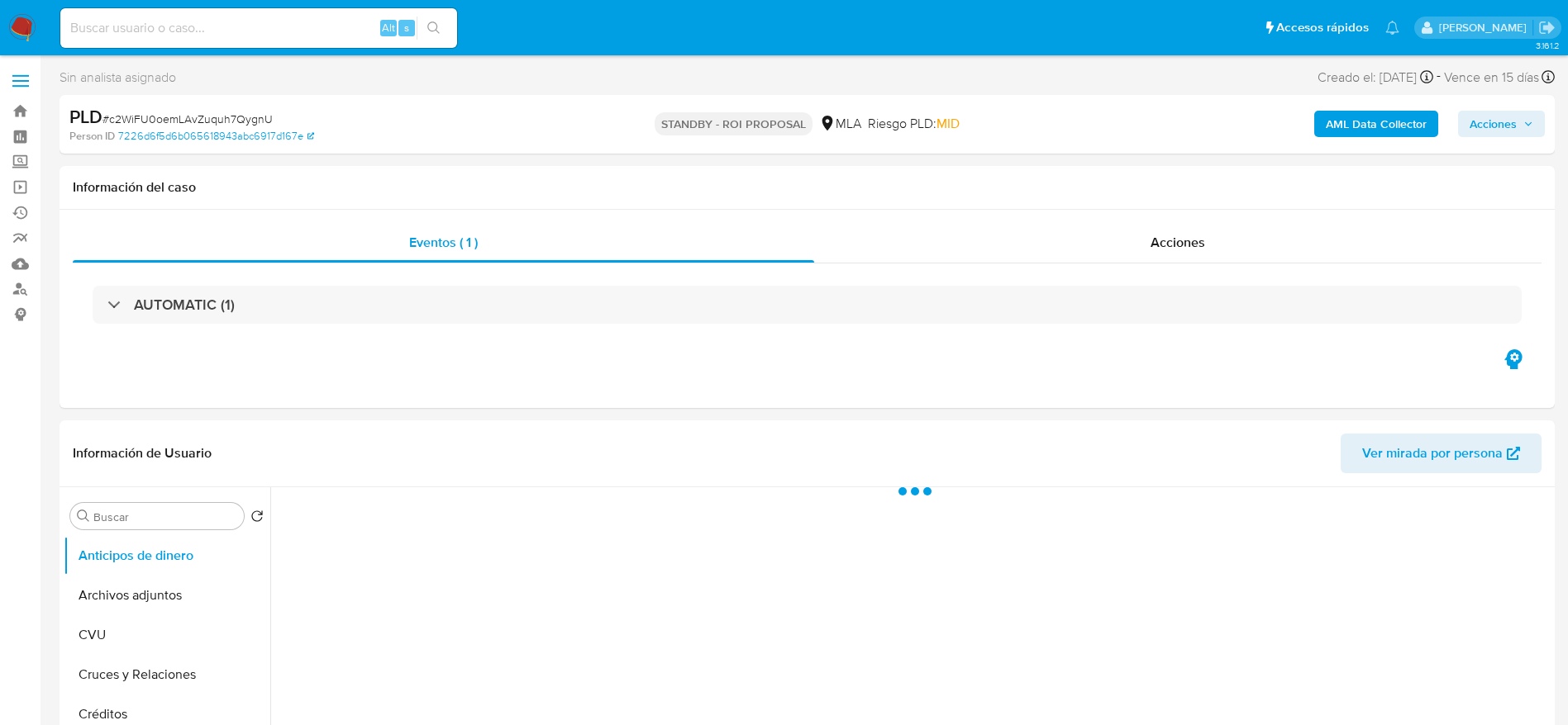
select select "10"
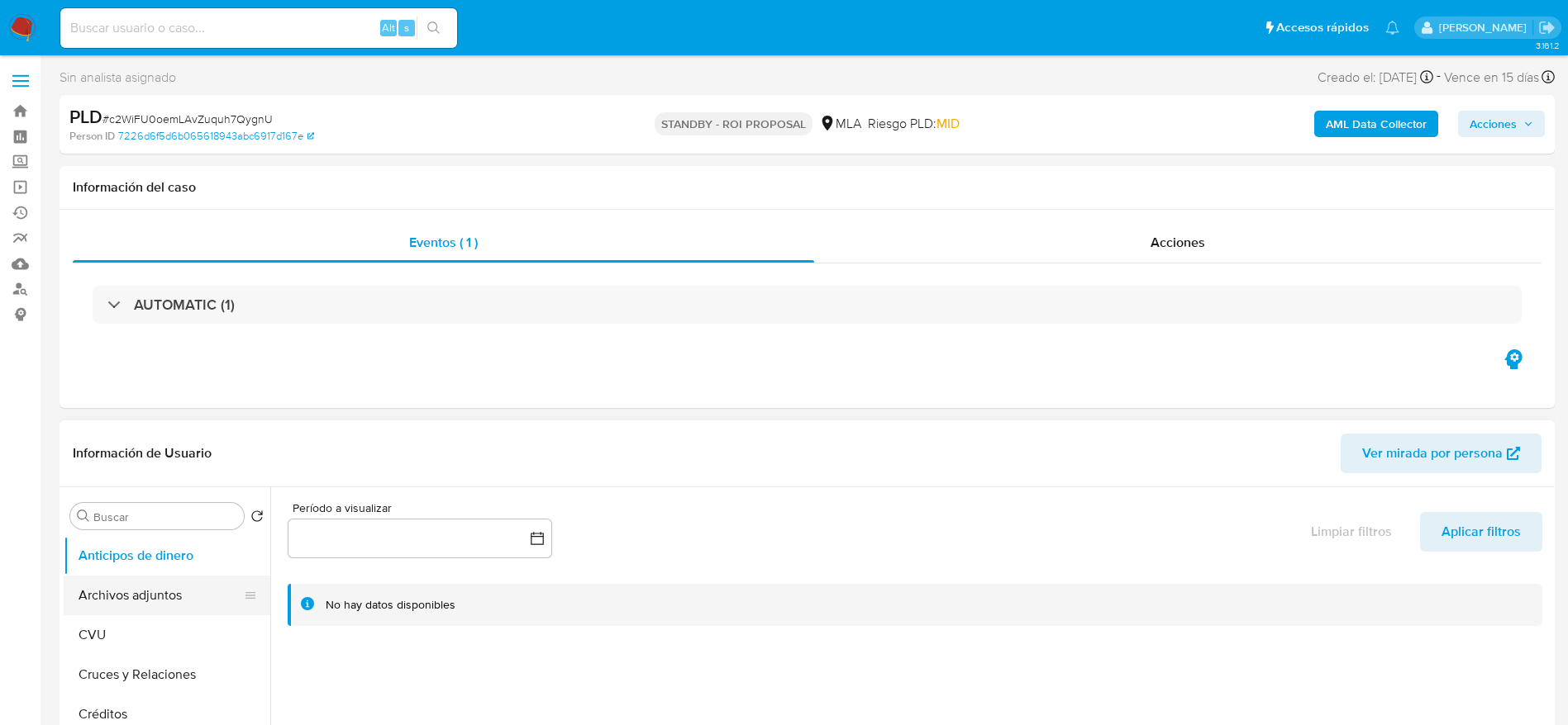
click at [171, 605] on button "Archivos adjuntos" at bounding box center [160, 596] width 194 height 40
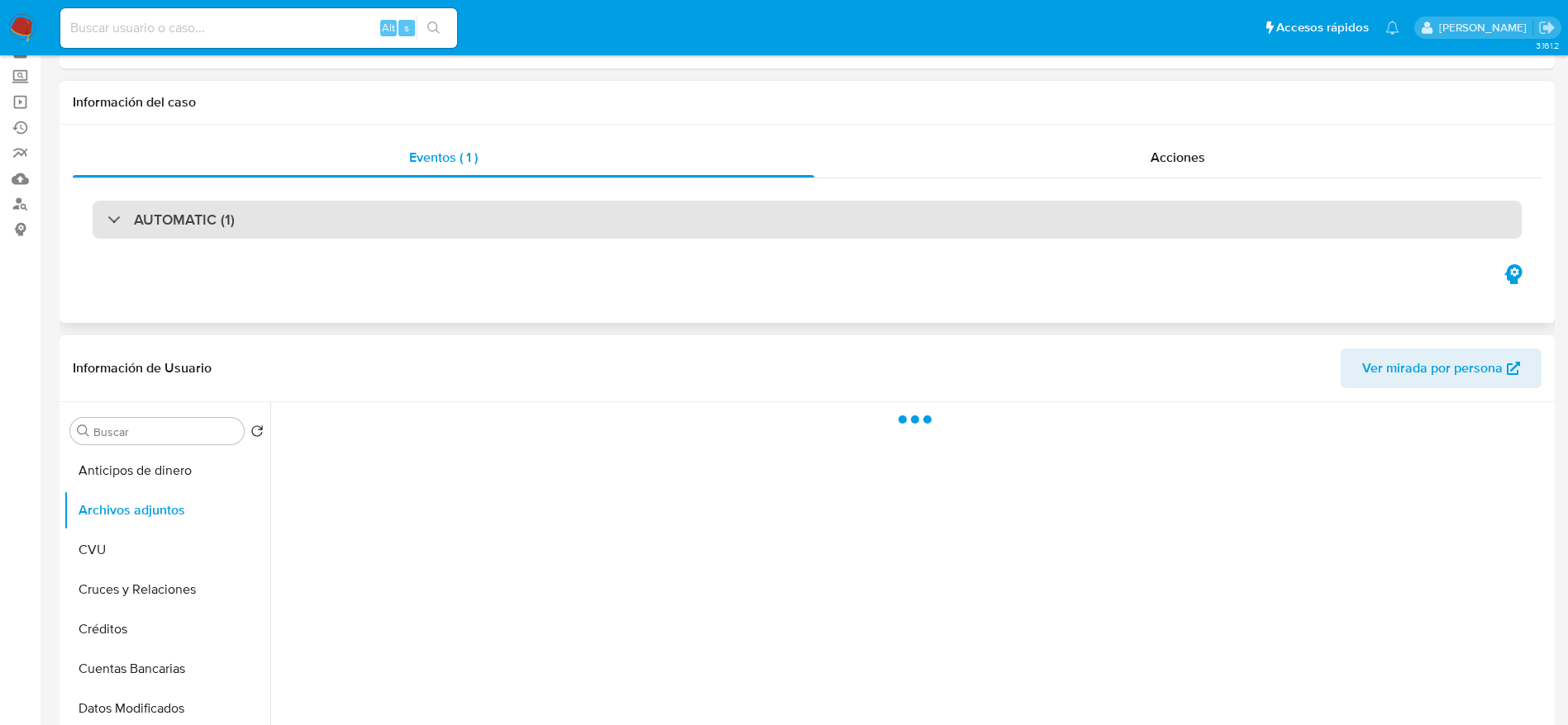
scroll to position [124, 0]
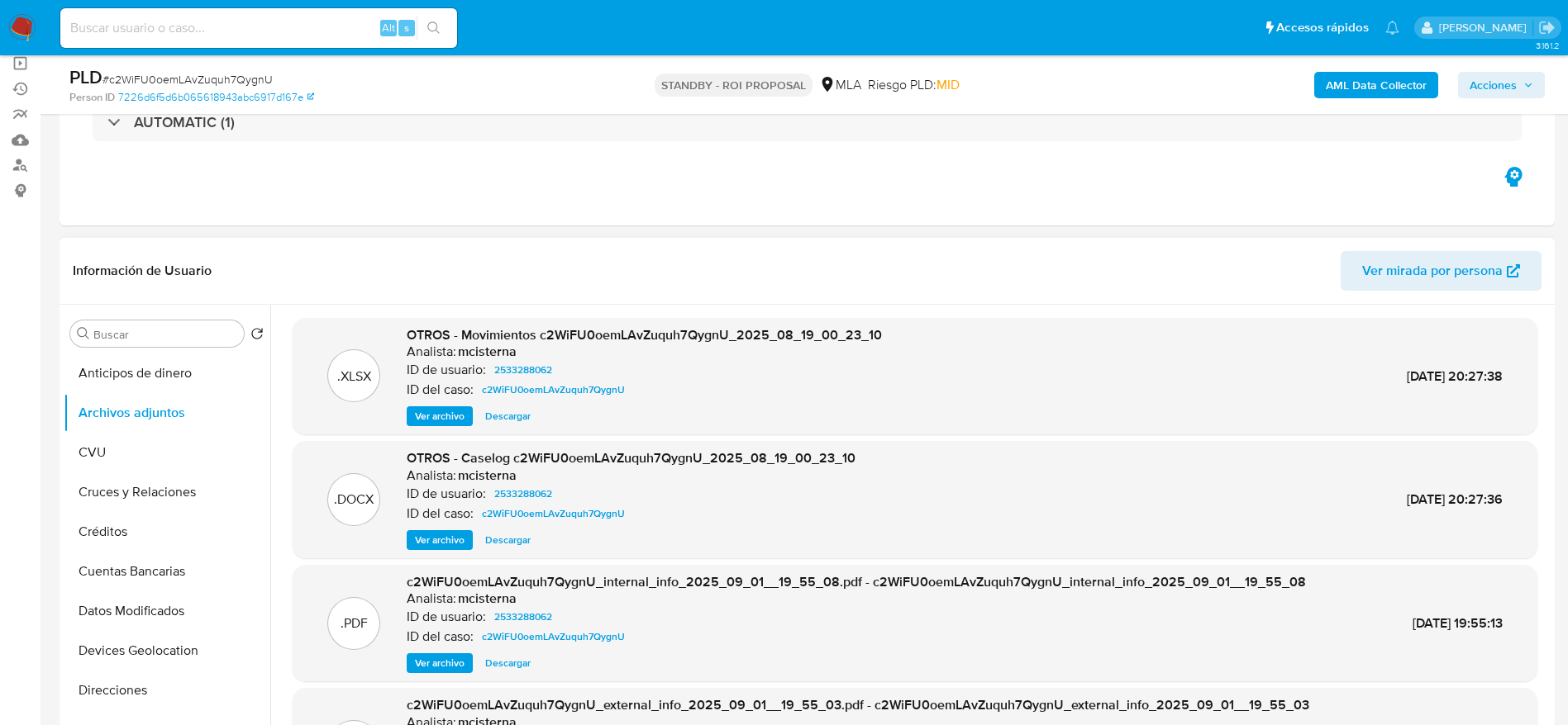
click at [496, 544] on span "Descargar" at bounding box center [508, 541] width 45 height 17
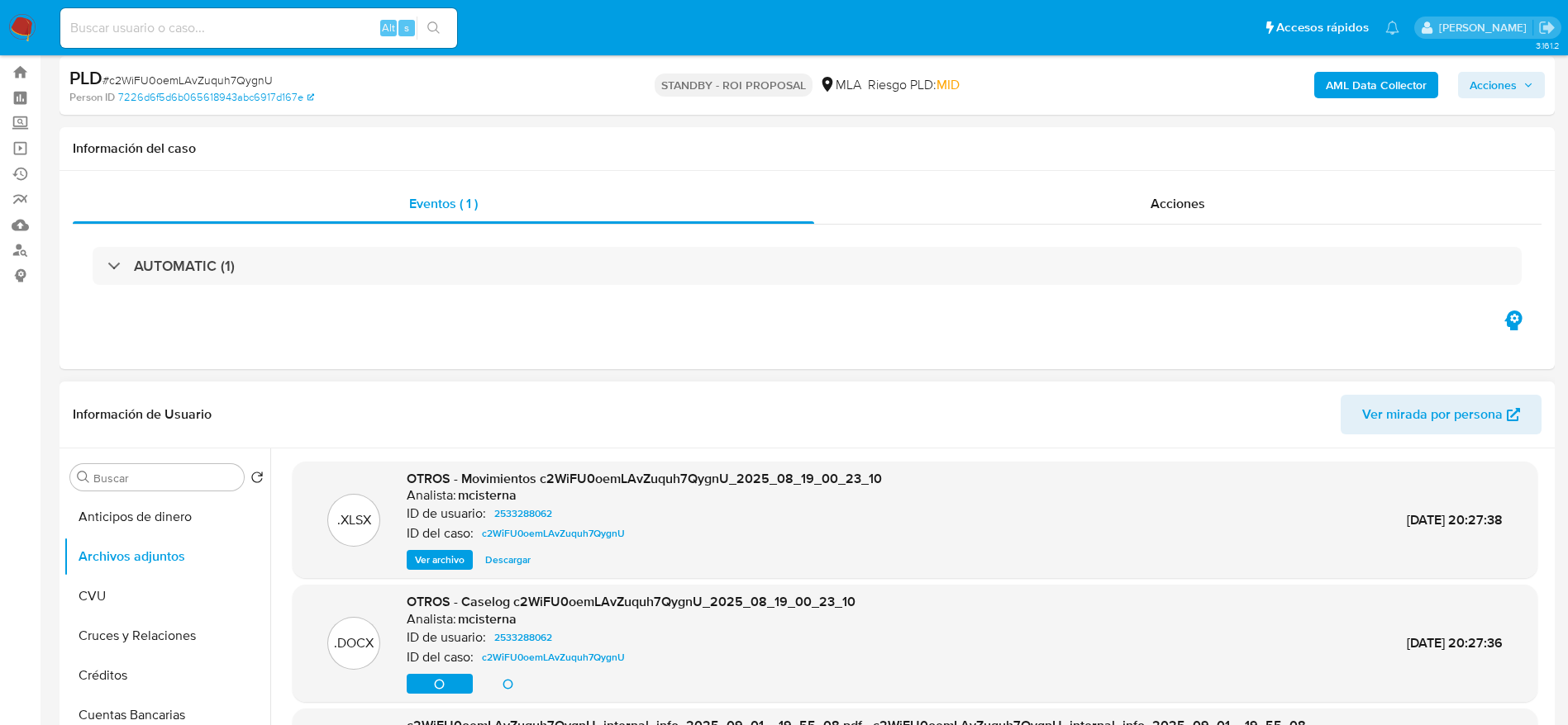
scroll to position [0, 0]
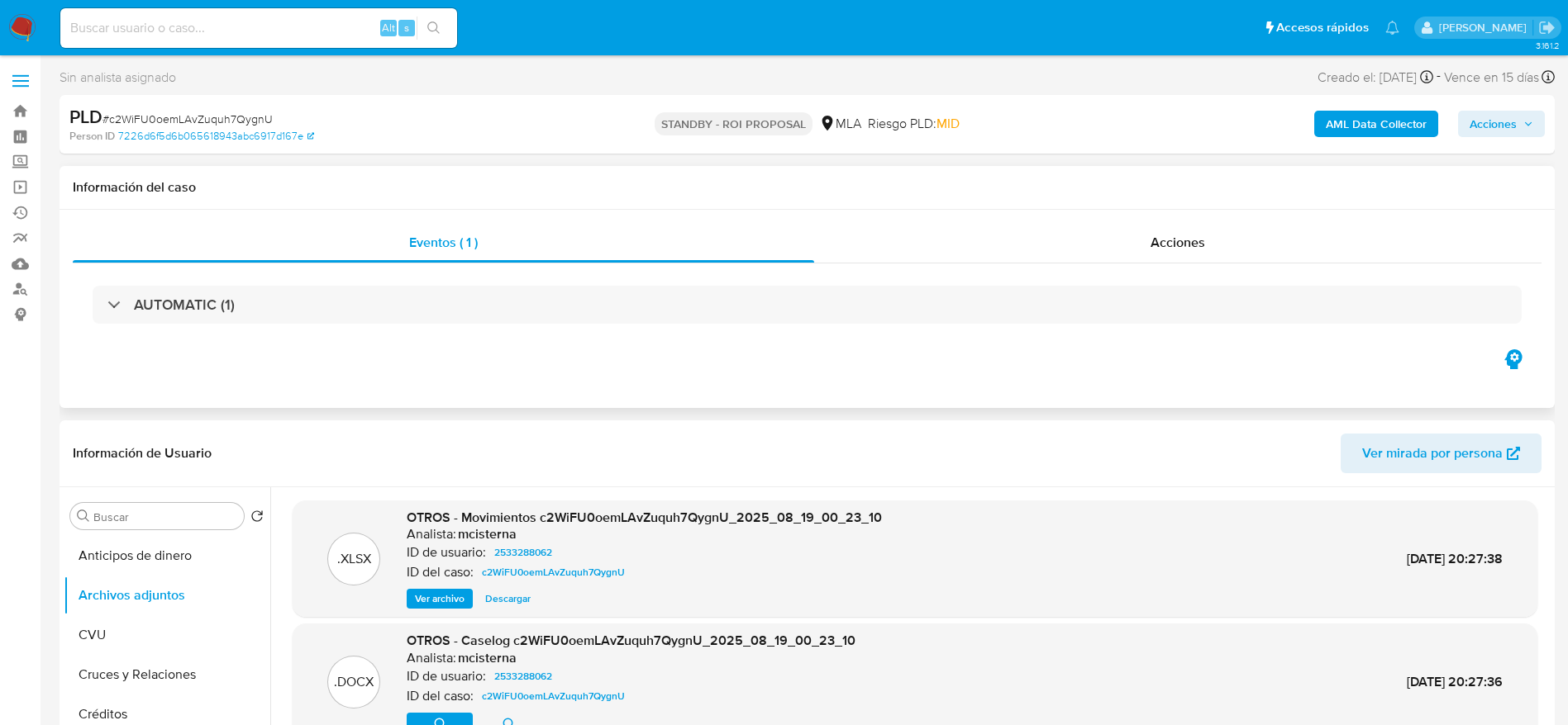
click at [1194, 216] on div "Eventos ( 1 ) Acciones AUTOMATIC (1)" at bounding box center [807, 309] width 1495 height 198
click at [1193, 228] on div "Acciones" at bounding box center [1178, 243] width 727 height 40
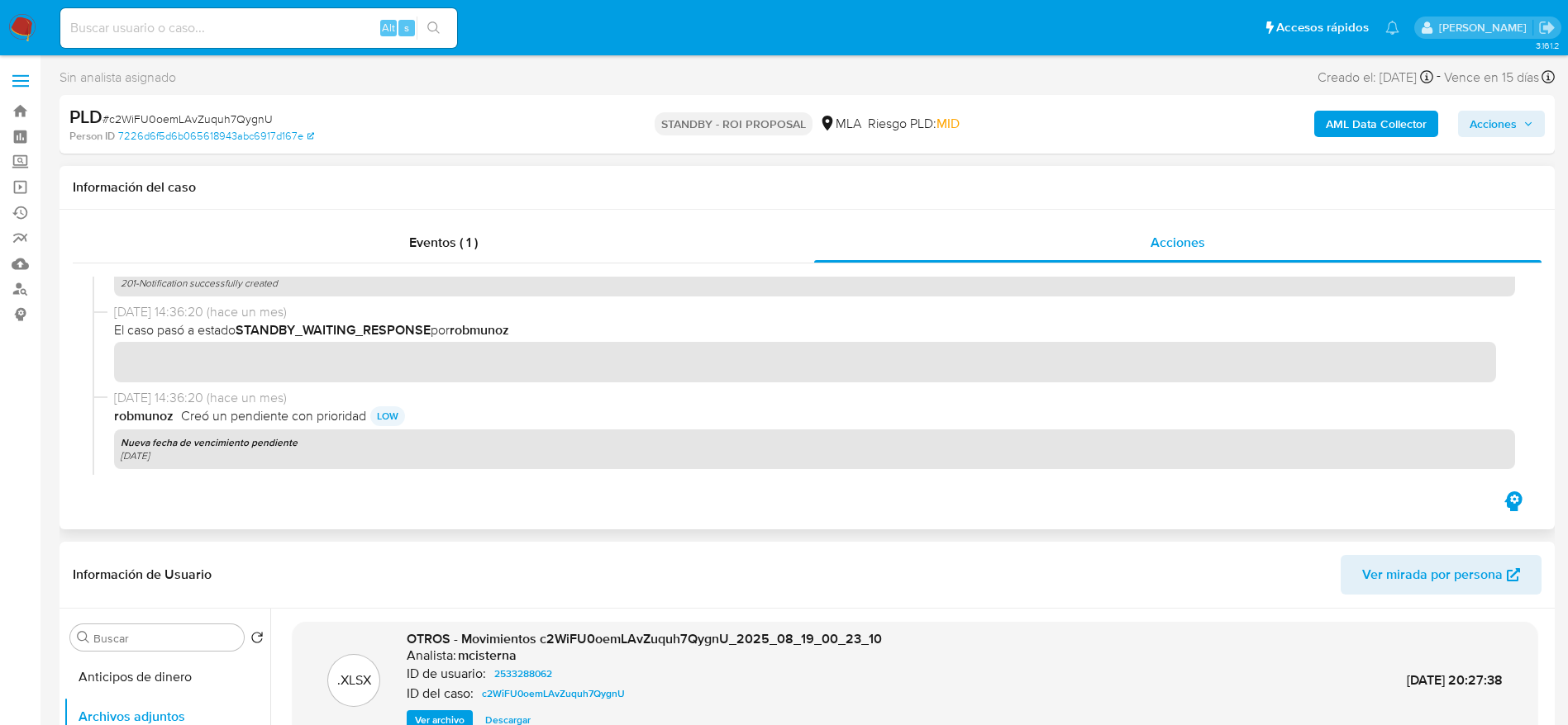
scroll to position [1552, 0]
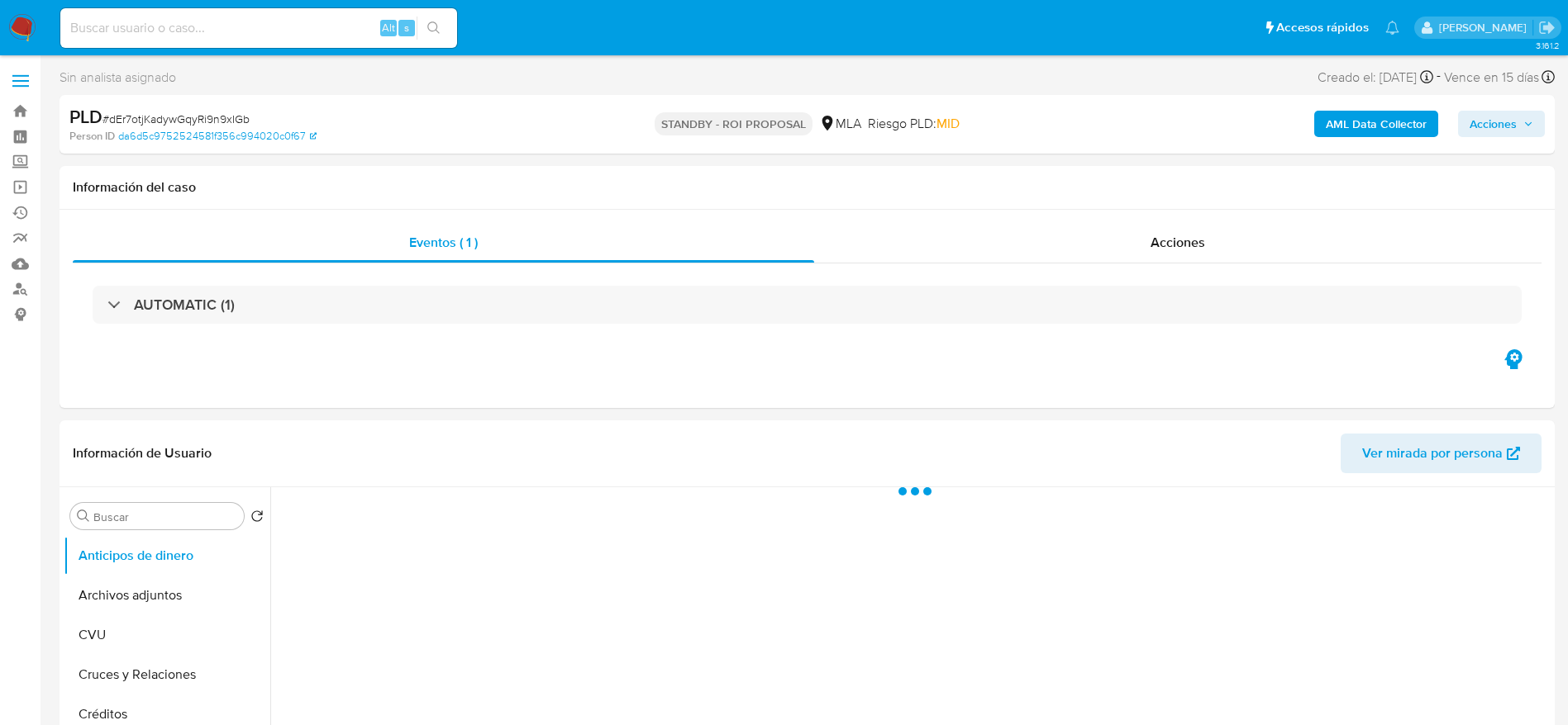
select select "10"
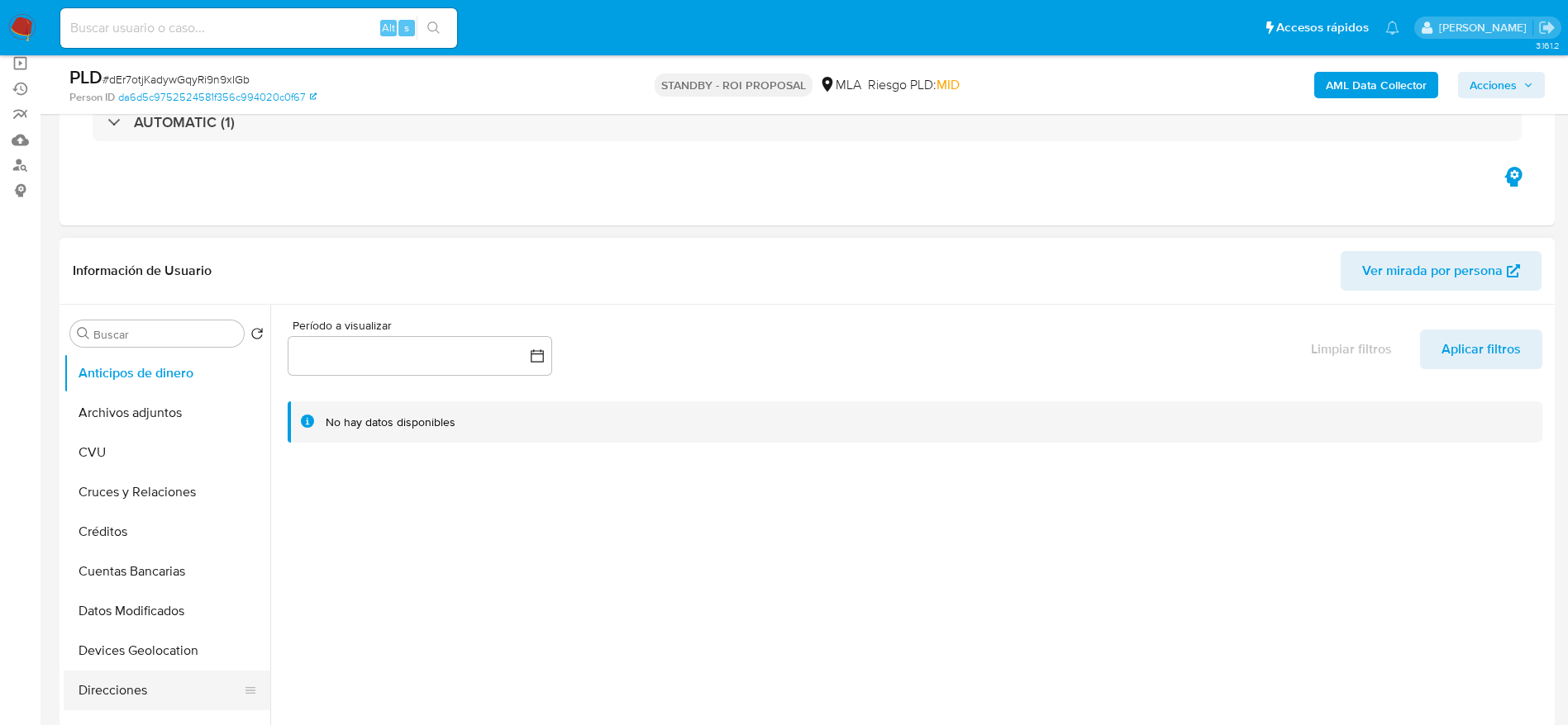
scroll to position [248, 0]
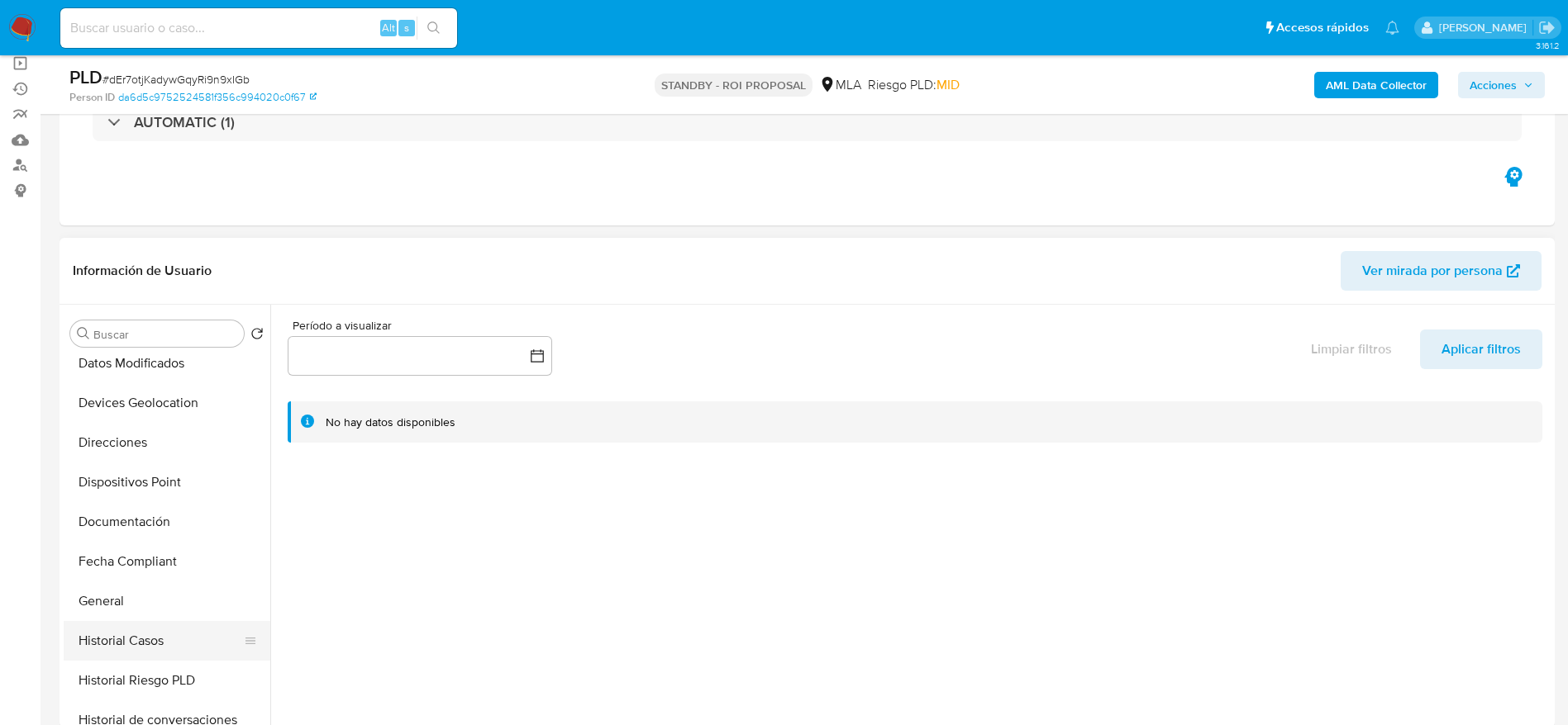
click at [146, 650] on button "Historial Casos" at bounding box center [160, 641] width 194 height 40
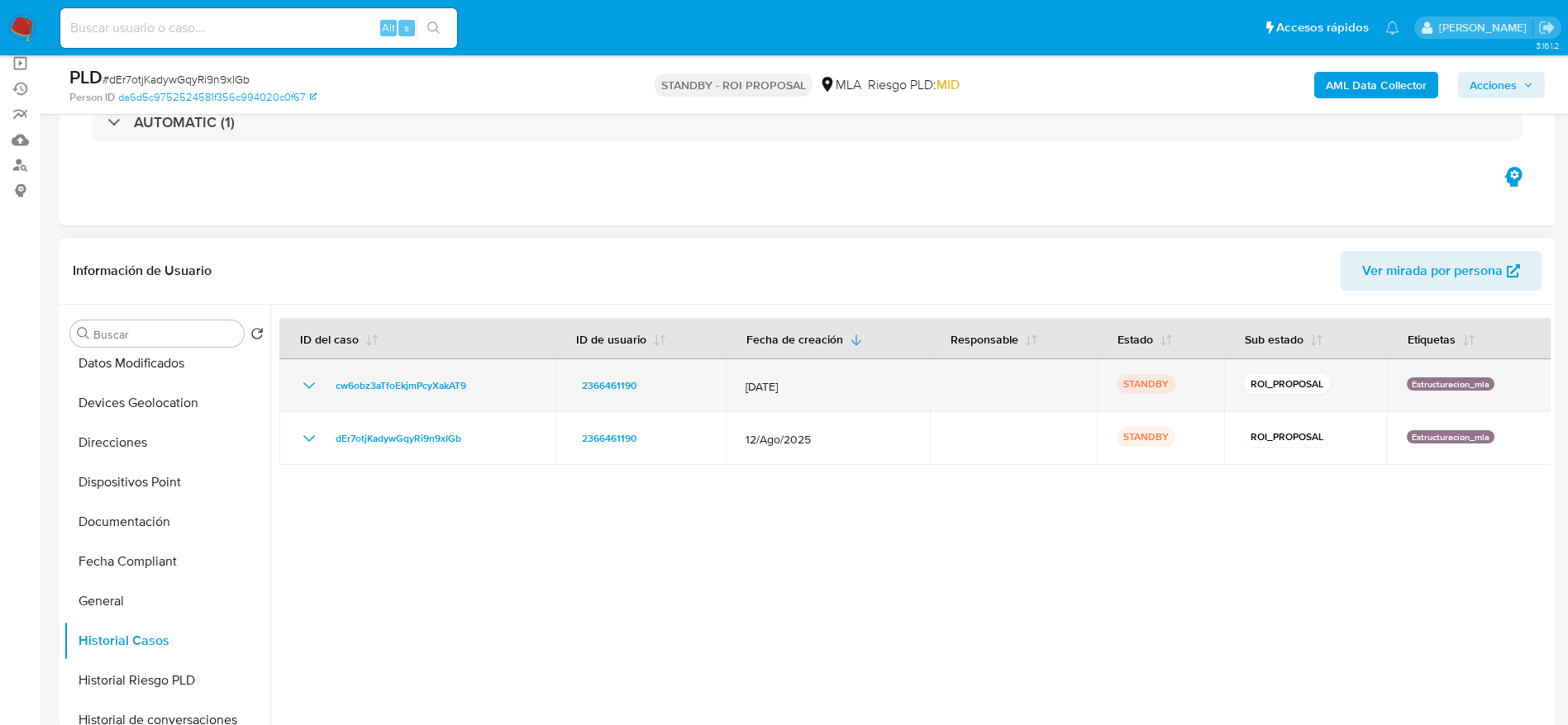
click at [486, 381] on div "cw6obz3aTfoEkjmPcyXakAT9" at bounding box center [418, 385] width 236 height 20
click at [480, 385] on div "cw6obz3aTfoEkjmPcyXakAT9" at bounding box center [418, 385] width 236 height 20
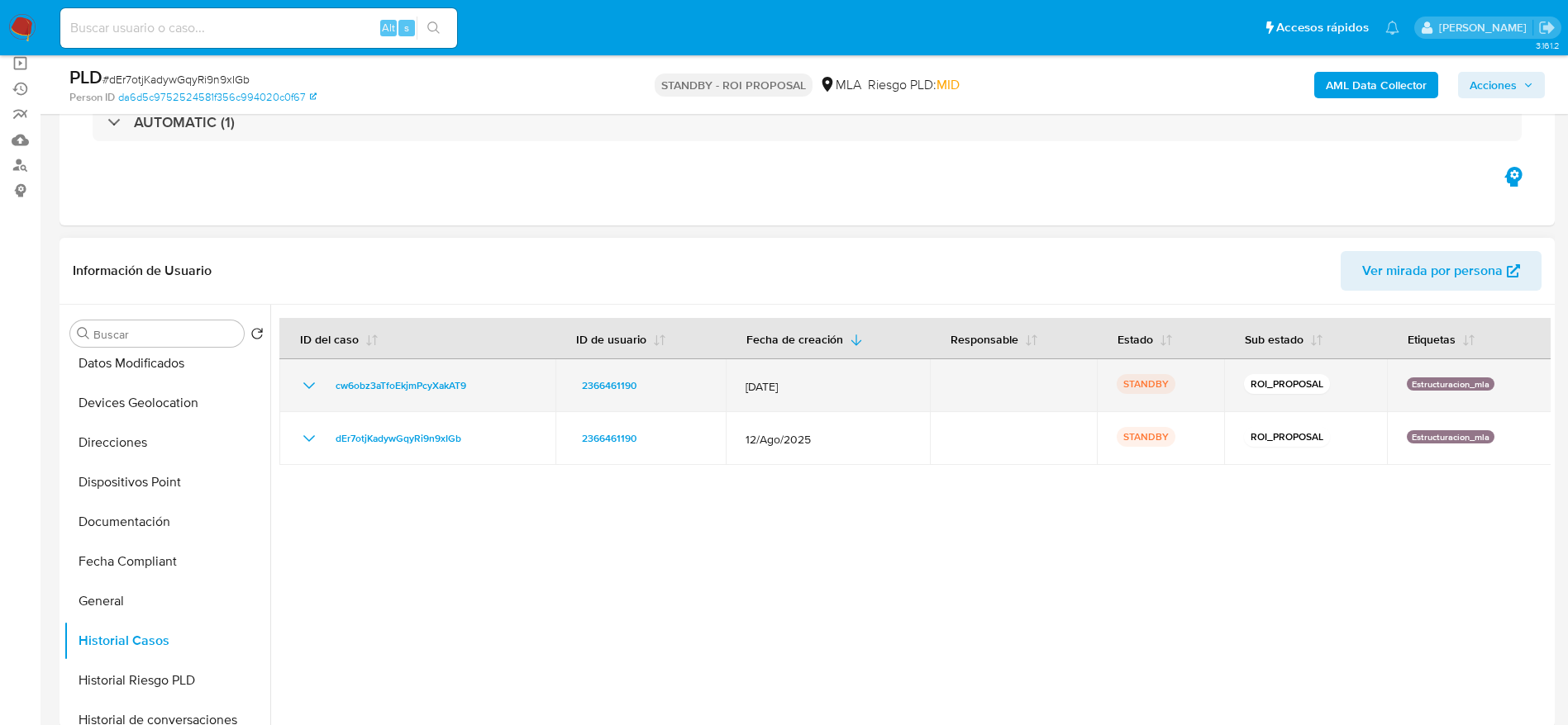
click at [480, 385] on div "cw6obz3aTfoEkjmPcyXakAT9" at bounding box center [418, 385] width 236 height 20
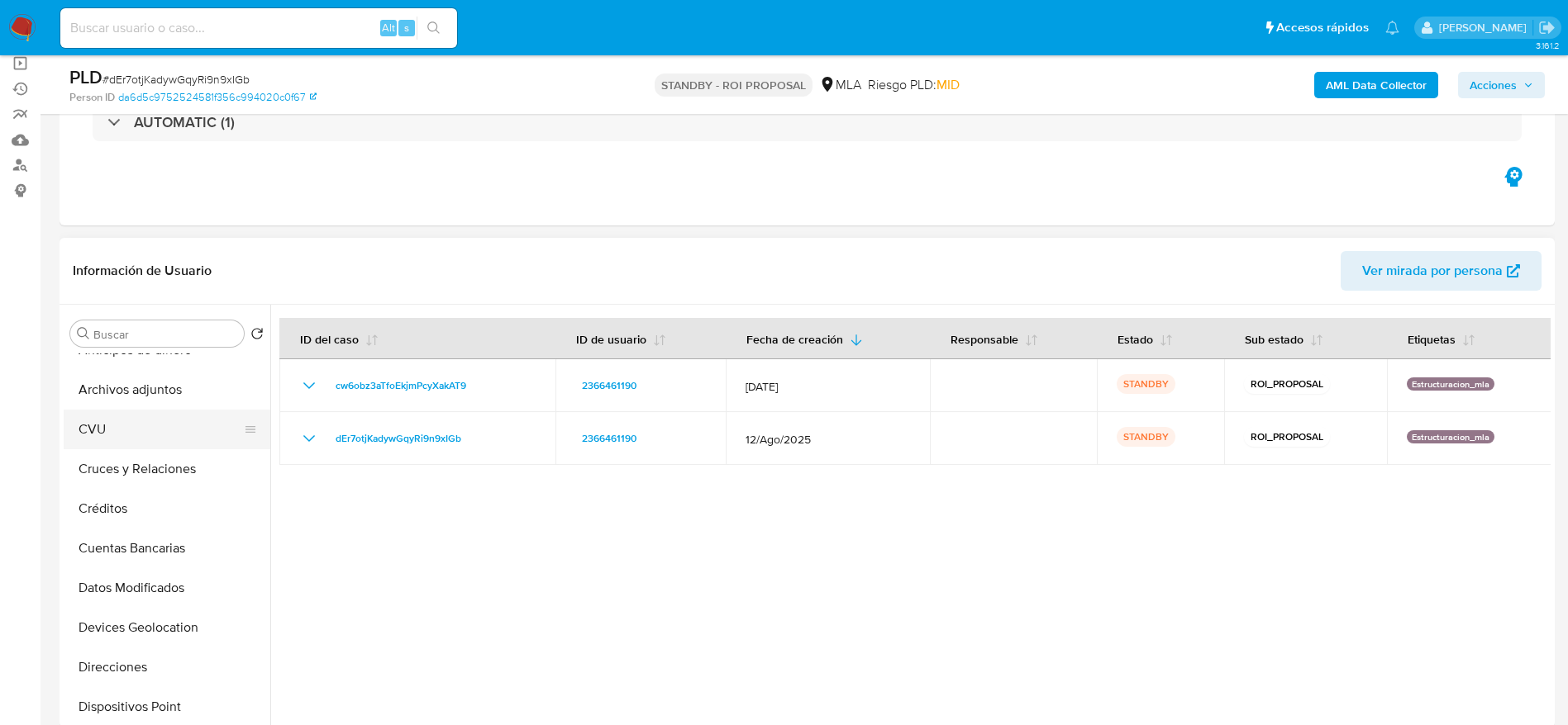
scroll to position [0, 0]
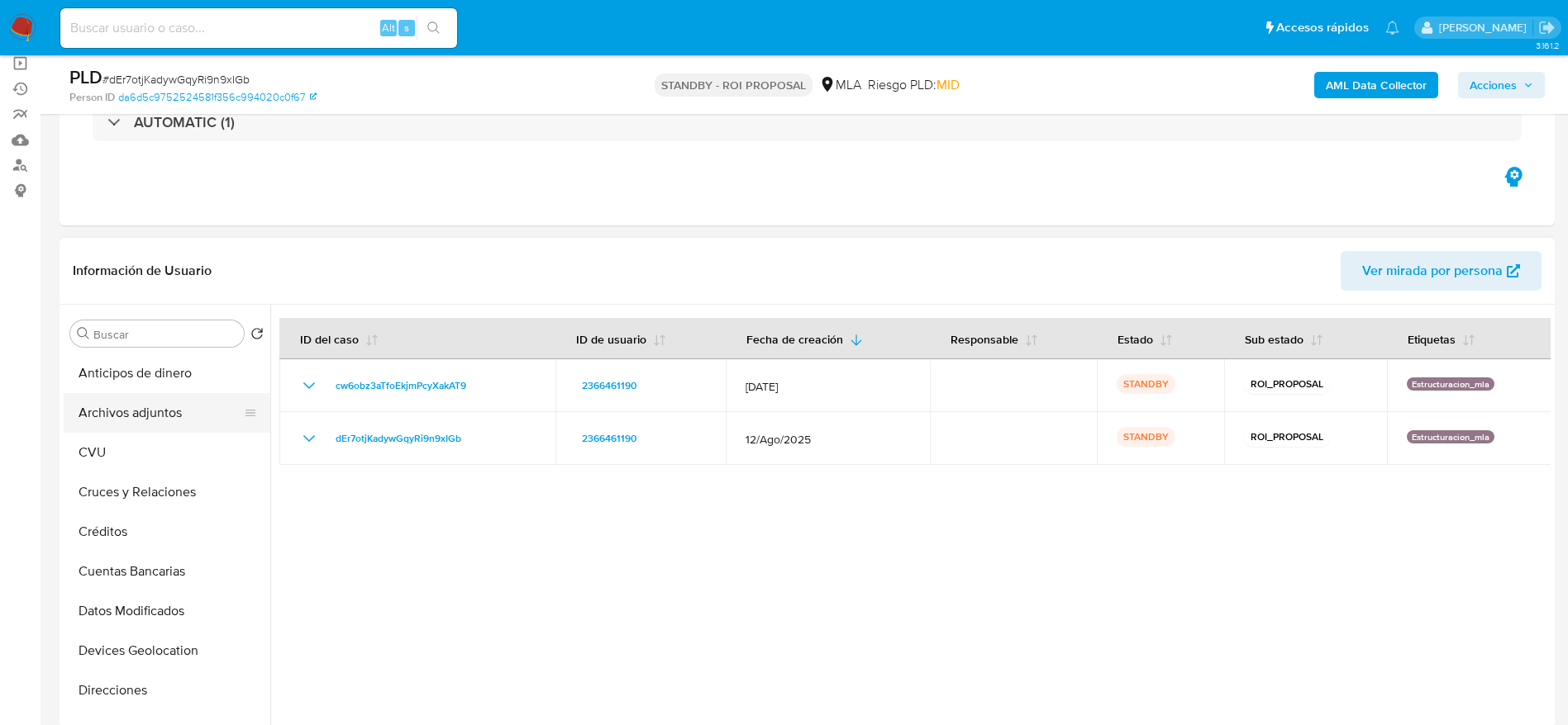
click at [129, 407] on button "Archivos adjuntos" at bounding box center [160, 413] width 194 height 40
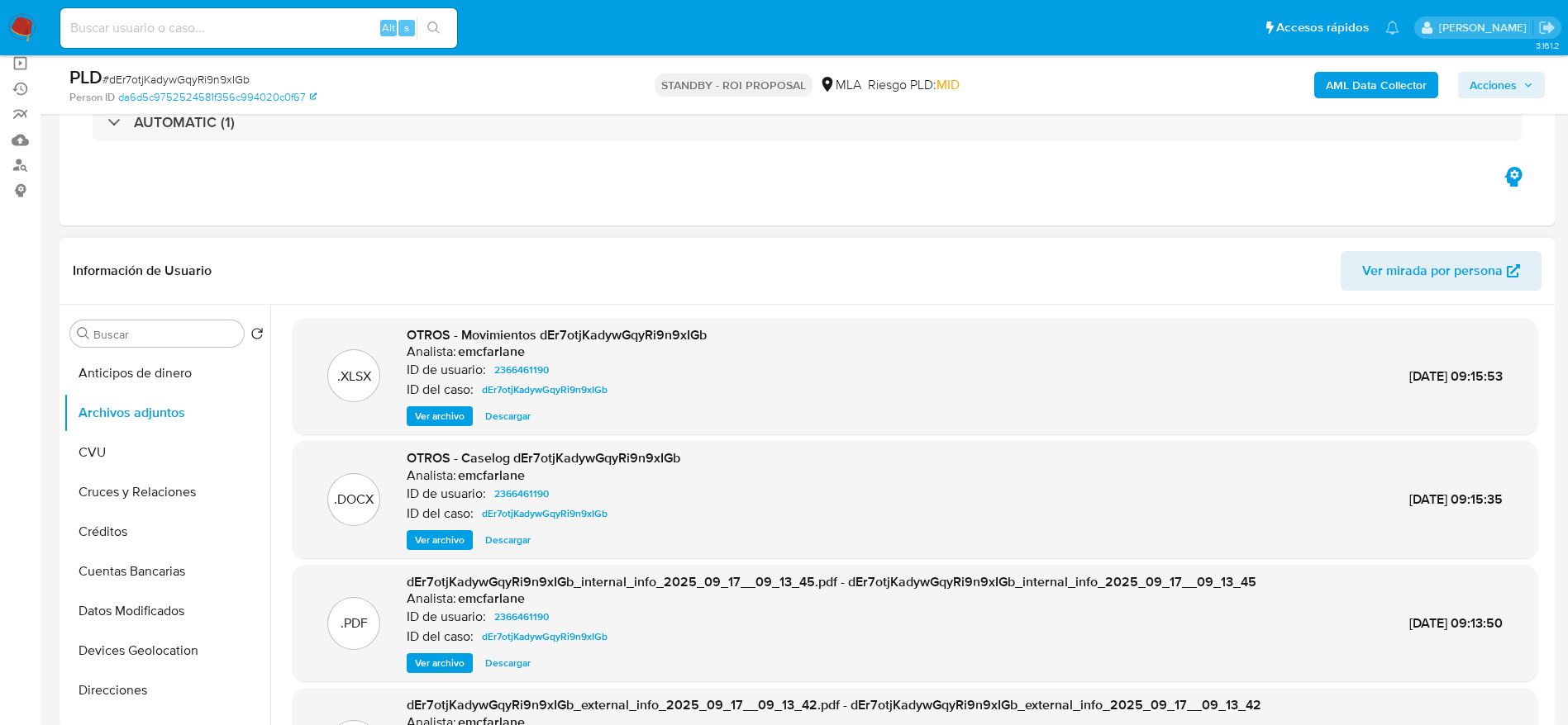
click at [505, 532] on span "Descargar" at bounding box center [508, 541] width 45 height 17
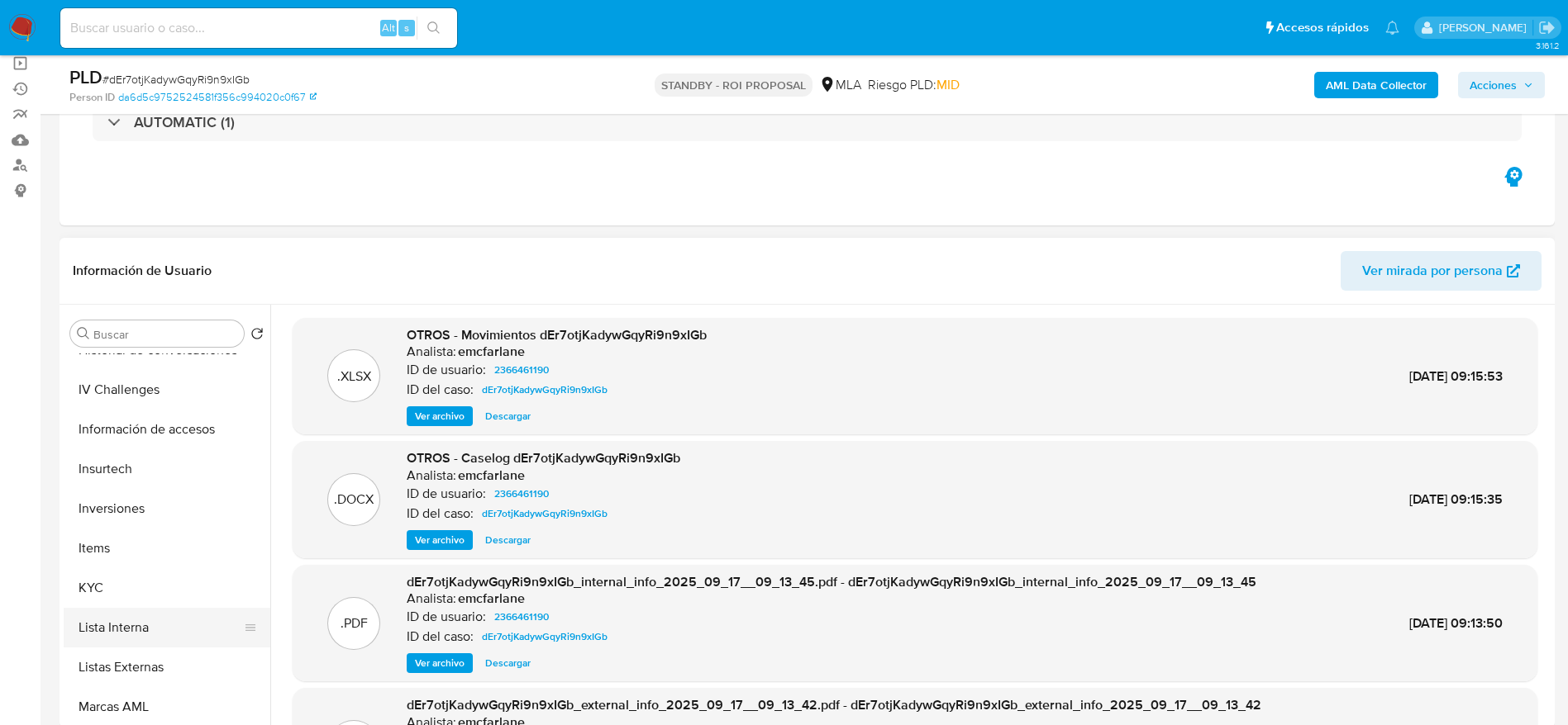
scroll to position [619, 0]
click at [127, 570] on button "KYC" at bounding box center [160, 586] width 194 height 40
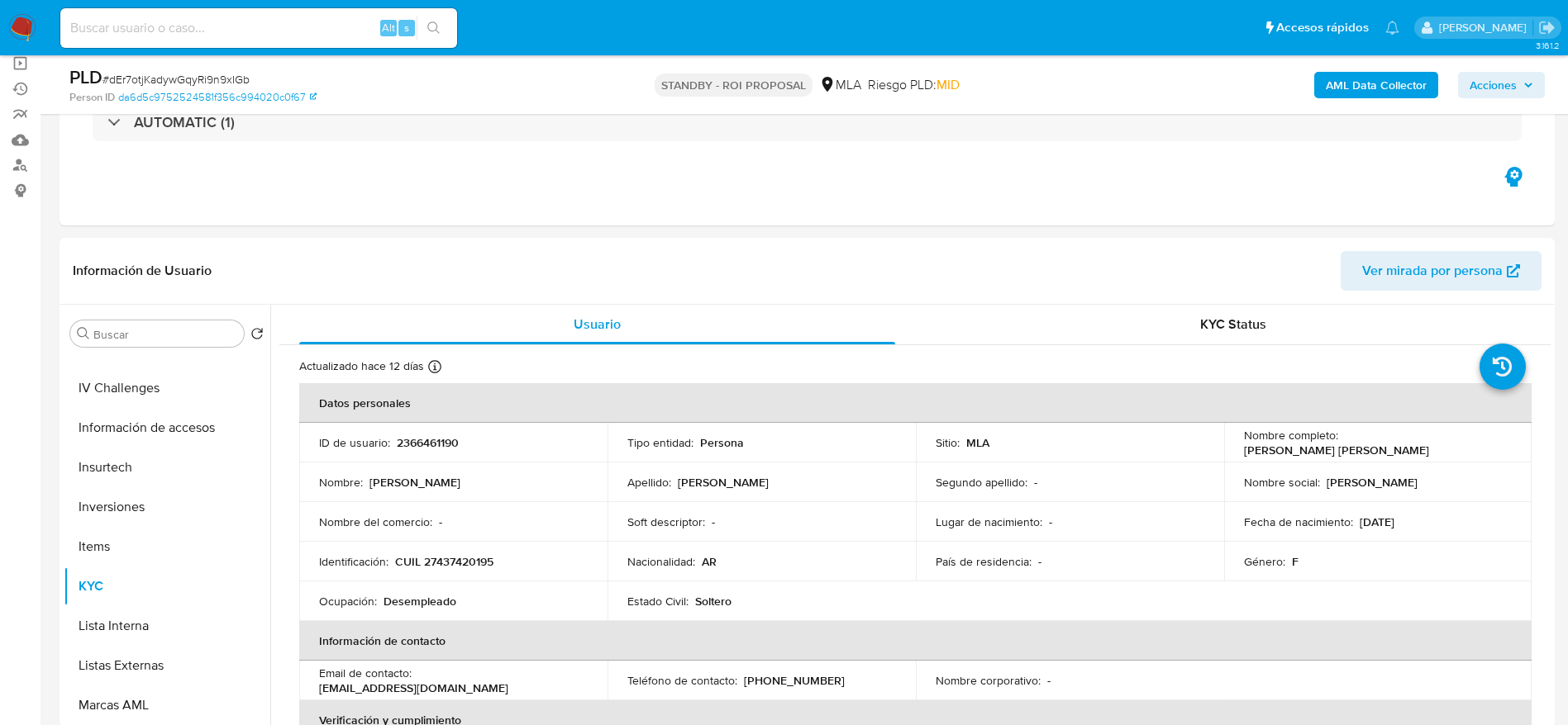
click at [22, 24] on img at bounding box center [23, 28] width 28 height 28
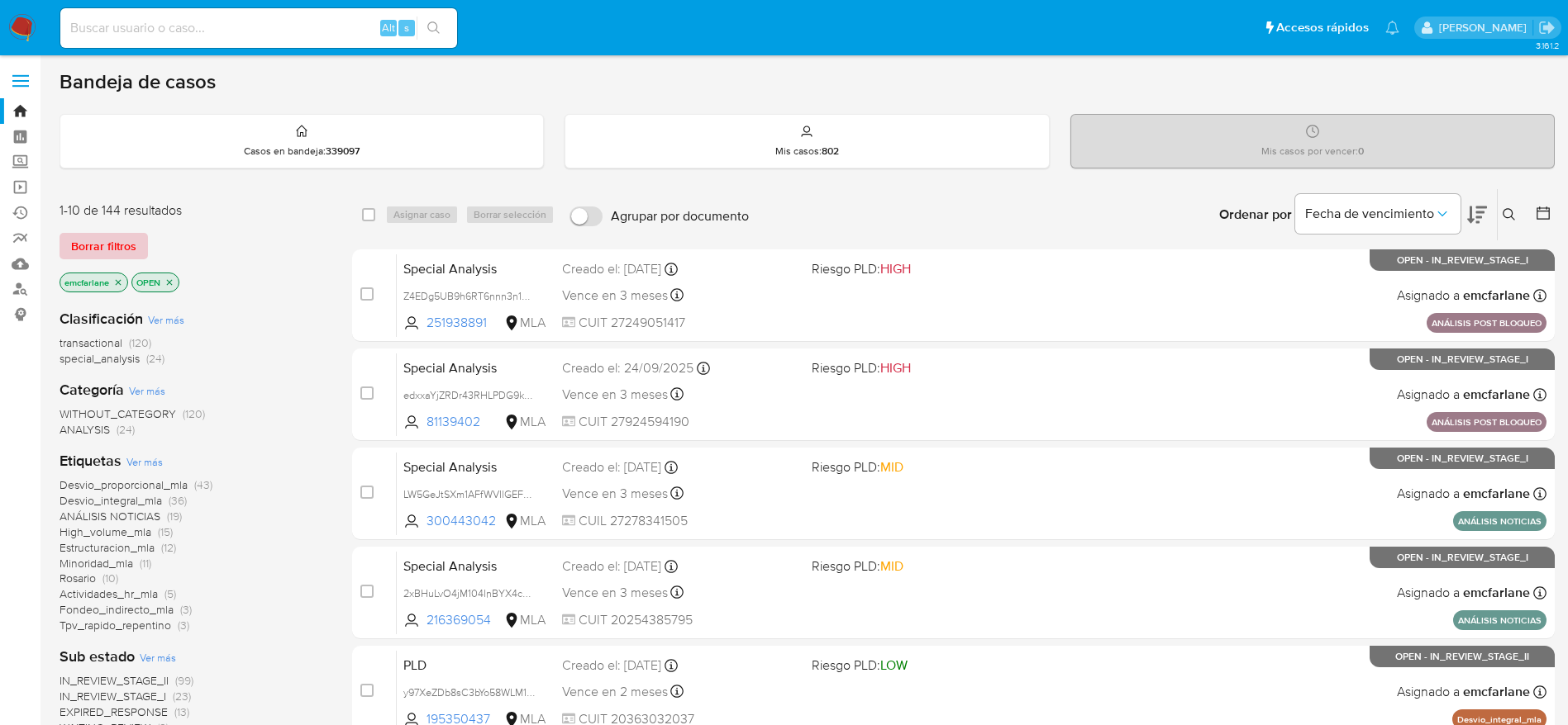
click at [87, 244] on span "Borrar filtros" at bounding box center [103, 246] width 65 height 24
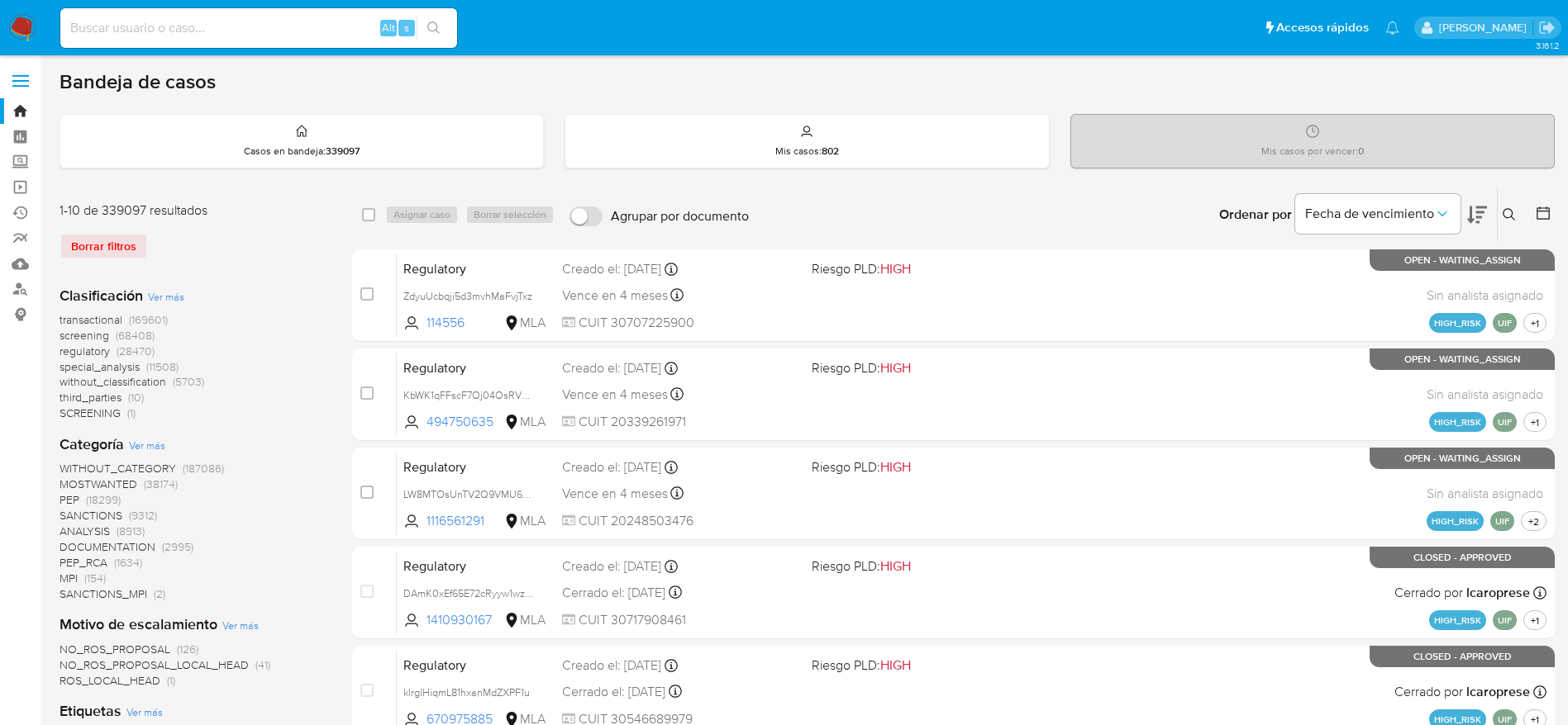
click at [1515, 222] on button at bounding box center [1511, 214] width 27 height 20
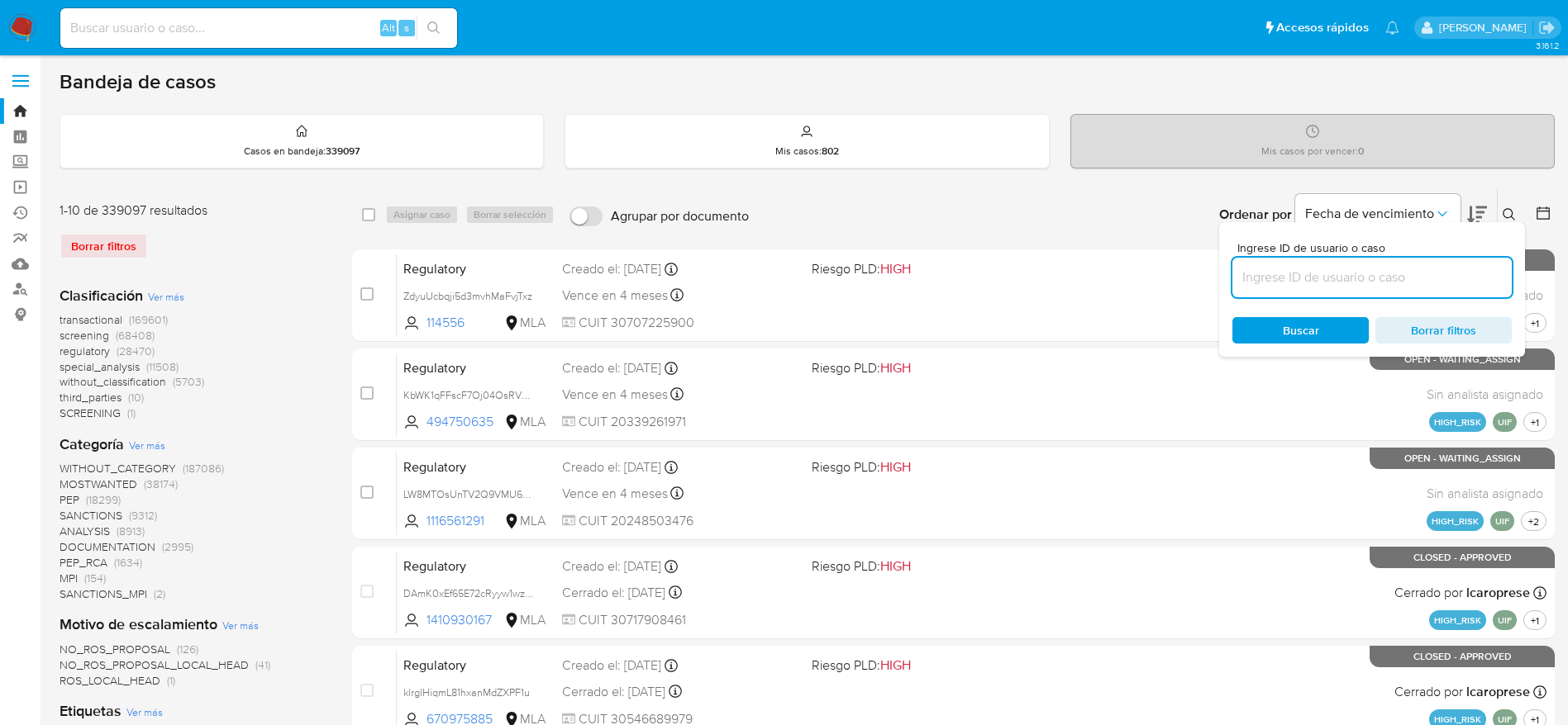
click at [1384, 274] on input at bounding box center [1372, 278] width 280 height 22
click at [1280, 332] on div "Buscar Borrar filtros" at bounding box center [1372, 330] width 280 height 26
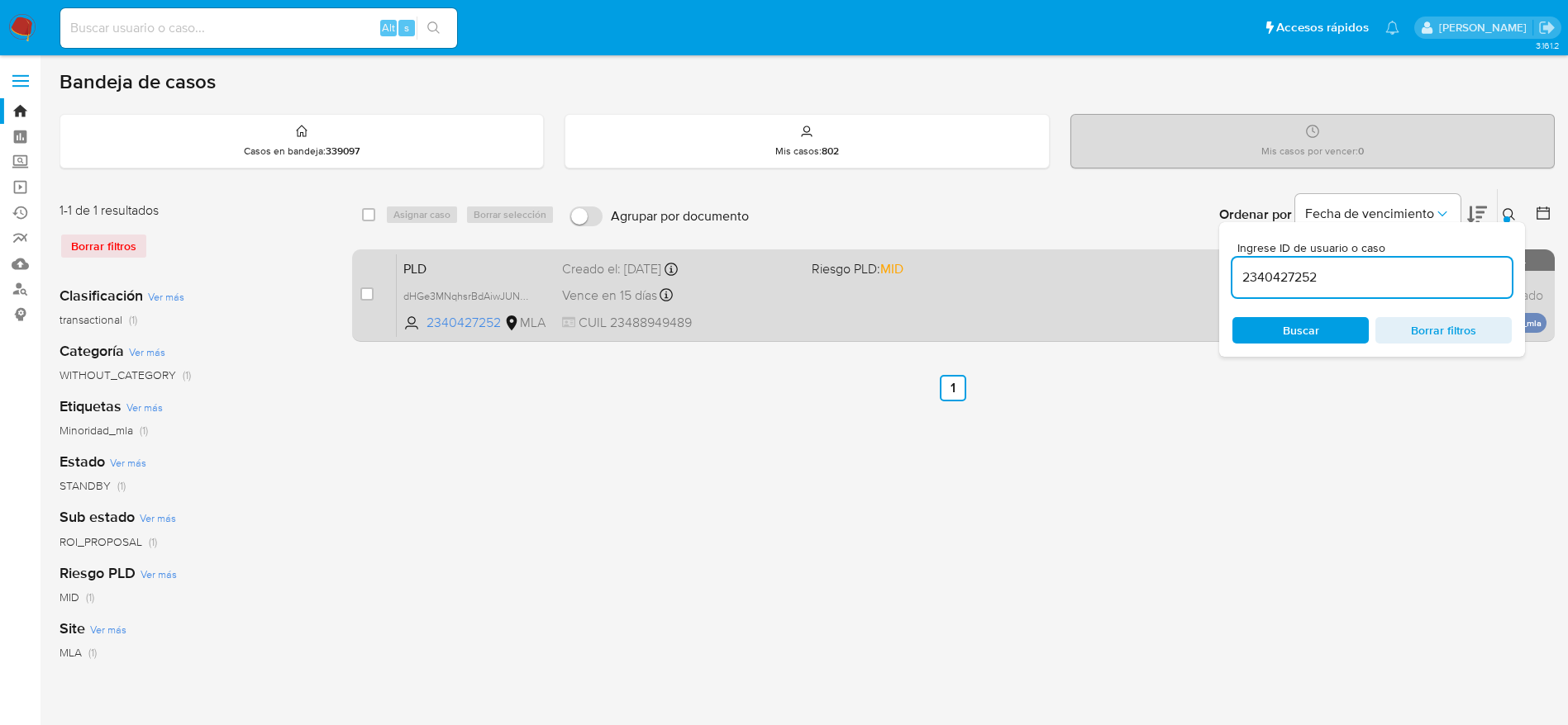
click at [756, 322] on span "CUIL 23488949489" at bounding box center [680, 323] width 236 height 18
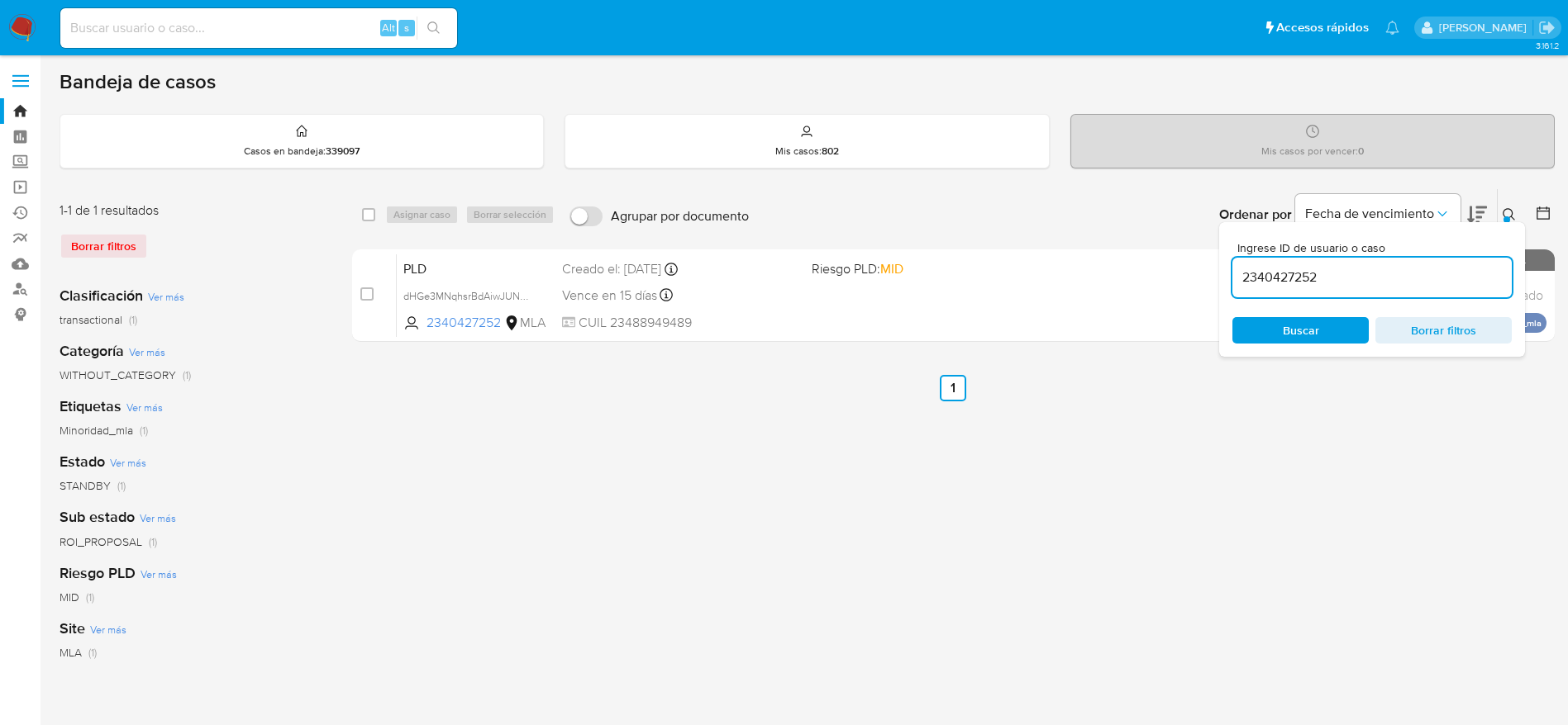
click at [1386, 270] on input "2340427252" at bounding box center [1372, 278] width 280 height 22
paste input "488847305"
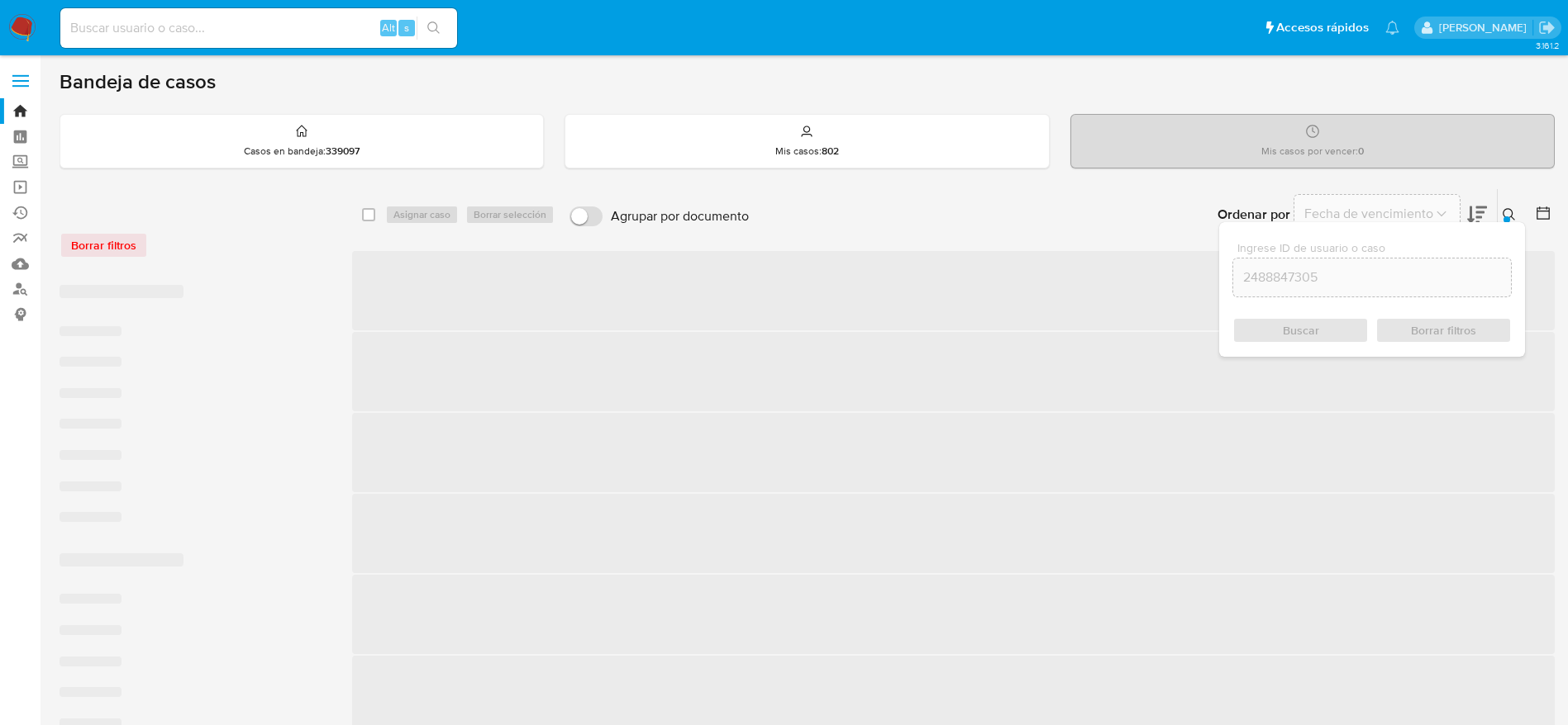
click at [1327, 335] on div "Buscar Borrar filtros" at bounding box center [1372, 330] width 280 height 26
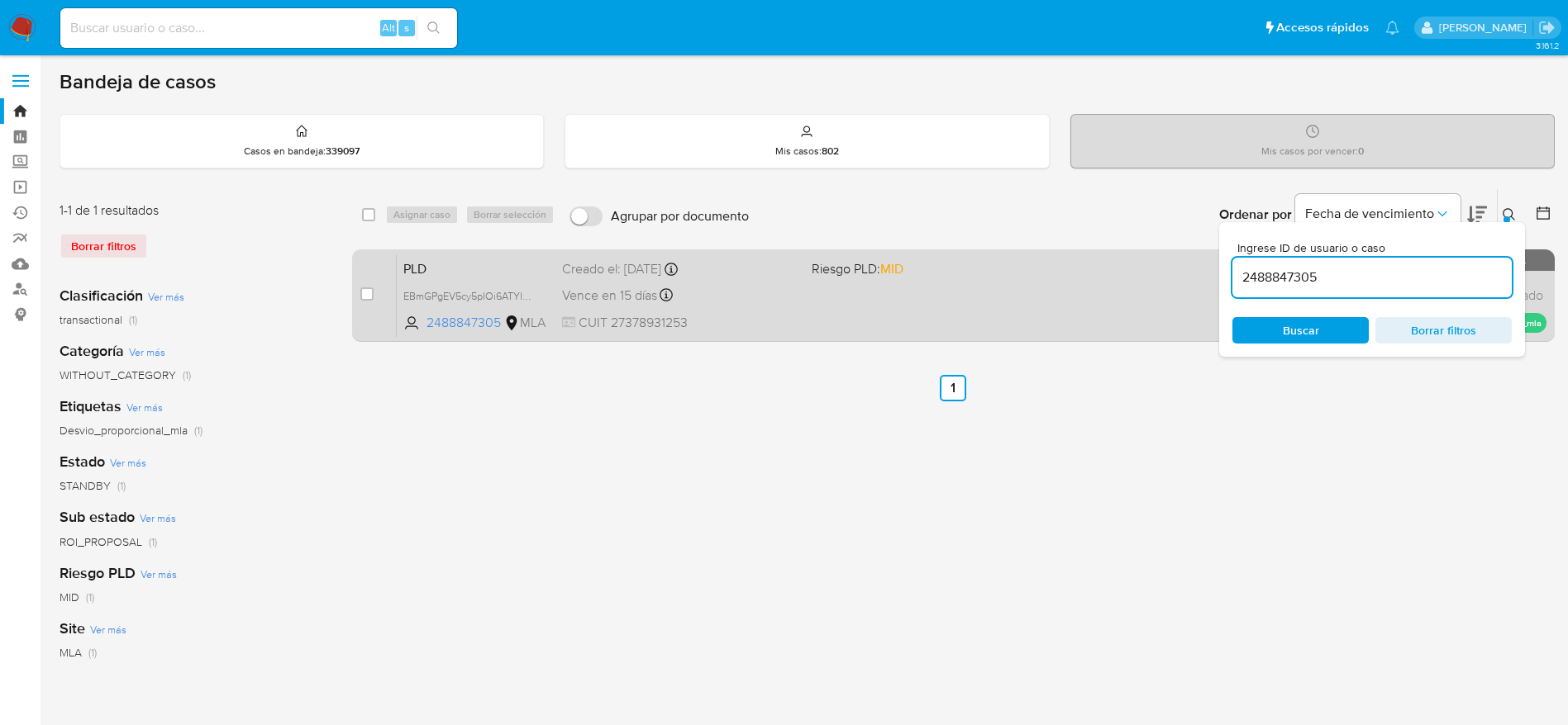
click at [756, 305] on div "Vence en 15 días Vence el 14/10/2025 12:37:23" at bounding box center [680, 295] width 236 height 23
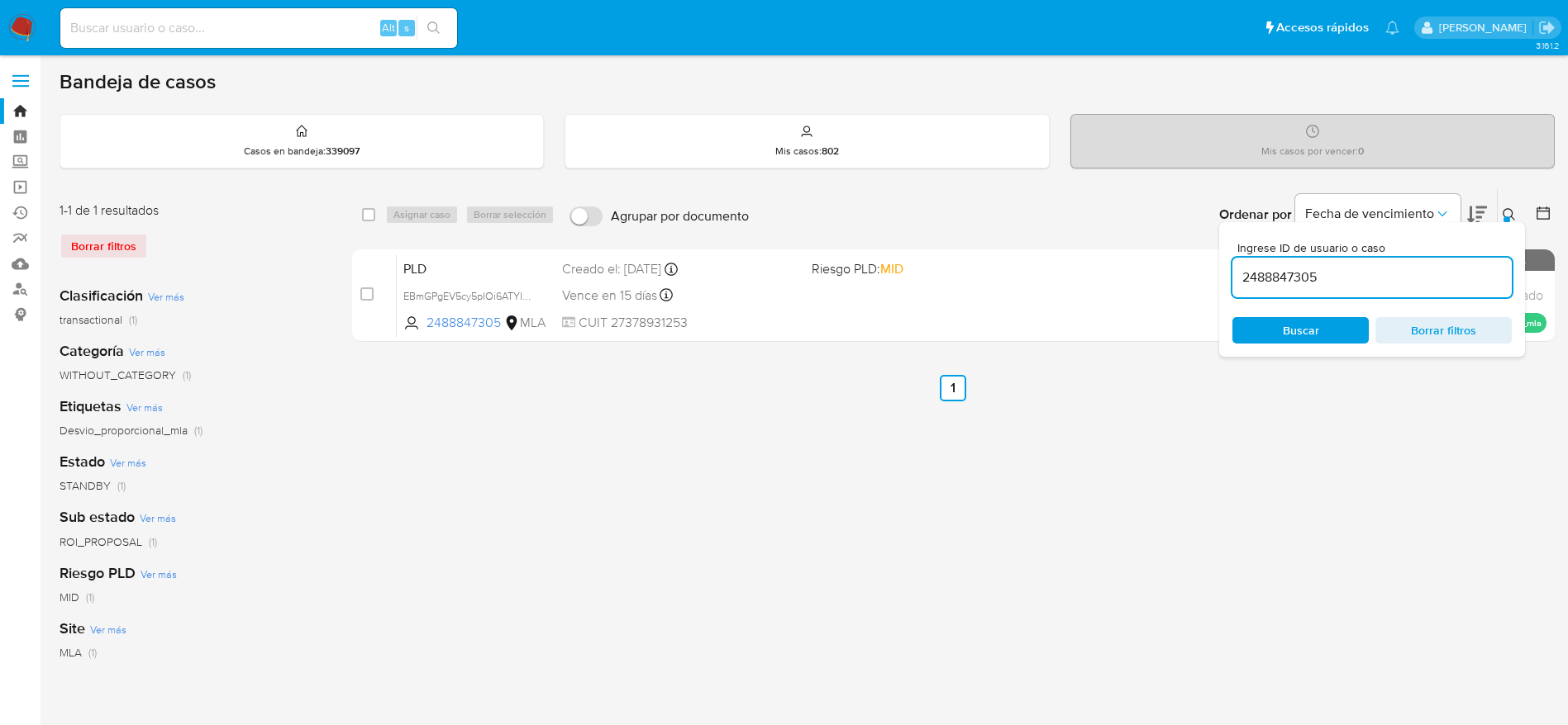
click at [1320, 272] on input "2488847305" at bounding box center [1372, 278] width 280 height 22
paste input "184925578"
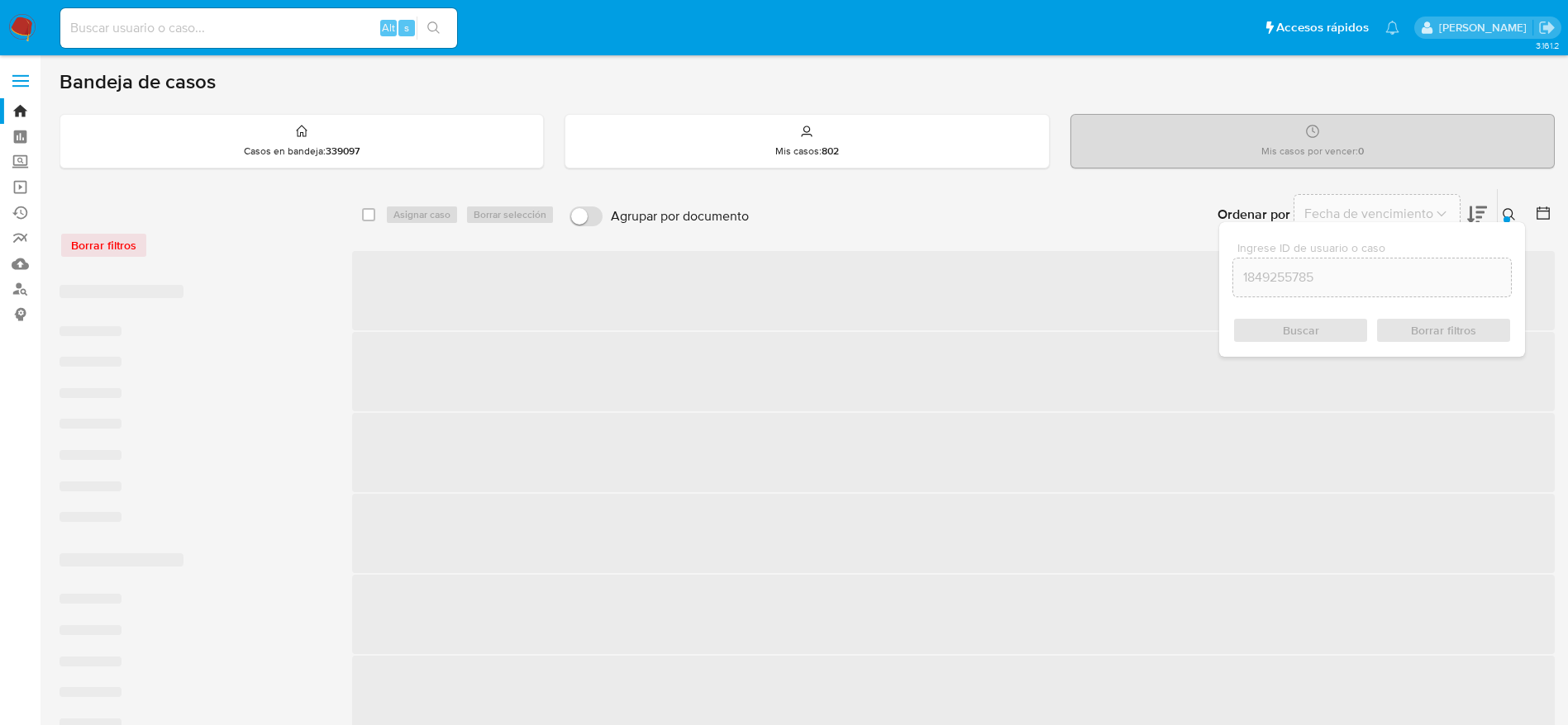
click at [1339, 329] on div "Buscar Borrar filtros" at bounding box center [1372, 330] width 280 height 26
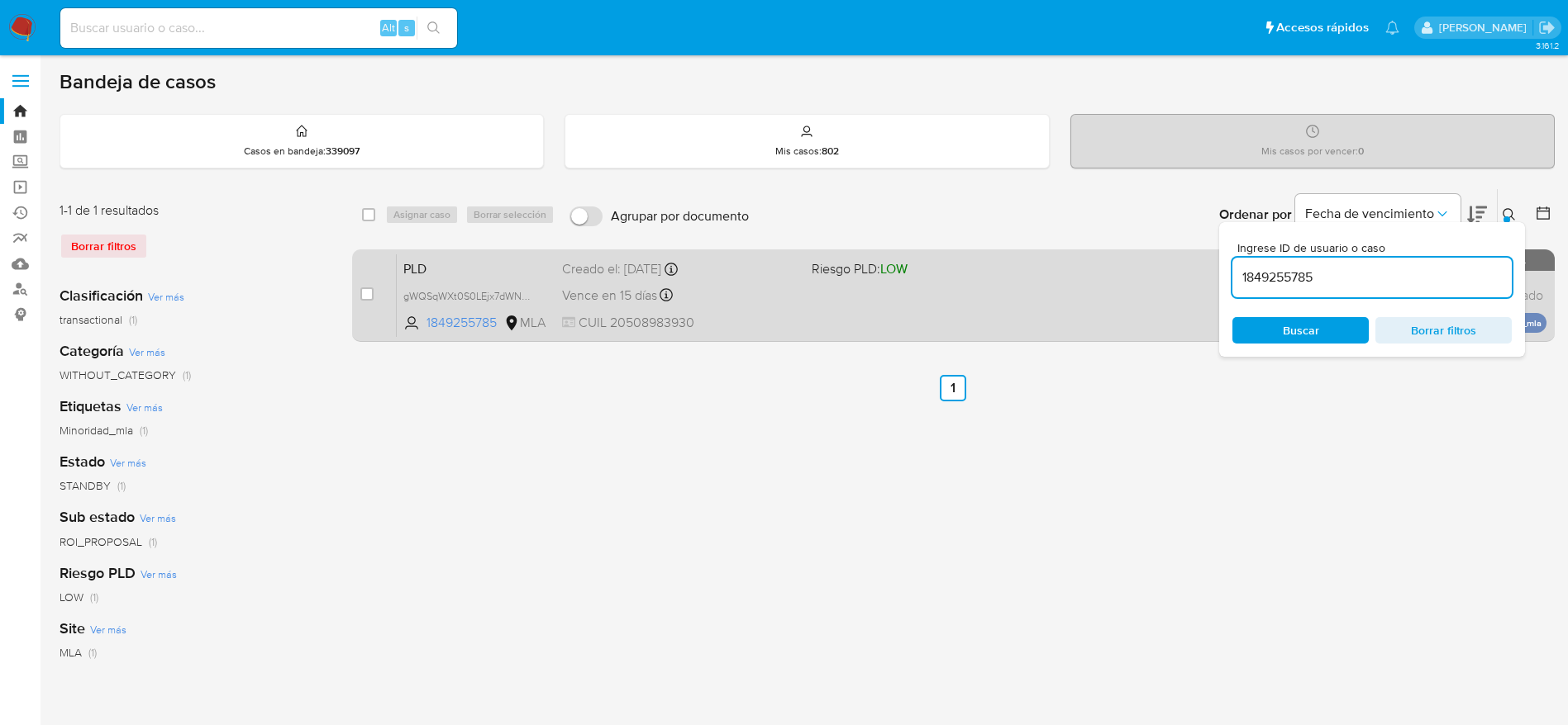
click at [751, 314] on span "CUIL 20508983930" at bounding box center [680, 323] width 236 height 18
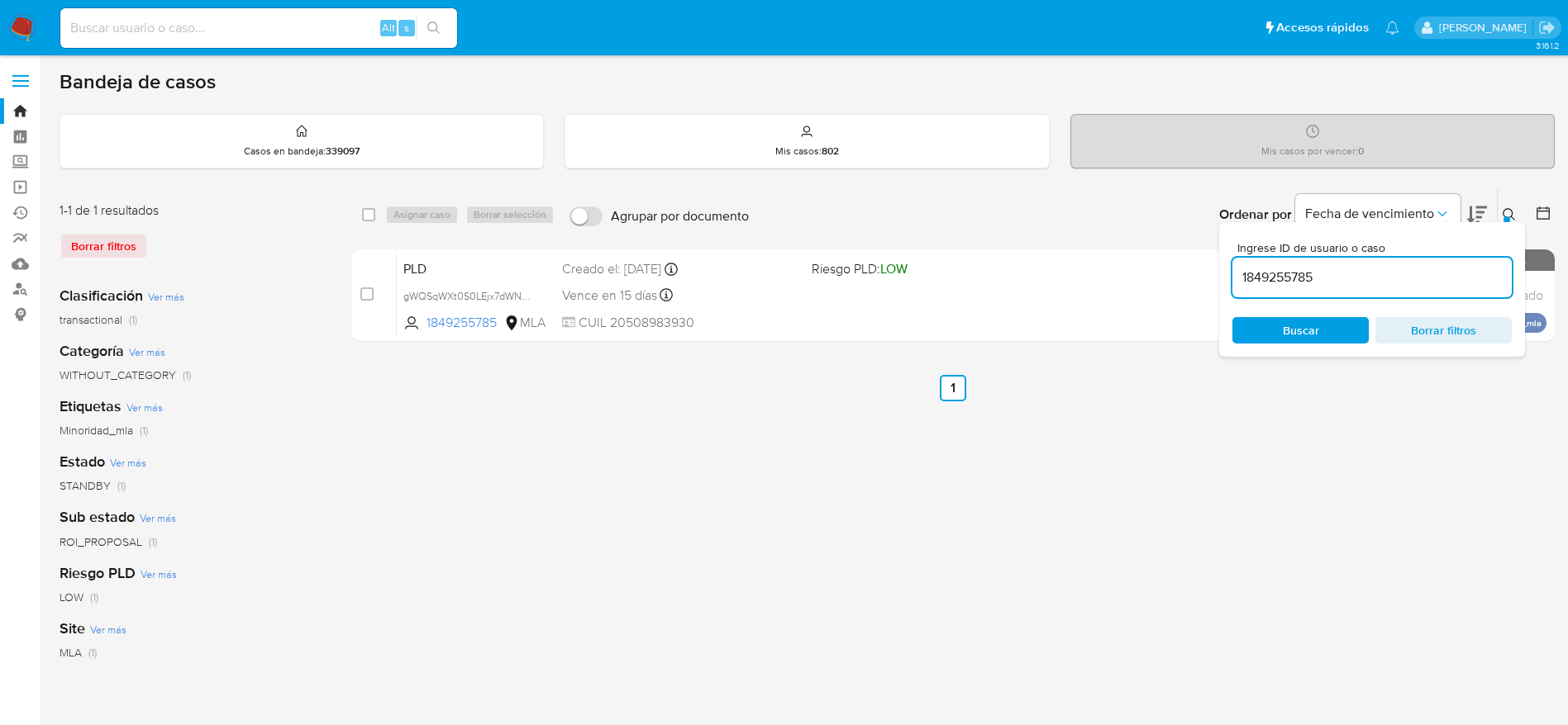
click at [1350, 277] on input "1849255785" at bounding box center [1372, 278] width 280 height 22
click at [1350, 276] on input "1849255785" at bounding box center [1372, 278] width 280 height 22
paste input "618038486"
type input "1618038486"
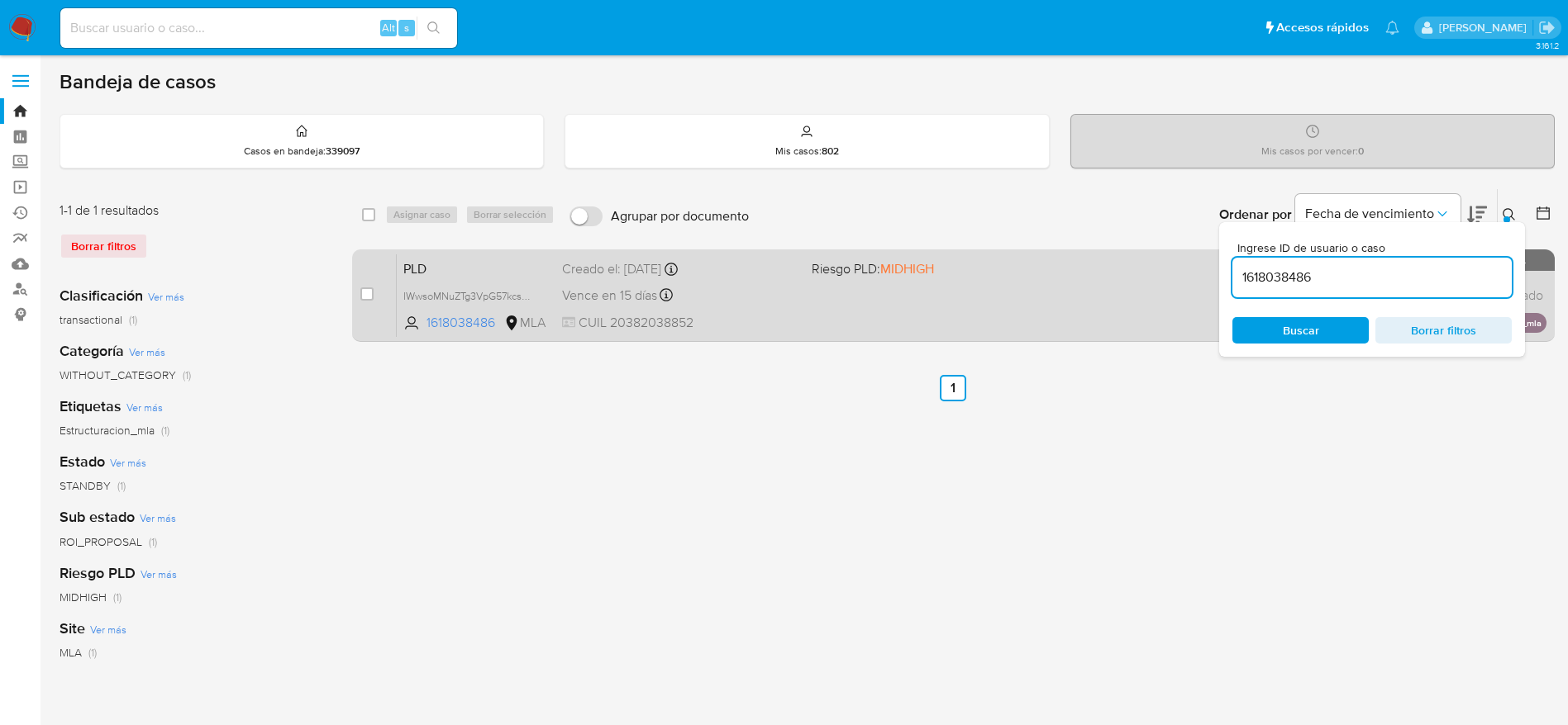
click at [771, 316] on span "CUIL 20382038852" at bounding box center [680, 323] width 236 height 18
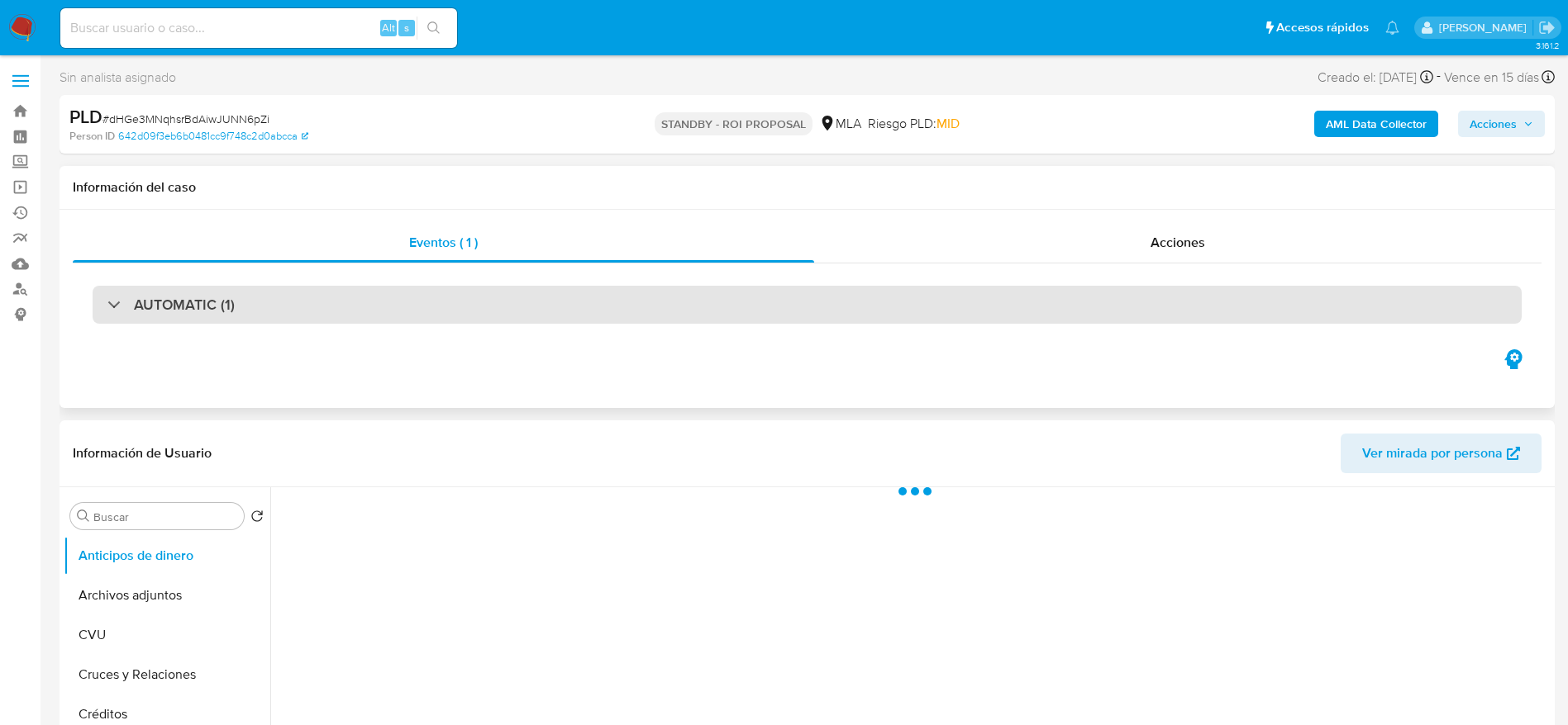
select select "10"
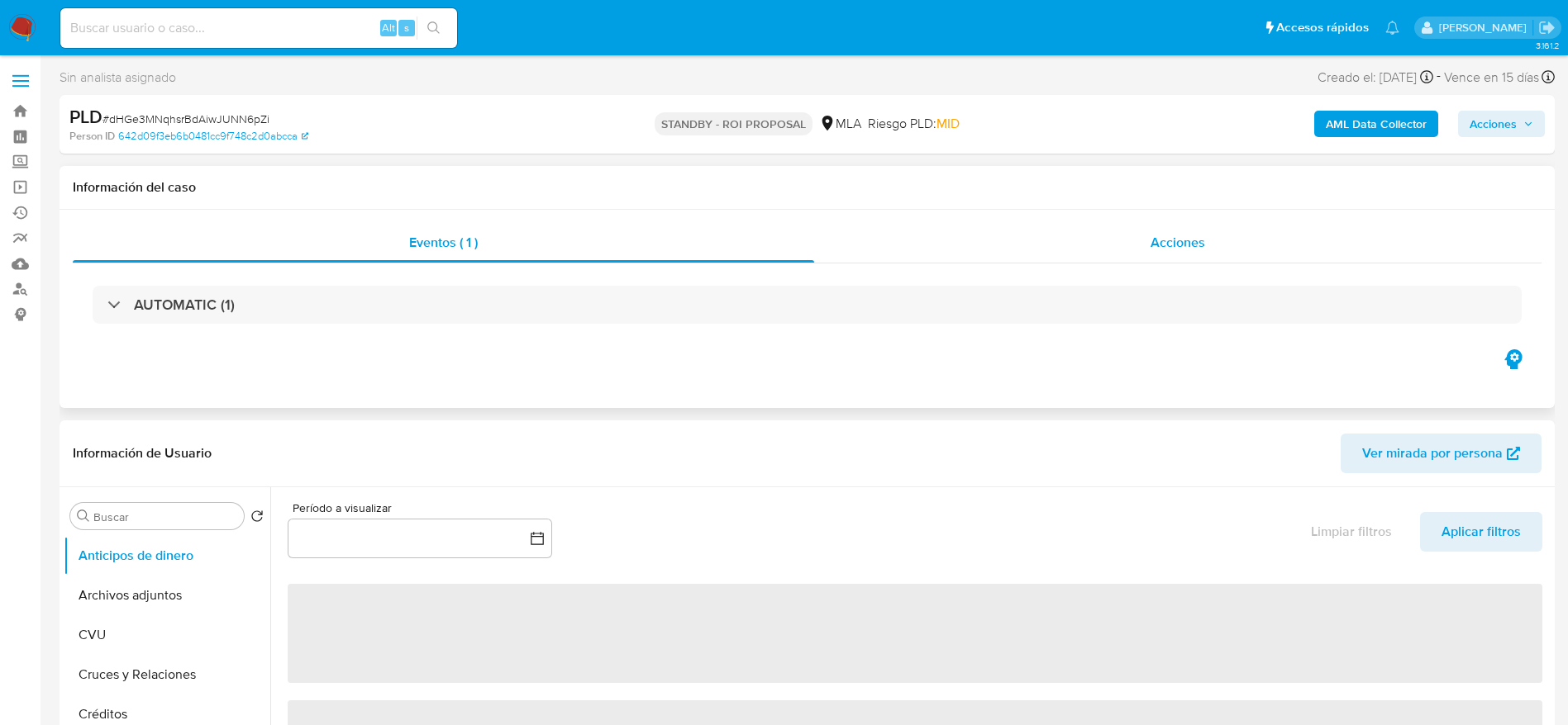
click at [1167, 233] on span "Acciones" at bounding box center [1178, 243] width 55 height 19
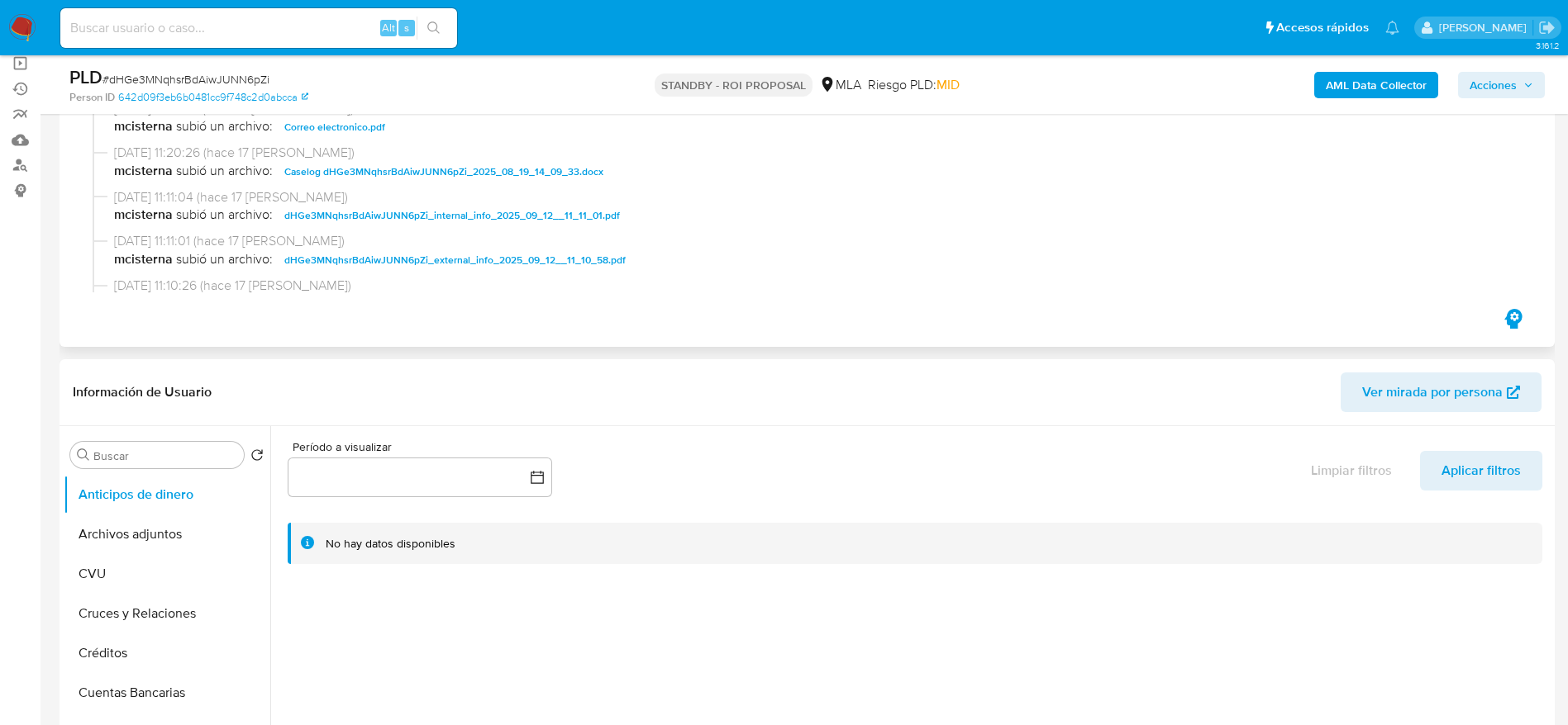
scroll to position [248, 0]
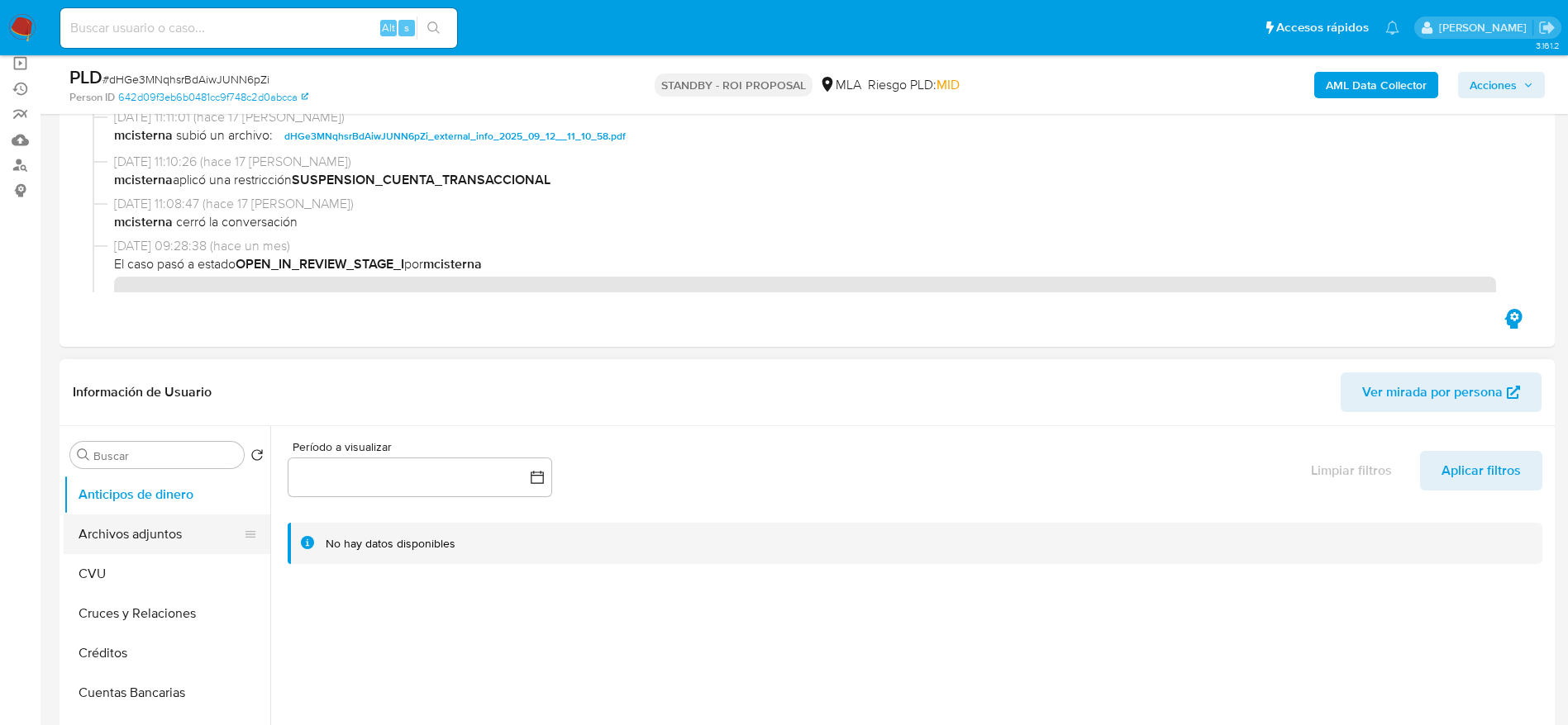
click at [113, 531] on button "Archivos adjuntos" at bounding box center [160, 534] width 194 height 40
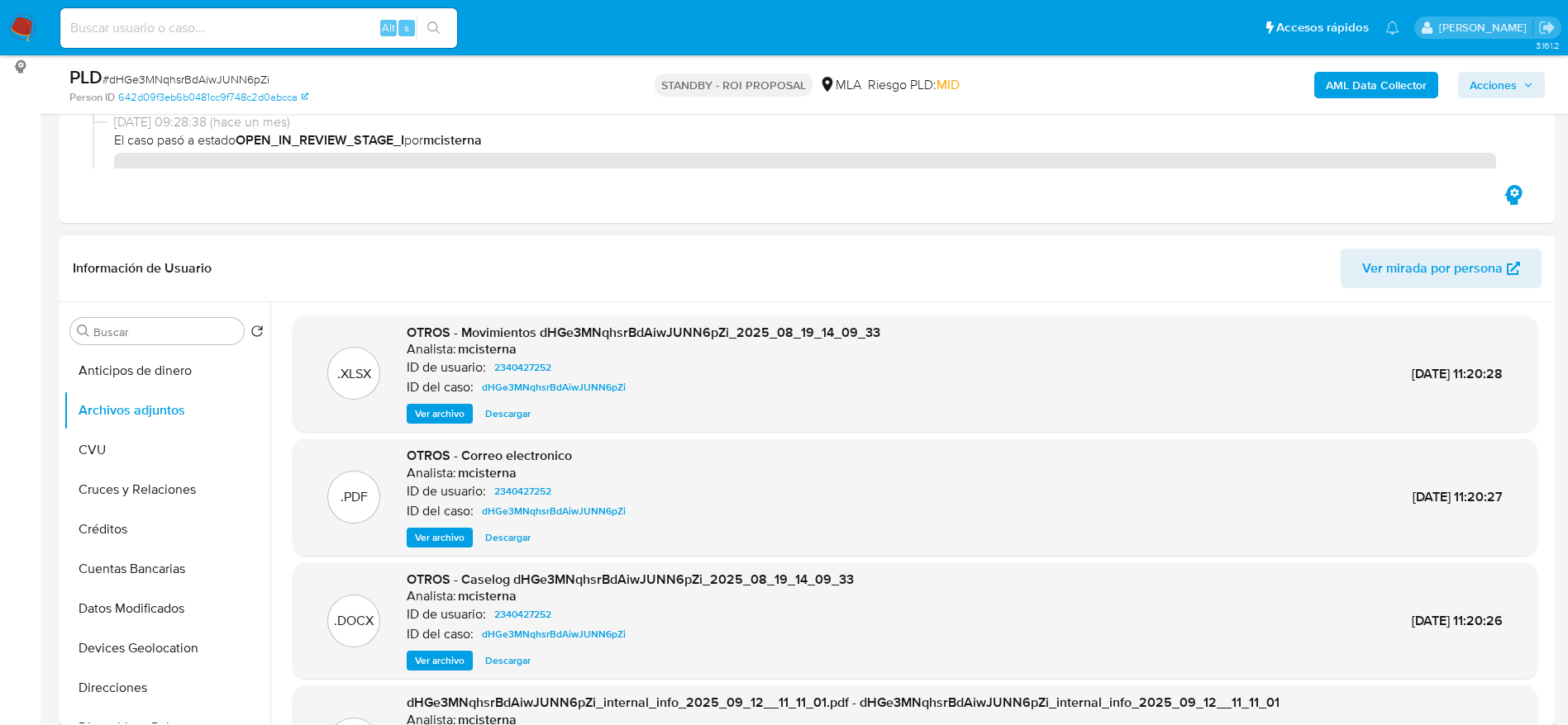
click at [521, 661] on span "Descargar" at bounding box center [508, 661] width 45 height 17
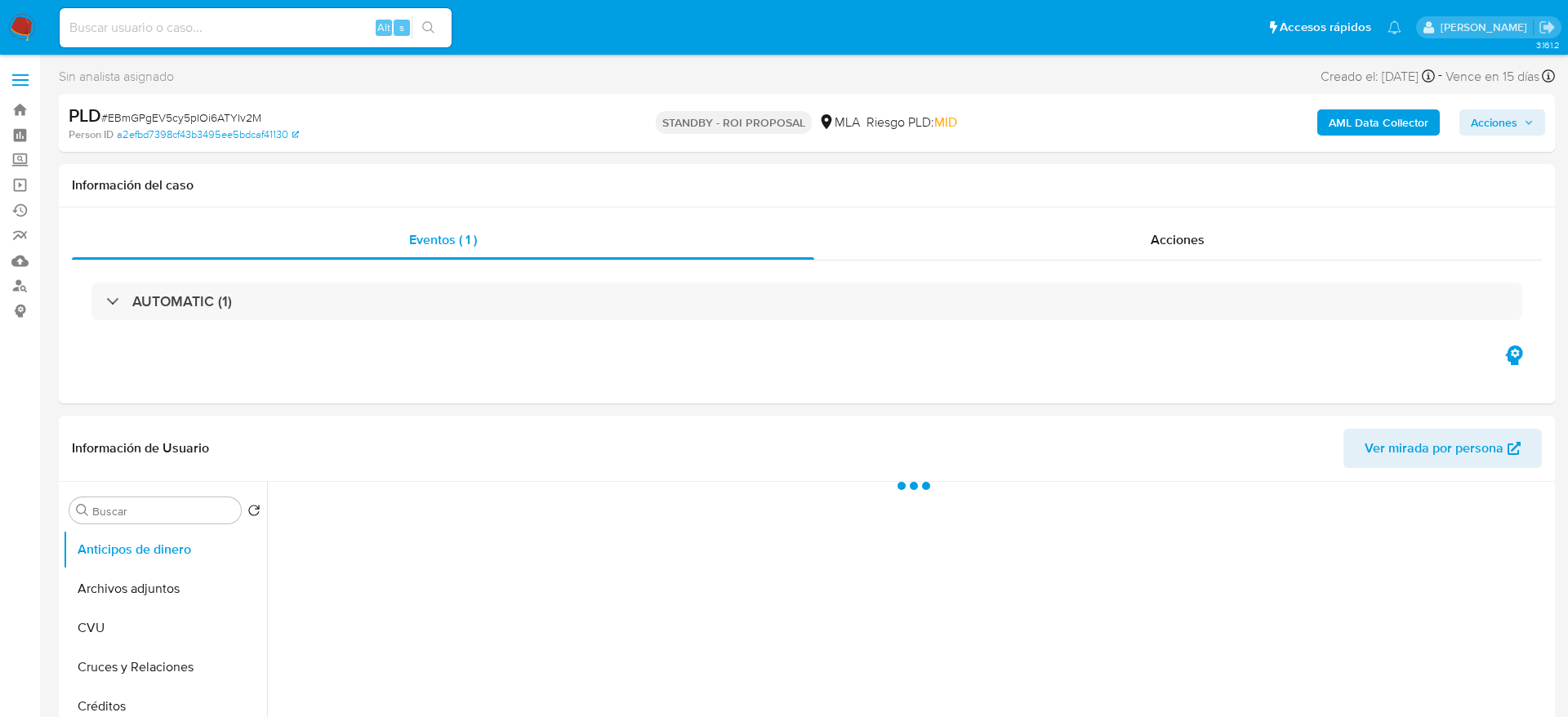
select select "10"
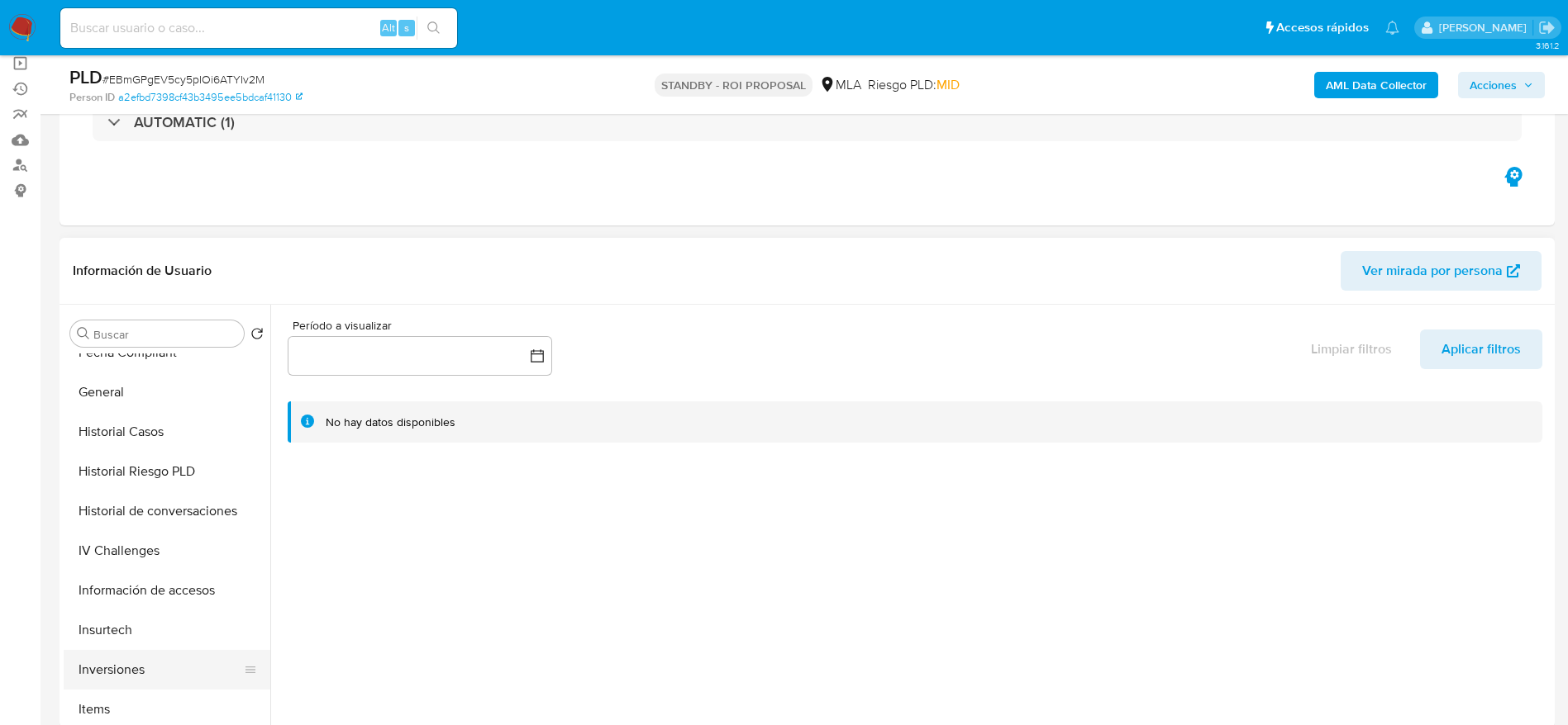
scroll to position [496, 0]
click at [159, 692] on button "KYC" at bounding box center [160, 711] width 194 height 40
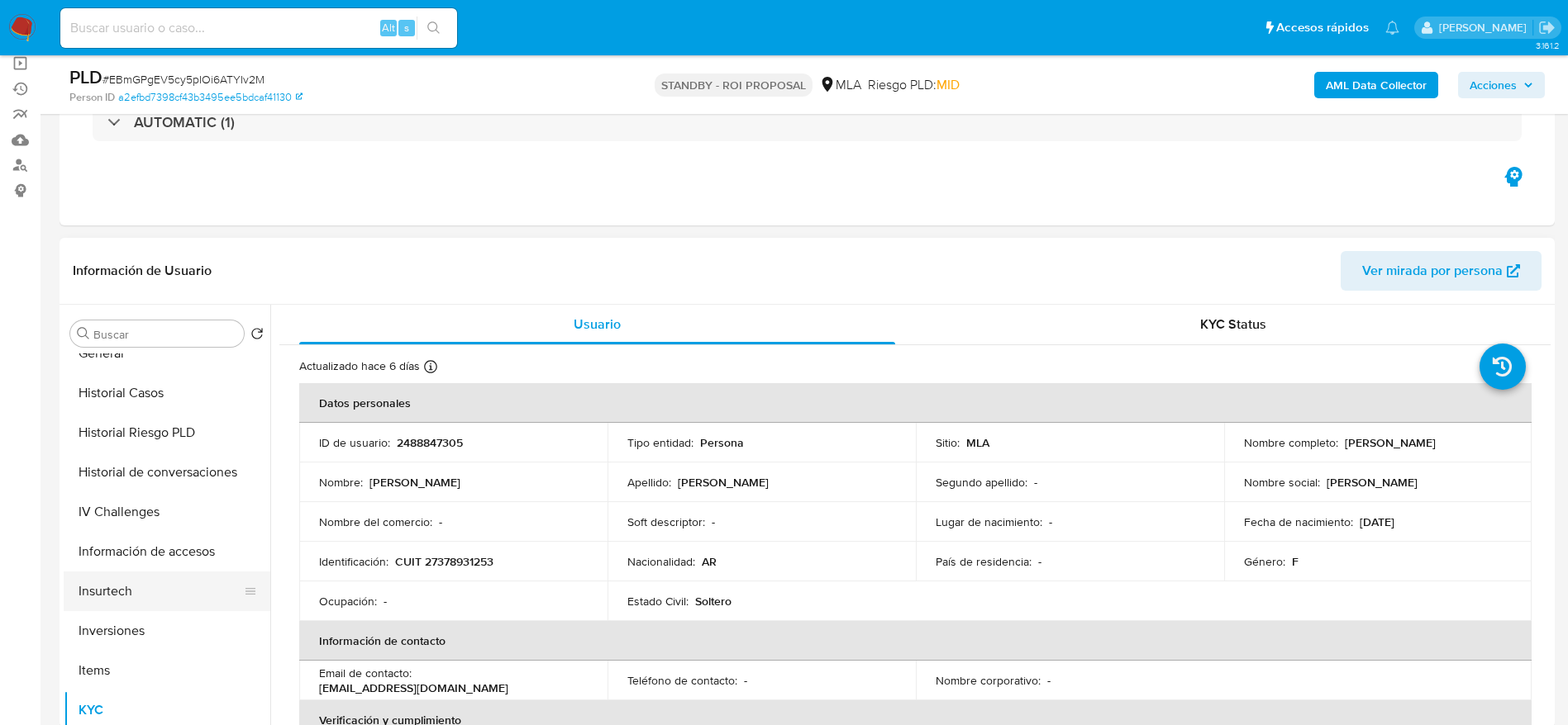
scroll to position [0, 0]
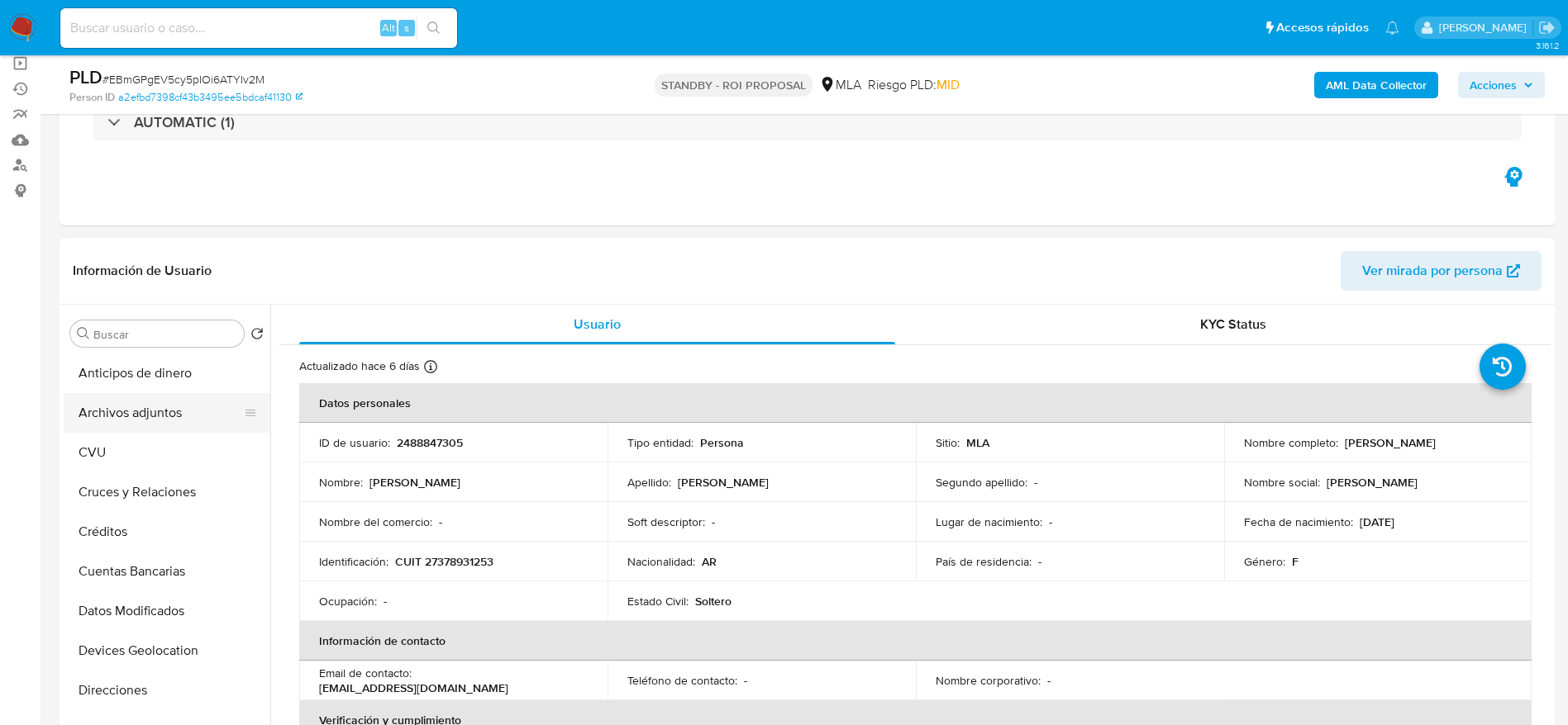
click at [125, 420] on button "Archivos adjuntos" at bounding box center [160, 413] width 194 height 40
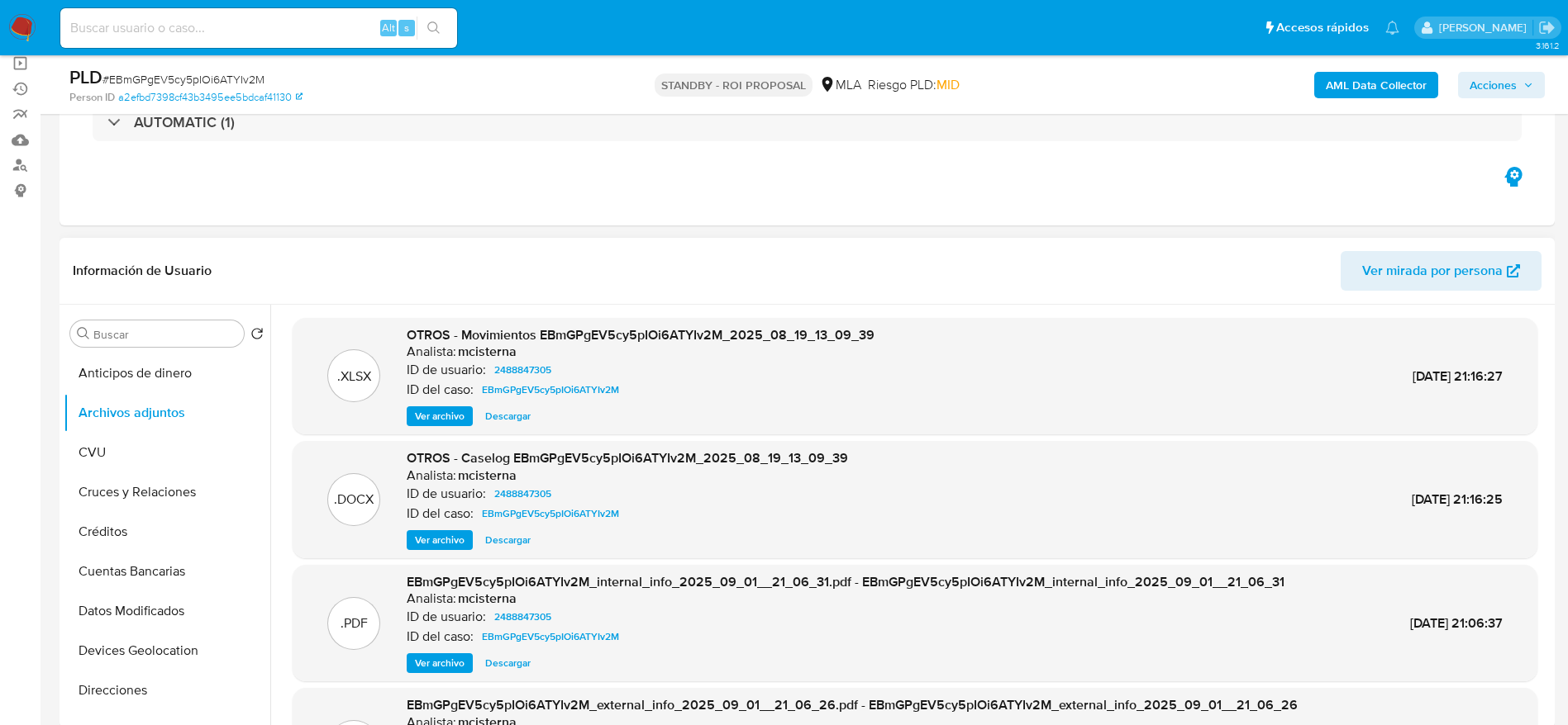
click at [512, 538] on span "Descargar" at bounding box center [508, 541] width 45 height 17
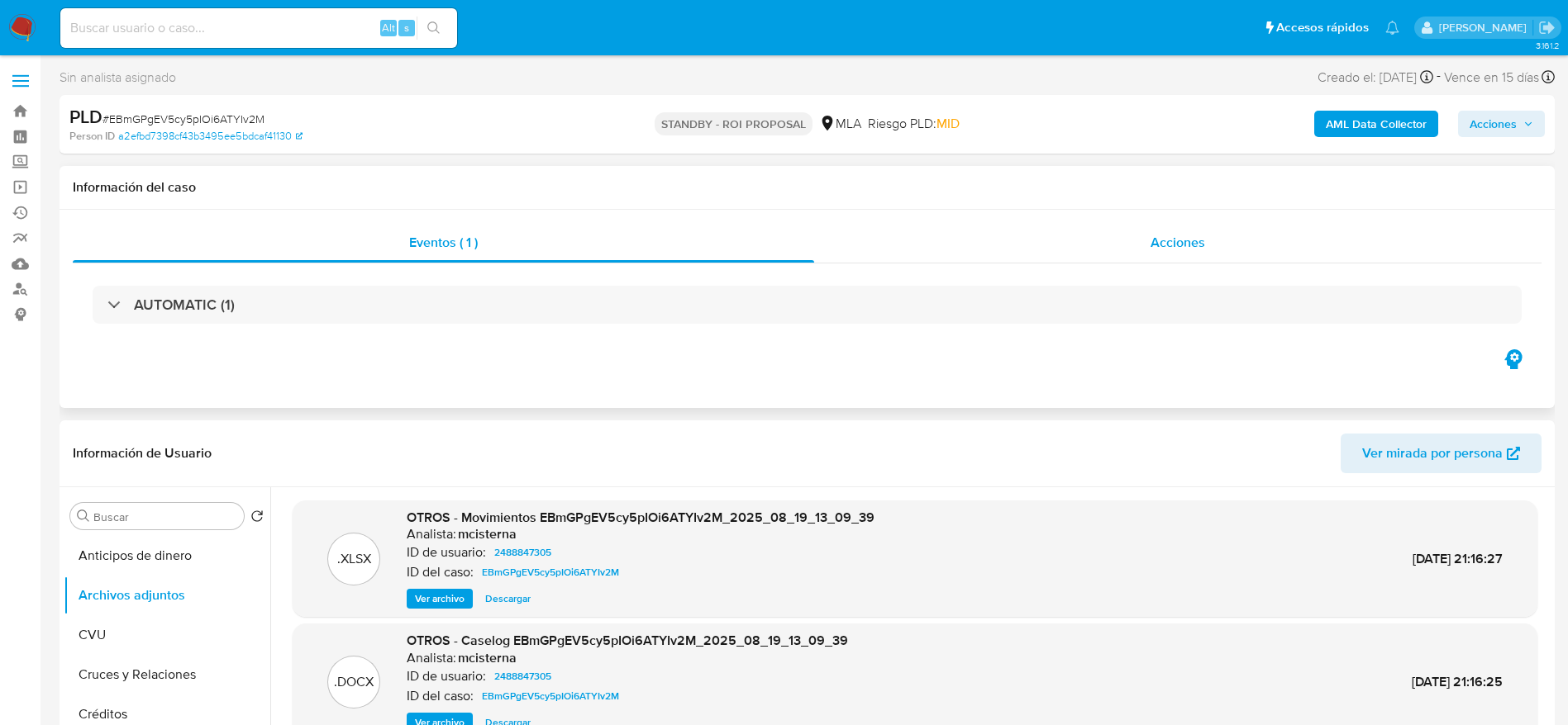
drag, startPoint x: 1189, startPoint y: 242, endPoint x: 1182, endPoint y: 246, distance: 8.1
click at [1189, 242] on span "Acciones" at bounding box center [1178, 243] width 55 height 19
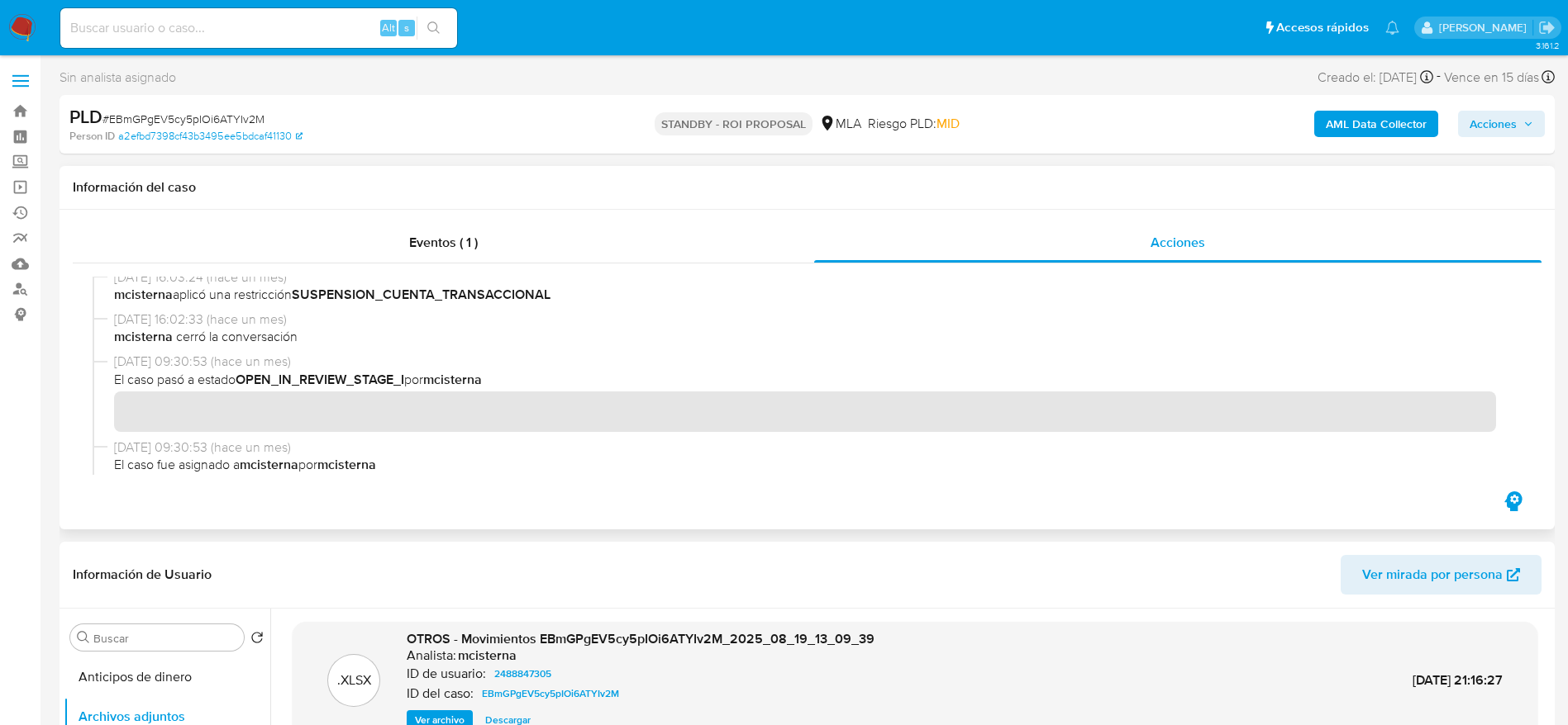
scroll to position [248, 0]
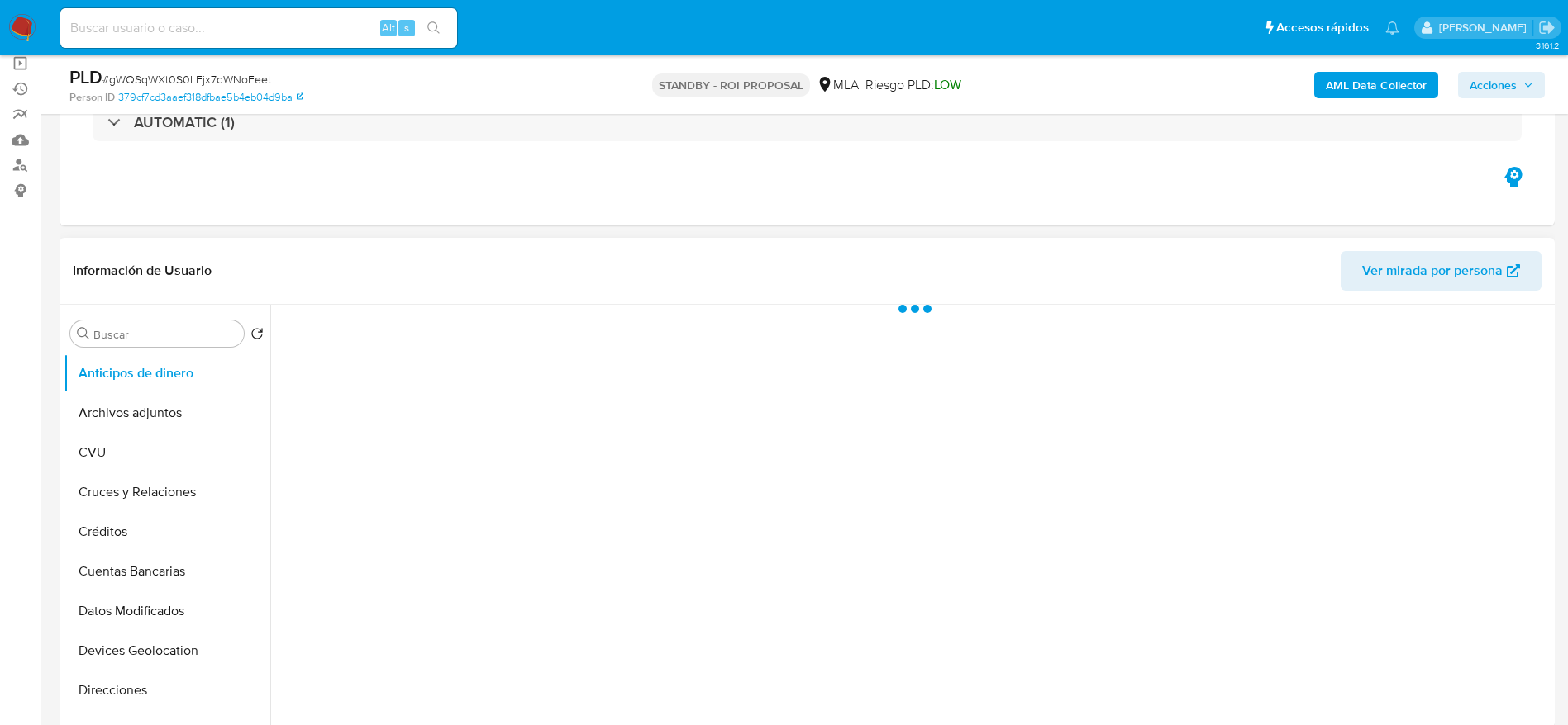
select select "10"
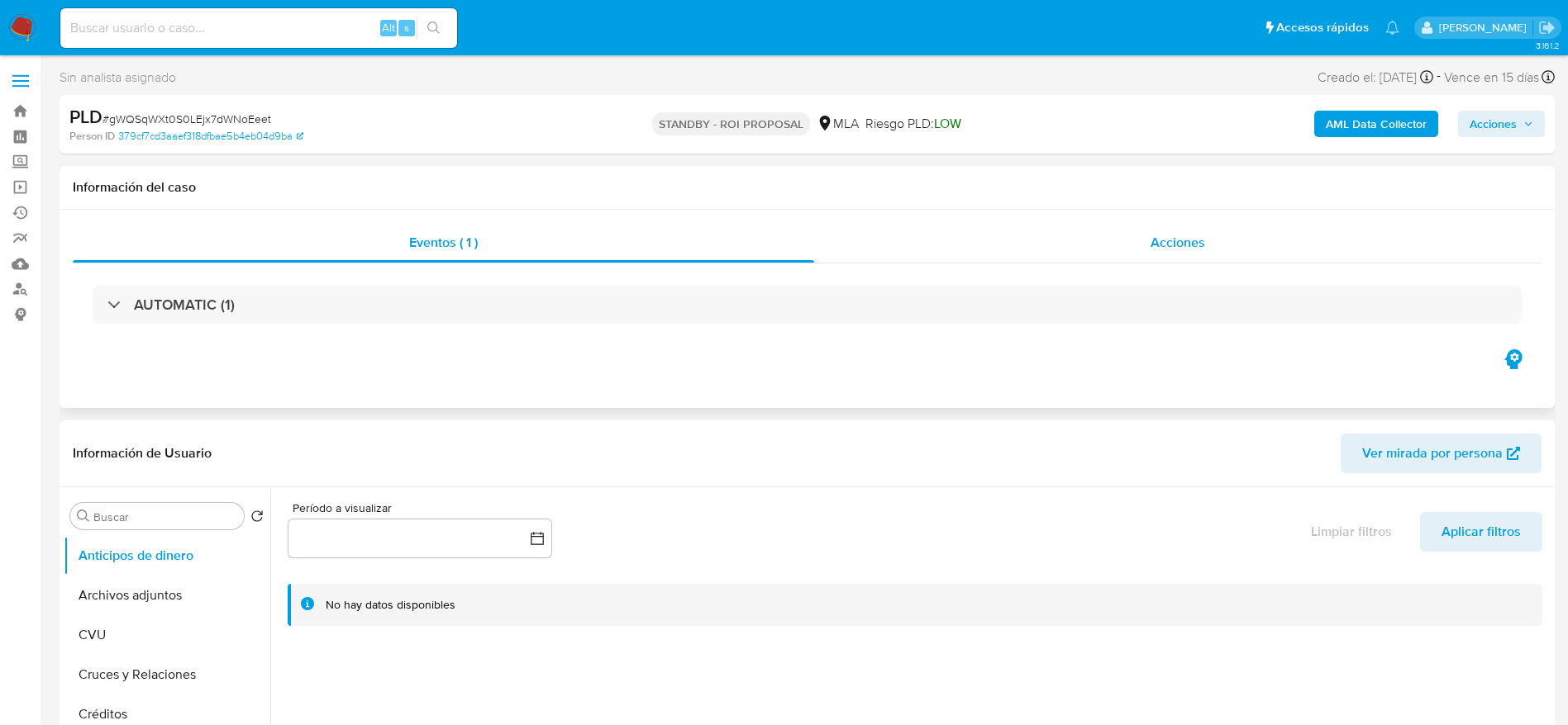
click at [1150, 261] on div "Acciones" at bounding box center [1178, 243] width 727 height 40
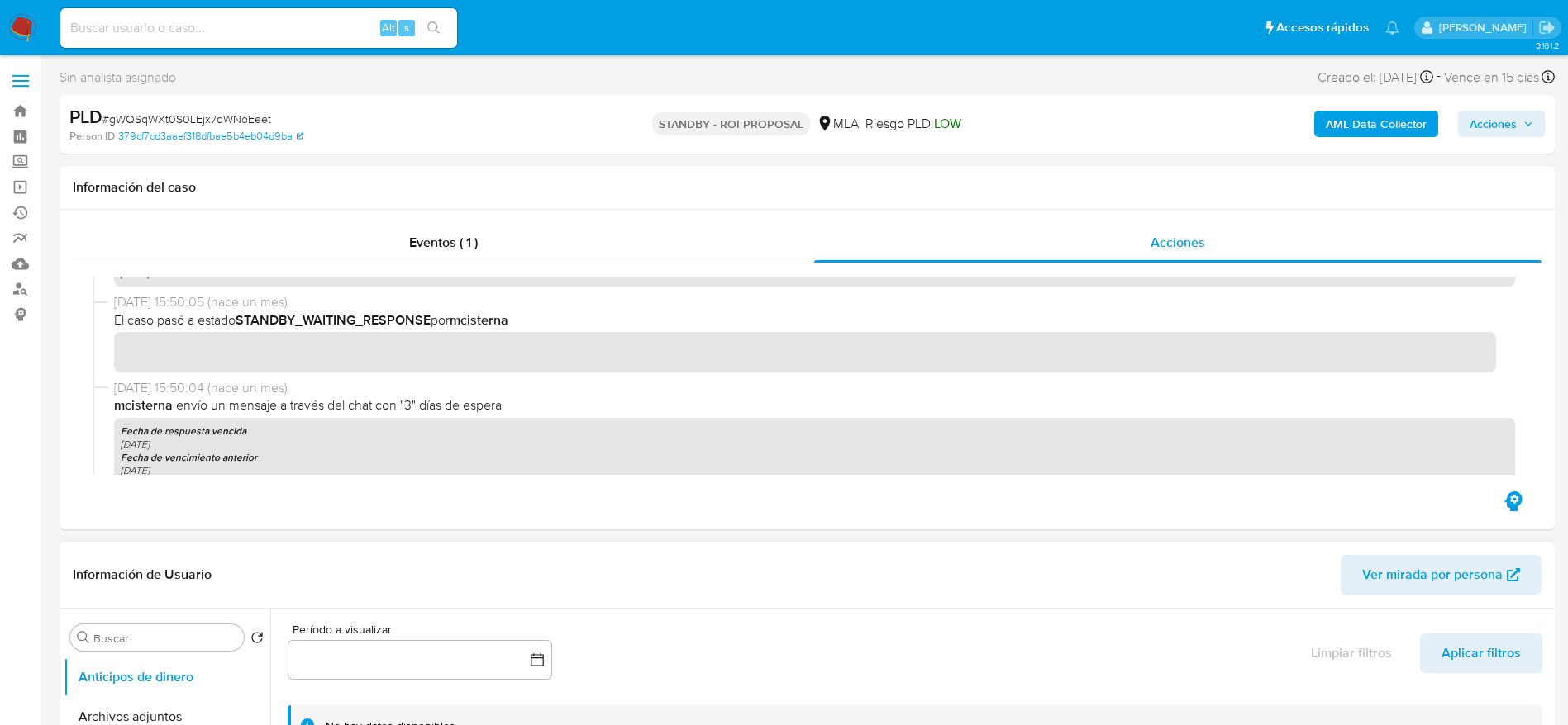
scroll to position [248, 0]
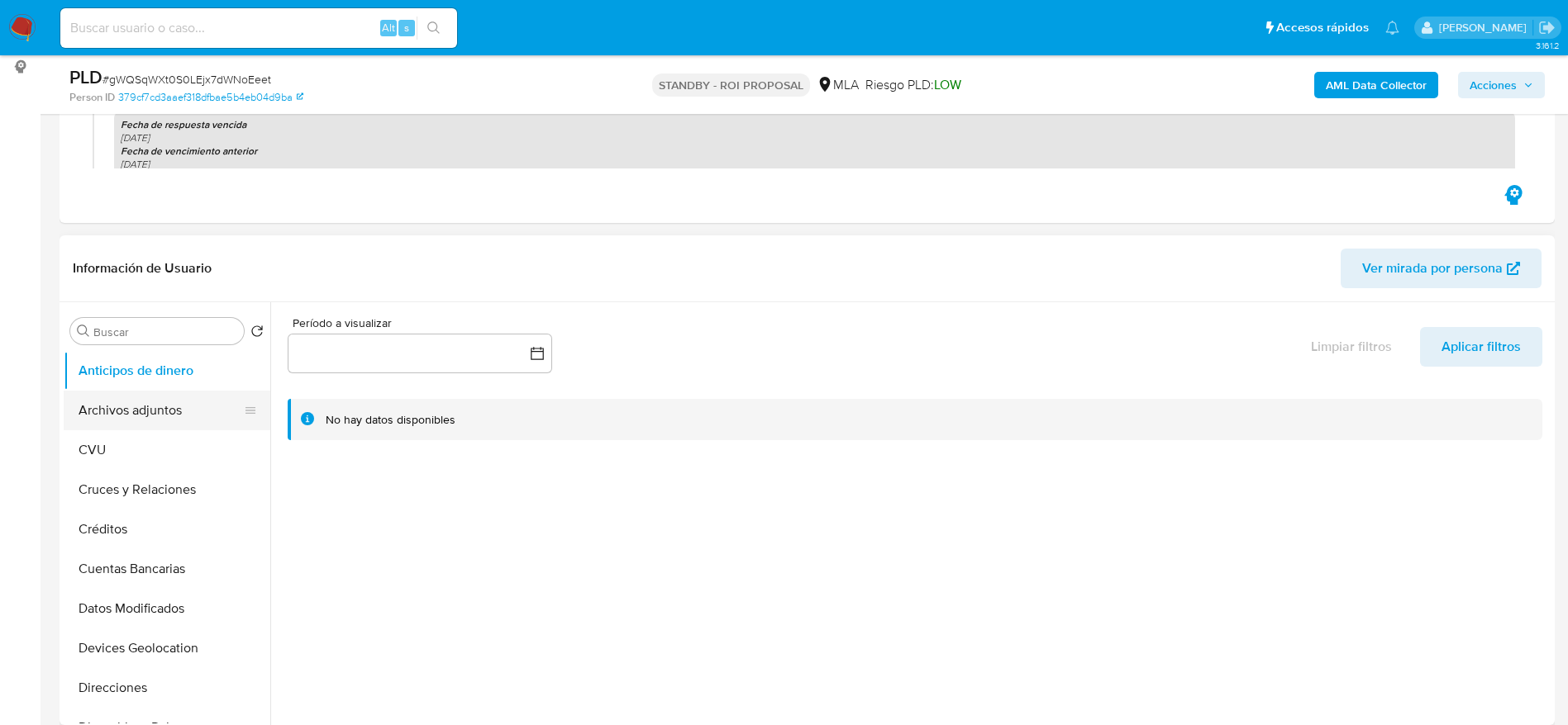
click at [148, 425] on button "Archivos adjuntos" at bounding box center [160, 411] width 194 height 40
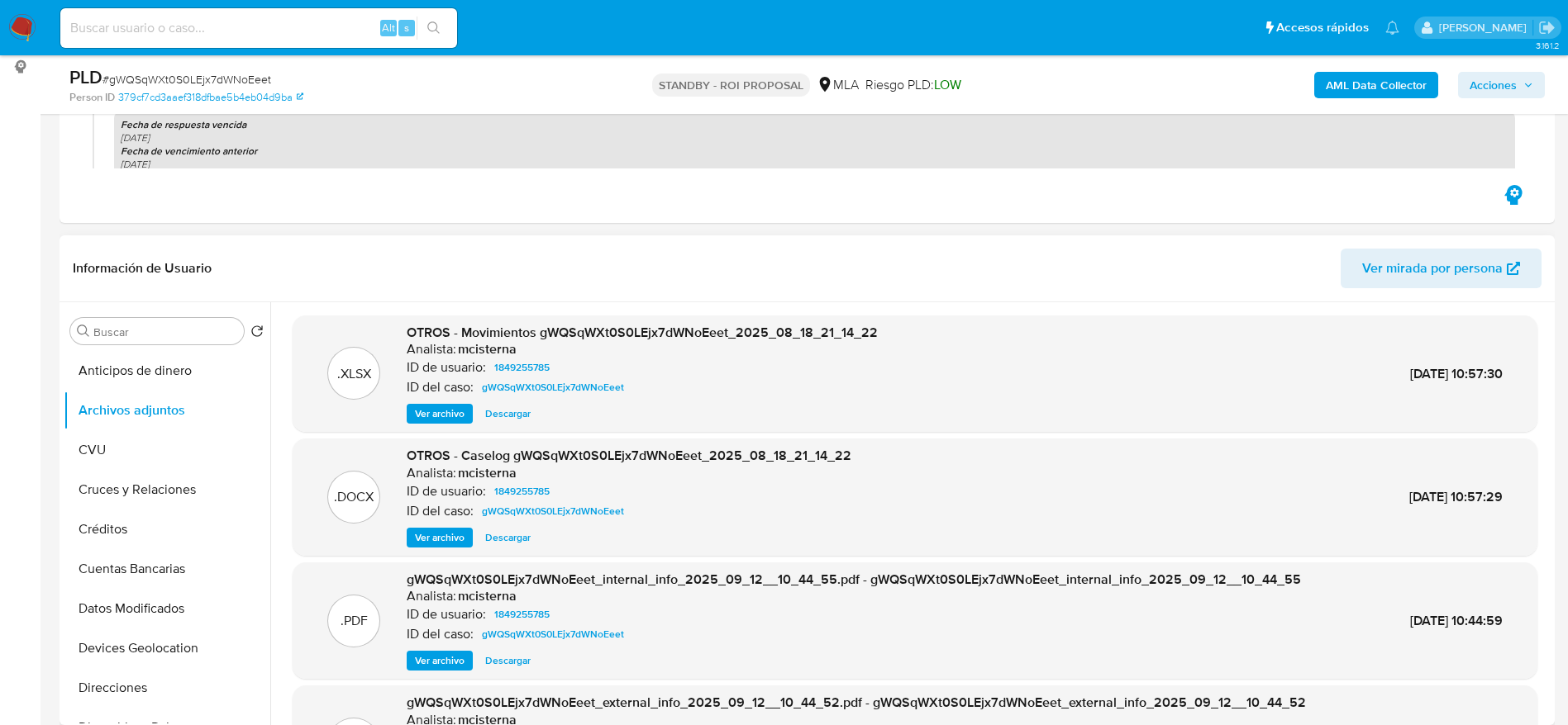
click at [518, 543] on span "Descargar" at bounding box center [508, 538] width 45 height 17
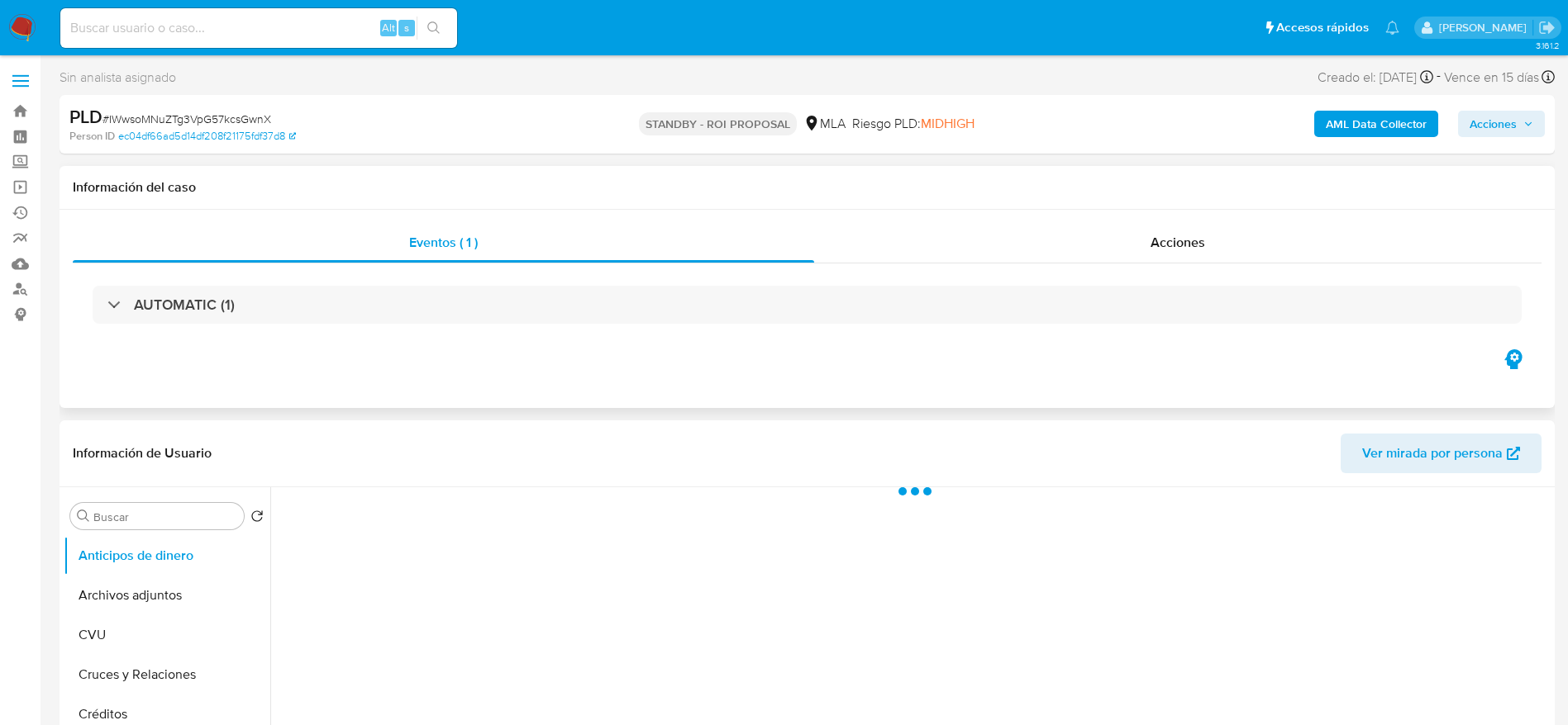
select select "10"
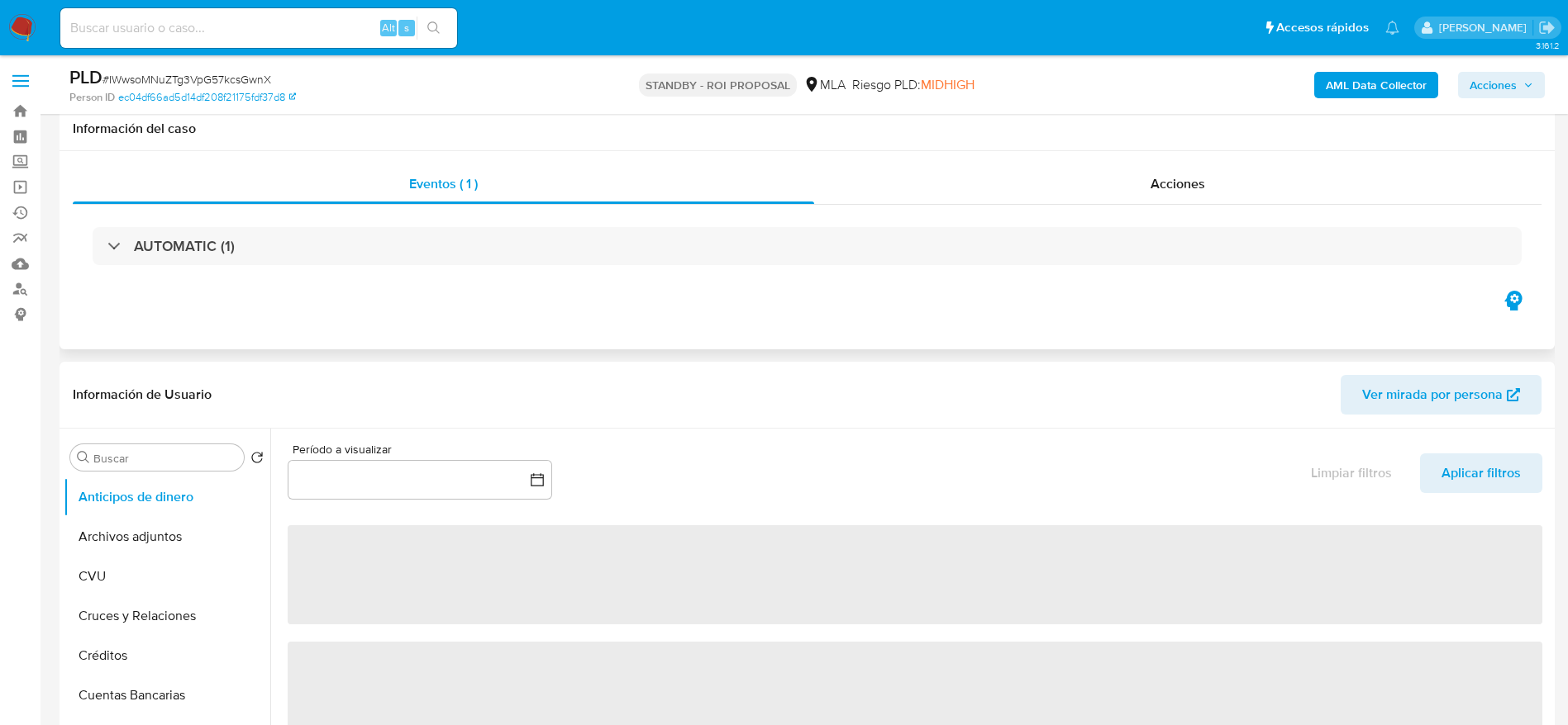
scroll to position [124, 0]
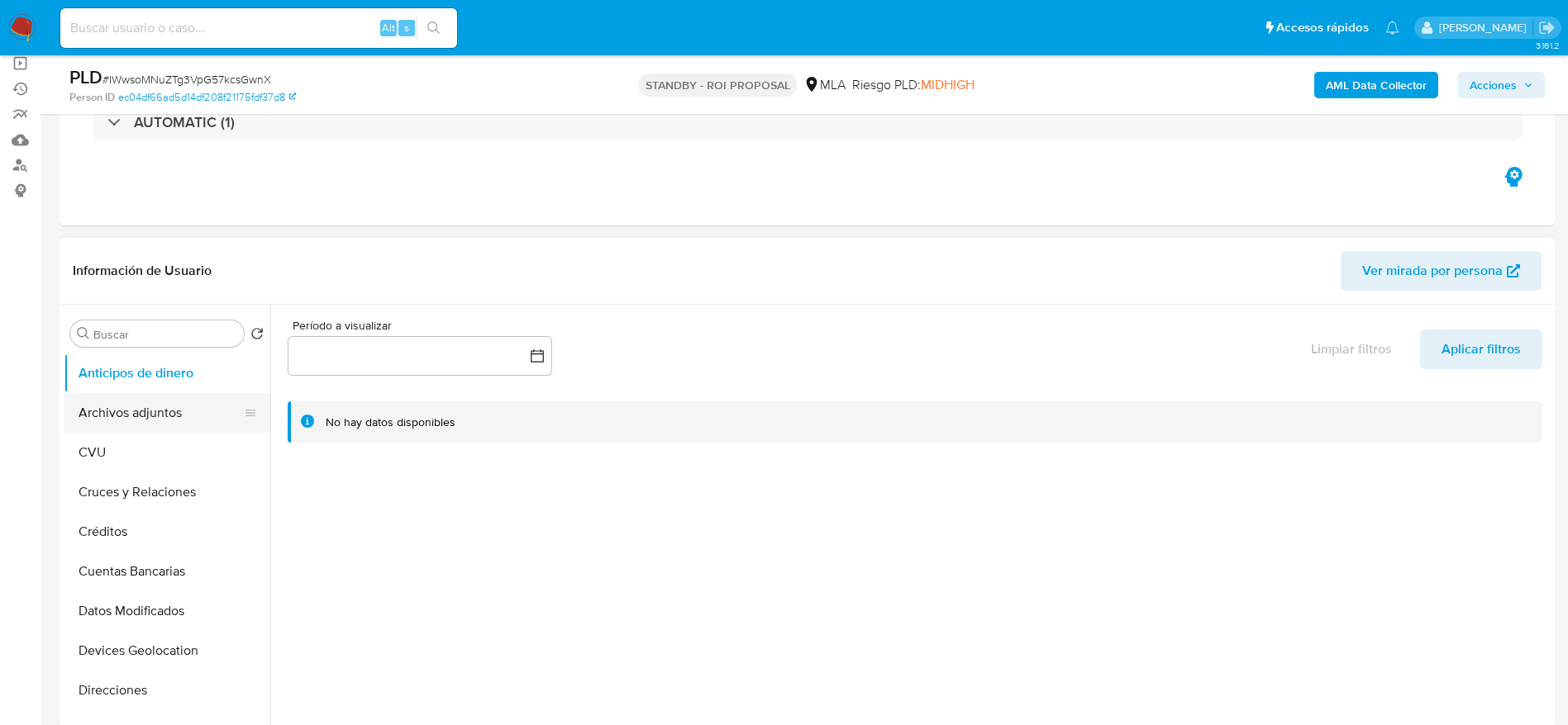
click at [156, 396] on button "Archivos adjuntos" at bounding box center [160, 413] width 194 height 40
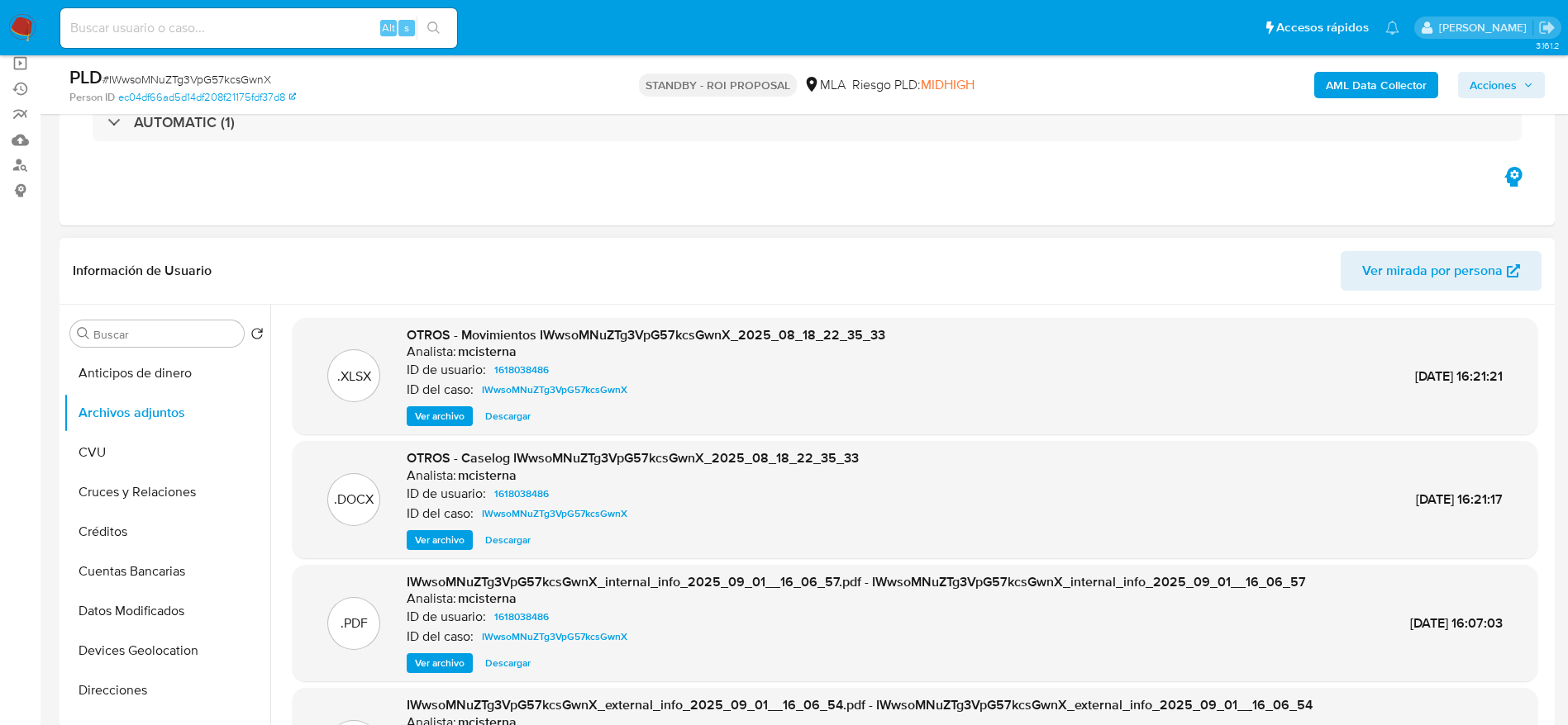
click at [514, 542] on span "Descargar" at bounding box center [508, 541] width 45 height 17
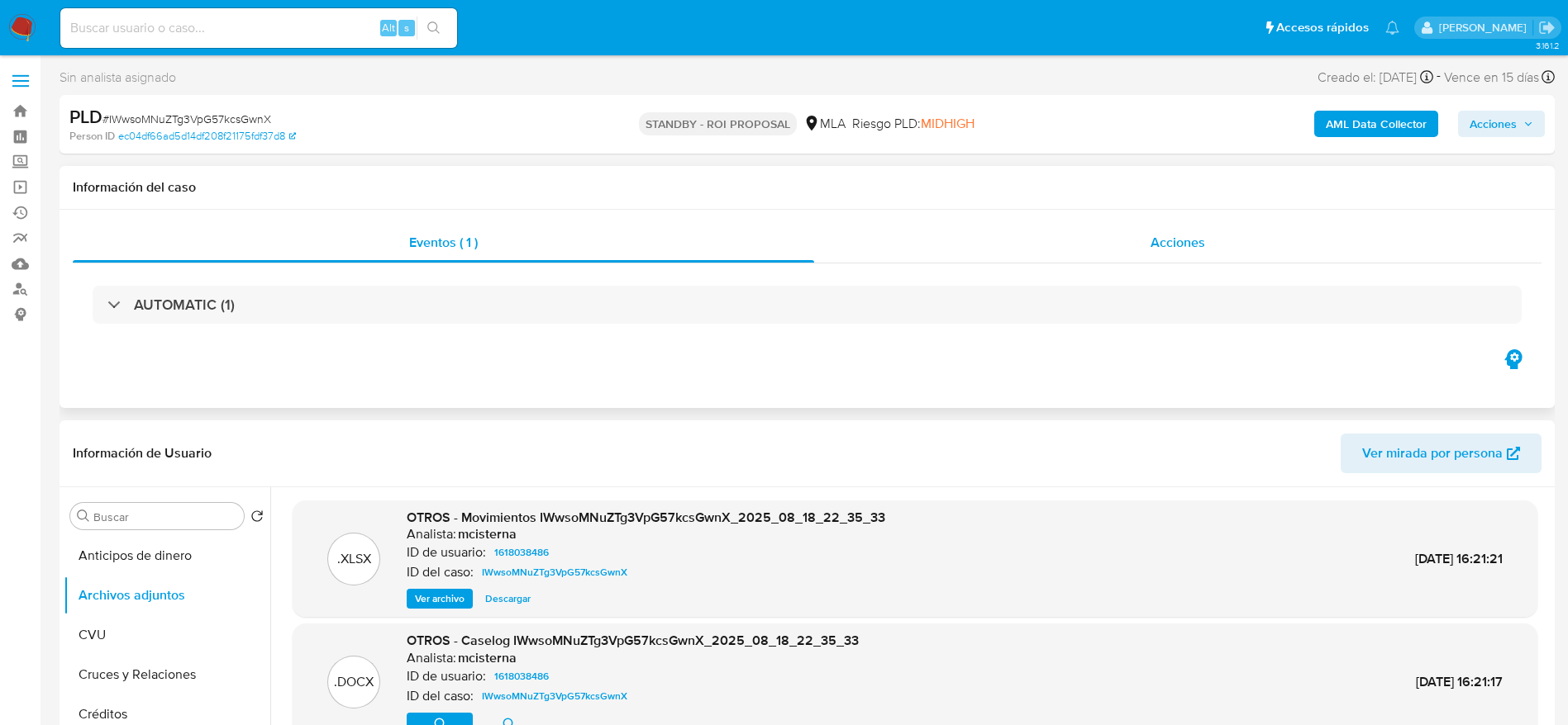
click at [1167, 245] on span "Acciones" at bounding box center [1178, 243] width 55 height 19
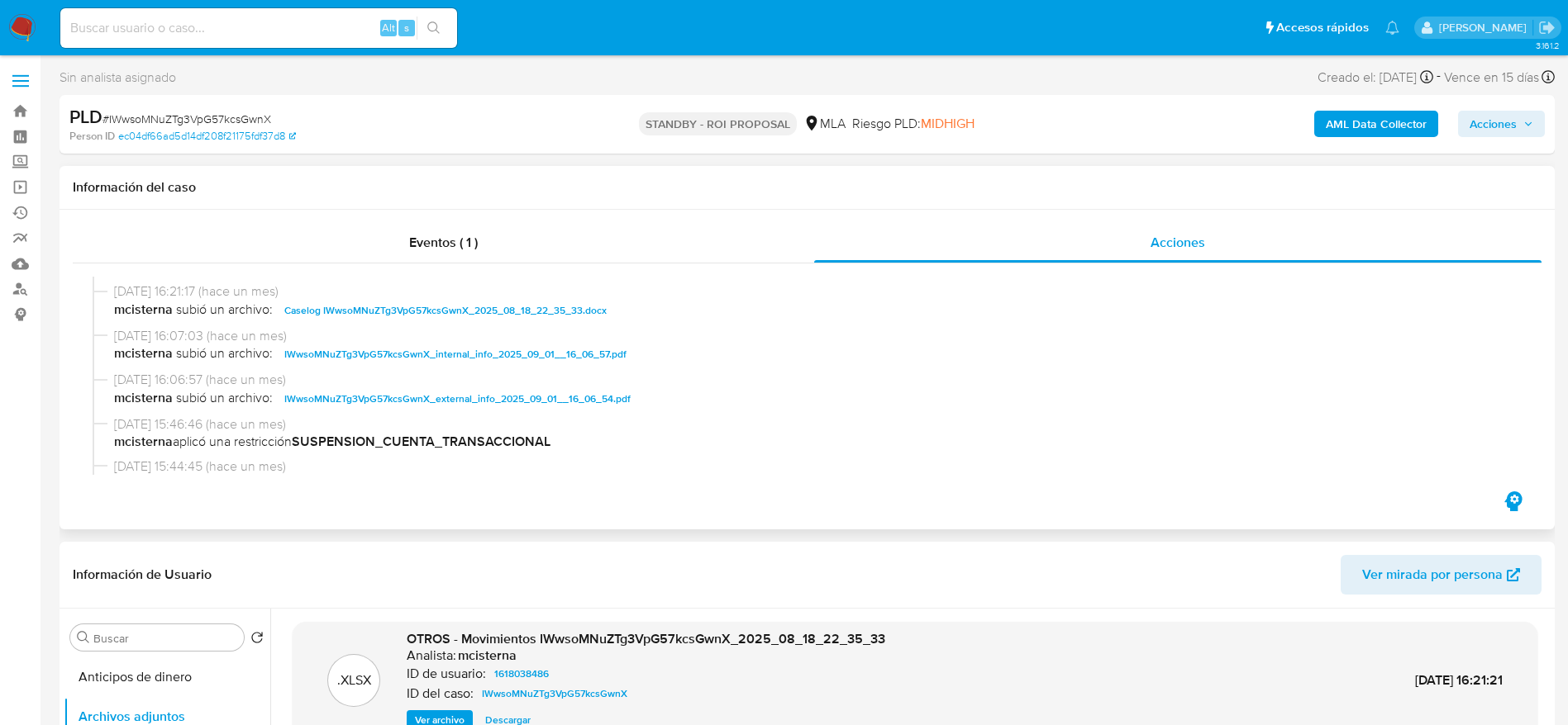
scroll to position [248, 0]
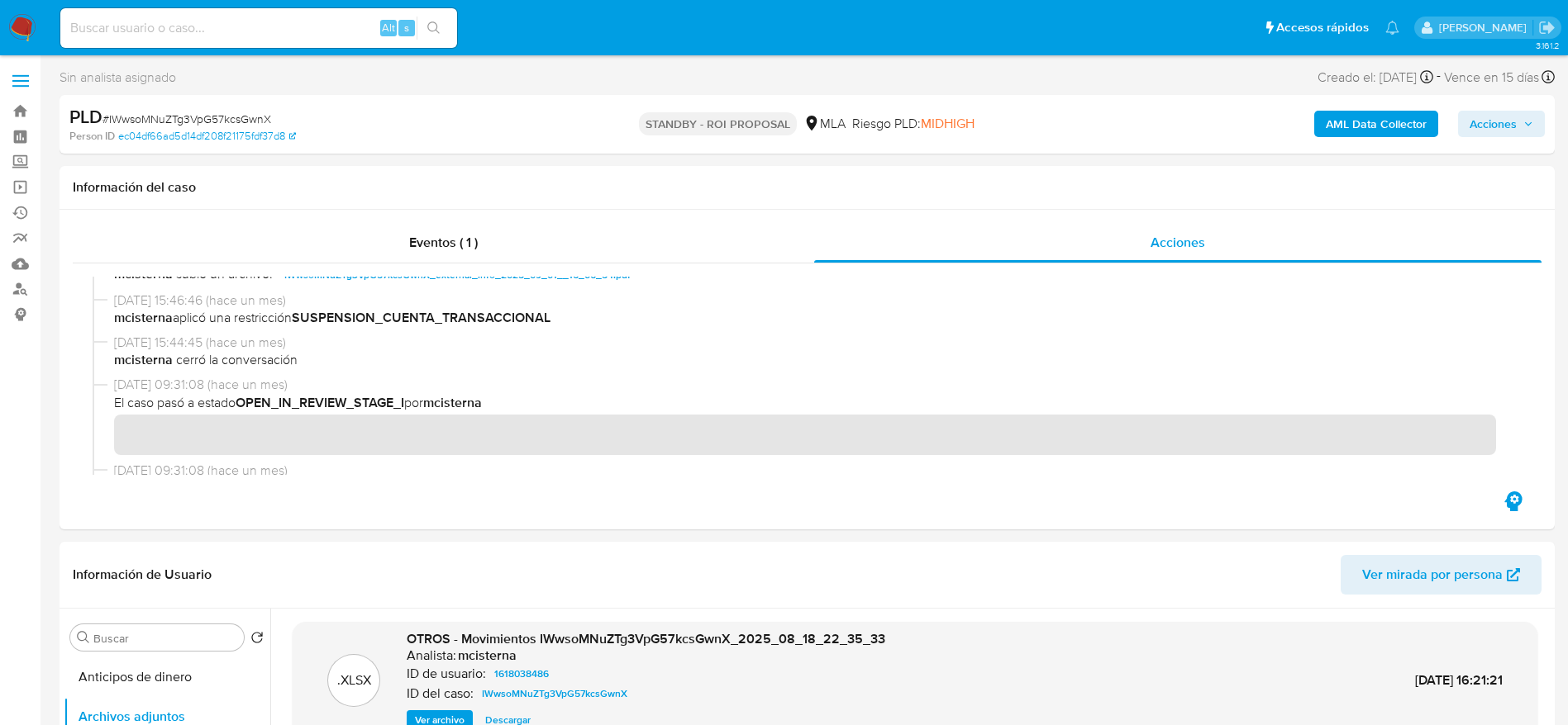
click at [17, 17] on img at bounding box center [23, 28] width 28 height 28
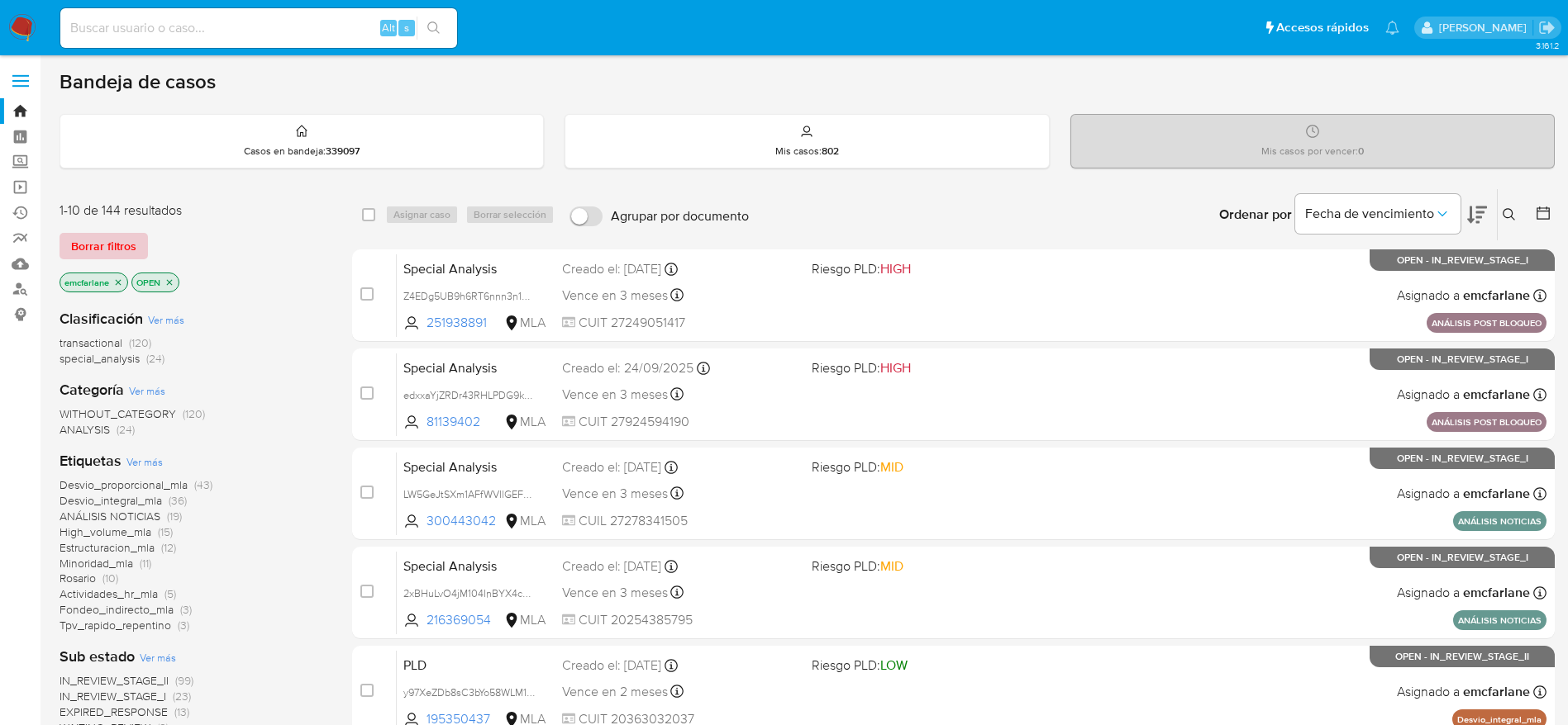
click at [101, 246] on span "Borrar filtros" at bounding box center [103, 246] width 65 height 24
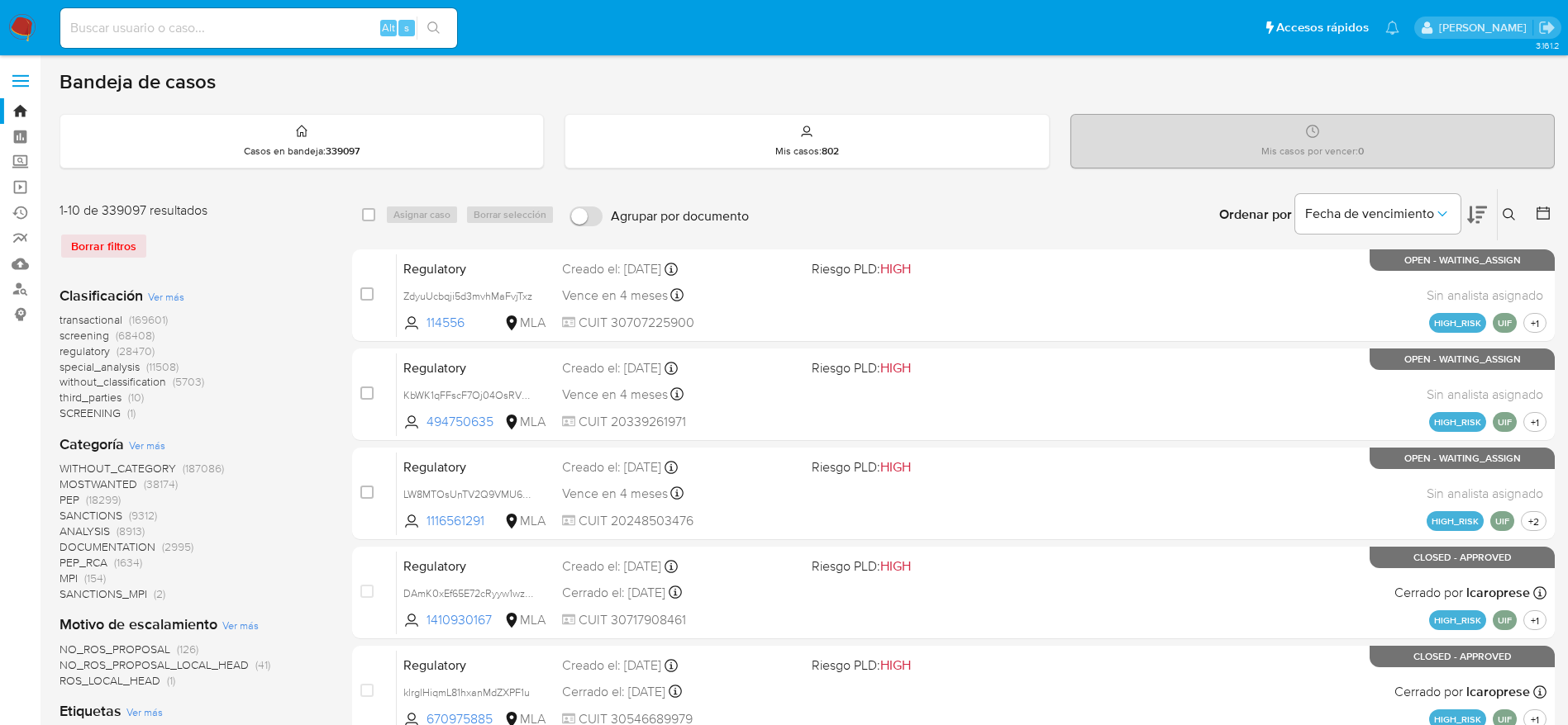
click at [1514, 217] on icon at bounding box center [1509, 215] width 13 height 13
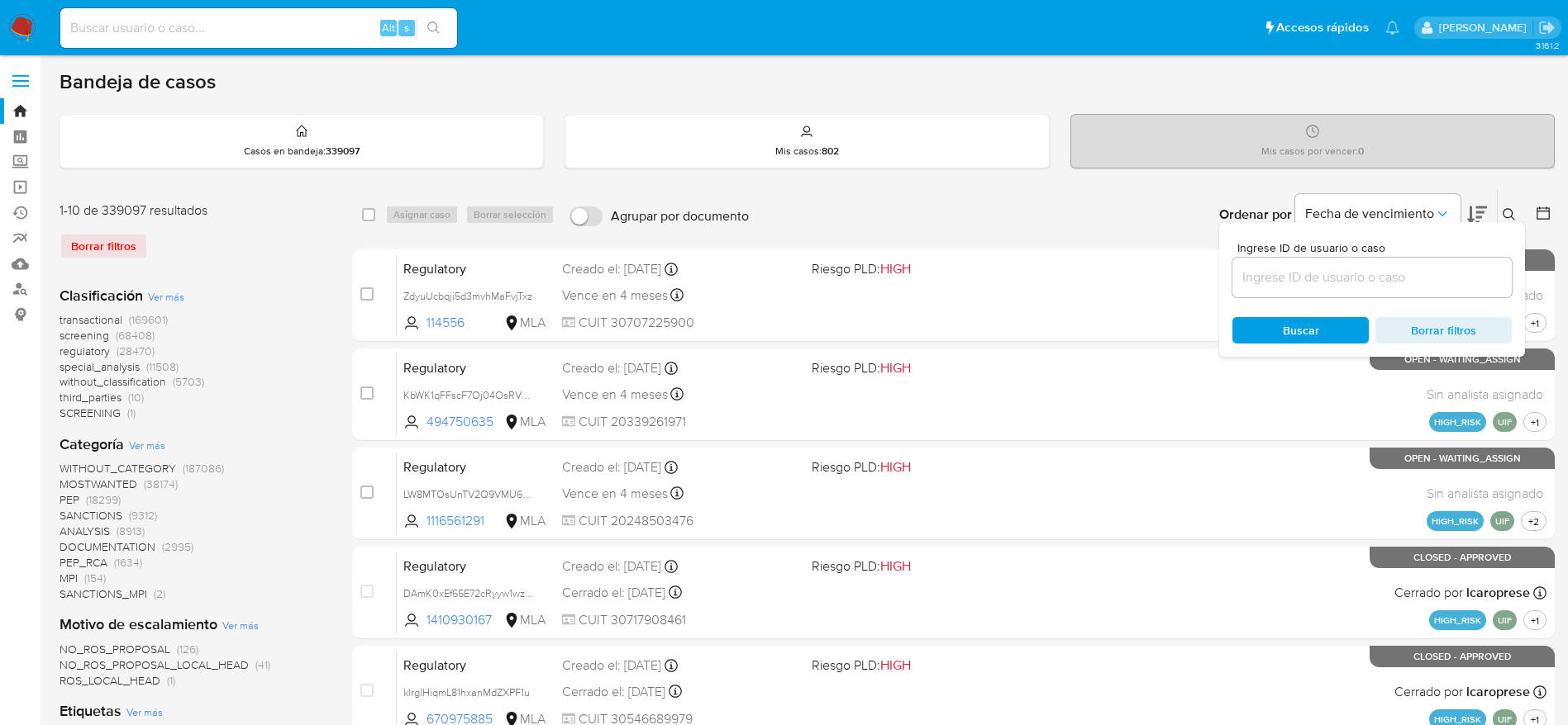
click at [1321, 280] on input at bounding box center [1372, 278] width 280 height 22
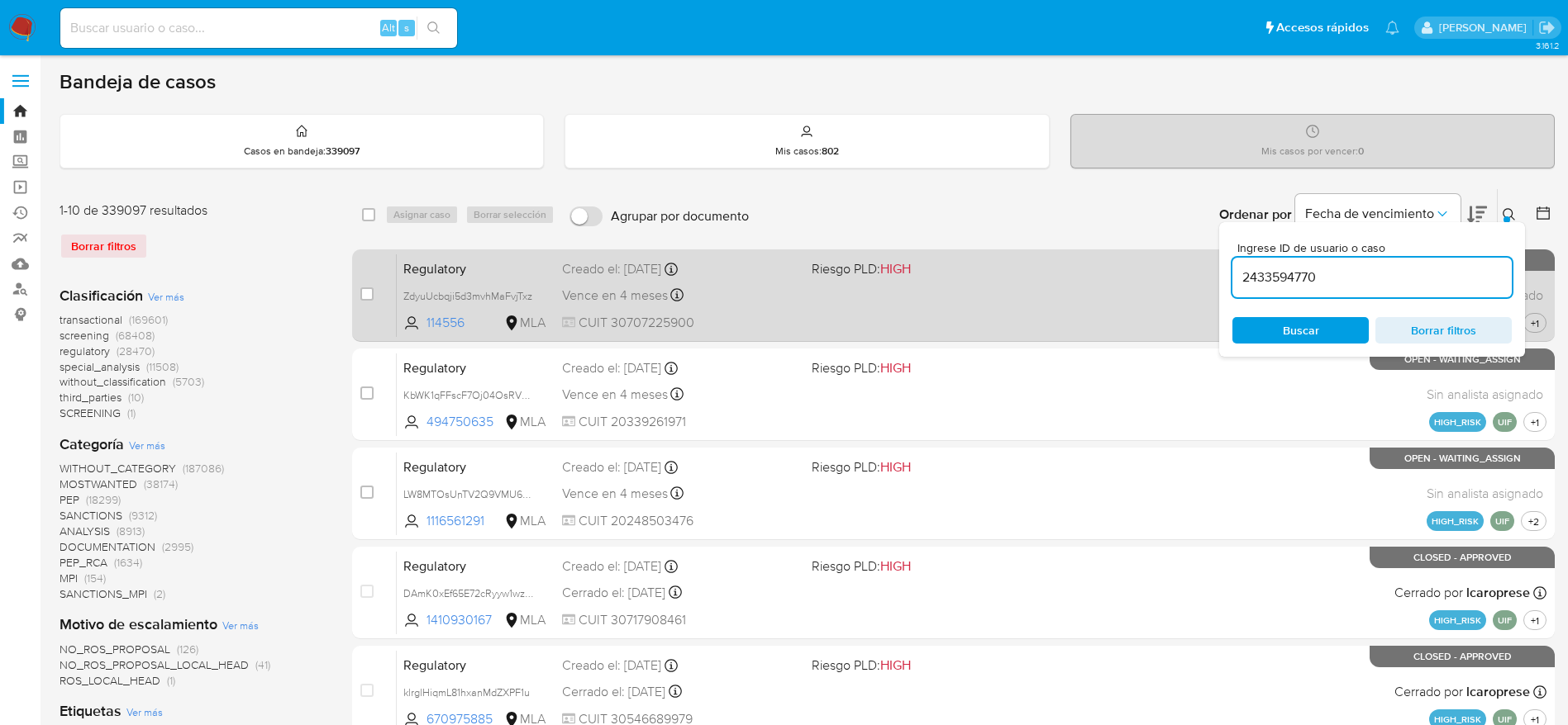
type input "2433594770"
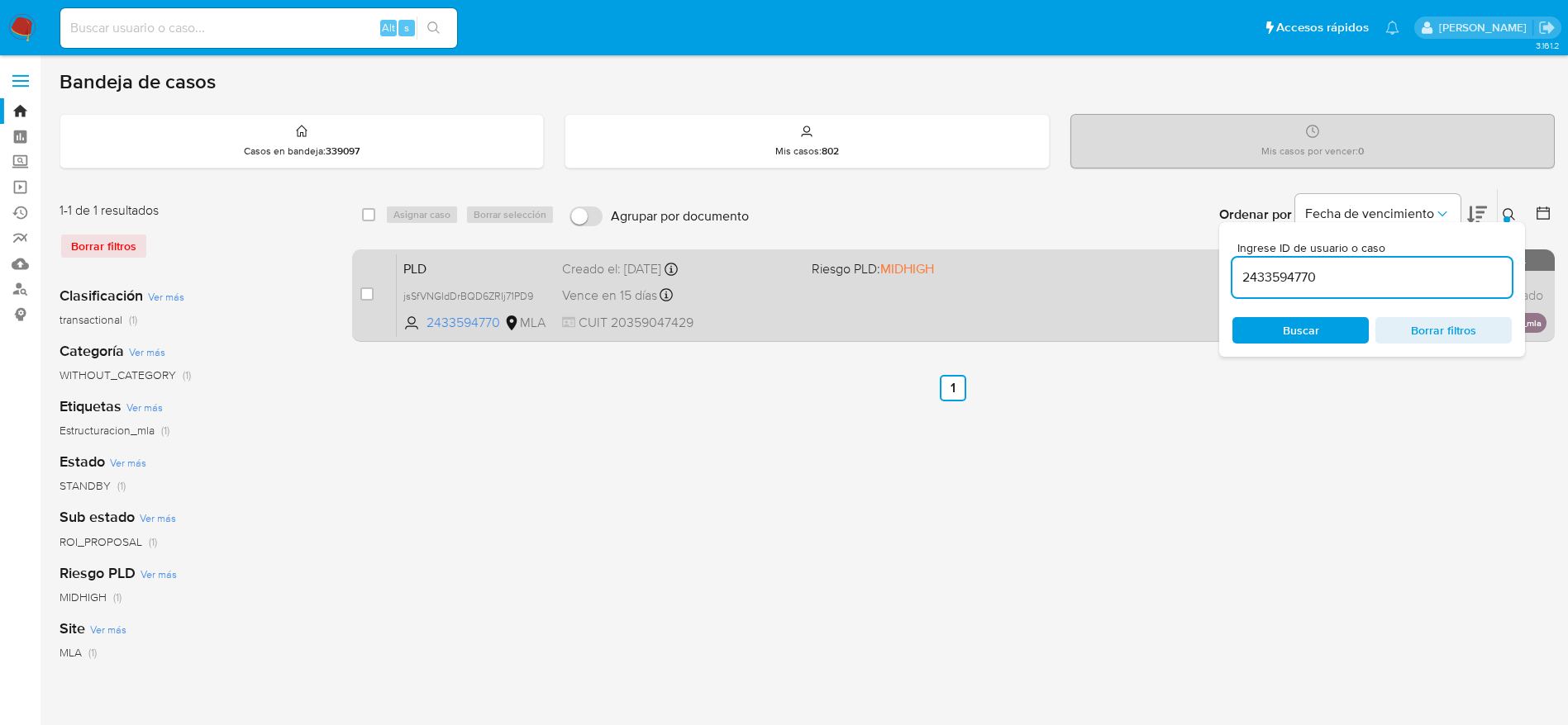
click at [736, 306] on div "Vence en 15 días Vence el 14/10/2025 12:17:33" at bounding box center [680, 295] width 236 height 23
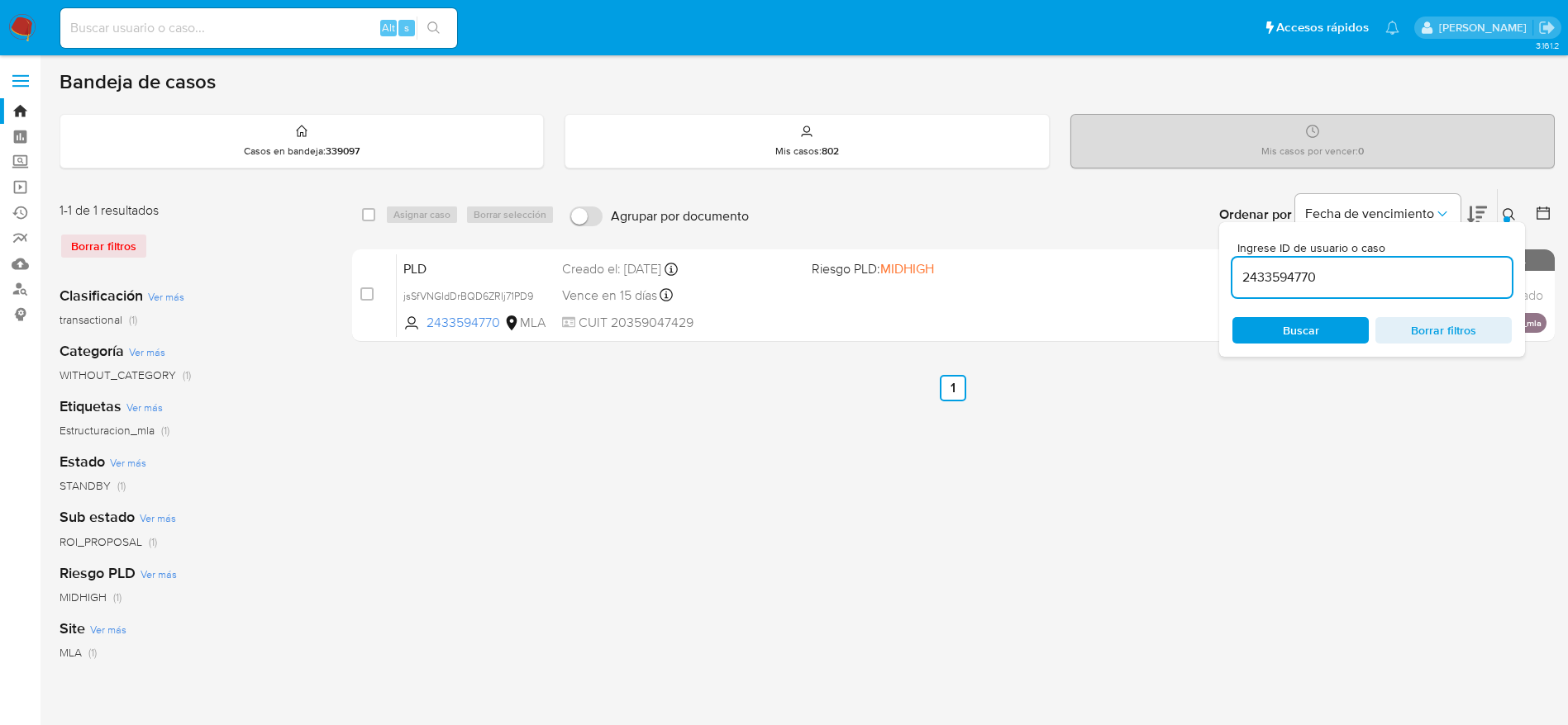
click at [13, 17] on img at bounding box center [23, 28] width 28 height 28
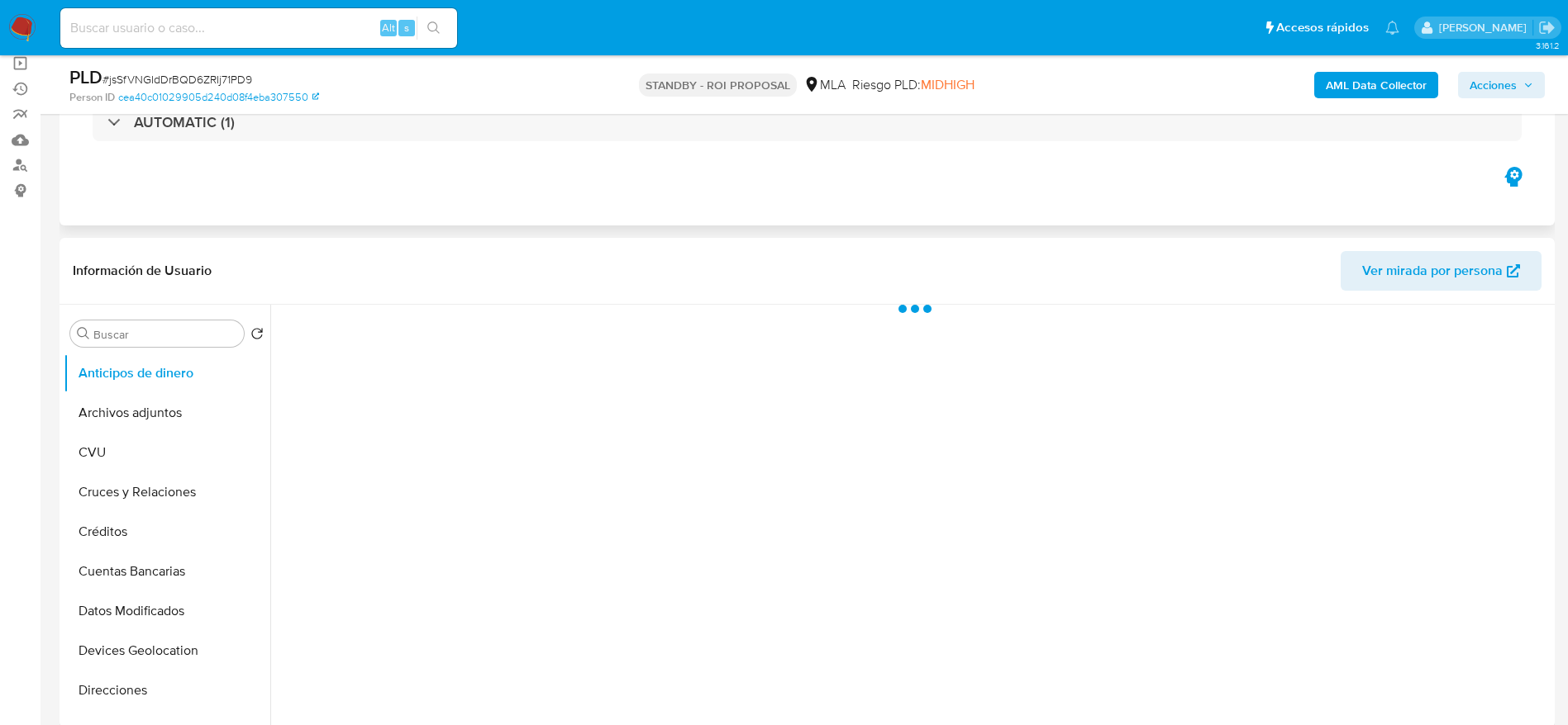
select select "10"
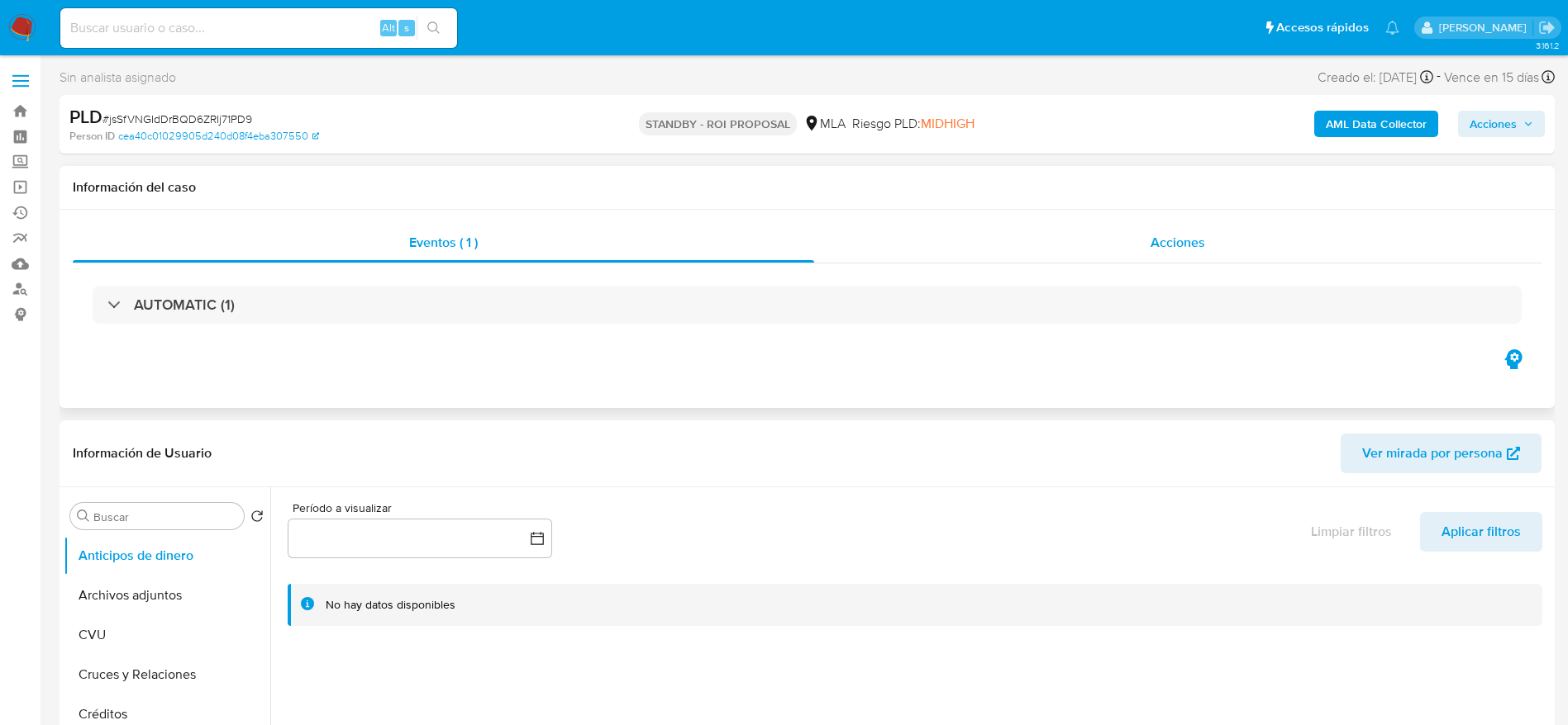
click at [1207, 228] on div "Acciones" at bounding box center [1178, 243] width 727 height 40
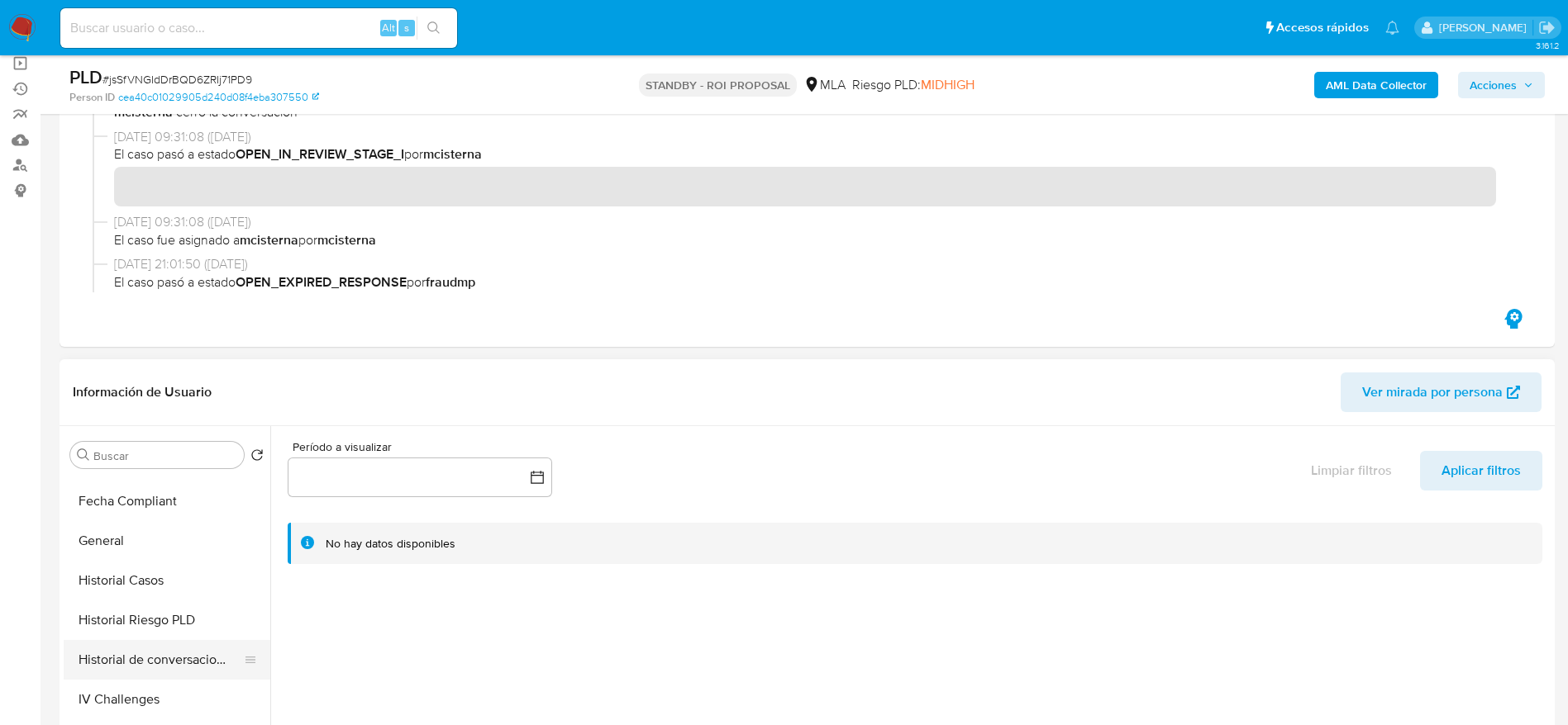
scroll to position [496, 0]
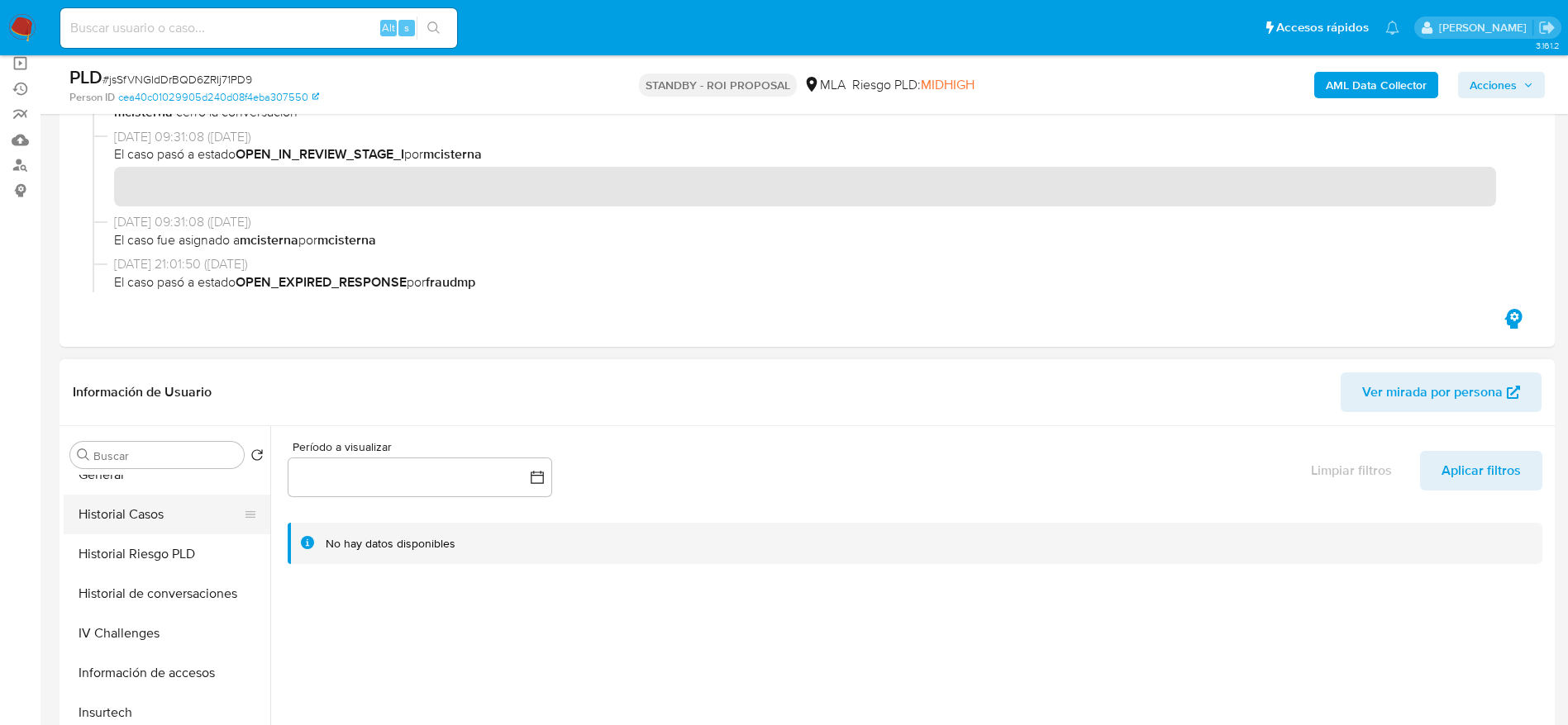
click at [138, 497] on button "Historial Casos" at bounding box center [160, 514] width 194 height 40
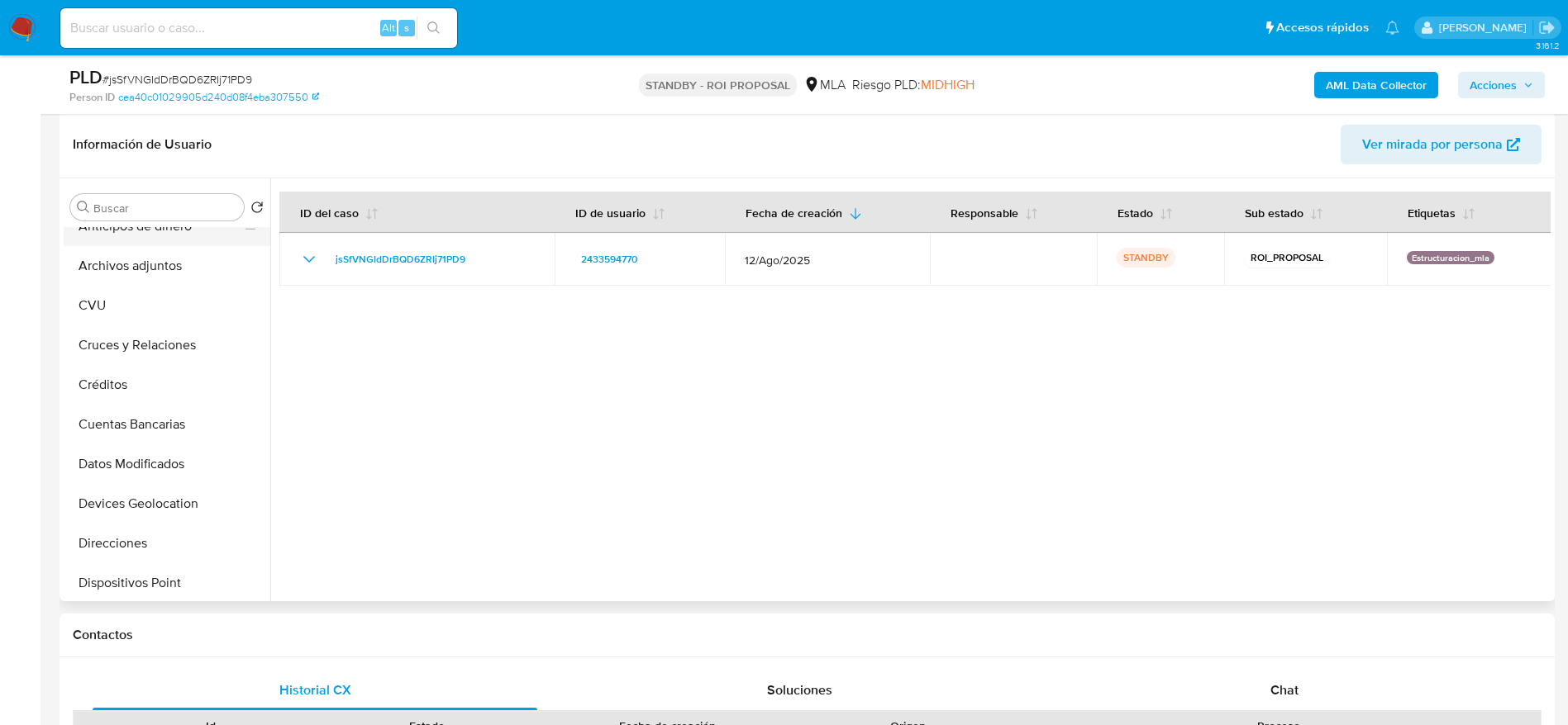
scroll to position [0, 0]
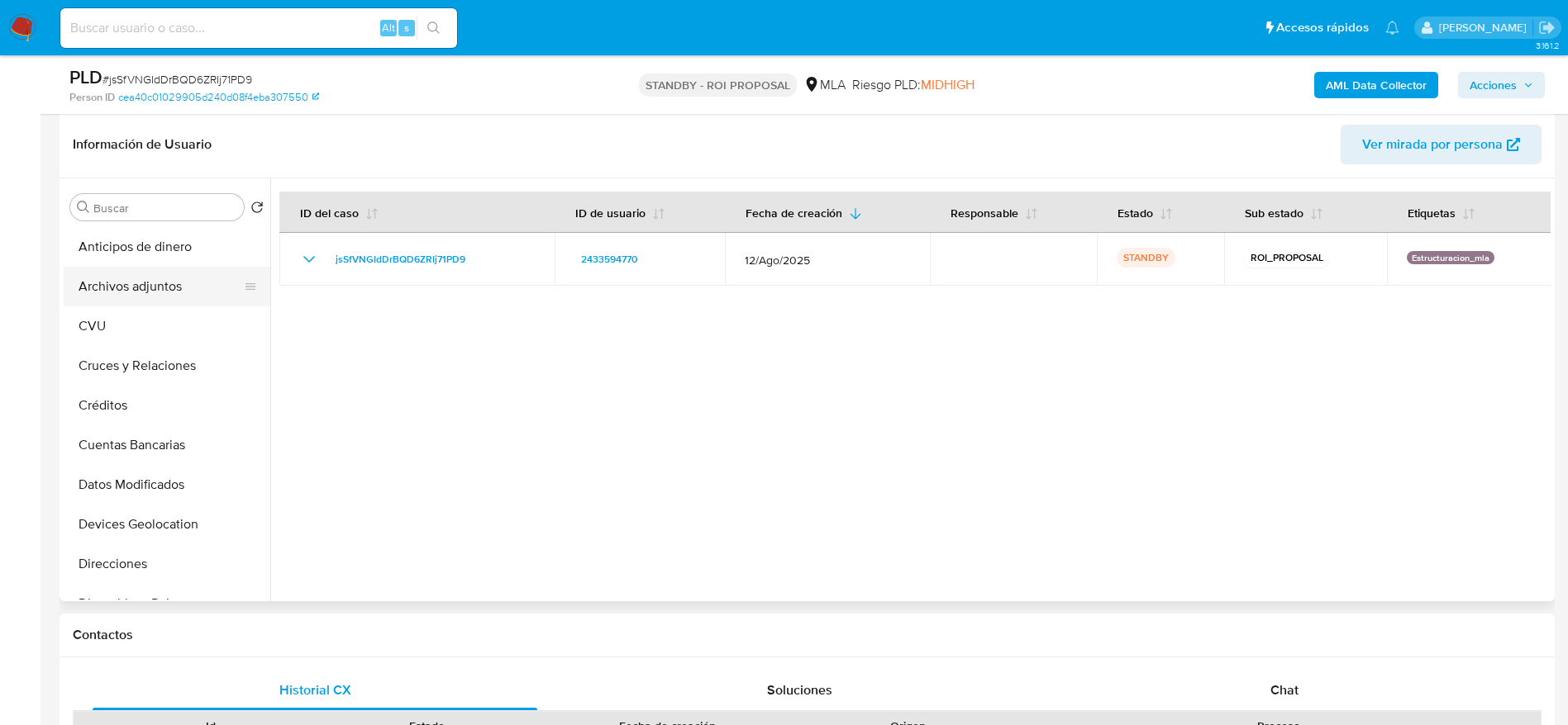
click at [152, 297] on button "Archivos adjuntos" at bounding box center [160, 287] width 194 height 40
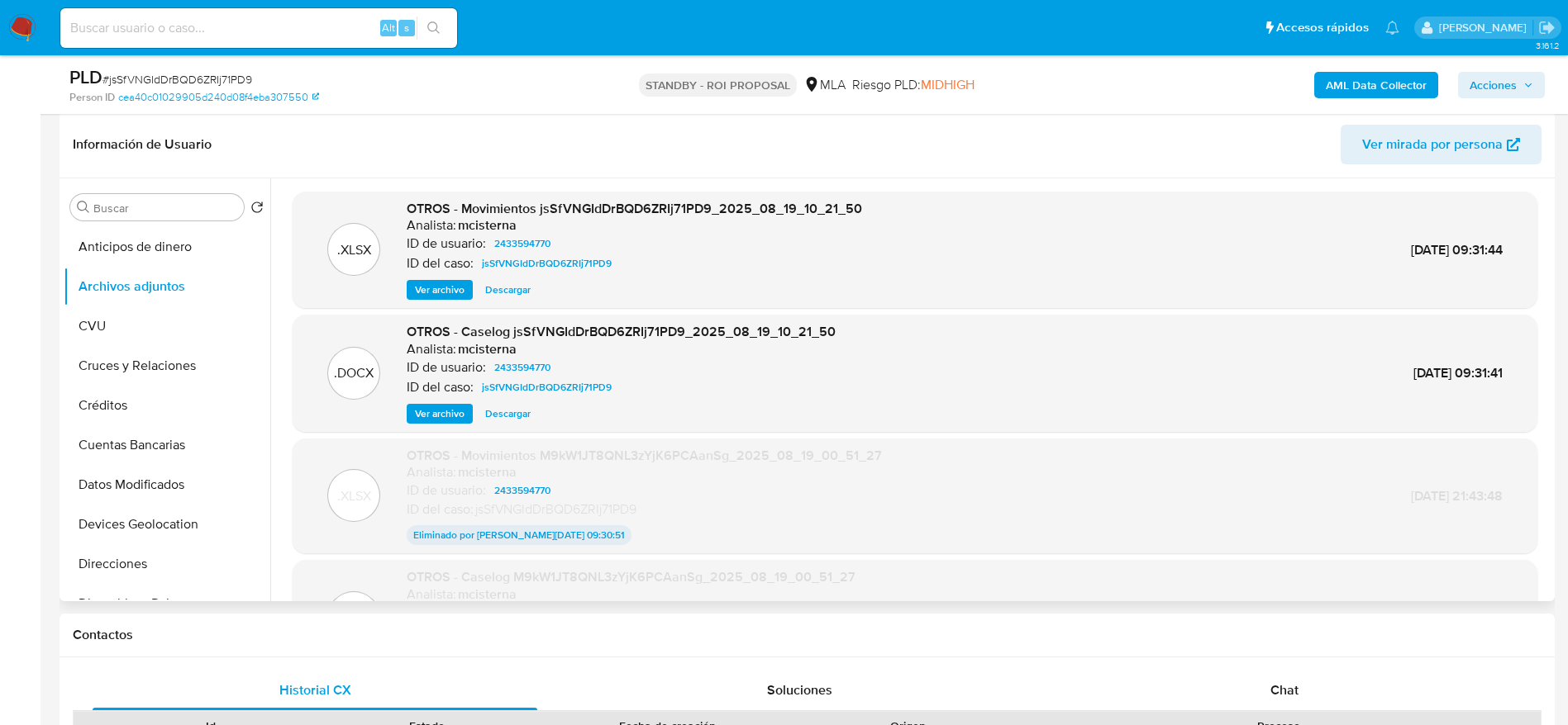
click at [501, 413] on span "Descargar" at bounding box center [508, 414] width 45 height 17
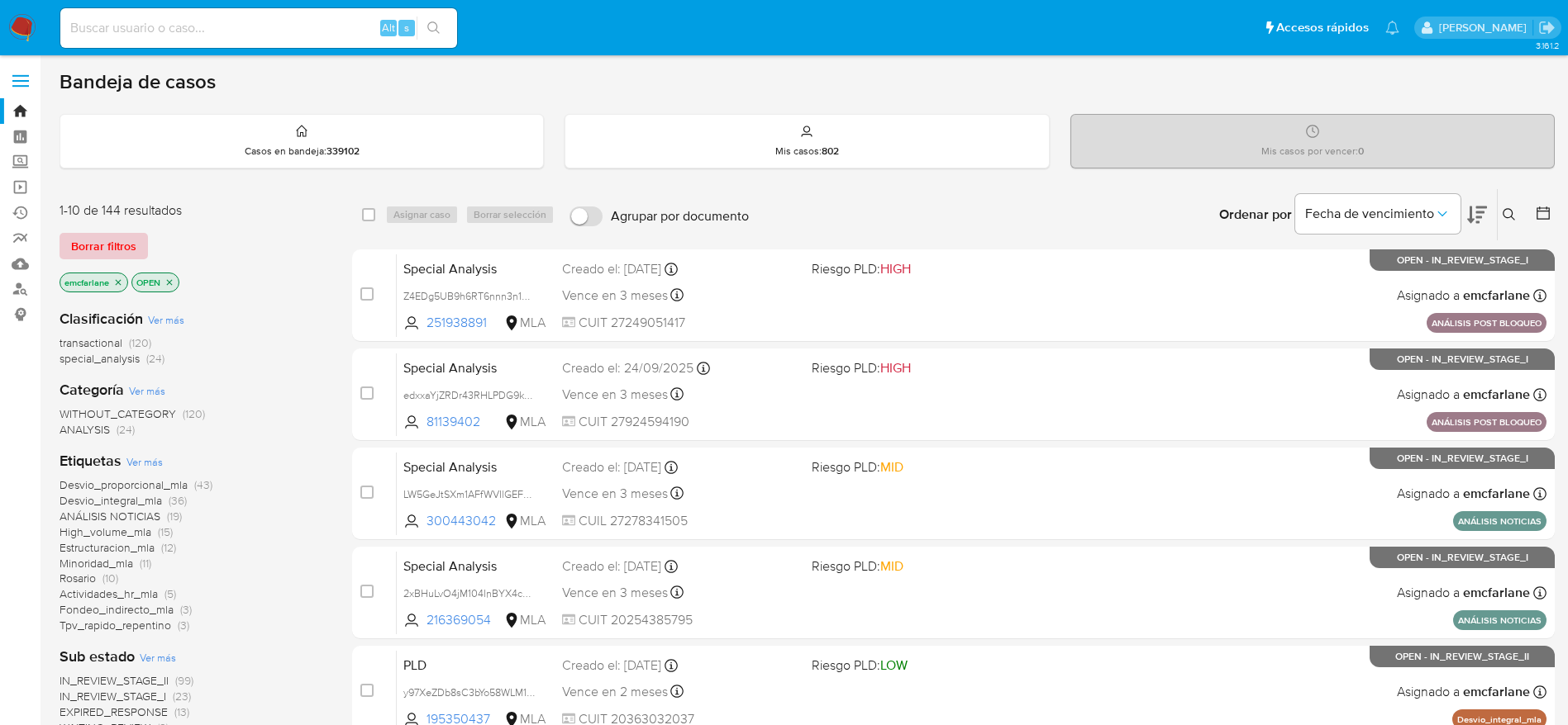
click at [99, 248] on span "Borrar filtros" at bounding box center [103, 246] width 65 height 24
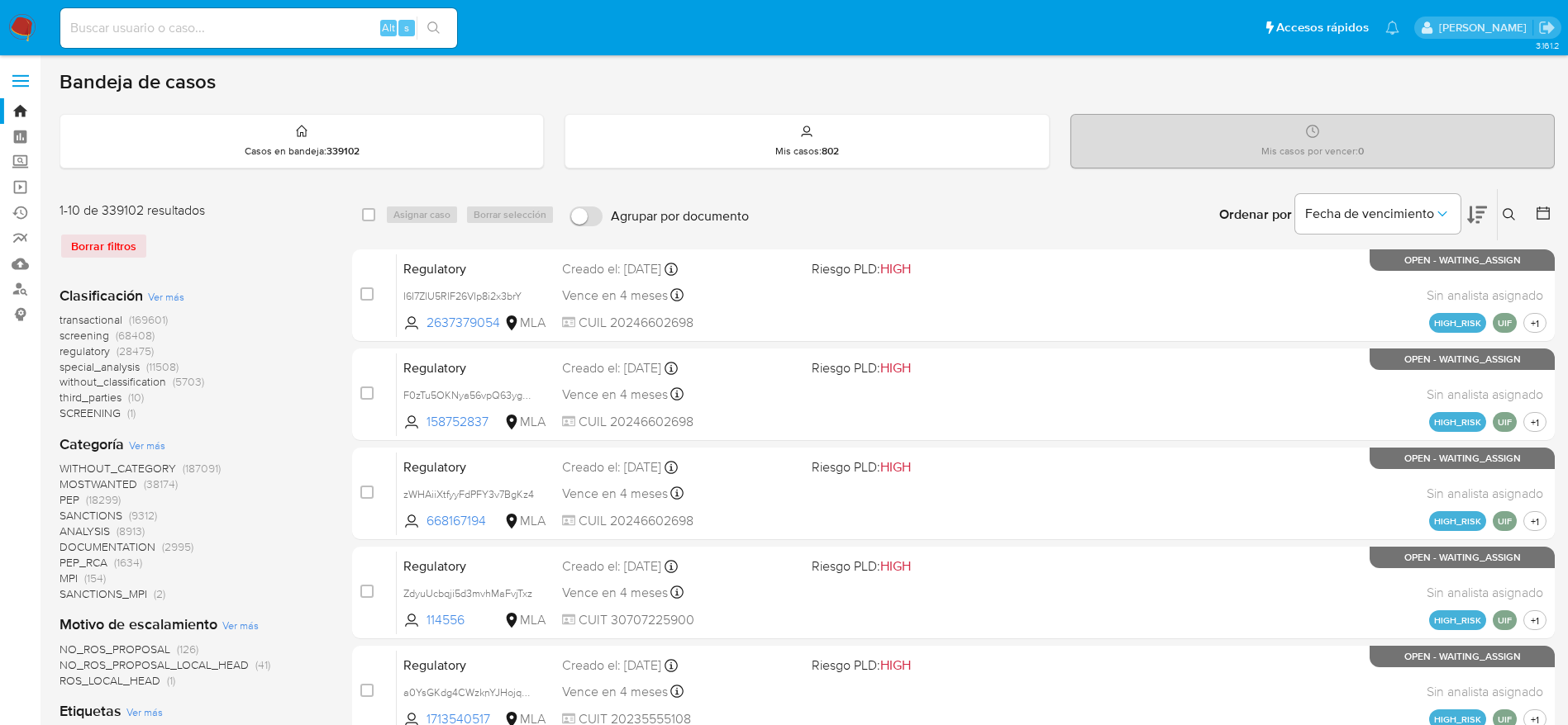
drag, startPoint x: 1512, startPoint y: 210, endPoint x: 1345, endPoint y: 275, distance: 179.2
click at [1512, 211] on icon at bounding box center [1509, 215] width 13 height 13
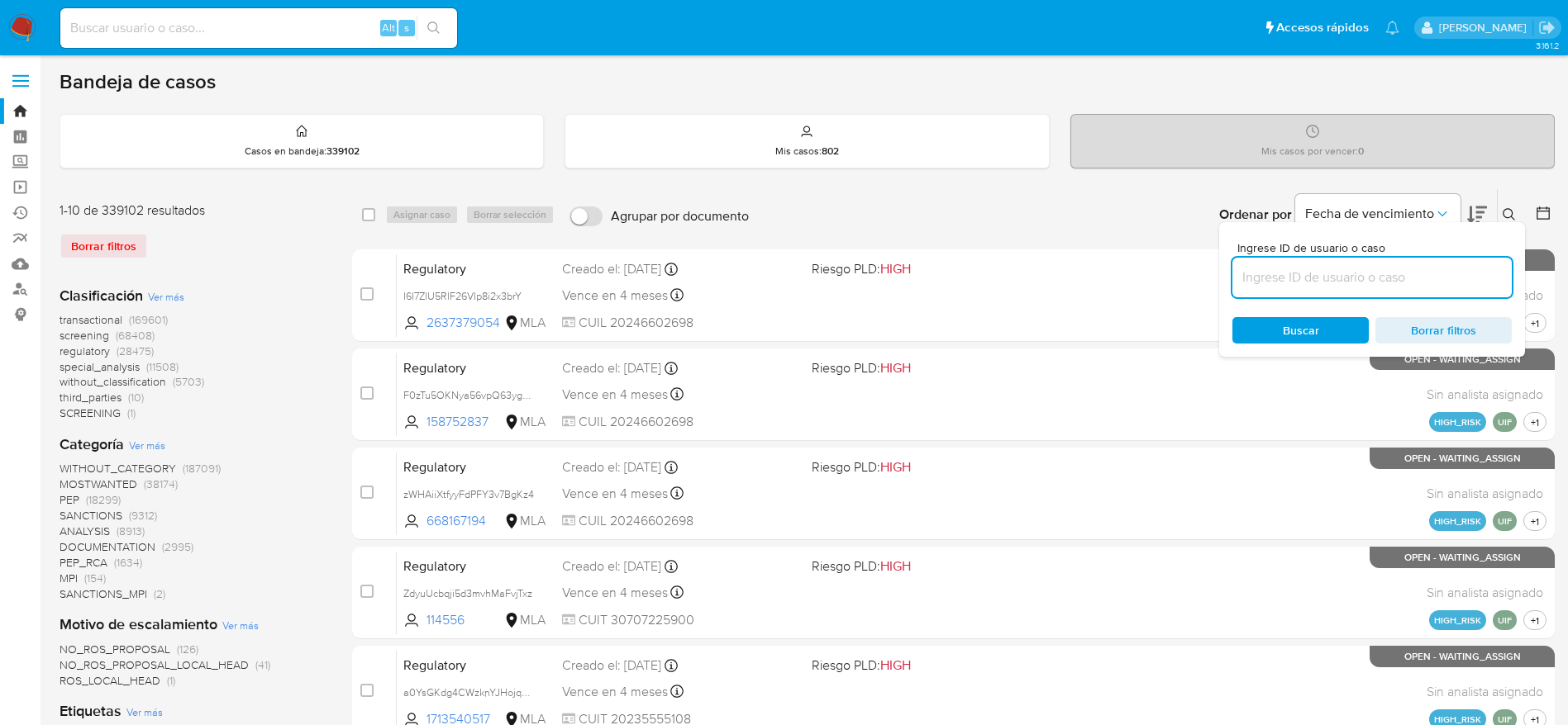
click at [1340, 273] on input at bounding box center [1372, 278] width 280 height 22
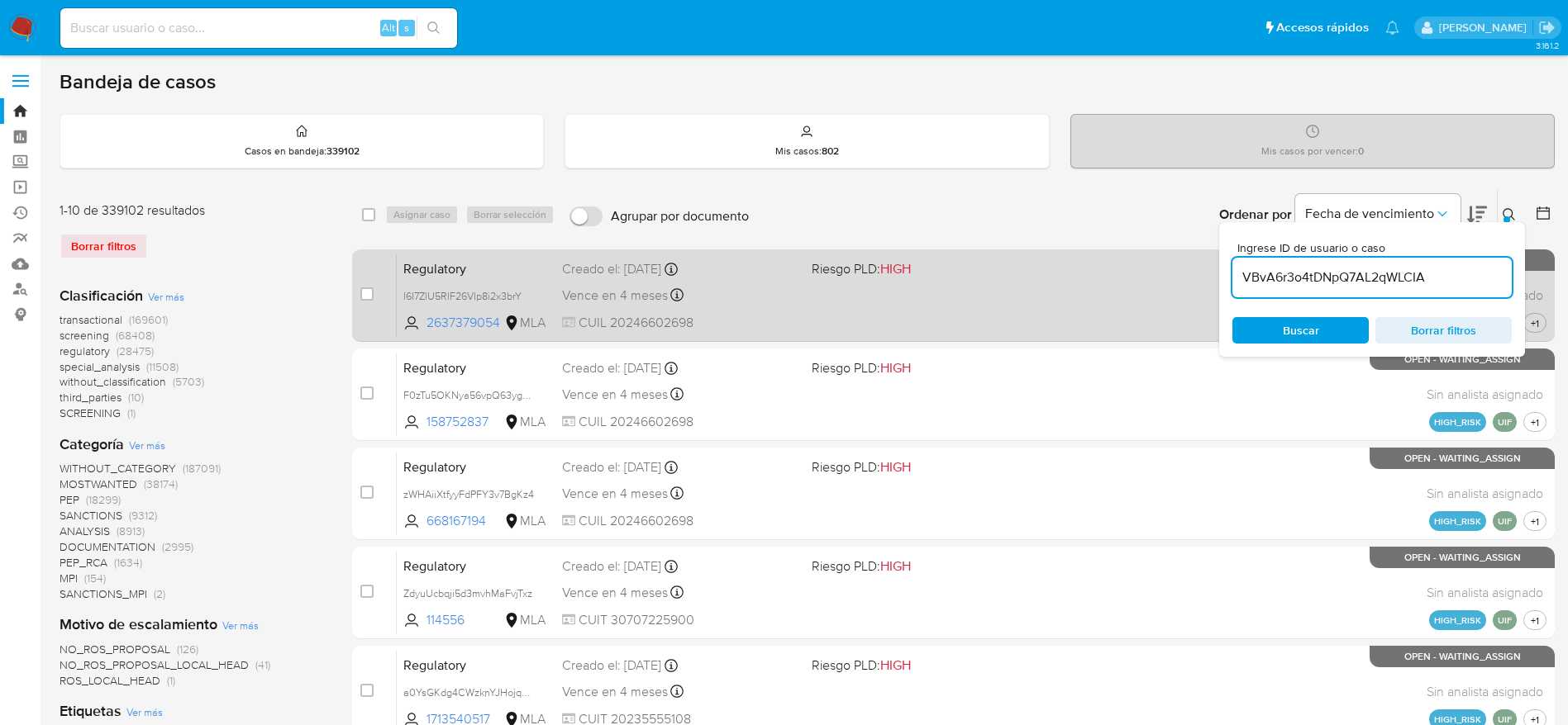
type input "VBvA6r3o4tDNpQ7AL2qWLCIA"
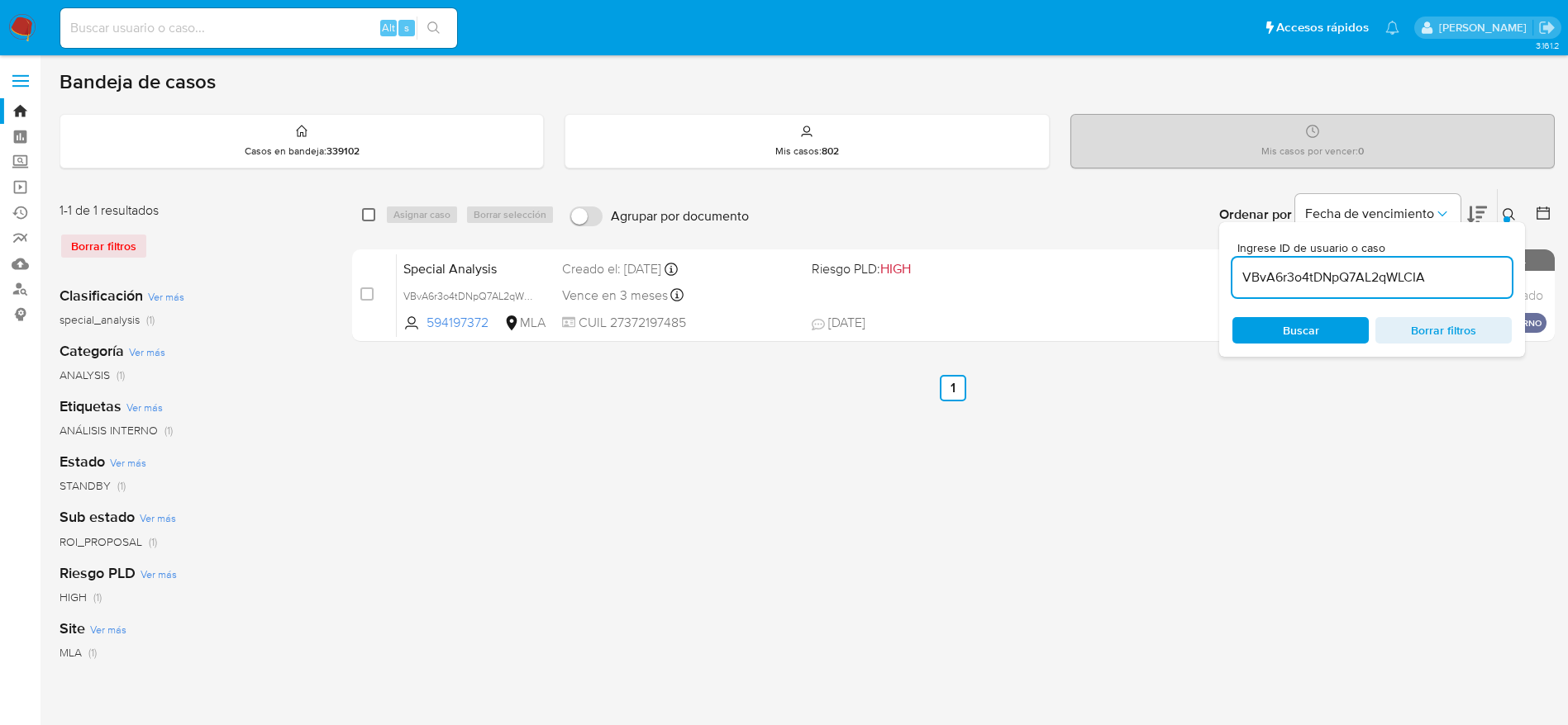
click at [369, 209] on input "checkbox" at bounding box center [368, 215] width 13 height 13
checkbox input "true"
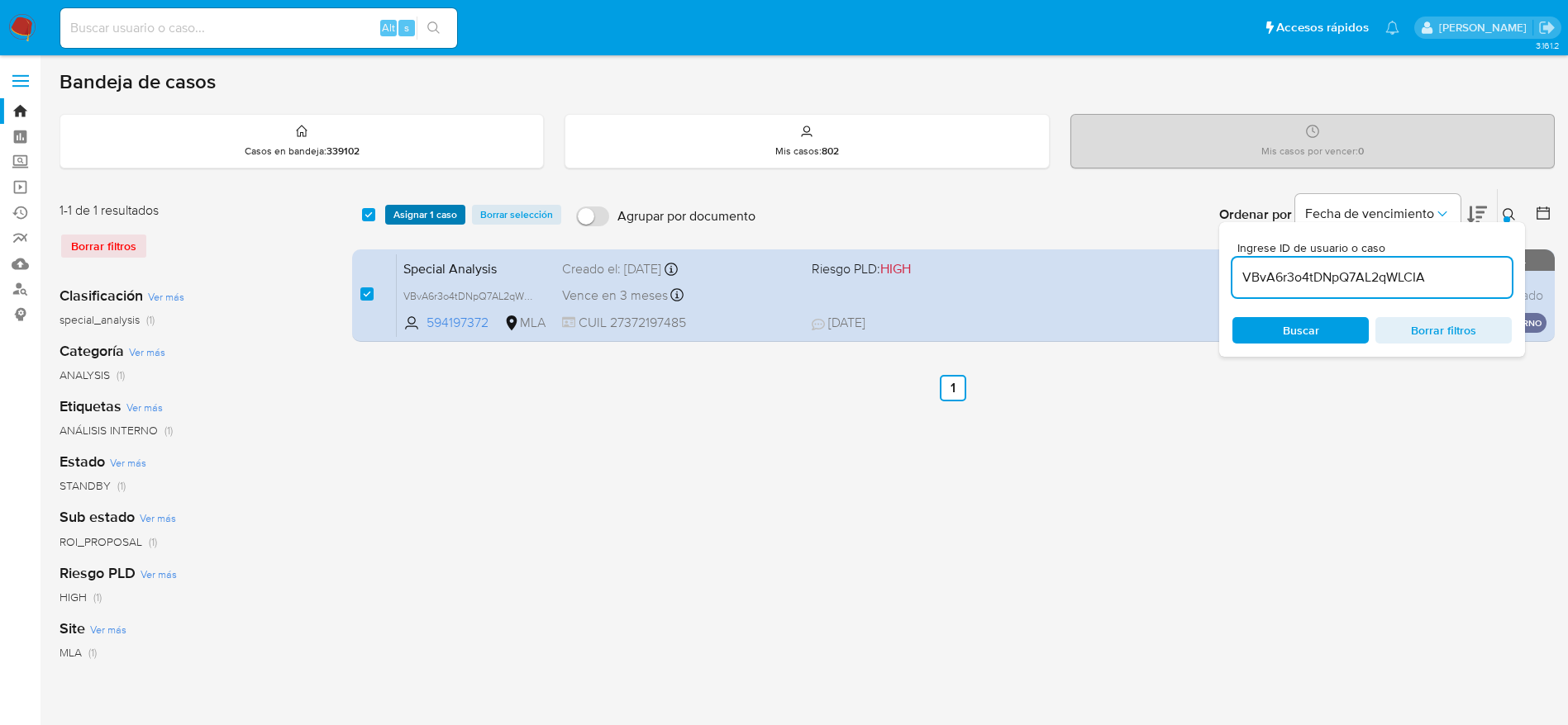
click at [420, 207] on span "Asignar 1 caso" at bounding box center [425, 215] width 63 height 17
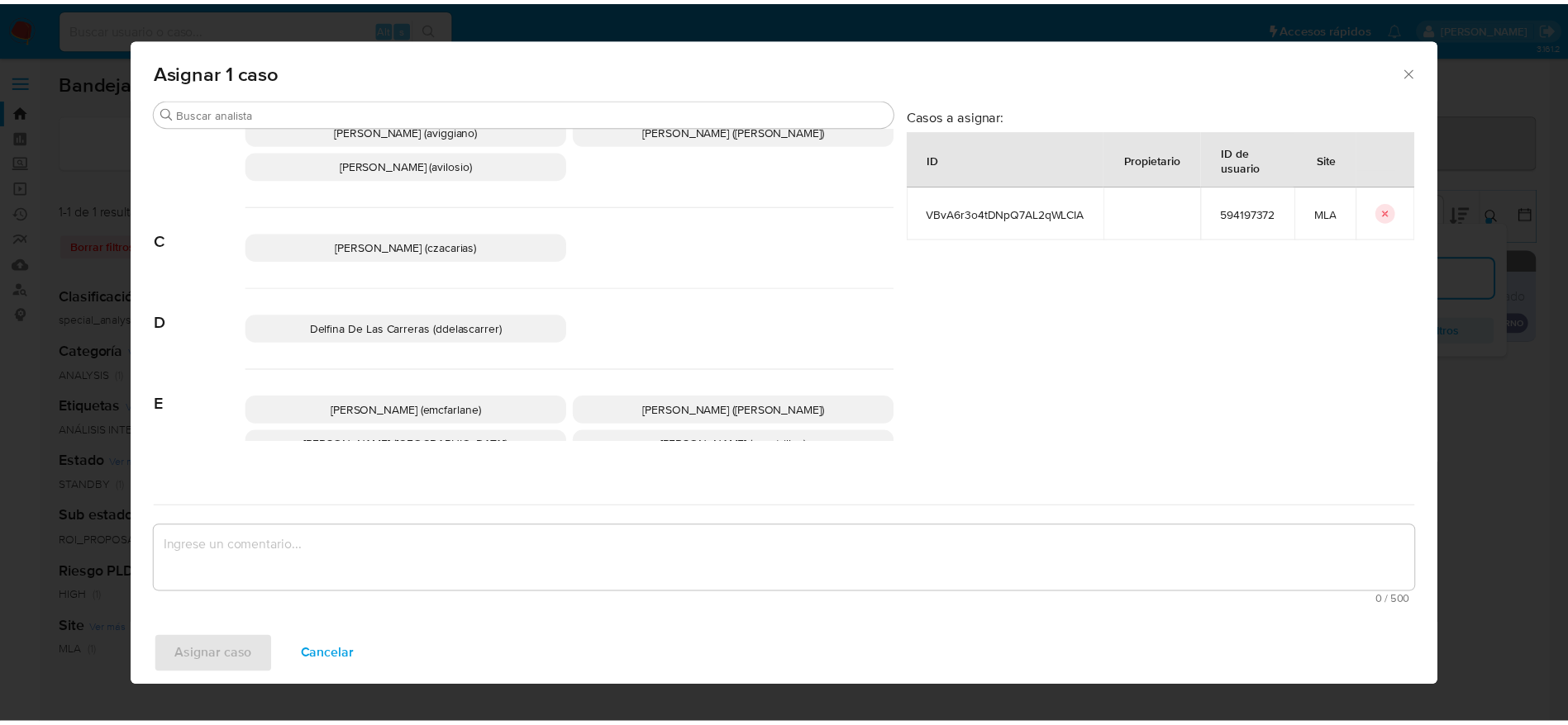
scroll to position [124, 0]
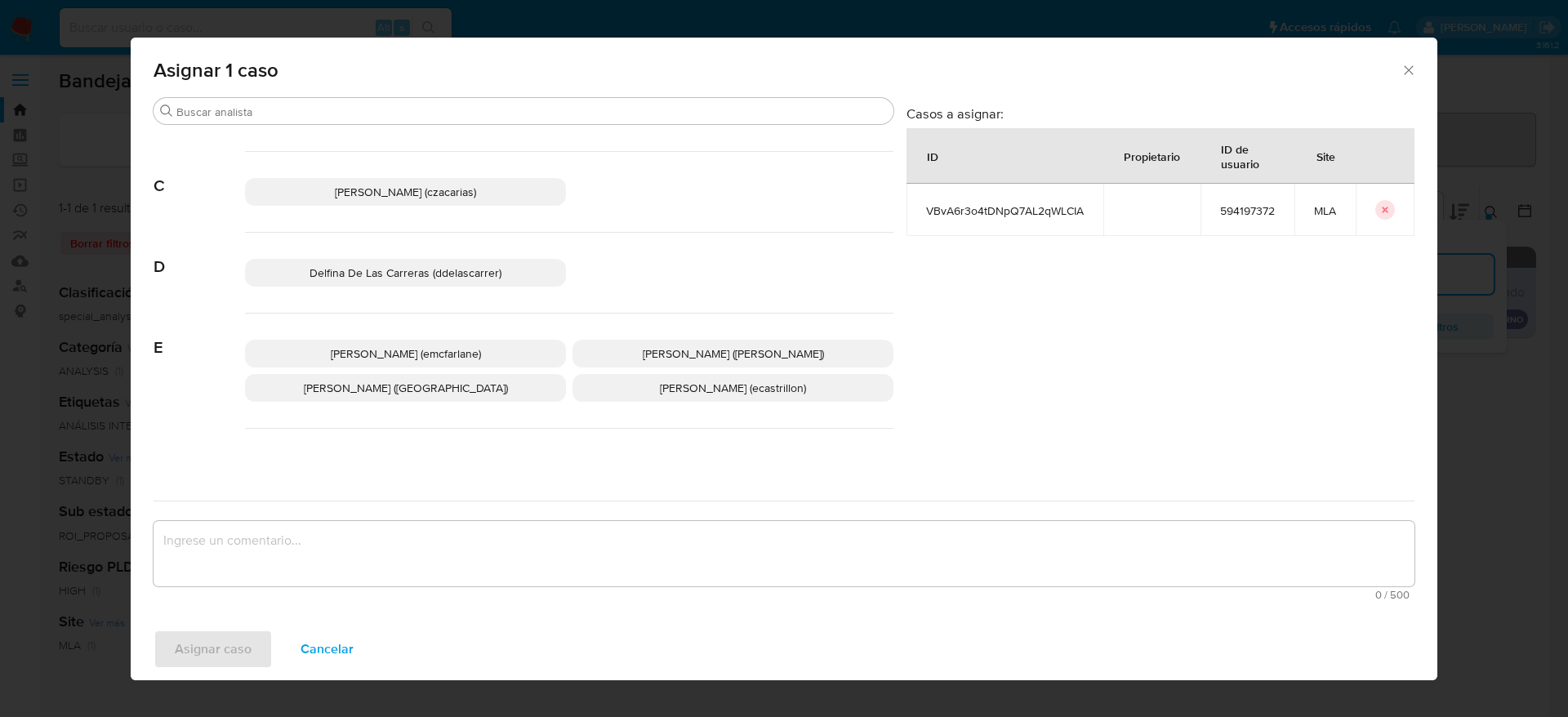
click at [439, 365] on p "Elaine Mc Farlane (emcfarlane)" at bounding box center [406, 354] width 321 height 28
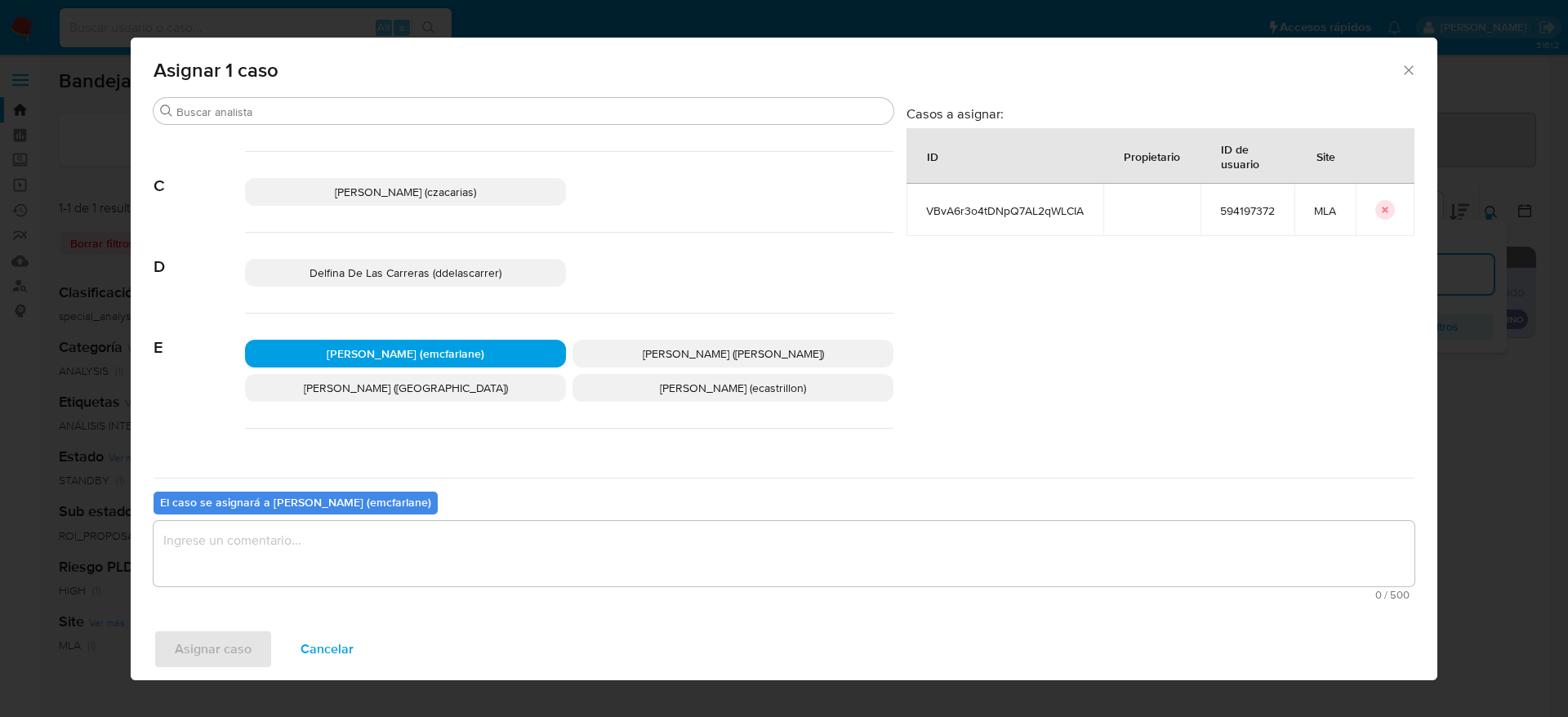
click at [311, 575] on textarea "assign-modal" at bounding box center [784, 554] width 1261 height 65
drag, startPoint x: 225, startPoint y: 624, endPoint x: 221, endPoint y: 640, distance: 16.5
click at [225, 625] on div "Asignar caso Cancelar" at bounding box center [784, 649] width 1307 height 63
click at [222, 639] on span "Asignar caso" at bounding box center [213, 649] width 77 height 36
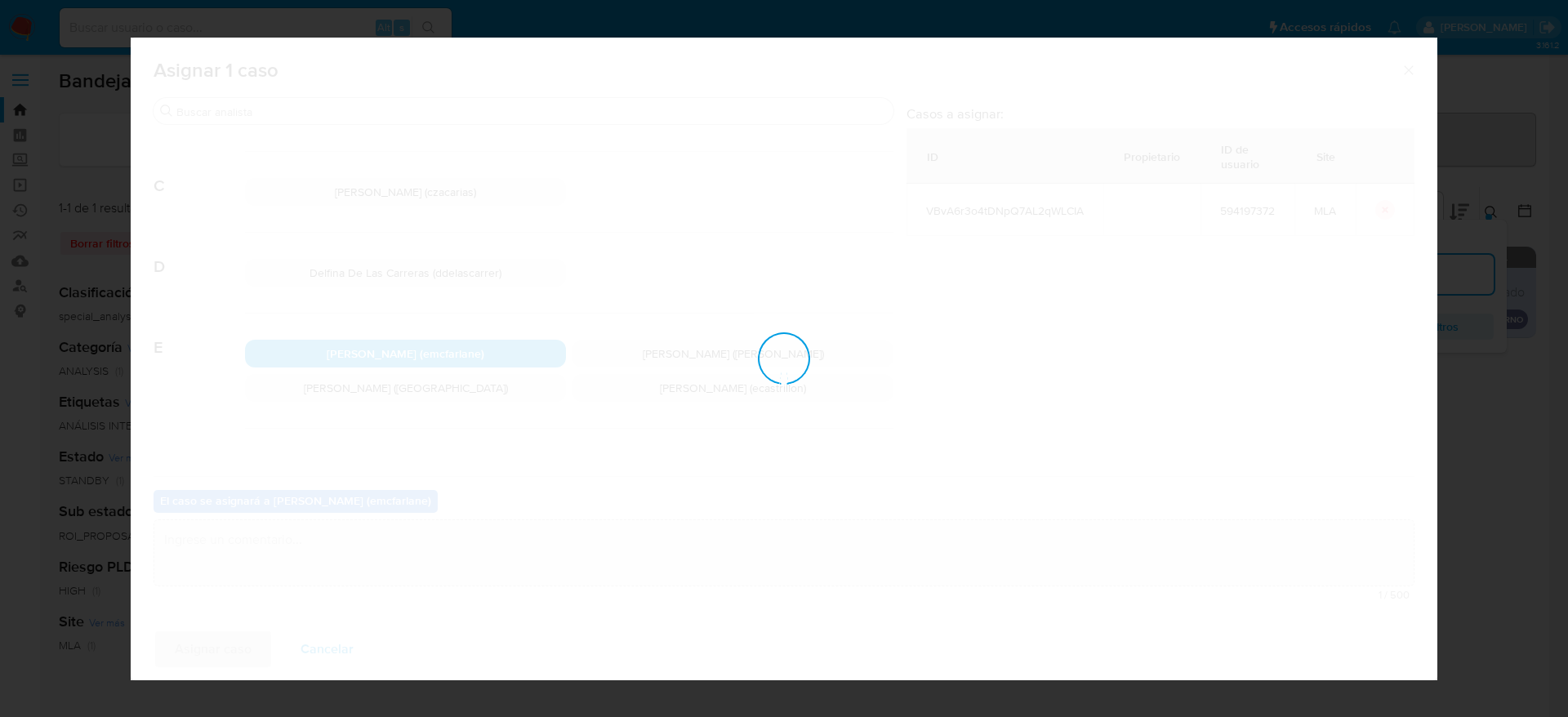
checkbox input "false"
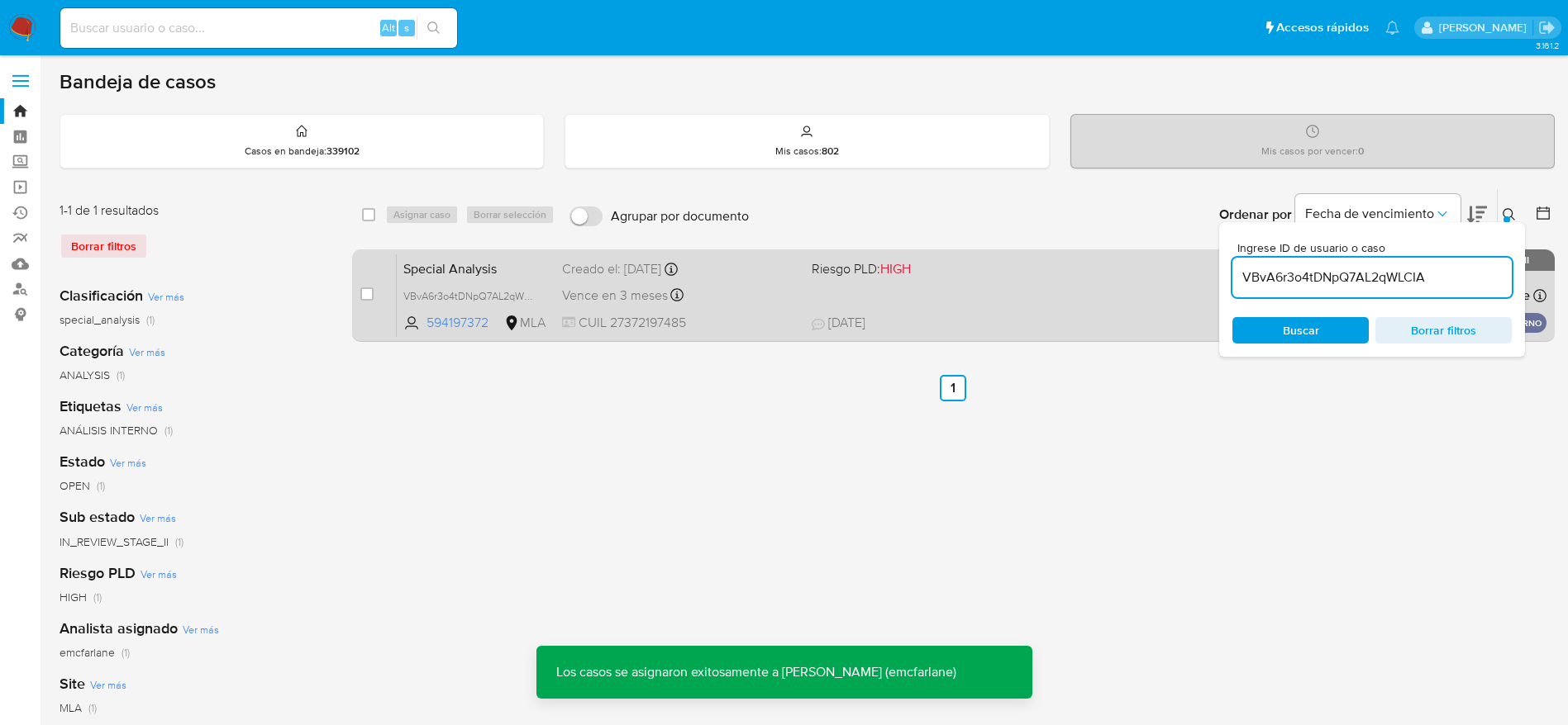
click at [1015, 281] on div "Special Analysis VBvA6r3o4tDNpQ7AL2qWLCIA 594197372 MLA Riesgo PLD: HIGH Creado…" at bounding box center [971, 295] width 1150 height 83
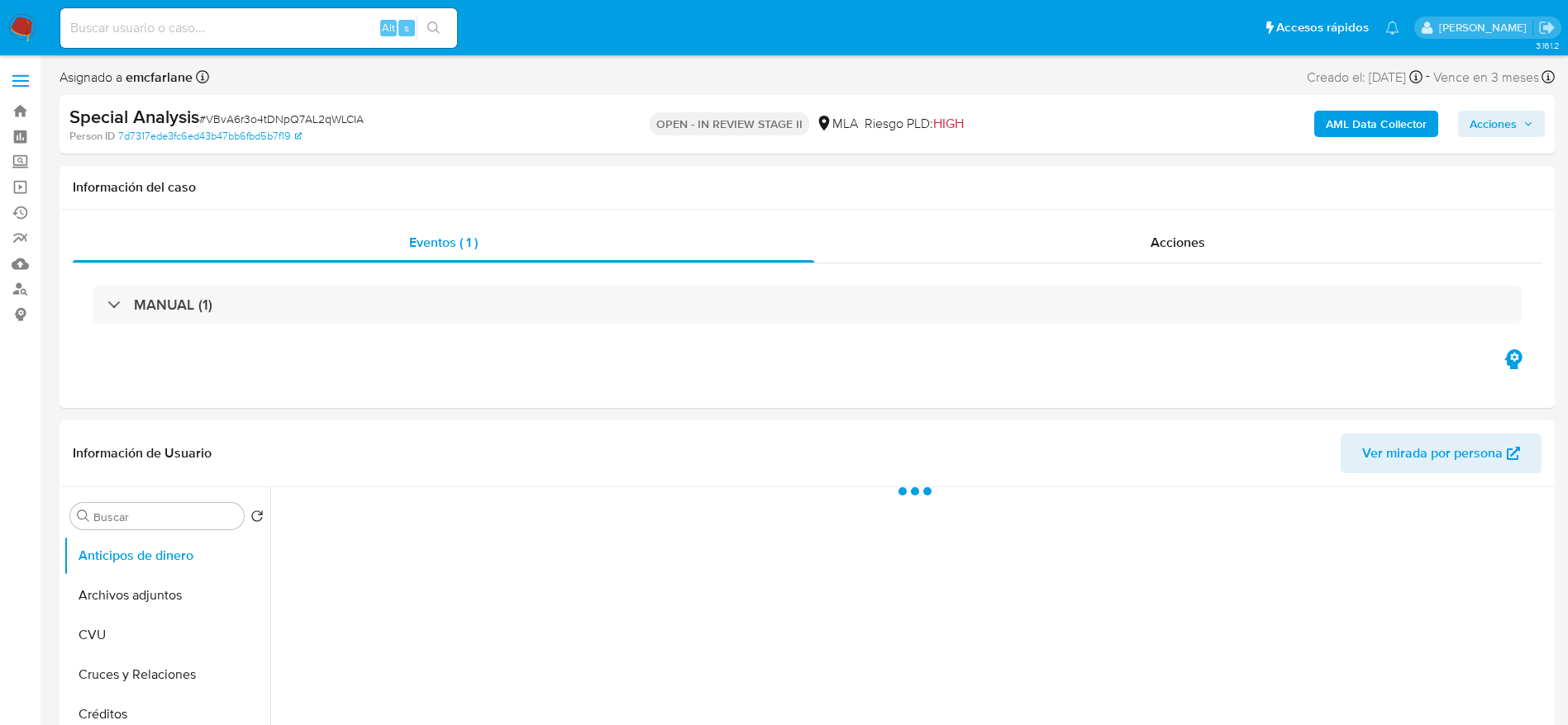
select select "10"
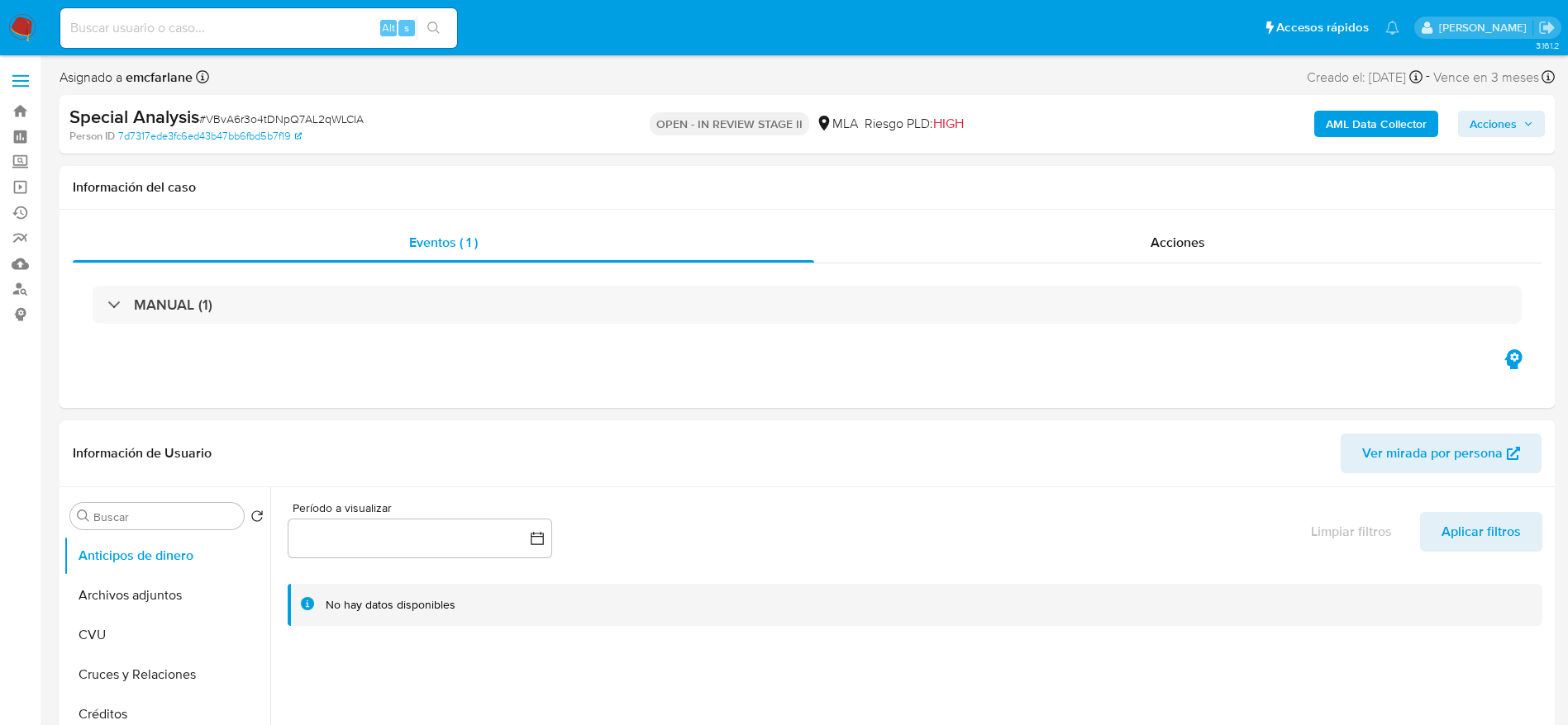
drag, startPoint x: 1492, startPoint y: 127, endPoint x: 1269, endPoint y: 136, distance: 223.2
click at [1492, 126] on span "Acciones" at bounding box center [1493, 124] width 47 height 26
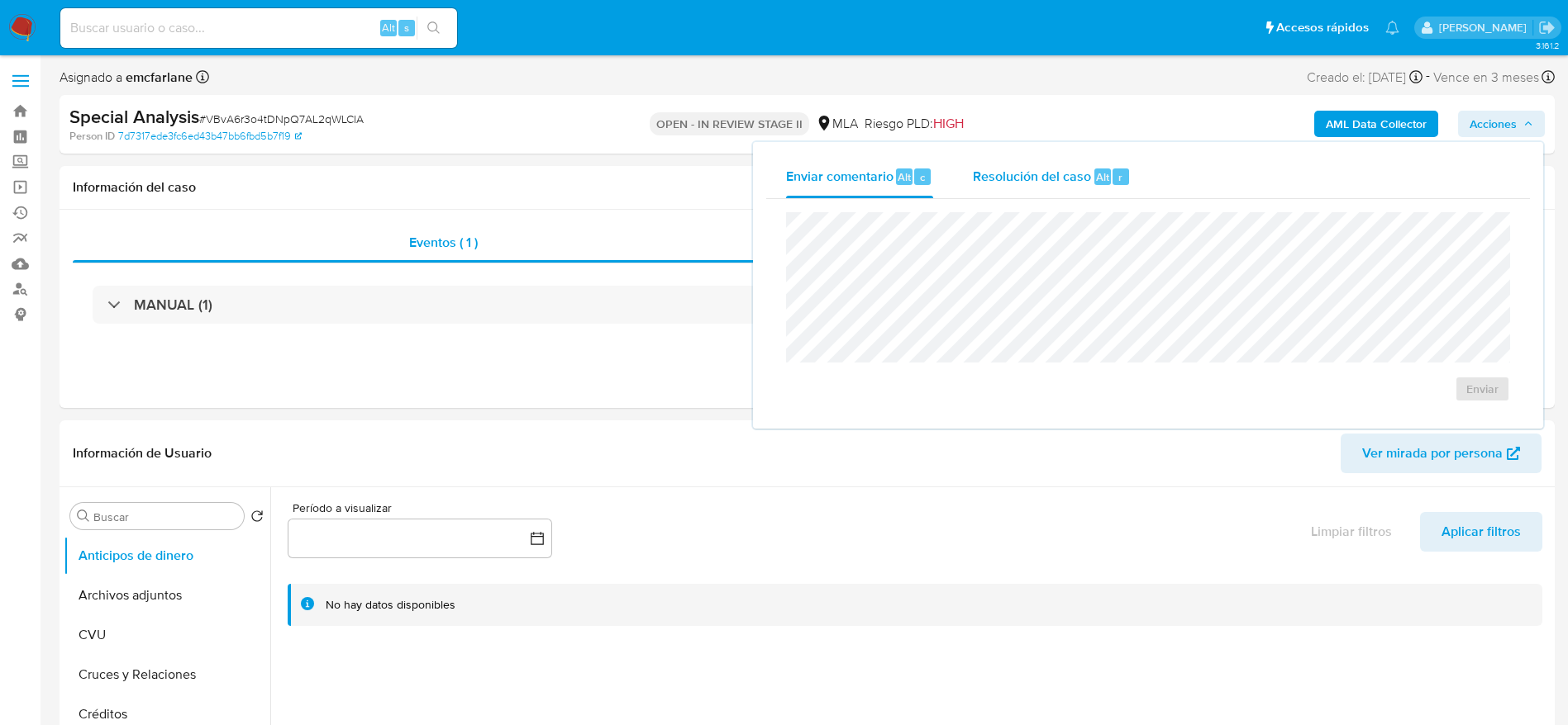
drag, startPoint x: 1100, startPoint y: 174, endPoint x: 1098, endPoint y: 196, distance: 22.1
click at [1099, 176] on span "Alt" at bounding box center [1102, 177] width 13 height 16
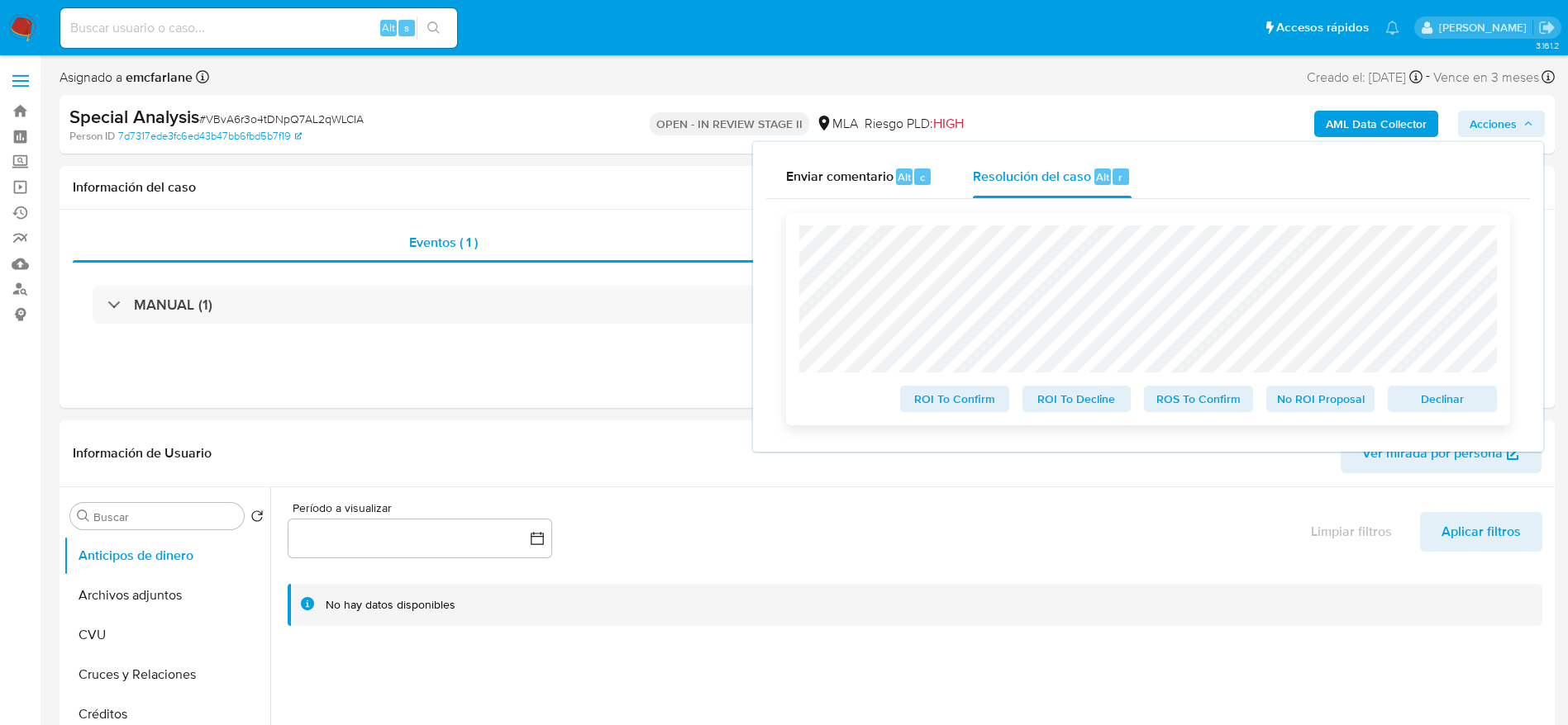
click at [1494, 396] on button "Declinar" at bounding box center [1442, 399] width 110 height 26
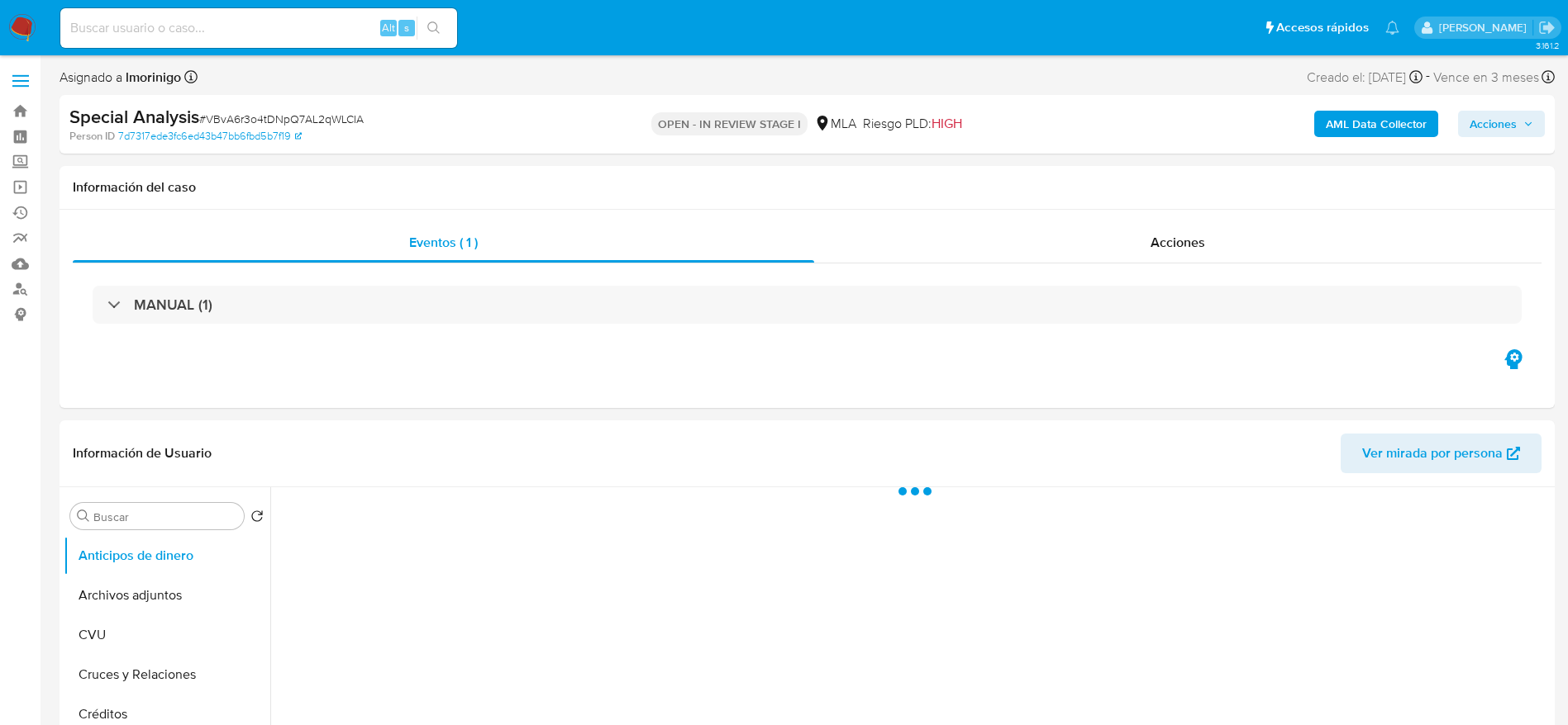
select select "10"
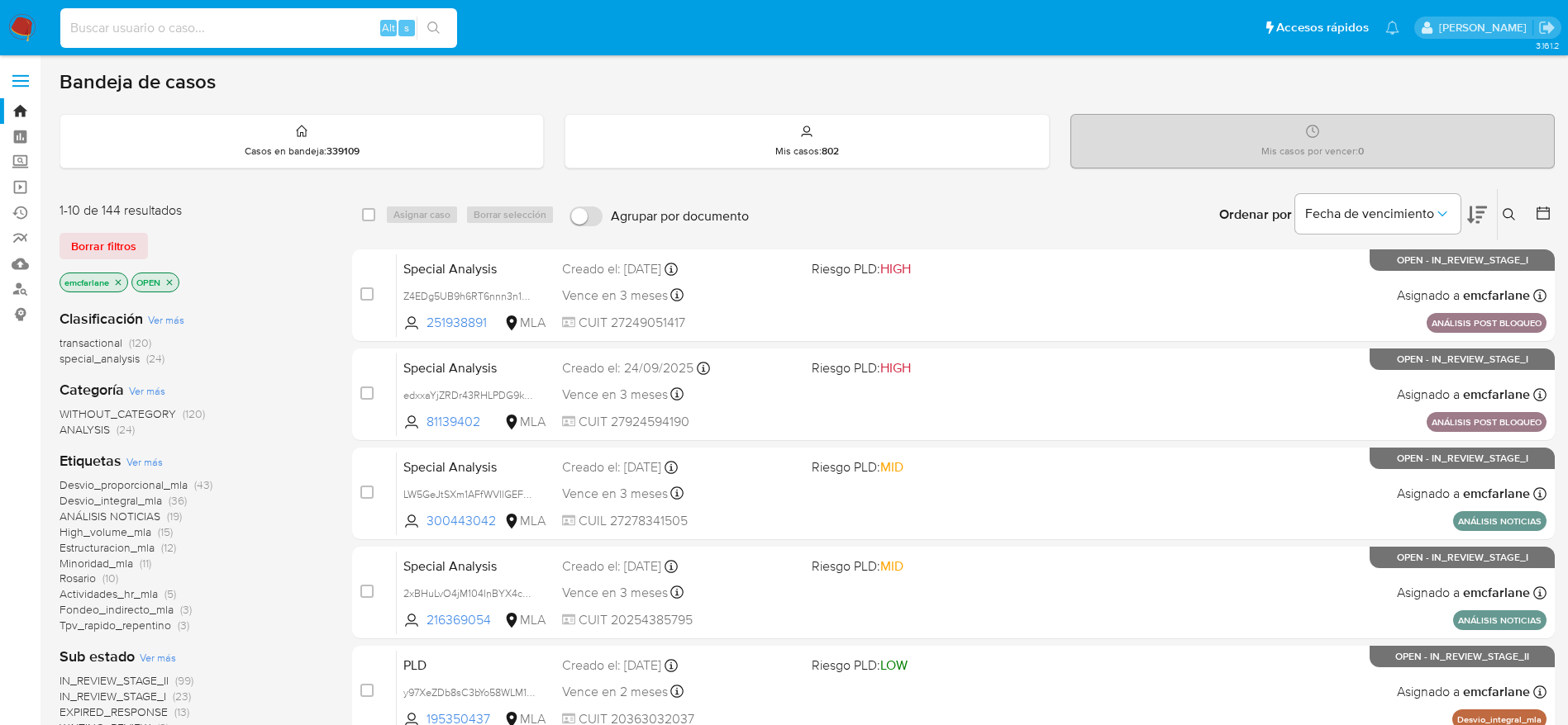
click at [136, 25] on input at bounding box center [259, 27] width 397 height 22
click at [120, 240] on span "Borrar filtros" at bounding box center [103, 246] width 65 height 24
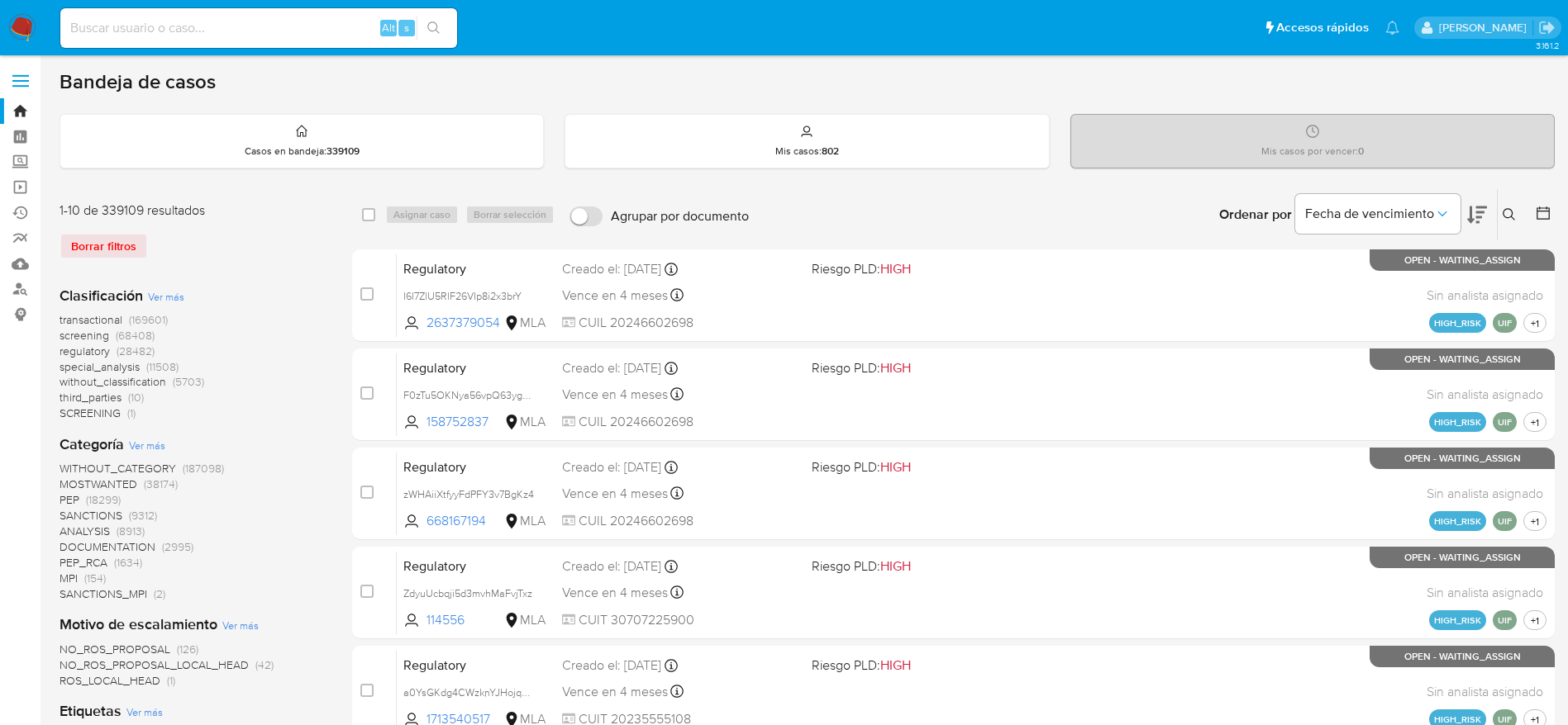
click at [1508, 207] on button at bounding box center [1511, 214] width 27 height 20
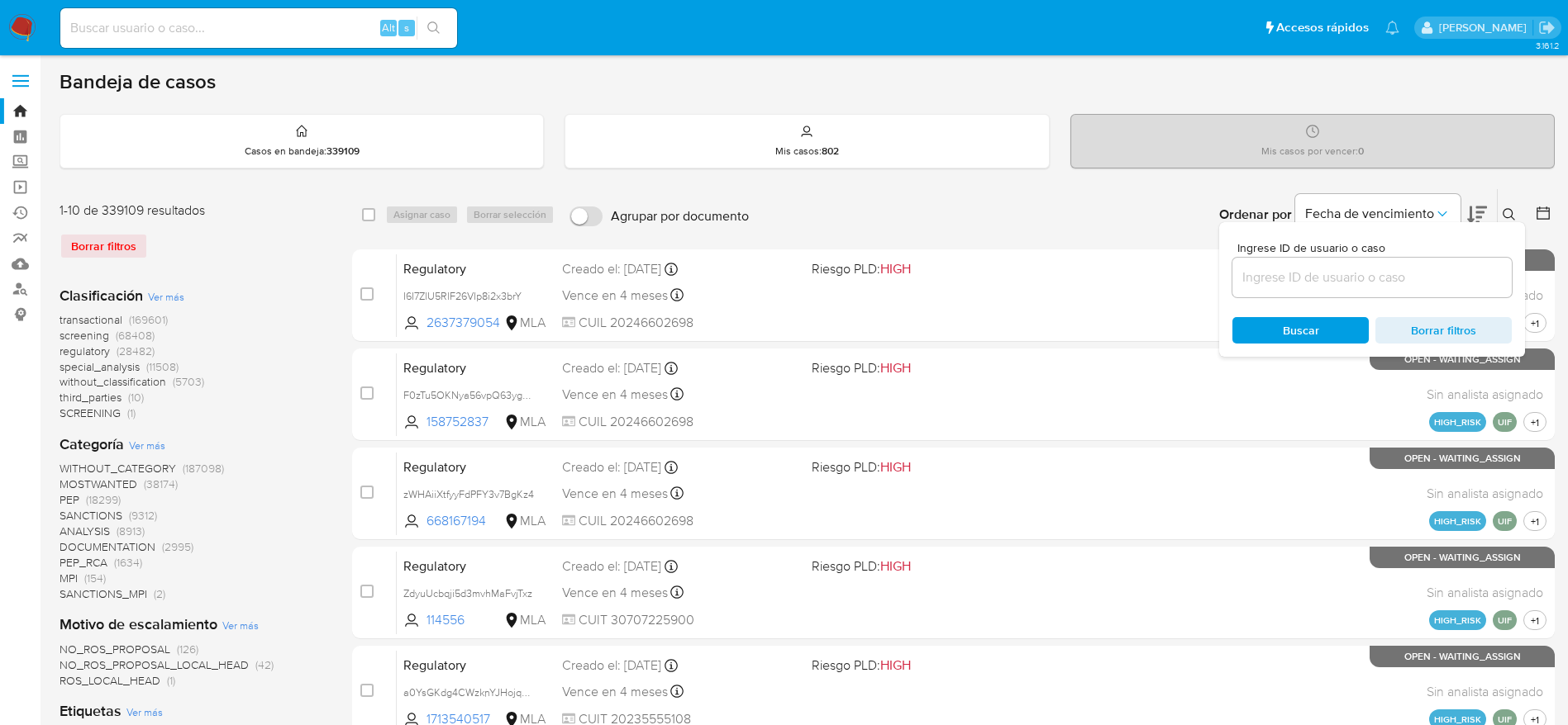
click at [1259, 281] on input at bounding box center [1372, 278] width 280 height 22
type input "667010661"
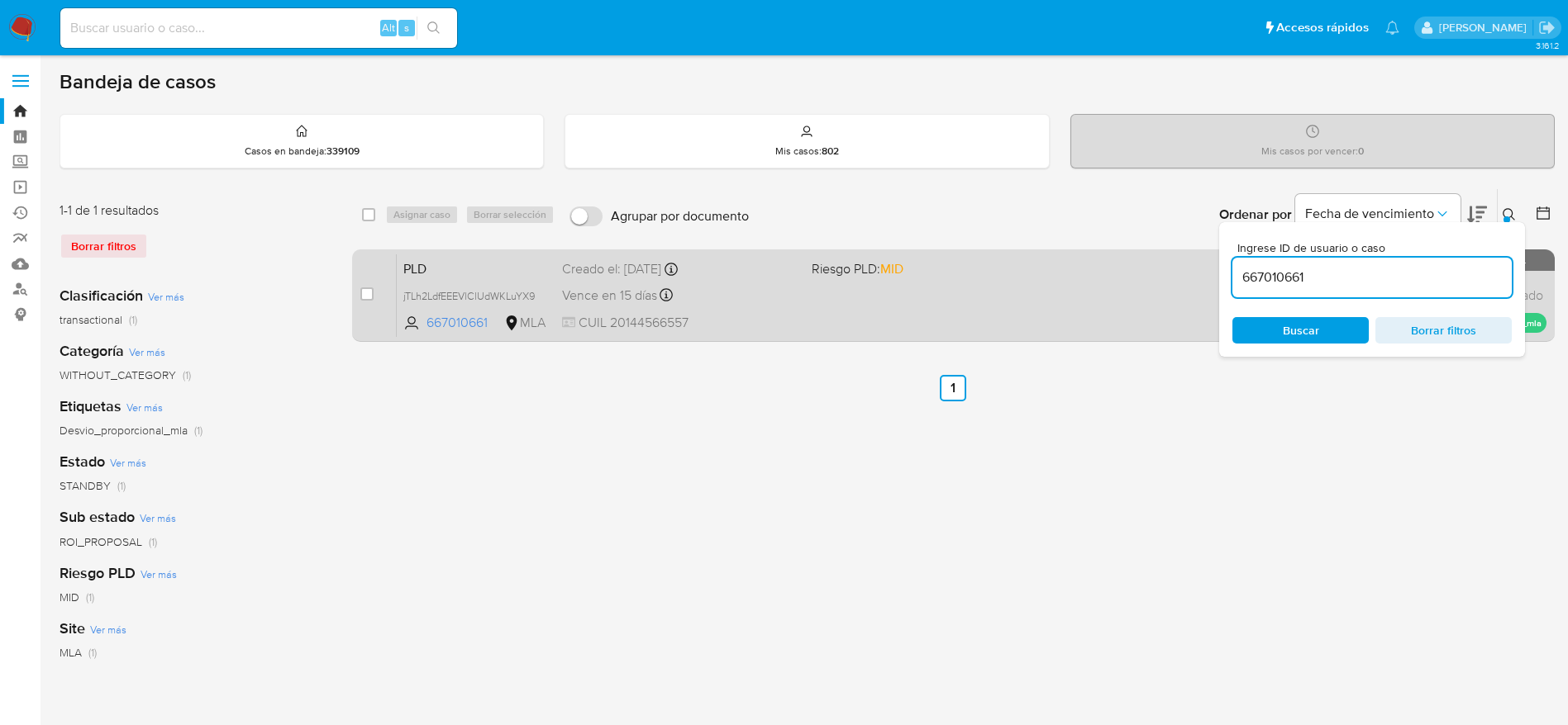
click at [732, 300] on div "Vence en 15 días Vence el 14/10/2025 12:20:01" at bounding box center [680, 295] width 236 height 23
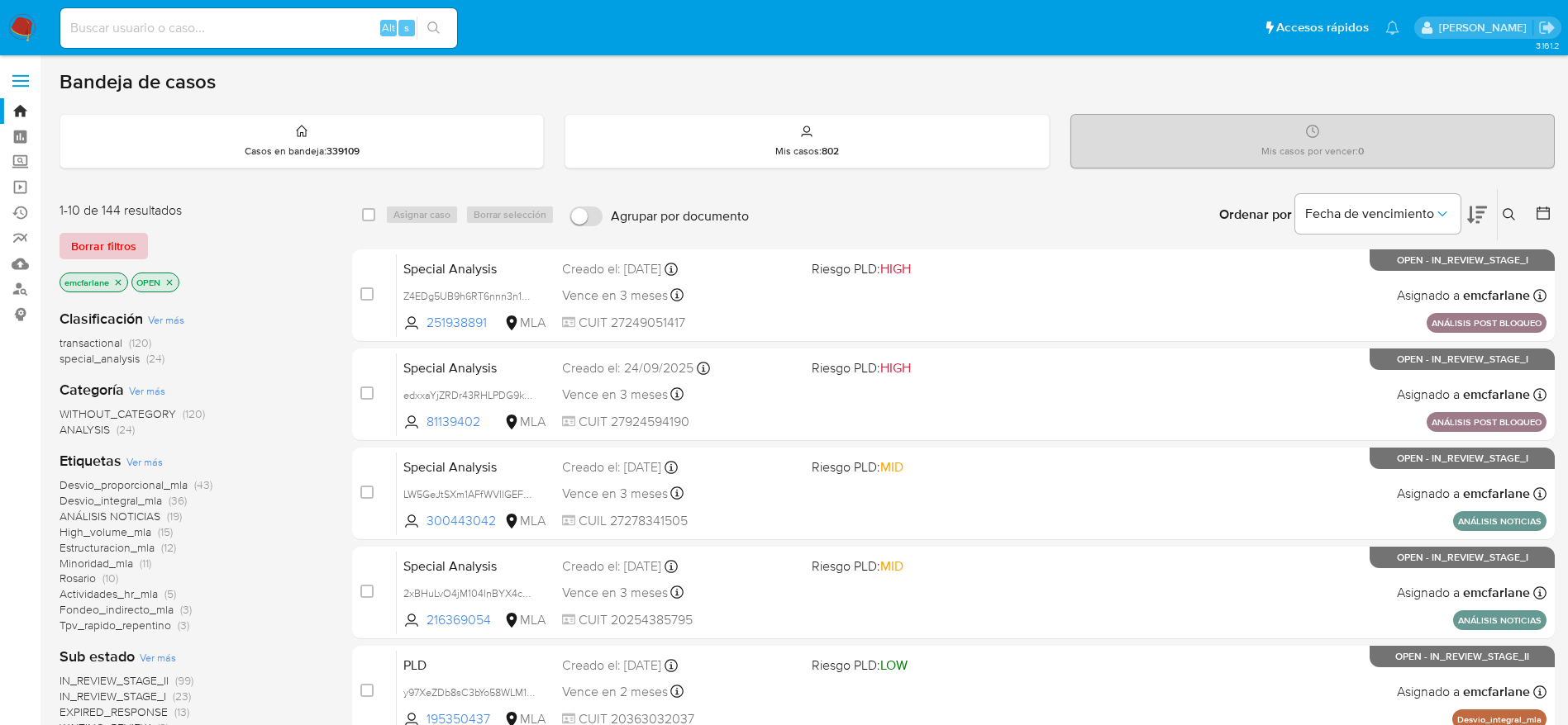
click at [111, 238] on span "Borrar filtros" at bounding box center [103, 246] width 65 height 24
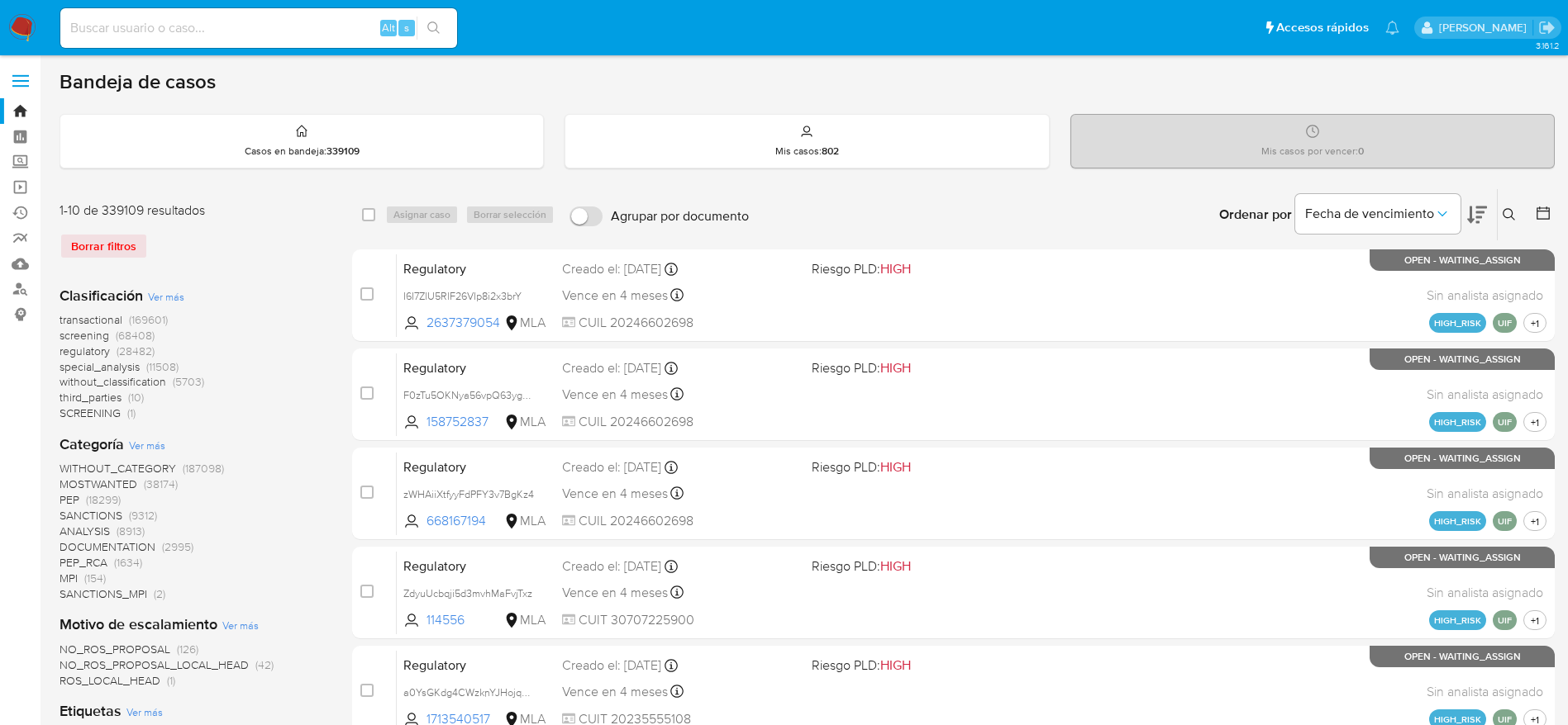
drag, startPoint x: 1508, startPoint y: 211, endPoint x: 1397, endPoint y: 274, distance: 127.6
click at [1508, 211] on icon at bounding box center [1509, 215] width 13 height 13
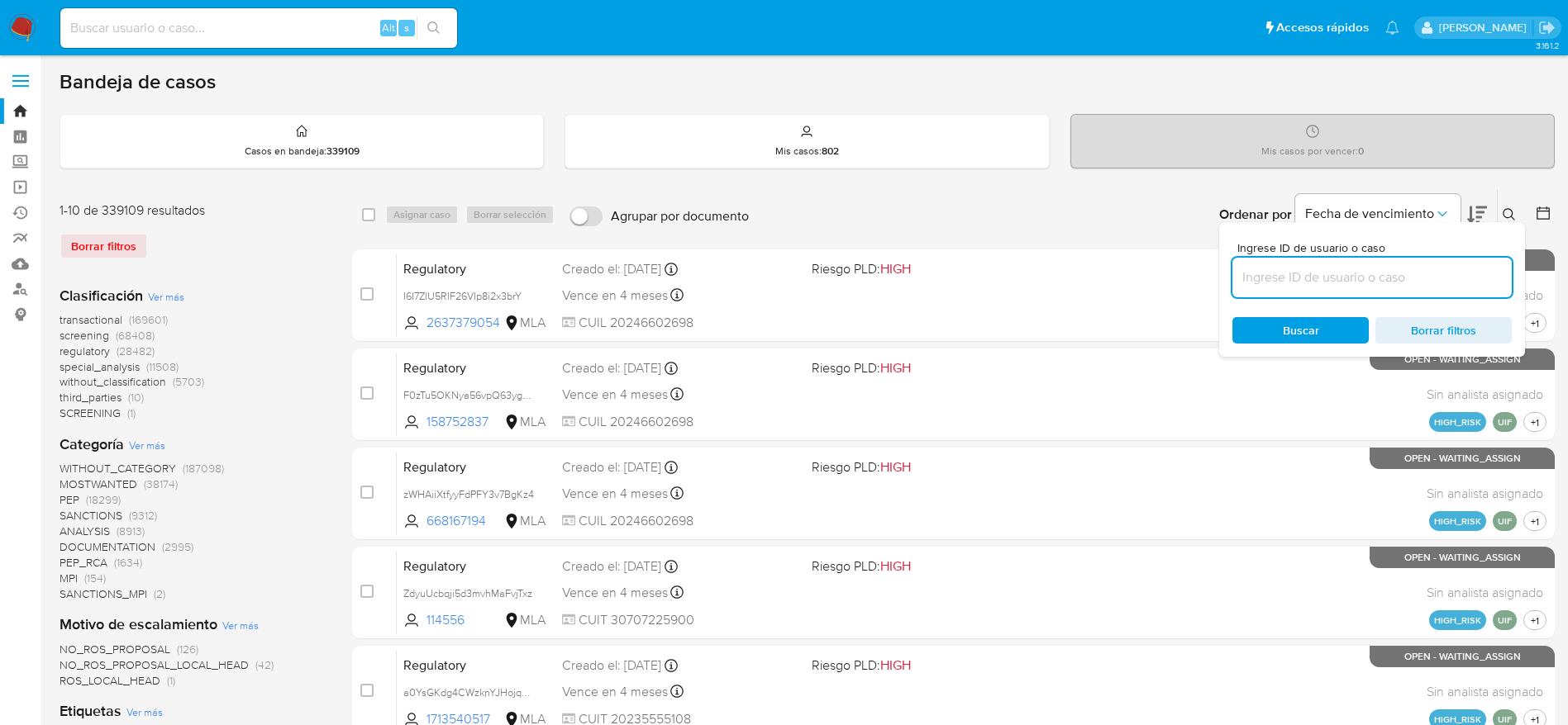
click at [1384, 285] on input at bounding box center [1372, 278] width 280 height 22
type input "bkw9VTcvZkVcKcXBXp1JiNKu"
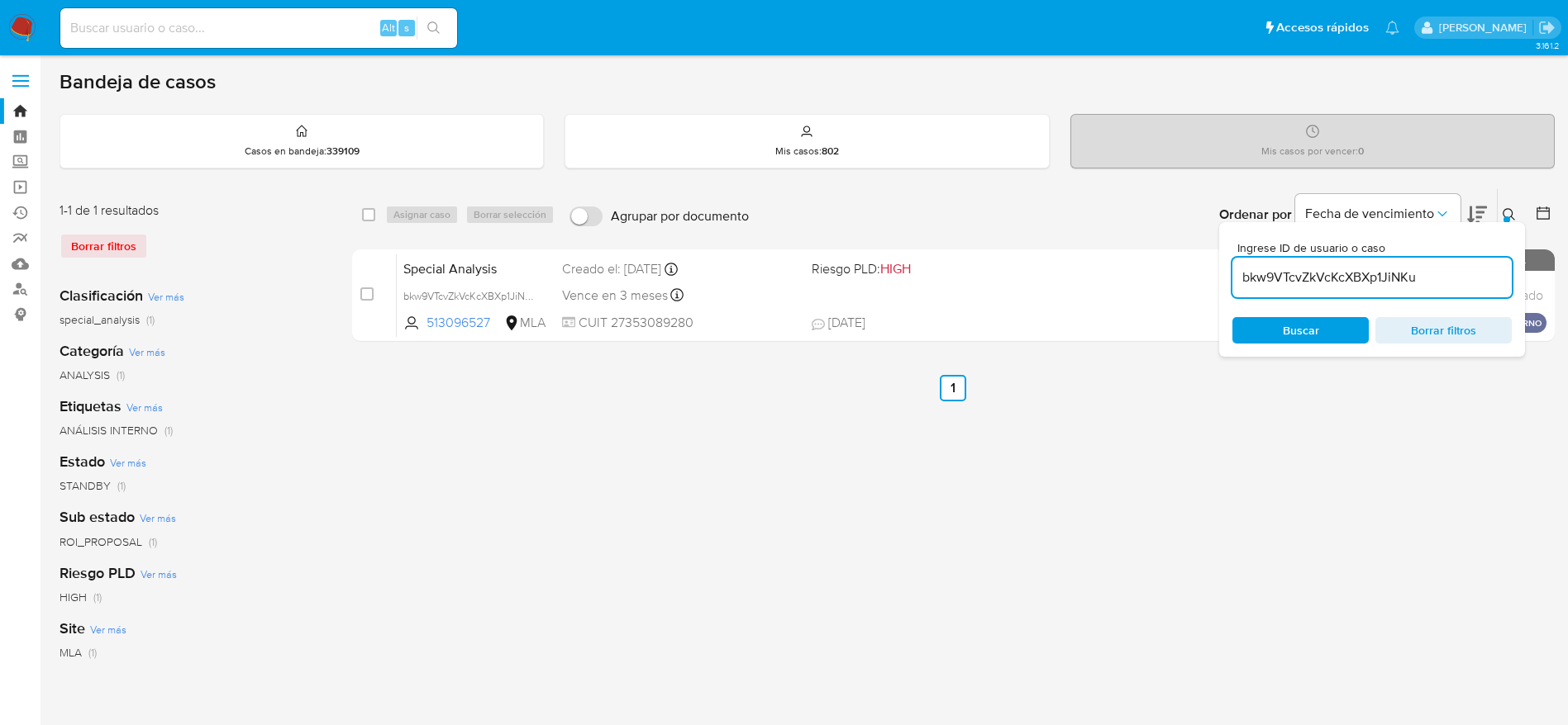
drag, startPoint x: 366, startPoint y: 217, endPoint x: 430, endPoint y: 213, distance: 64.1
click at [367, 217] on input "checkbox" at bounding box center [368, 215] width 13 height 13
checkbox input "true"
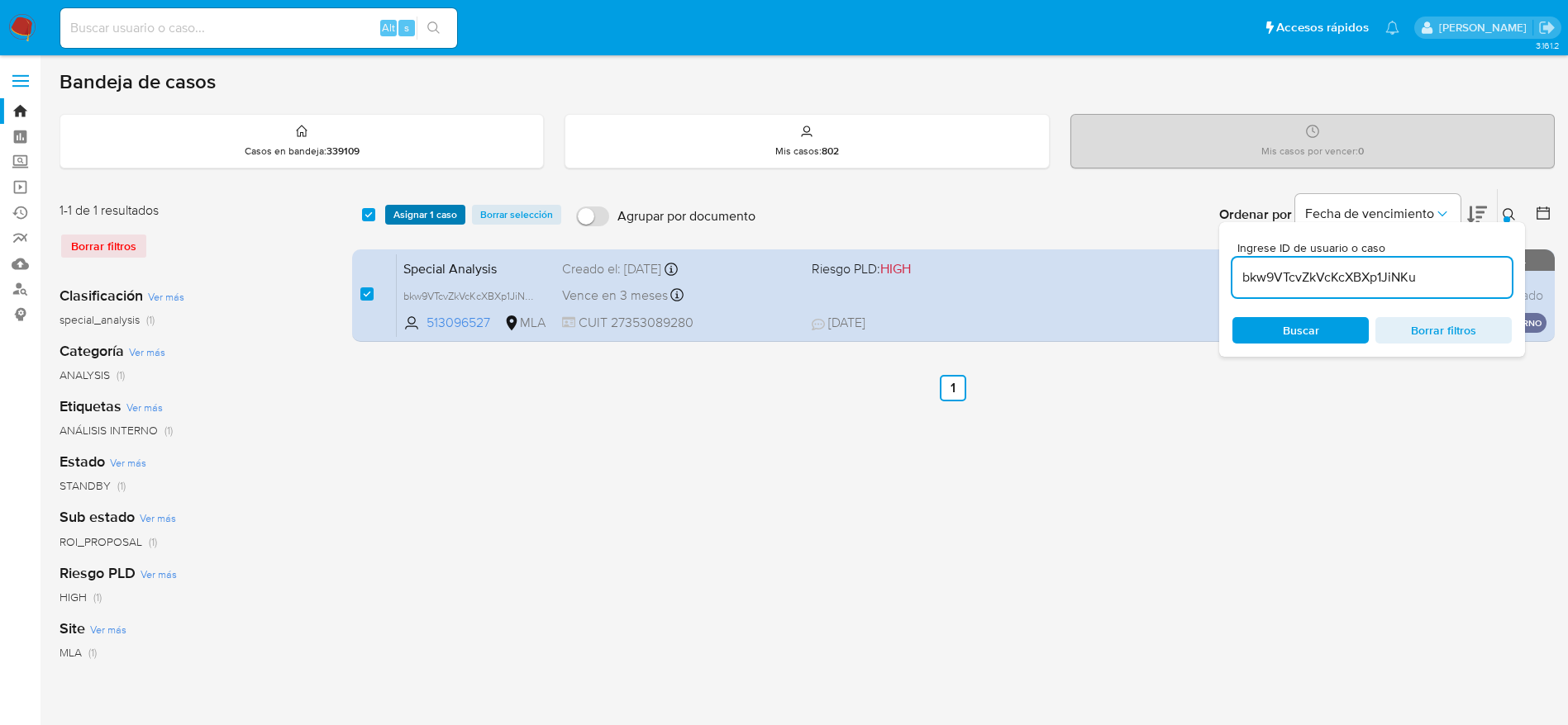
click at [431, 209] on span "Asignar 1 caso" at bounding box center [425, 215] width 63 height 17
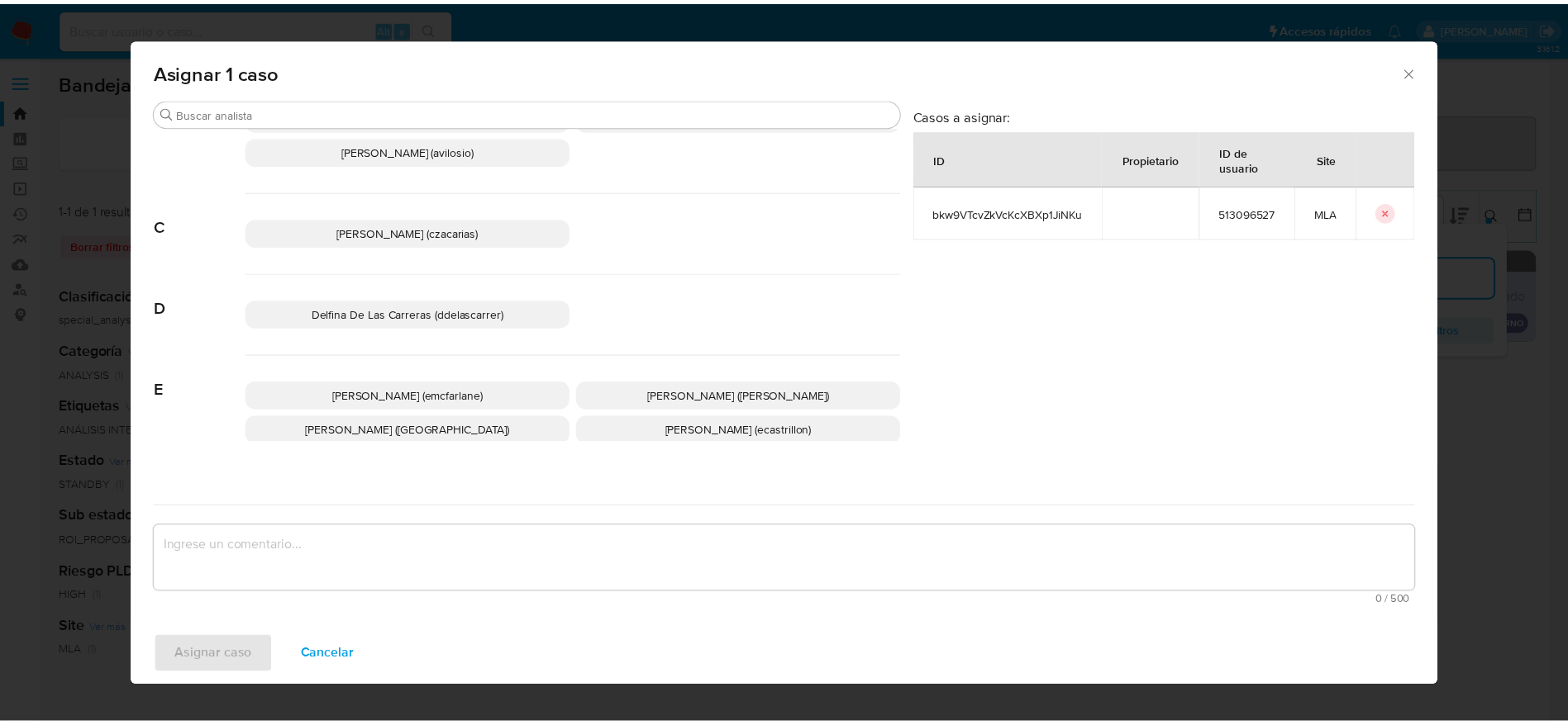
scroll to position [124, 0]
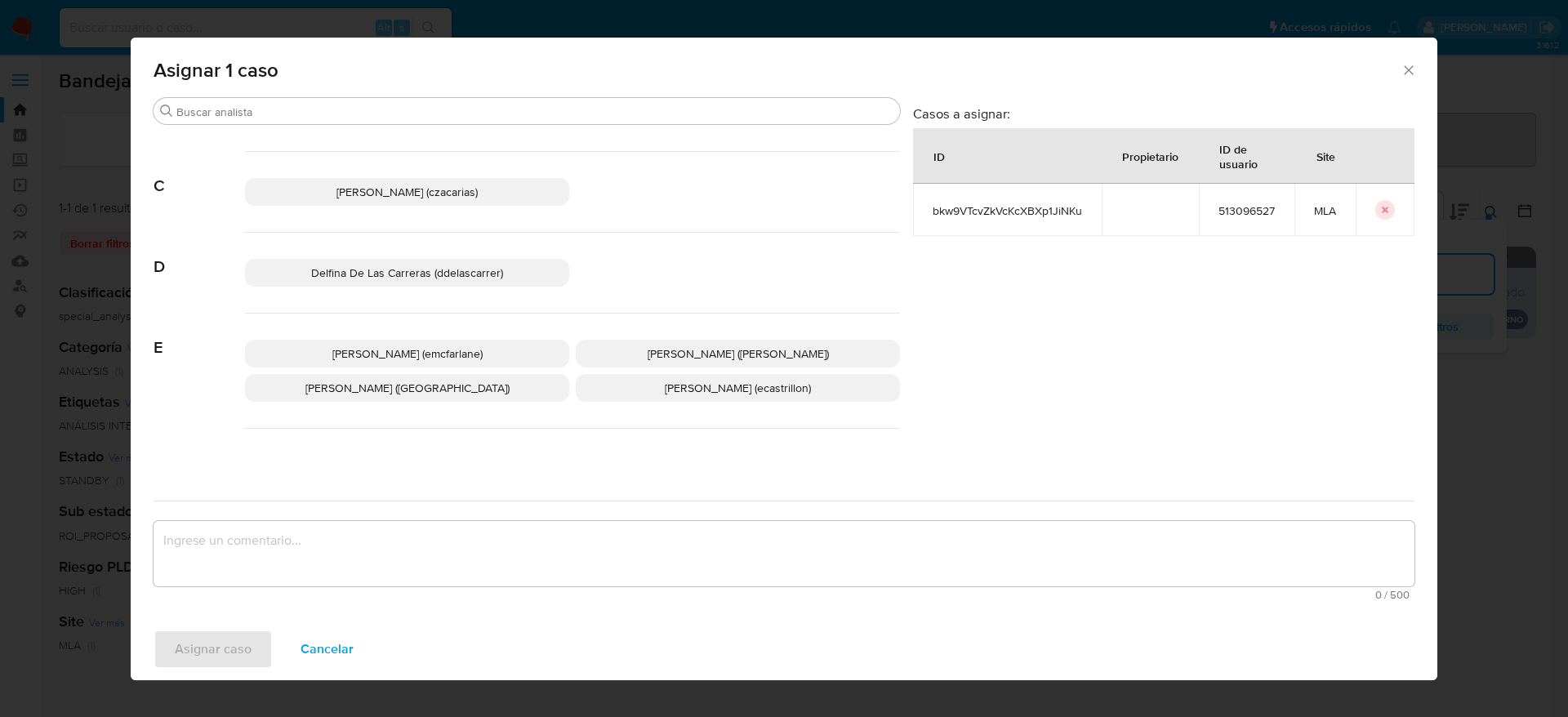
click at [455, 351] on span "[PERSON_NAME] (emcfarlane)" at bounding box center [407, 354] width 150 height 17
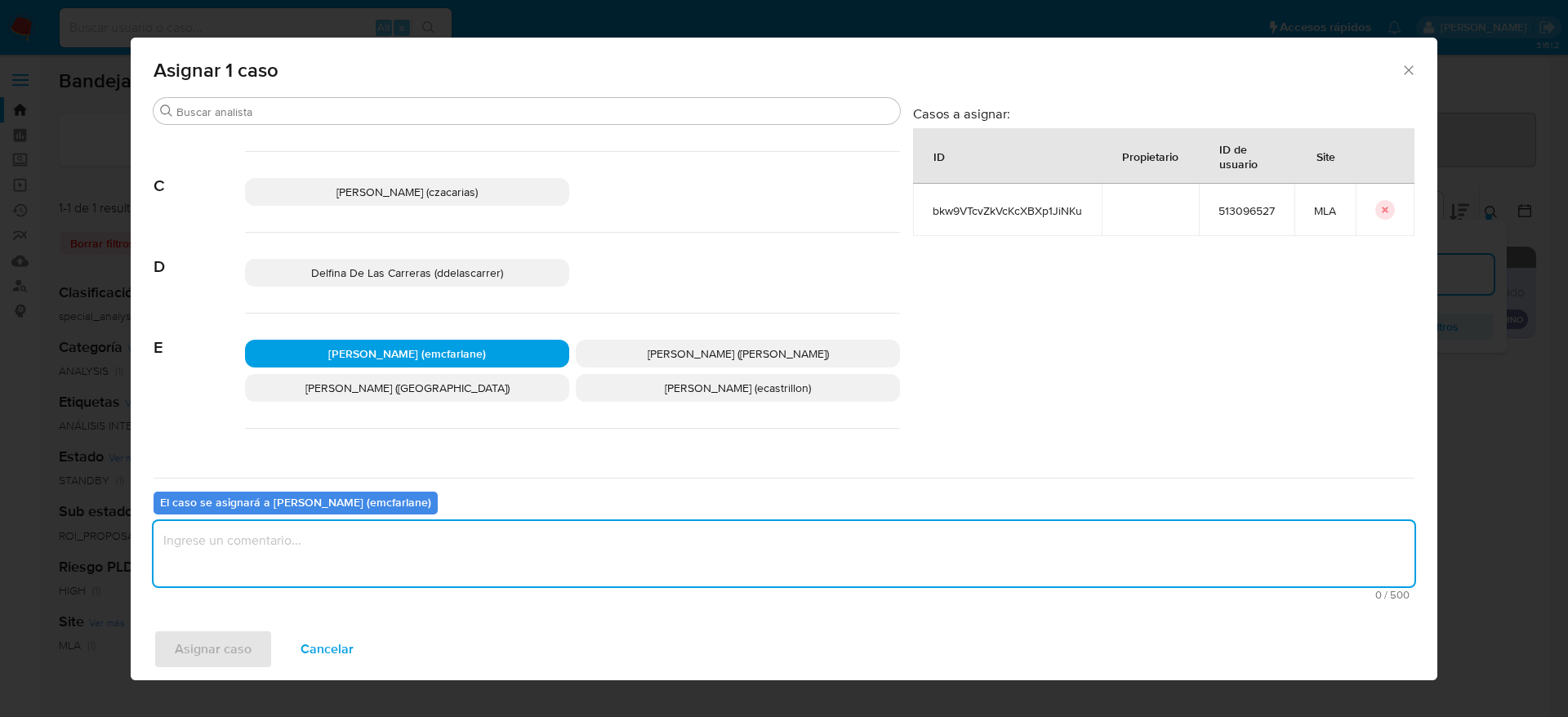
drag, startPoint x: 334, startPoint y: 558, endPoint x: 326, endPoint y: 563, distance: 9.4
click at [331, 559] on textarea "assign-modal" at bounding box center [784, 554] width 1261 height 65
click at [201, 654] on span "Asignar caso" at bounding box center [213, 649] width 77 height 36
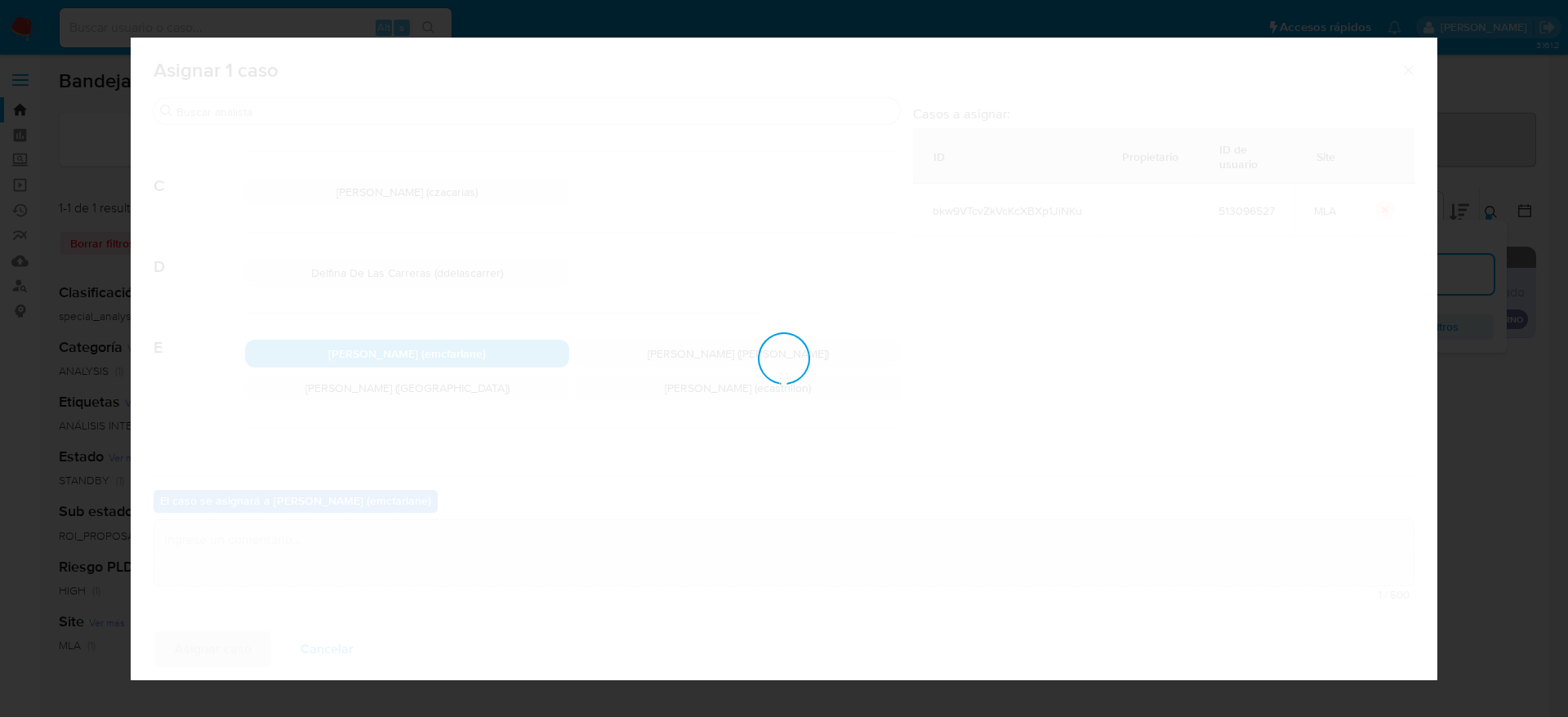
checkbox input "false"
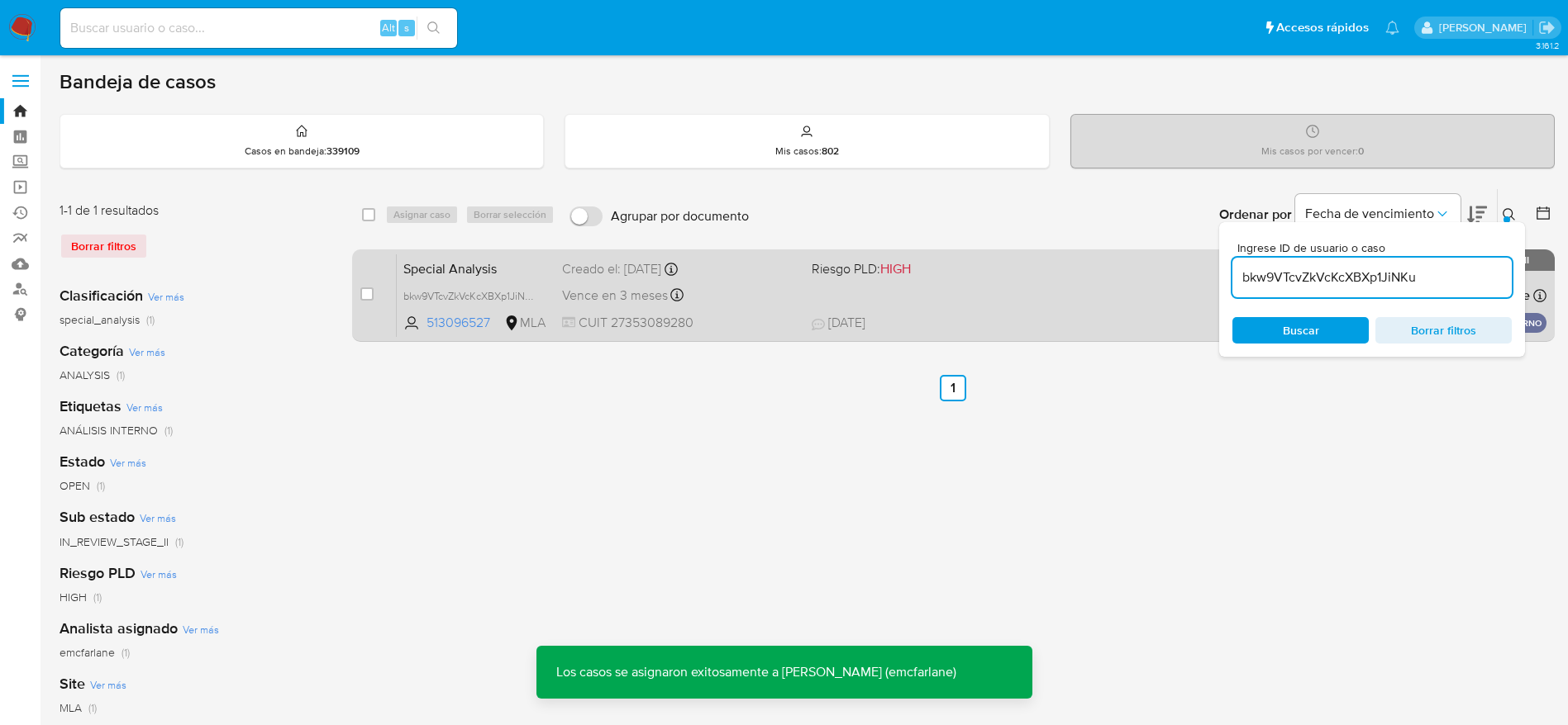
click at [1091, 282] on div "Special Analysis bkw9VTcvZkVcKcXBXp1JiNKu 513096527 MLA Riesgo PLD: HIGH Creado…" at bounding box center [971, 295] width 1150 height 83
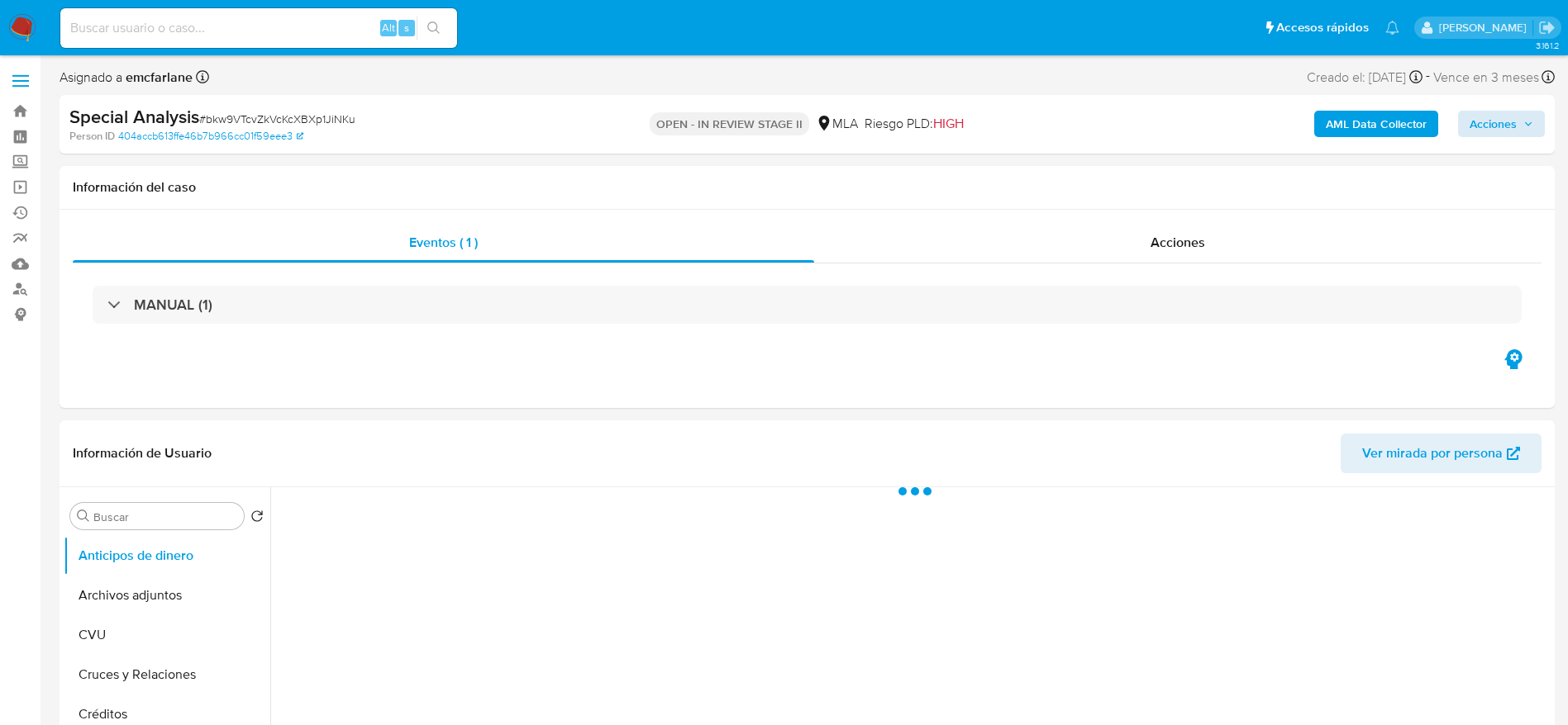
select select "10"
click at [1508, 119] on span "Acciones" at bounding box center [1493, 124] width 47 height 26
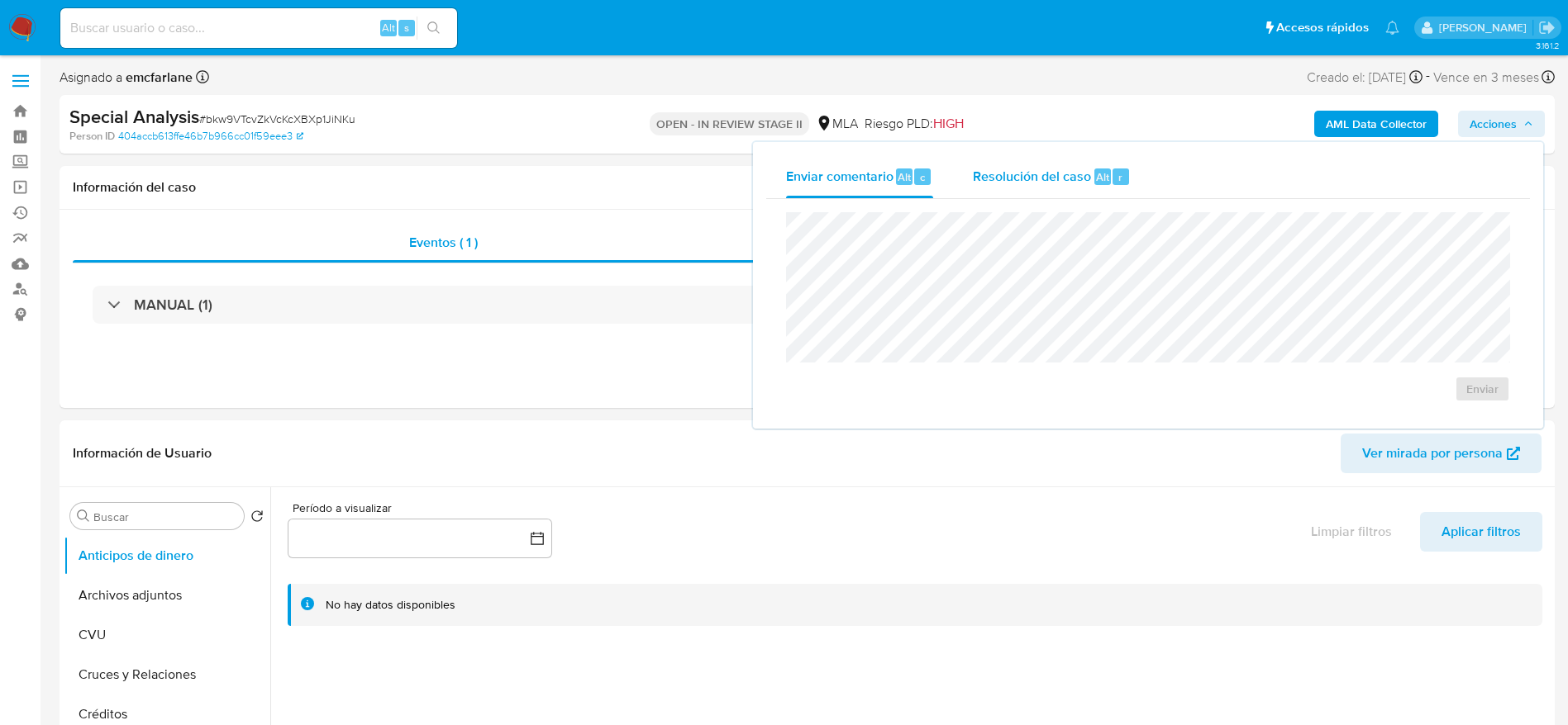
click at [1061, 182] on span "Resolución del caso" at bounding box center [1031, 177] width 118 height 19
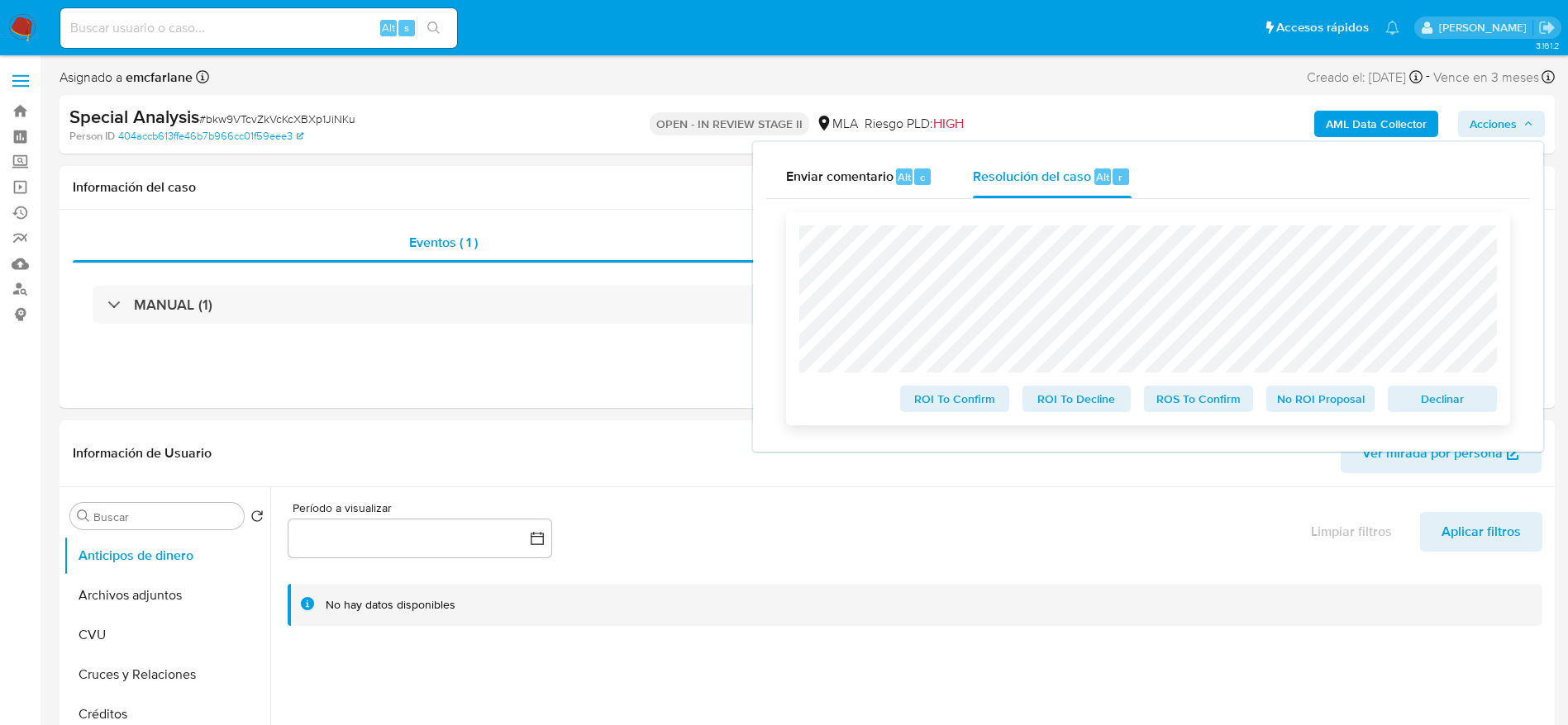
click at [1475, 400] on span "Declinar" at bounding box center [1441, 398] width 86 height 24
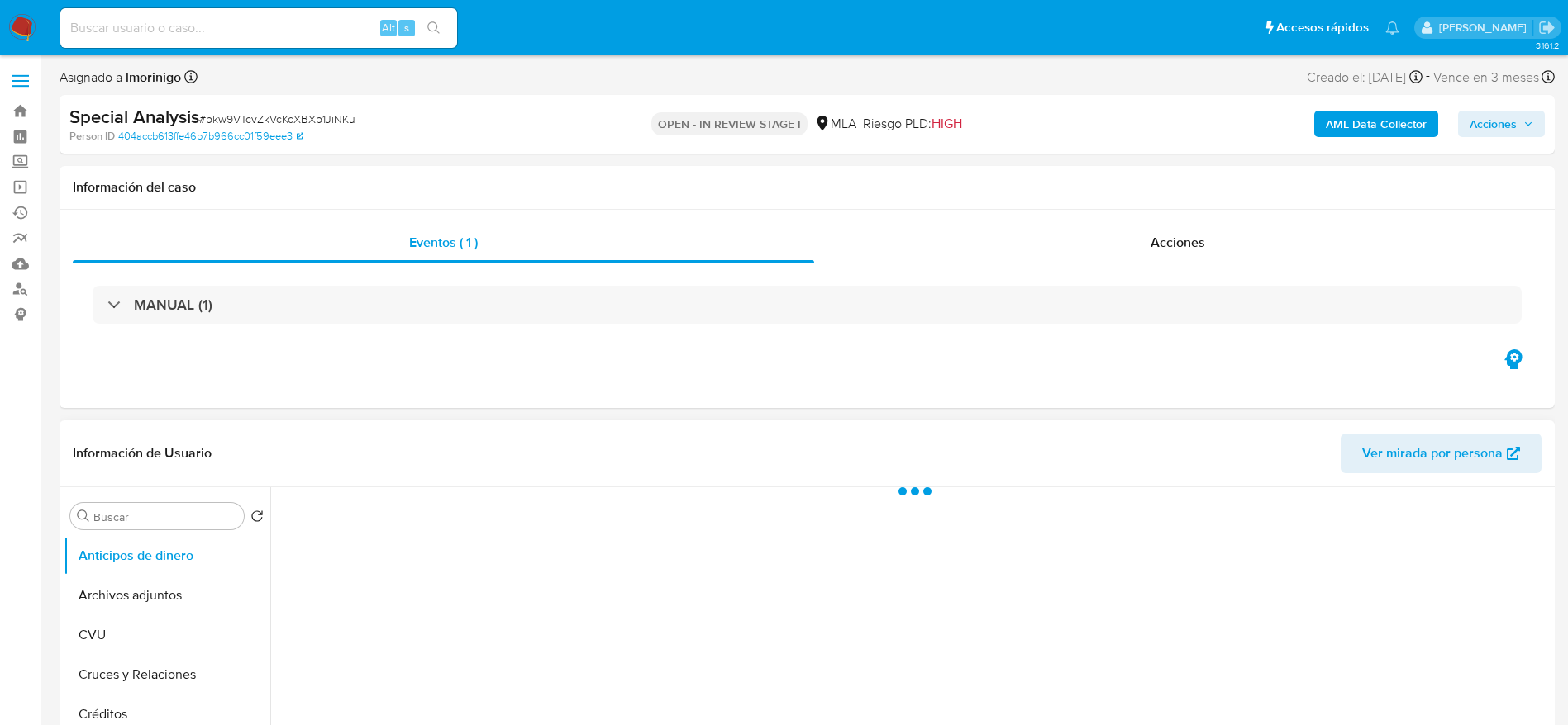
select select "10"
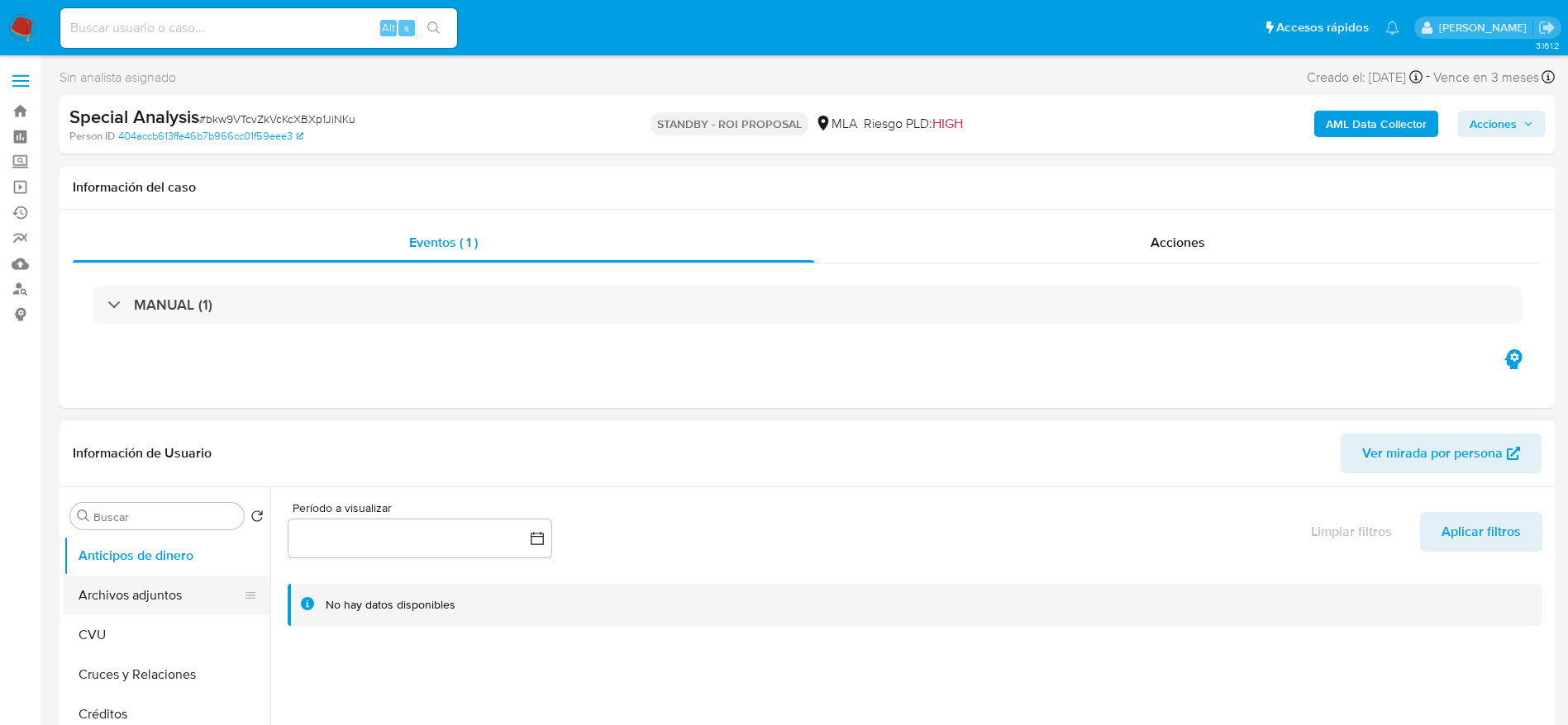
click at [150, 593] on button "Archivos adjuntos" at bounding box center [160, 596] width 194 height 40
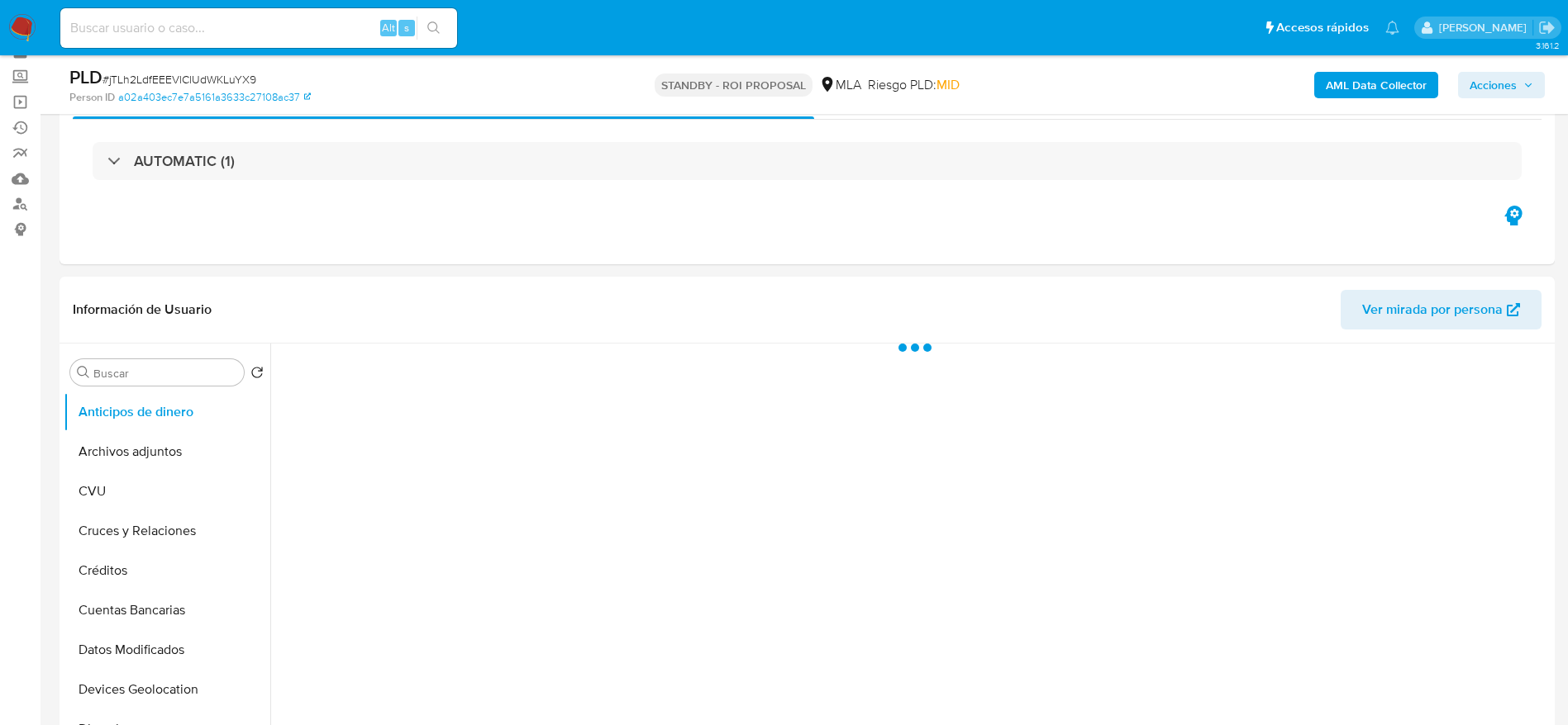
scroll to position [124, 0]
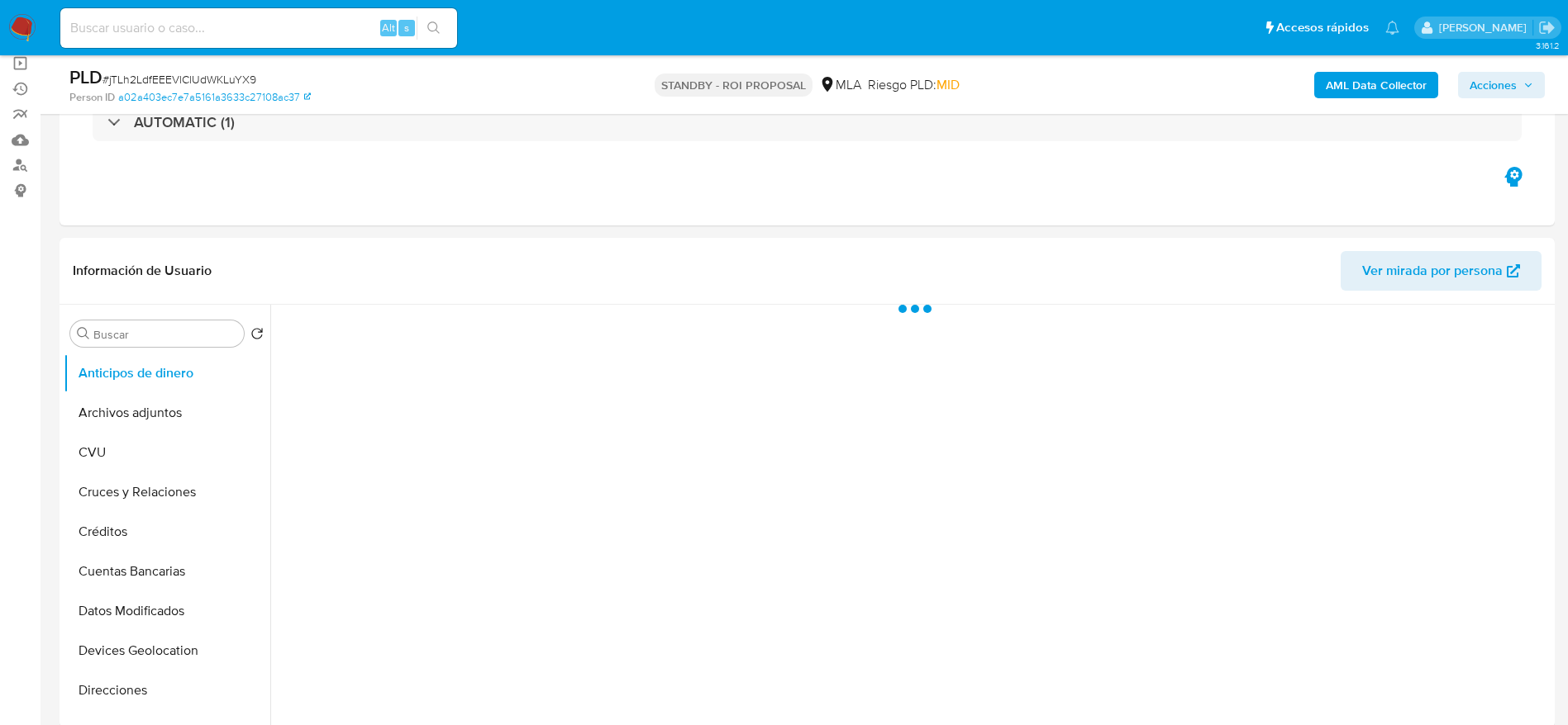
select select "10"
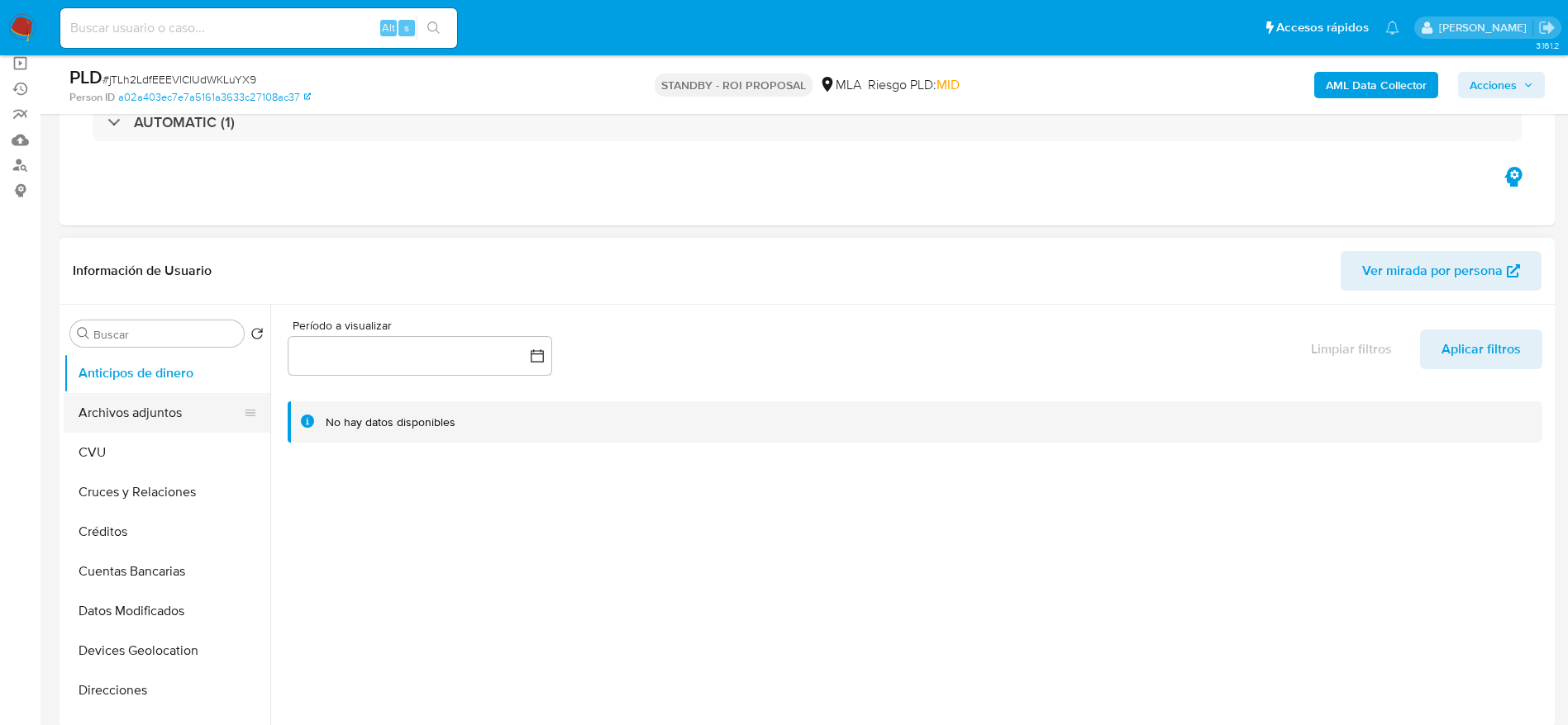
click at [135, 428] on button "Archivos adjuntos" at bounding box center [160, 413] width 194 height 40
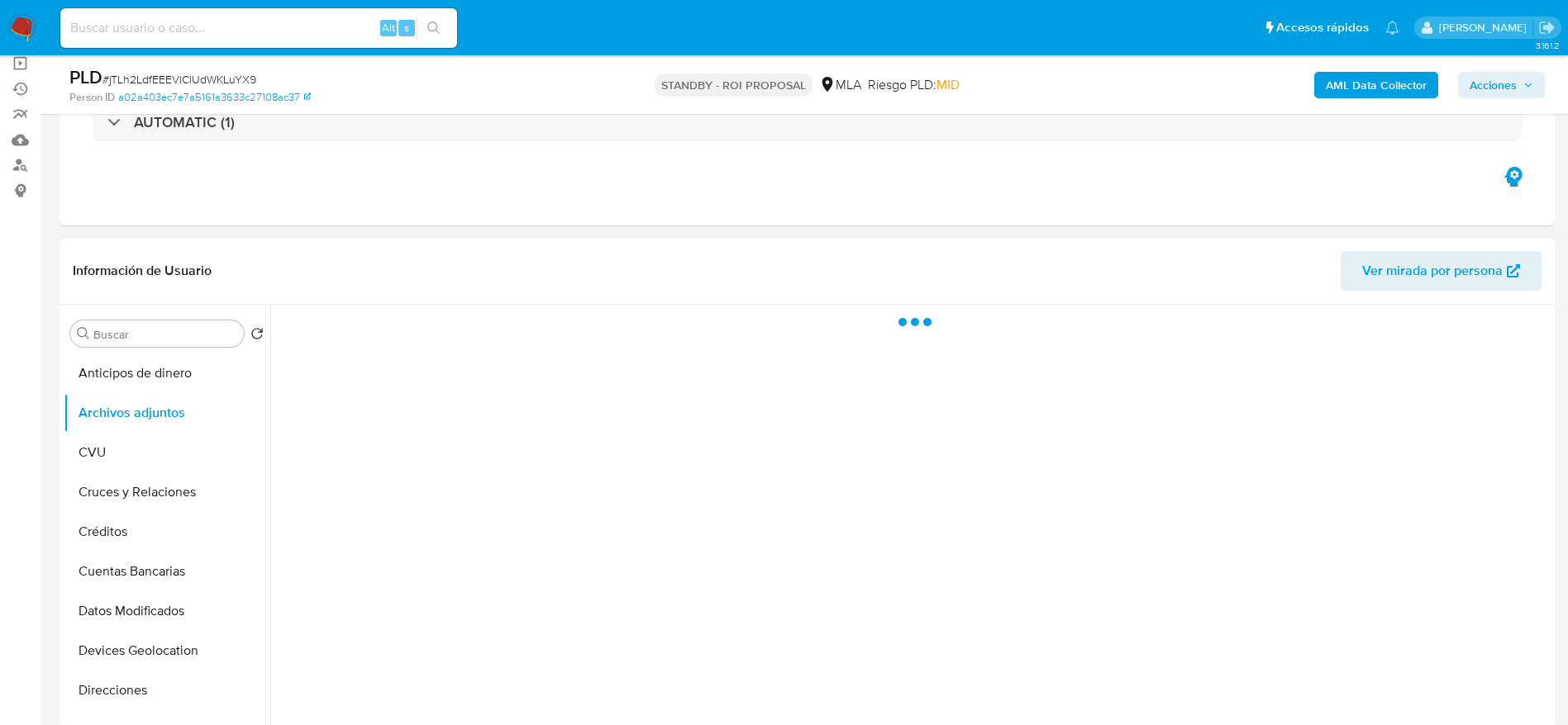
scroll to position [248, 0]
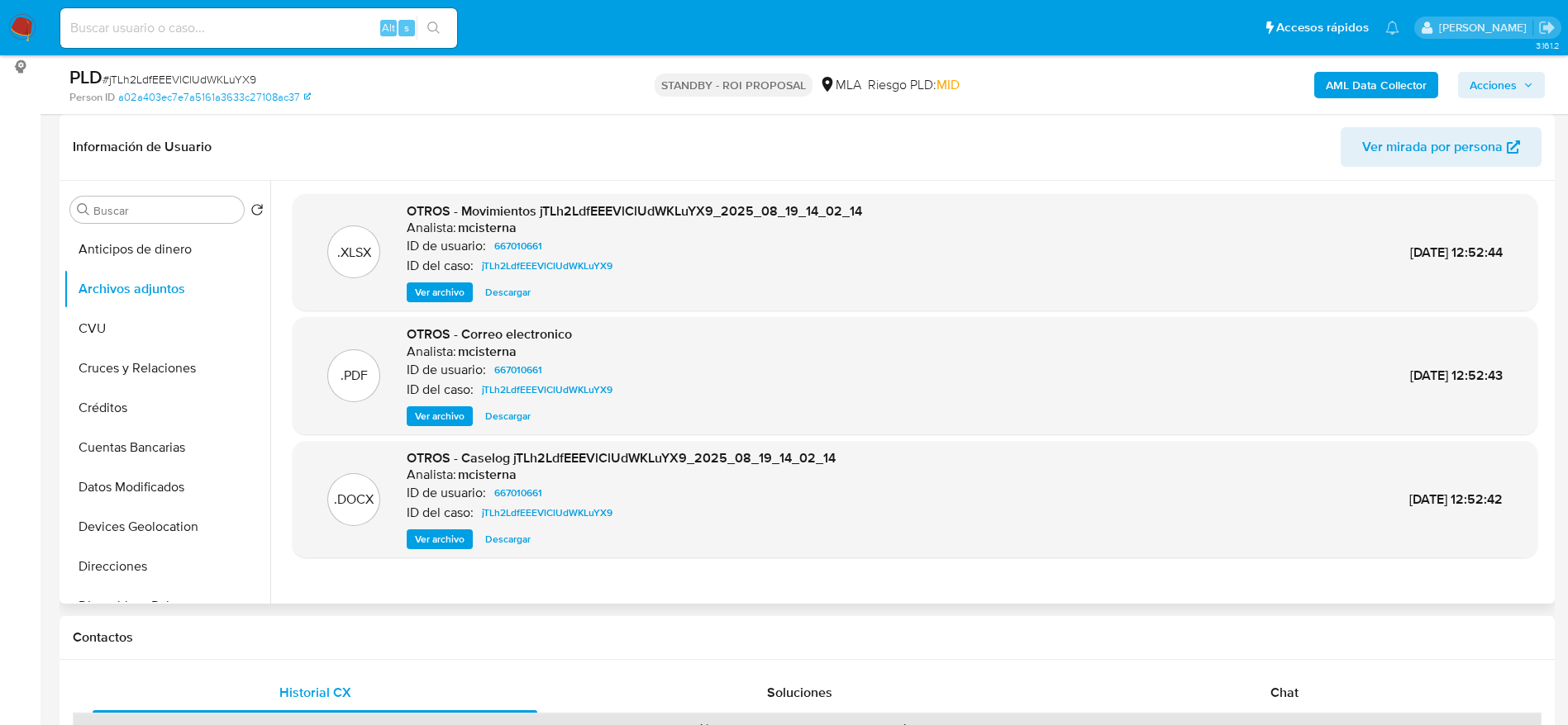
click at [503, 531] on span "Descargar" at bounding box center [508, 540] width 45 height 17
click at [522, 291] on span "Descargar" at bounding box center [508, 293] width 45 height 17
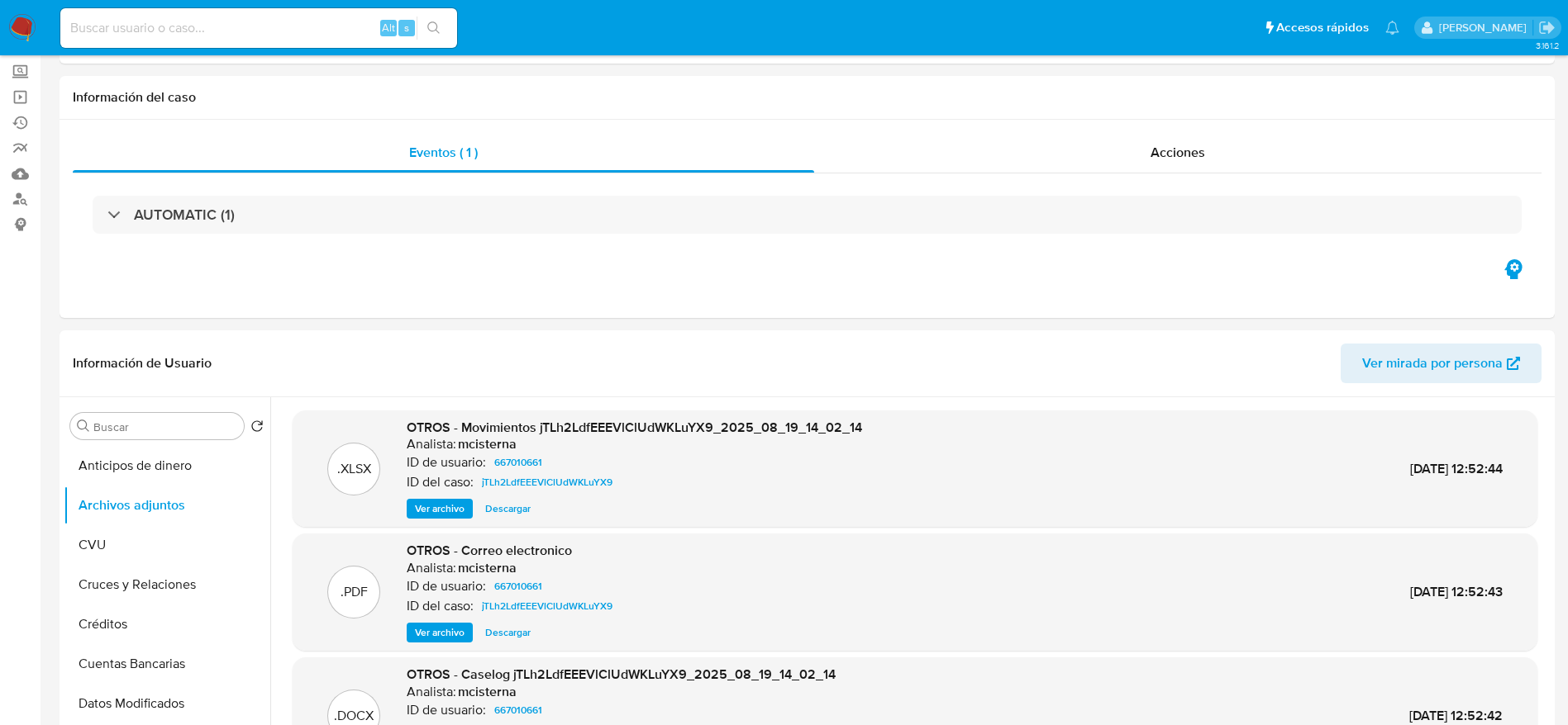
scroll to position [0, 0]
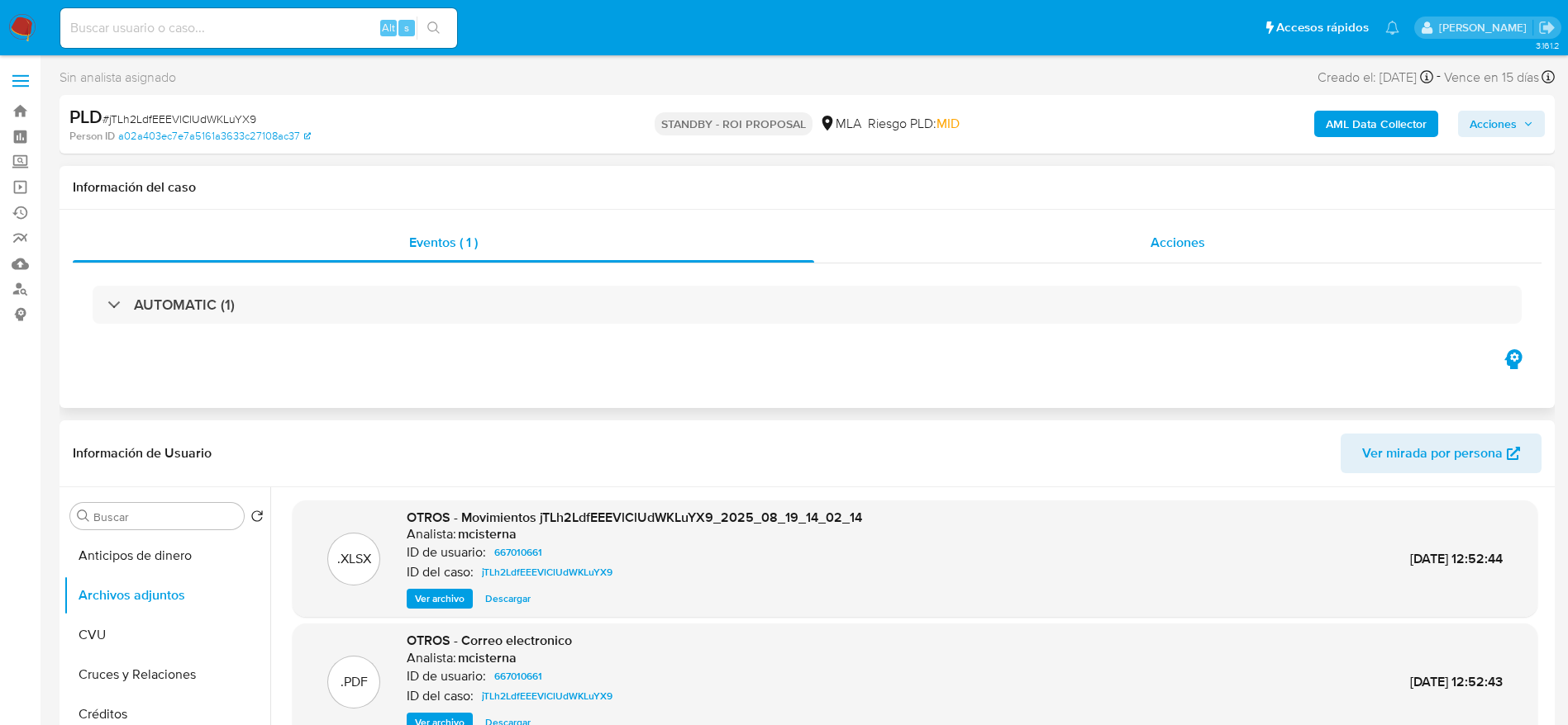
click at [1178, 226] on div "Acciones" at bounding box center [1178, 243] width 727 height 40
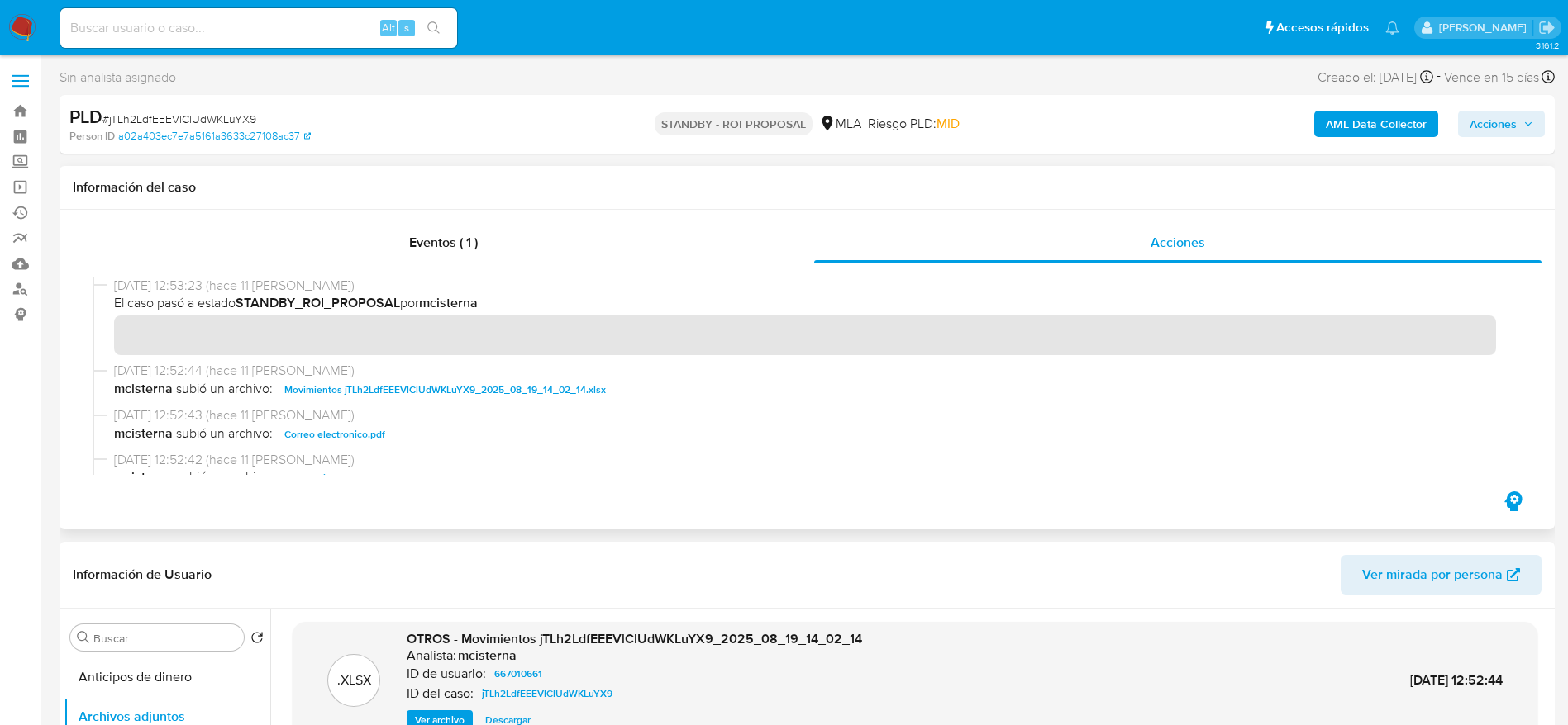
scroll to position [124, 0]
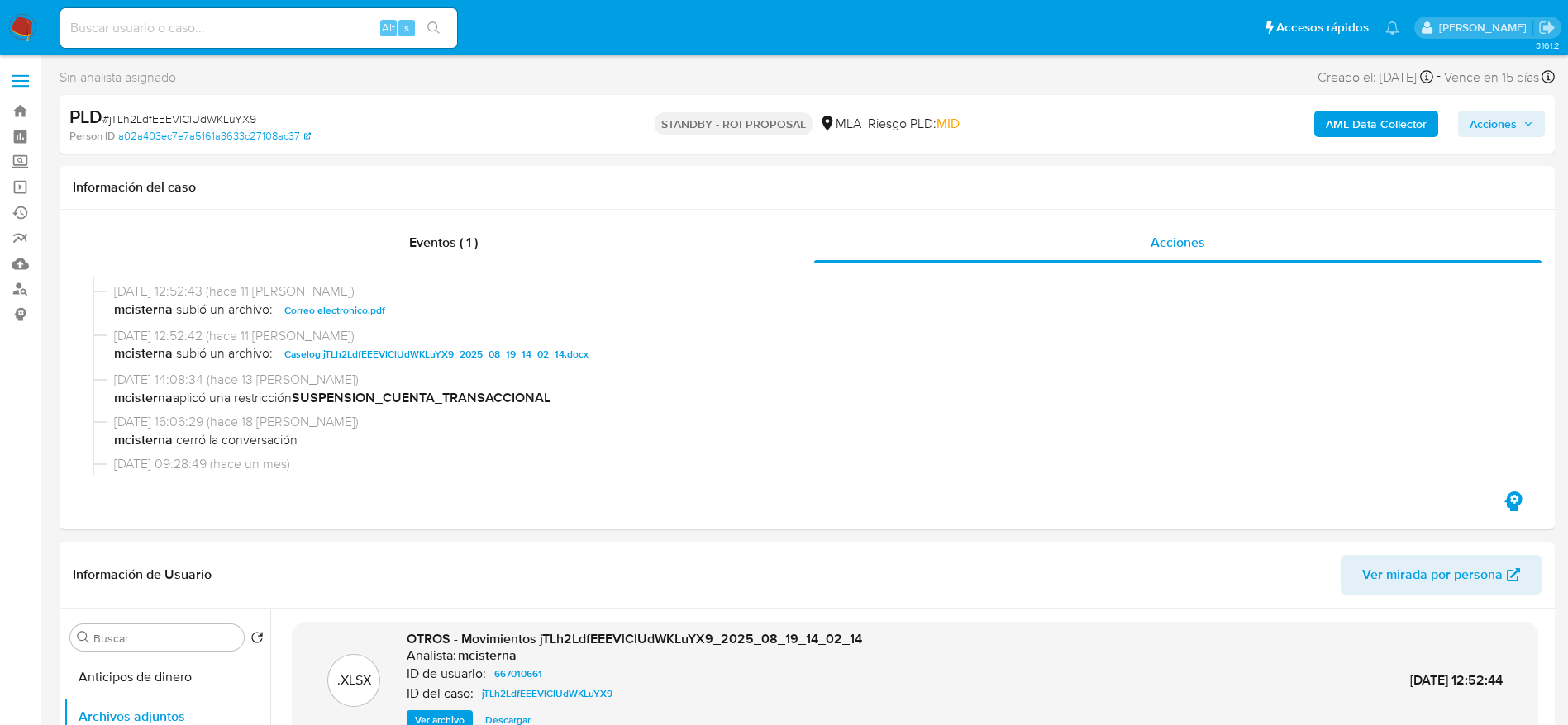
click at [163, 110] on span "# jTLh2LdfEEEVlClUdWKLuYX9" at bounding box center [179, 119] width 154 height 17
copy span "jTLh2LdfEEEVlClUdWKLuYX9"
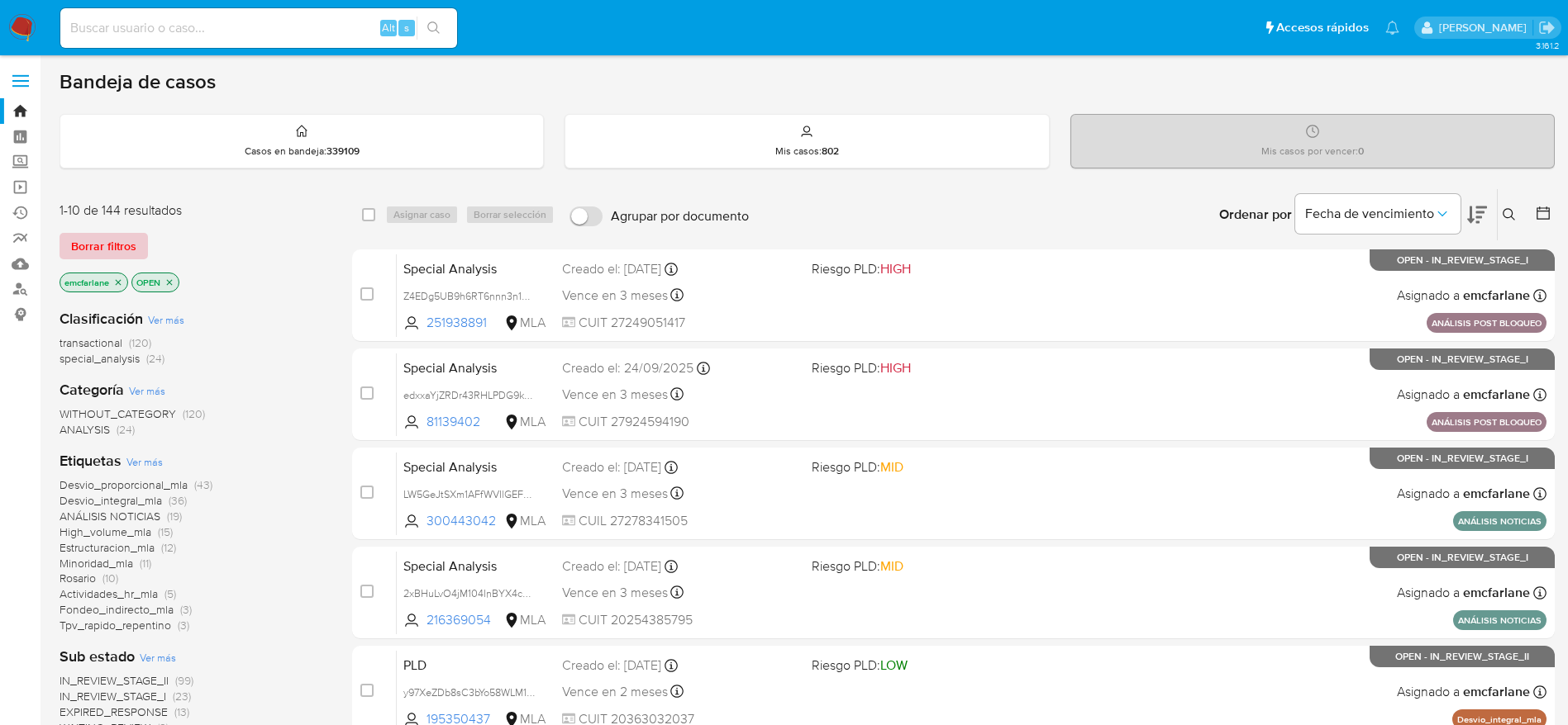
click at [80, 240] on span "Borrar filtros" at bounding box center [103, 246] width 65 height 24
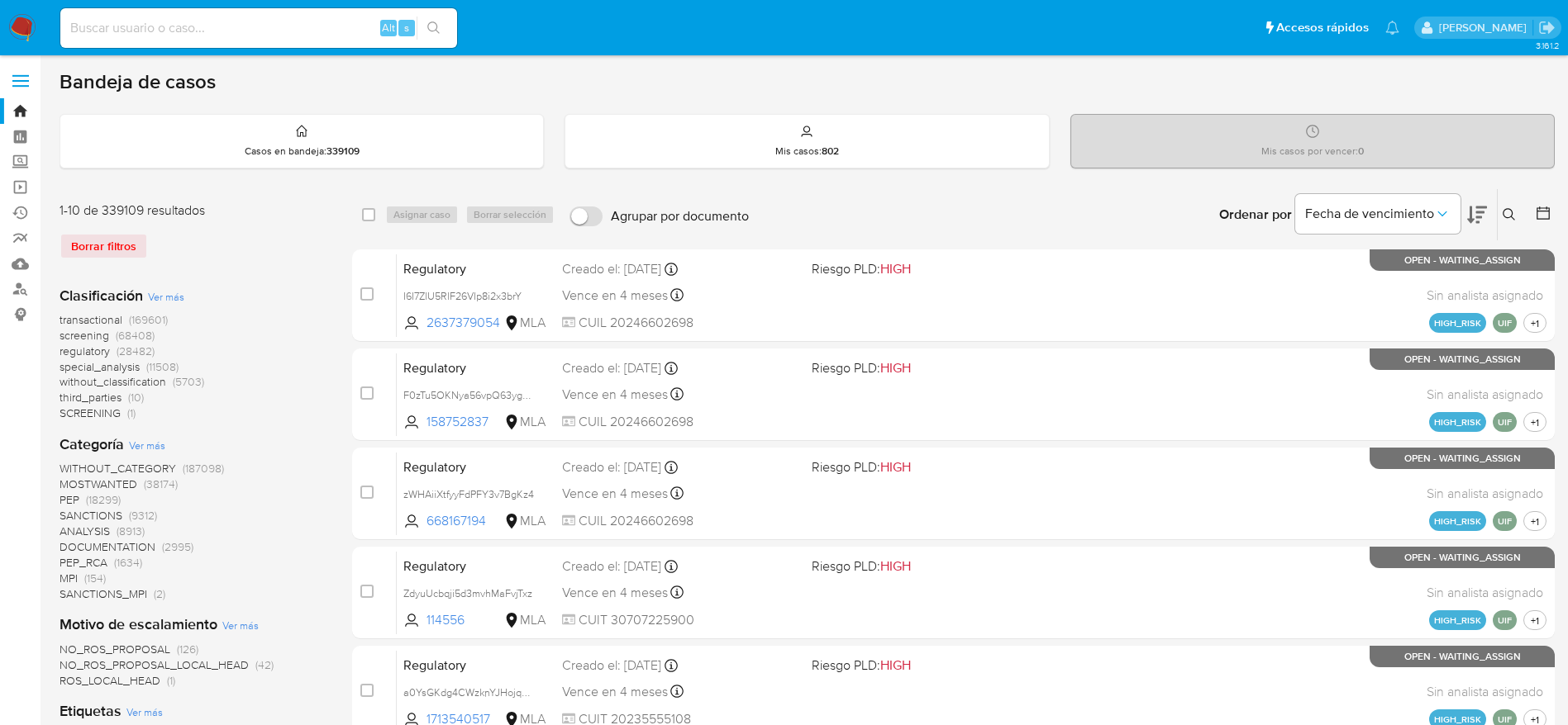
click at [1502, 209] on button at bounding box center [1511, 214] width 27 height 20
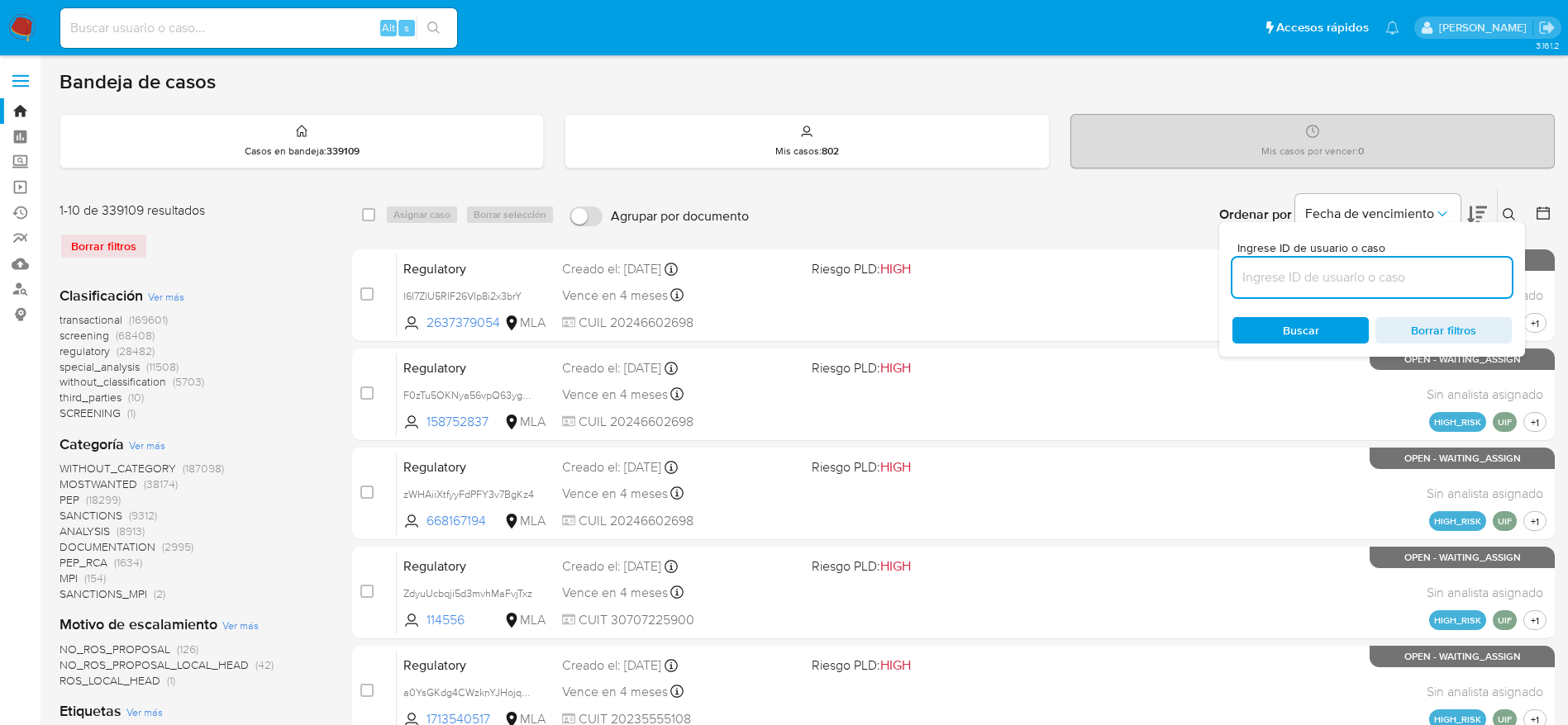
click at [1370, 278] on input at bounding box center [1372, 278] width 280 height 22
type input "jTLh2LdfEEEVlClUdWKLuYX9"
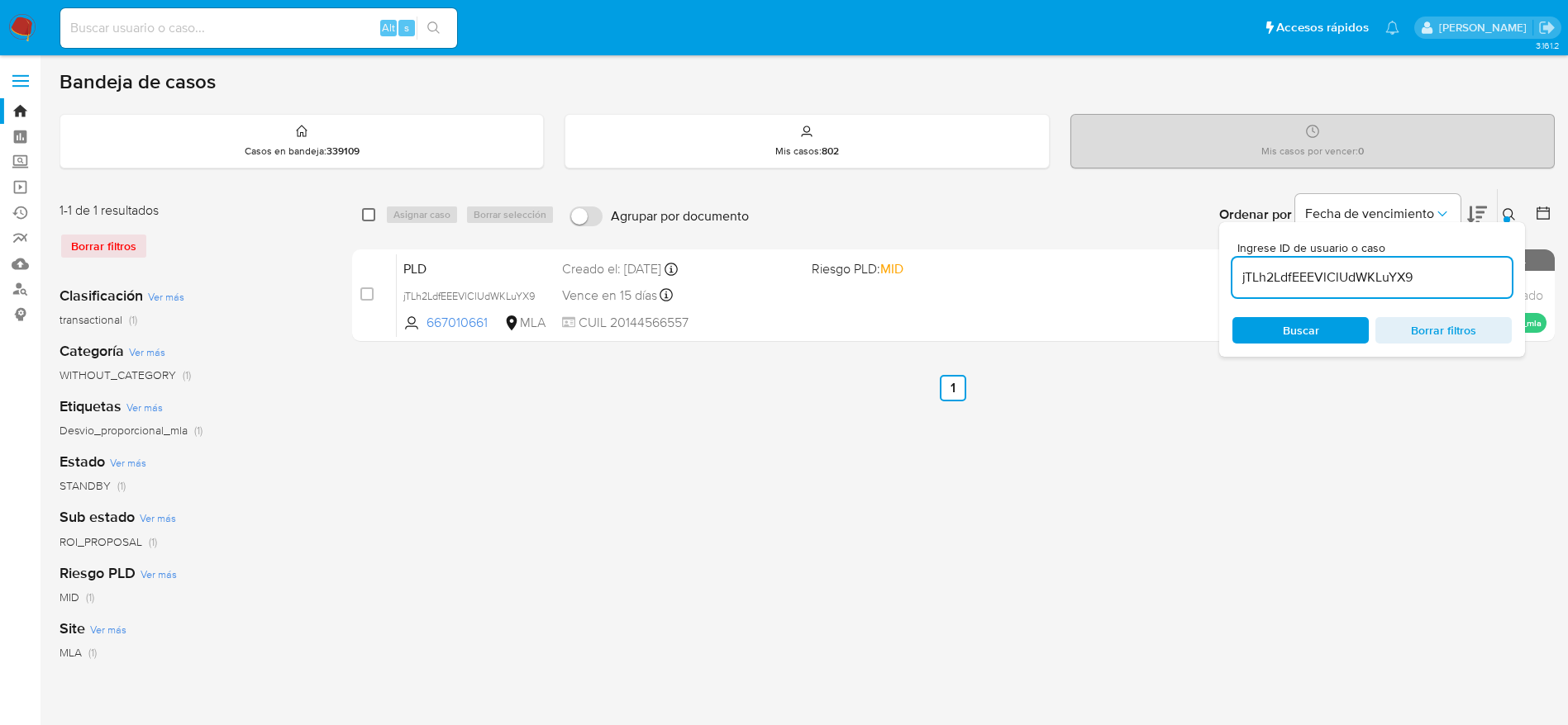
click at [374, 216] on input "checkbox" at bounding box center [368, 215] width 13 height 13
checkbox input "true"
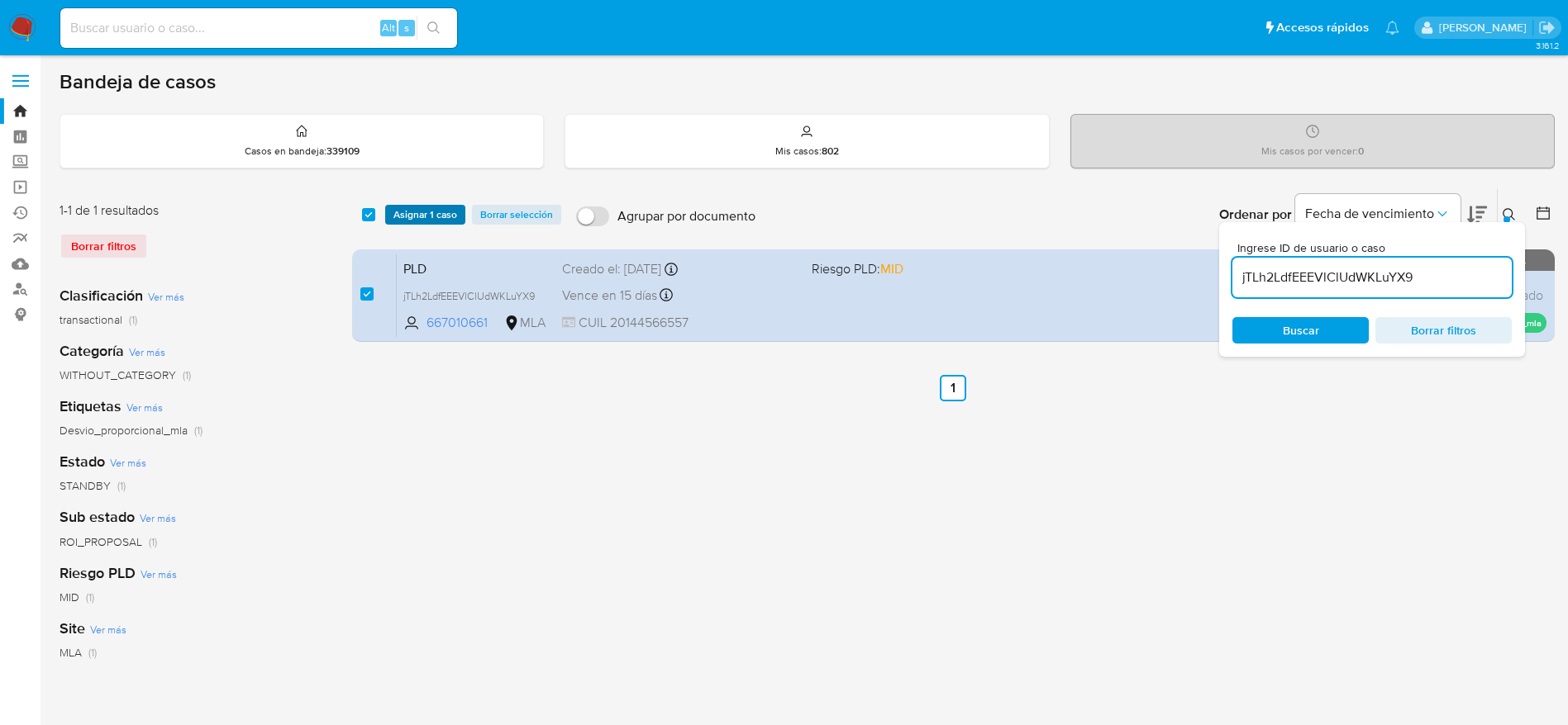
click at [407, 222] on span "Asignar 1 caso" at bounding box center [425, 215] width 63 height 17
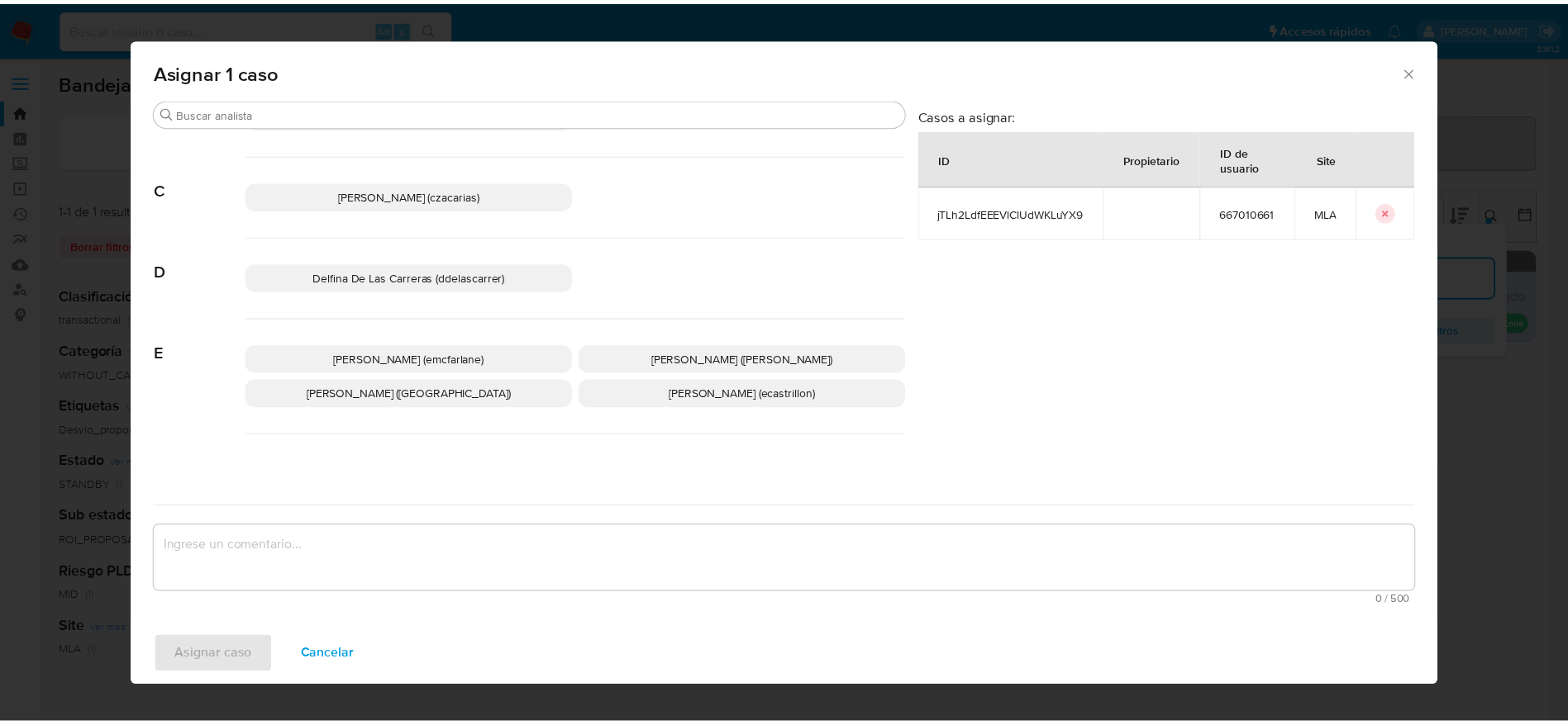
scroll to position [124, 0]
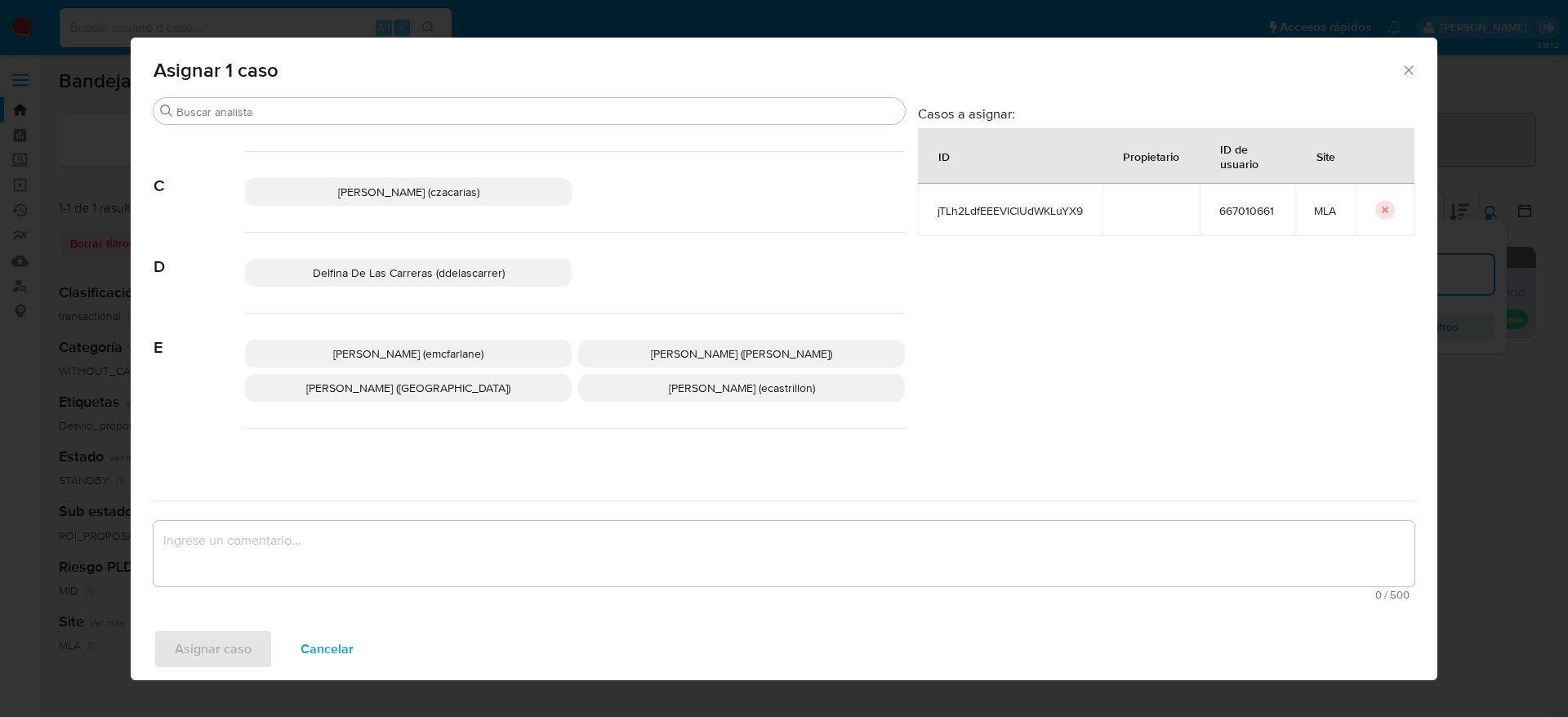
drag, startPoint x: 426, startPoint y: 350, endPoint x: 408, endPoint y: 533, distance: 183.9
click at [426, 350] on span "[PERSON_NAME] (emcfarlane)" at bounding box center [408, 354] width 150 height 17
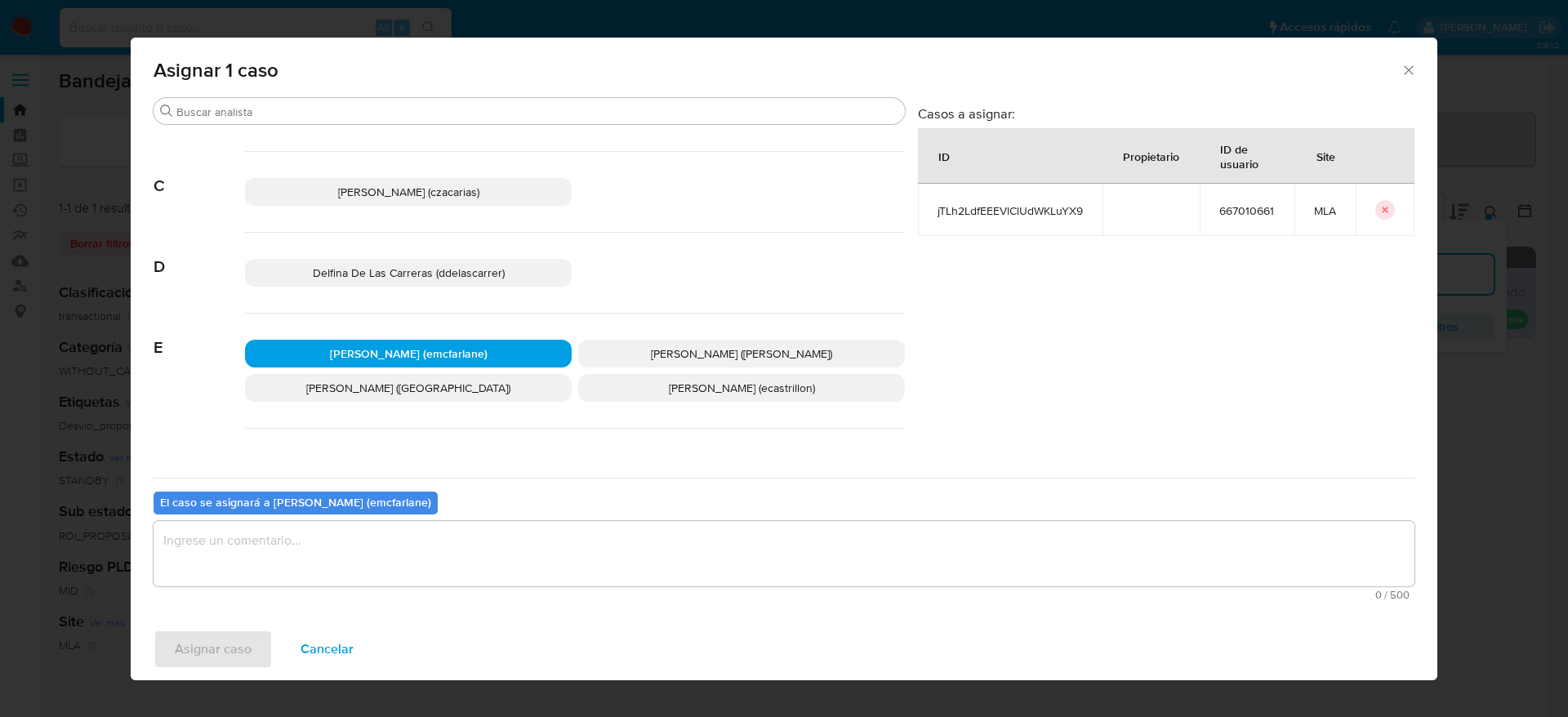
click at [390, 579] on textarea "assign-modal" at bounding box center [784, 554] width 1261 height 65
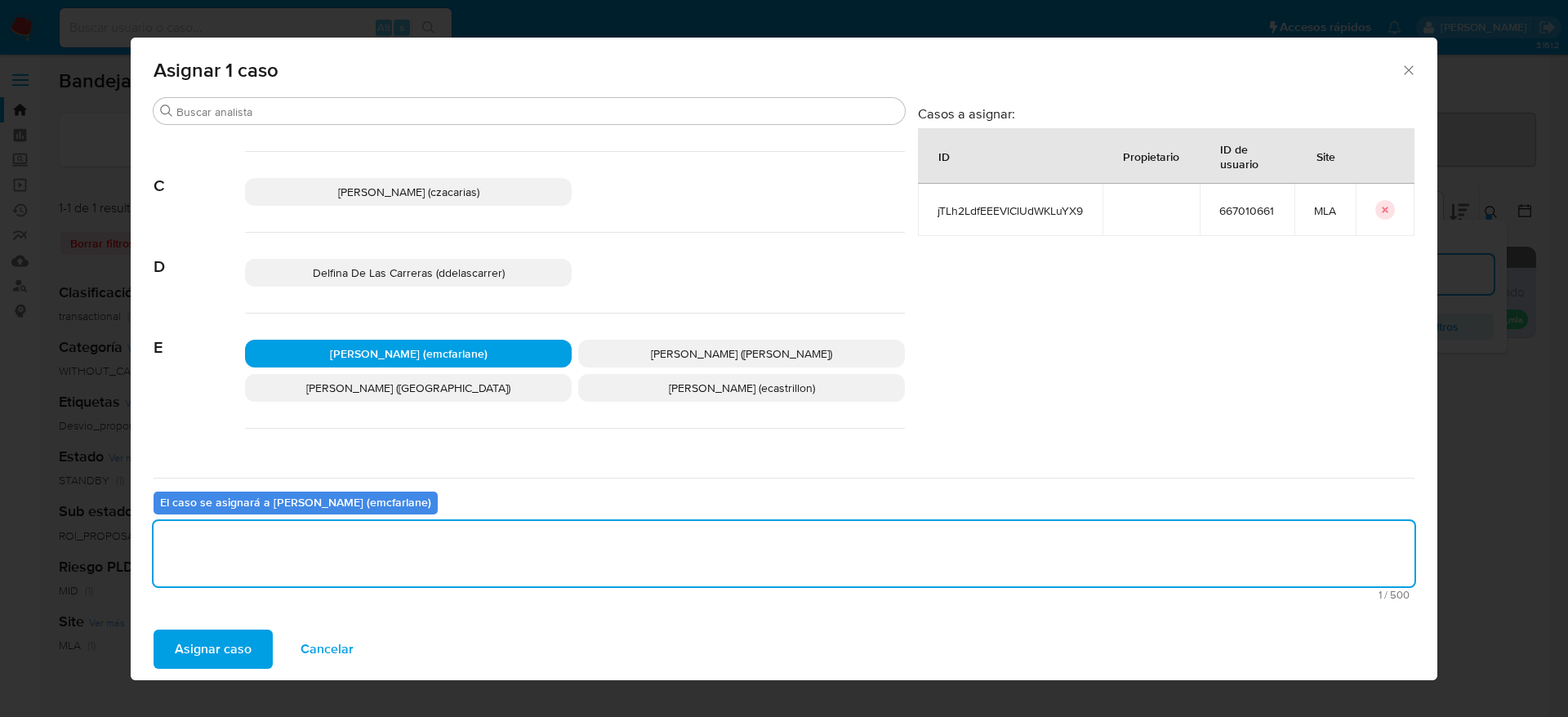
click at [209, 654] on span "Asignar caso" at bounding box center [213, 649] width 77 height 36
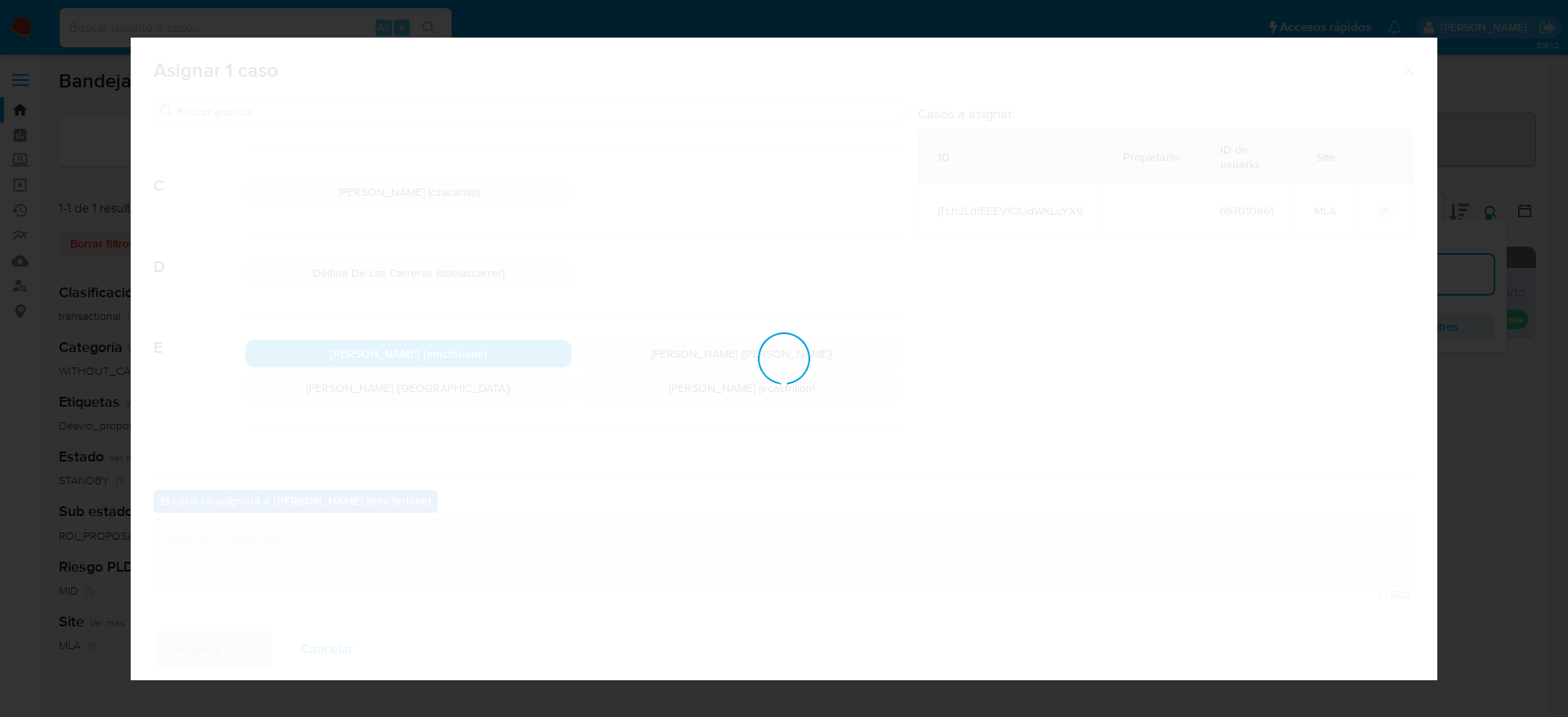
checkbox input "false"
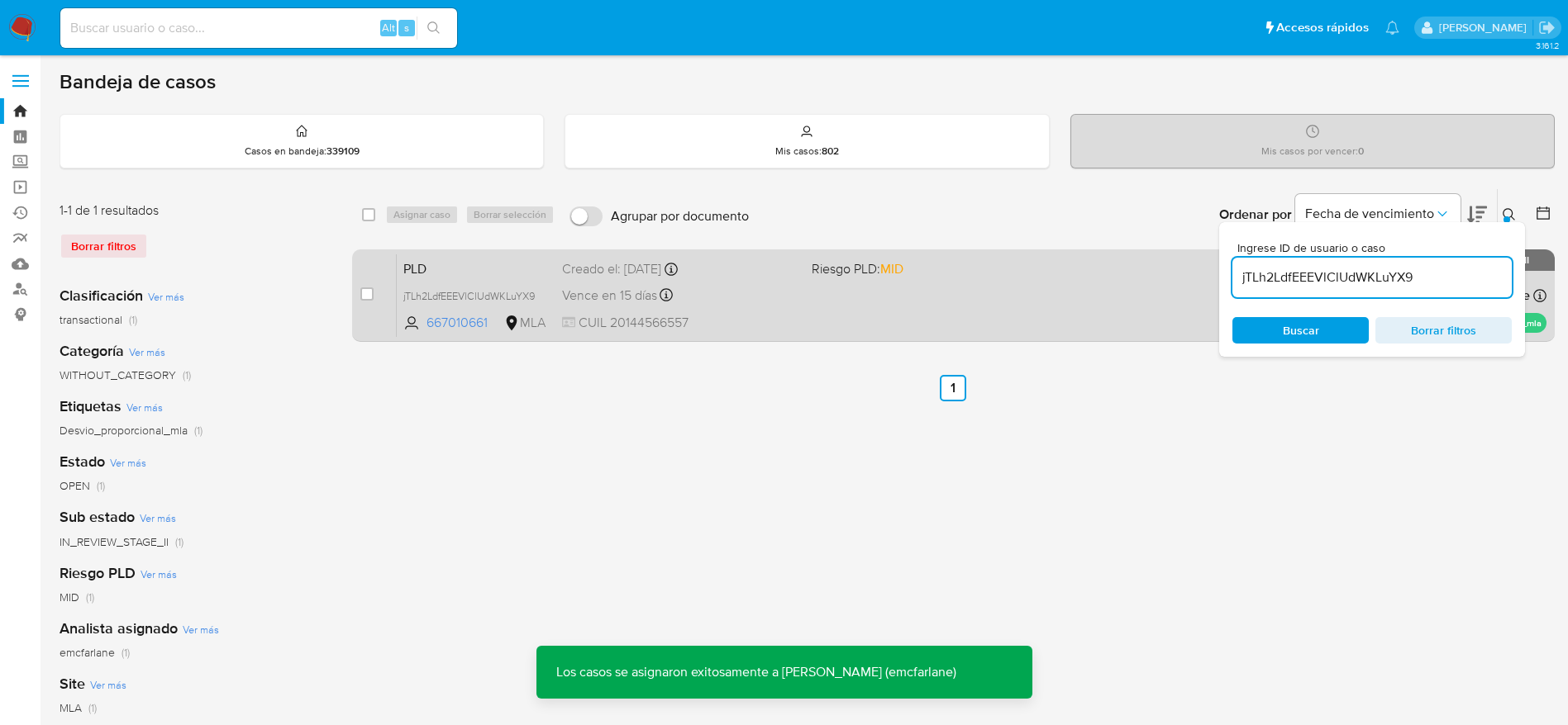
click at [810, 322] on div "PLD jTLh2LdfEEEVlClUdWKLuYX9 667010661 MLA Riesgo PLD: MID Creado el: [DATE] Cr…" at bounding box center [971, 295] width 1150 height 83
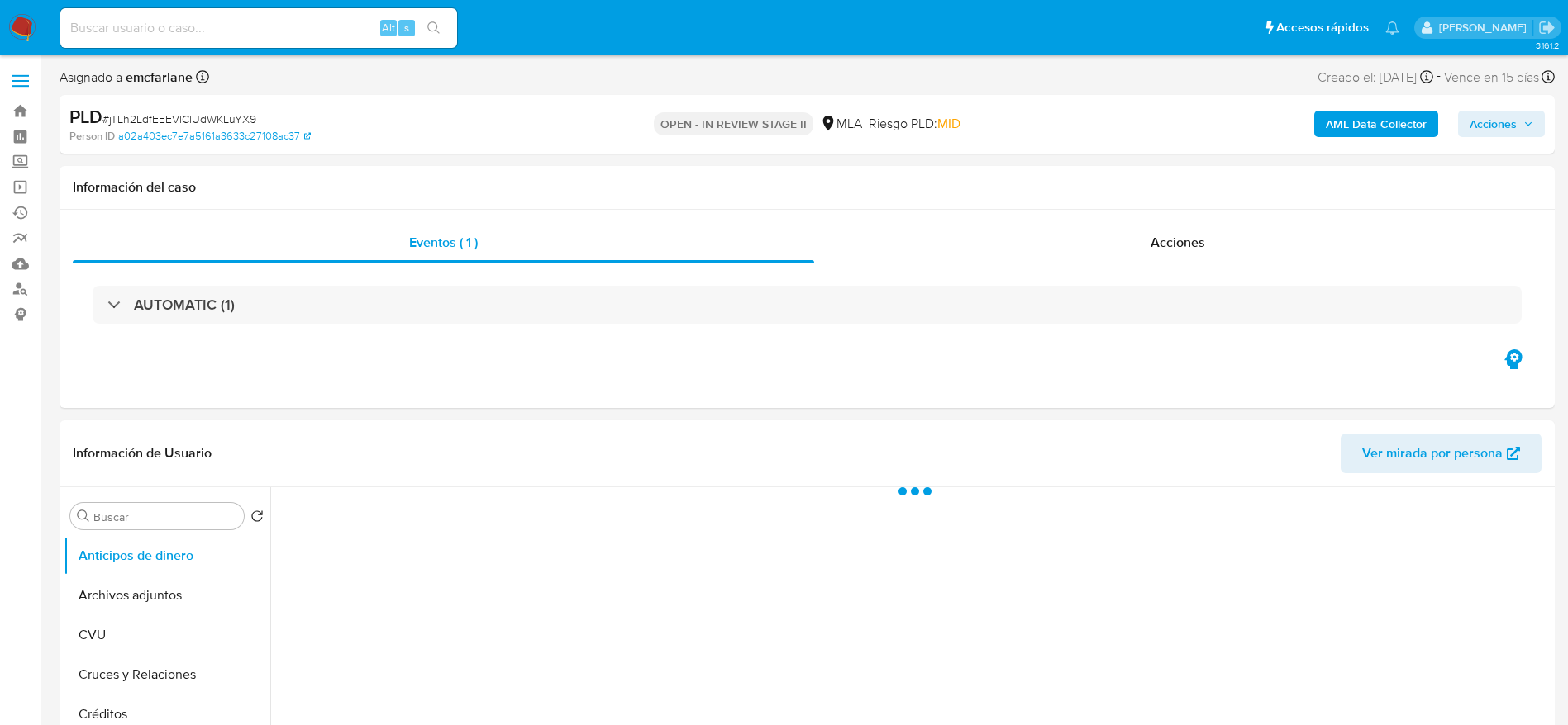
drag, startPoint x: 1490, startPoint y: 126, endPoint x: 1390, endPoint y: 139, distance: 100.8
click at [1486, 129] on span "Acciones" at bounding box center [1493, 124] width 47 height 26
select select "10"
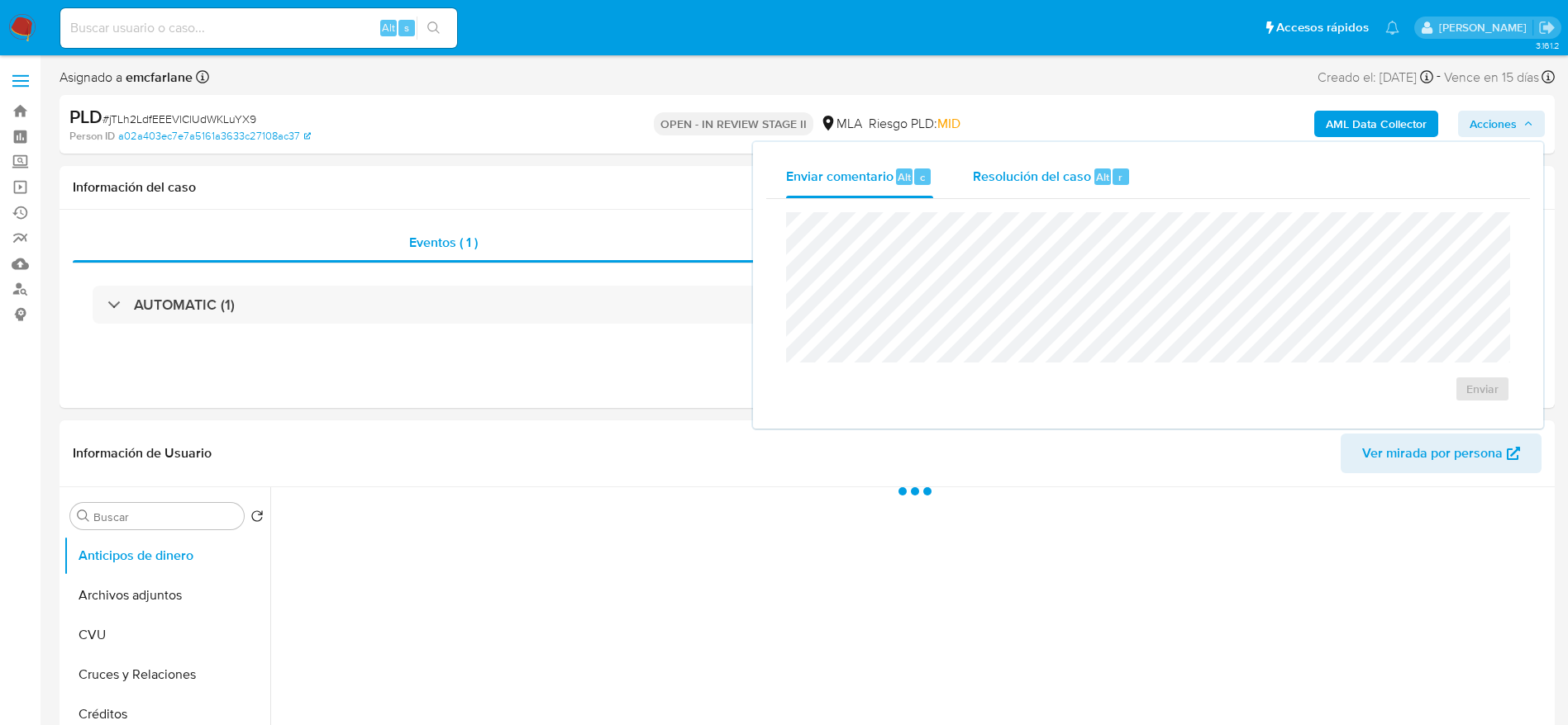
click at [1078, 182] on span "Resolución del caso" at bounding box center [1031, 177] width 118 height 19
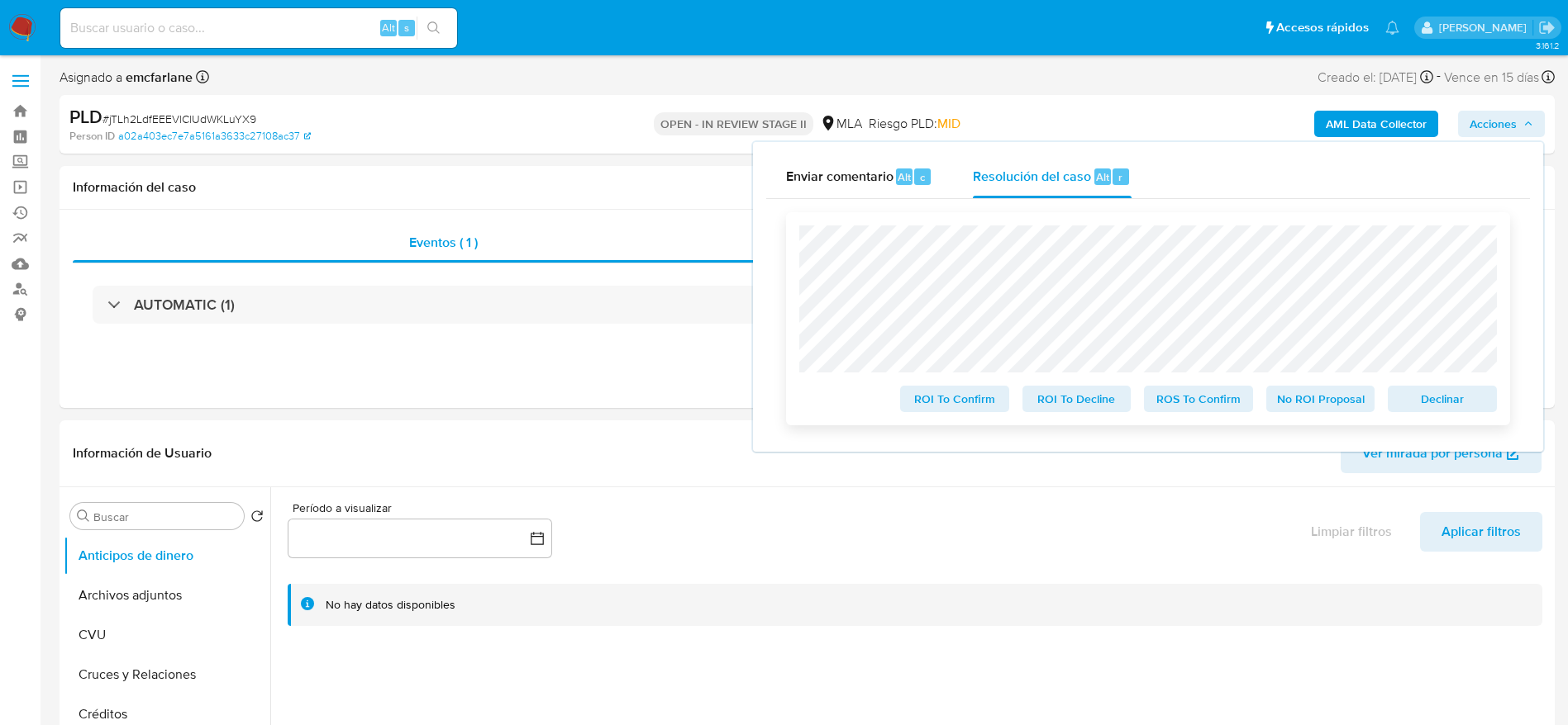
click at [1450, 400] on span "Declinar" at bounding box center [1441, 398] width 86 height 24
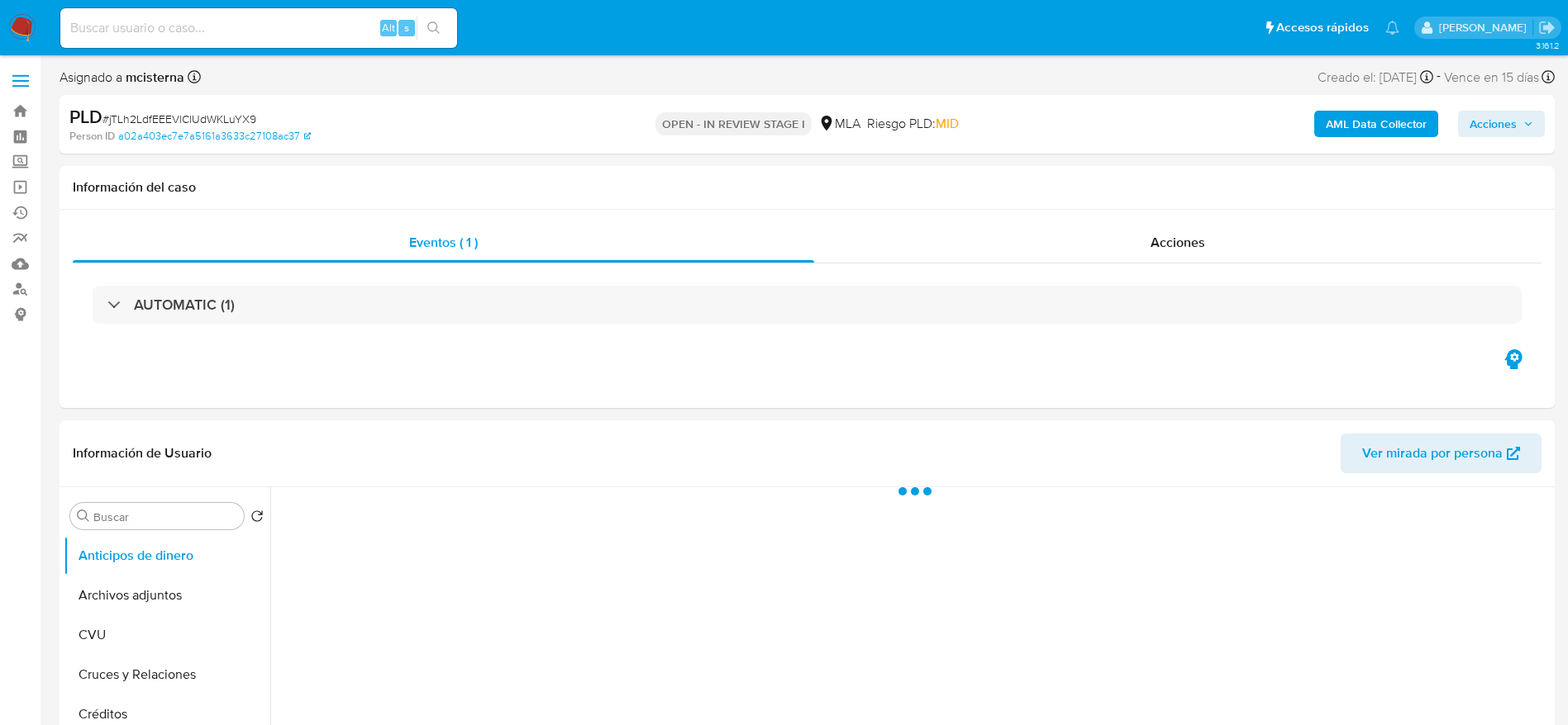
click at [222, 115] on span "# jTLh2LdfEEEVlClUdWKLuYX9" at bounding box center [179, 119] width 154 height 17
copy span "jTLh2LdfEEEVlClUdWKLuYX9"
select select "10"
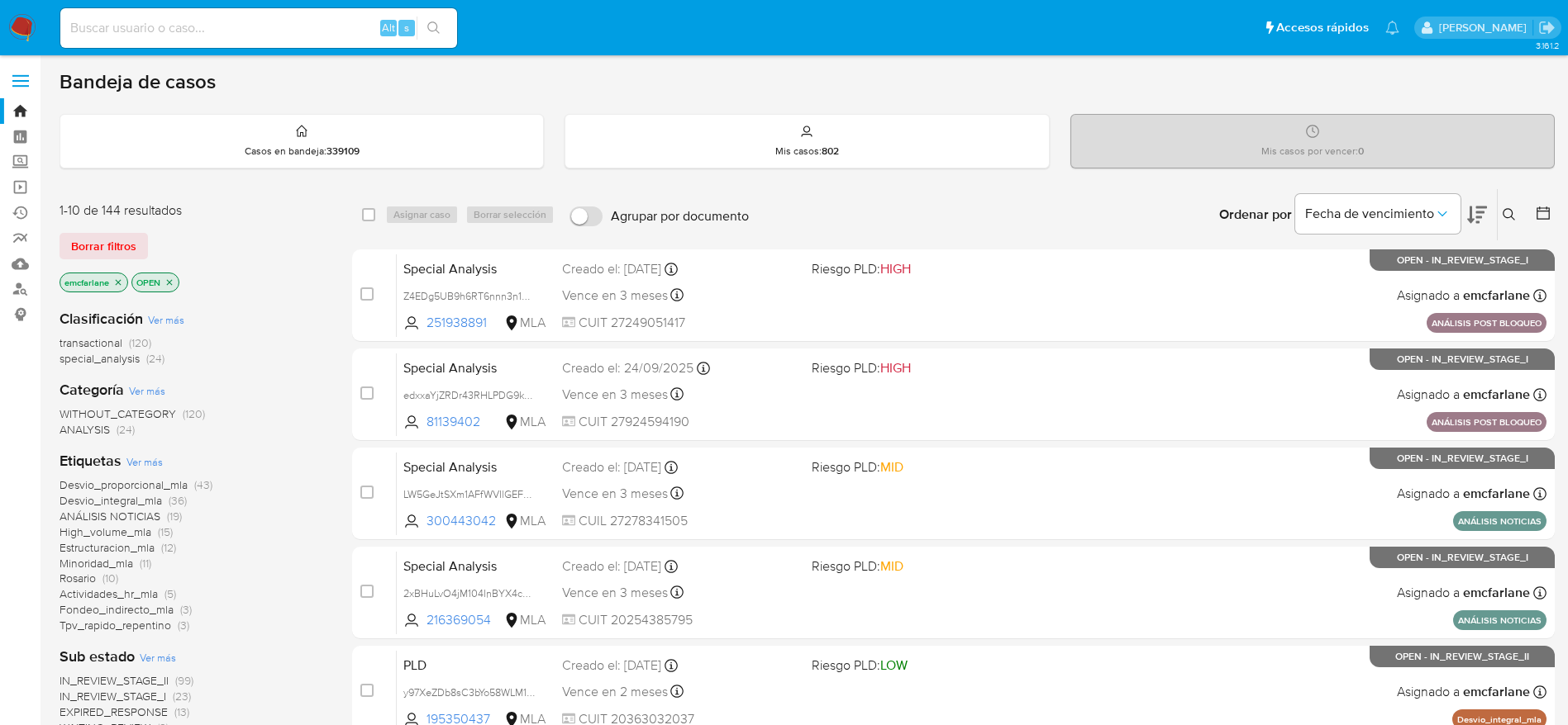
click at [133, 229] on div "1-10 de 144 resultados Borrar filtros emcfarlane OPEN" at bounding box center [192, 249] width 264 height 94
click at [101, 242] on span "Borrar filtros" at bounding box center [103, 246] width 65 height 24
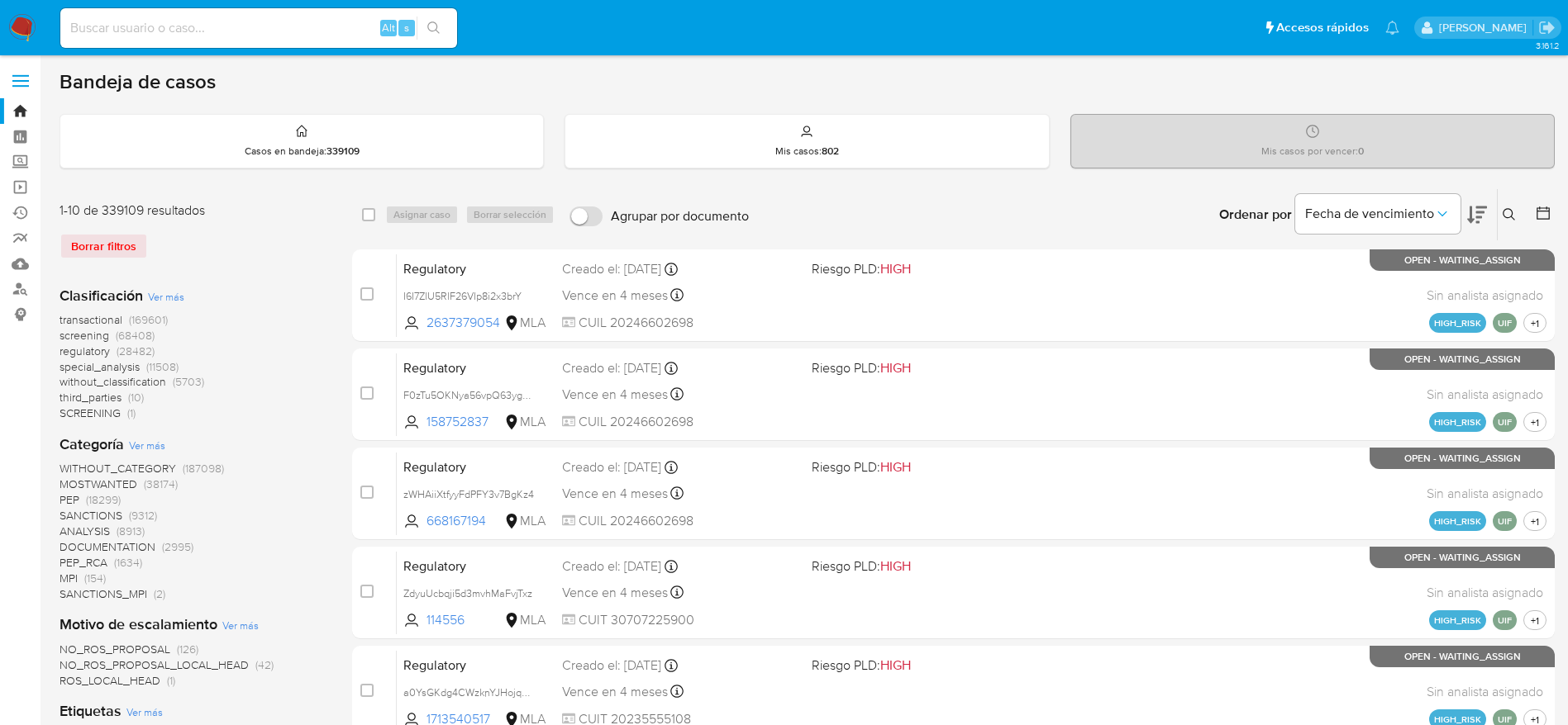
click at [1505, 216] on icon at bounding box center [1509, 215] width 13 height 13
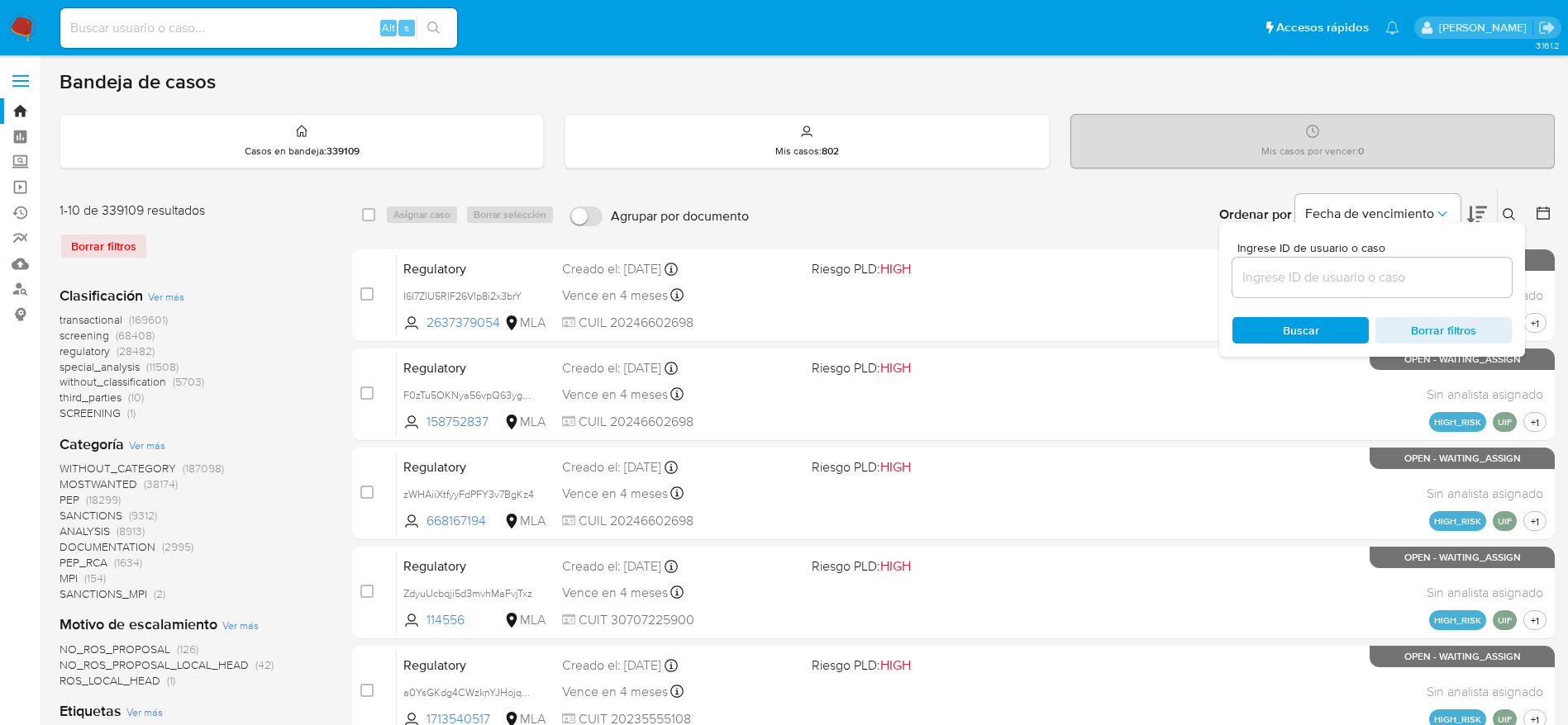
click at [1325, 276] on input at bounding box center [1372, 278] width 280 height 22
type input "jTLh2LdfEEEVlClUdWKLuYX9"
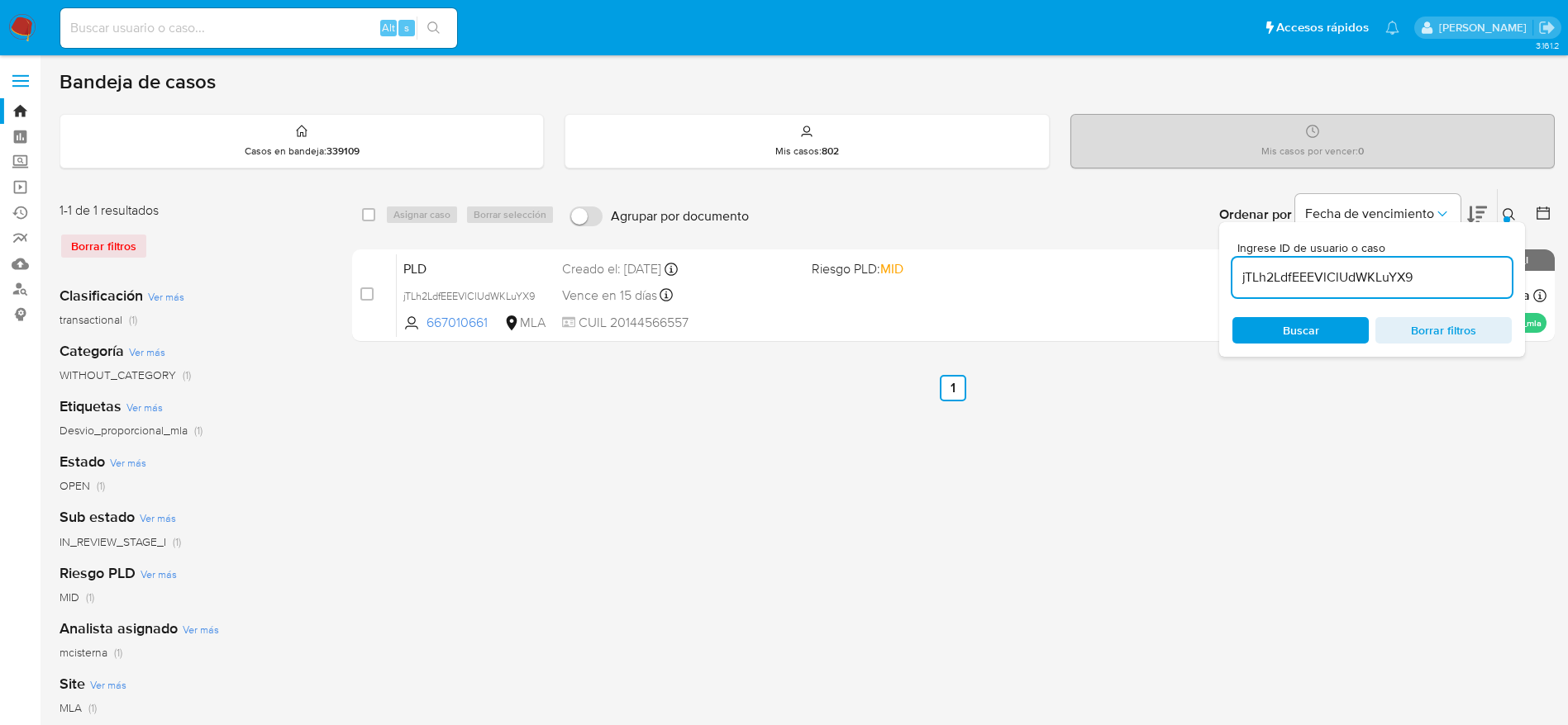
click at [367, 213] on input "checkbox" at bounding box center [368, 215] width 13 height 13
checkbox input "true"
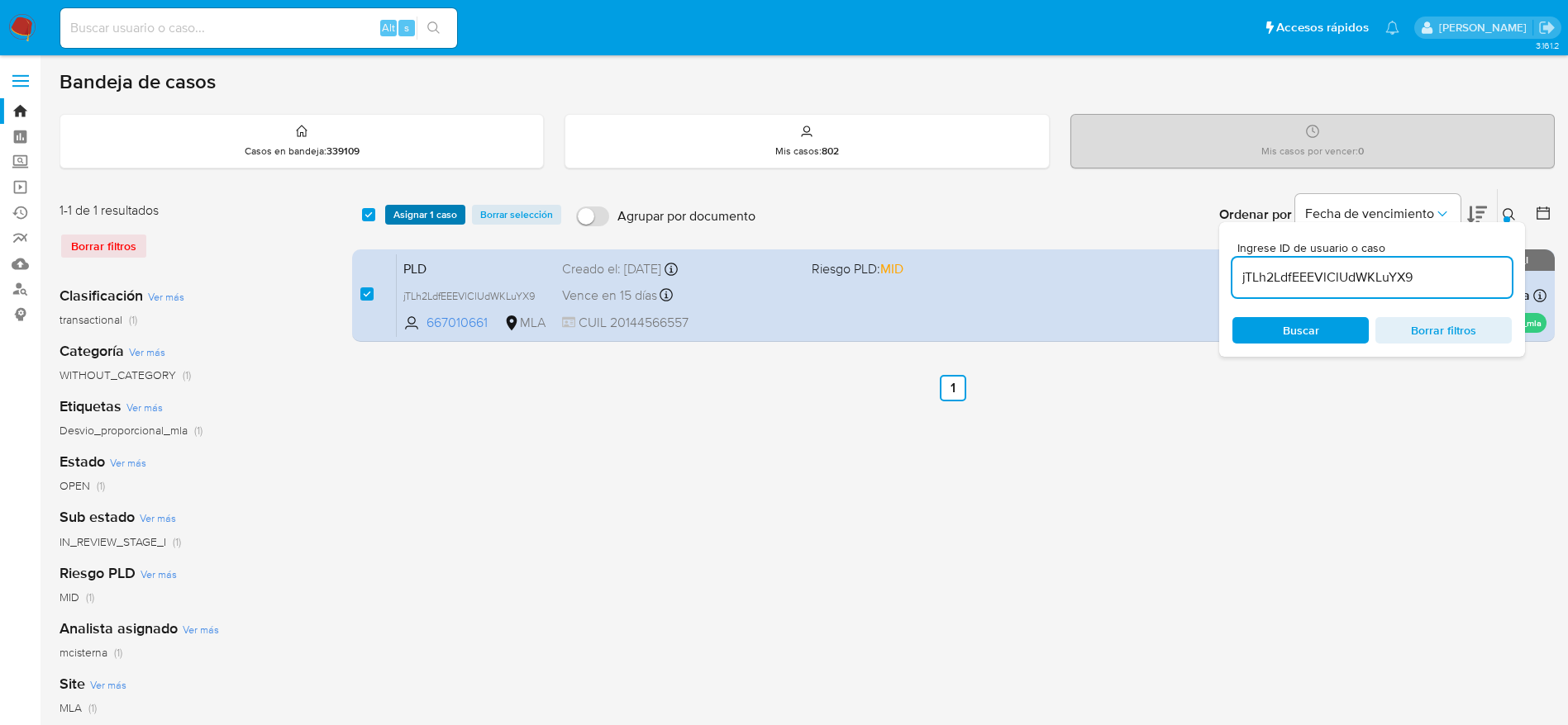
click at [394, 215] on span "Asignar 1 caso" at bounding box center [425, 215] width 63 height 17
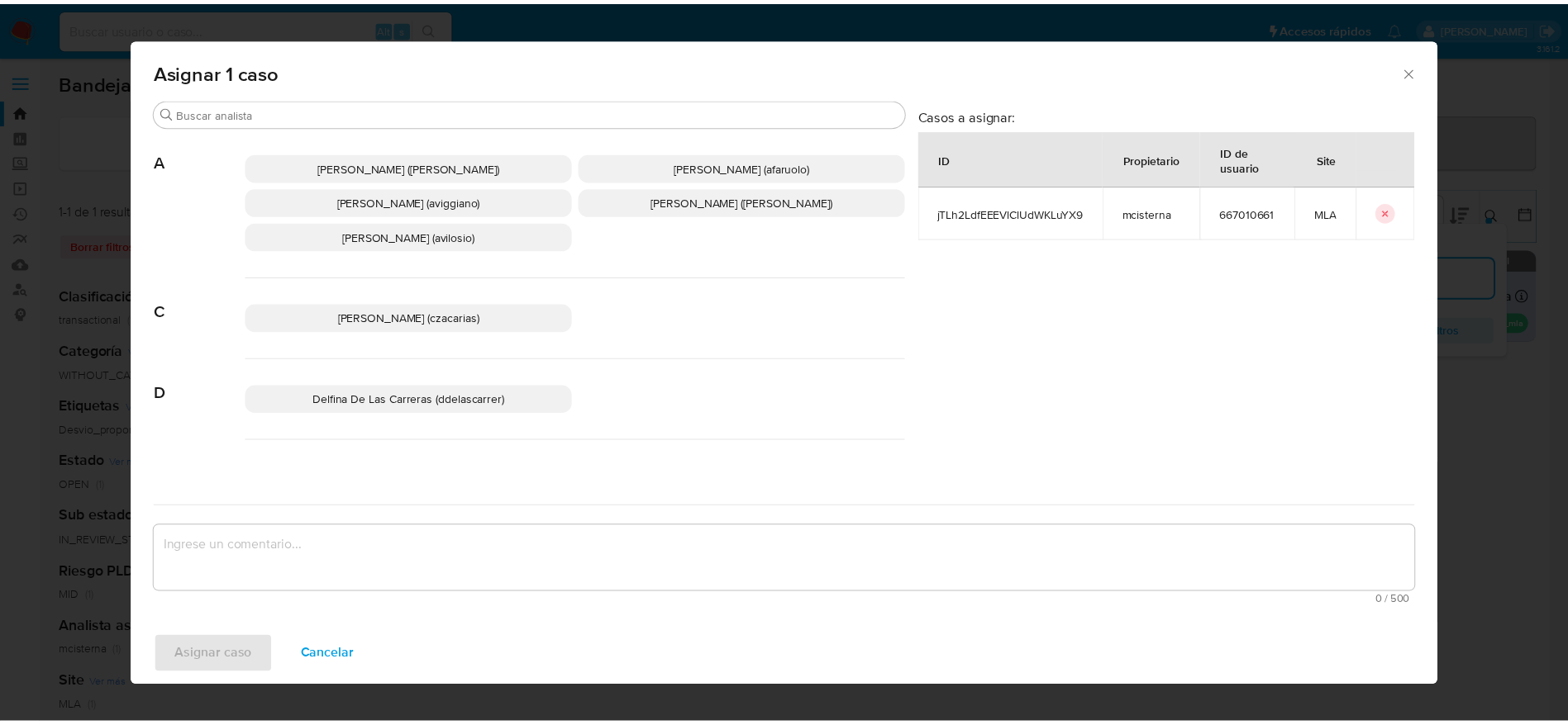
scroll to position [124, 0]
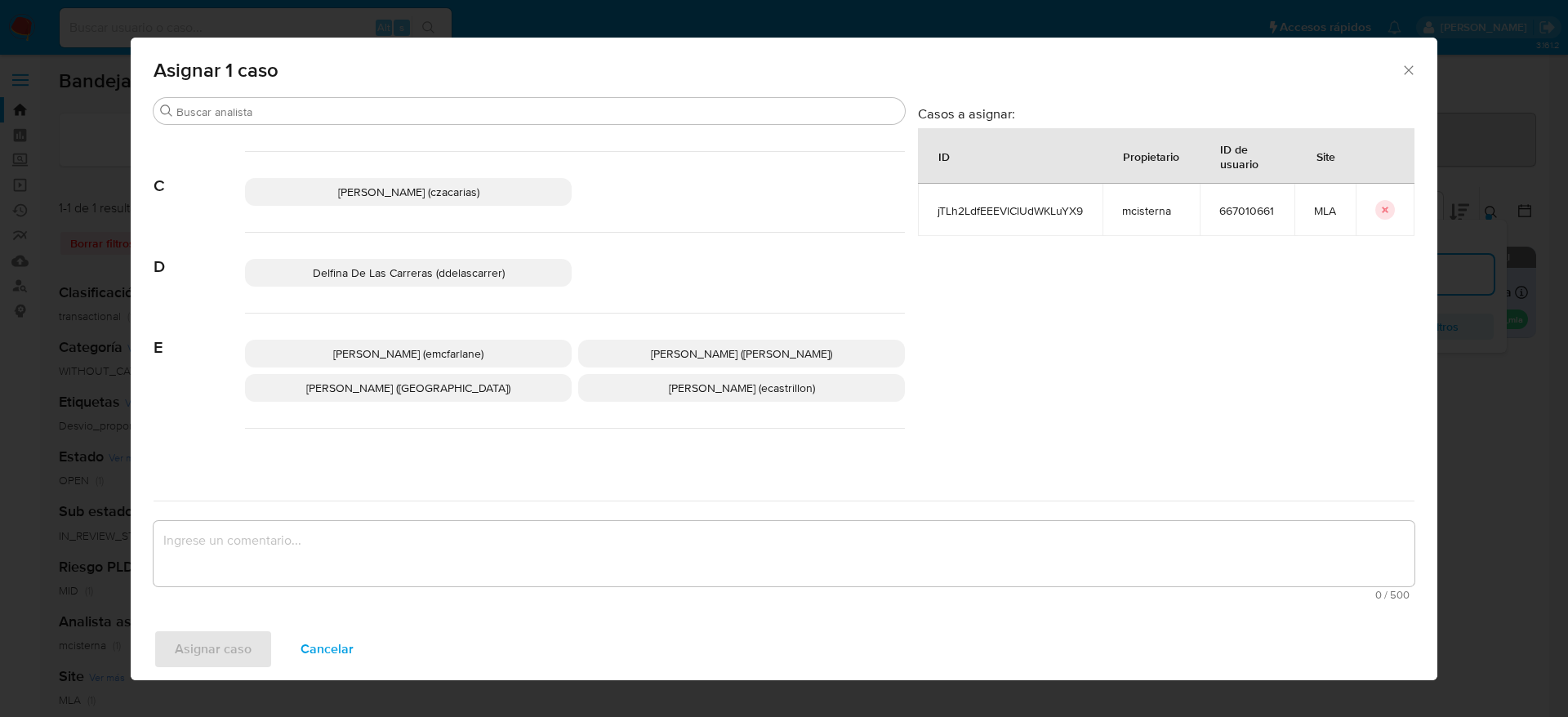
click at [420, 361] on span "Elaine Mc Farlane (emcfarlane)" at bounding box center [408, 354] width 150 height 17
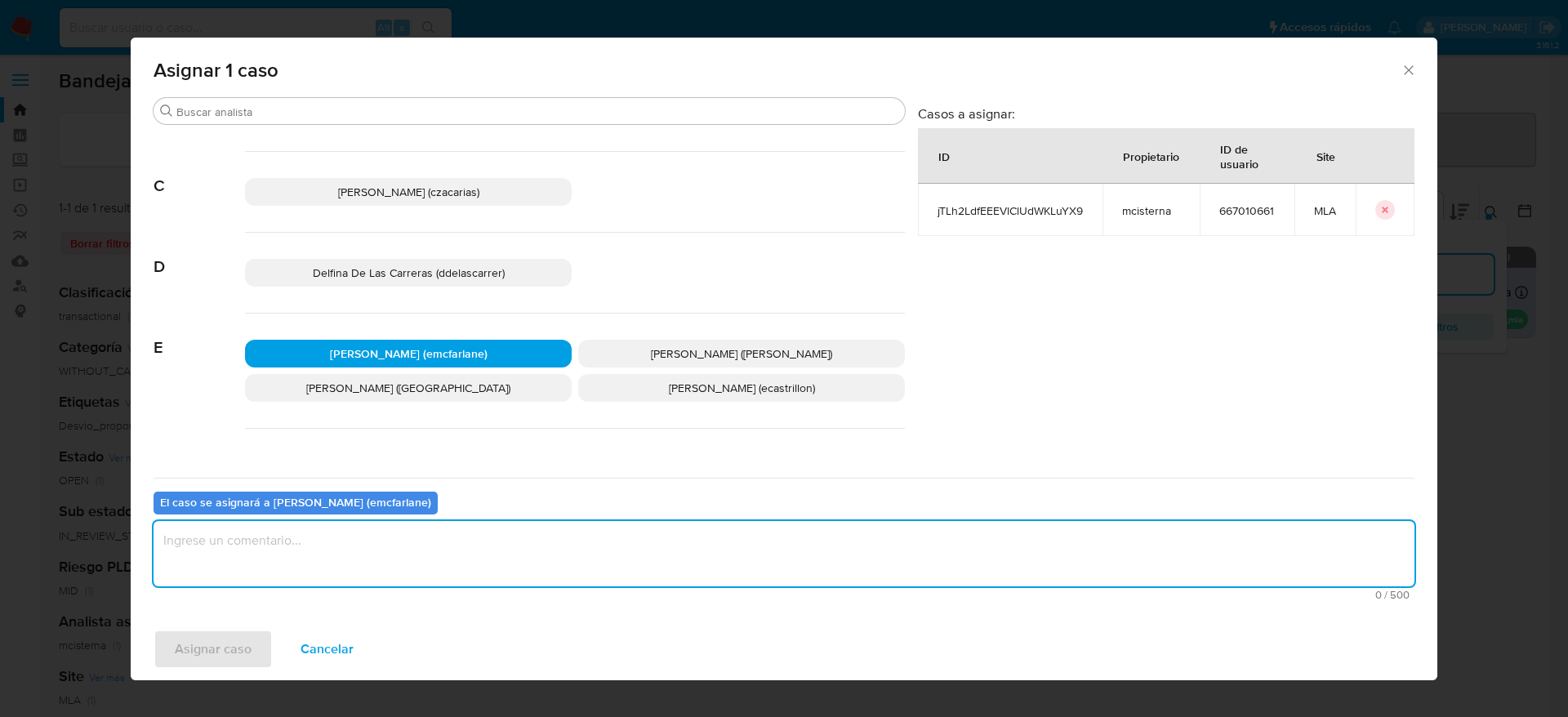
click at [332, 576] on textarea "assign-modal" at bounding box center [784, 554] width 1261 height 65
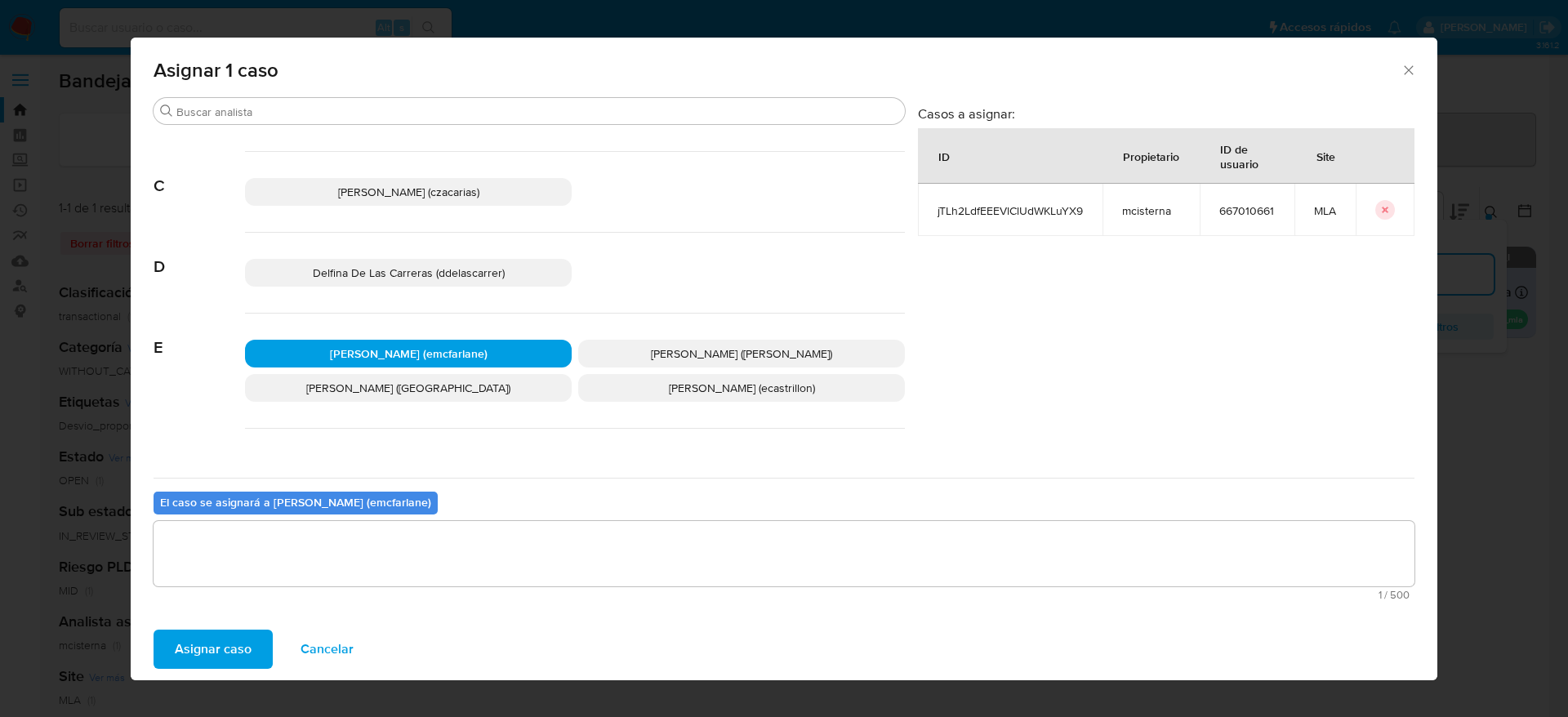
click at [258, 657] on button "Asignar caso" at bounding box center [214, 650] width 119 height 39
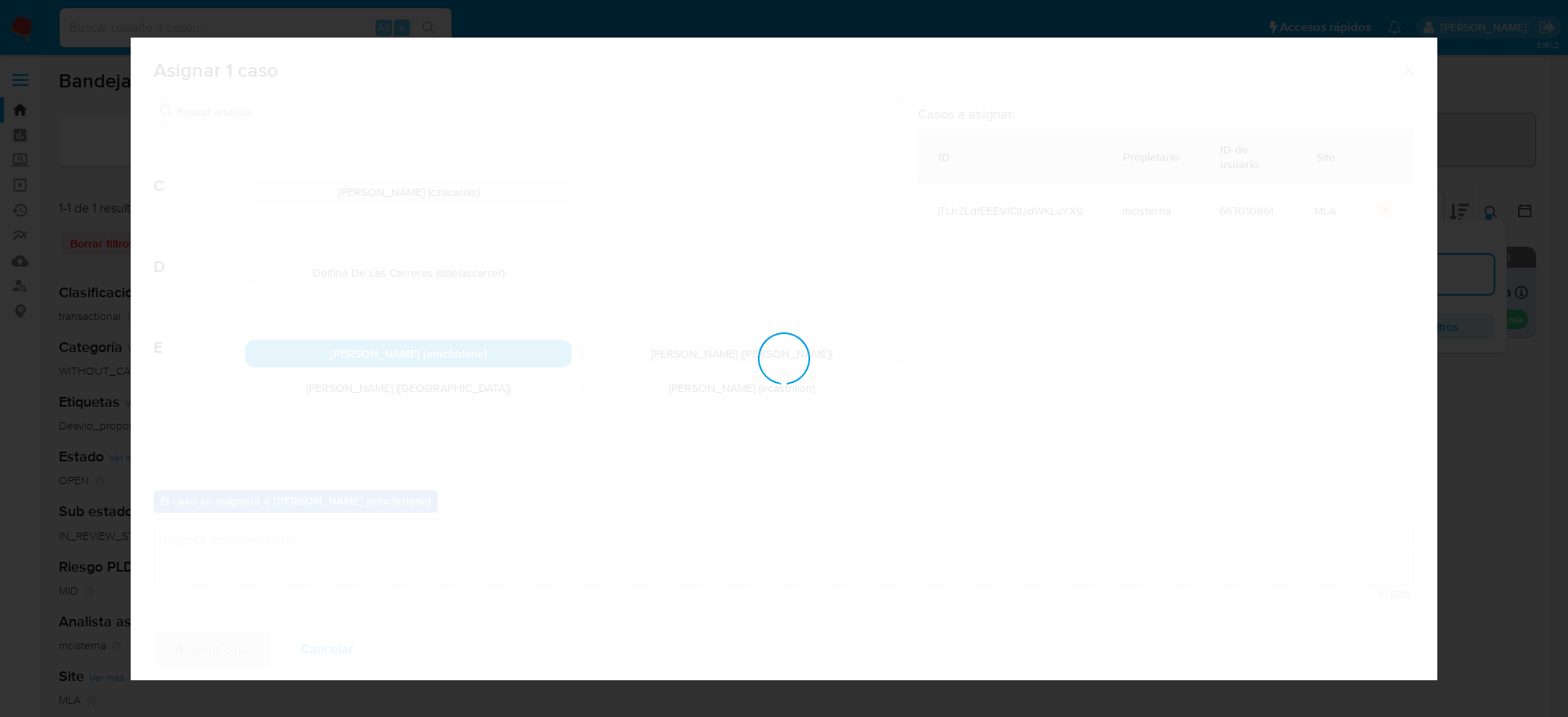
checkbox input "false"
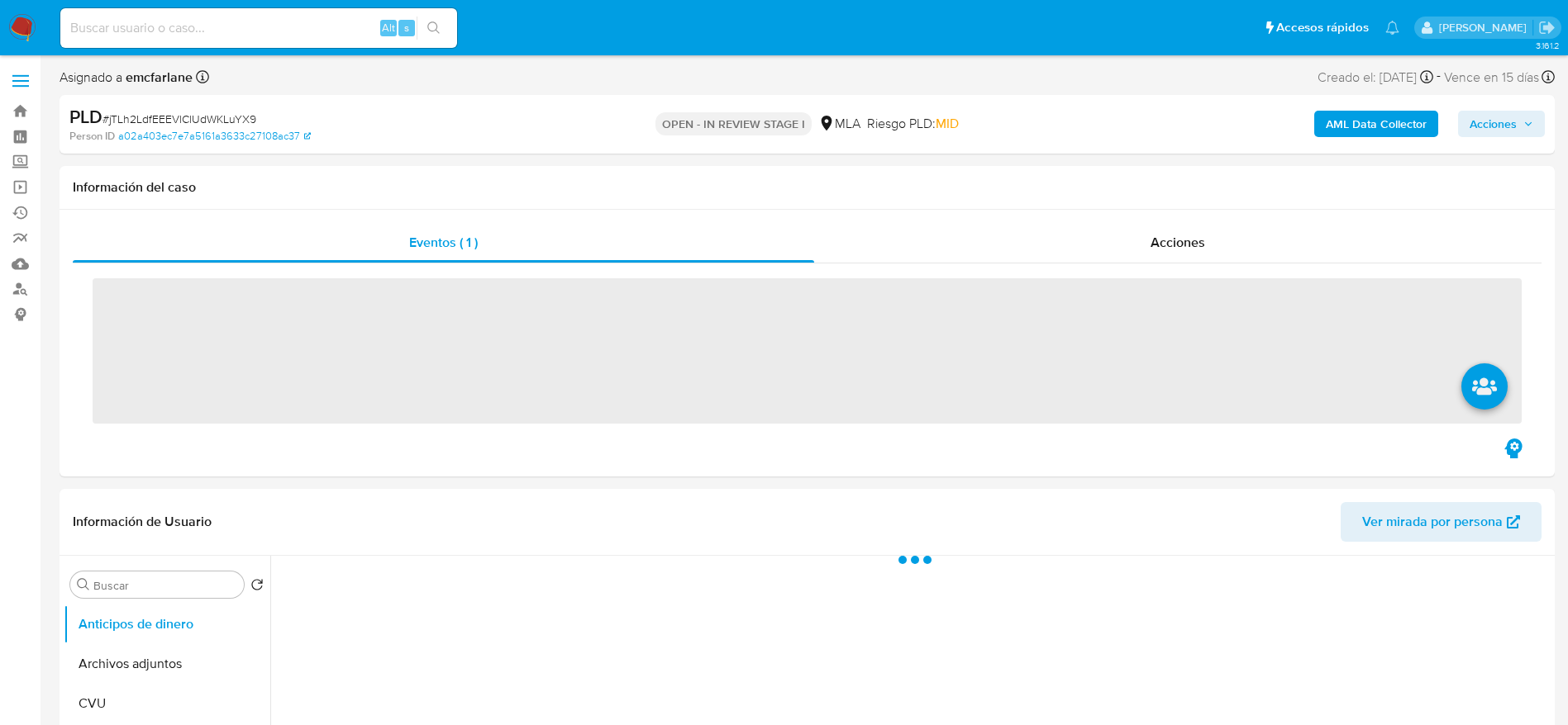
scroll to position [124, 0]
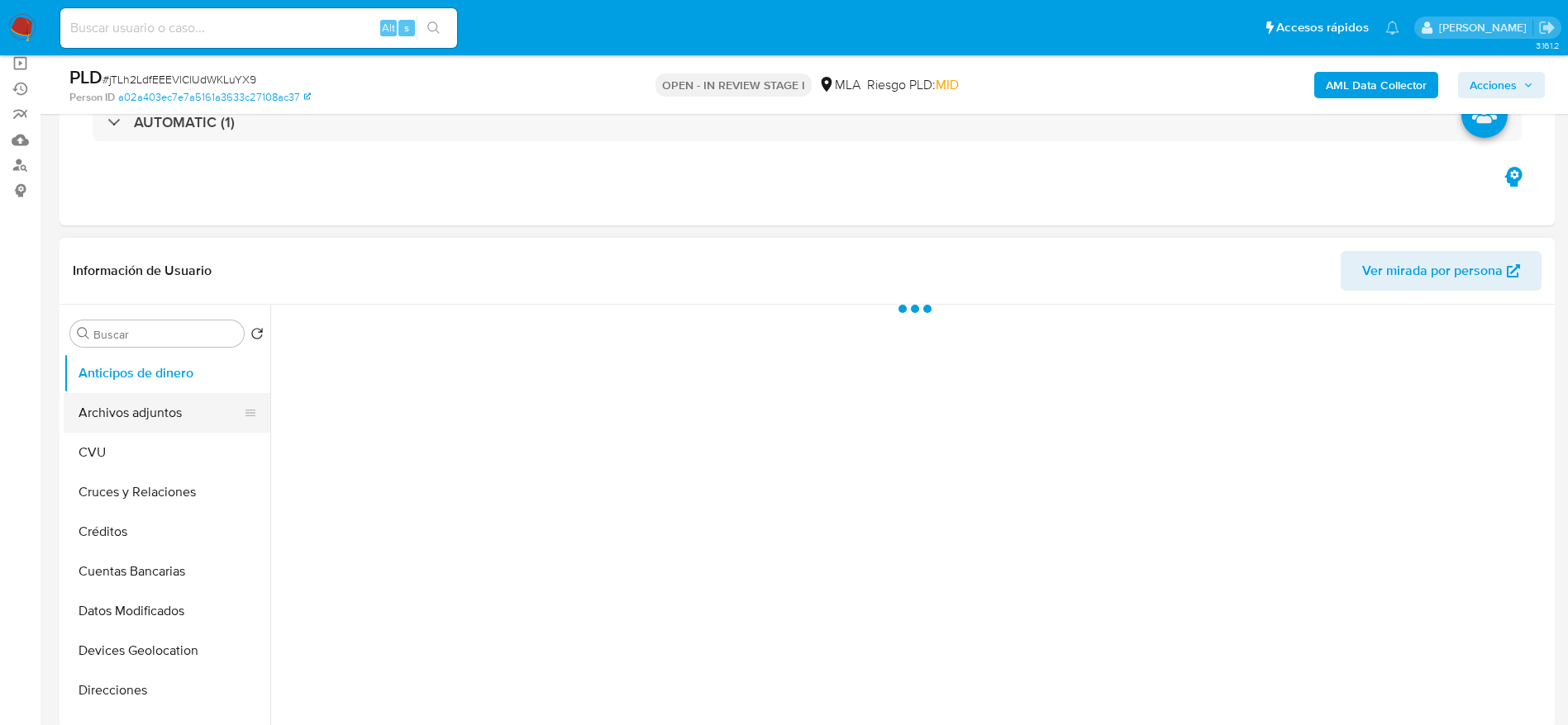
click at [123, 413] on button "Archivos adjuntos" at bounding box center [160, 413] width 194 height 40
select select "10"
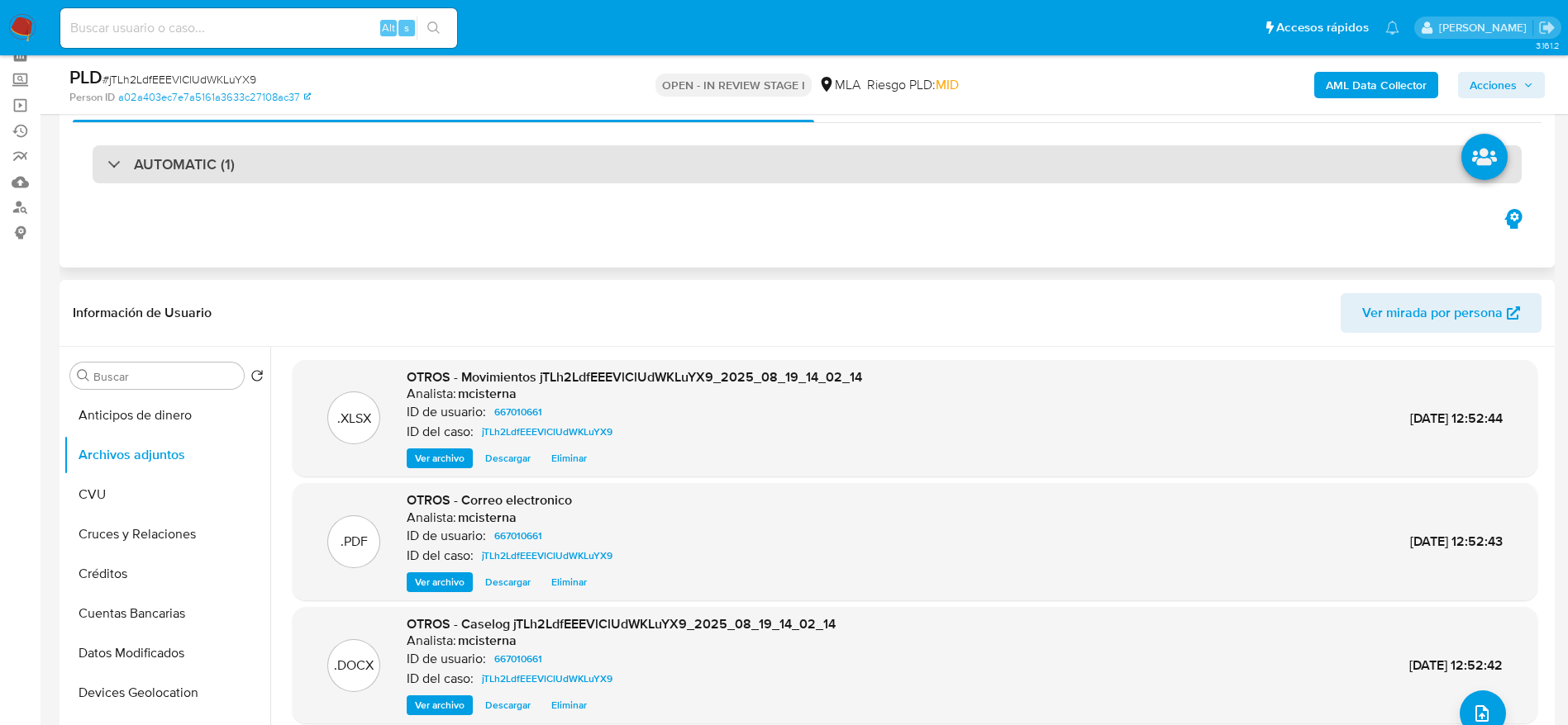
scroll to position [0, 0]
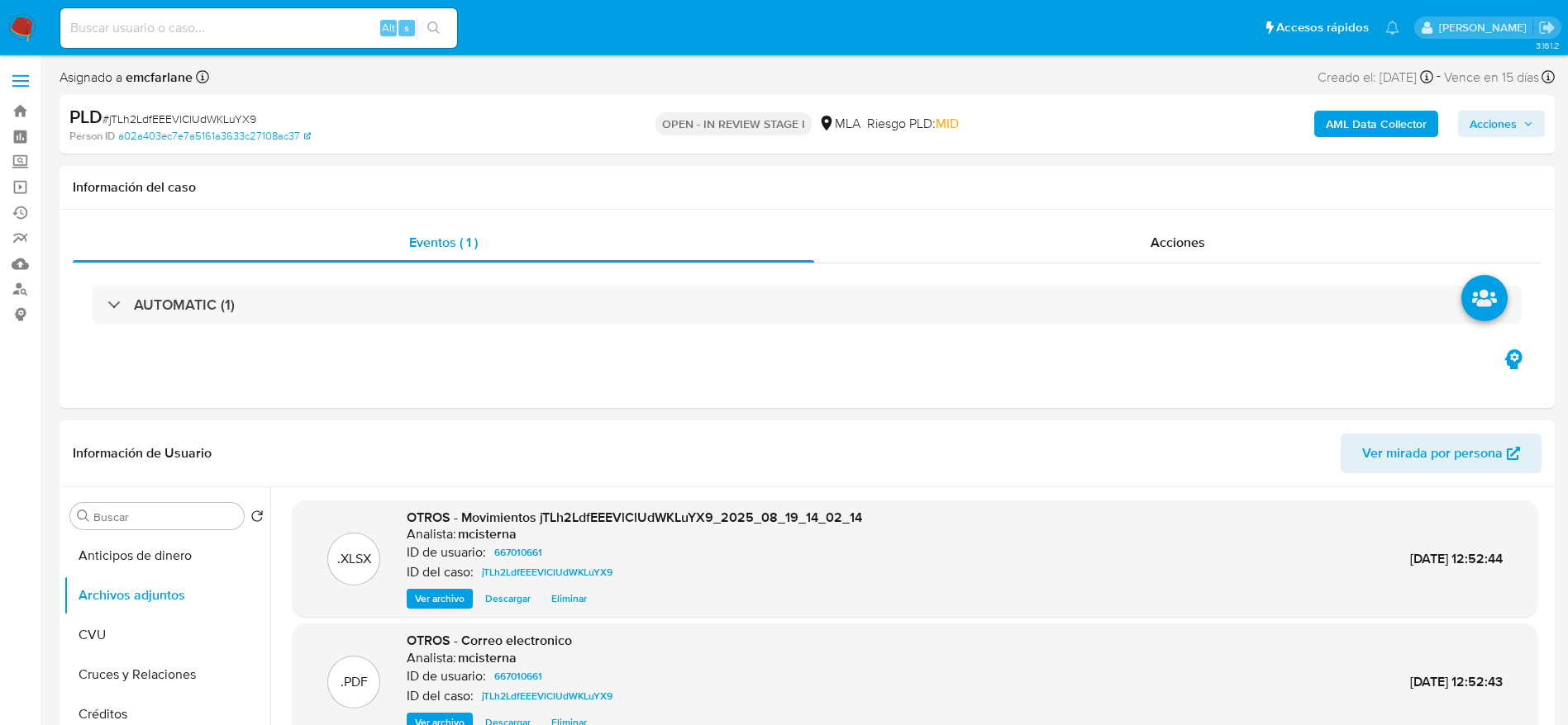
click at [1361, 134] on b "AML Data Collector" at bounding box center [1376, 124] width 101 height 26
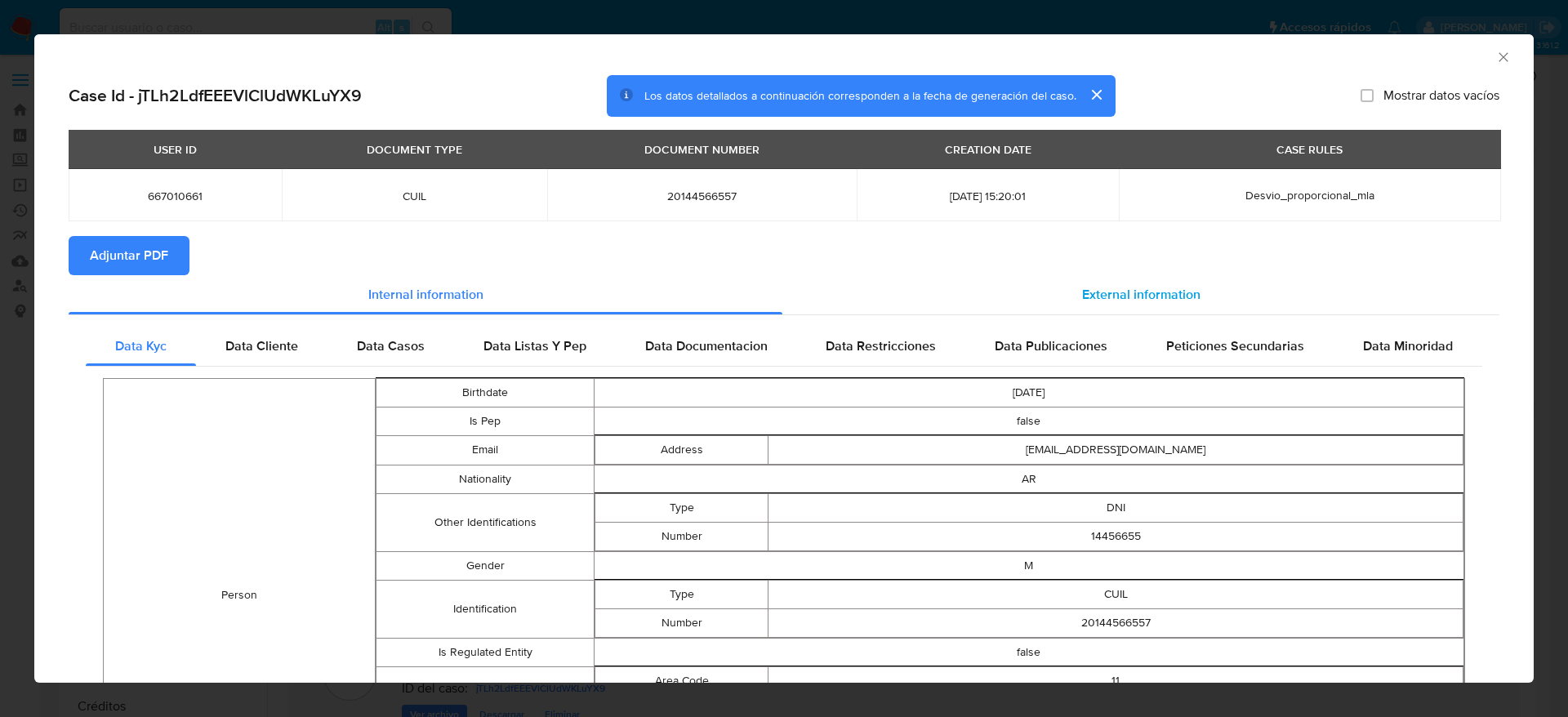
click at [1192, 293] on div "External information" at bounding box center [1141, 295] width 717 height 39
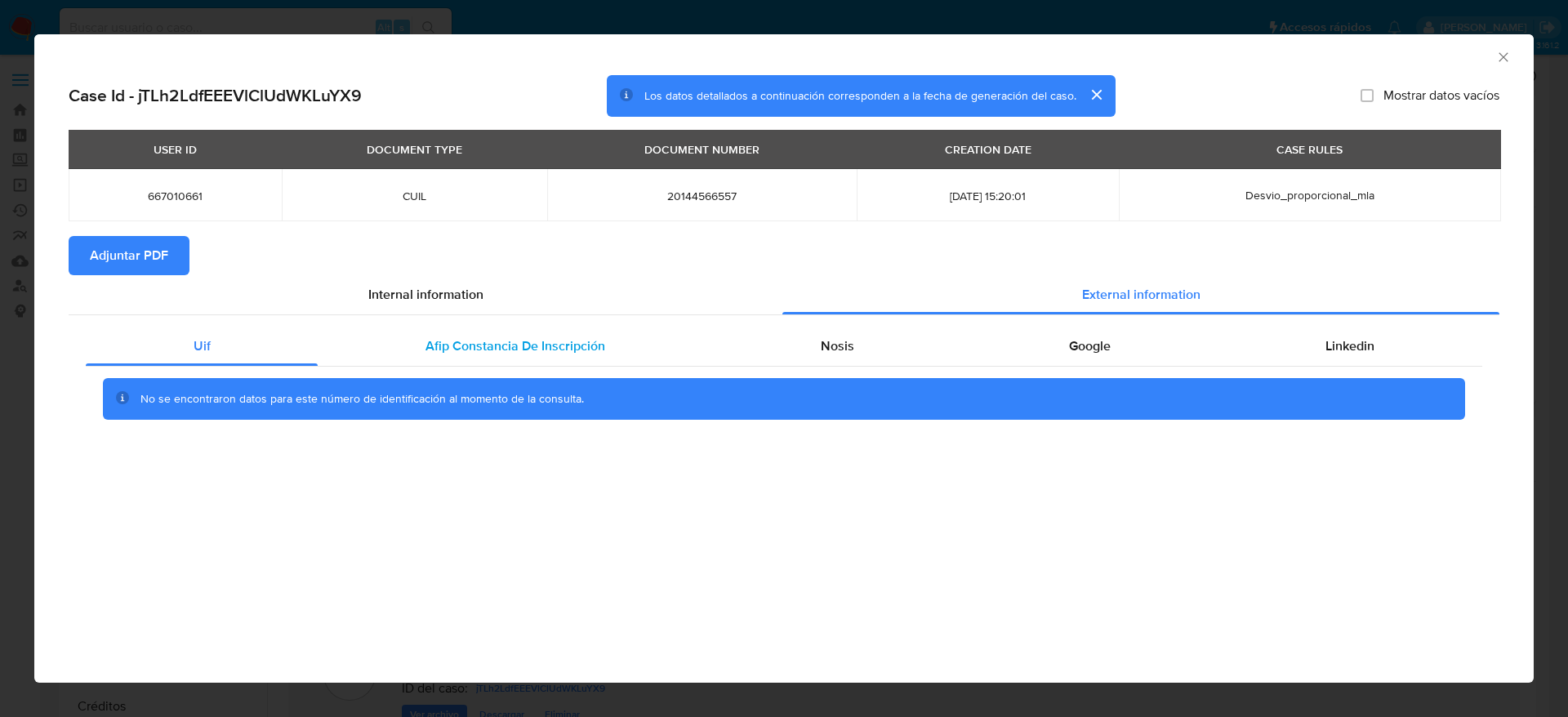
click at [485, 350] on span "Afip Constancia De Inscripción" at bounding box center [515, 346] width 180 height 19
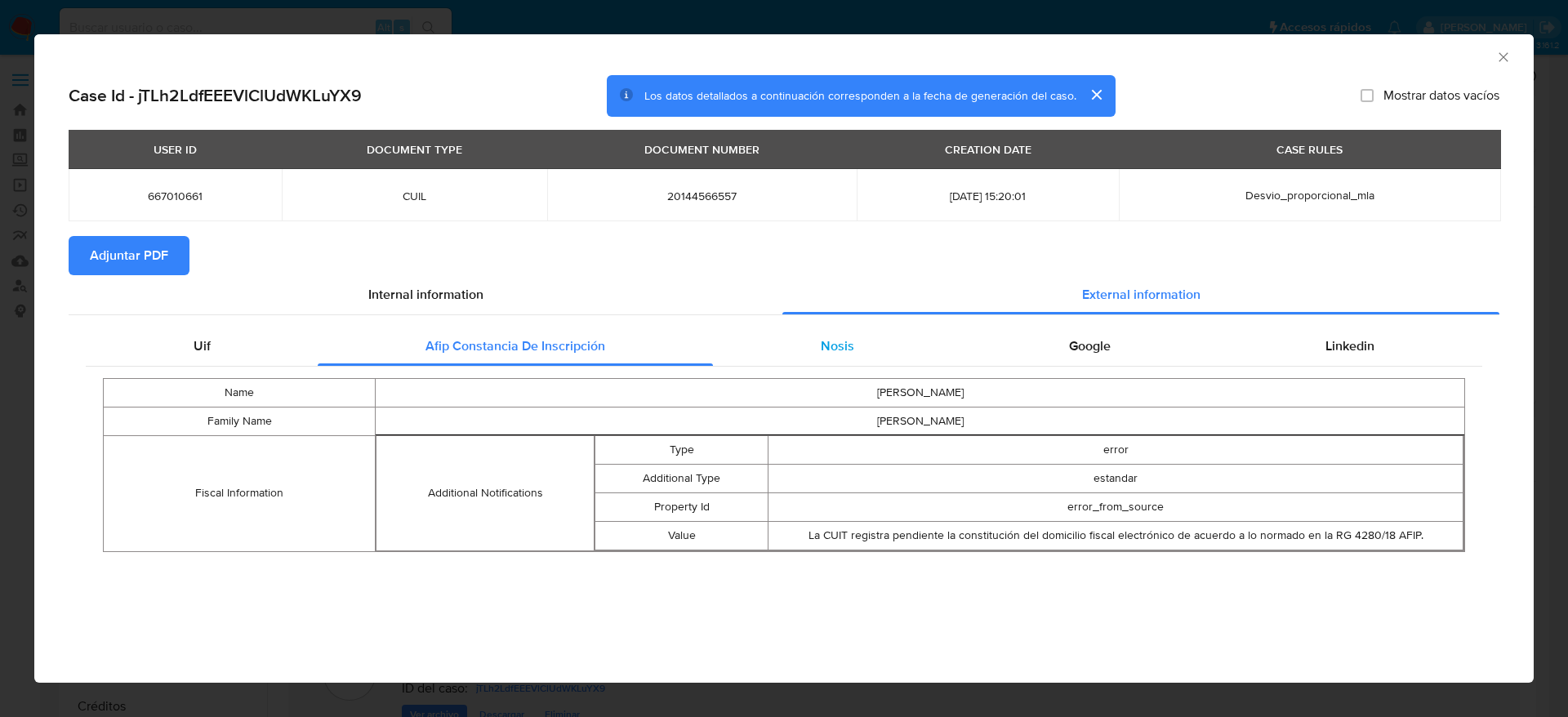
click at [848, 342] on span "Nosis" at bounding box center [837, 346] width 34 height 19
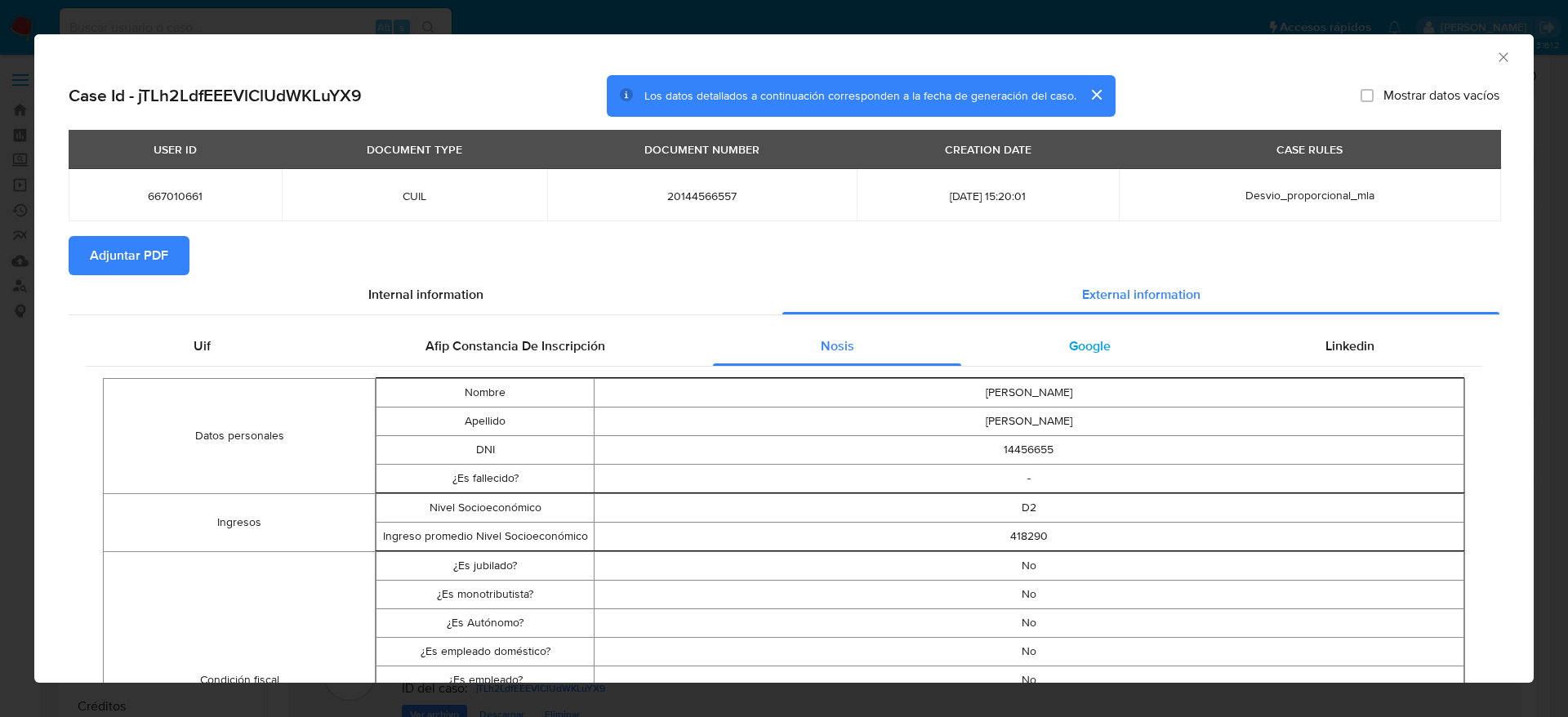
click at [1037, 350] on div "Google" at bounding box center [1089, 346] width 257 height 39
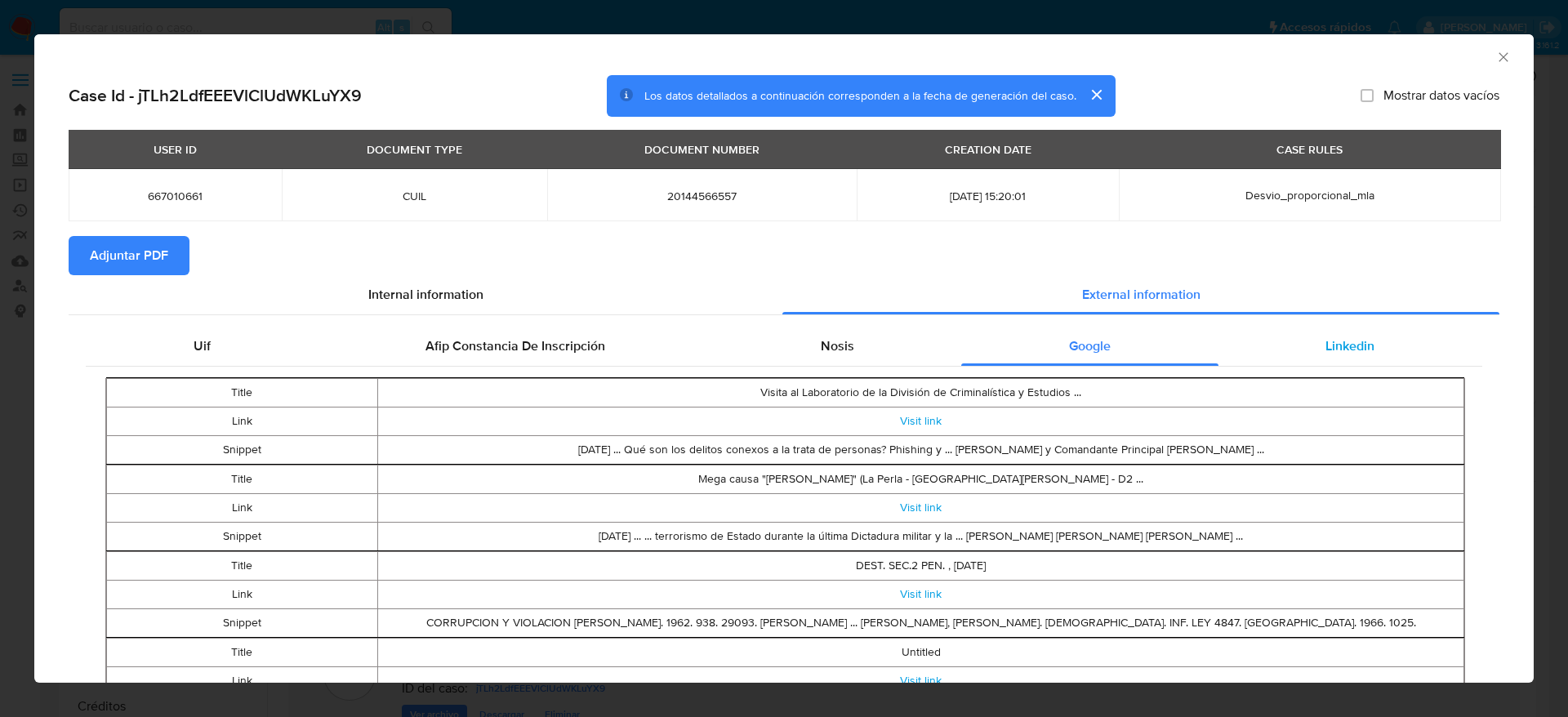
click at [1363, 358] on div "Linkedin" at bounding box center [1351, 346] width 264 height 39
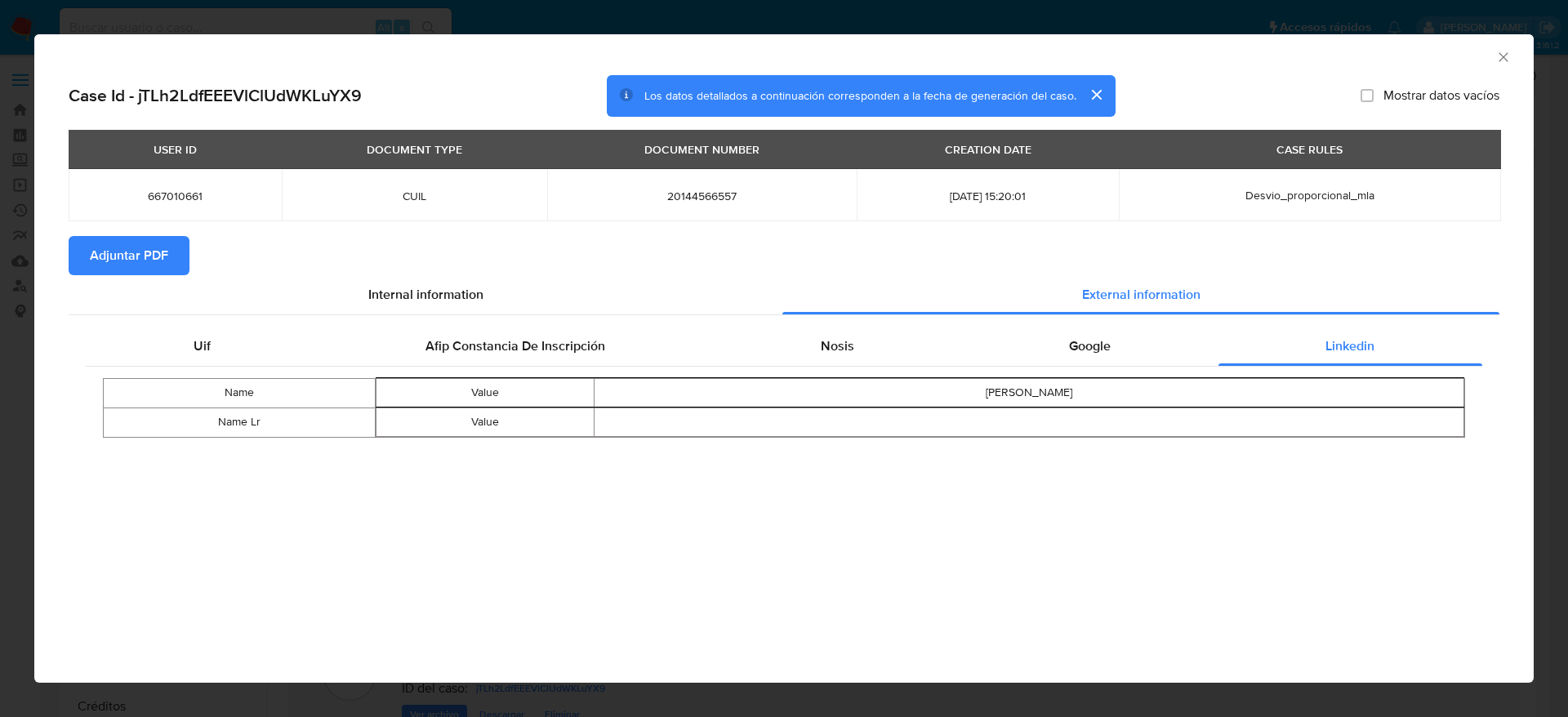
click at [111, 259] on span "Adjuntar PDF" at bounding box center [129, 256] width 78 height 36
click at [1496, 56] on icon "Cerrar ventana" at bounding box center [1504, 58] width 17 height 17
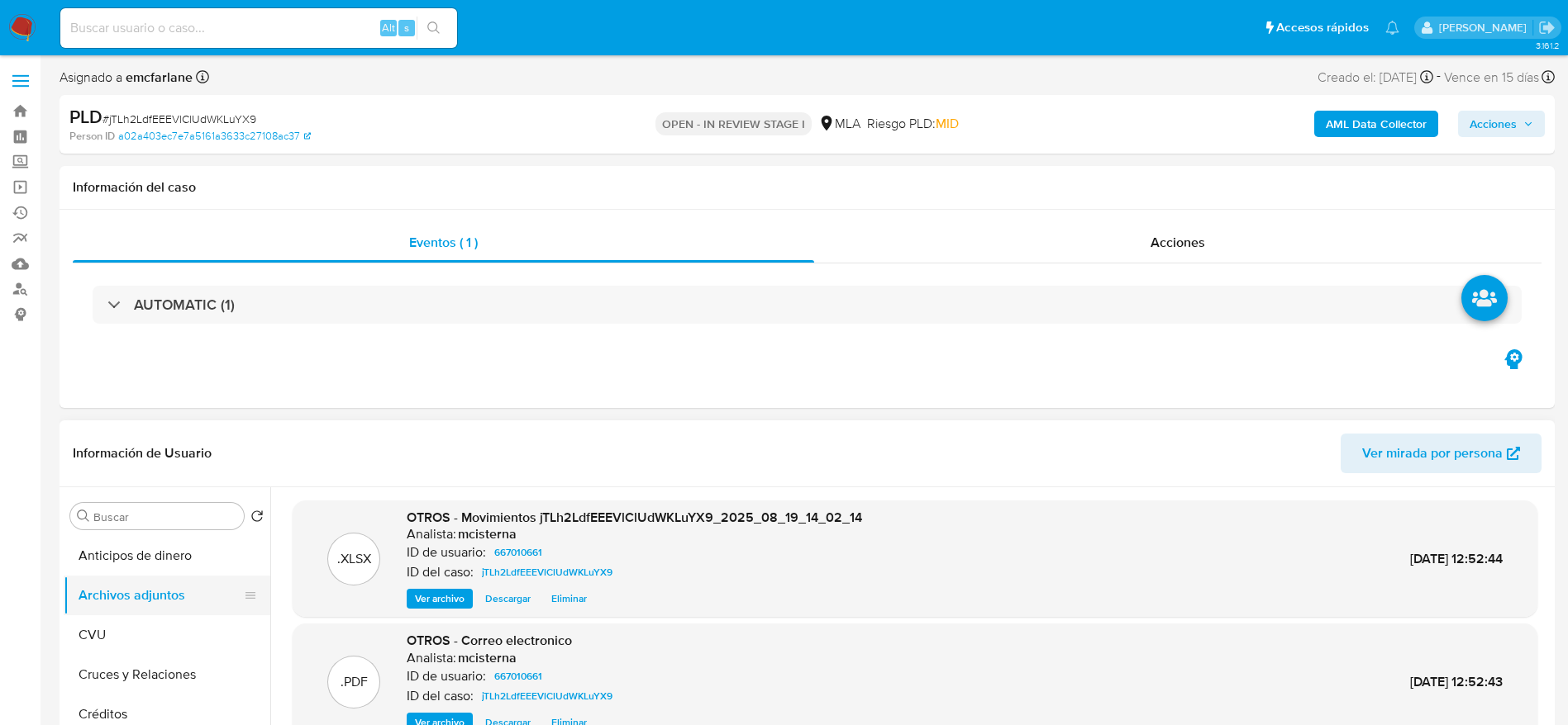
drag, startPoint x: 106, startPoint y: 627, endPoint x: 122, endPoint y: 589, distance: 41.2
click at [107, 628] on button "CVU" at bounding box center [166, 635] width 207 height 40
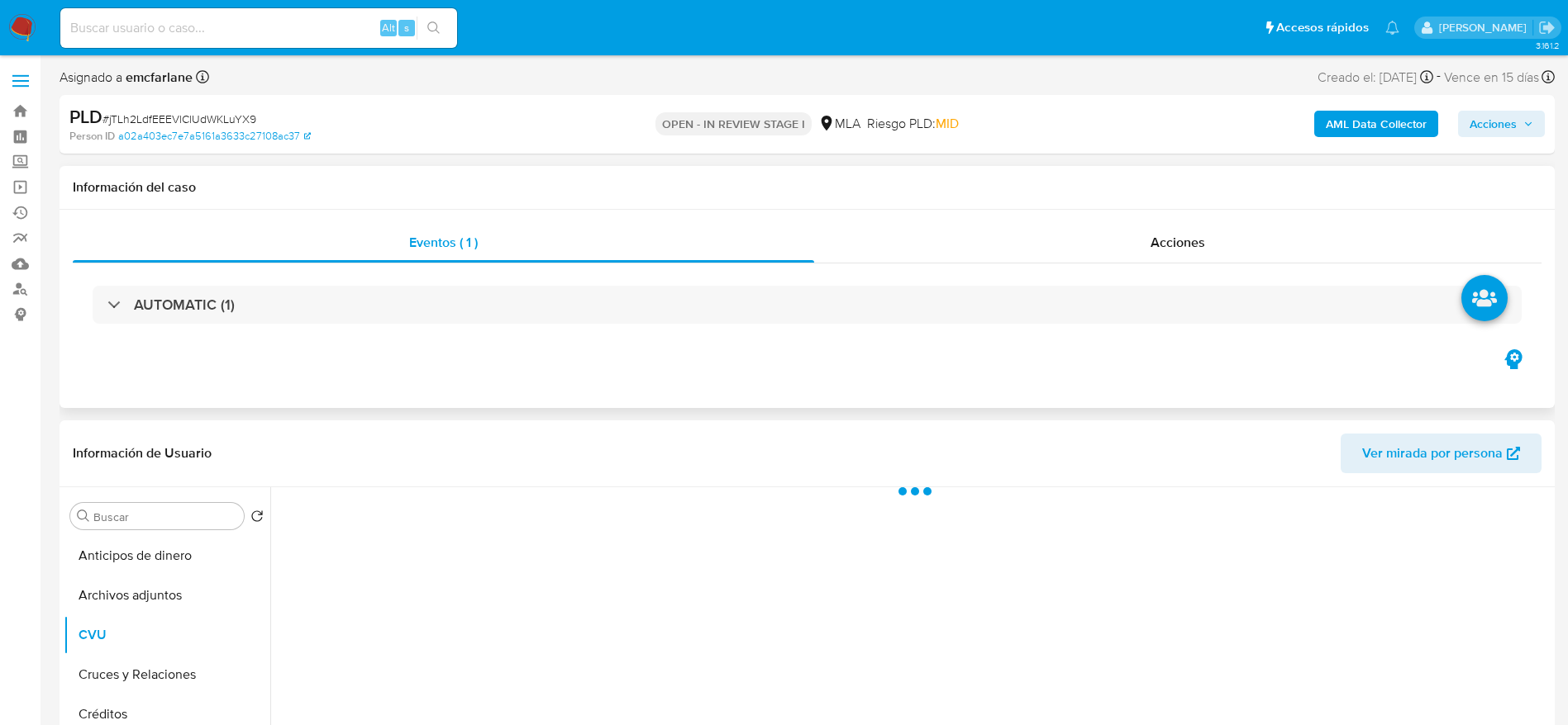
drag, startPoint x: 122, startPoint y: 589, endPoint x: 732, endPoint y: 400, distance: 638.6
click at [123, 590] on button "Archivos adjuntos" at bounding box center [166, 596] width 207 height 40
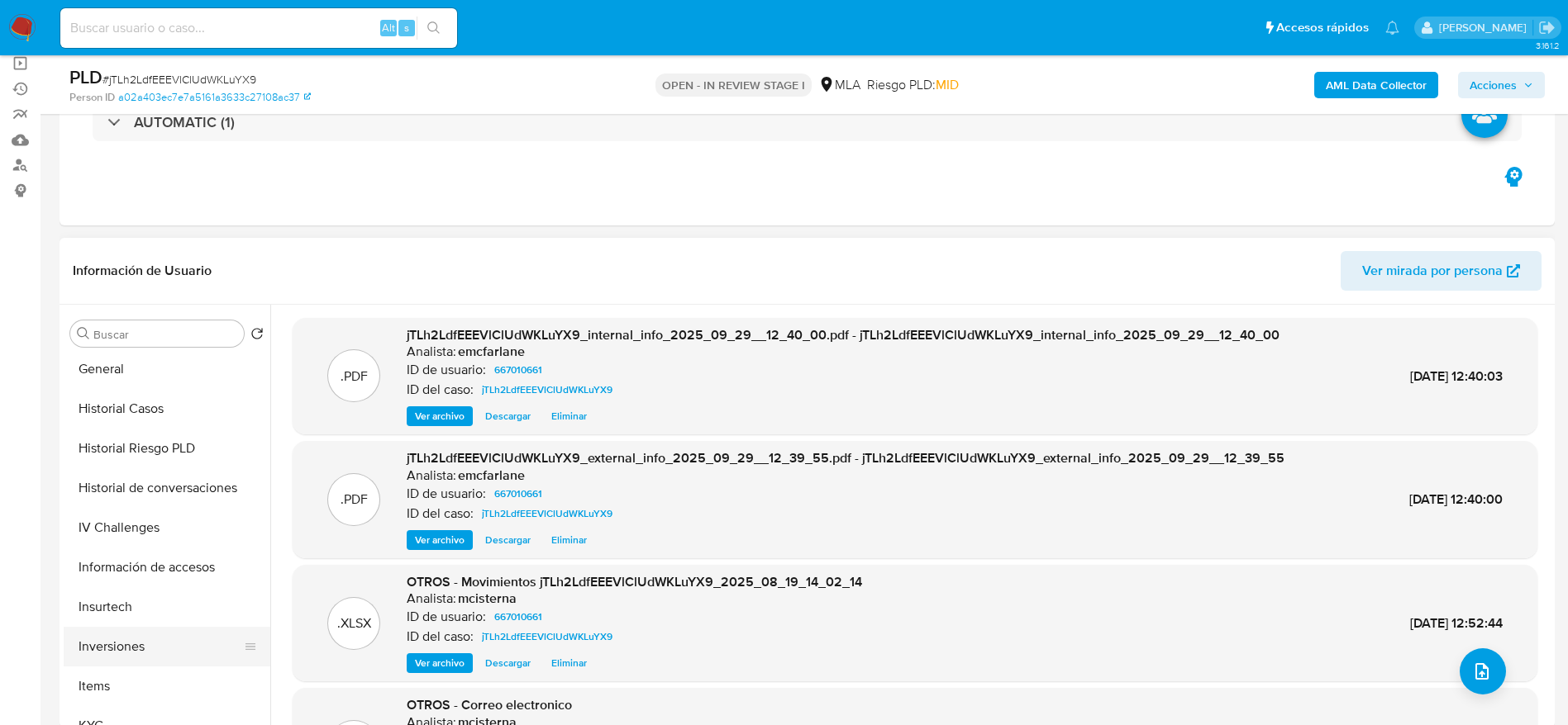
scroll to position [496, 0]
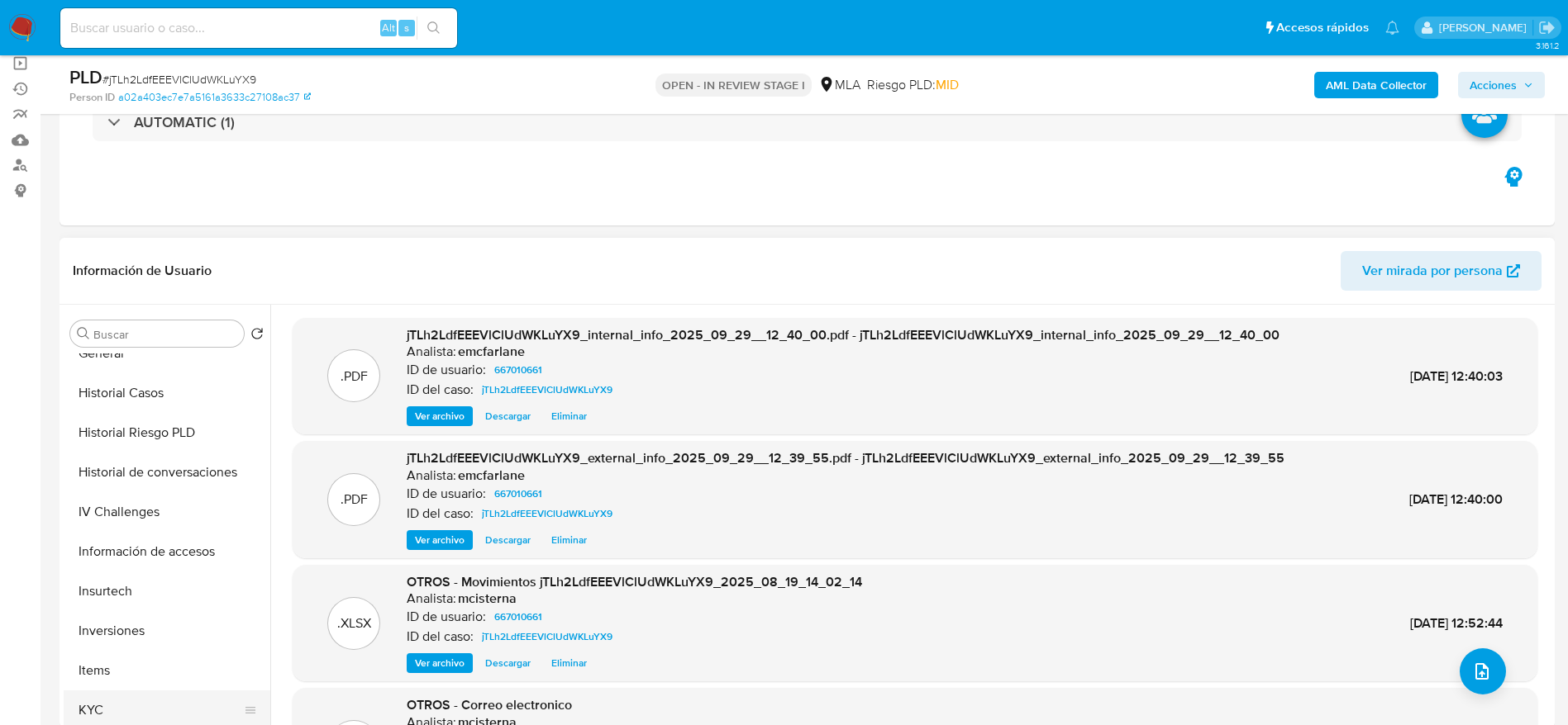
click at [111, 712] on button "KYC" at bounding box center [160, 711] width 194 height 40
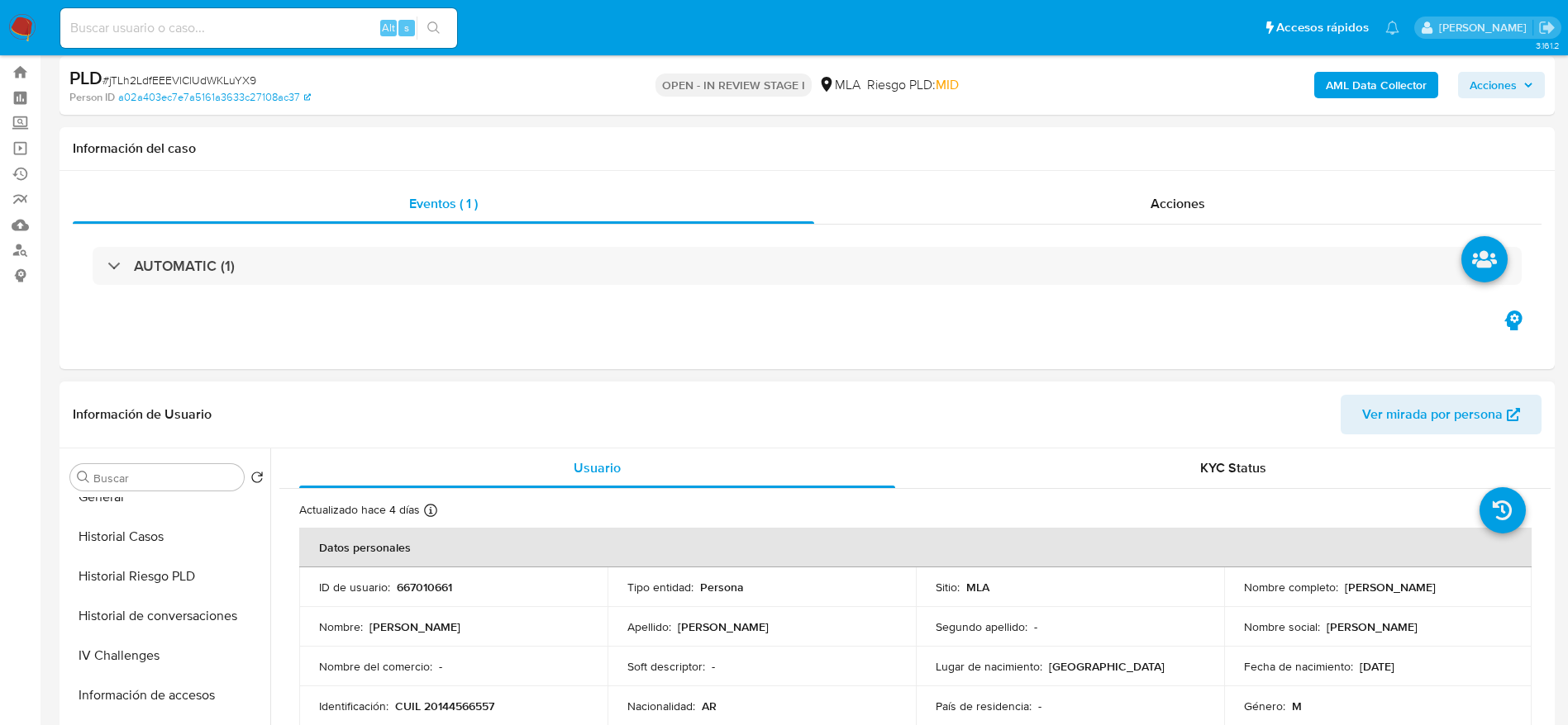
scroll to position [0, 0]
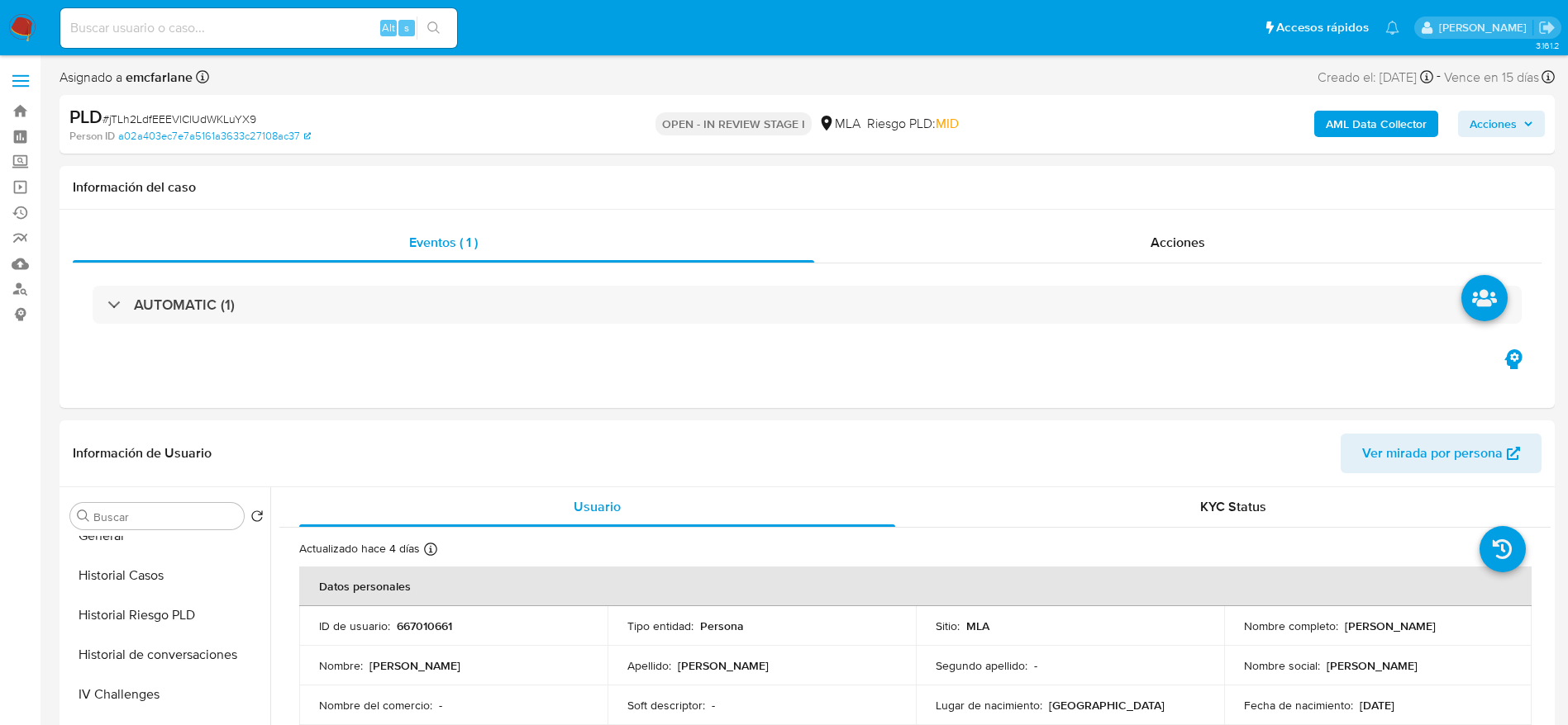
click at [1525, 126] on icon "button" at bounding box center [1528, 124] width 10 height 10
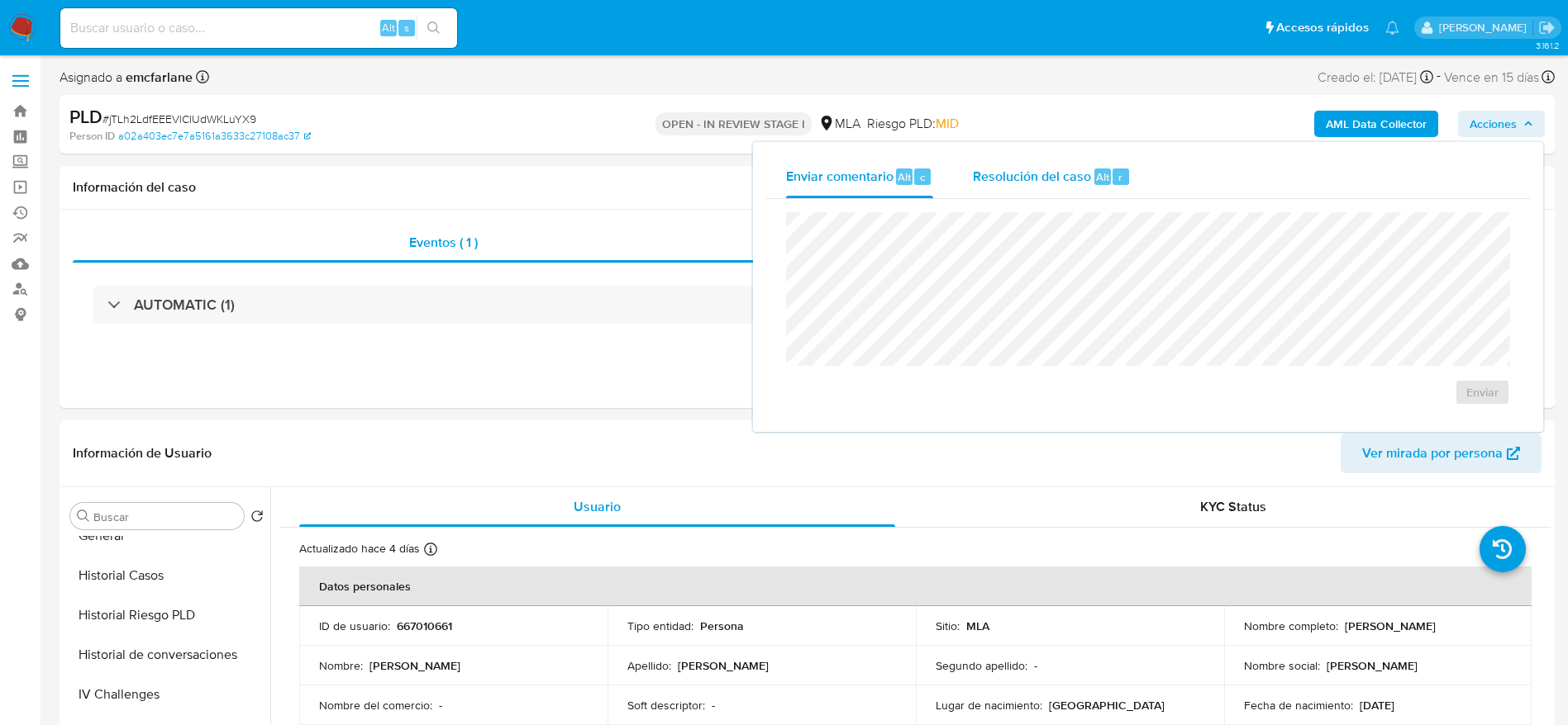
click at [1098, 188] on div "Resolución del caso Alt r" at bounding box center [1051, 177] width 158 height 43
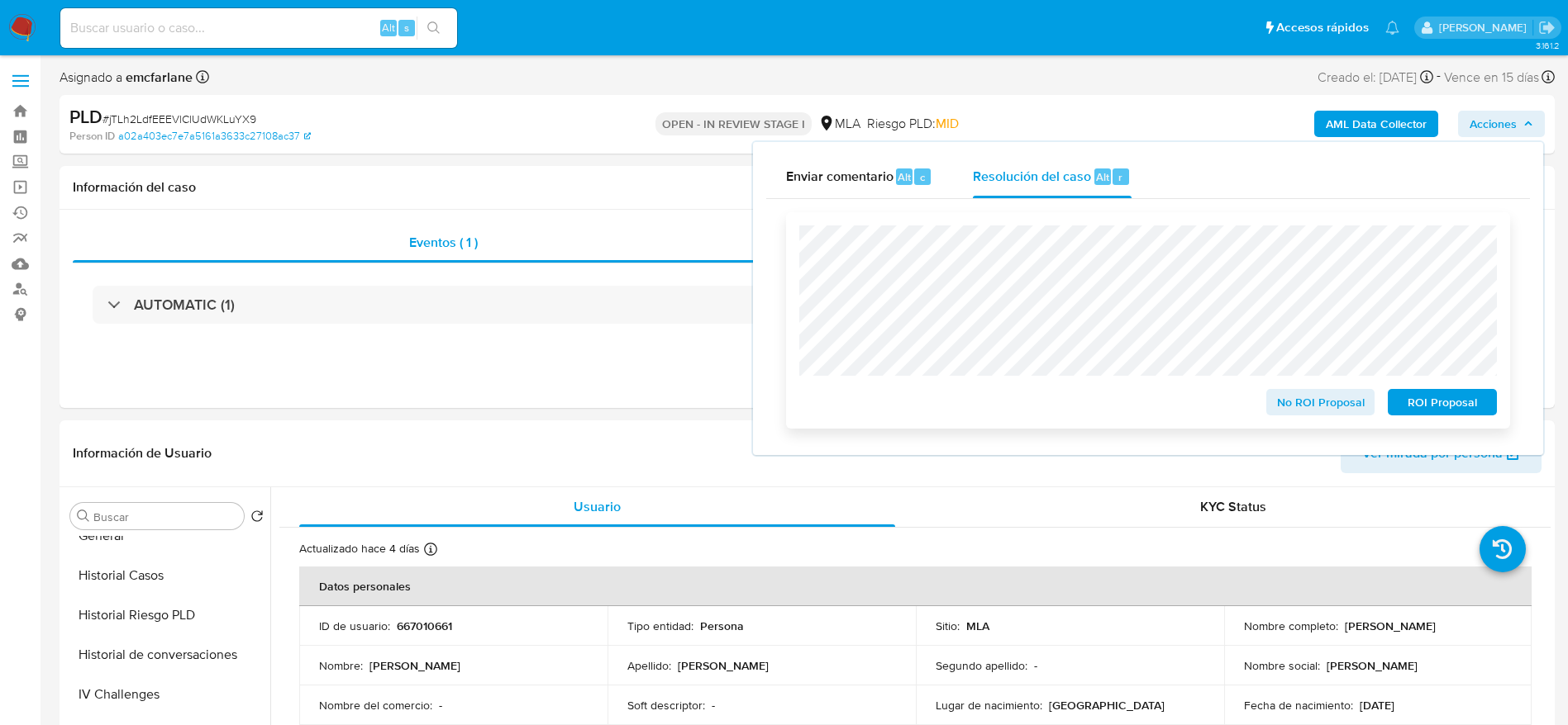
click at [1429, 406] on span "ROI Proposal" at bounding box center [1441, 402] width 86 height 24
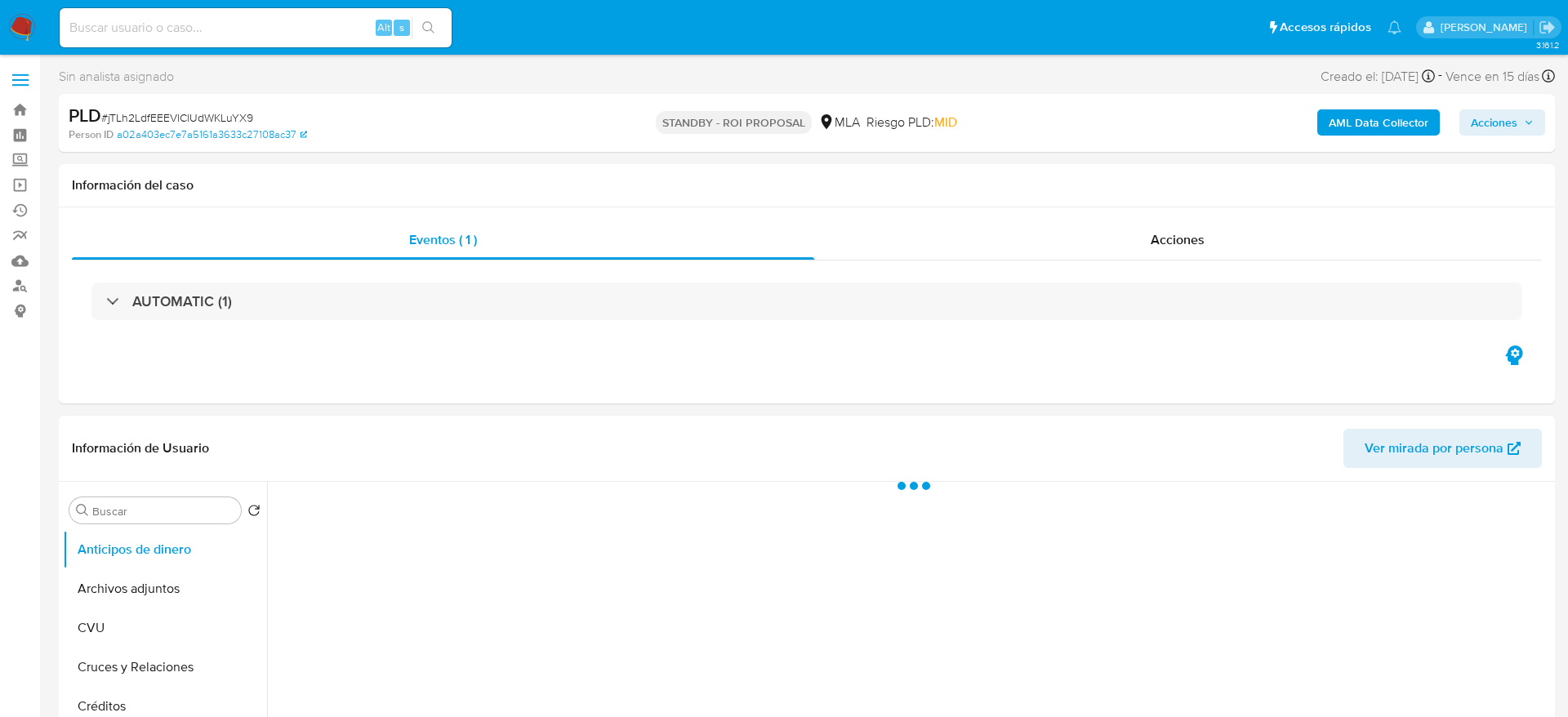
select select "10"
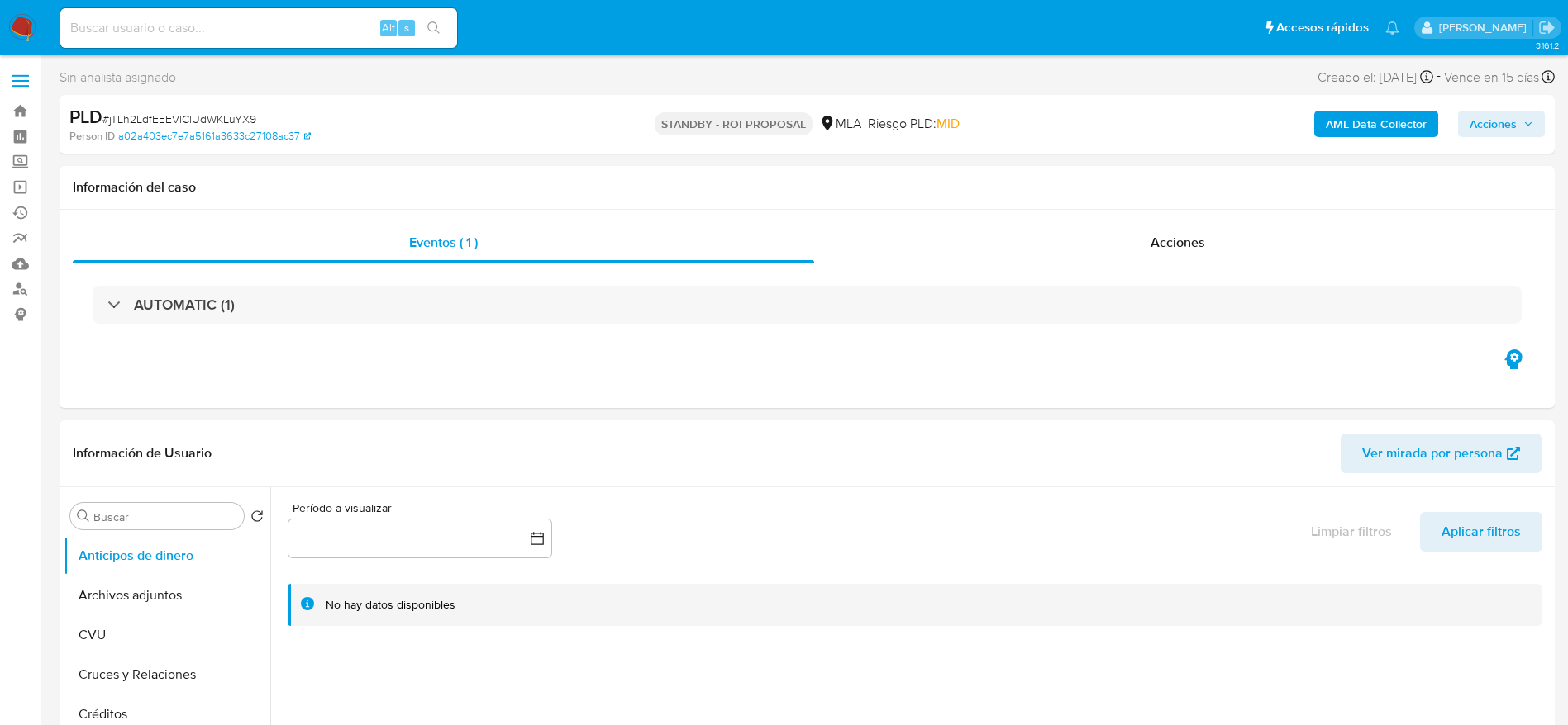
click at [14, 29] on img at bounding box center [23, 28] width 28 height 28
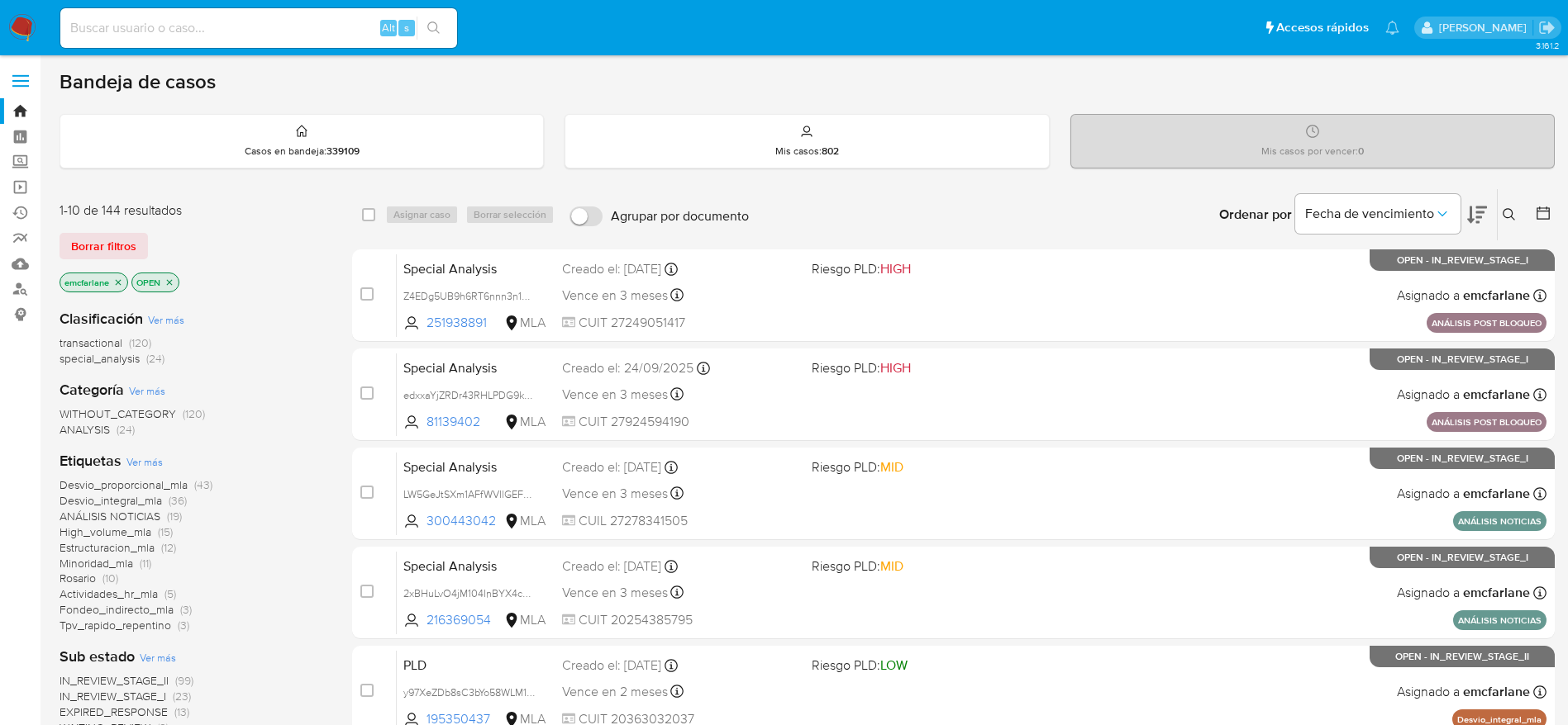
click at [24, 17] on img at bounding box center [23, 28] width 28 height 28
click at [91, 238] on span "Borrar filtros" at bounding box center [103, 246] width 65 height 24
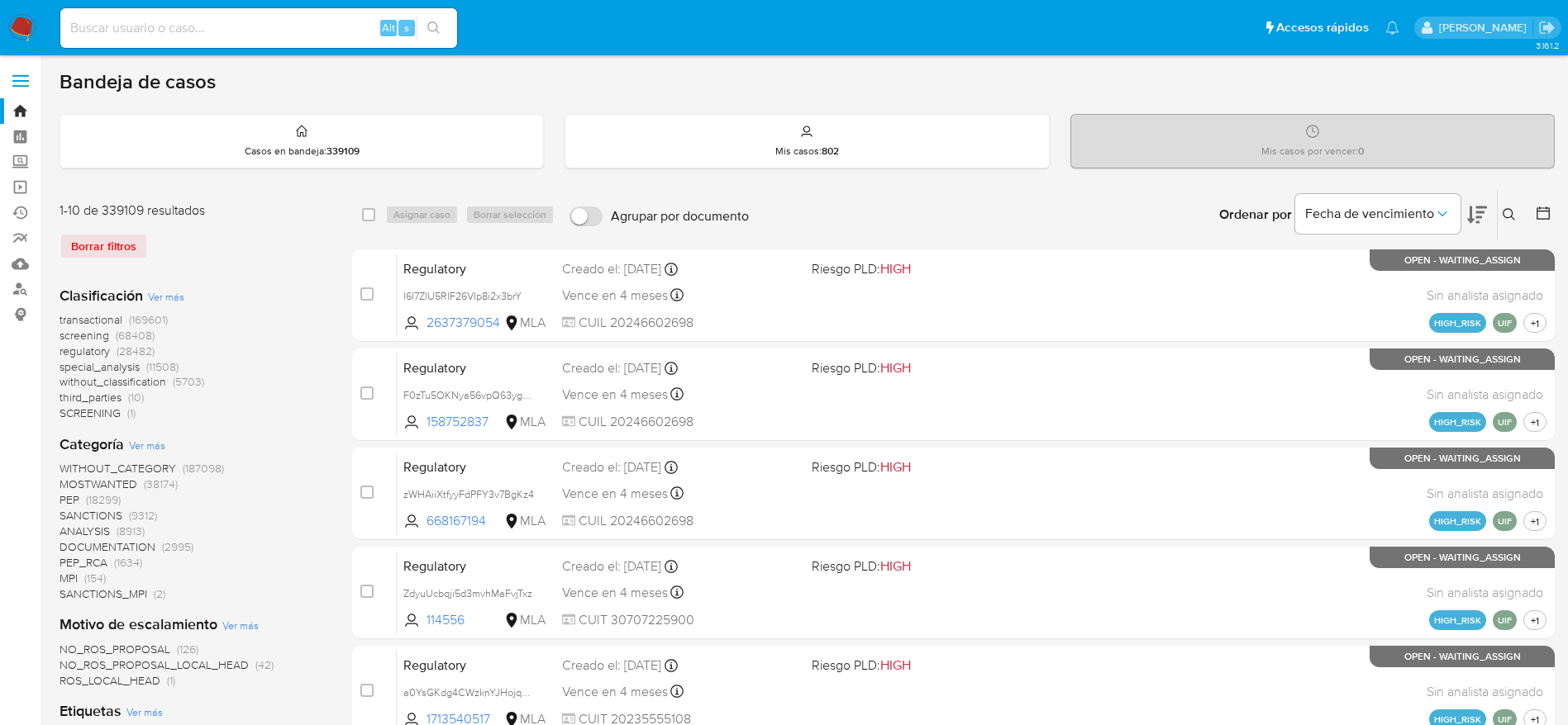
click at [1509, 217] on icon at bounding box center [1508, 214] width 12 height 12
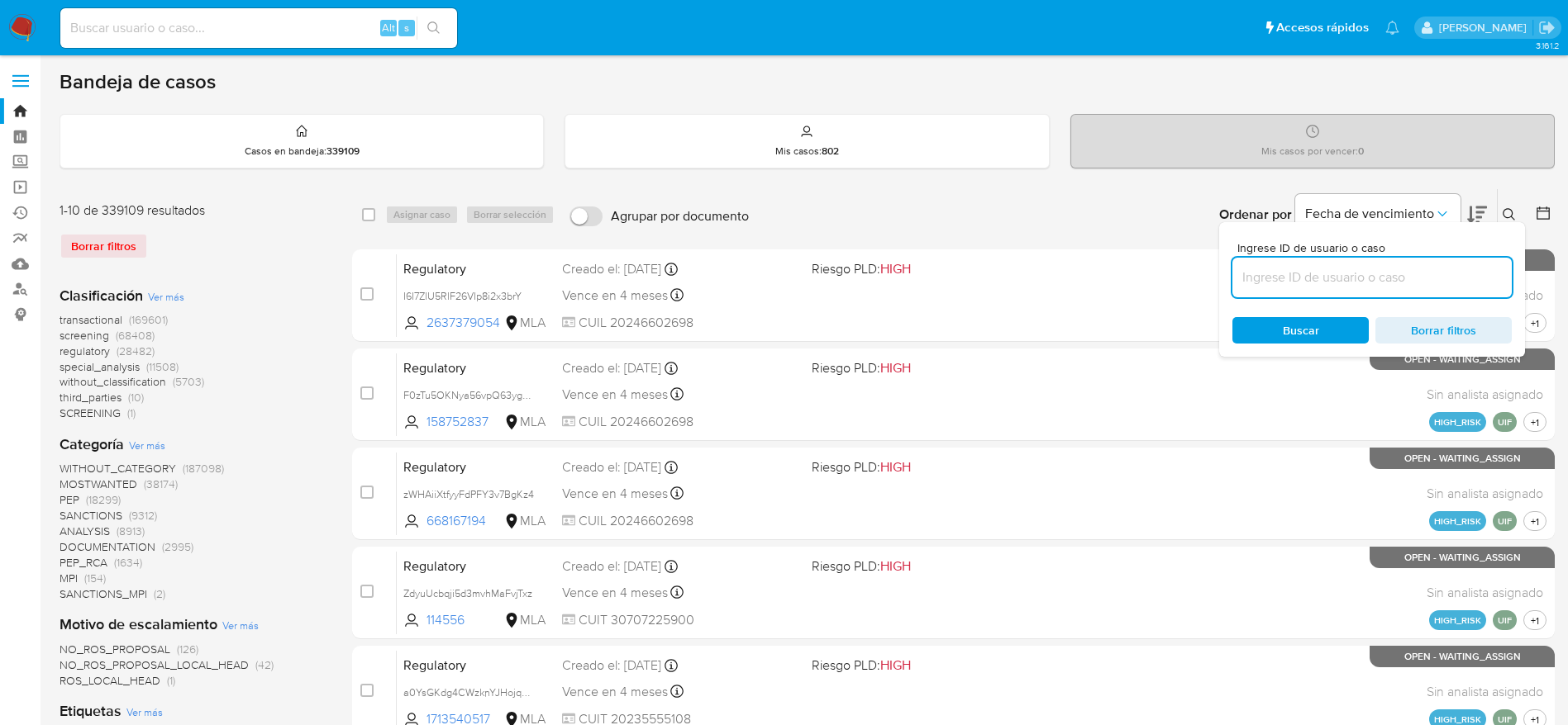
click at [1267, 287] on input at bounding box center [1372, 278] width 280 height 22
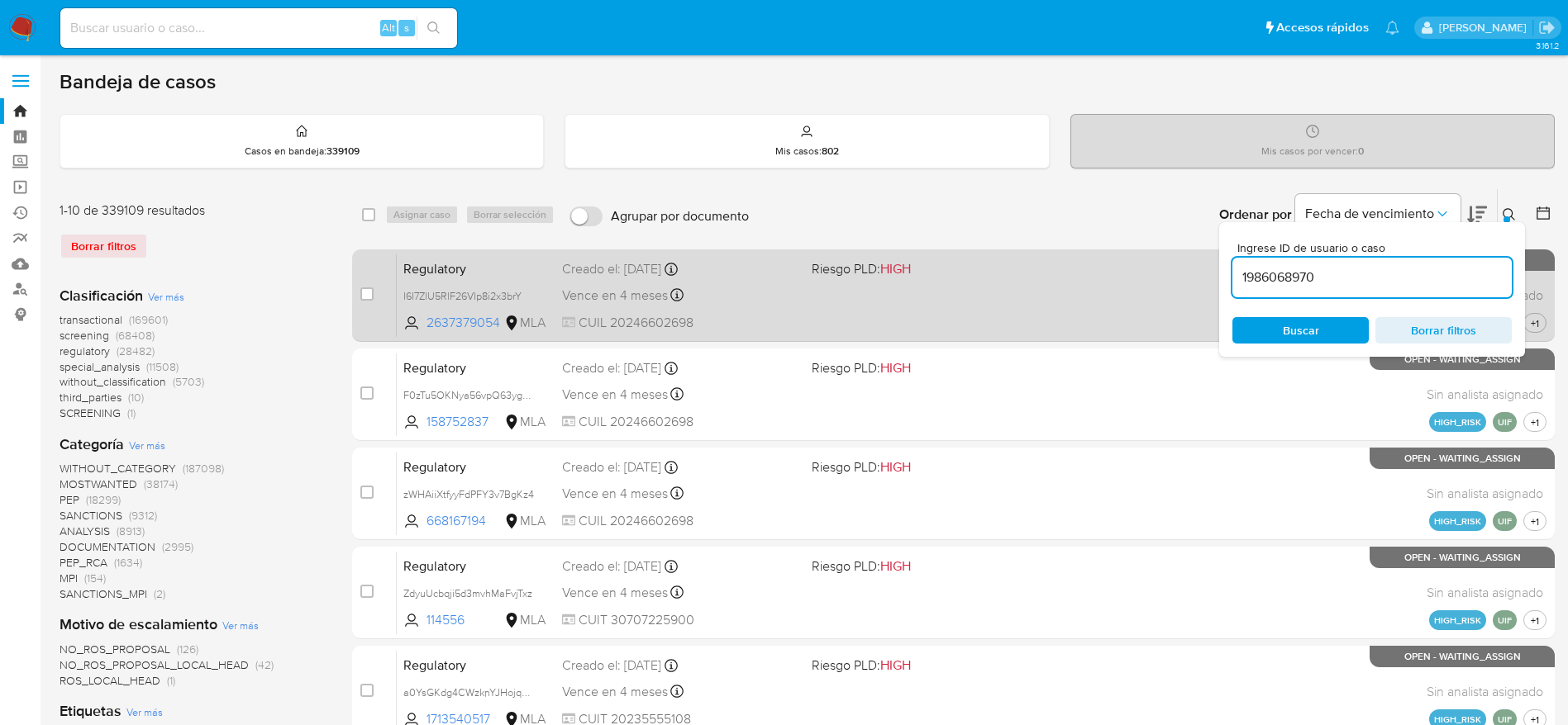
type input "1986068970"
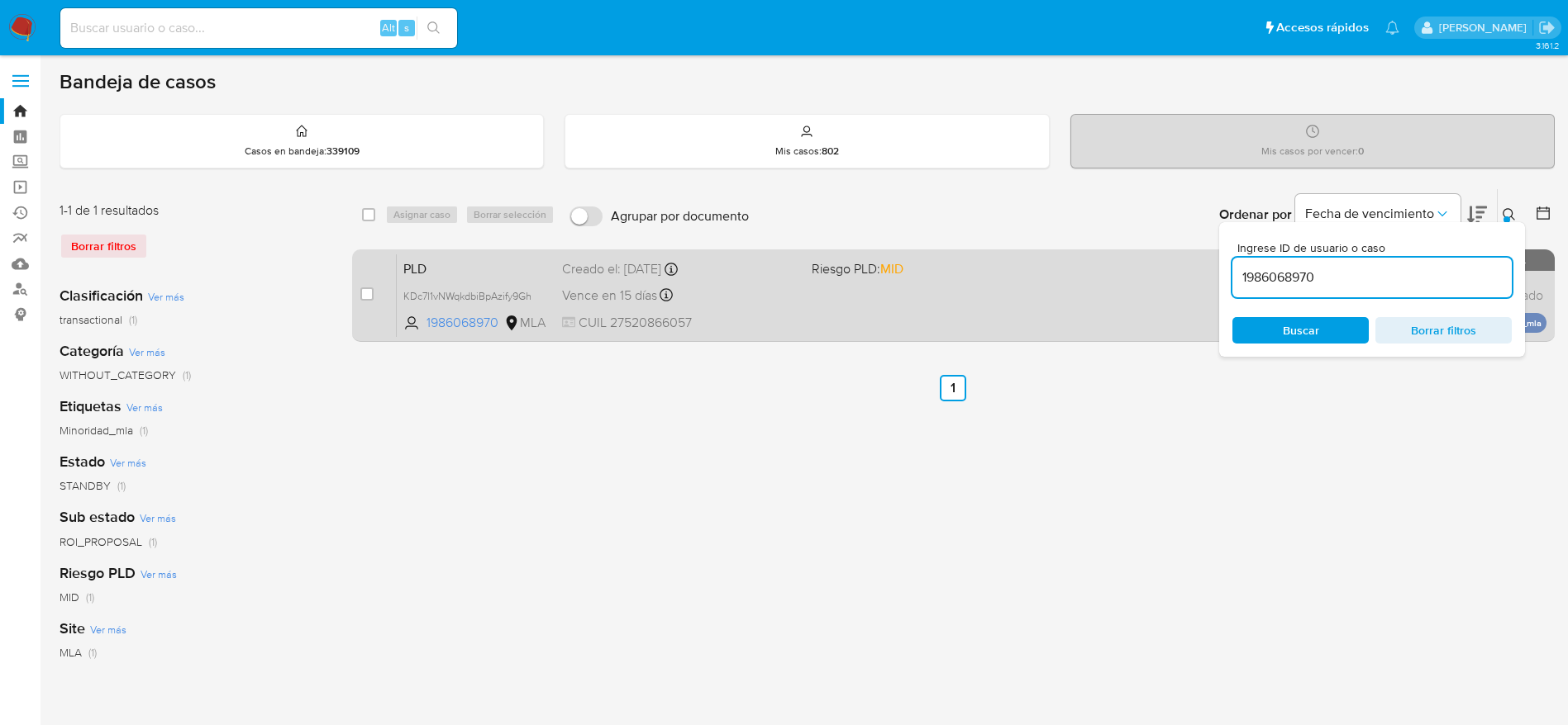
click at [758, 296] on div "Vence en 15 días Vence el 14/10/2025 12:09:31" at bounding box center [680, 295] width 236 height 23
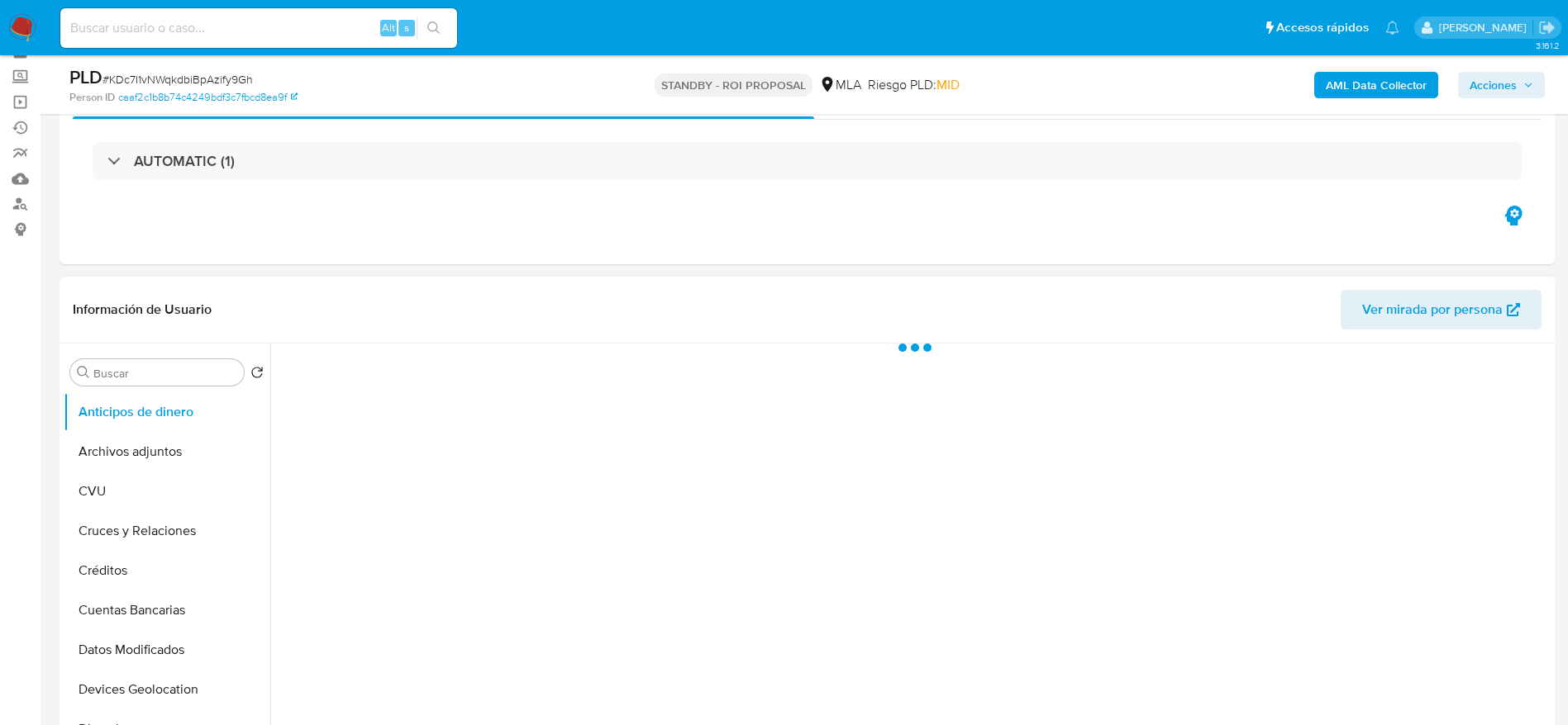
scroll to position [124, 0]
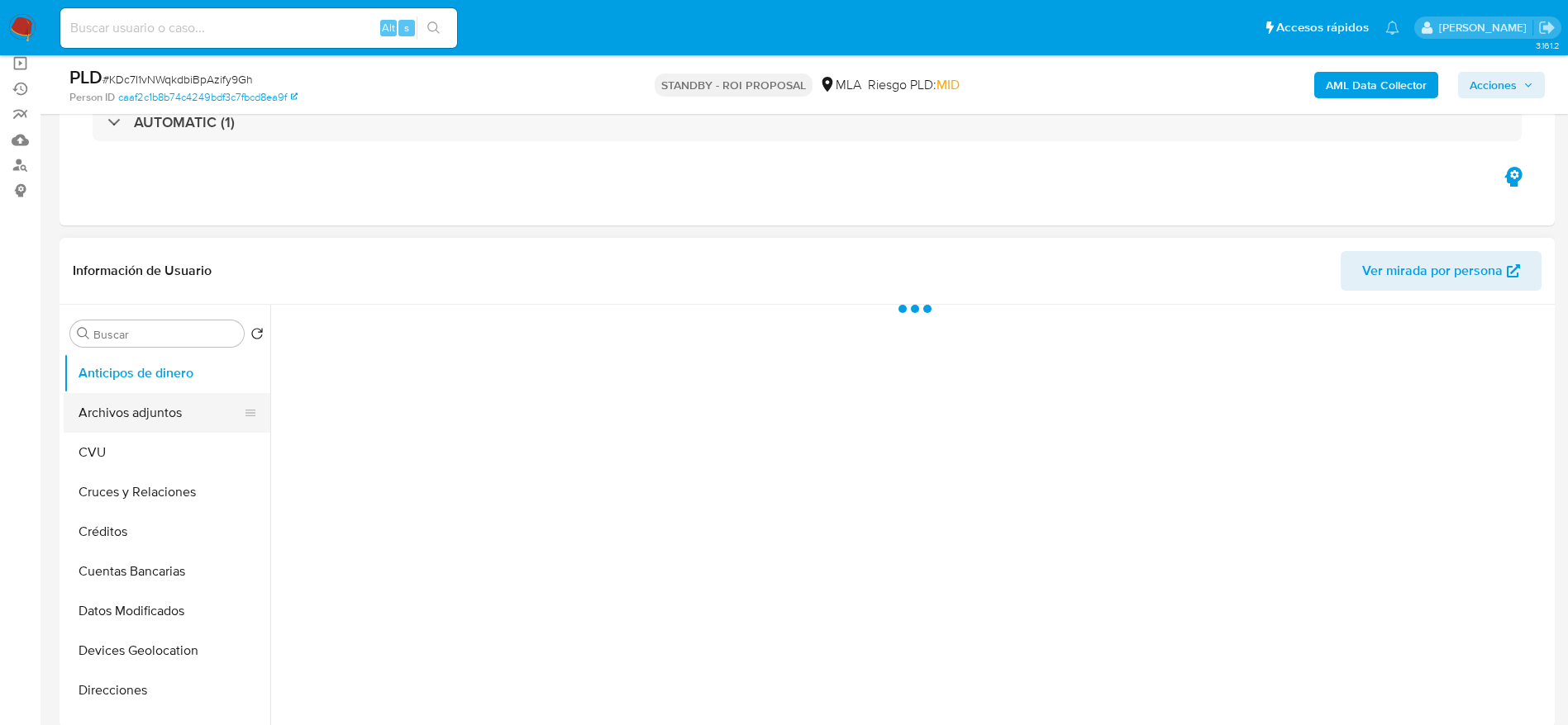
click at [169, 418] on button "Archivos adjuntos" at bounding box center [160, 413] width 194 height 40
select select "10"
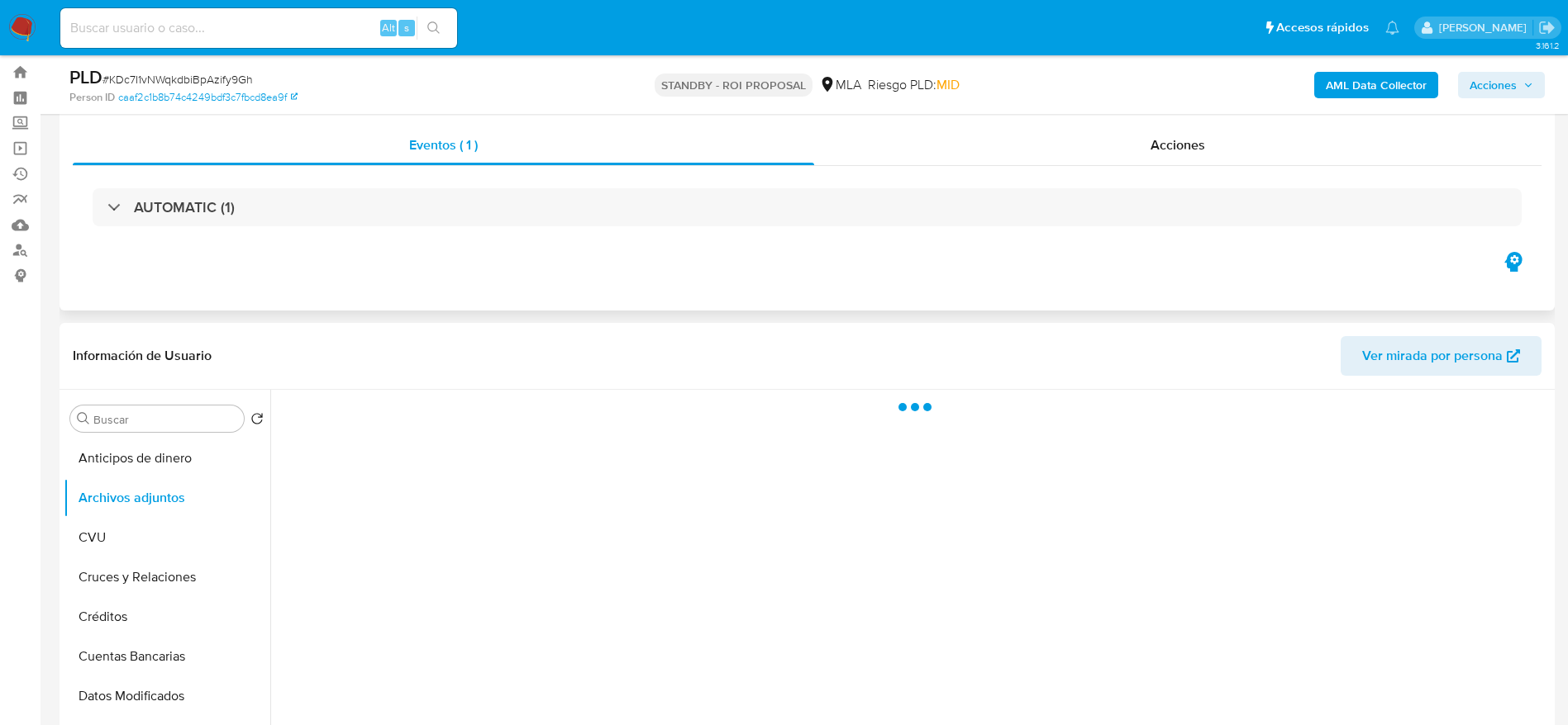
scroll to position [0, 0]
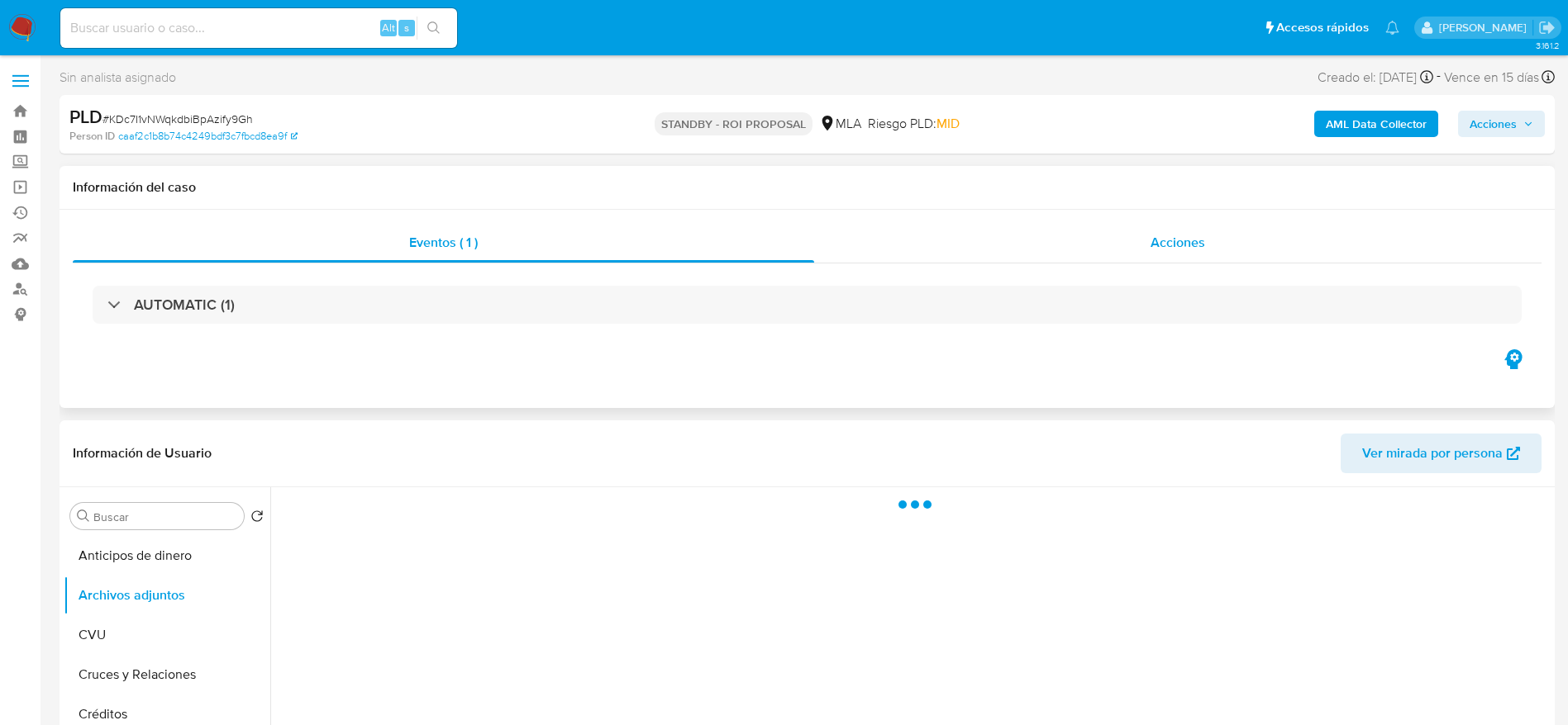
click at [1220, 228] on div "Acciones" at bounding box center [1178, 243] width 727 height 40
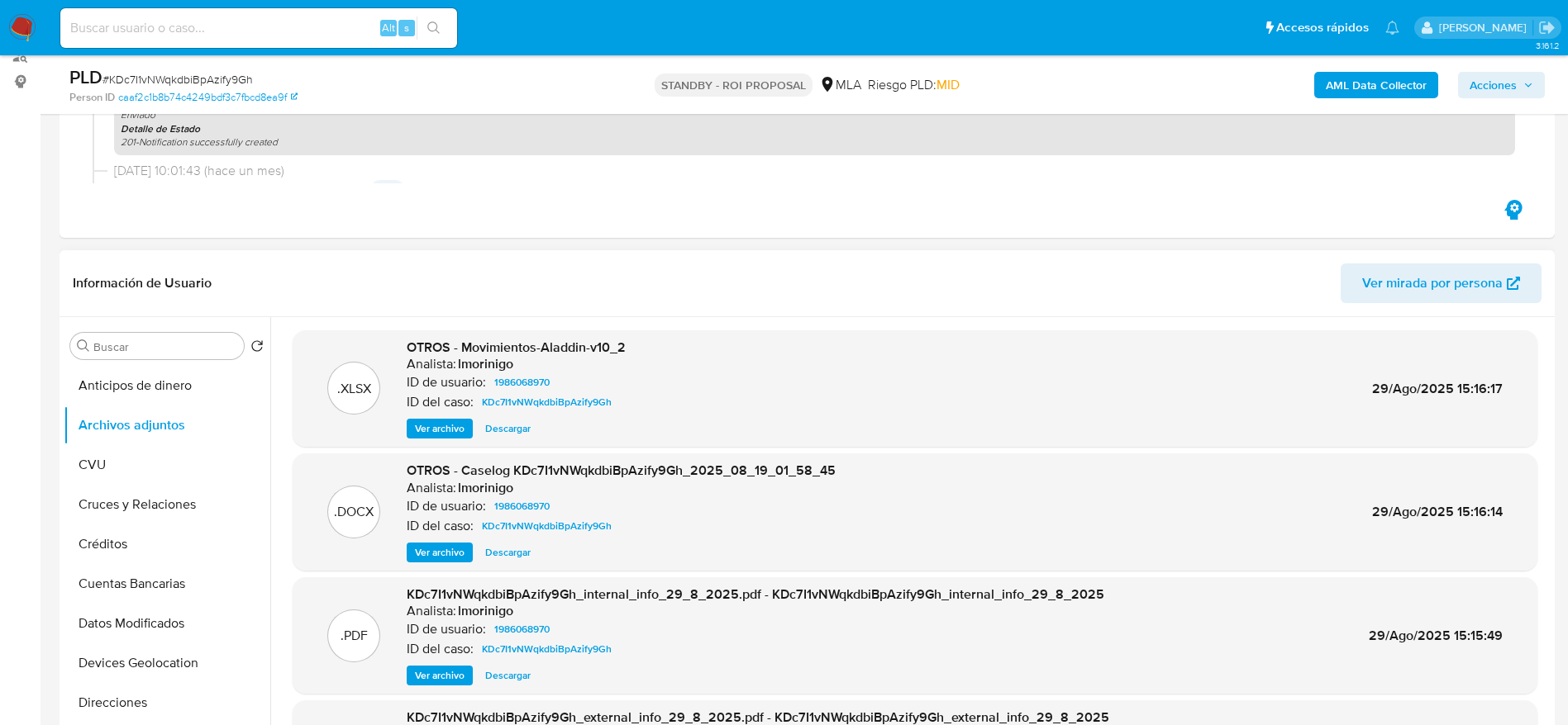
scroll to position [248, 0]
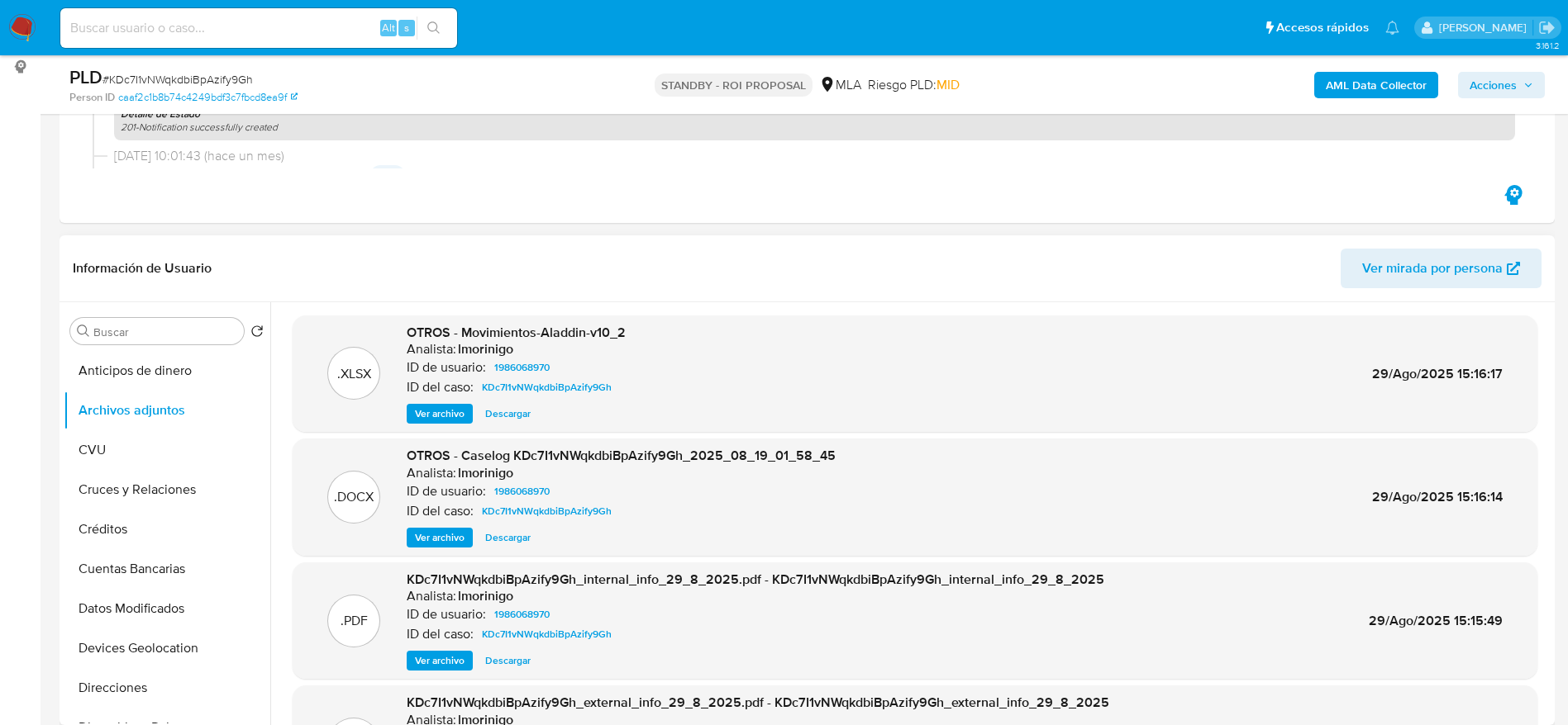
click at [501, 543] on span "Descargar" at bounding box center [508, 538] width 45 height 17
click at [27, 25] on img at bounding box center [23, 28] width 28 height 28
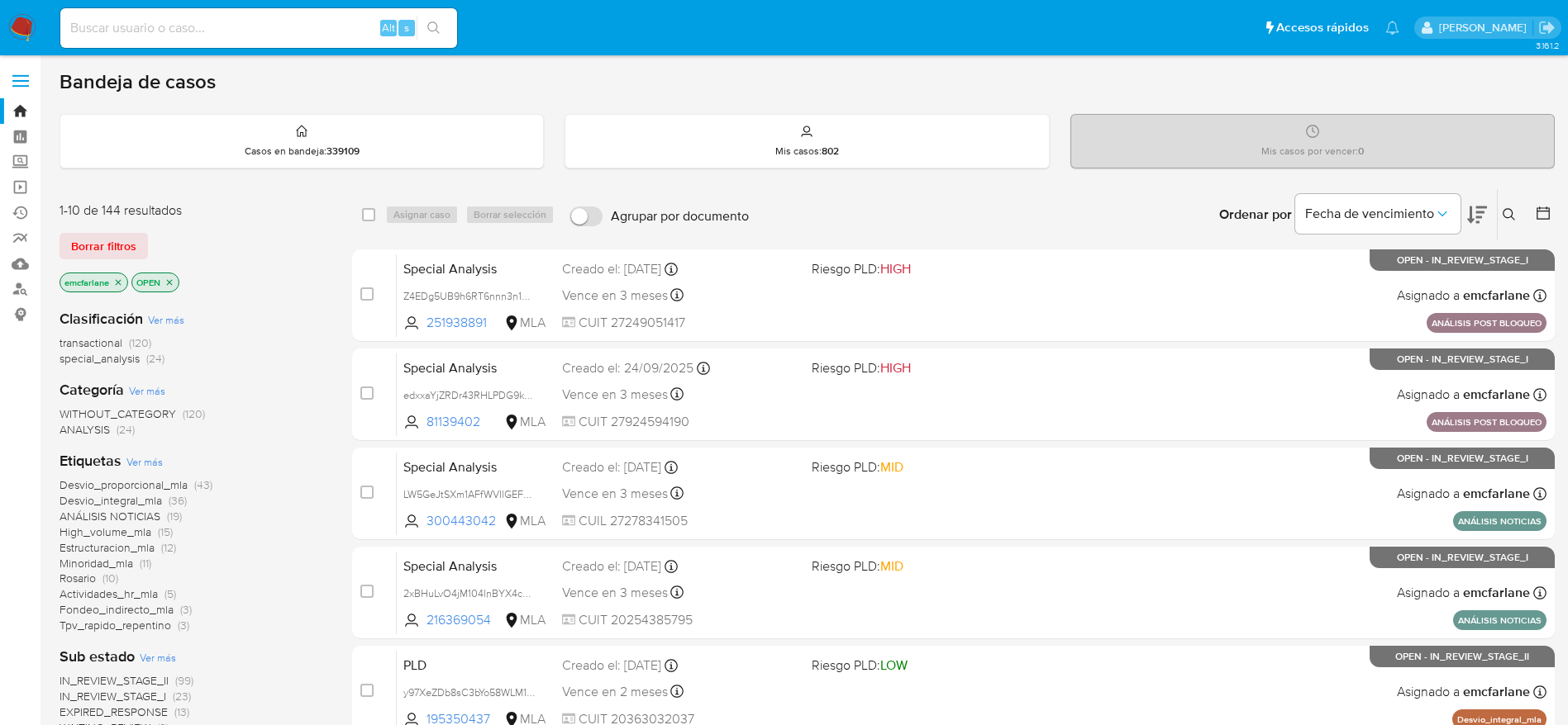
click at [71, 247] on span "Borrar filtros" at bounding box center [103, 246] width 65 height 24
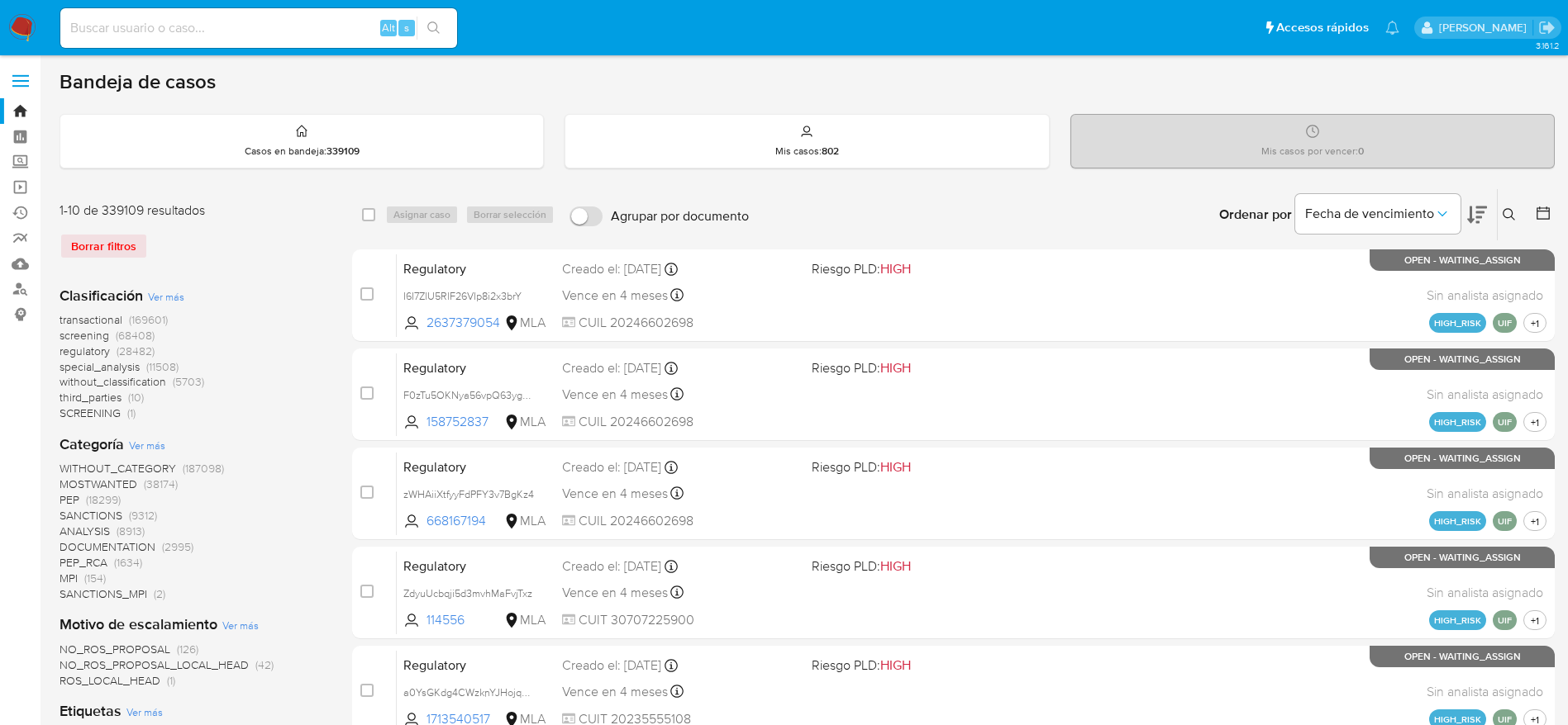
click at [1507, 221] on icon at bounding box center [1509, 215] width 13 height 13
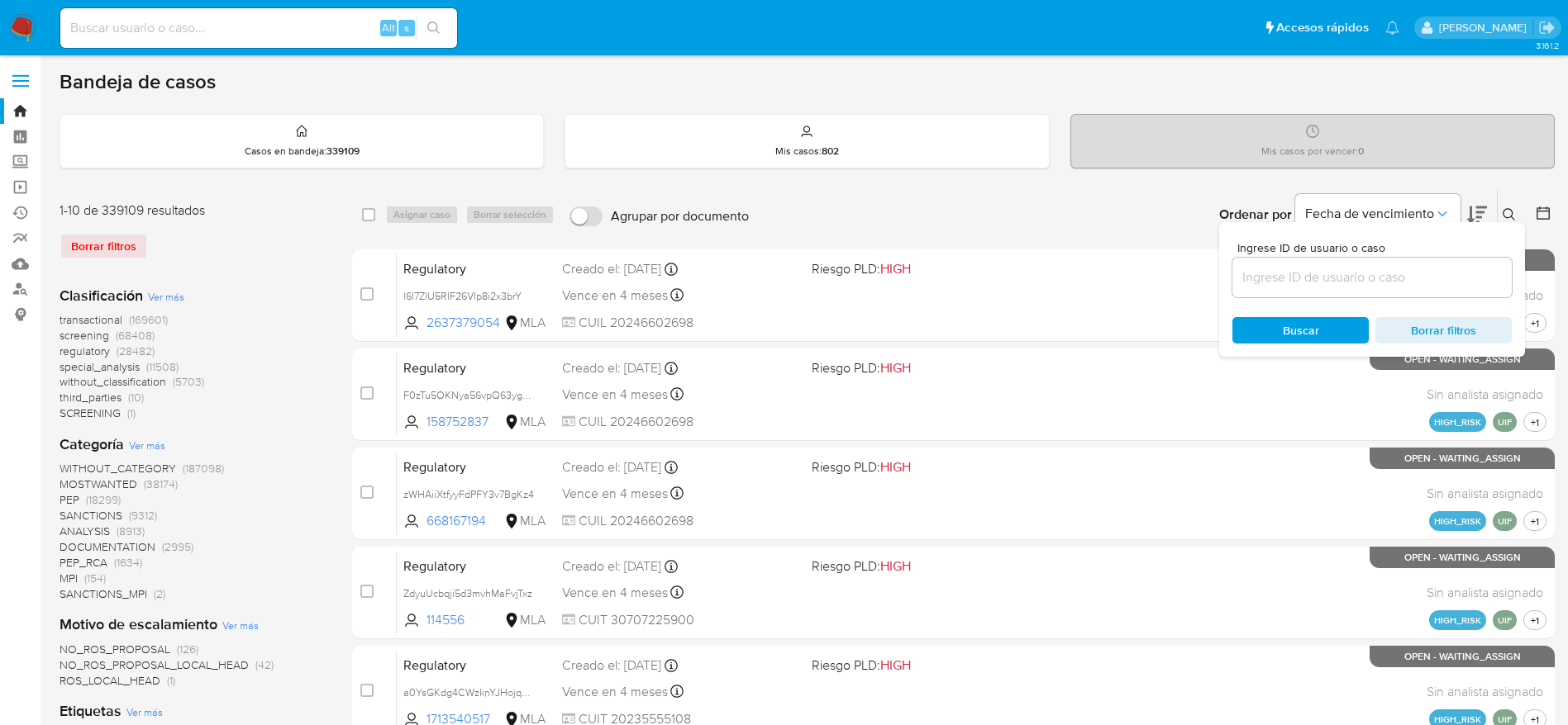
click at [1275, 284] on input at bounding box center [1372, 278] width 280 height 22
type input "1676328673"
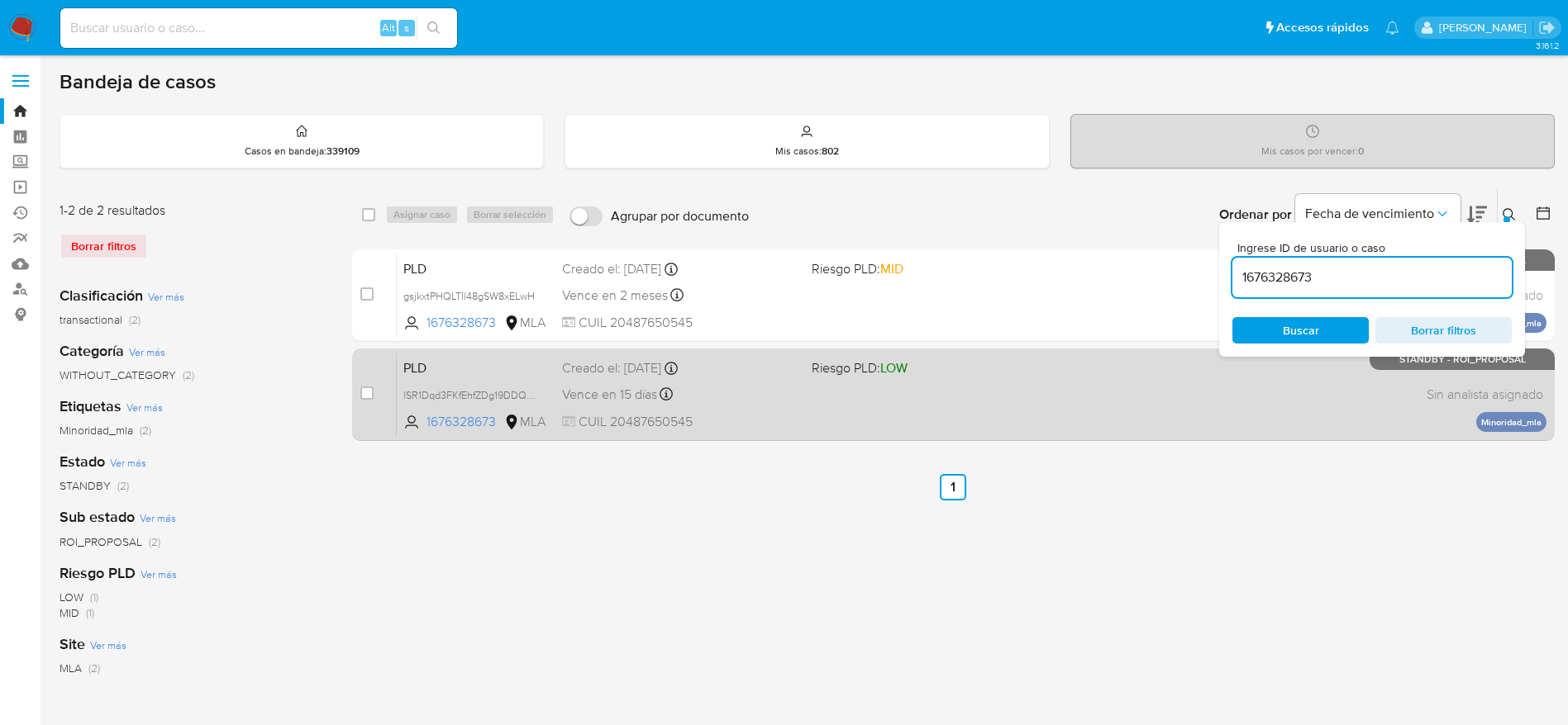
click at [722, 425] on span "CUIL 20487650545" at bounding box center [680, 422] width 236 height 18
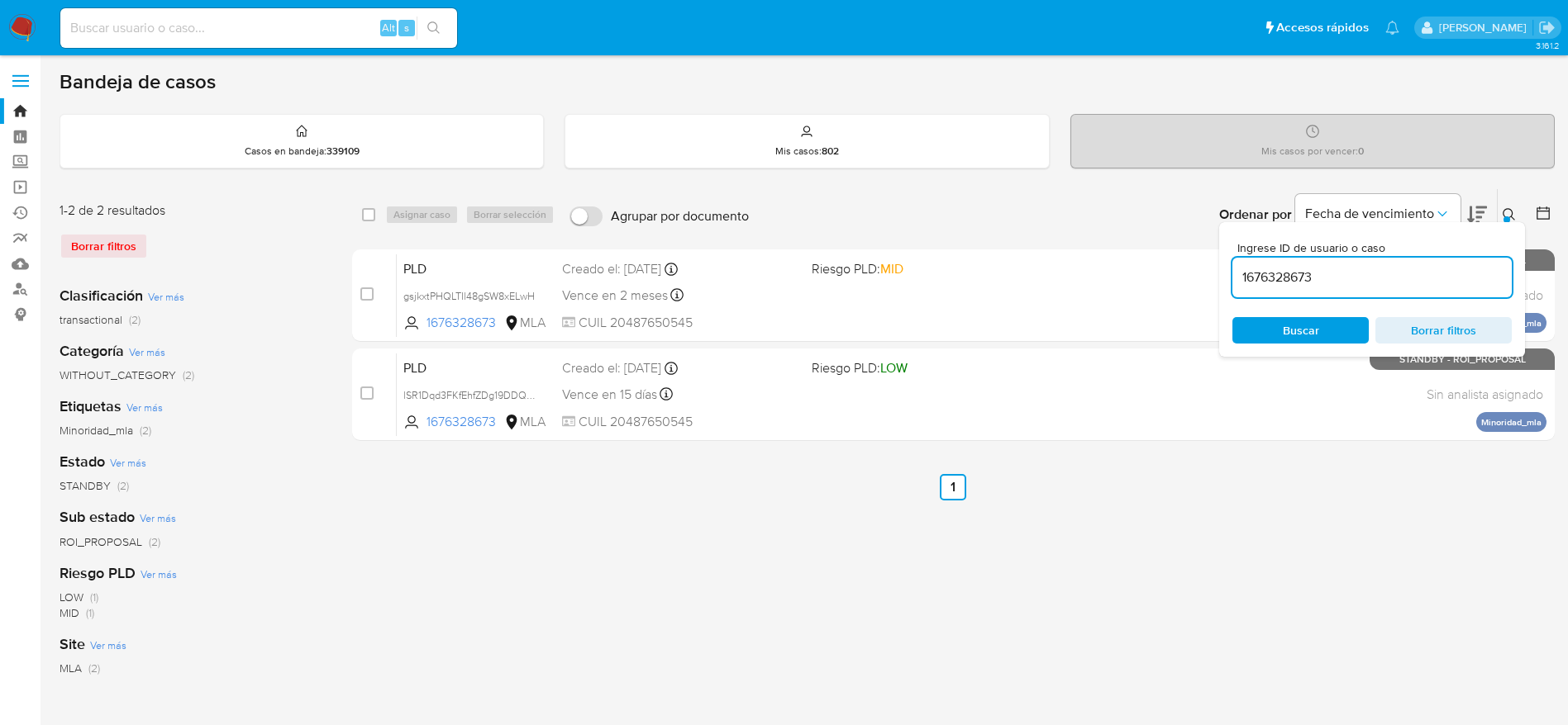
drag, startPoint x: 17, startPoint y: 20, endPoint x: 44, endPoint y: 3, distance: 31.9
click at [18, 22] on img at bounding box center [23, 28] width 28 height 28
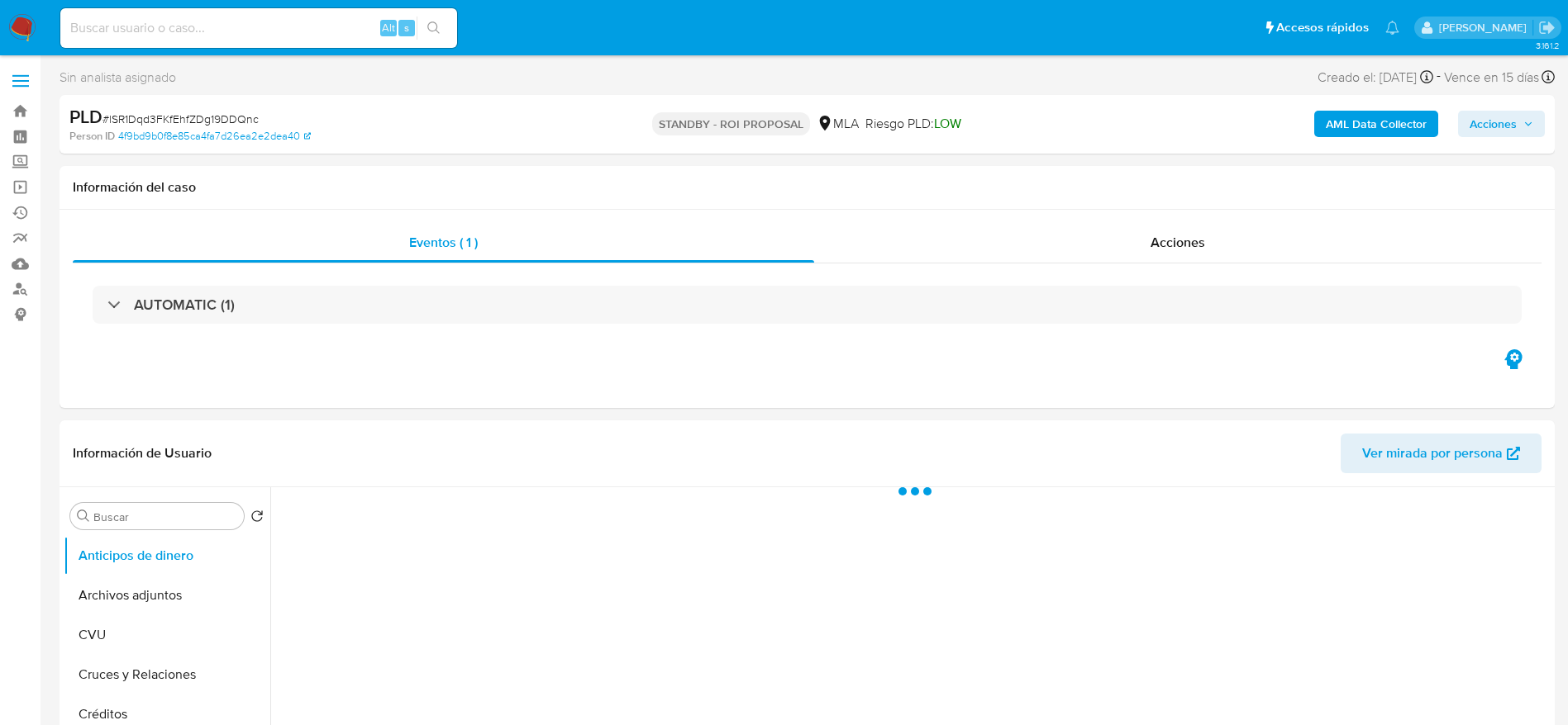
select select "10"
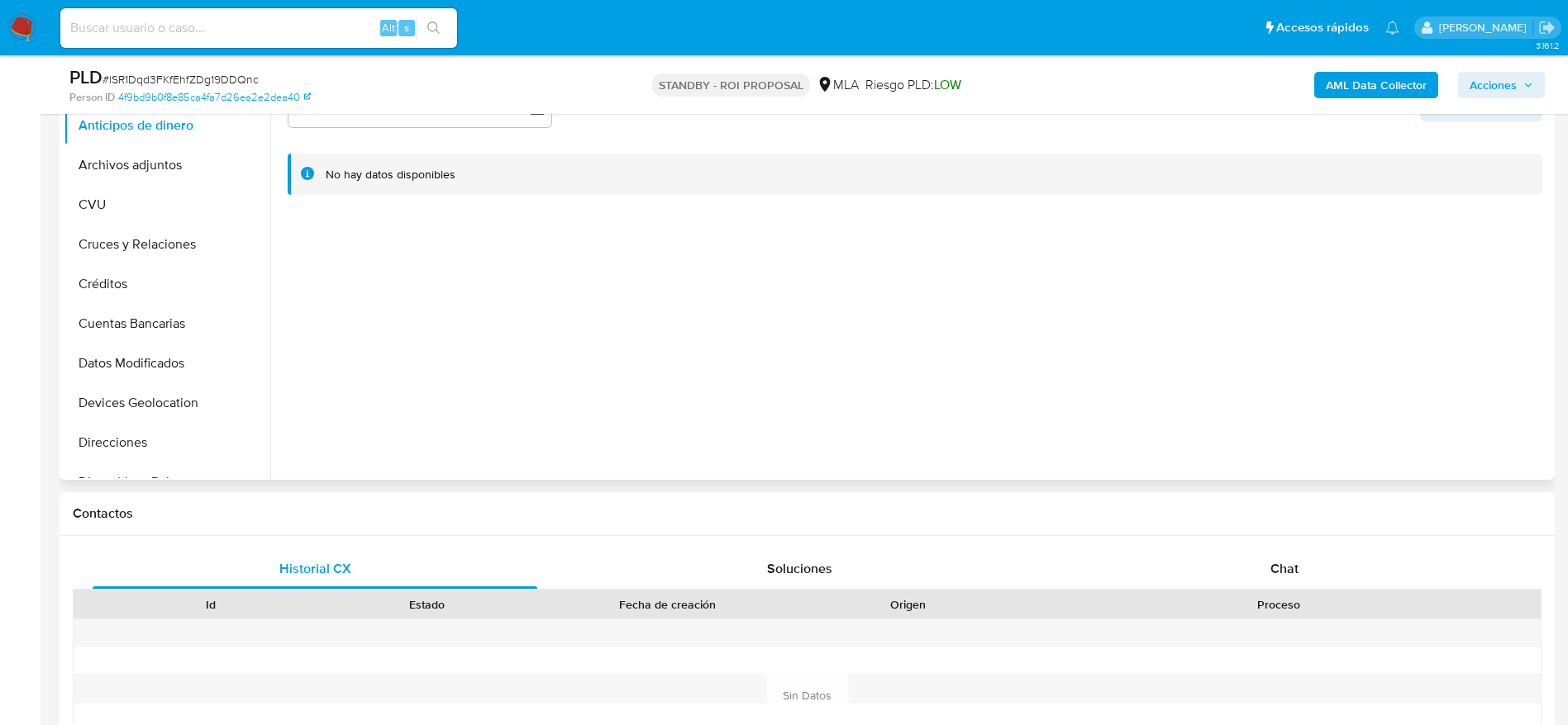
scroll to position [372, 0]
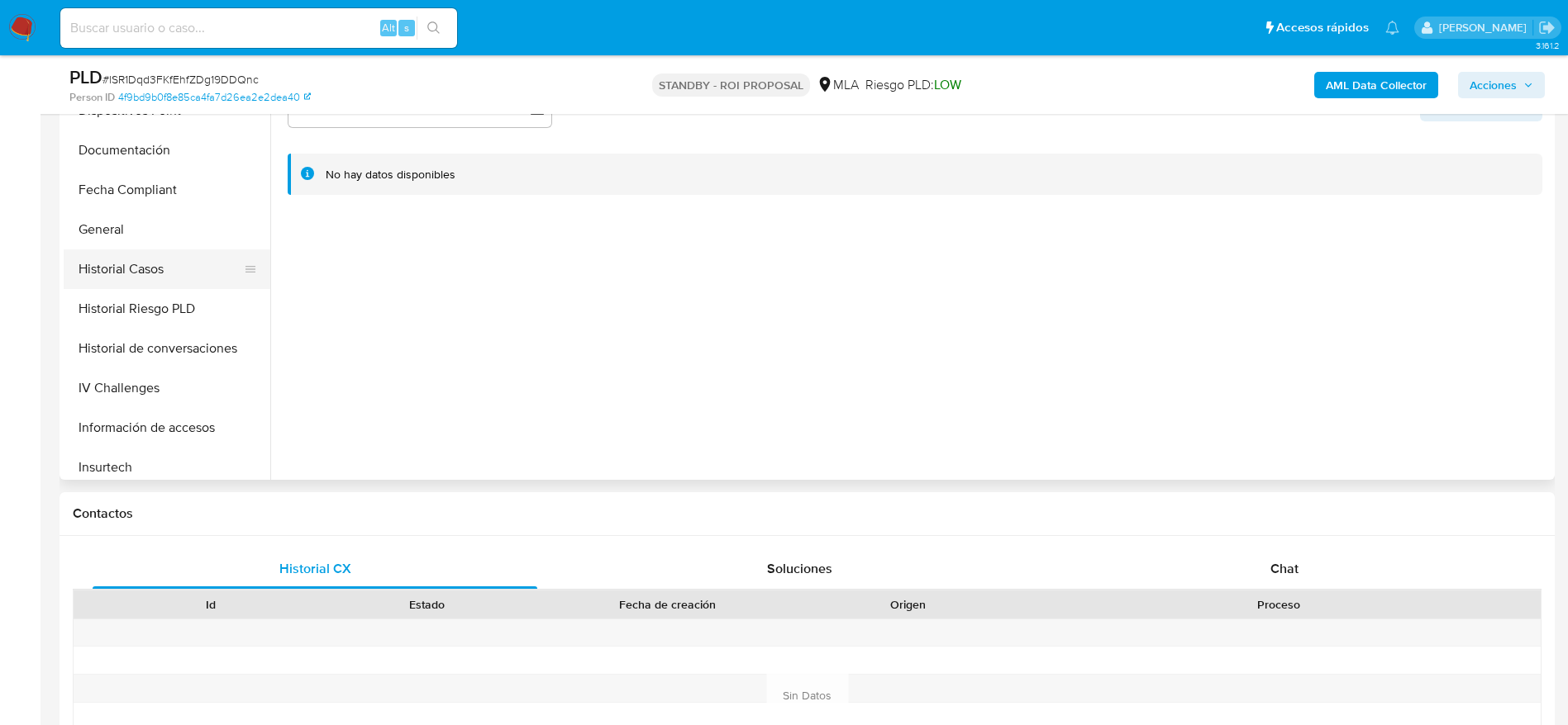
click at [133, 268] on button "Historial Casos" at bounding box center [160, 269] width 194 height 40
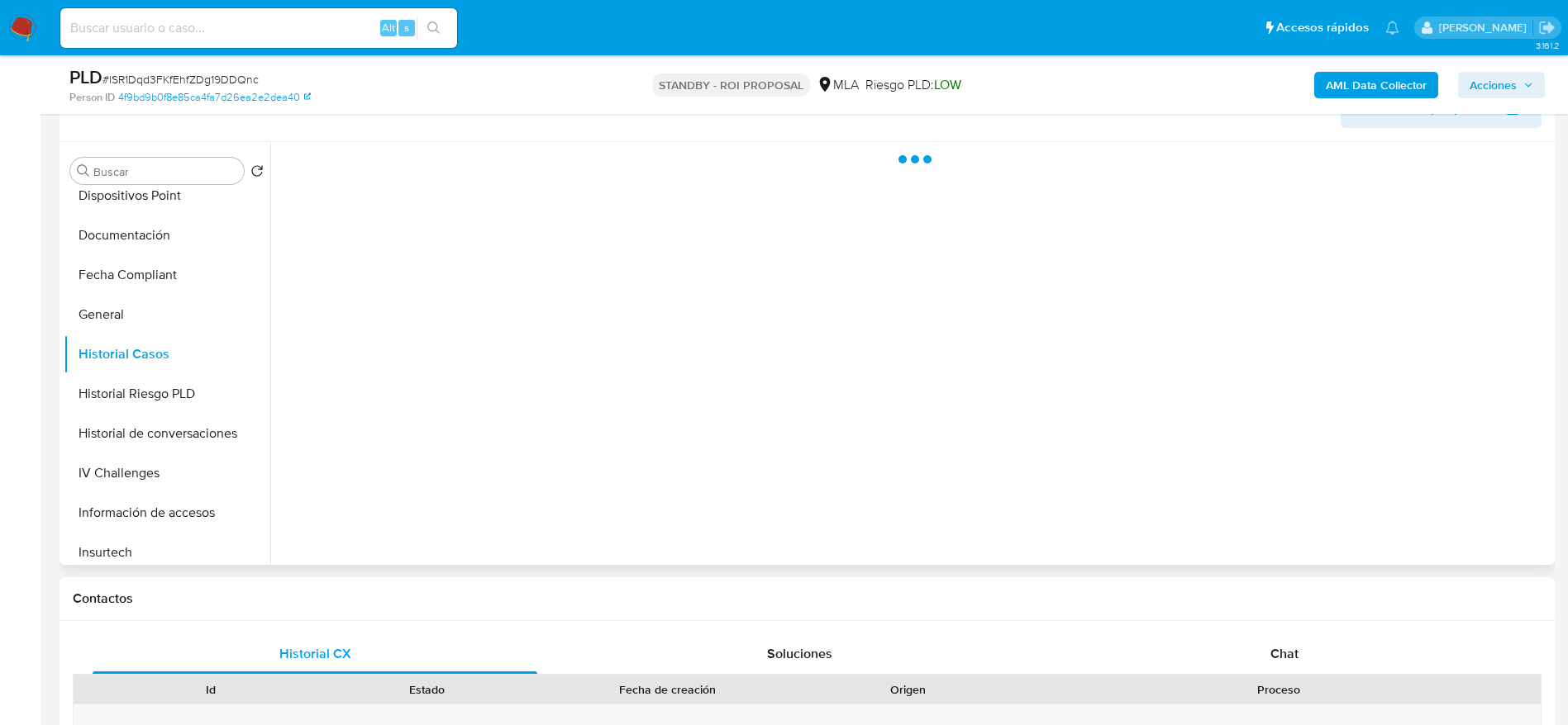
scroll to position [248, 0]
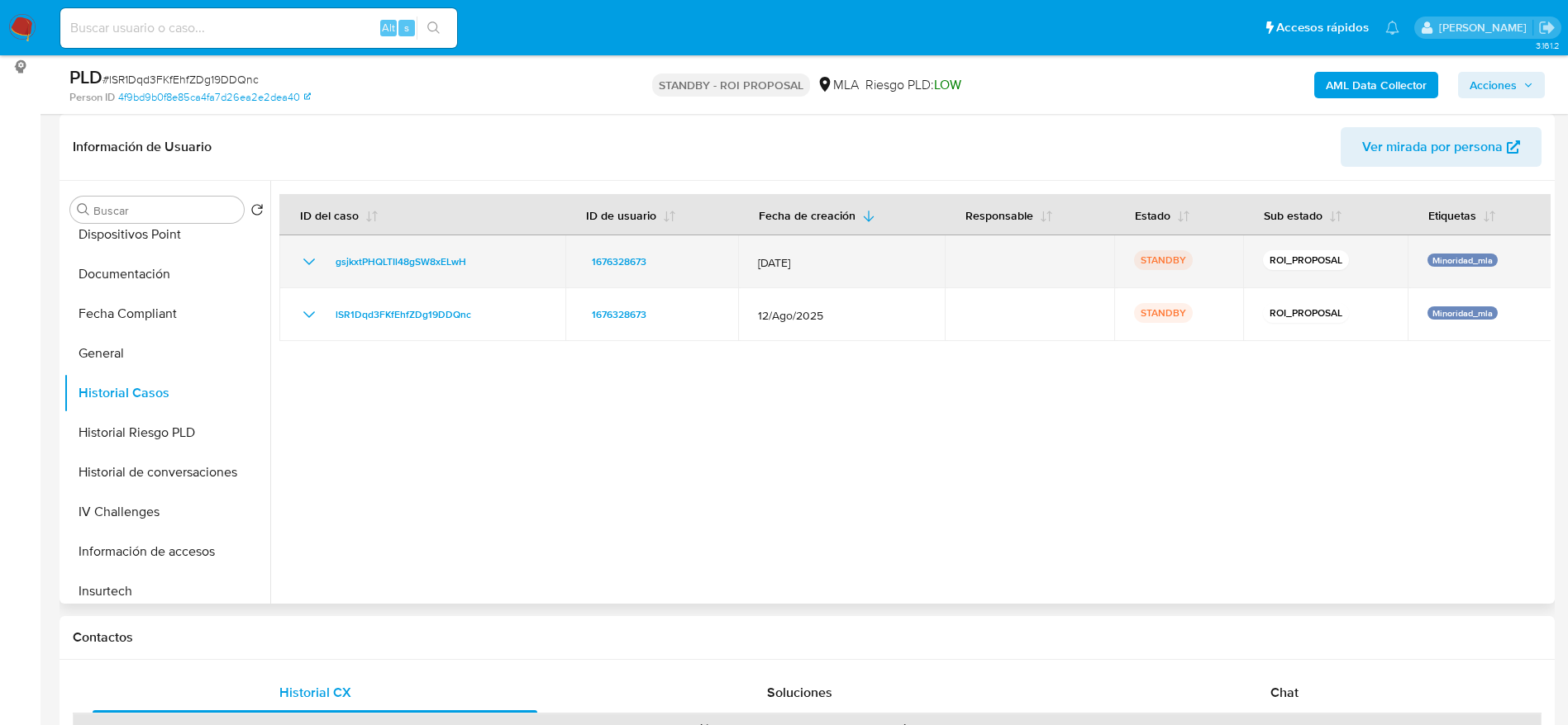
drag, startPoint x: 492, startPoint y: 276, endPoint x: 327, endPoint y: 275, distance: 165.0
click at [327, 275] on td "gsjkxtPHQLTIl48gSW8xELwH" at bounding box center [422, 261] width 286 height 53
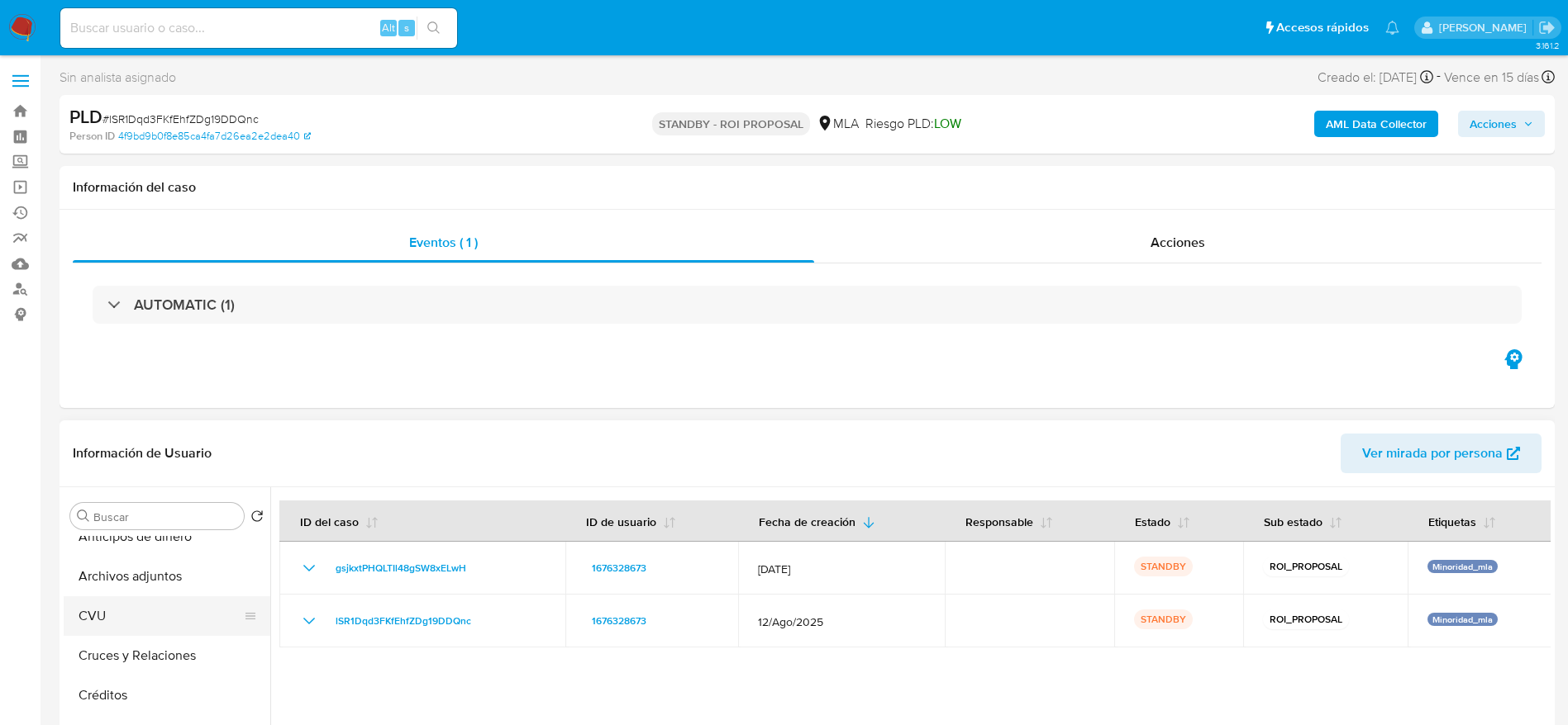
scroll to position [0, 0]
click at [161, 601] on button "Archivos adjuntos" at bounding box center [160, 596] width 194 height 40
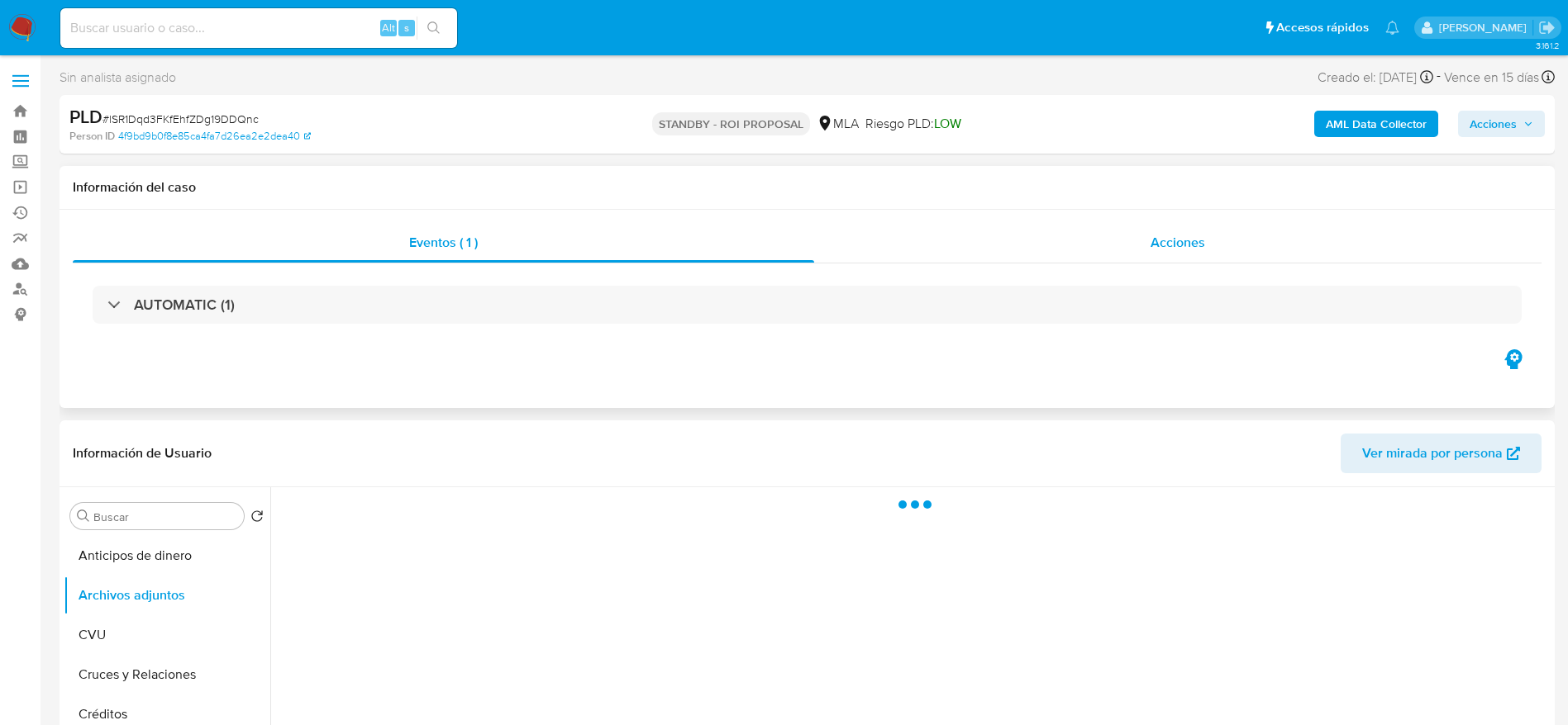
drag, startPoint x: 1166, startPoint y: 236, endPoint x: 1153, endPoint y: 237, distance: 13.0
click at [1166, 235] on span "Acciones" at bounding box center [1178, 243] width 55 height 19
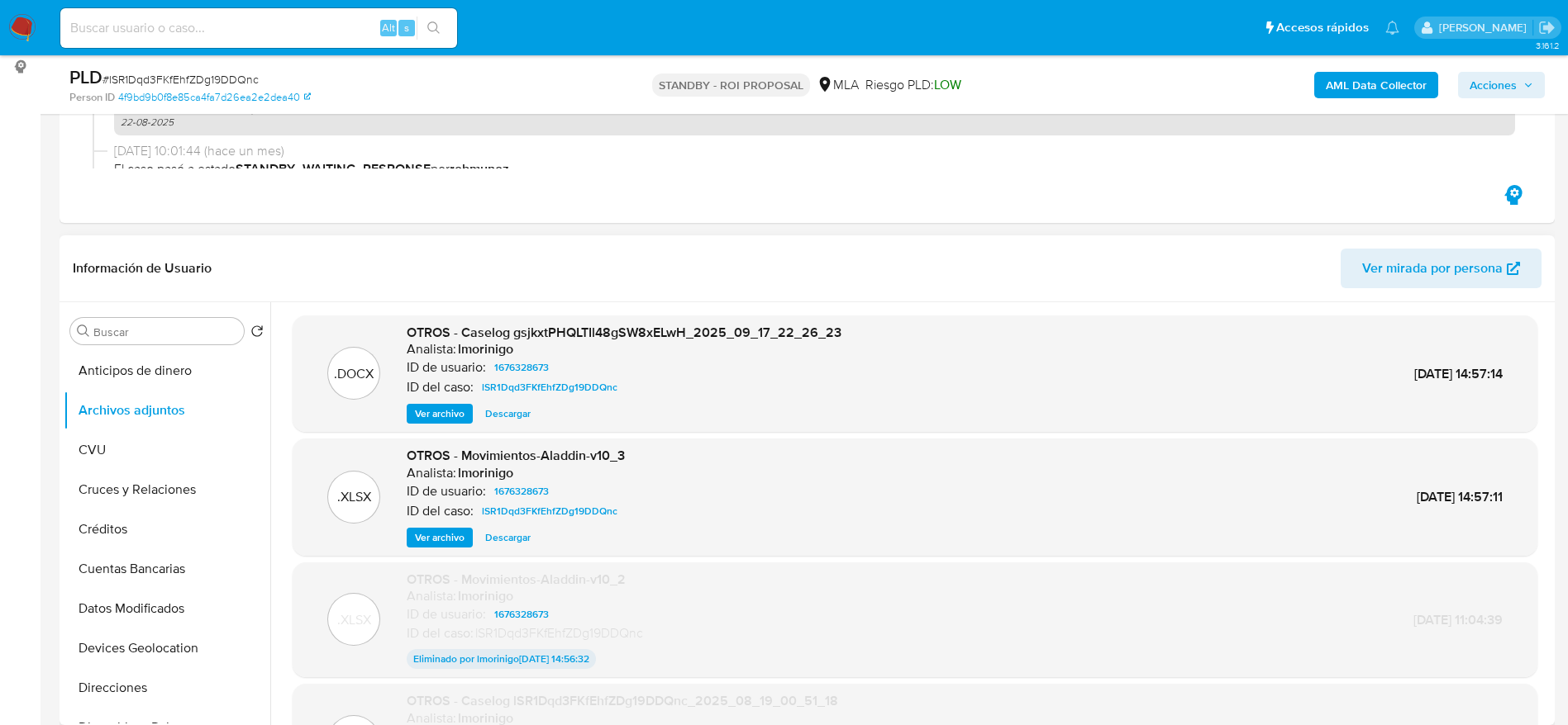
click at [510, 417] on span "Descargar" at bounding box center [508, 414] width 45 height 17
